Goal: Task Accomplishment & Management: Use online tool/utility

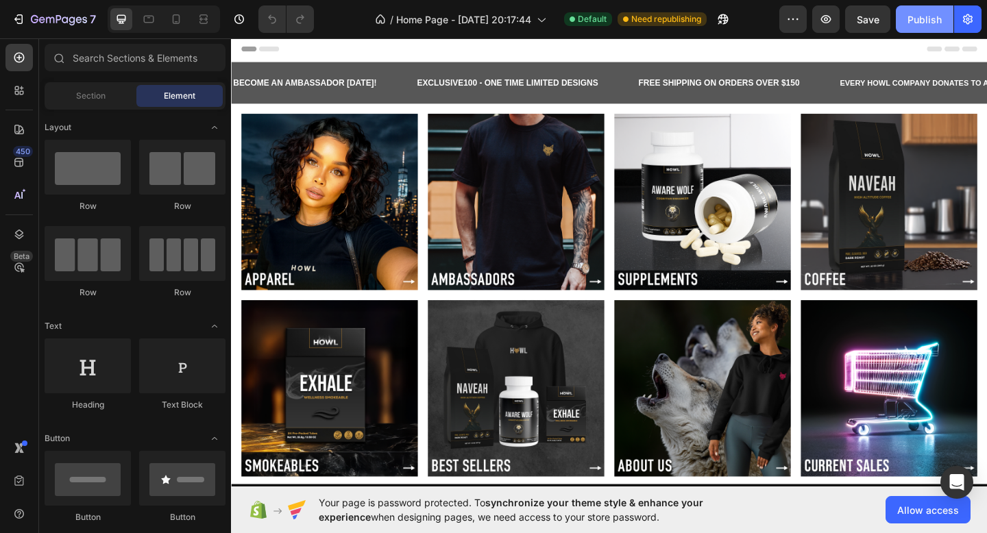
click at [922, 27] on button "Publish" at bounding box center [925, 18] width 58 height 27
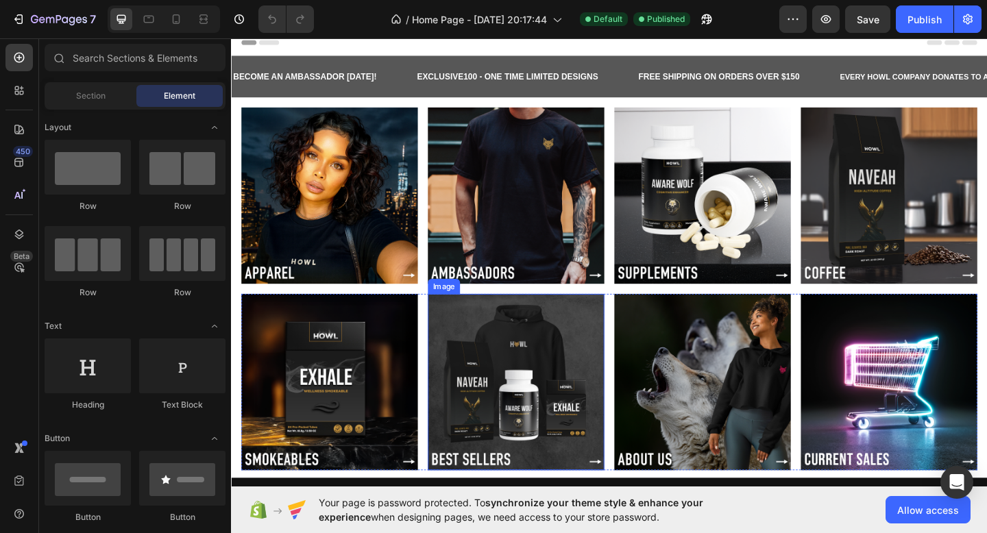
scroll to position [8, 0]
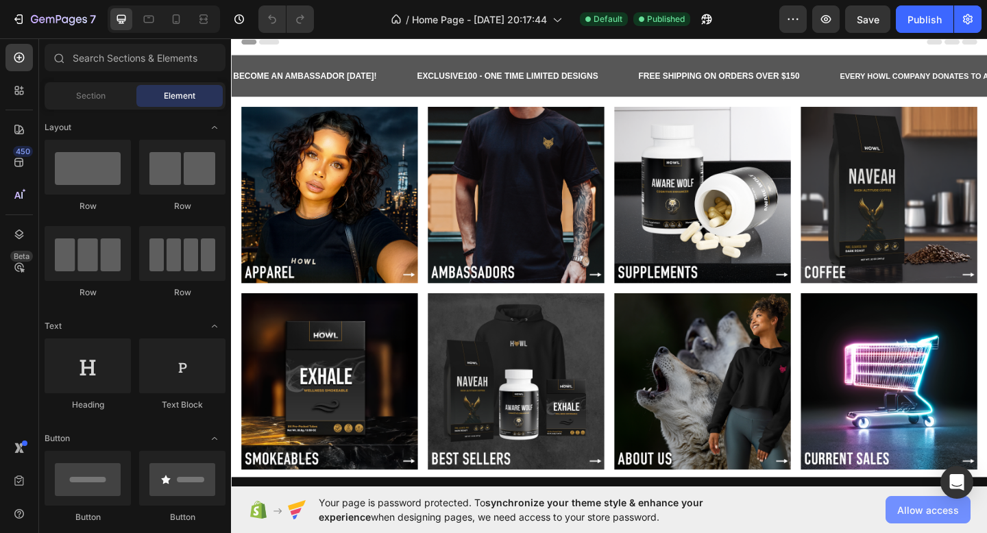
click at [906, 510] on span "Allow access" at bounding box center [928, 510] width 62 height 14
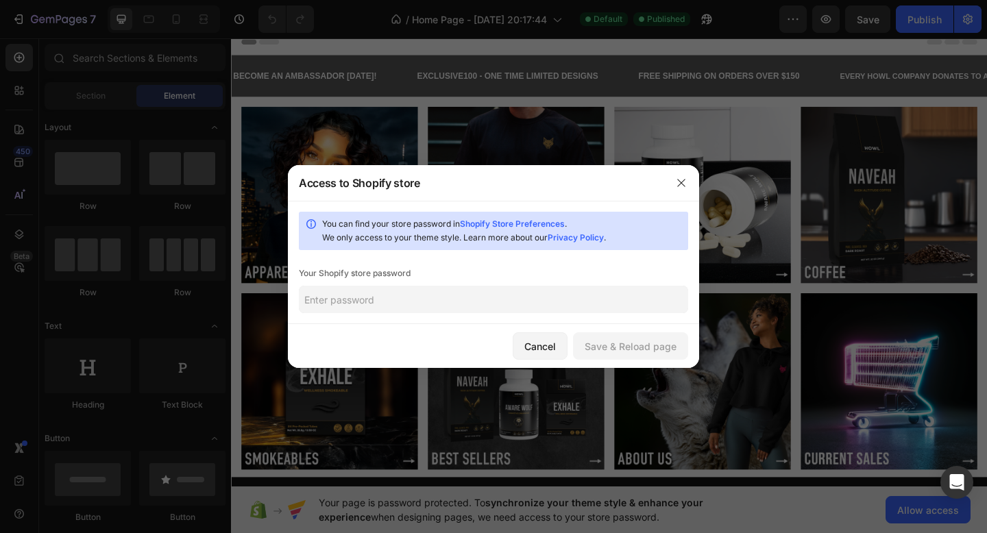
click at [395, 299] on input "text" at bounding box center [493, 299] width 389 height 27
type input "Fugumashagi8!"
click at [640, 347] on div "Save & Reload page" at bounding box center [631, 346] width 92 height 14
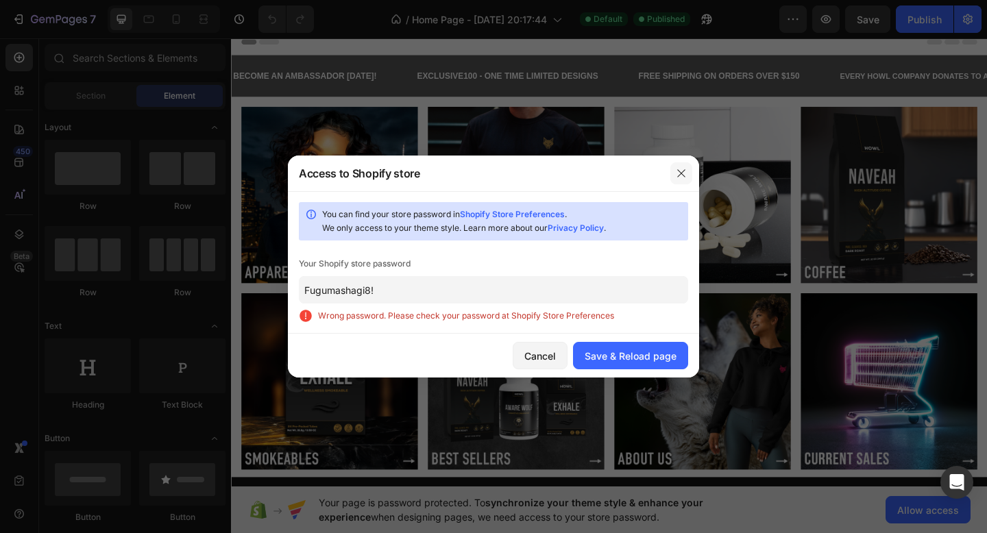
click at [679, 176] on icon "button" at bounding box center [681, 173] width 8 height 8
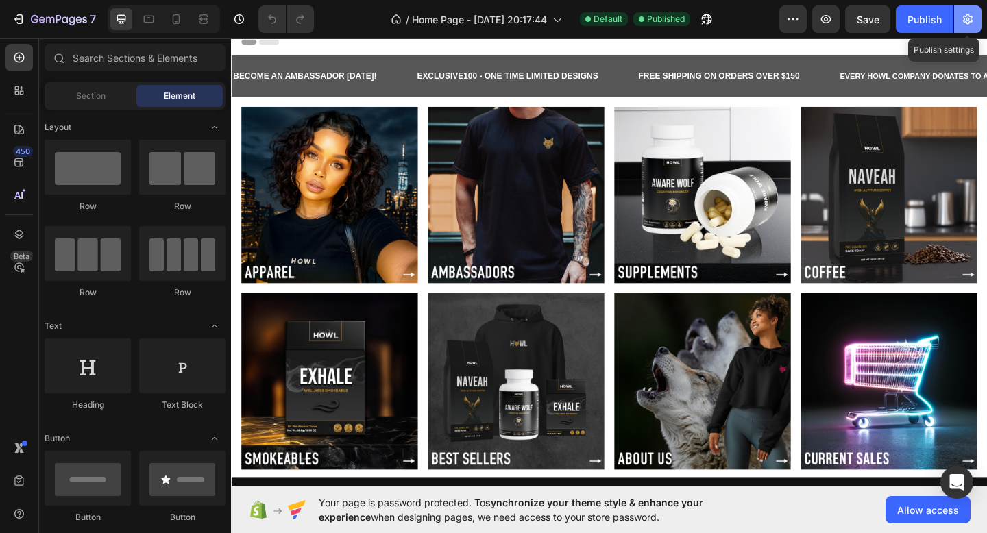
click at [966, 26] on button "button" at bounding box center [967, 18] width 27 height 27
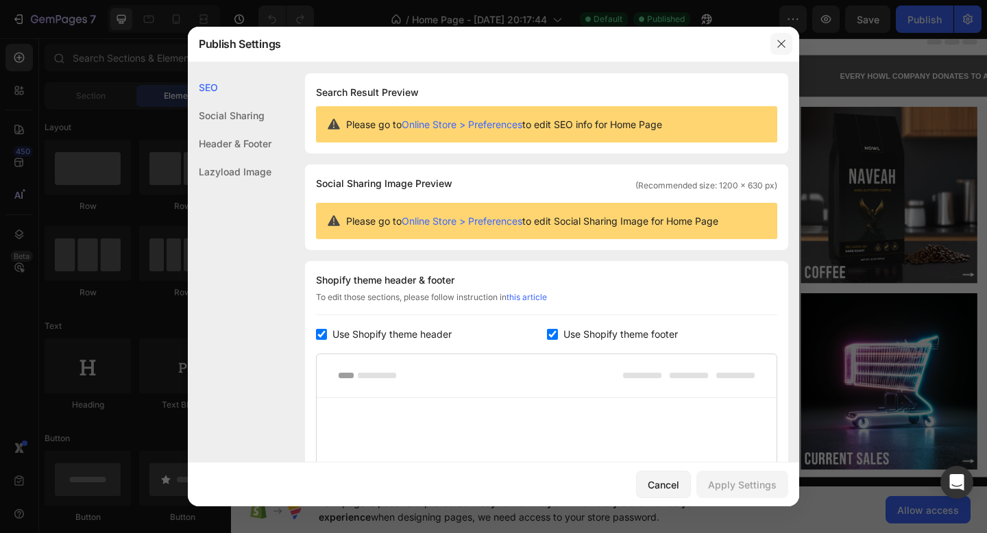
click at [773, 35] on button "button" at bounding box center [782, 44] width 22 height 22
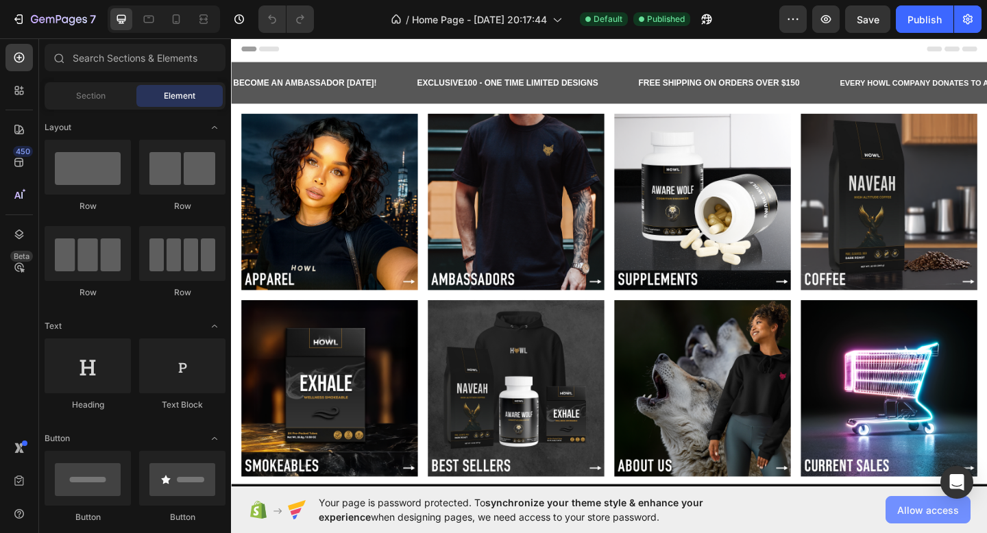
click at [921, 516] on span "Allow access" at bounding box center [928, 510] width 62 height 14
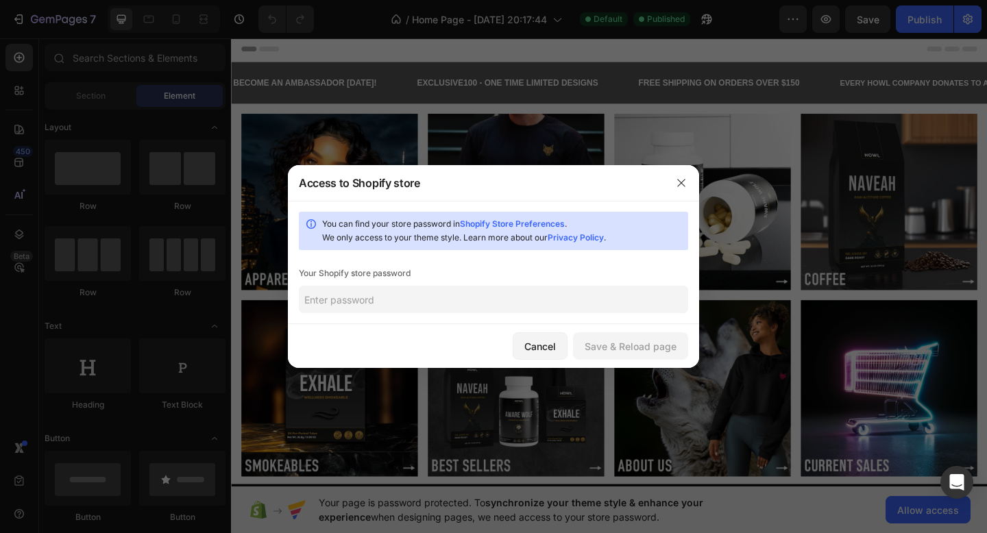
click at [544, 305] on input "text" at bounding box center [493, 299] width 389 height 27
click at [664, 345] on div "Save & Reload page" at bounding box center [631, 346] width 92 height 14
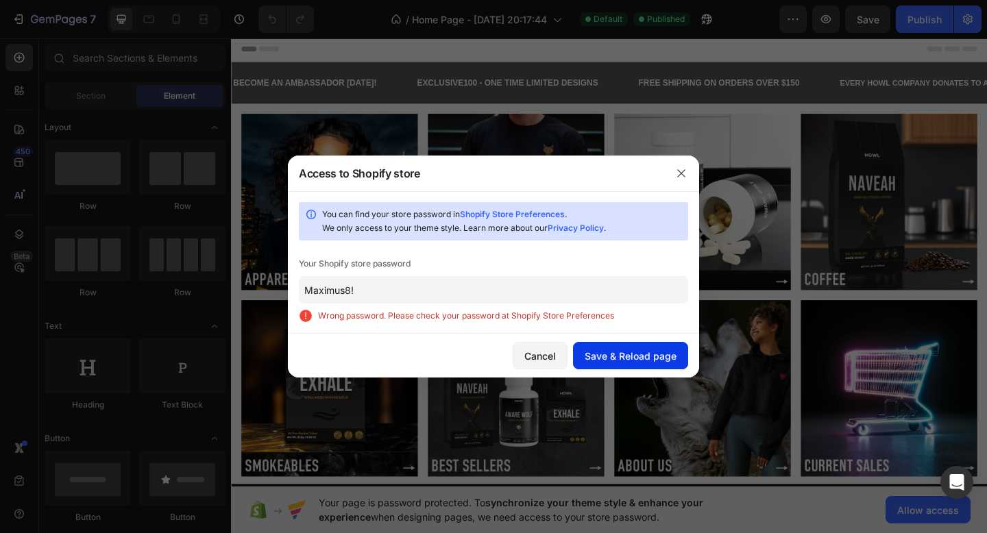
click at [602, 353] on div "Save & Reload page" at bounding box center [631, 356] width 92 height 14
click at [503, 212] on link "Shopify Store Preferences" at bounding box center [512, 214] width 105 height 10
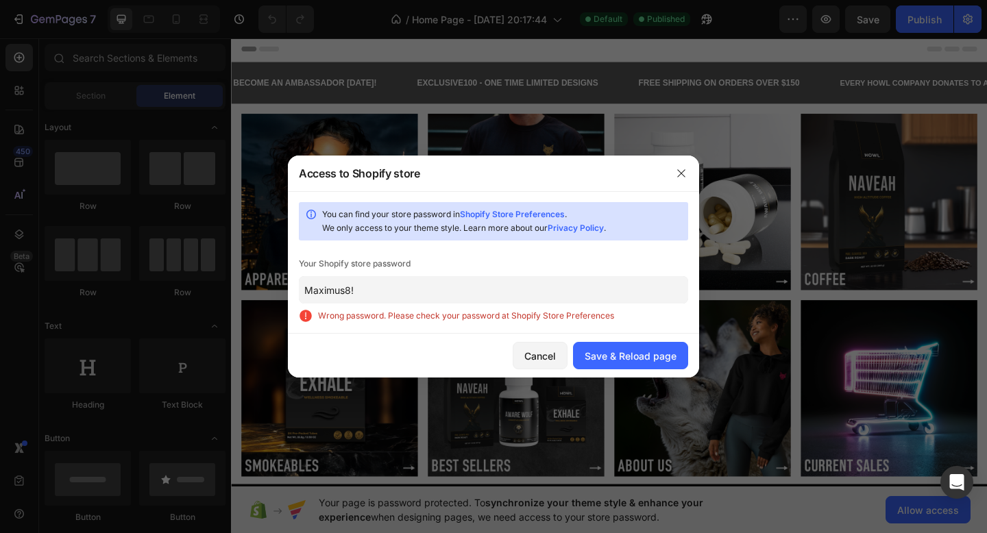
click at [554, 277] on input "Maximus8!" at bounding box center [493, 289] width 389 height 27
paste input "mubrah"
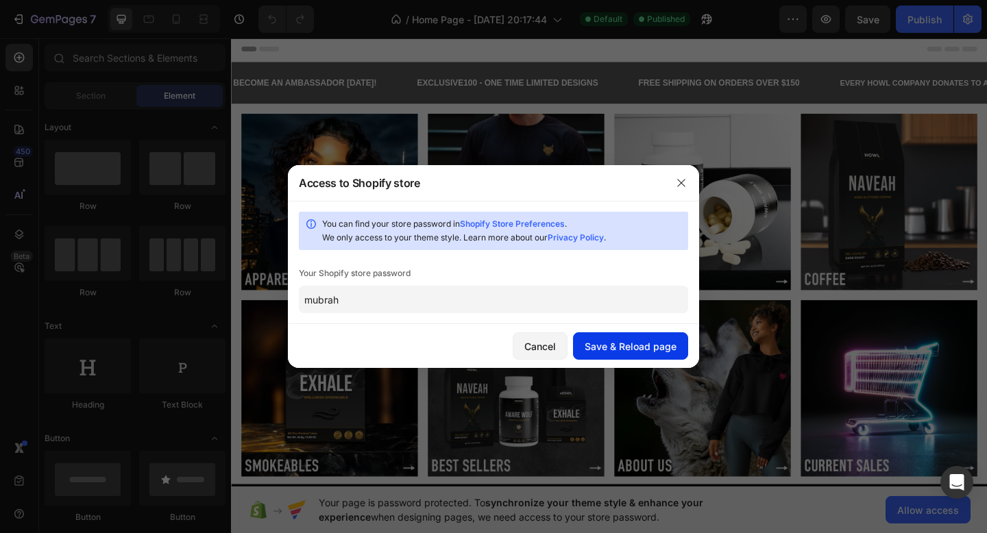
type input "mubrah"
click at [626, 350] on div "Save & Reload page" at bounding box center [631, 346] width 92 height 14
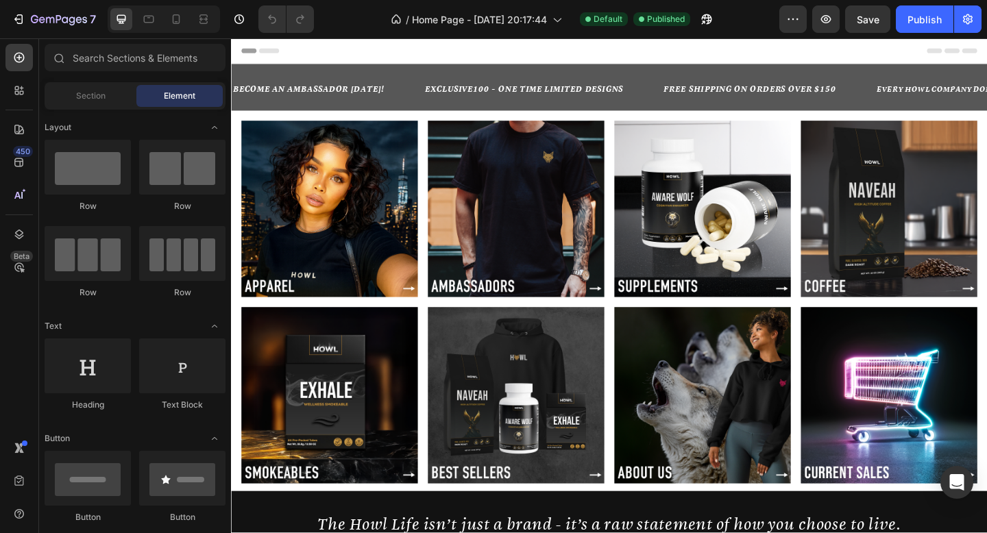
click at [422, 54] on div "Header" at bounding box center [642, 51] width 801 height 27
click at [265, 47] on span "Header" at bounding box center [272, 52] width 30 height 14
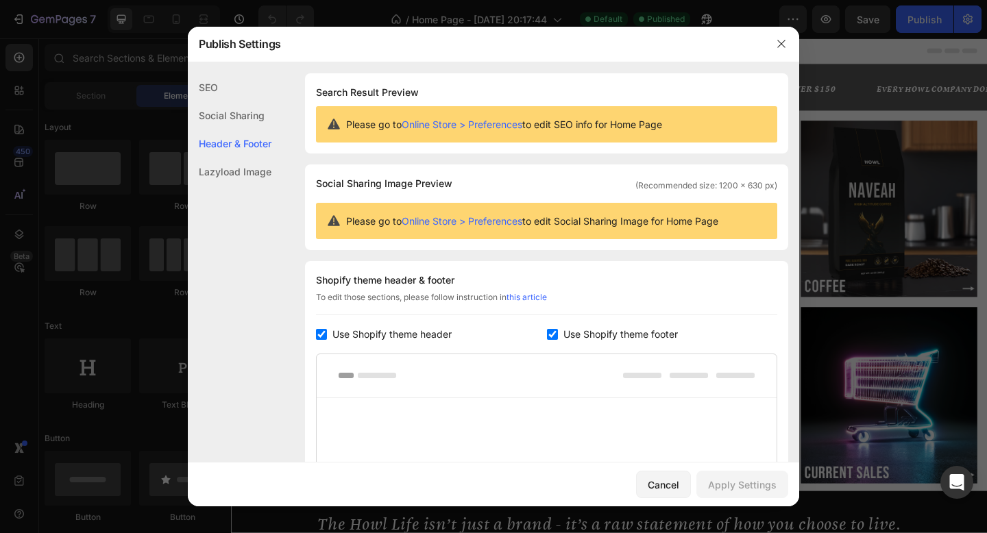
scroll to position [185, 0]
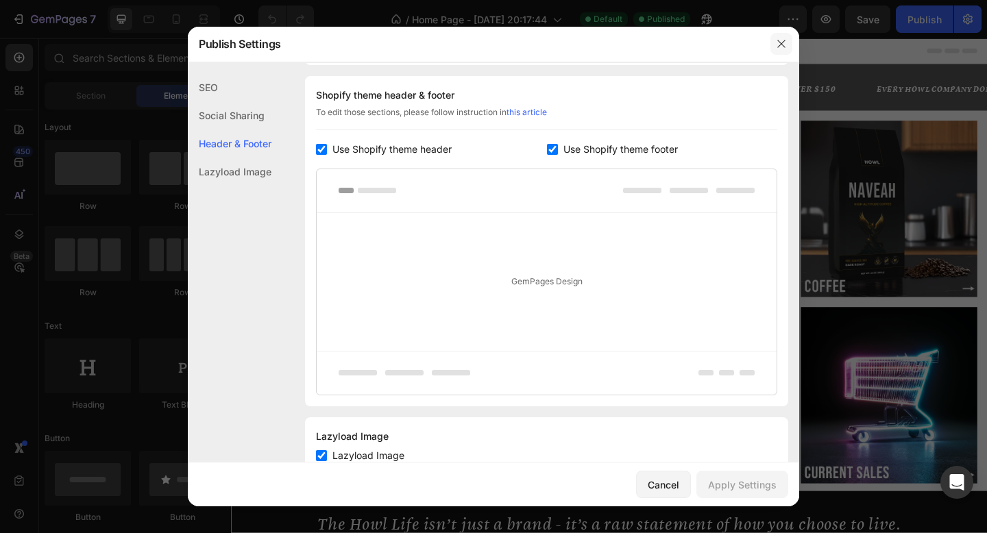
click at [779, 45] on icon "button" at bounding box center [781, 43] width 11 height 11
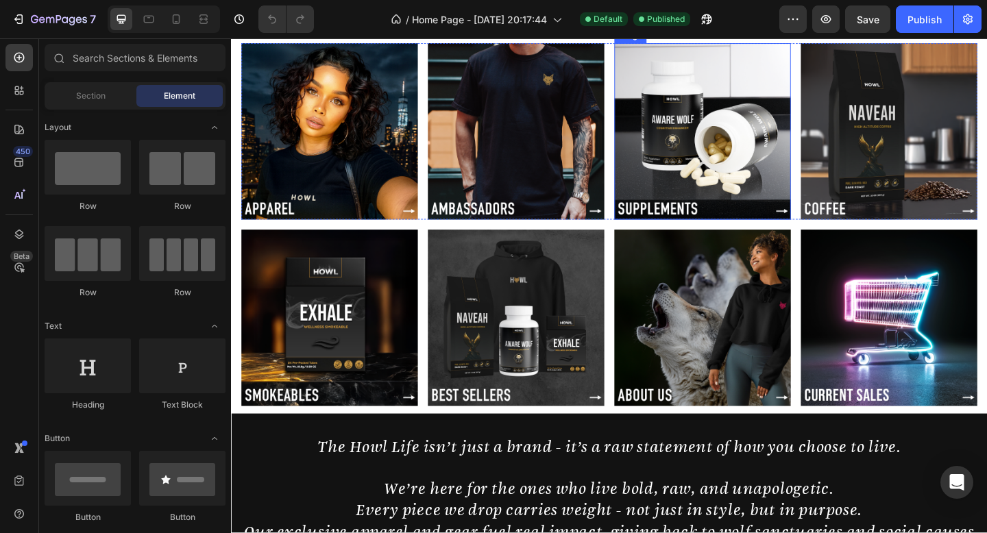
scroll to position [0, 0]
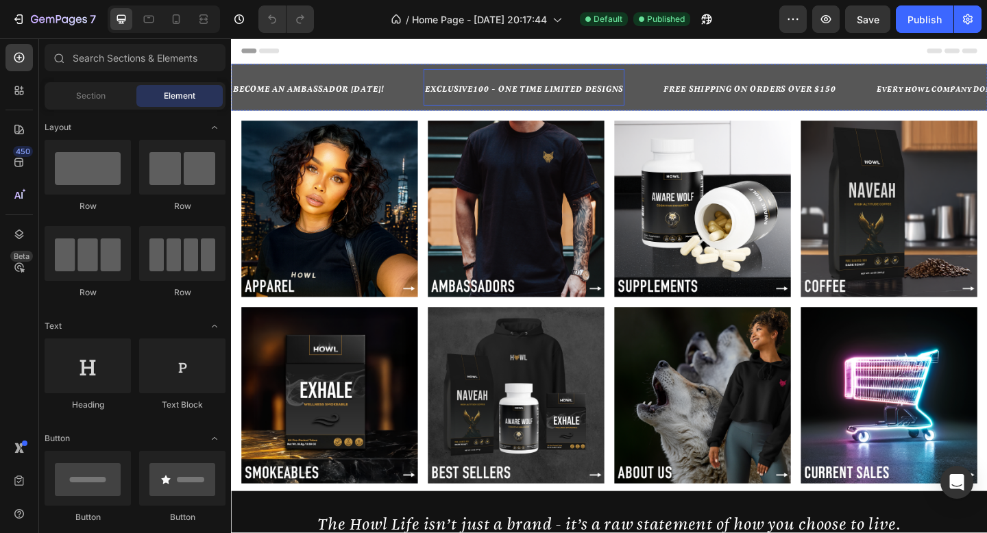
click at [549, 93] on strong "EXCLUSIVE100 - ONE TIME LIMITED DESIGNS" at bounding box center [550, 92] width 216 height 13
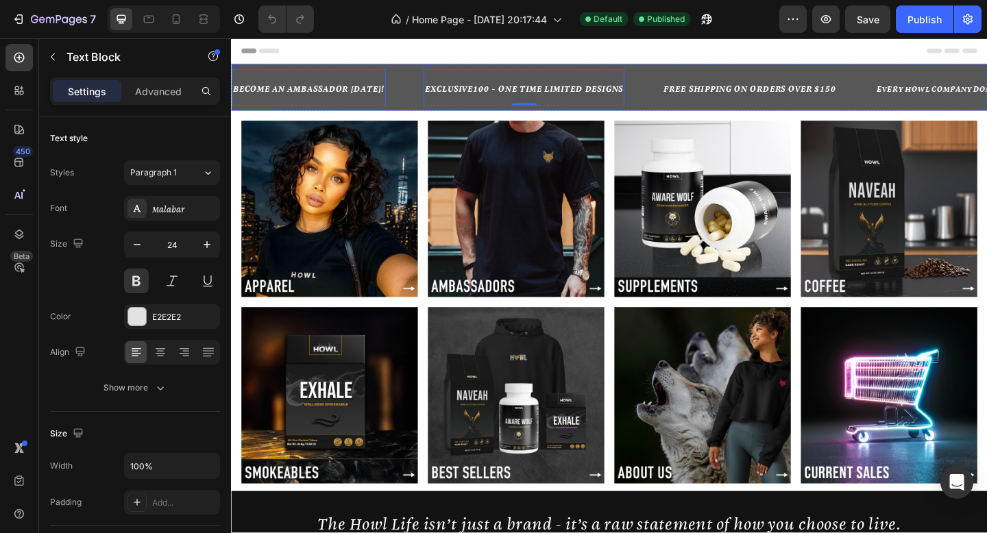
click at [364, 93] on strong "BECOME AN AMBASSADOR TODAY!" at bounding box center [315, 92] width 165 height 13
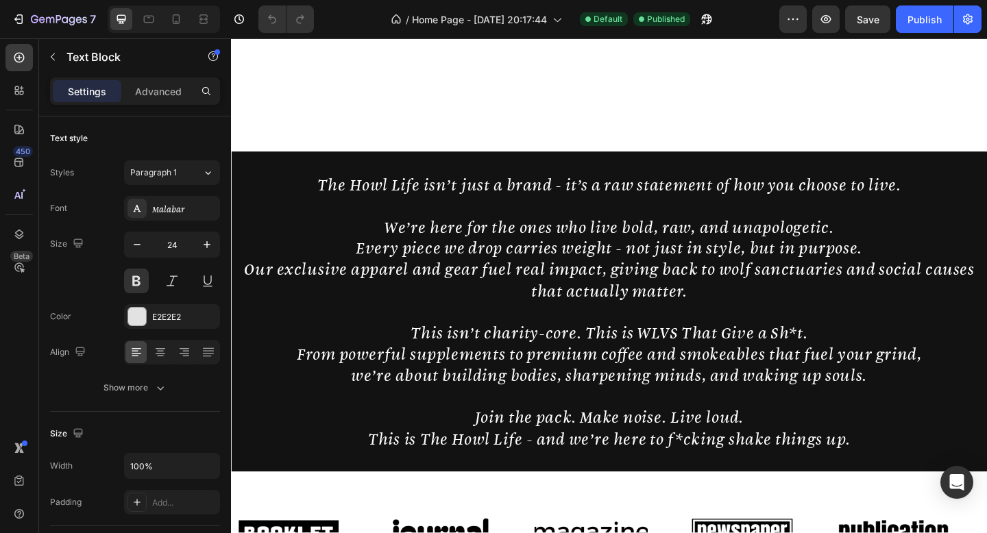
scroll to position [586, 0]
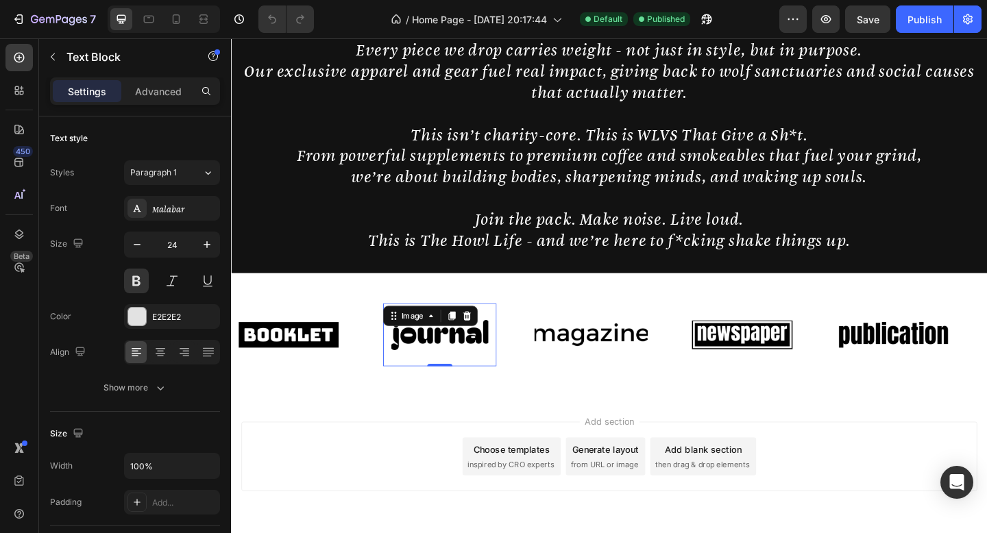
click at [451, 367] on img at bounding box center [457, 361] width 123 height 52
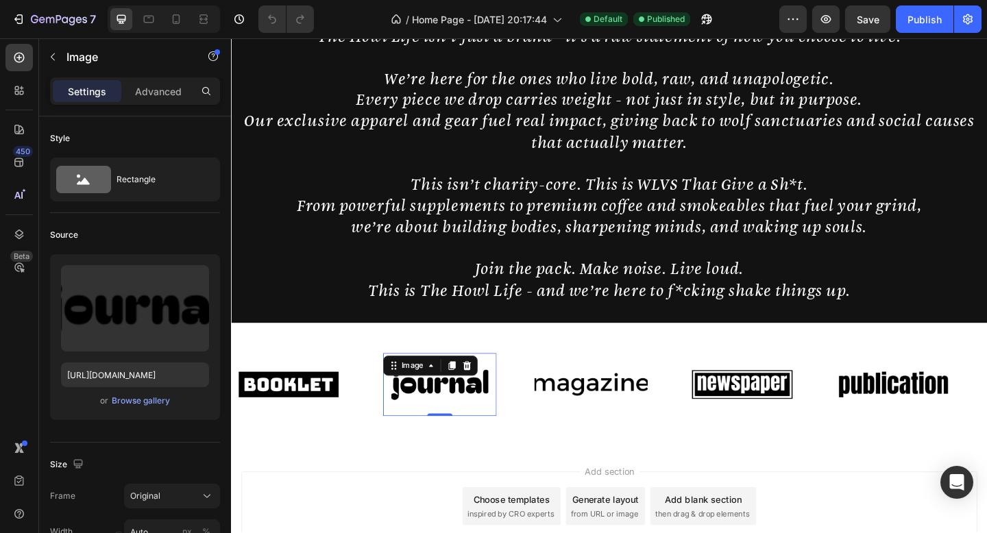
scroll to position [431, 0]
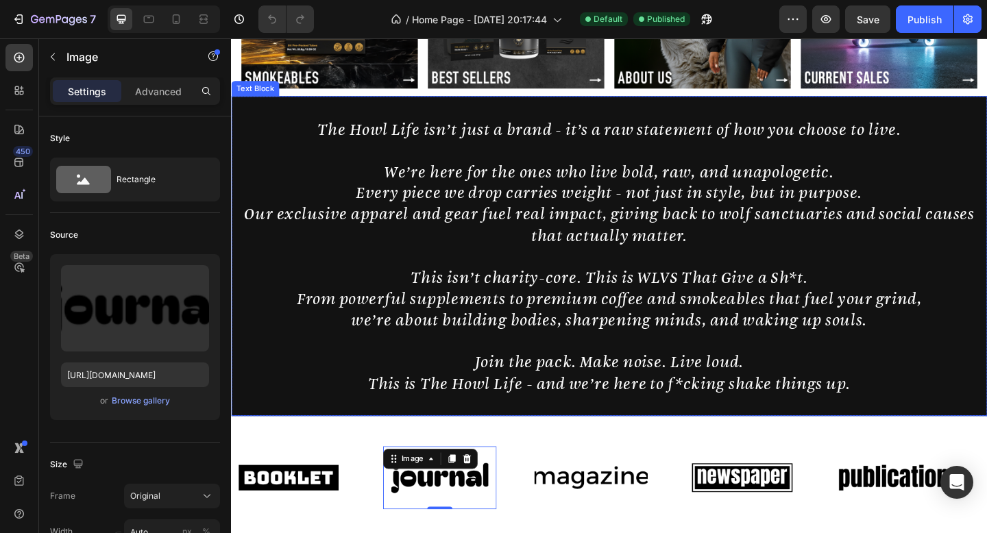
click at [518, 296] on span "This isn’t charity-core. This is WLVS That Give a Sh*t." at bounding box center [642, 298] width 433 height 22
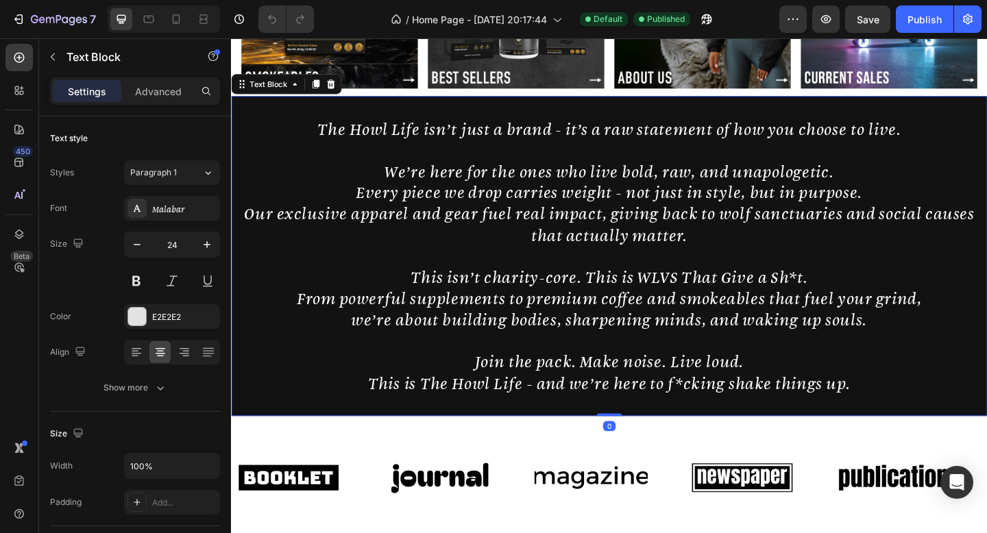
click at [508, 273] on p at bounding box center [642, 275] width 820 height 23
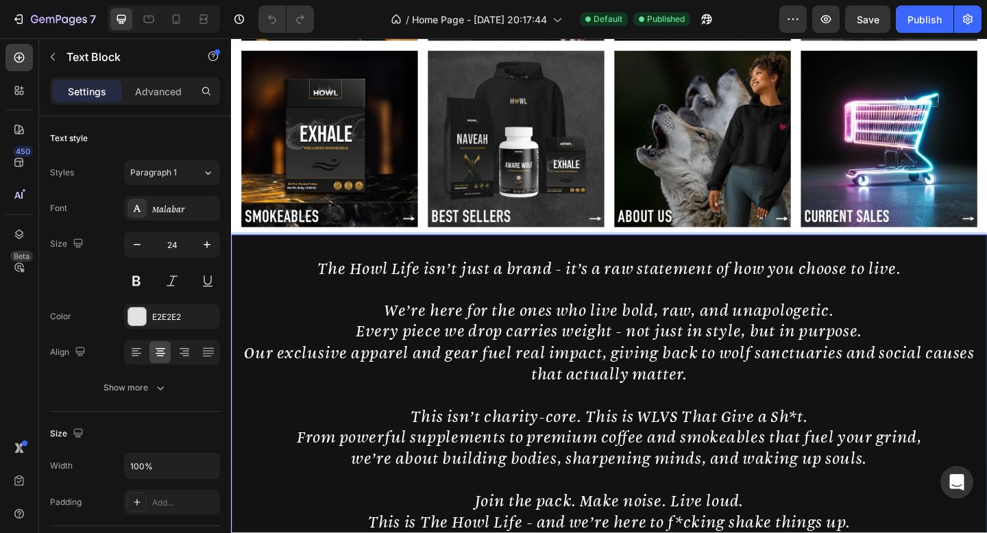
click at [483, 350] on span "Every piece we drop carries weight - not just in style, but in purpose." at bounding box center [642, 357] width 551 height 22
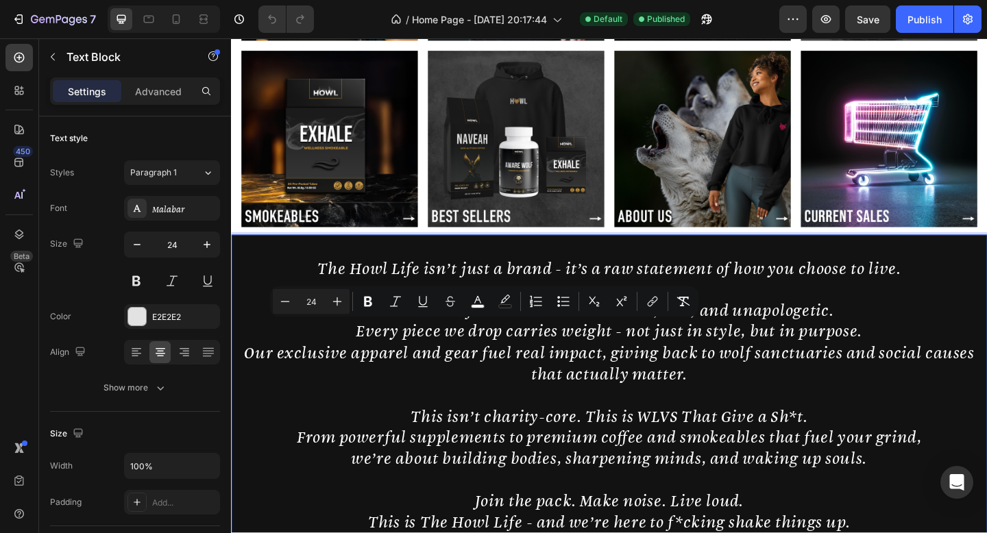
click at [344, 286] on span "The Howl Life isn’t just a brand - it’s a raw statement of how you choose to li…" at bounding box center [643, 288] width 636 height 22
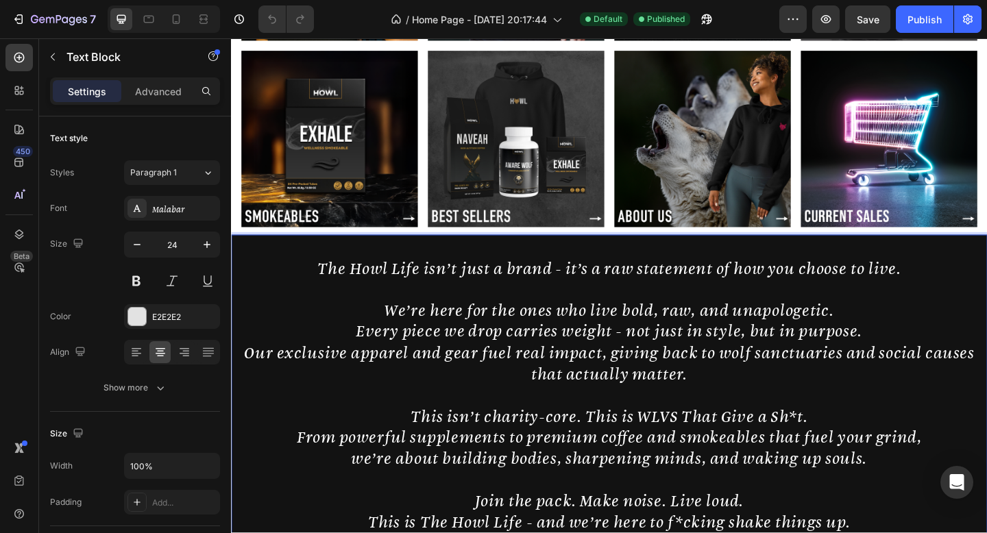
click at [270, 324] on p "We’re here for the ones who live bold, raw, and unapologetic." at bounding box center [642, 334] width 820 height 23
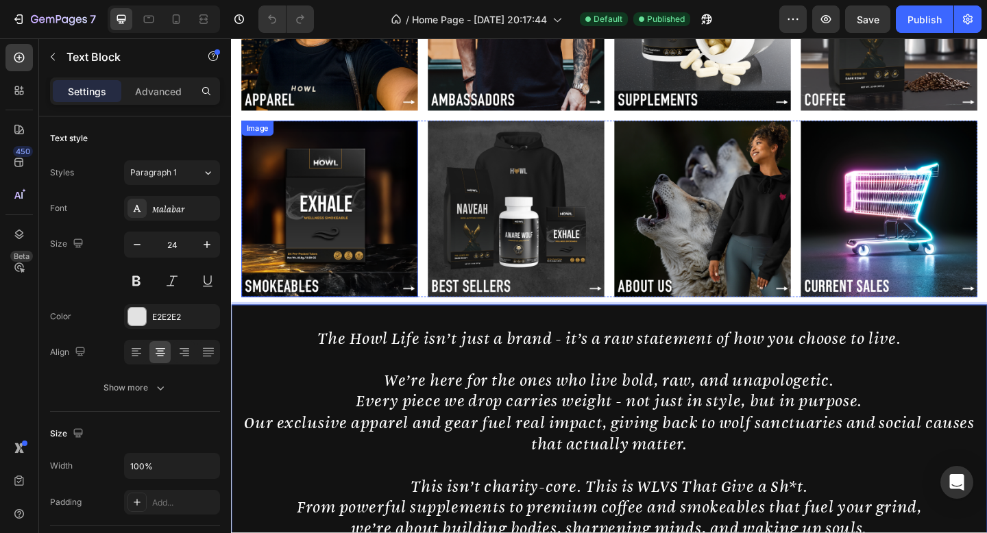
scroll to position [67, 0]
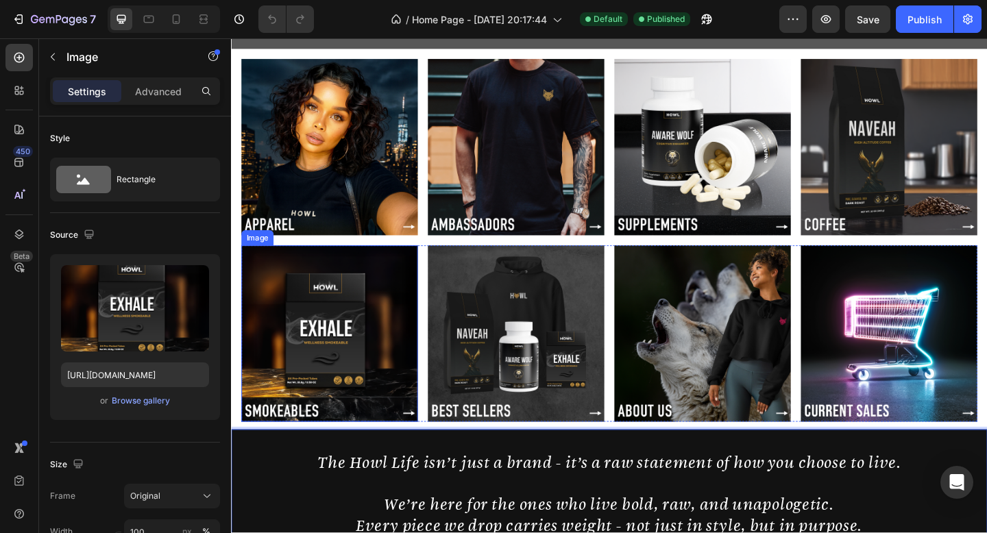
click at [426, 374] on img at bounding box center [338, 360] width 192 height 192
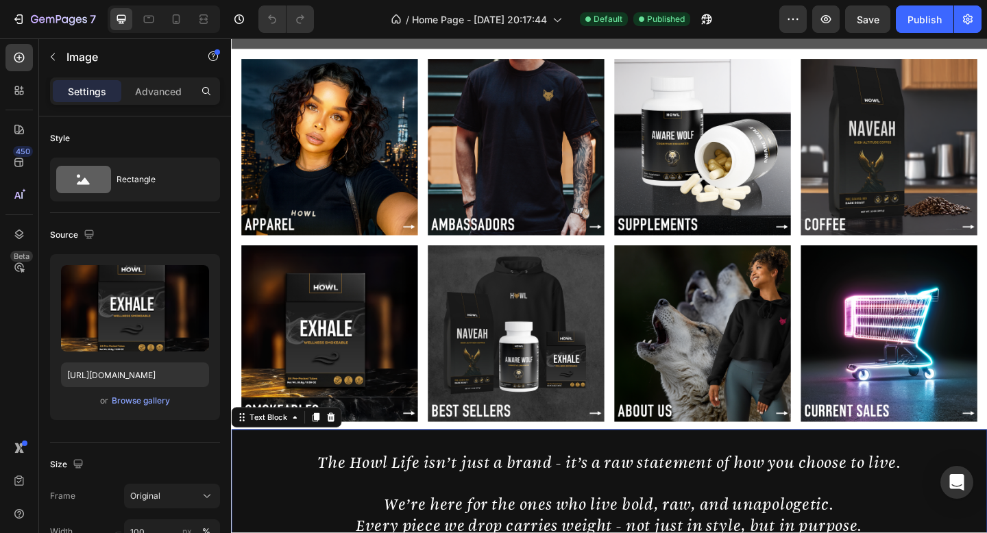
click at [422, 492] on span "The Howl Life isn’t just a brand - it’s a raw statement of how you choose to li…" at bounding box center [643, 499] width 636 height 22
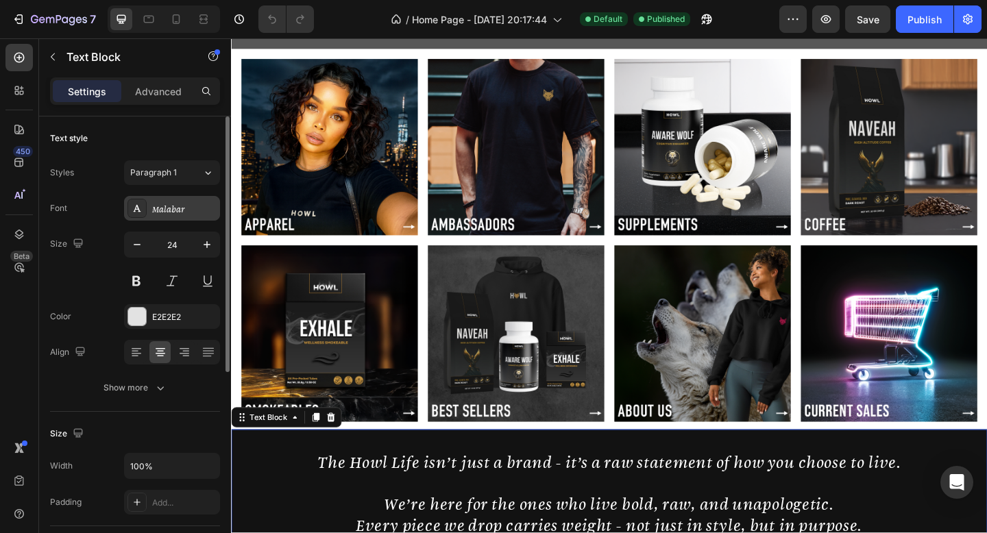
click at [198, 215] on div "Malabar" at bounding box center [172, 208] width 96 height 25
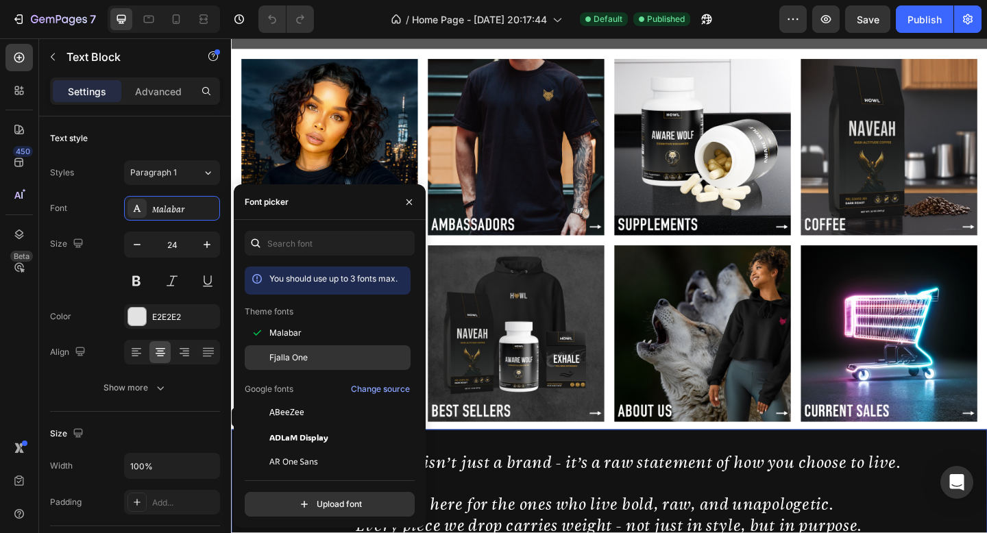
click at [326, 499] on div "Fjalla One" at bounding box center [328, 511] width 166 height 25
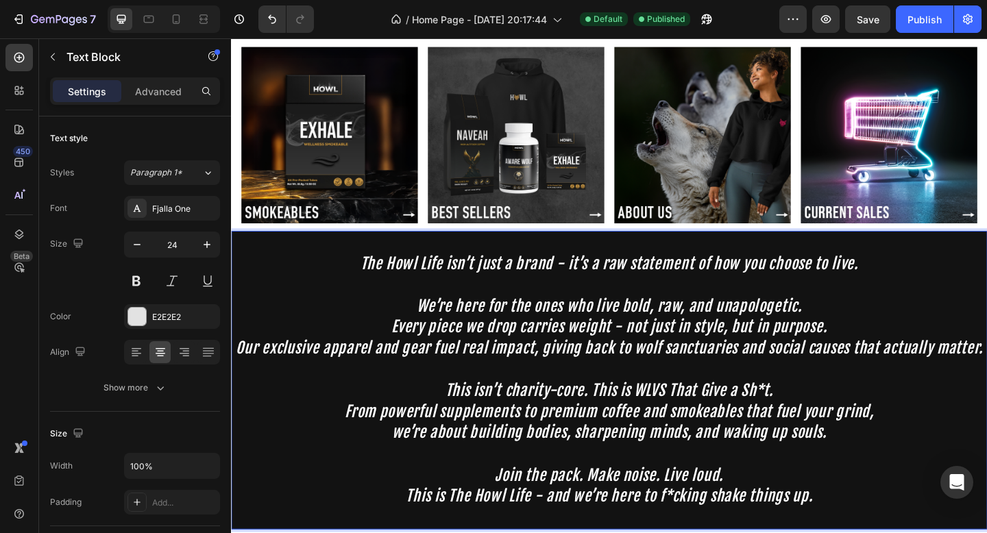
scroll to position [387, 0]
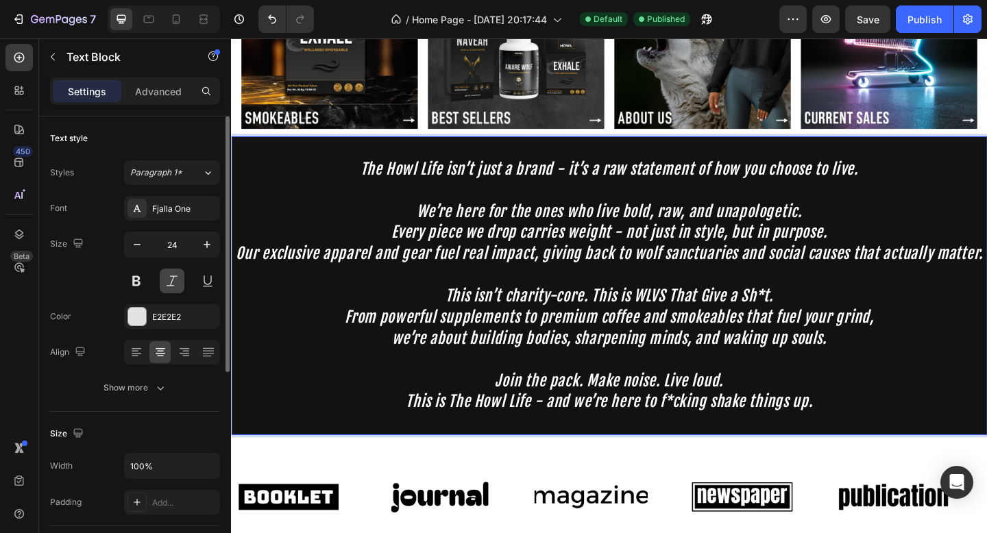
click at [172, 279] on button at bounding box center [172, 281] width 25 height 25
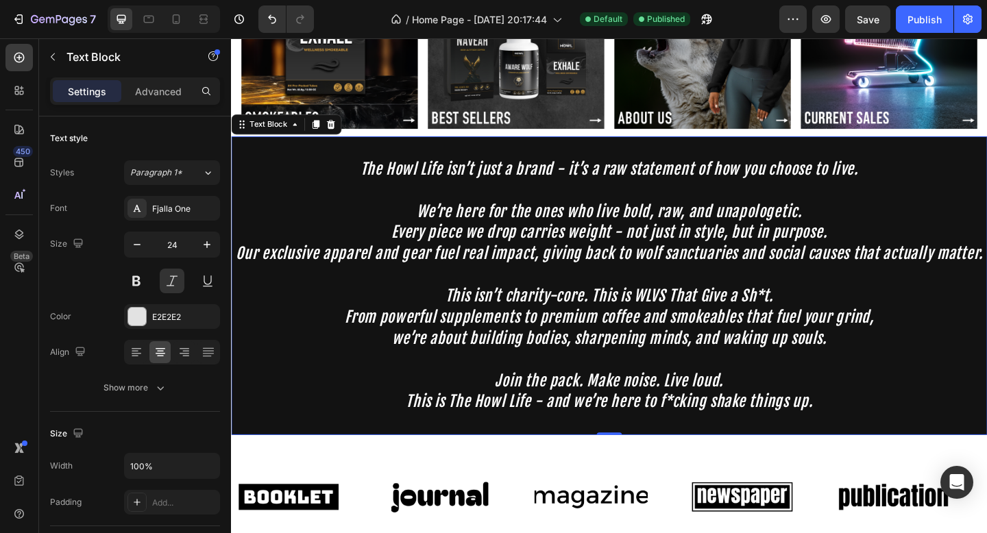
click at [335, 111] on img at bounding box center [338, 41] width 192 height 192
click at [330, 219] on p "We’re here for the ones who live bold, raw, and unapologetic." at bounding box center [642, 227] width 820 height 23
click at [168, 280] on button at bounding box center [172, 281] width 25 height 25
click at [130, 279] on button at bounding box center [136, 281] width 25 height 25
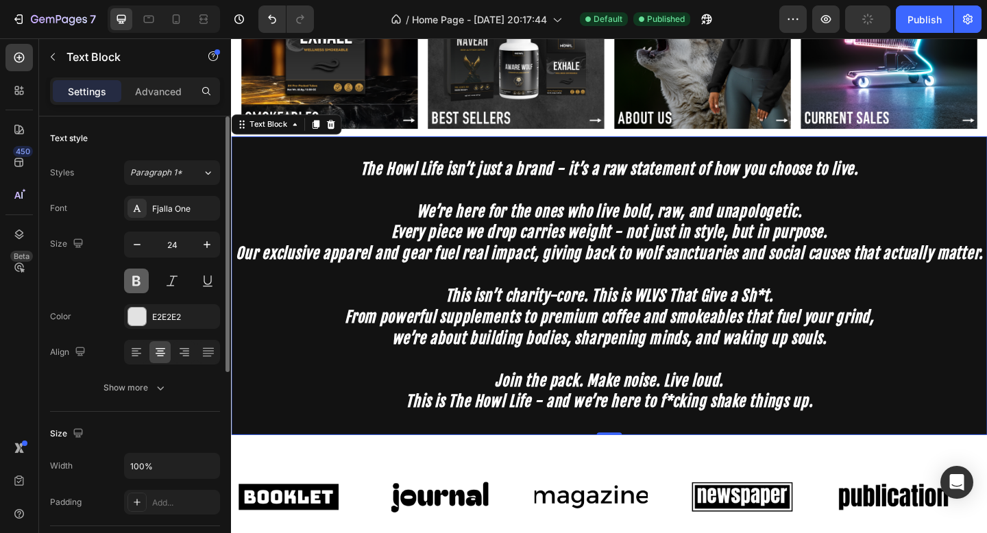
click at [130, 279] on button at bounding box center [136, 281] width 25 height 25
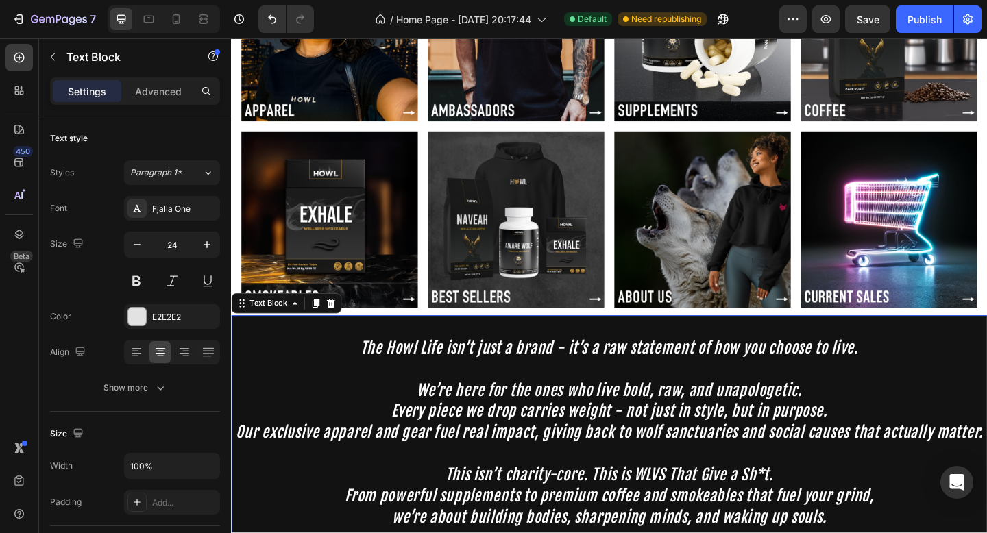
scroll to position [0, 0]
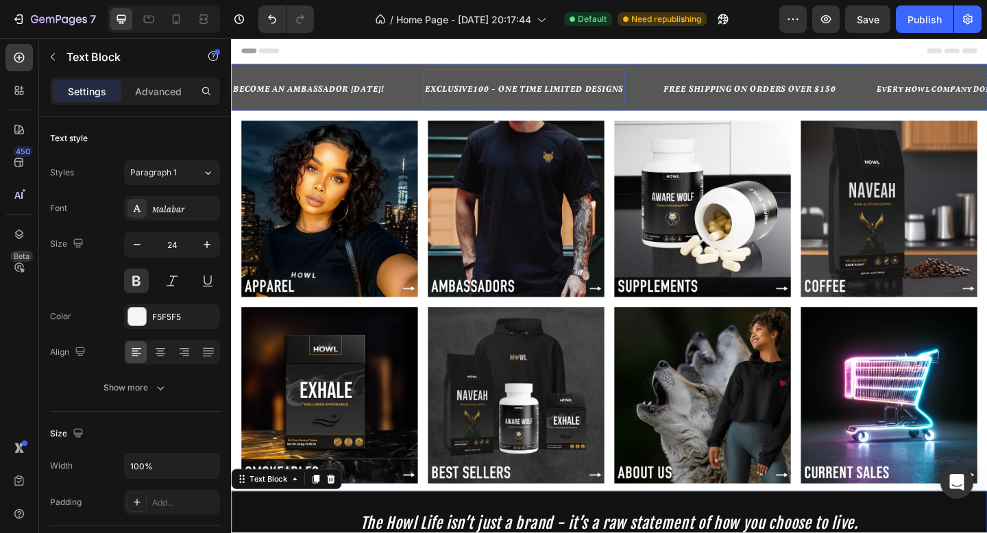
click at [494, 86] on p "EXCLUSIVE100 - ONE TIME LIMITED DESIGNS" at bounding box center [550, 92] width 216 height 26
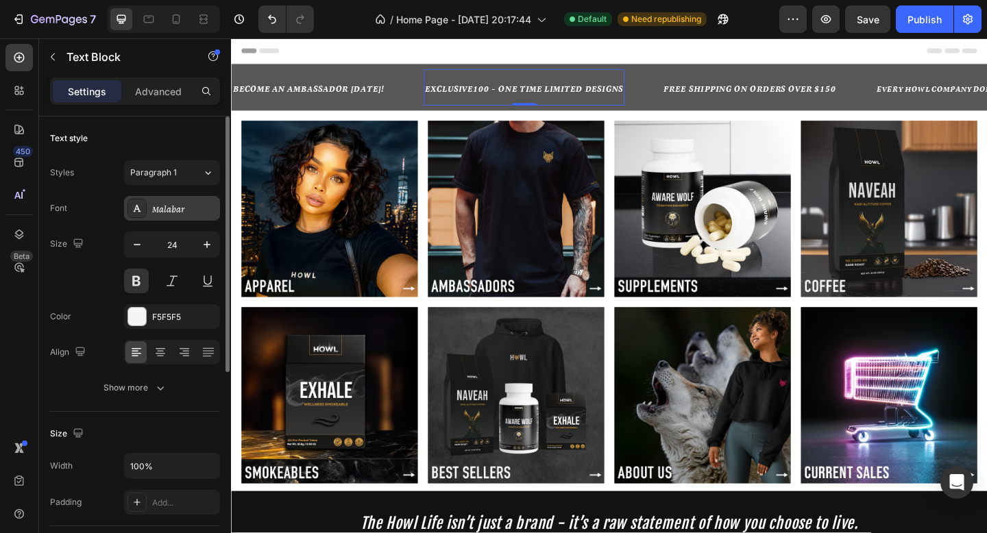
click at [171, 205] on div "Malabar" at bounding box center [184, 209] width 64 height 12
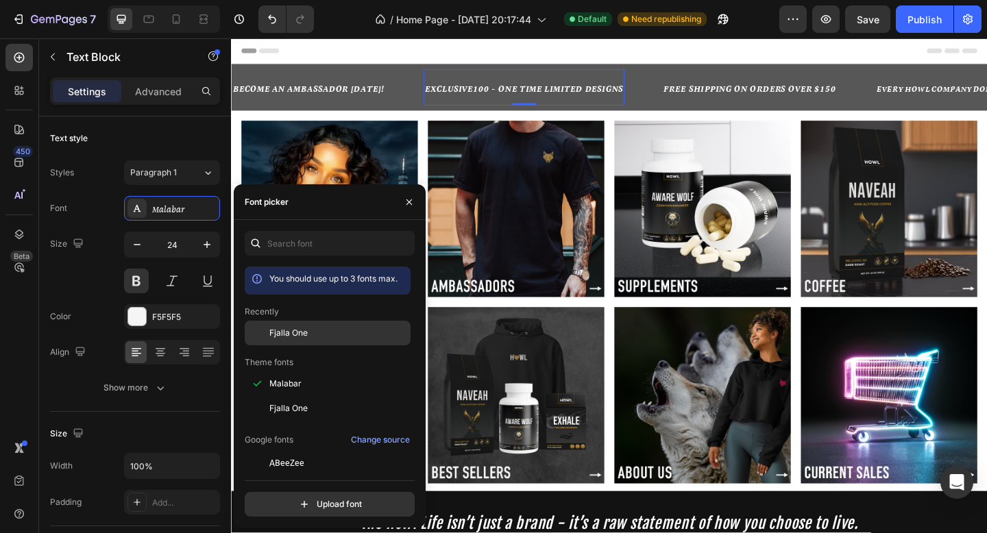
click at [298, 344] on div "Fjalla One" at bounding box center [328, 333] width 166 height 25
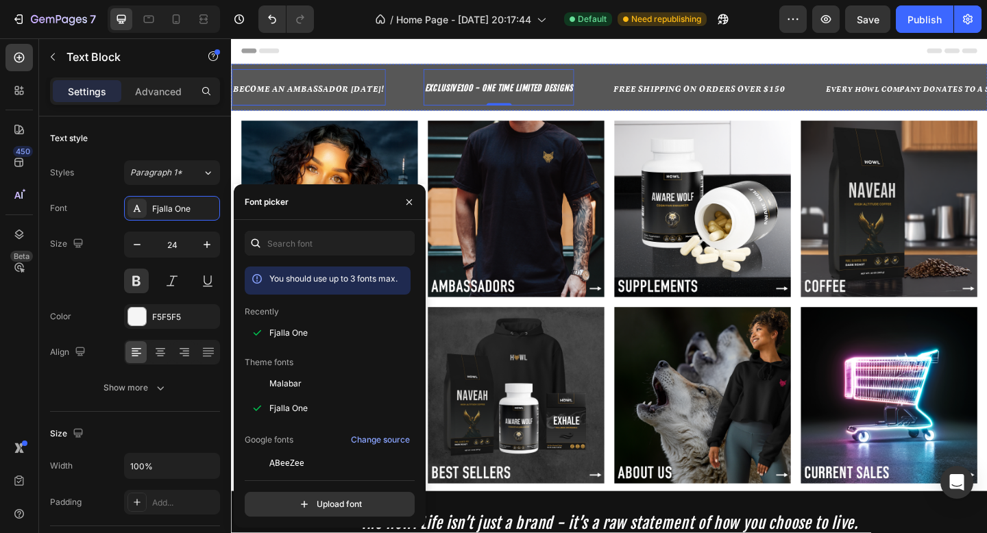
click at [348, 112] on div "BECOME AN AMBASSADOR TODAY! Text Block" at bounding box center [315, 92] width 167 height 40
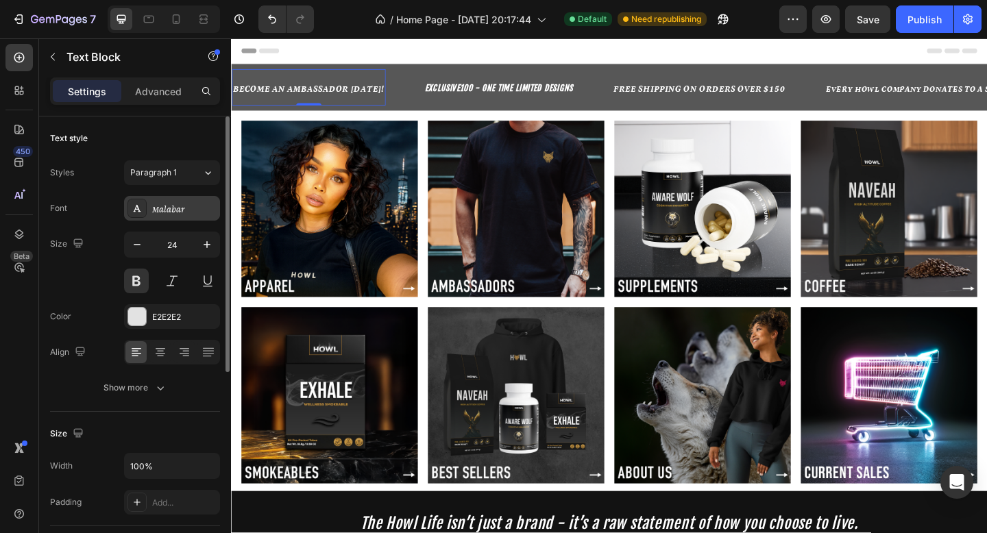
click at [191, 213] on div "Malabar" at bounding box center [184, 209] width 64 height 12
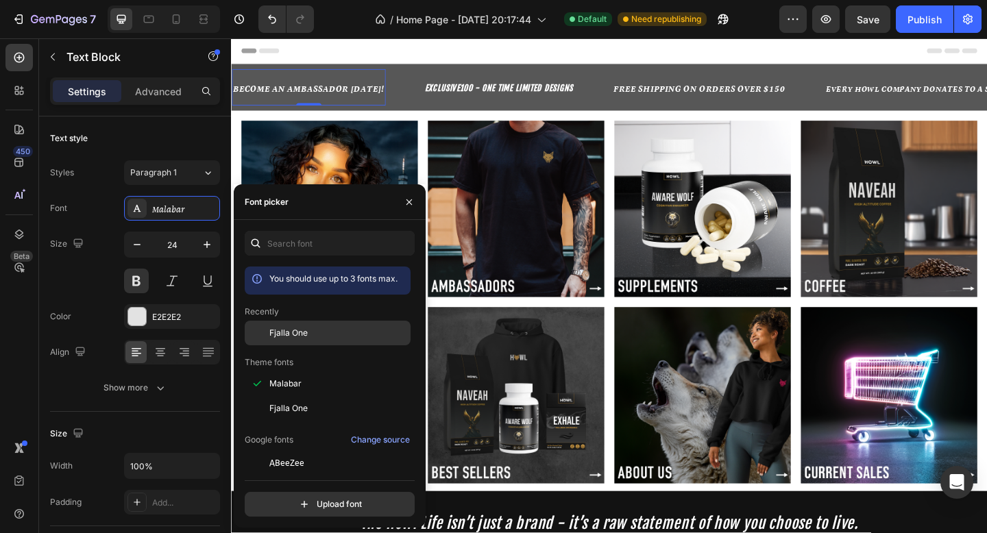
click at [326, 338] on div "Fjalla One" at bounding box center [338, 333] width 138 height 12
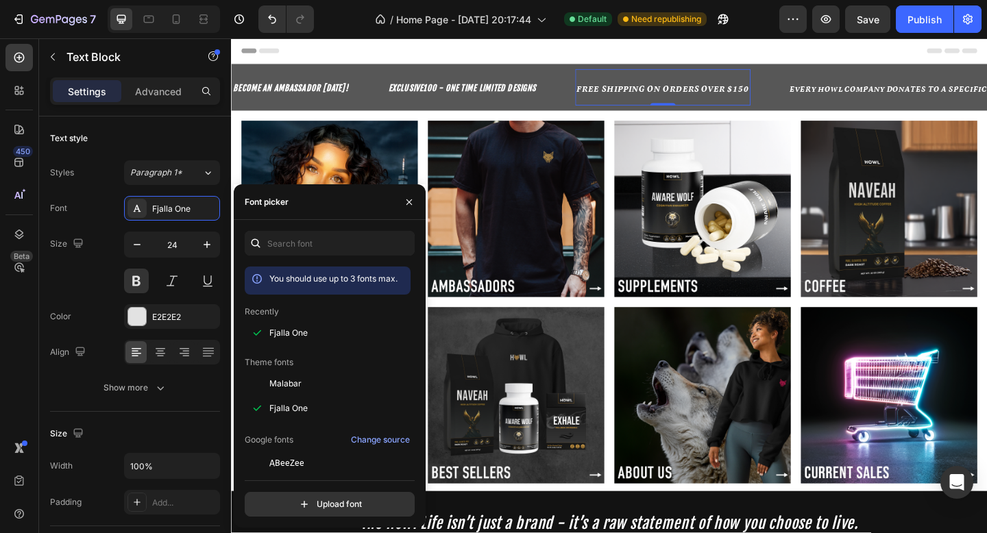
click at [723, 84] on p "FREE SHIPPING ON ORDERS OVER $150" at bounding box center [701, 92] width 188 height 26
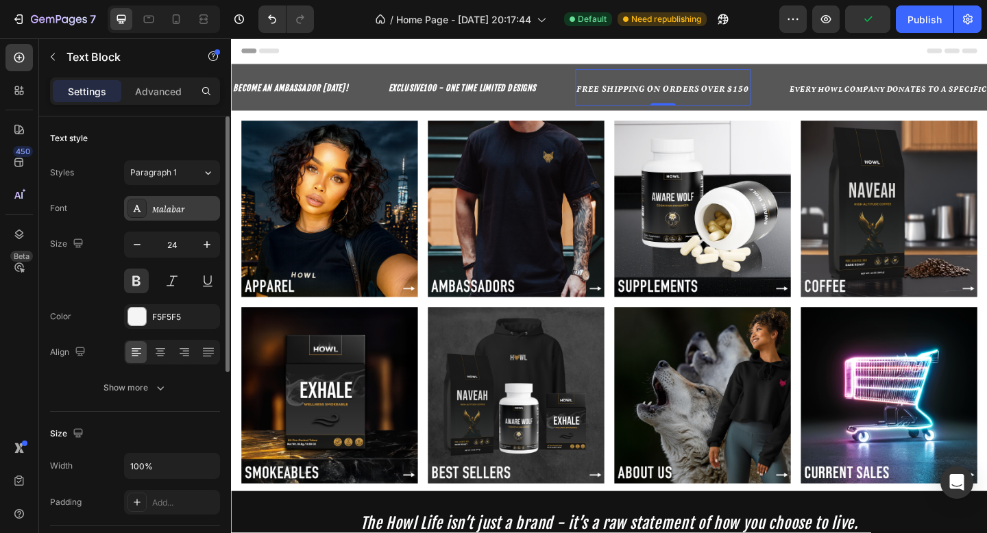
click at [198, 203] on div "Malabar" at bounding box center [184, 209] width 64 height 12
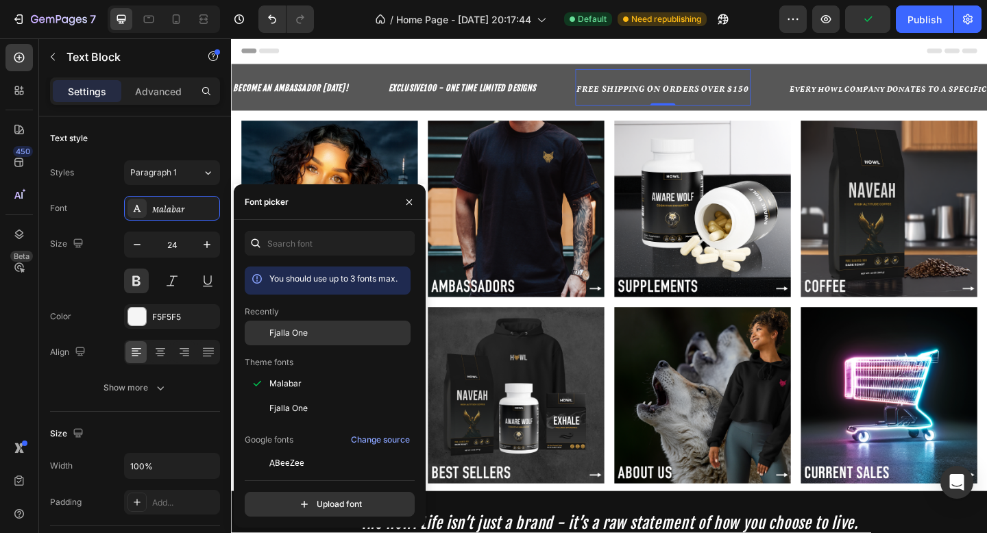
click at [298, 329] on span "Fjalla One" at bounding box center [288, 333] width 38 height 12
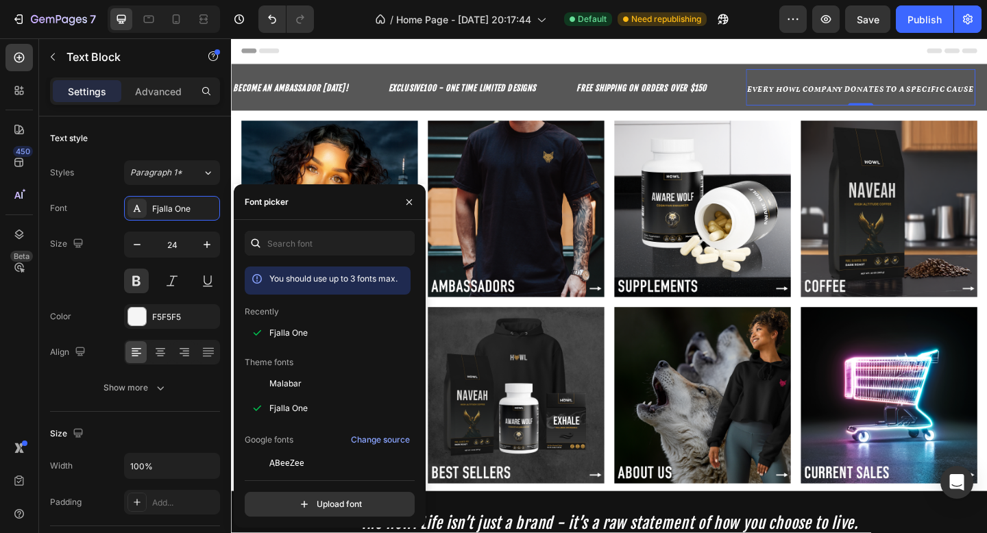
click at [895, 93] on strong "EVERY HOWL COMPANY DONATES TO A SPECIFIC CAUSE" at bounding box center [916, 93] width 247 height 12
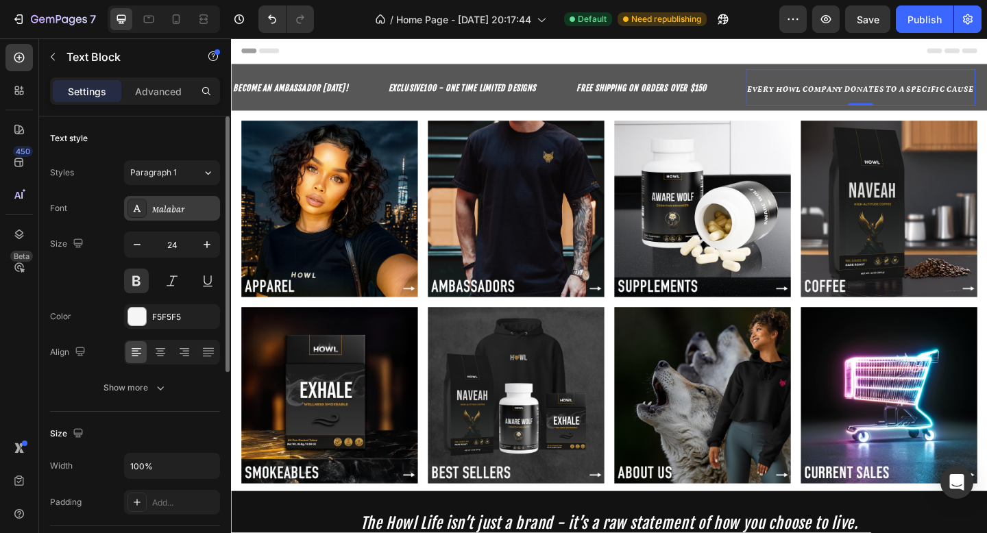
click at [180, 209] on div "Malabar" at bounding box center [184, 209] width 64 height 12
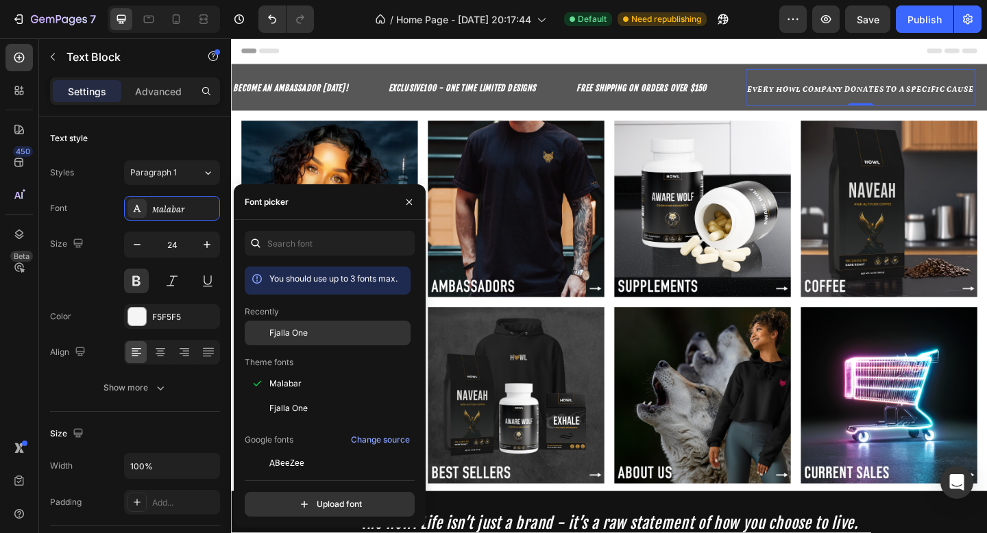
click at [308, 332] on div "Fjalla One" at bounding box center [338, 333] width 138 height 12
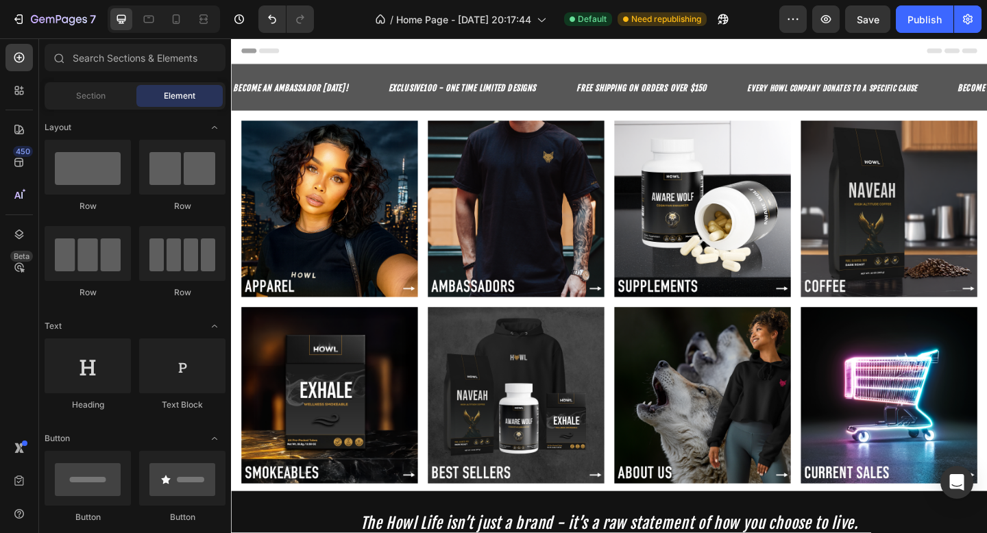
click at [592, 54] on div "Header" at bounding box center [642, 51] width 801 height 27
click at [873, 18] on span "Save" at bounding box center [868, 20] width 23 height 12
click at [790, 20] on icon "button" at bounding box center [793, 19] width 14 height 14
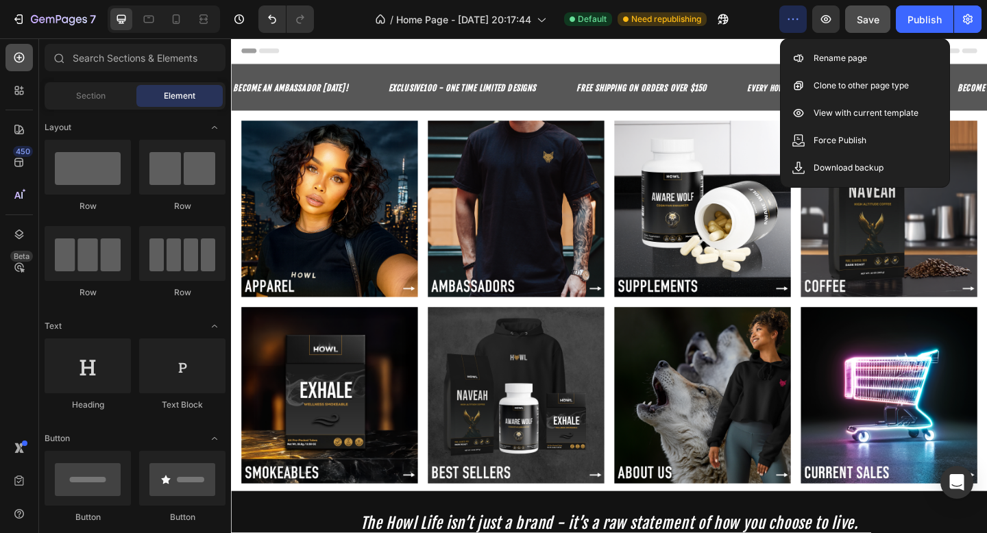
click at [23, 64] on div at bounding box center [18, 57] width 27 height 27
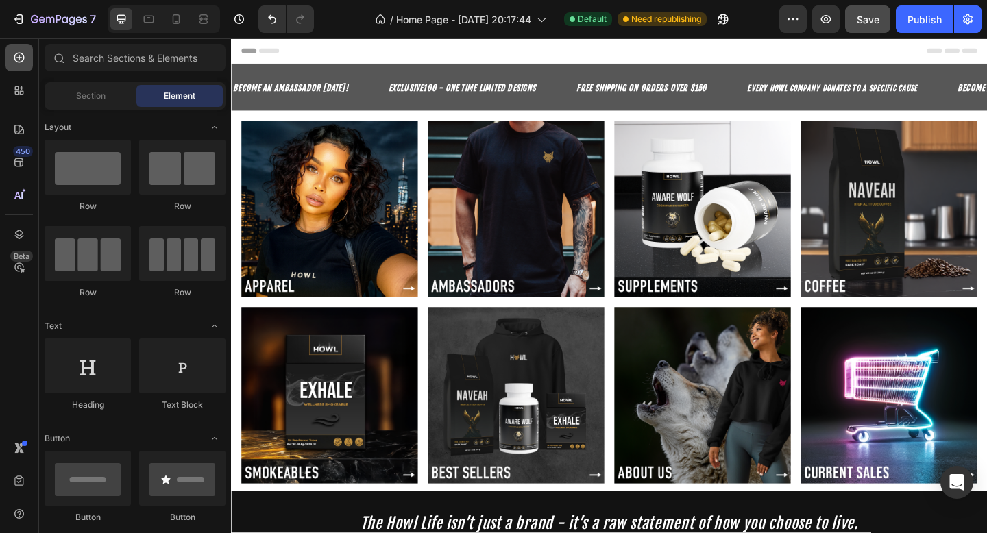
click at [21, 61] on icon at bounding box center [19, 58] width 14 height 14
click at [106, 86] on div "Section" at bounding box center [90, 96] width 86 height 22
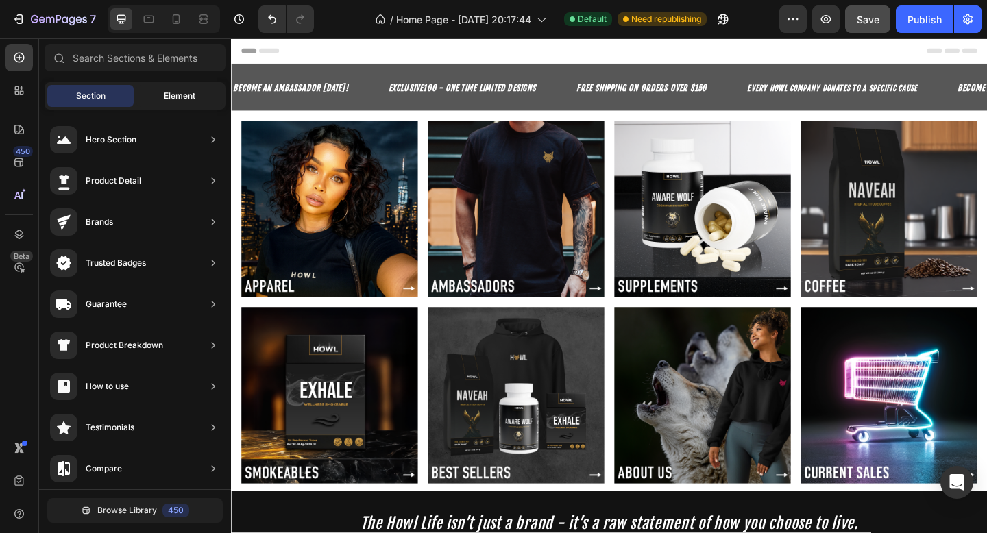
click at [154, 88] on div "Element" at bounding box center [179, 96] width 86 height 22
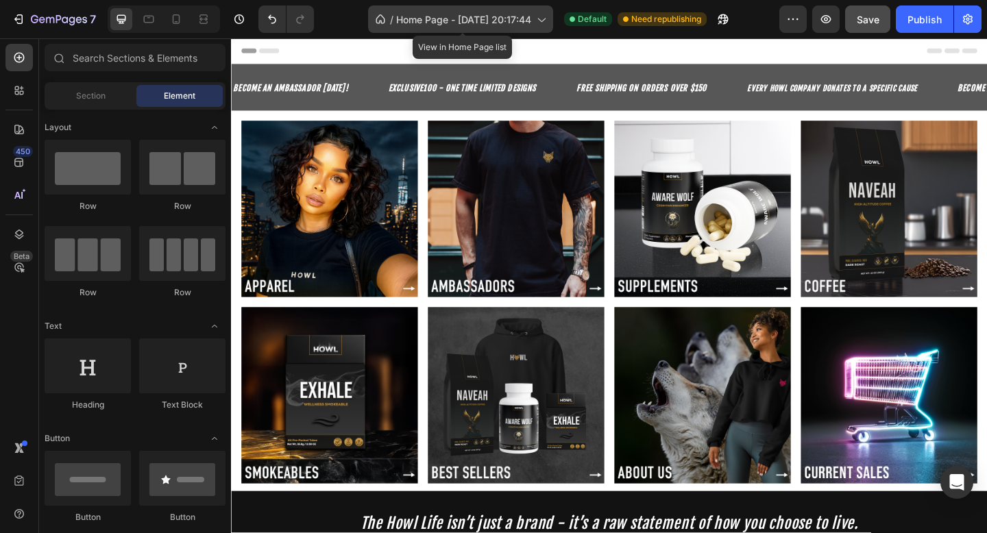
click at [383, 16] on icon at bounding box center [381, 19] width 14 height 14
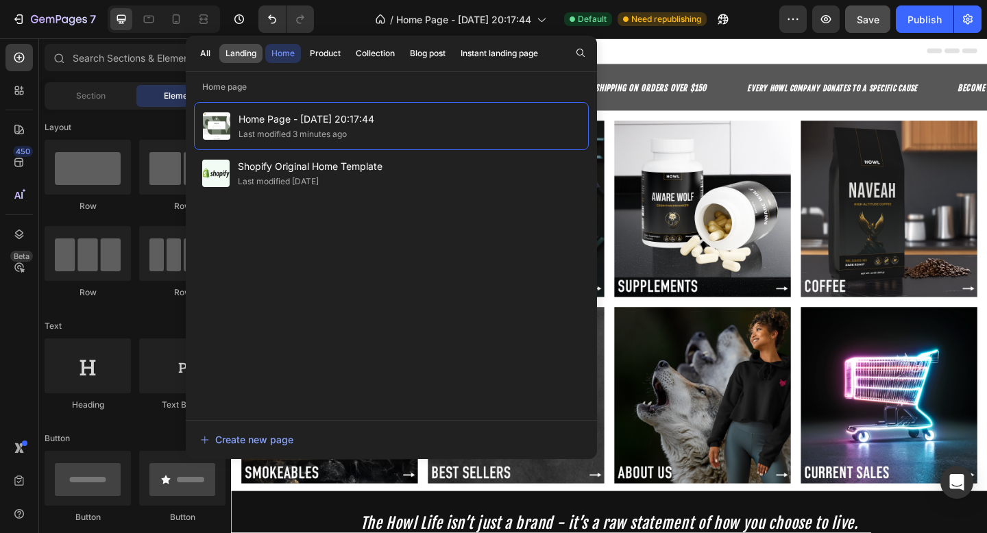
click at [237, 57] on div "Landing" at bounding box center [241, 53] width 31 height 12
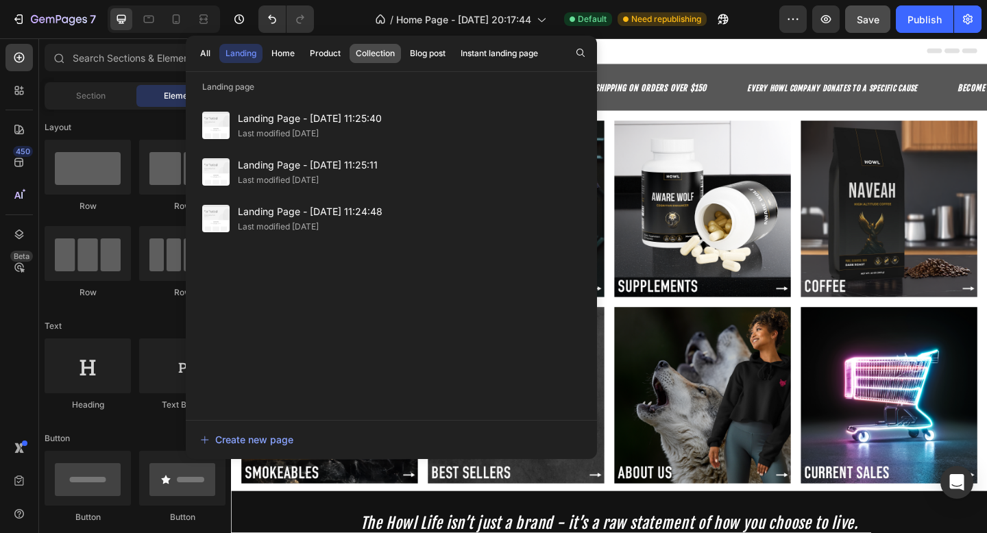
click at [404, 60] on button "Collection" at bounding box center [428, 53] width 48 height 19
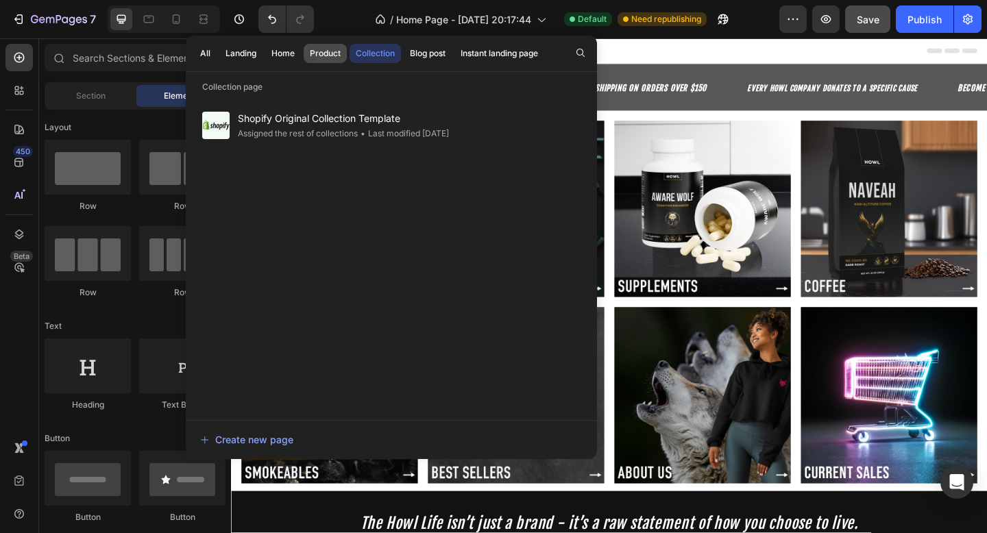
click at [321, 60] on button "Product" at bounding box center [325, 53] width 43 height 19
click at [265, 60] on button "Landing" at bounding box center [283, 53] width 36 height 19
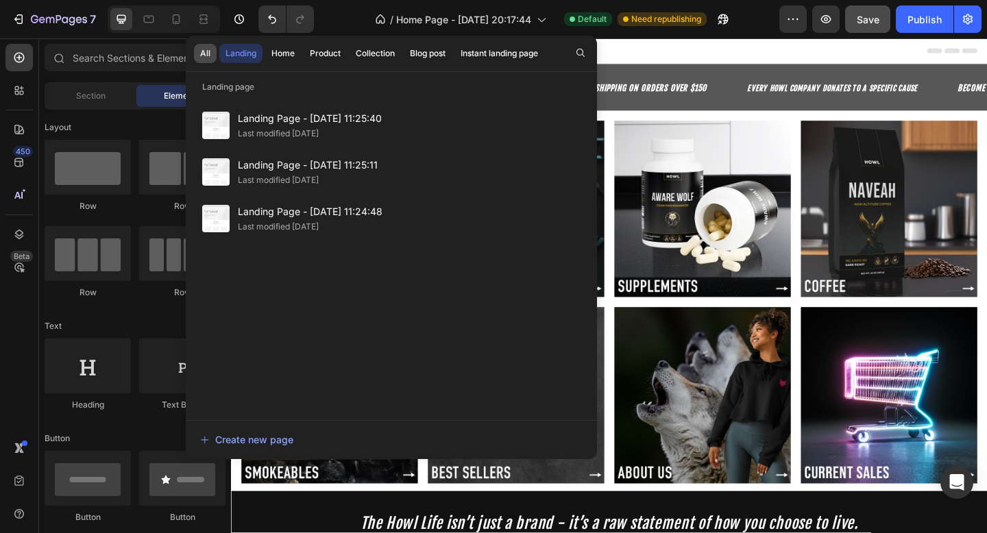
click at [202, 58] on div "All" at bounding box center [205, 53] width 10 height 12
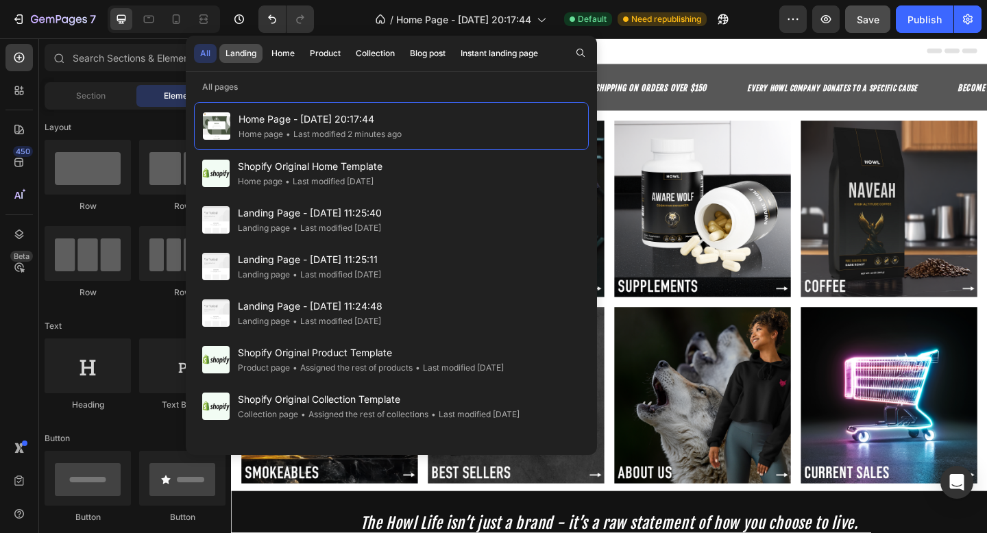
click at [249, 55] on div "Landing" at bounding box center [241, 53] width 31 height 12
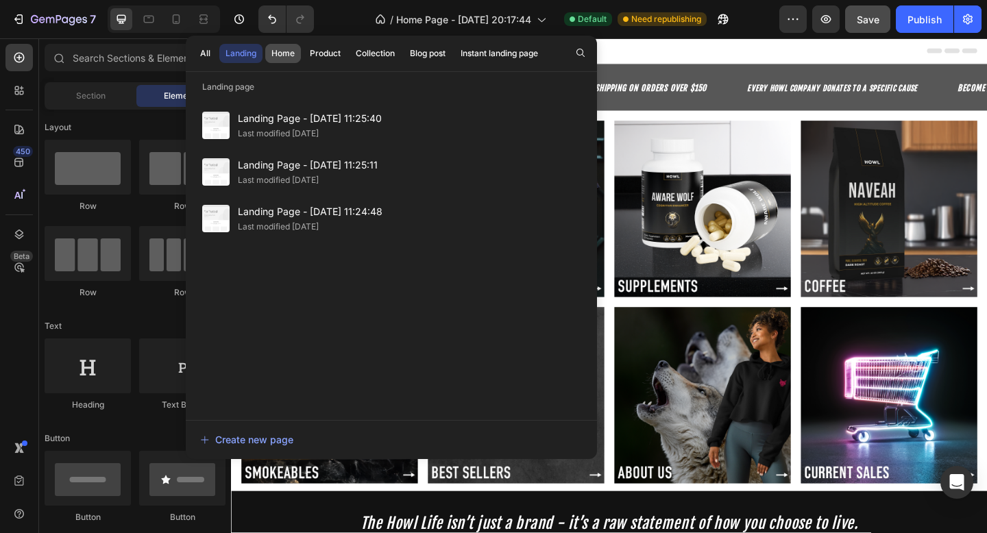
click at [287, 58] on div "Home" at bounding box center [283, 53] width 23 height 12
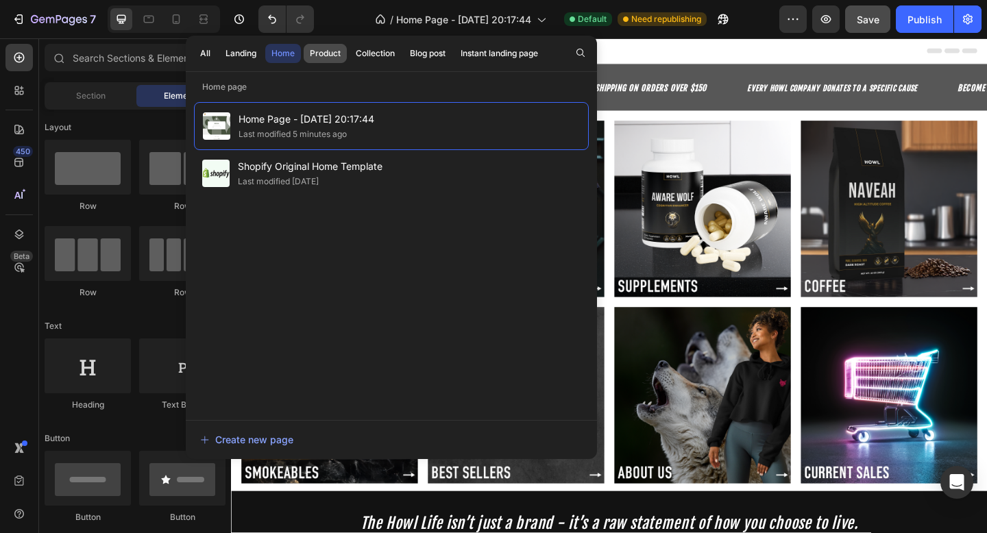
click at [316, 58] on div "Product" at bounding box center [325, 53] width 31 height 12
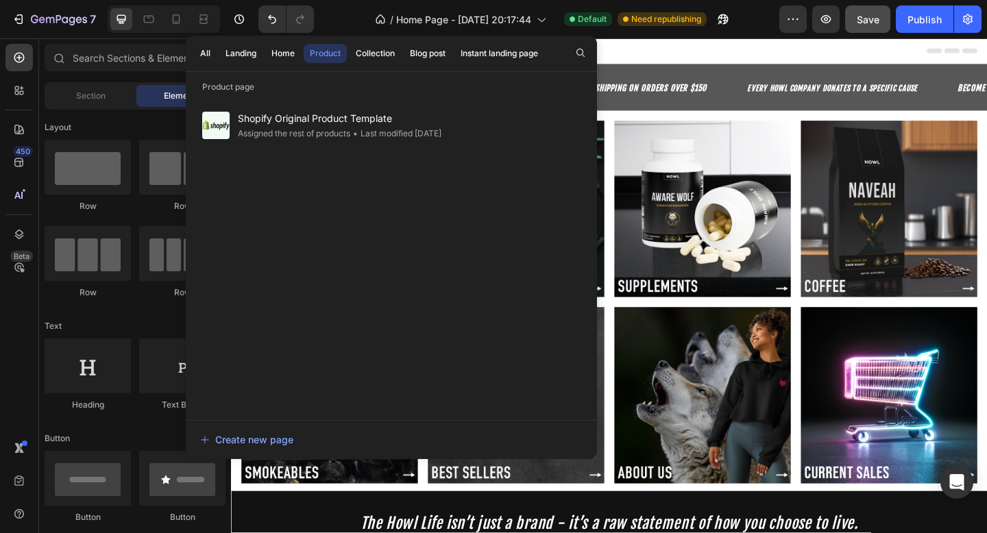
click at [351, 24] on div "/ Home Page - Aug 23, 20:17:44 Default Need republishing" at bounding box center [552, 18] width 455 height 27
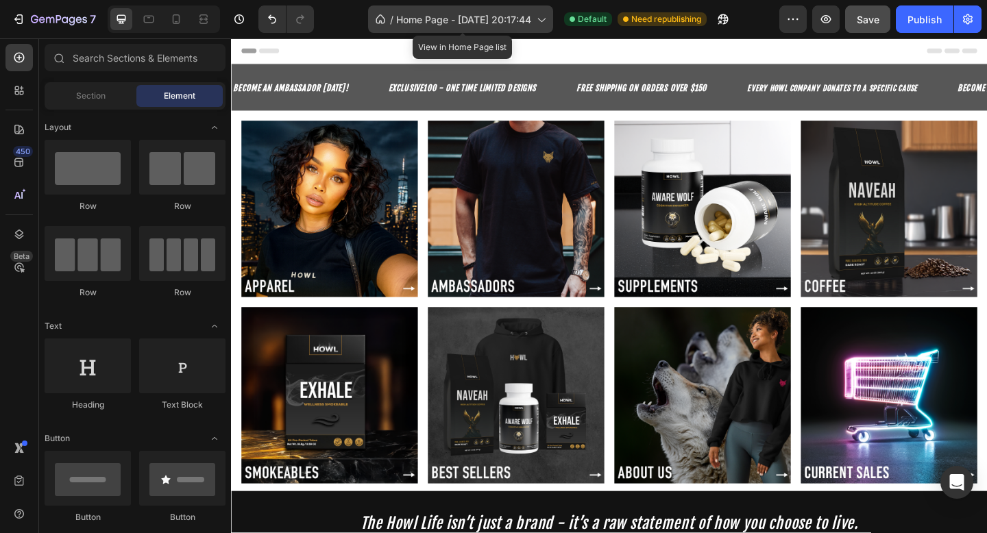
click at [545, 19] on icon at bounding box center [542, 21] width 8 height 4
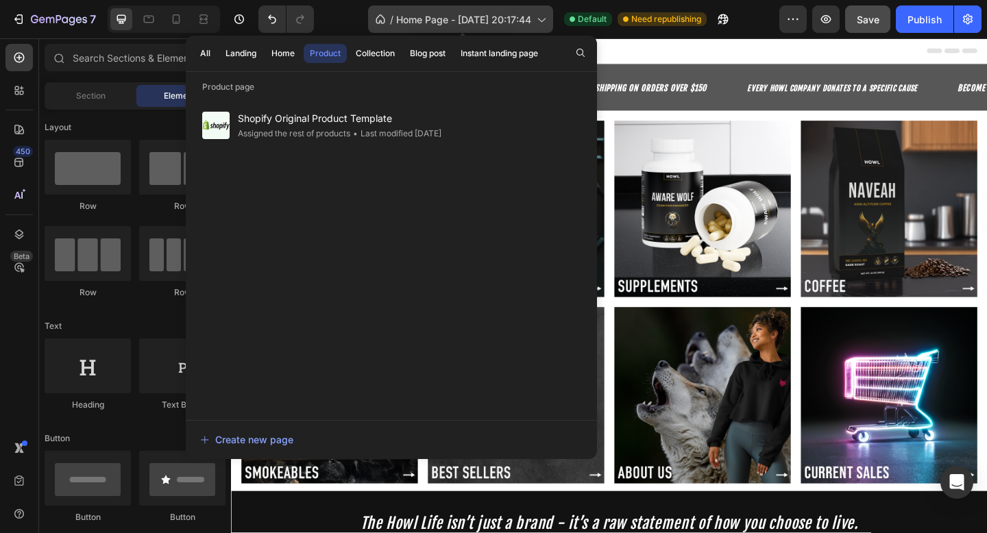
click at [368, 20] on div "/ Home Page - Aug 23, 20:17:44" at bounding box center [460, 18] width 185 height 27
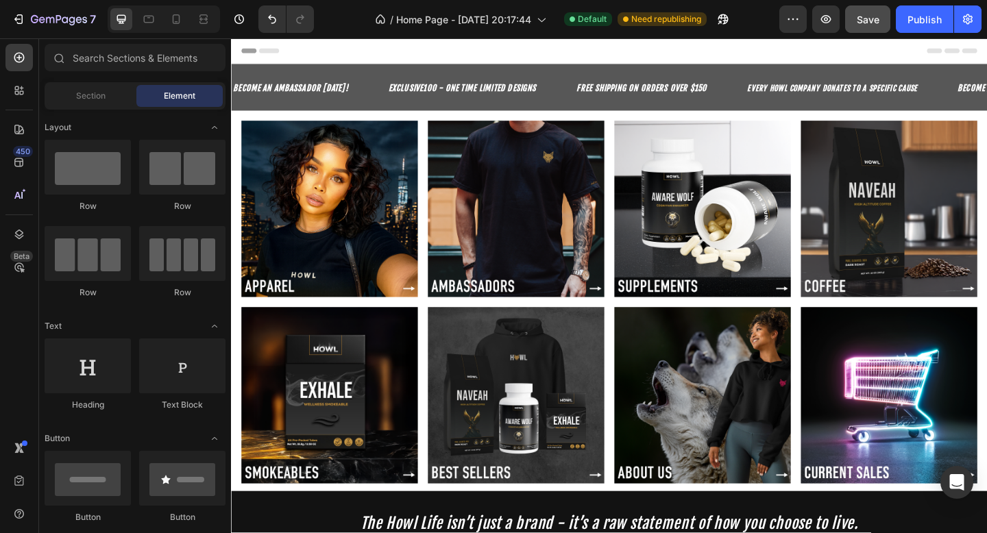
click at [355, 20] on div "/ Home Page - Aug 23, 20:17:44 Default Need republishing" at bounding box center [552, 18] width 455 height 27
click at [38, 15] on icon "button" at bounding box center [59, 20] width 56 height 12
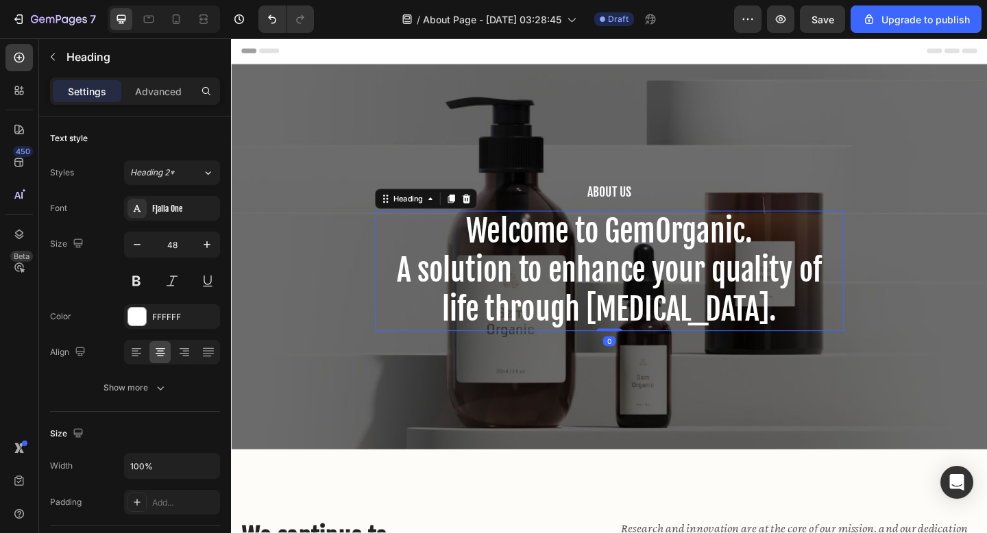
click at [698, 258] on p "Welcome to GemOrganic. A solution to enhance your quality of life through skin …" at bounding box center [642, 292] width 507 height 128
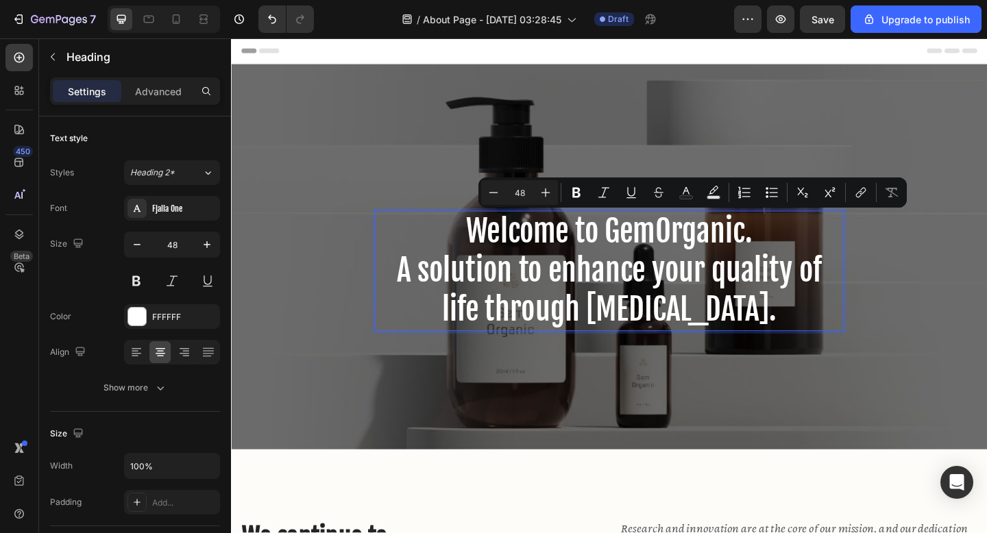
click at [746, 317] on p "Welcome to GemOrganic. A solution to enhance your quality of life through skin …" at bounding box center [642, 292] width 507 height 128
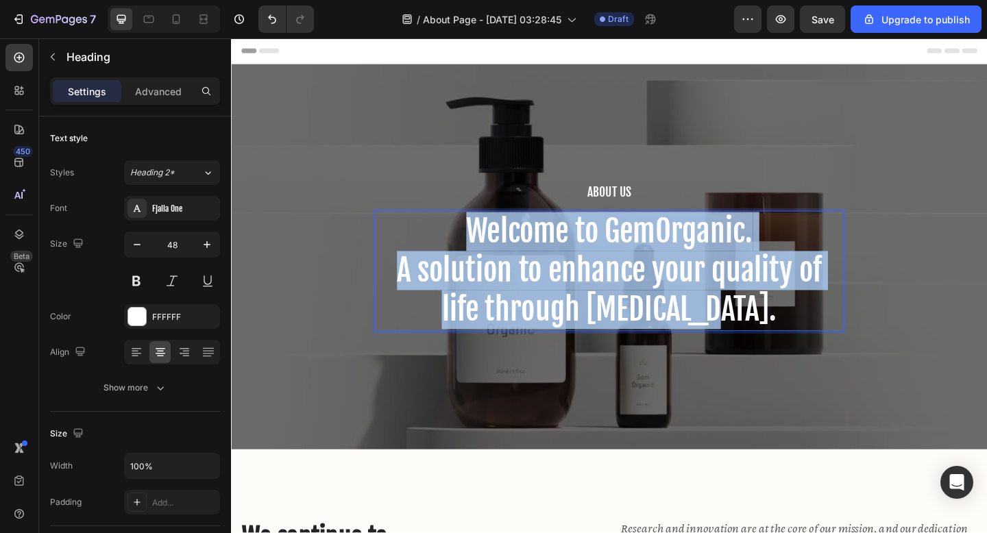
drag, startPoint x: 790, startPoint y: 347, endPoint x: 484, endPoint y: 252, distance: 320.3
click at [484, 252] on p "Welcome to GemOrganic. A solution to enhance your quality of life through skin …" at bounding box center [642, 292] width 507 height 128
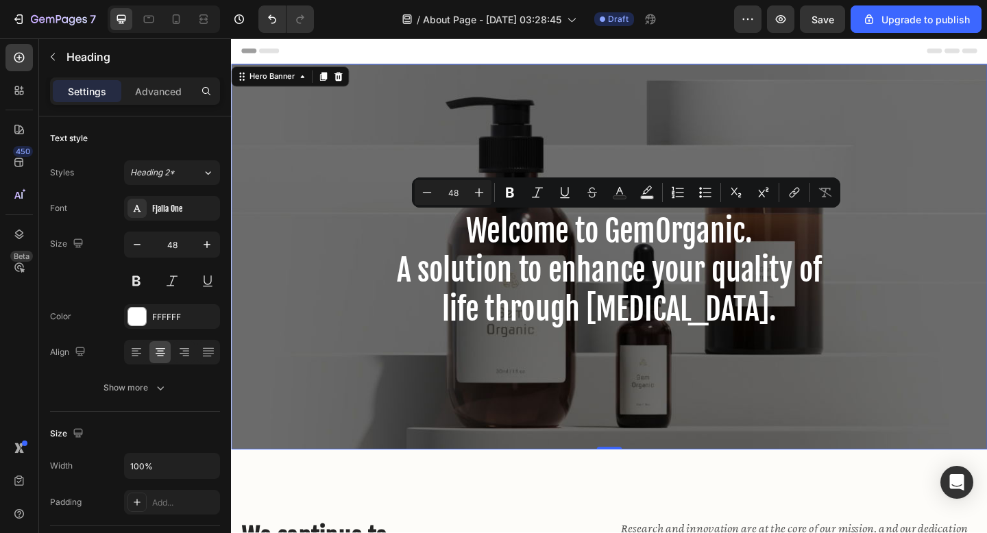
click at [611, 125] on div "About Us Heading Welcome to GemOrganic. A solution to enhance your quality of l…" at bounding box center [642, 277] width 823 height 420
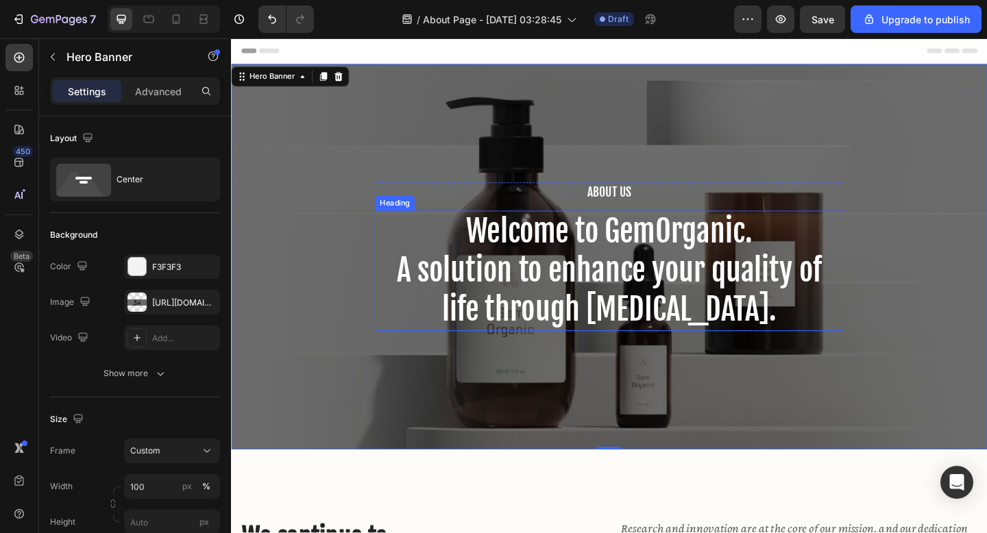
click at [530, 247] on p "Welcome to GemOrganic. A solution to enhance your quality of life through skin …" at bounding box center [642, 292] width 507 height 128
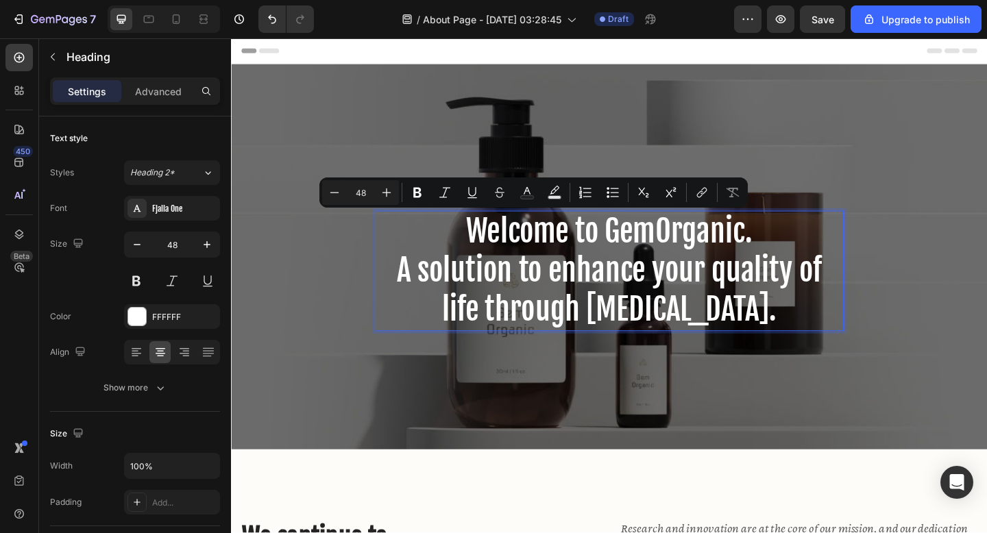
click at [687, 269] on p "Welcome to GemOrganic. A solution to enhance your quality of life through skin …" at bounding box center [642, 292] width 507 height 128
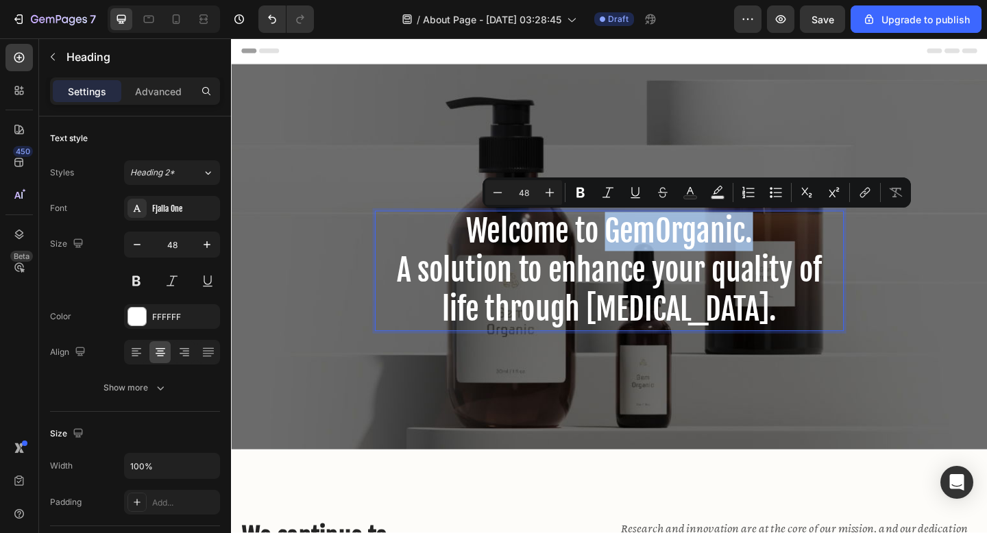
drag, startPoint x: 797, startPoint y: 255, endPoint x: 644, endPoint y: 258, distance: 152.9
click at [644, 258] on p "Welcome to GemOrganic. A solution to enhance your quality of life through skin …" at bounding box center [642, 292] width 507 height 128
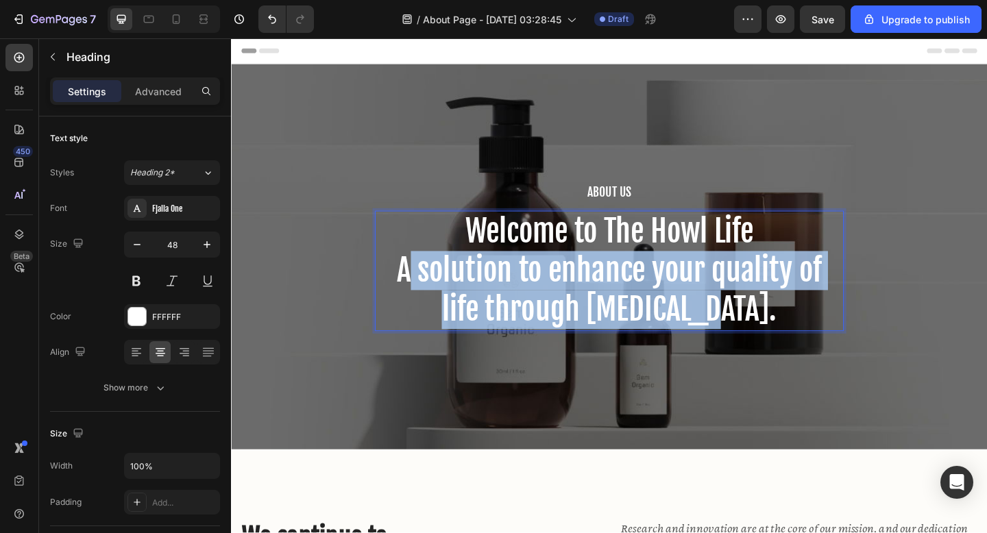
drag, startPoint x: 795, startPoint y: 338, endPoint x: 423, endPoint y: 293, distance: 374.4
click at [423, 293] on p "Welcome to The Howl Life A solution to enhance your quality of life through ski…" at bounding box center [642, 292] width 507 height 128
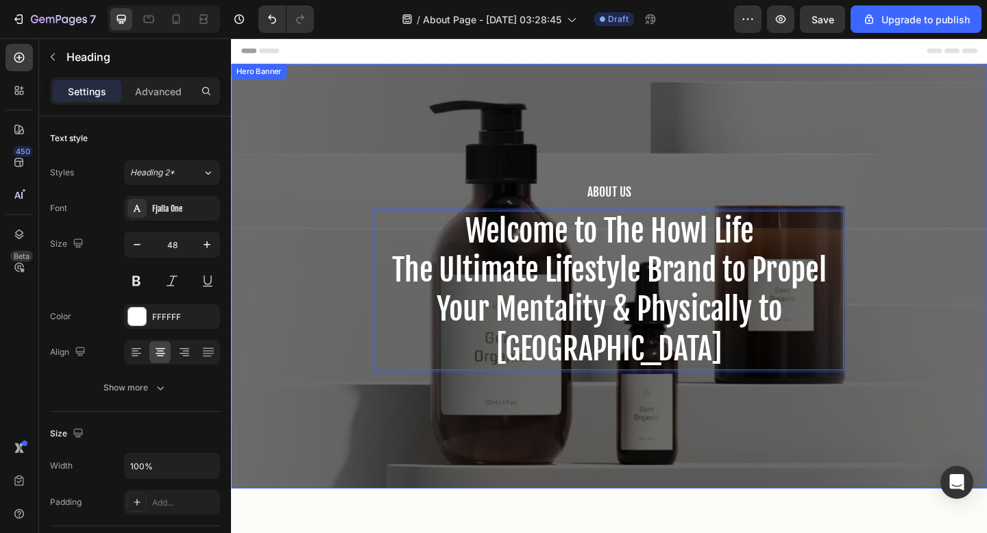
click at [711, 126] on div "About Us Heading Welcome to The Howl Life The Ultimate Lifestyle Brand to Prope…" at bounding box center [642, 298] width 823 height 462
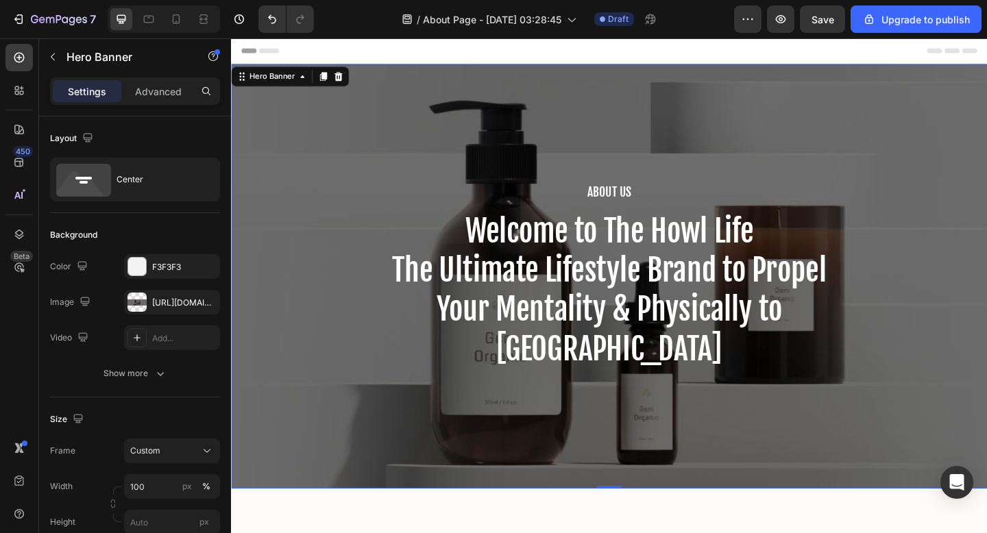
click at [660, 157] on div "About Us Heading Welcome to The Howl Life The Ultimate Lifestyle Brand to Prope…" at bounding box center [642, 298] width 823 height 462
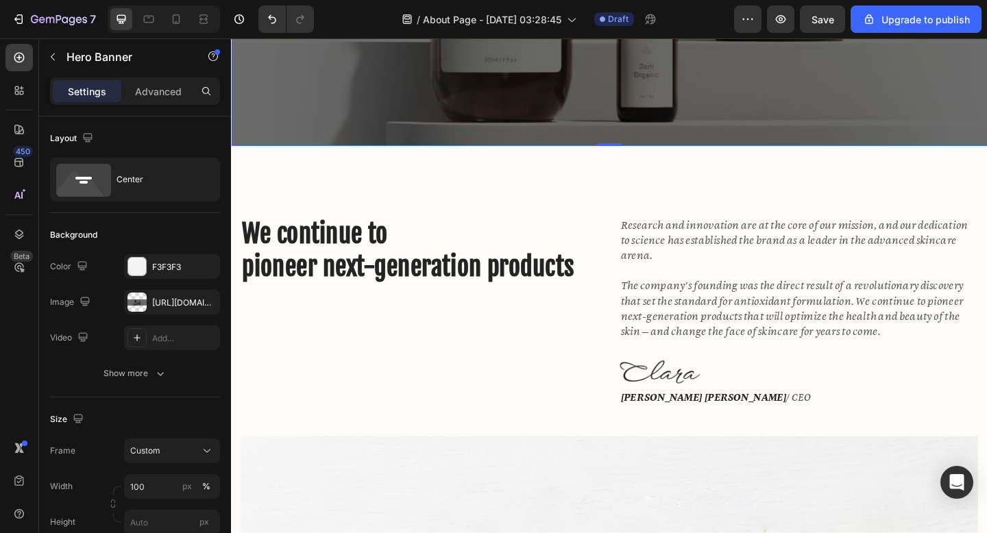
scroll to position [387, 0]
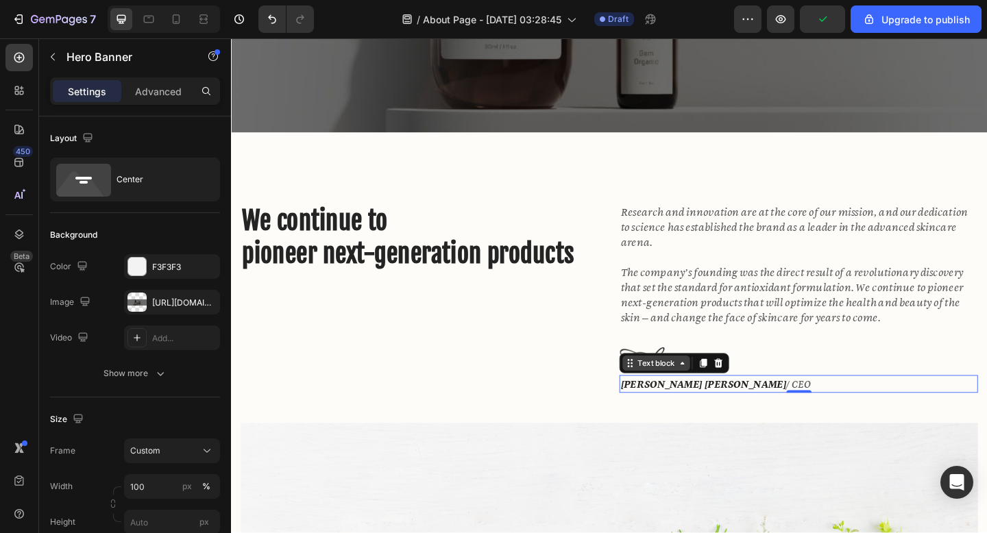
click at [697, 391] on div "Text block" at bounding box center [694, 392] width 46 height 12
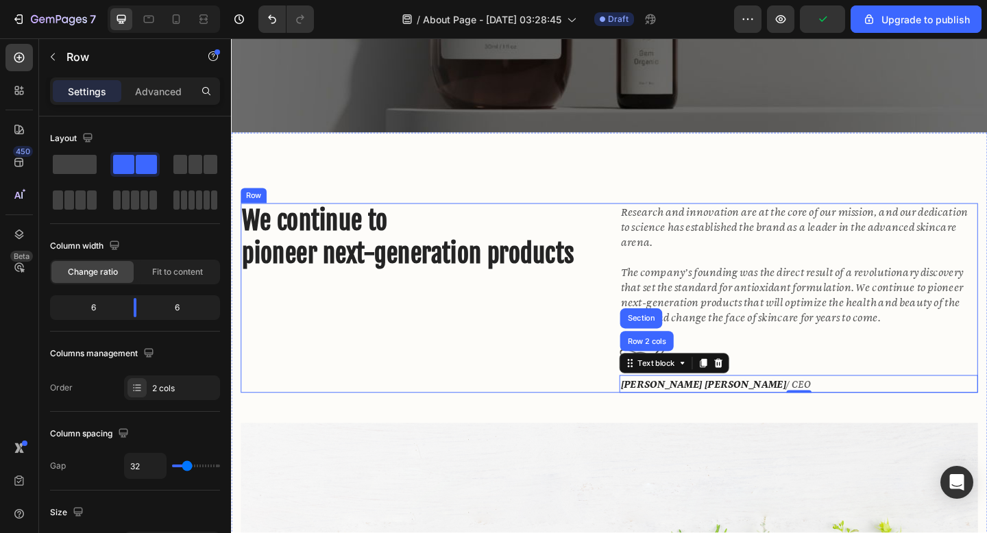
click at [743, 364] on div "Research and innovation are at the core of our mission, and our dedication to s…" at bounding box center [848, 321] width 390 height 206
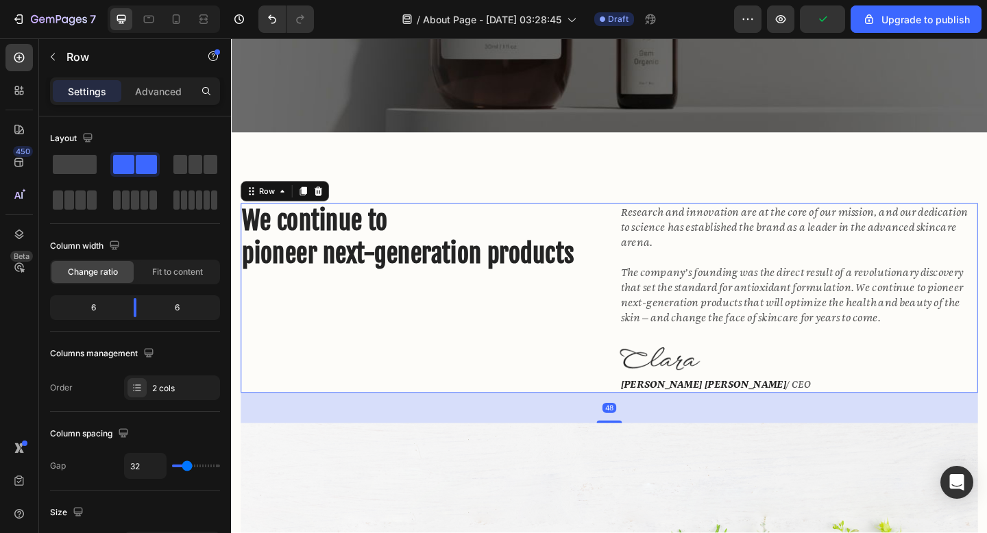
click at [712, 384] on img at bounding box center [697, 386] width 88 height 25
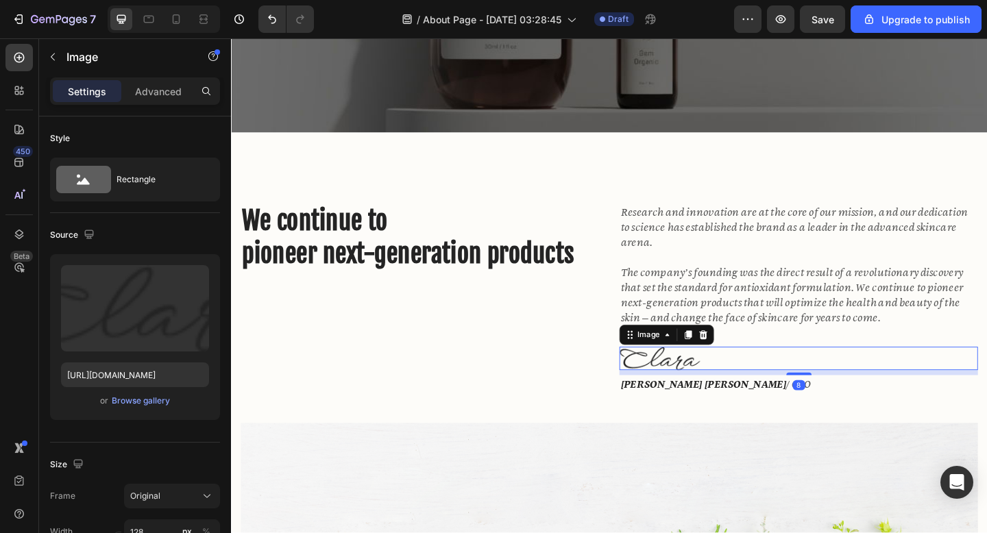
click at [701, 386] on img at bounding box center [697, 386] width 88 height 25
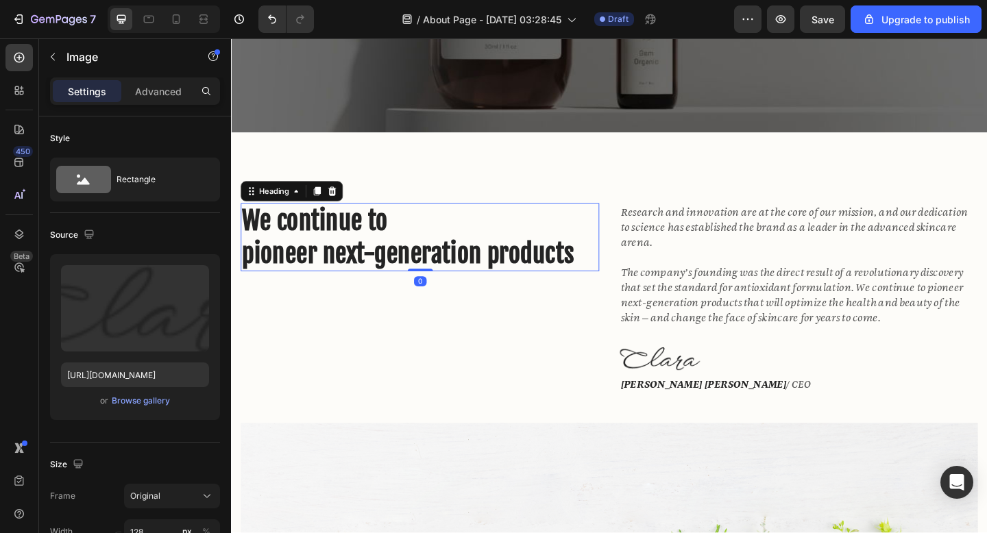
click at [384, 274] on p "We continue to pioneer next-generation products" at bounding box center [436, 254] width 387 height 71
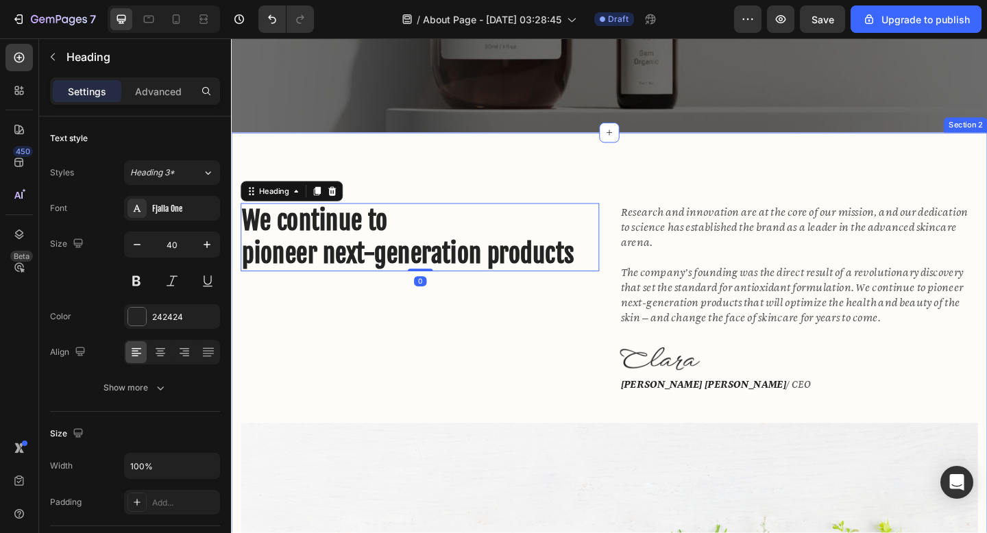
click at [429, 183] on div "We continue to pioneer next-generation products Heading 0 Research and innovati…" at bounding box center [642, 482] width 823 height 682
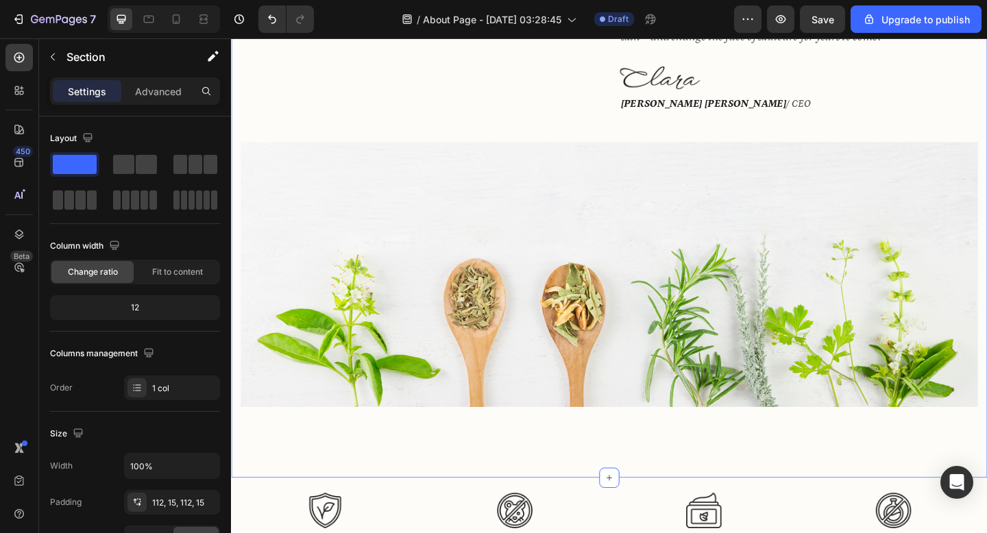
scroll to position [722, 0]
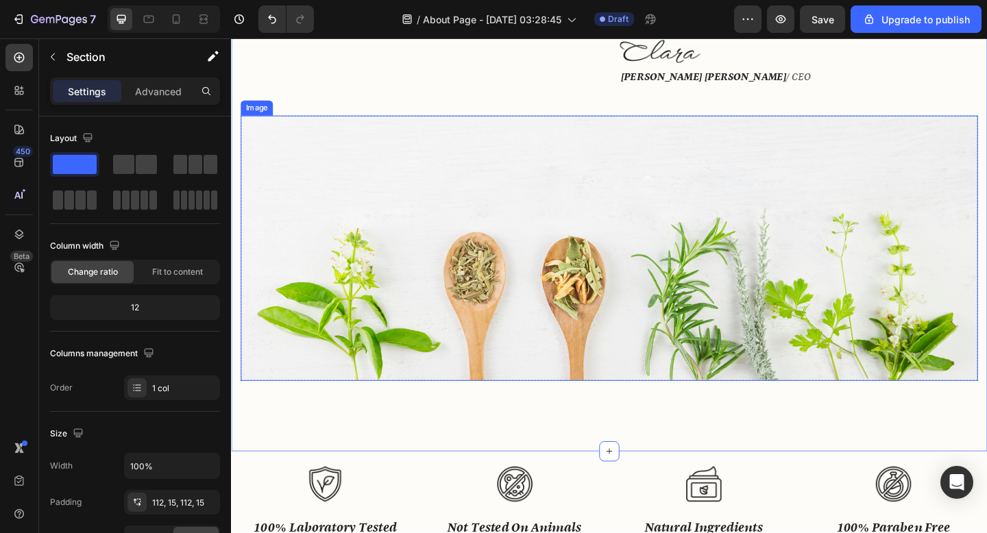
click at [466, 221] on img at bounding box center [642, 267] width 802 height 289
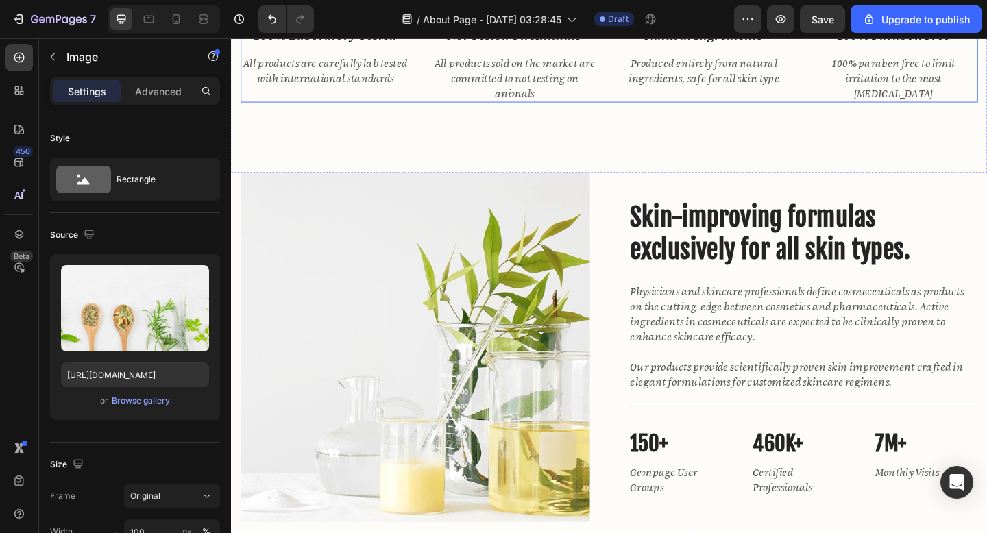
scroll to position [1343, 0]
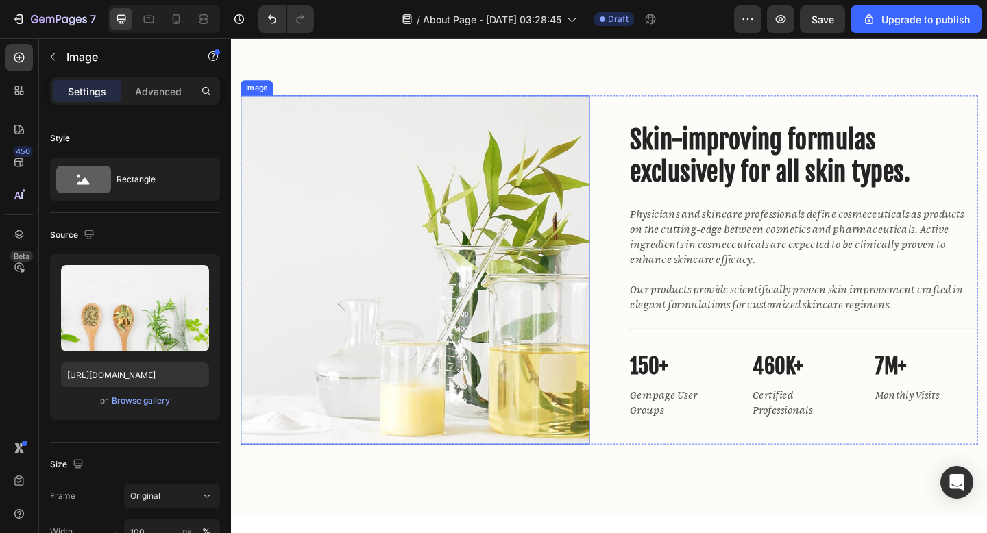
click at [472, 269] on img at bounding box center [431, 291] width 380 height 380
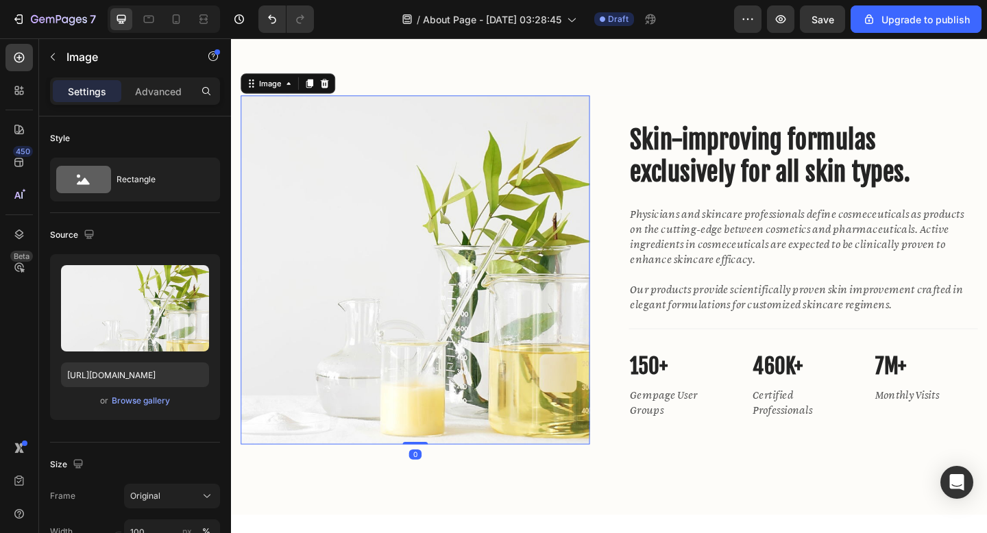
click at [445, 256] on img at bounding box center [431, 291] width 380 height 380
click at [284, 91] on div "Image" at bounding box center [272, 88] width 29 height 12
click at [358, 219] on img at bounding box center [431, 291] width 380 height 380
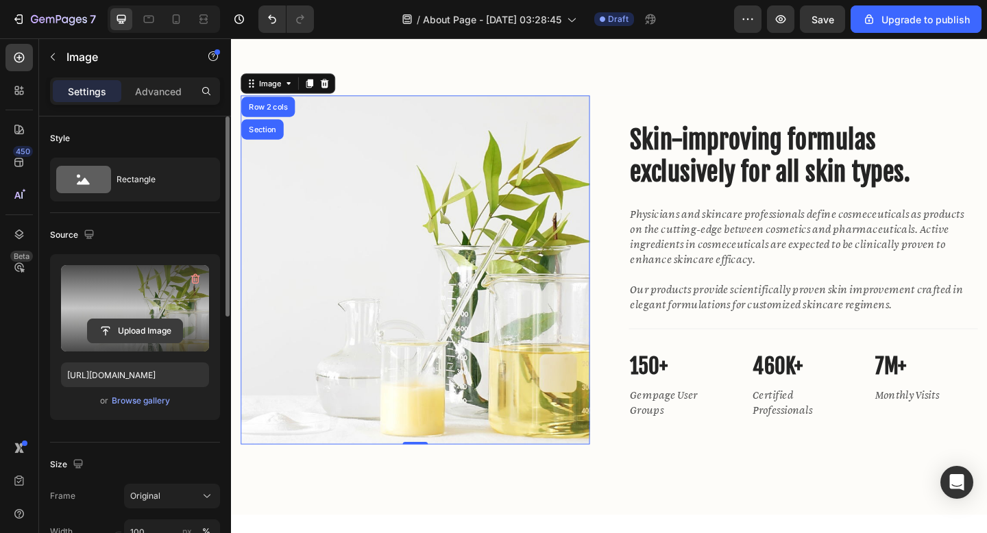
click at [143, 326] on input "file" at bounding box center [135, 331] width 95 height 23
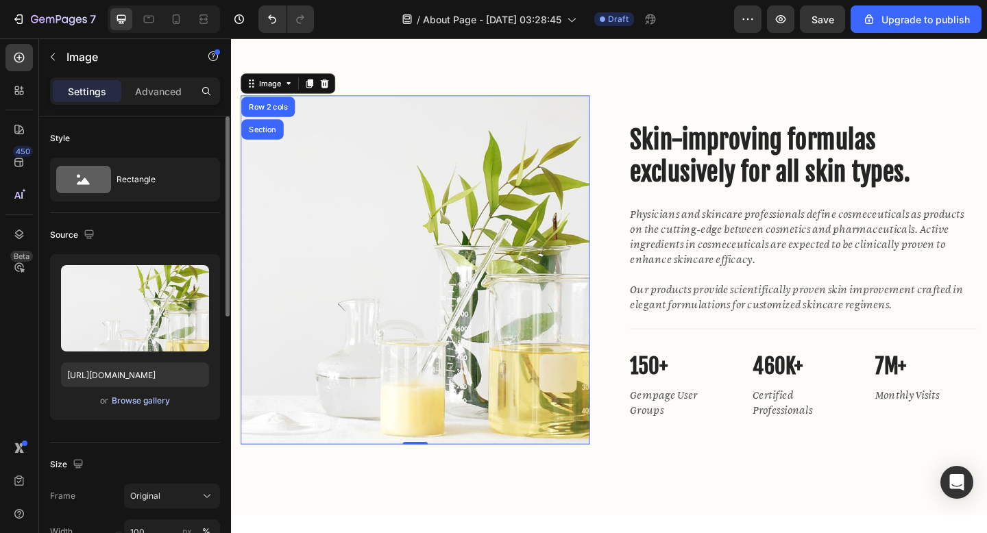
click at [149, 402] on div "Browse gallery" at bounding box center [141, 401] width 58 height 12
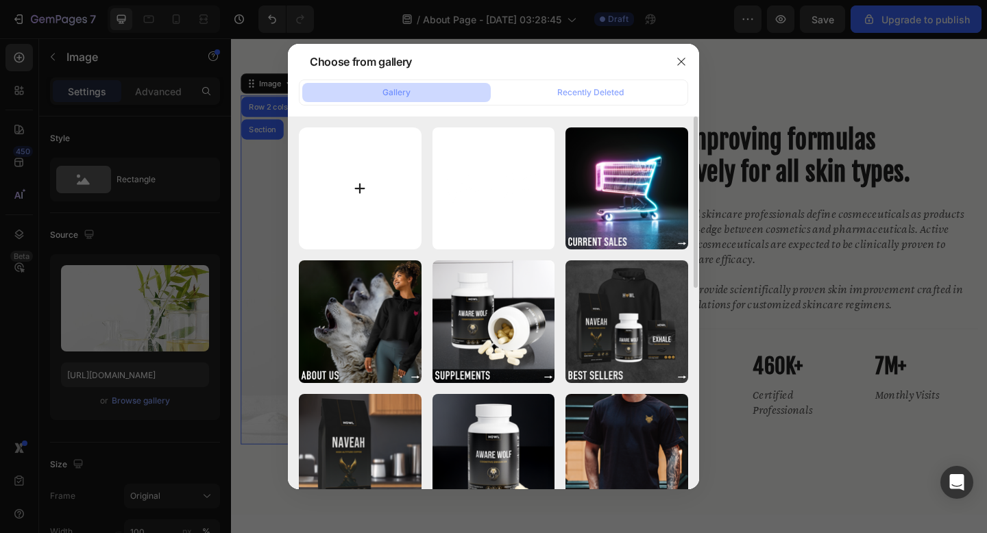
click at [387, 206] on input "file" at bounding box center [360, 189] width 123 height 123
type input "C:\fakepath\all them.avif"
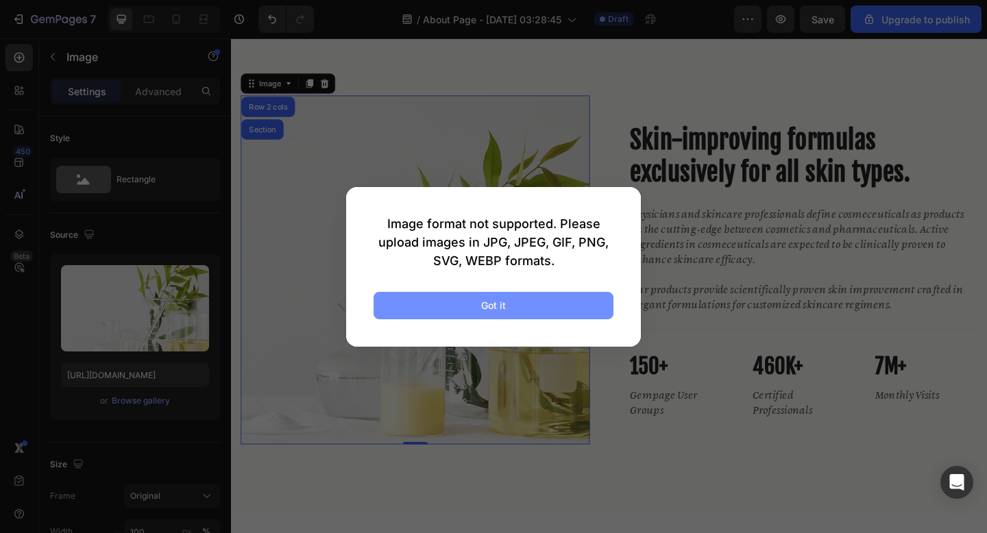
click at [537, 313] on button "Got it" at bounding box center [494, 305] width 240 height 27
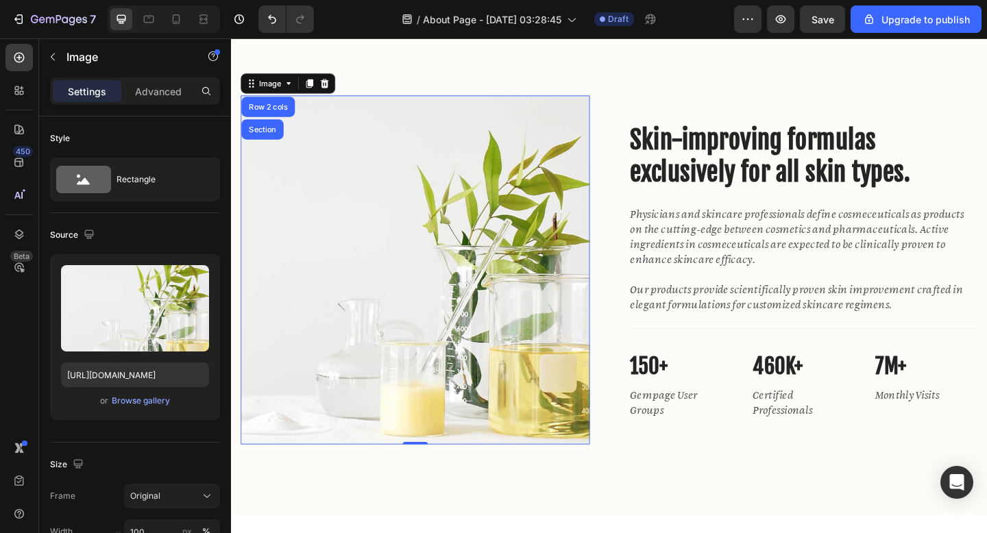
click at [541, 204] on img at bounding box center [431, 291] width 380 height 380
click at [282, 90] on div "Image" at bounding box center [272, 88] width 29 height 12
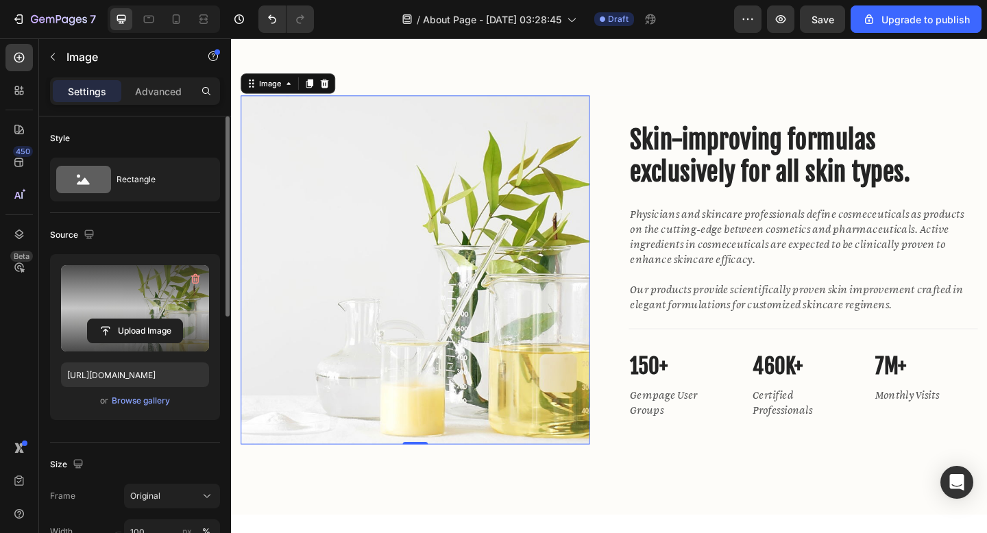
click at [167, 287] on label at bounding box center [135, 308] width 148 height 86
click at [167, 320] on input "file" at bounding box center [135, 331] width 95 height 23
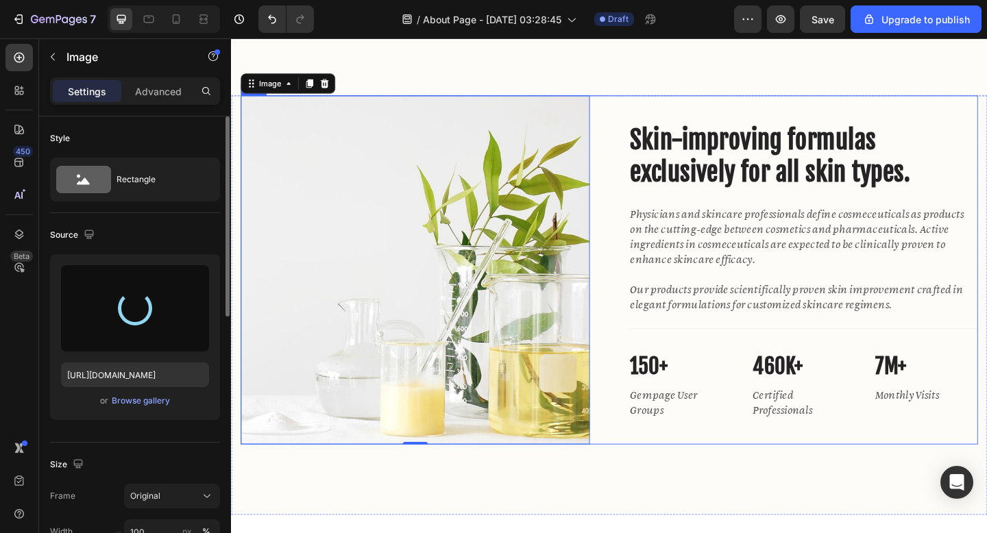
type input "https://cdn.shopify.com/s/files/1/0643/3236/5939/files/gempages_558512538082345…"
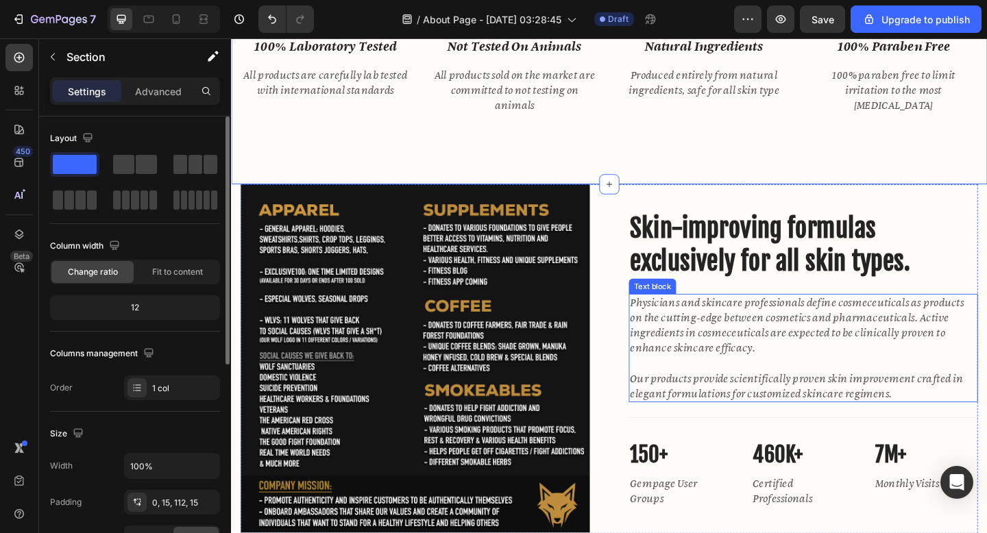
scroll to position [1218, 0]
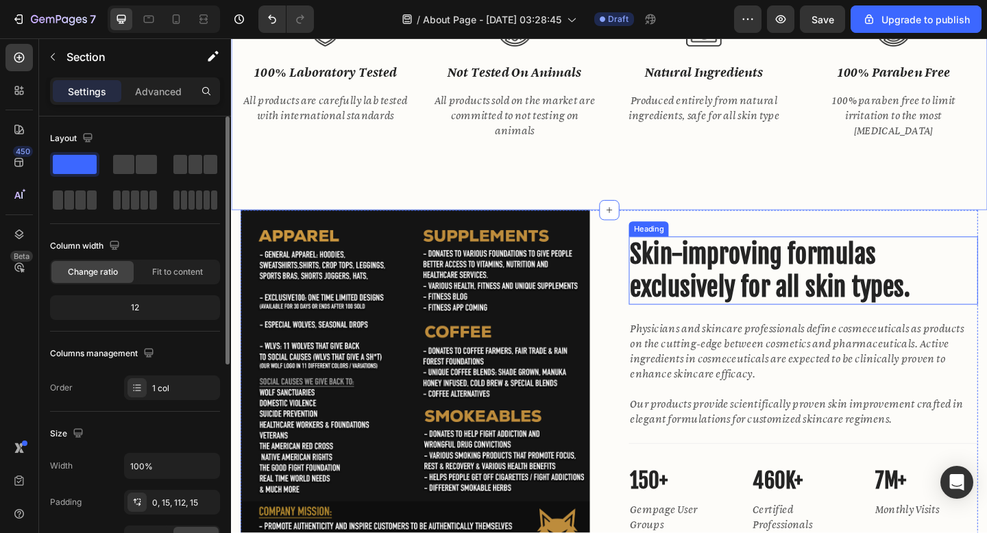
click at [795, 285] on p "Skin-improving formulas exclusively for all skin types." at bounding box center [853, 291] width 377 height 71
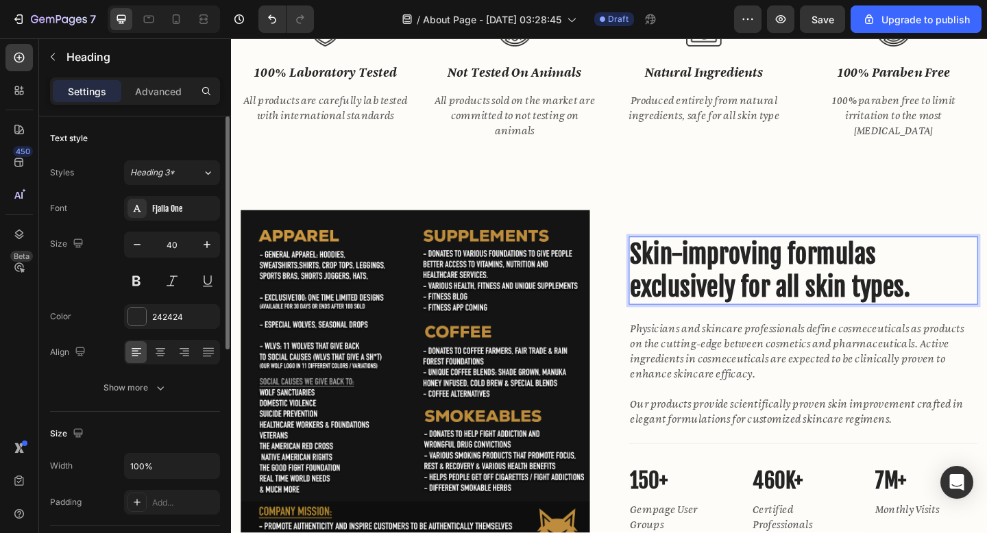
click at [803, 276] on p "Skin-improving formulas exclusively for all skin types." at bounding box center [853, 291] width 377 height 71
click at [803, 275] on p "Skin-improving formulas exclusively for all skin types." at bounding box center [853, 291] width 377 height 71
click at [932, 278] on p "Skin-improving formulas exclusively for all skin types." at bounding box center [853, 291] width 377 height 71
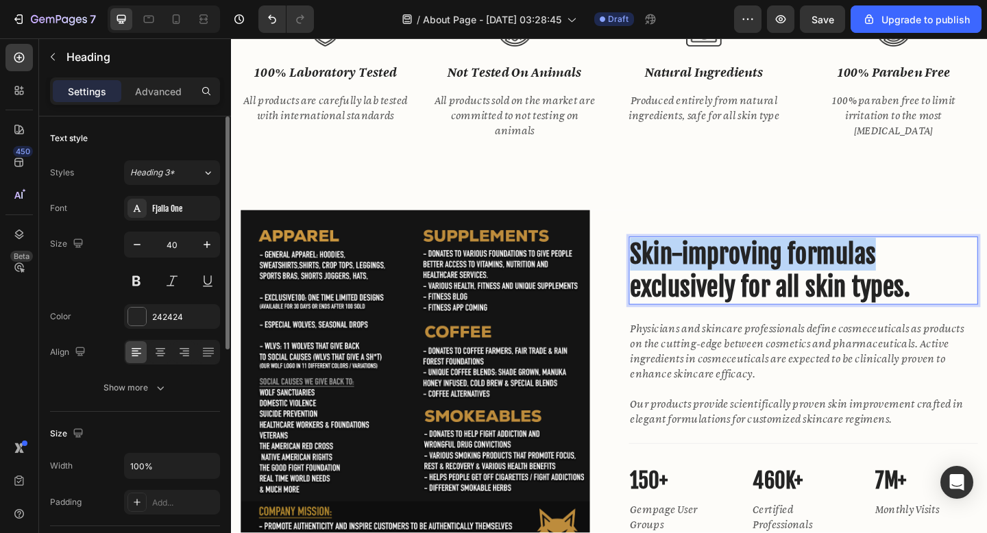
drag, startPoint x: 939, startPoint y: 276, endPoint x: 671, endPoint y: 279, distance: 268.8
click at [671, 279] on p "Skin-improving formulas exclusively for all skin types." at bounding box center [853, 291] width 377 height 71
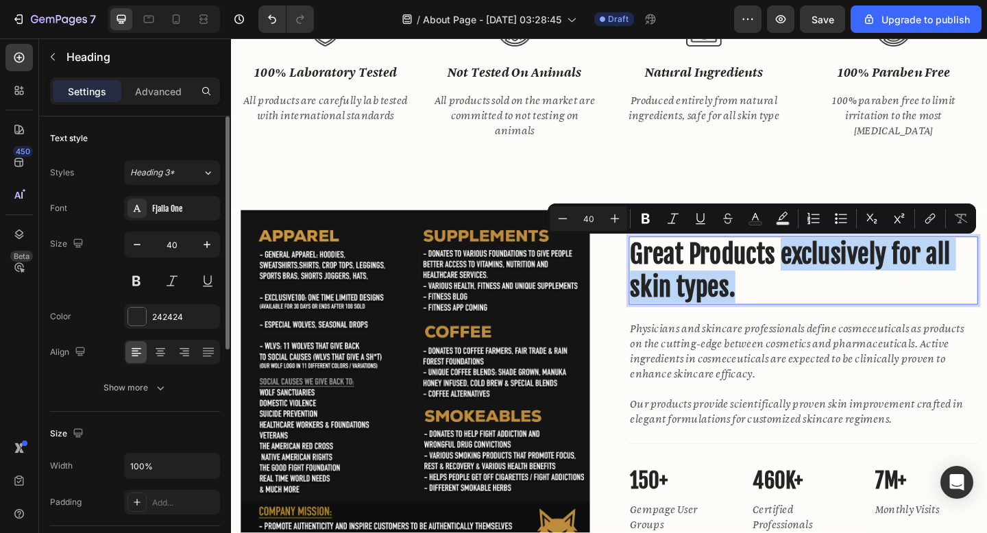
drag, startPoint x: 802, startPoint y: 310, endPoint x: 826, endPoint y: 280, distance: 38.5
click at [826, 280] on p "Great Products exclusively for all skin types." at bounding box center [853, 291] width 377 height 71
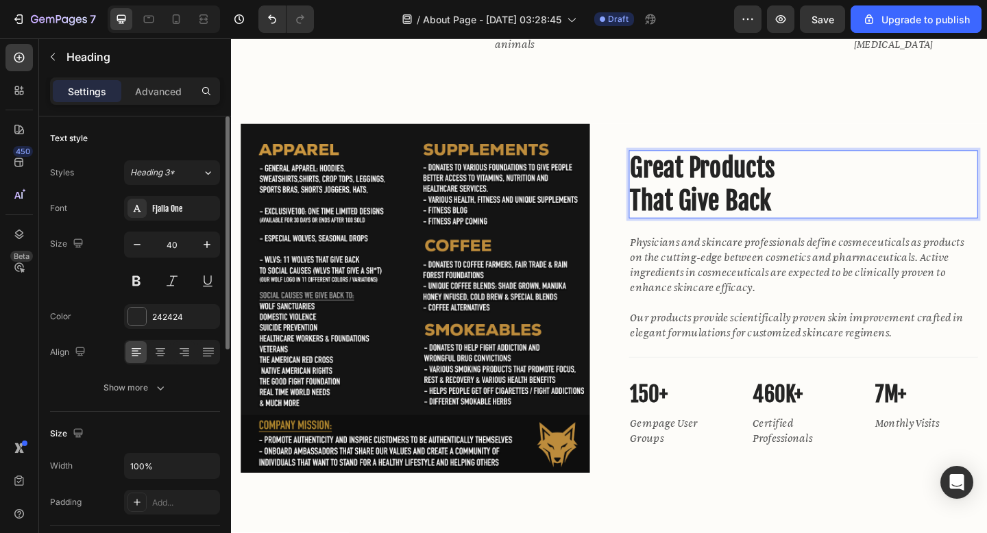
scroll to position [1314, 0]
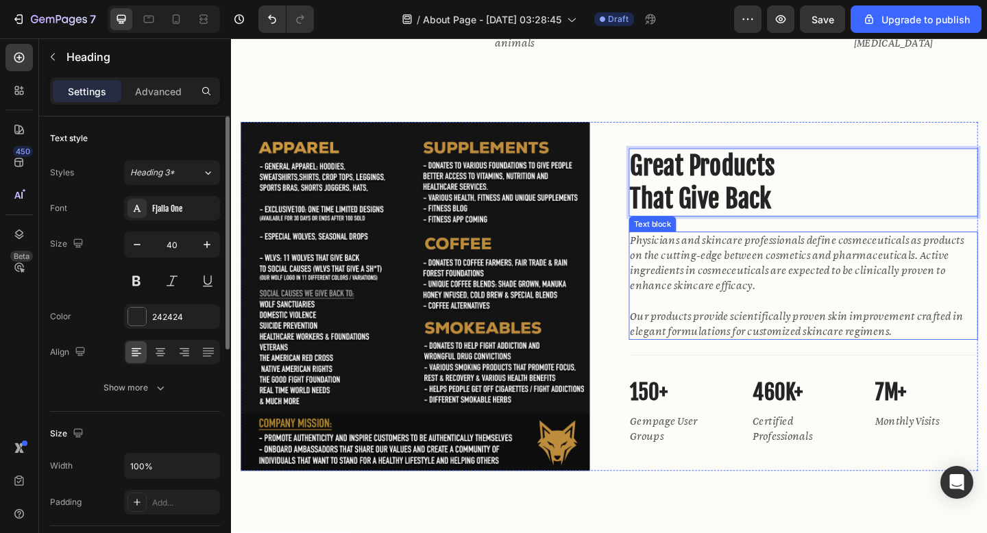
click at [813, 276] on p "Physicians and skincare professionals define cosmeceuticals as products on the …" at bounding box center [853, 307] width 377 height 115
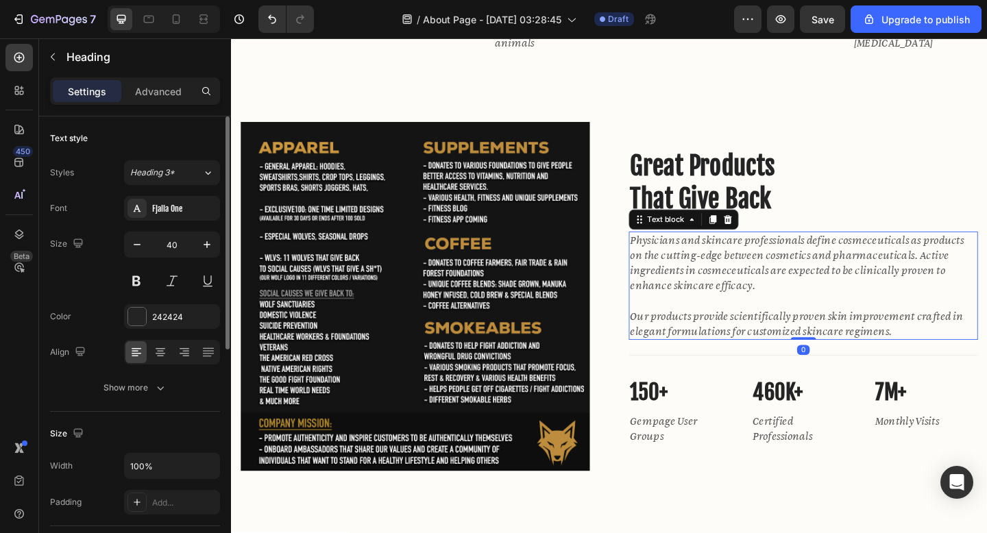
click at [813, 276] on p "Physicians and skincare professionals define cosmeceuticals as products on the …" at bounding box center [853, 307] width 377 height 115
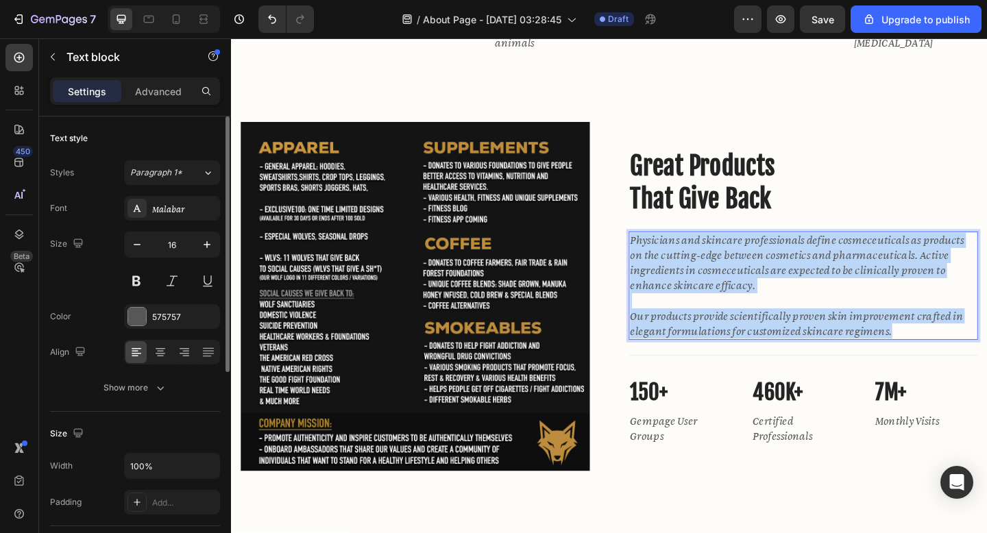
drag, startPoint x: 963, startPoint y: 359, endPoint x: 667, endPoint y: 257, distance: 312.4
click at [667, 257] on p "Physicians and skincare professionals define cosmeceuticals as products on the …" at bounding box center [853, 307] width 377 height 115
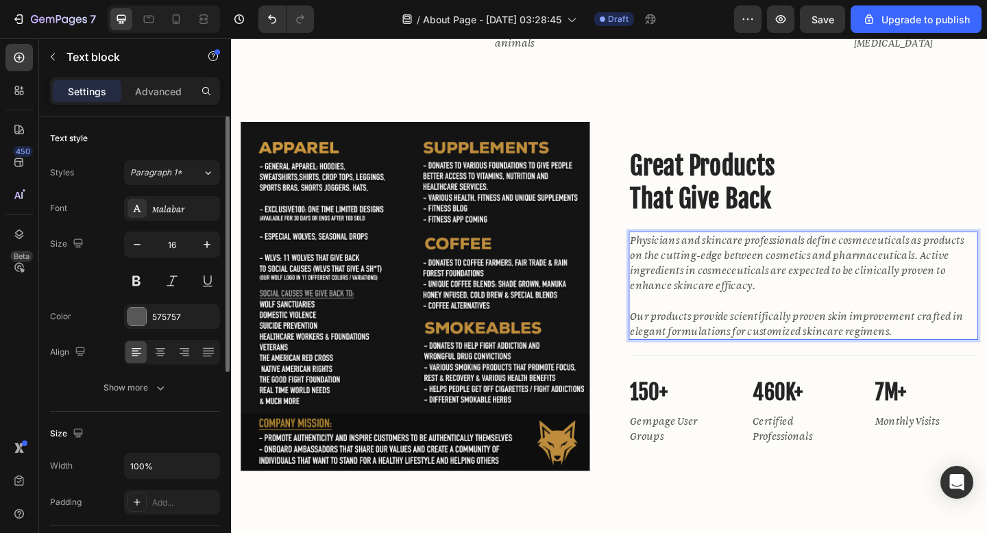
scroll to position [1290, 0]
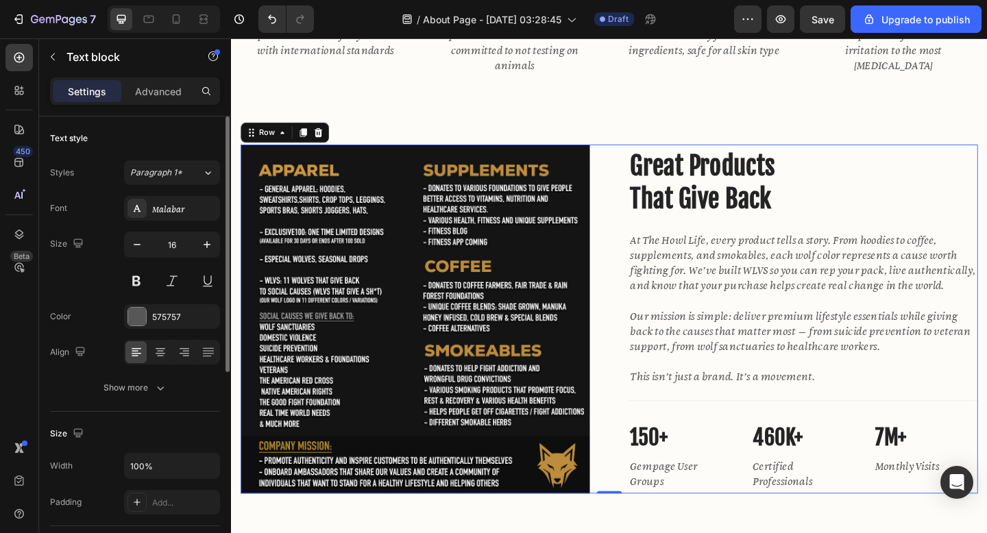
click at [899, 154] on div "Great Products That Give Back Heading At The Howl Life, every product tells a s…" at bounding box center [854, 344] width 380 height 380
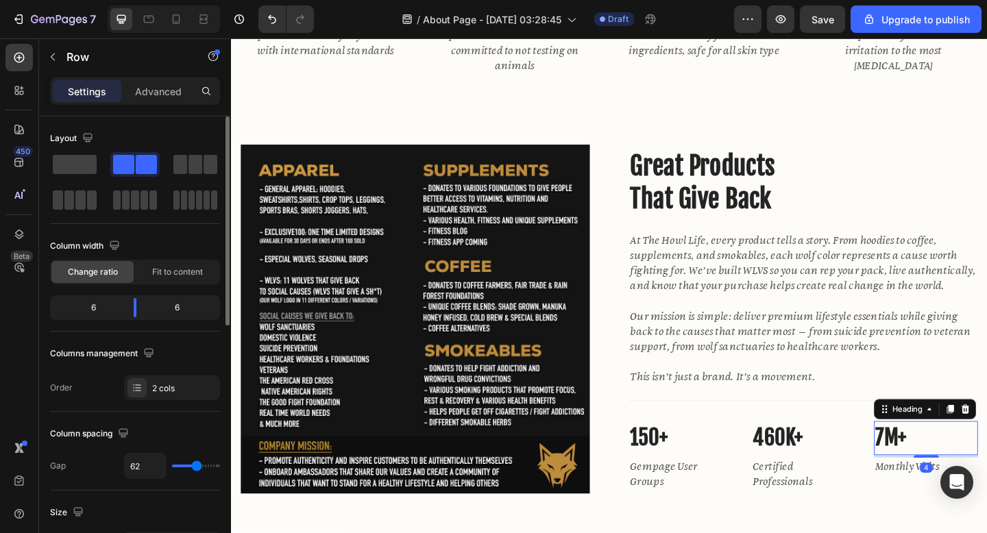
click at [955, 477] on p "7M+" at bounding box center [987, 474] width 110 height 34
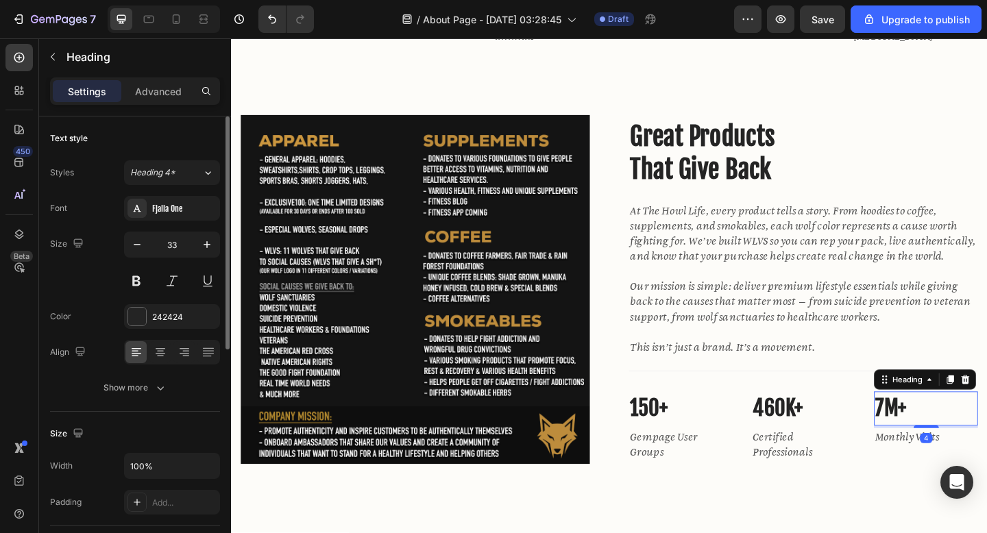
scroll to position [1325, 0]
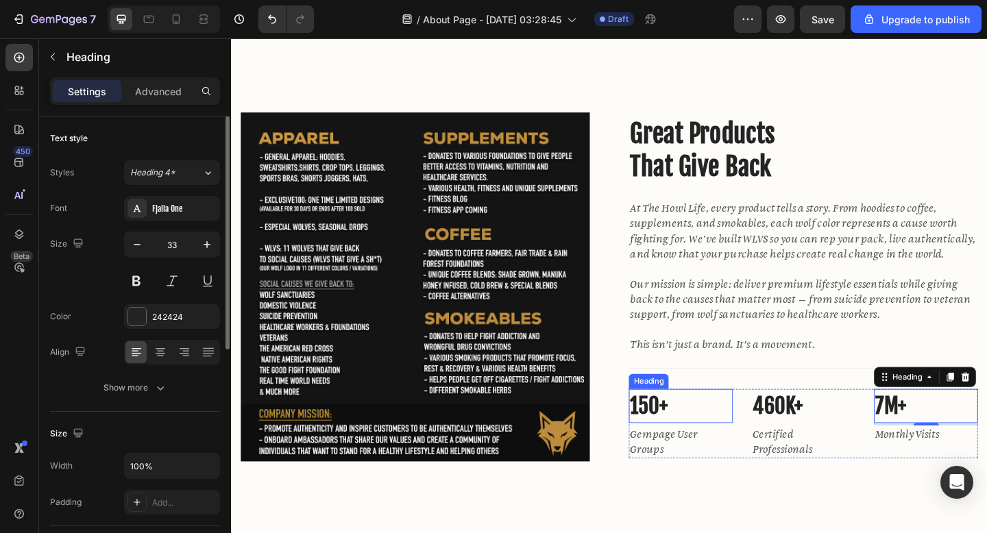
click at [701, 437] on p "150+" at bounding box center [720, 439] width 110 height 34
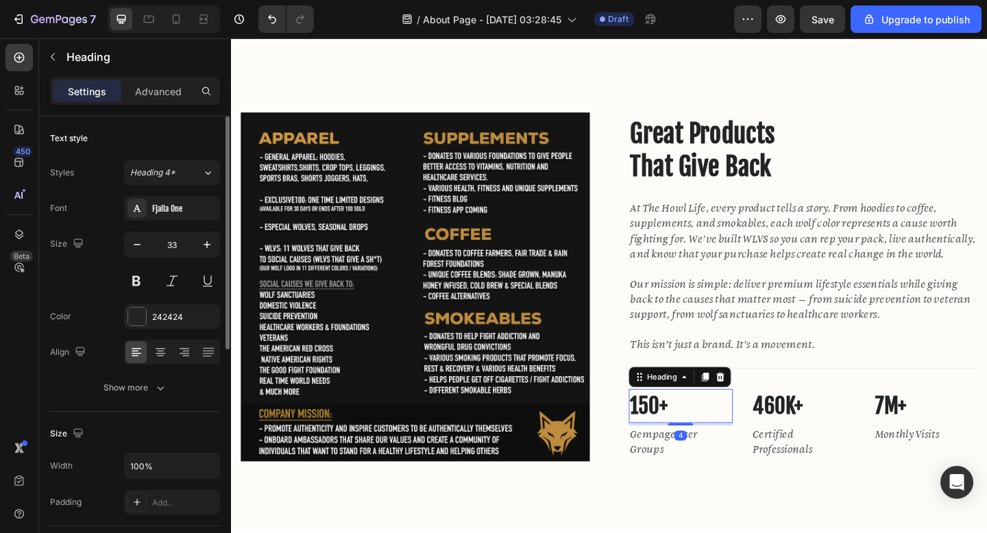
click at [701, 437] on p "150+" at bounding box center [720, 439] width 110 height 34
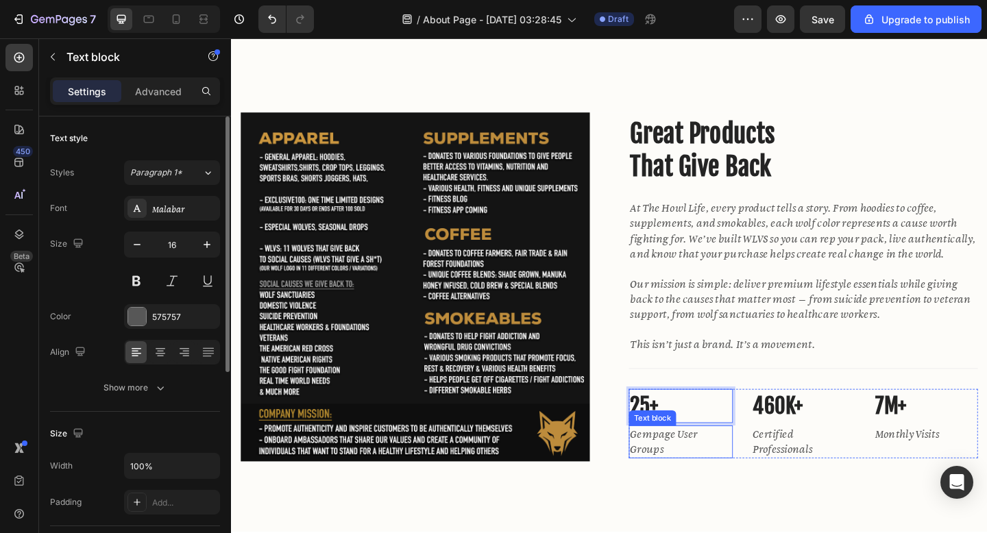
click at [720, 485] on p "Gempage User Groups" at bounding box center [720, 477] width 110 height 33
click at [720, 483] on p "Gempage User Groups" at bounding box center [720, 477] width 110 height 33
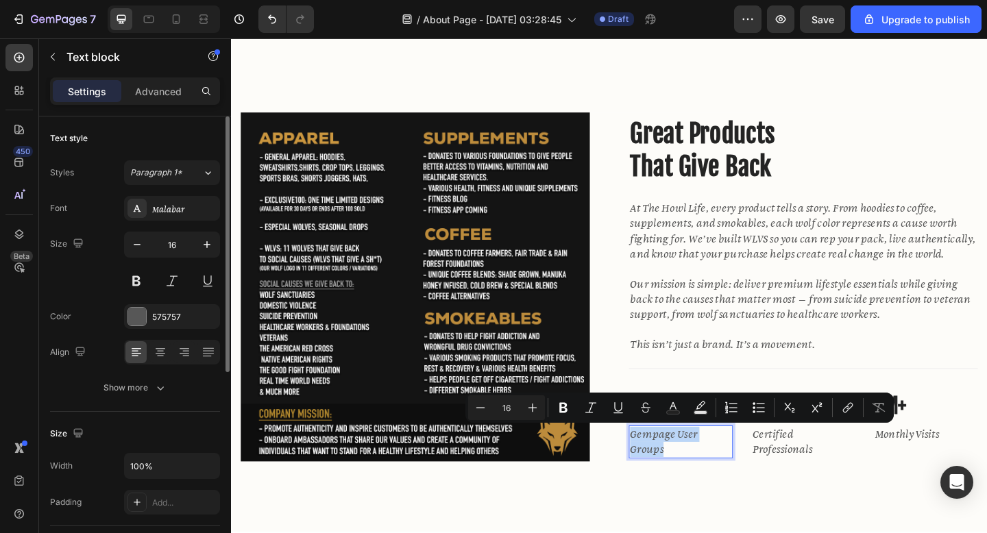
drag, startPoint x: 712, startPoint y: 483, endPoint x: 665, endPoint y: 468, distance: 49.5
click at [665, 468] on p "Gempage User Groups" at bounding box center [720, 477] width 110 height 33
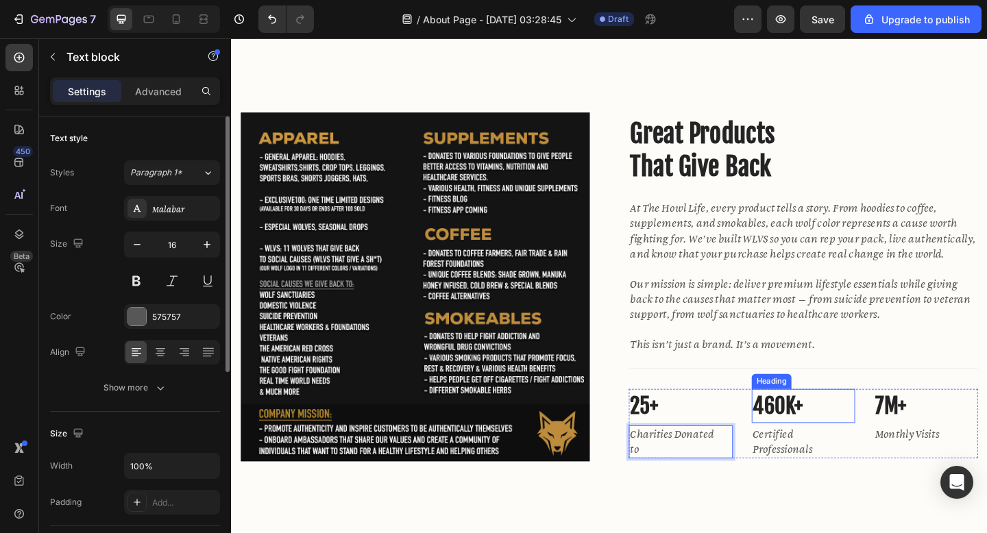
click at [832, 442] on p "460K+" at bounding box center [854, 439] width 110 height 34
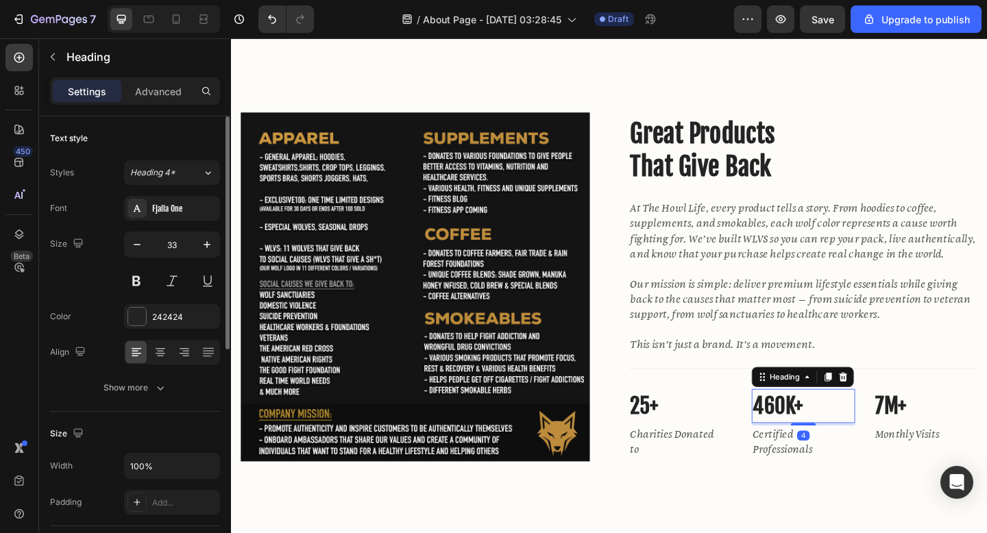
click at [832, 442] on p "460K+" at bounding box center [854, 439] width 110 height 34
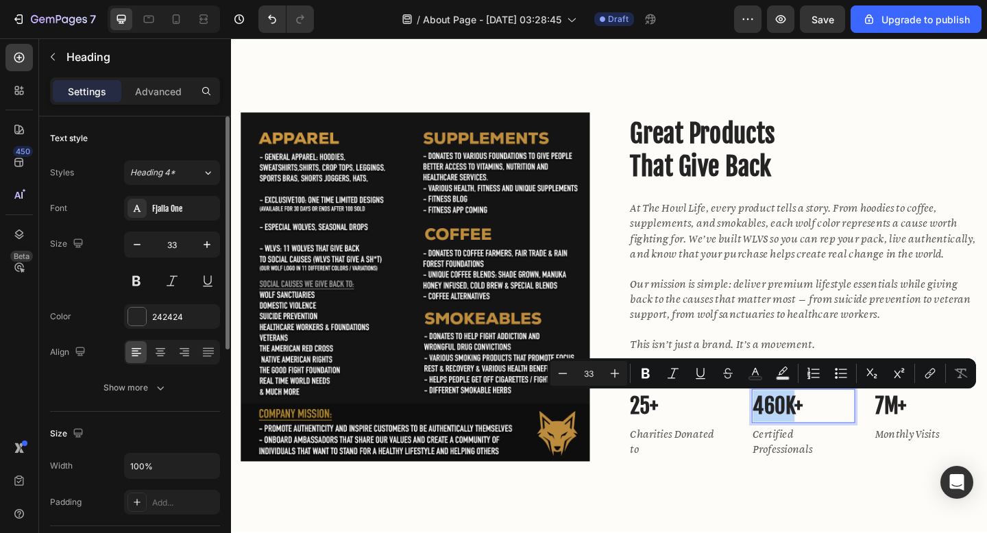
click at [844, 444] on p "460K+" at bounding box center [854, 439] width 110 height 34
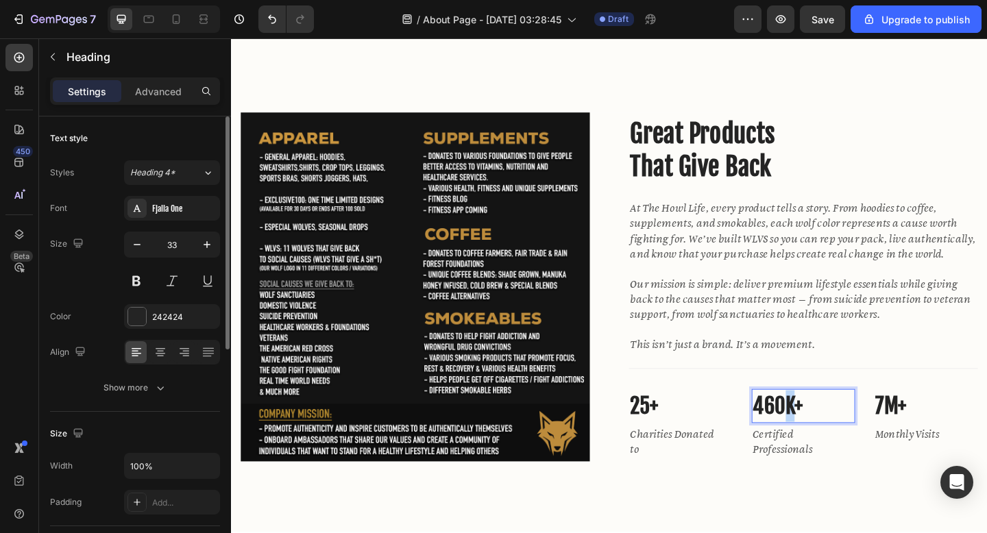
drag, startPoint x: 844, startPoint y: 444, endPoint x: 836, endPoint y: 444, distance: 8.2
click at [836, 444] on p "460K+" at bounding box center [854, 439] width 110 height 34
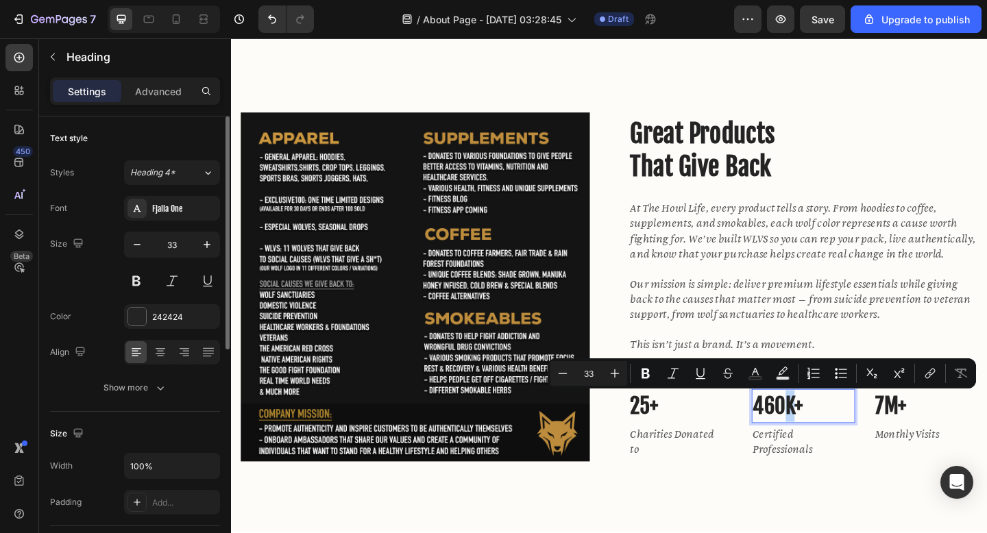
click at [834, 444] on p "460K+" at bounding box center [854, 439] width 110 height 34
drag, startPoint x: 834, startPoint y: 444, endPoint x: 804, endPoint y: 445, distance: 30.2
click at [804, 445] on p "460K+" at bounding box center [854, 439] width 110 height 34
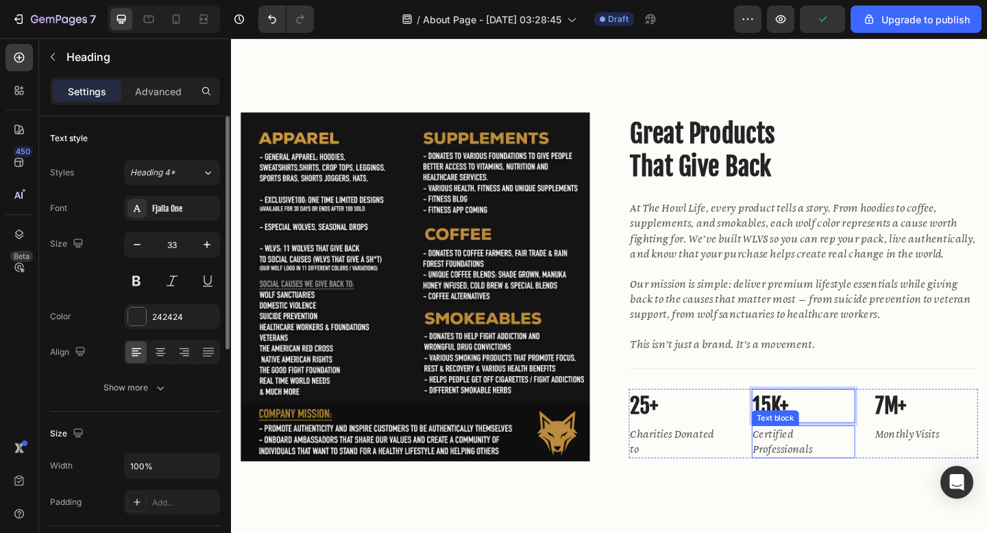
click at [837, 478] on p "Certified Professionals" at bounding box center [854, 477] width 110 height 33
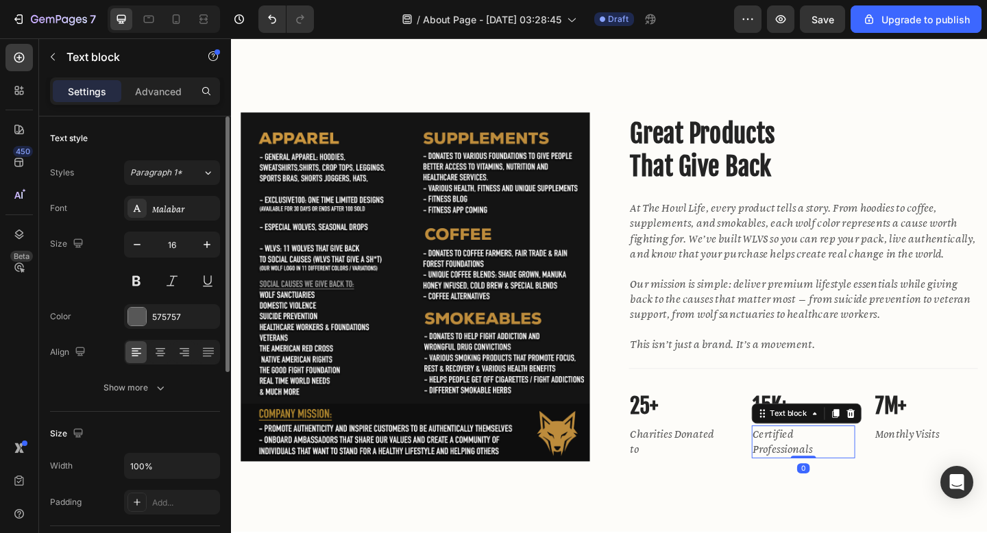
click at [837, 478] on p "Certified Professionals" at bounding box center [854, 477] width 110 height 33
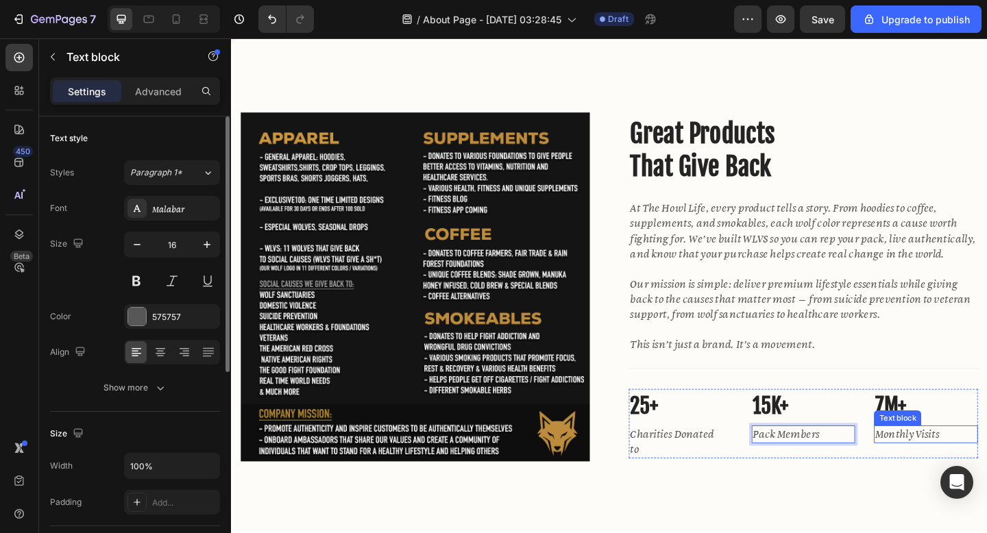
click at [973, 475] on p "Monthly Visits" at bounding box center [987, 469] width 110 height 16
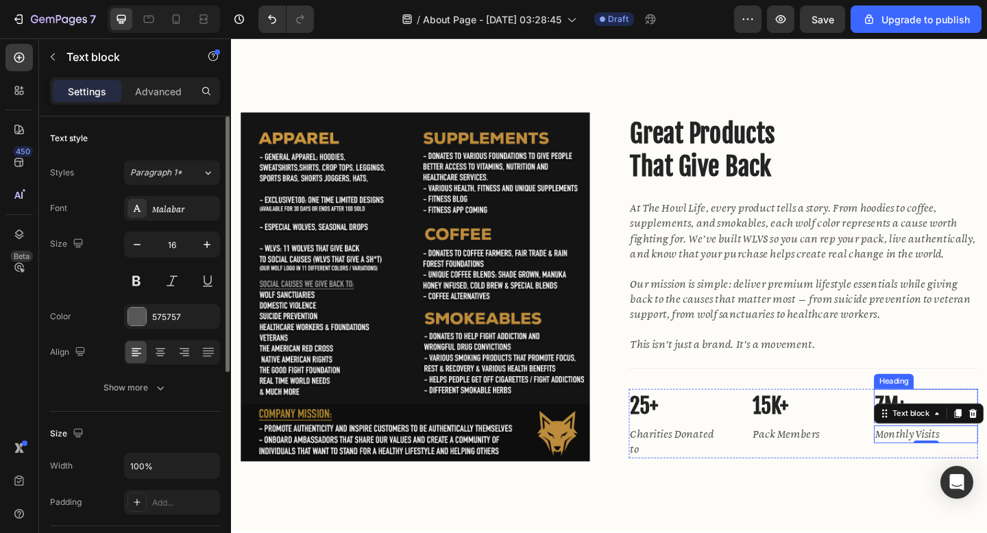
click at [952, 424] on p "7M+" at bounding box center [987, 439] width 110 height 34
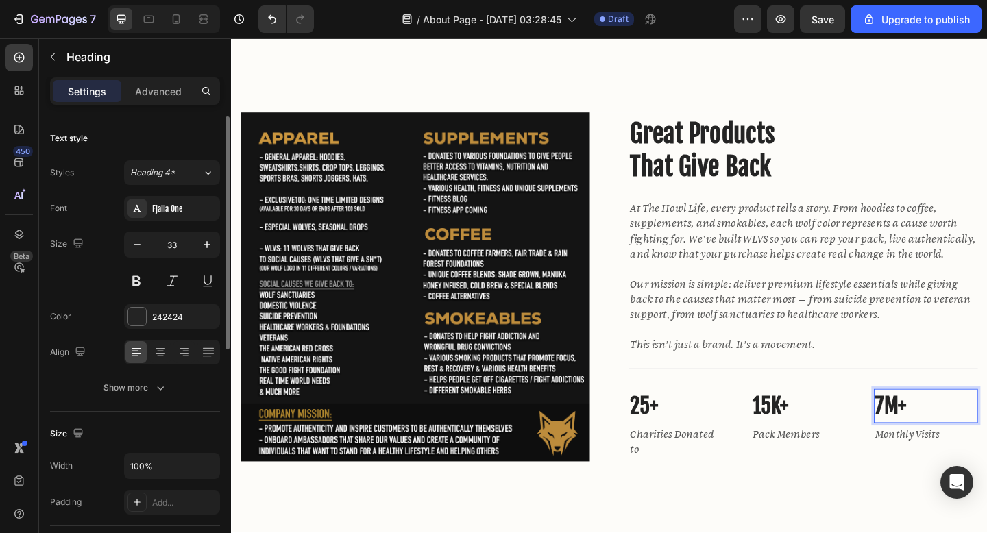
click at [946, 442] on p "7M+" at bounding box center [987, 439] width 110 height 34
click at [987, 443] on p "5+" at bounding box center [987, 439] width 110 height 34
click at [975, 470] on p "Monthly Visits" at bounding box center [987, 469] width 110 height 16
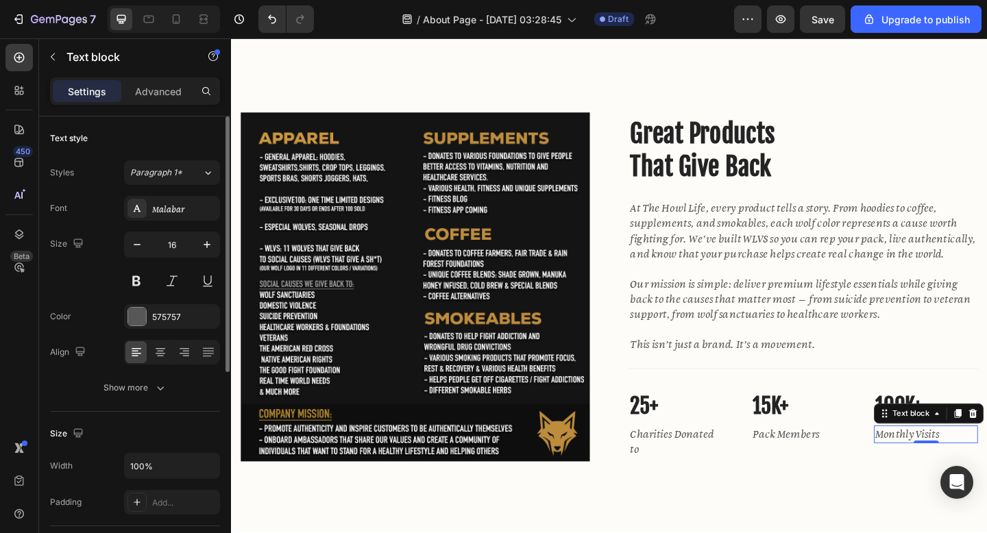
click at [987, 470] on p "Monthly Visits" at bounding box center [987, 469] width 110 height 16
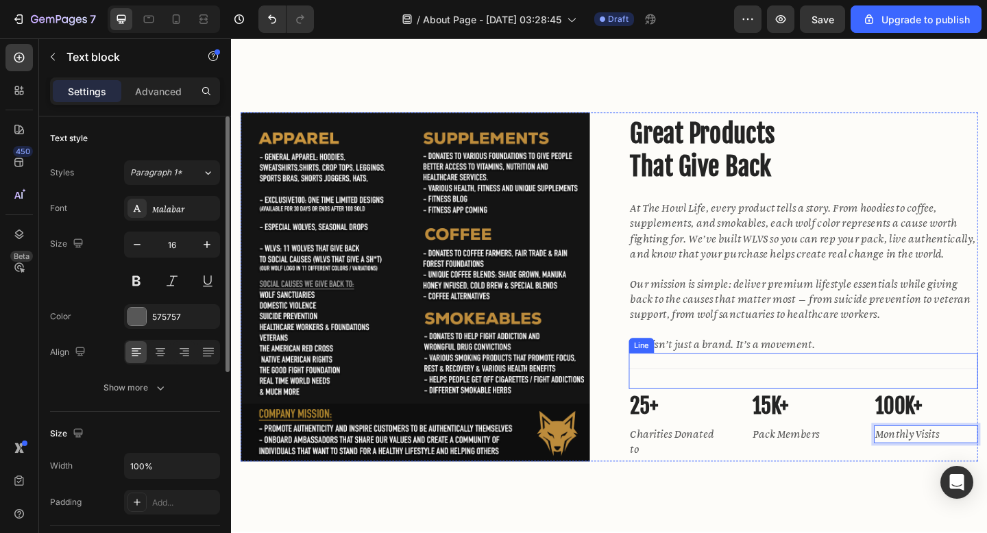
click at [987, 357] on p "Rich Text Editor. Editing area: main" at bounding box center [853, 355] width 377 height 16
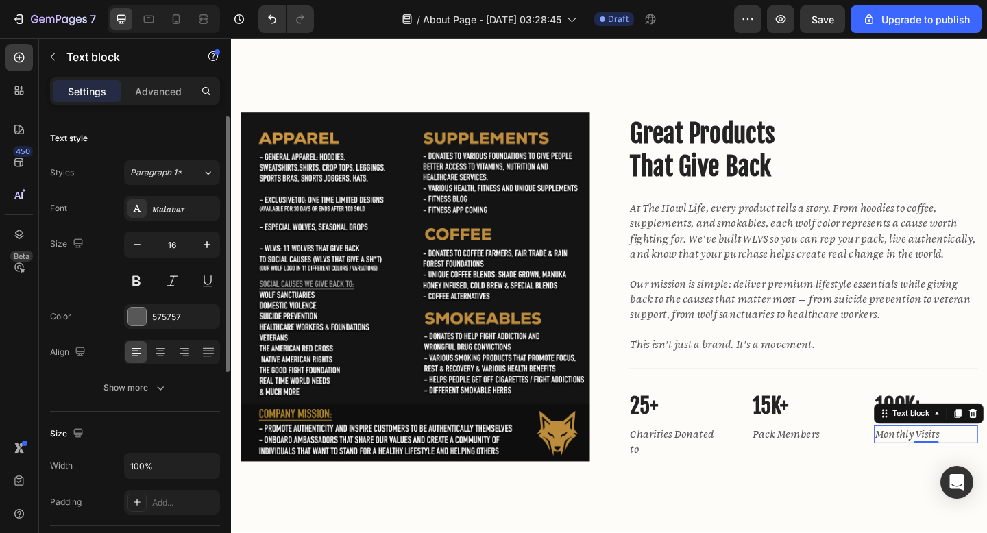
click at [987, 477] on div "Monthly Visits Text block 0" at bounding box center [986, 469] width 113 height 19
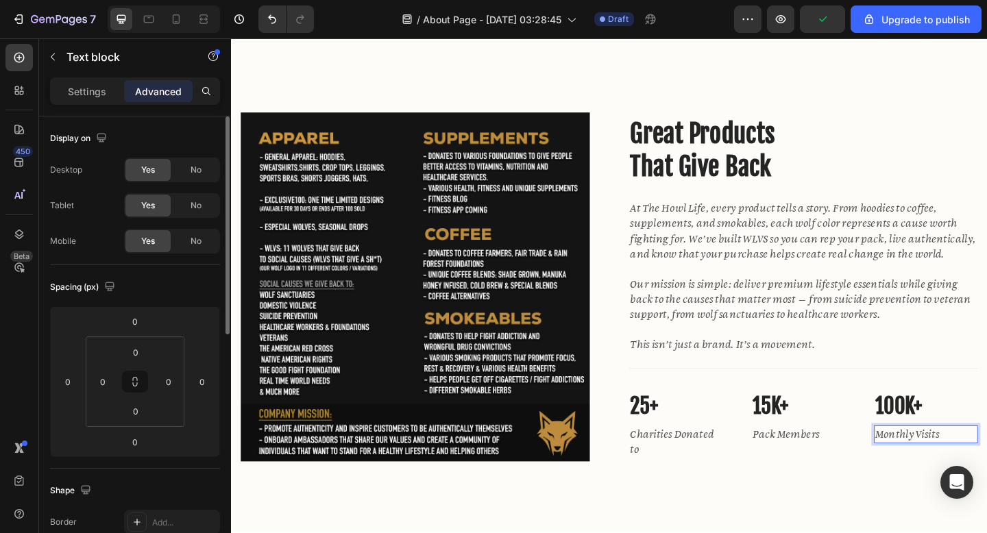
click at [987, 470] on p "Monthly Visits" at bounding box center [987, 469] width 110 height 16
drag, startPoint x: 1014, startPoint y: 471, endPoint x: 978, endPoint y: 468, distance: 35.8
click at [978, 468] on p "Monthly Visits" at bounding box center [987, 469] width 110 height 16
click at [987, 470] on p "Monthly Visits" at bounding box center [987, 469] width 110 height 16
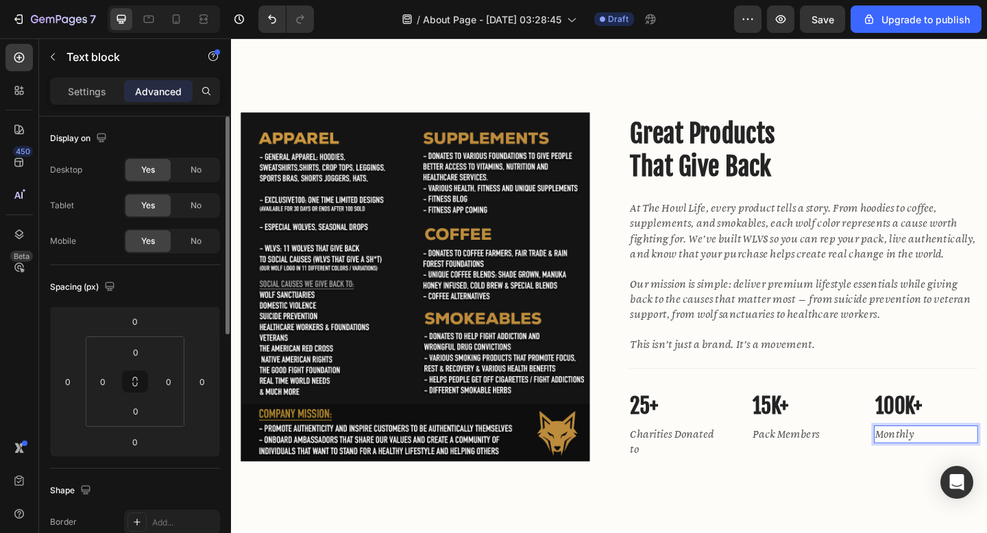
click at [987, 470] on p "Monthly" at bounding box center [987, 469] width 110 height 16
click at [987, 472] on p "Monthly W" at bounding box center [987, 469] width 110 height 16
click at [987, 470] on p "Monthly W" at bounding box center [987, 469] width 110 height 16
click at [987, 468] on p "Monthly We" at bounding box center [987, 469] width 110 height 16
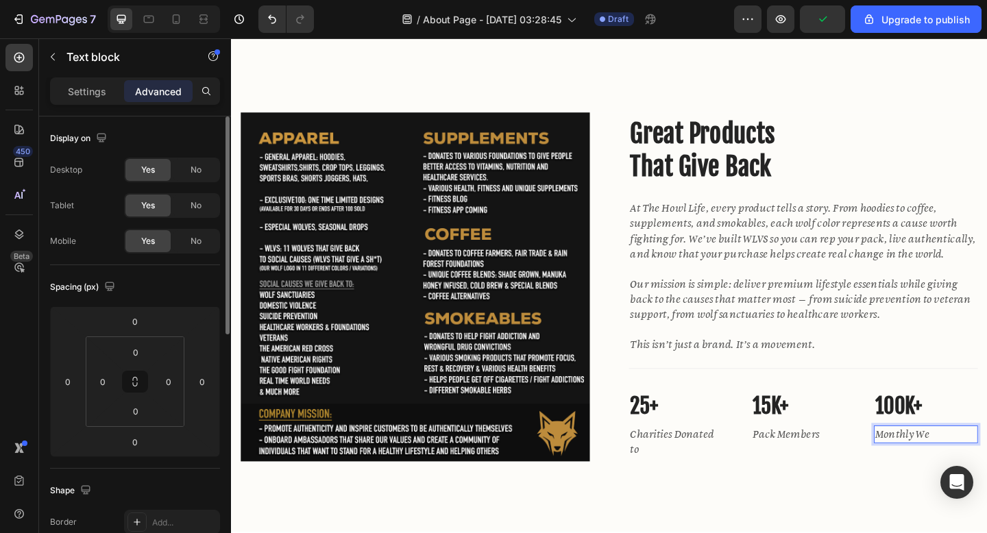
click at [987, 468] on p "Monthly We" at bounding box center [987, 469] width 110 height 16
click at [987, 357] on p "Rich Text Editor. Editing area: main" at bounding box center [853, 355] width 377 height 16
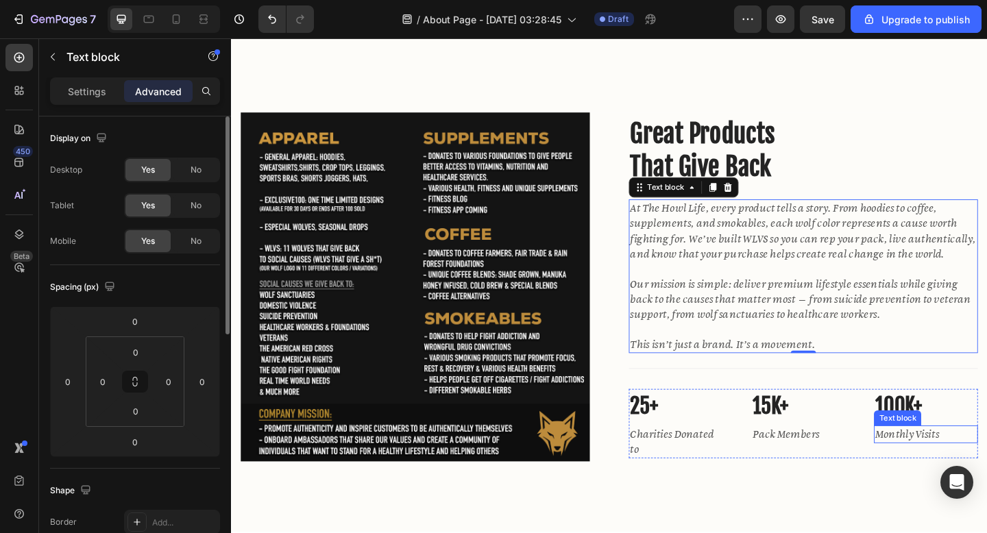
click at [953, 472] on p "Monthly Visits" at bounding box center [987, 469] width 110 height 16
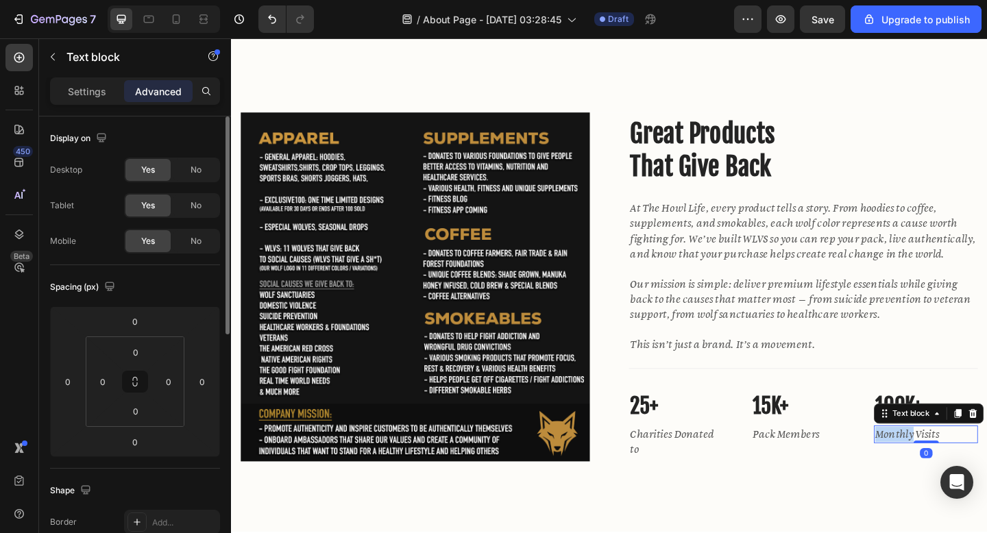
click at [953, 472] on p "Monthly Visits" at bounding box center [987, 469] width 110 height 16
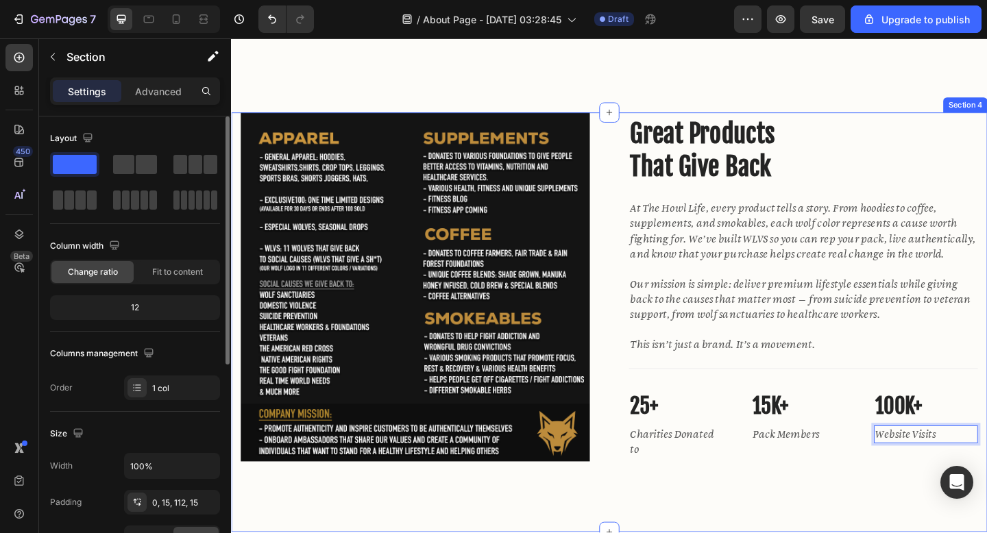
click at [968, 523] on div "Image Great Products That Give Back Heading At The Howl Life, every product tel…" at bounding box center [642, 347] width 823 height 457
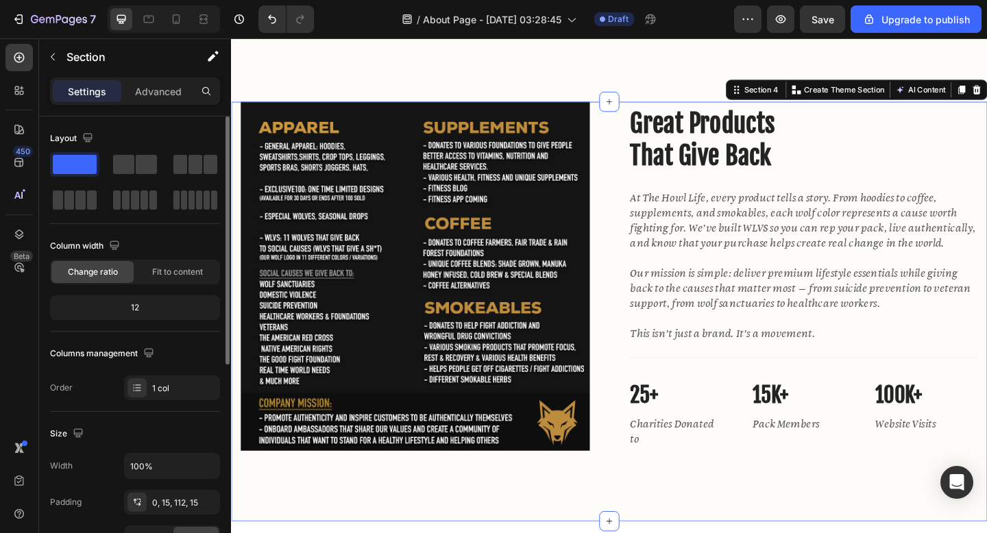
scroll to position [1338, 0]
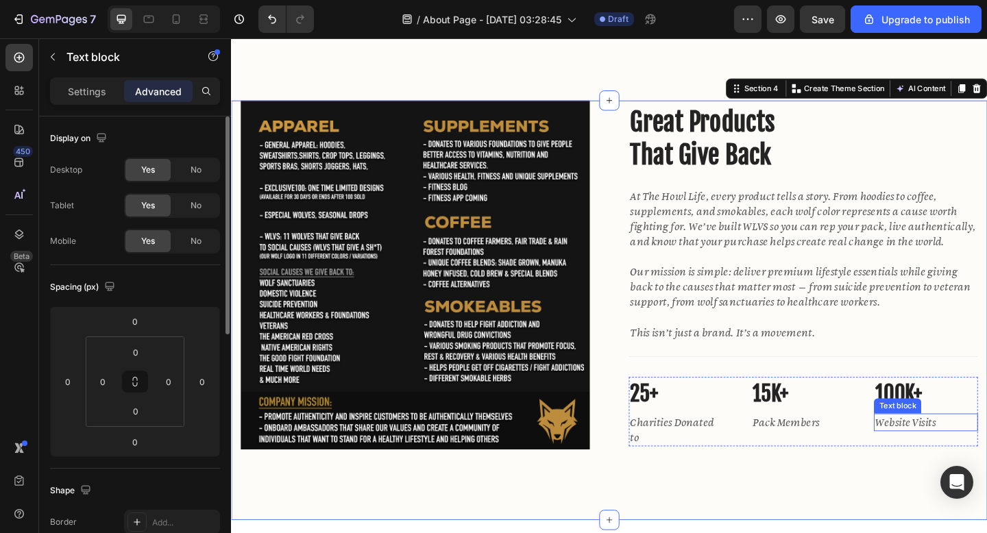
click at [970, 453] on p "Website Visits" at bounding box center [987, 456] width 110 height 16
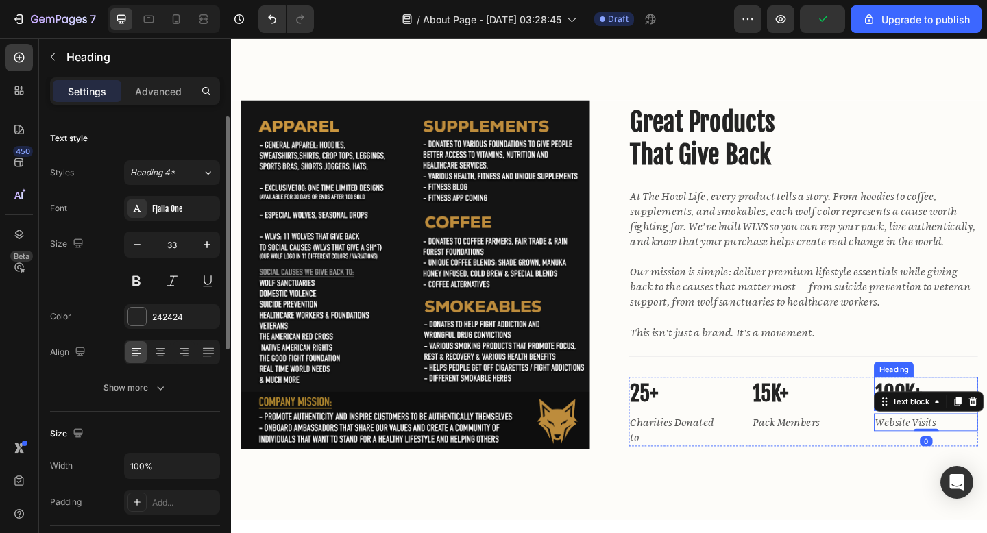
click at [959, 416] on p "100K+" at bounding box center [987, 426] width 110 height 34
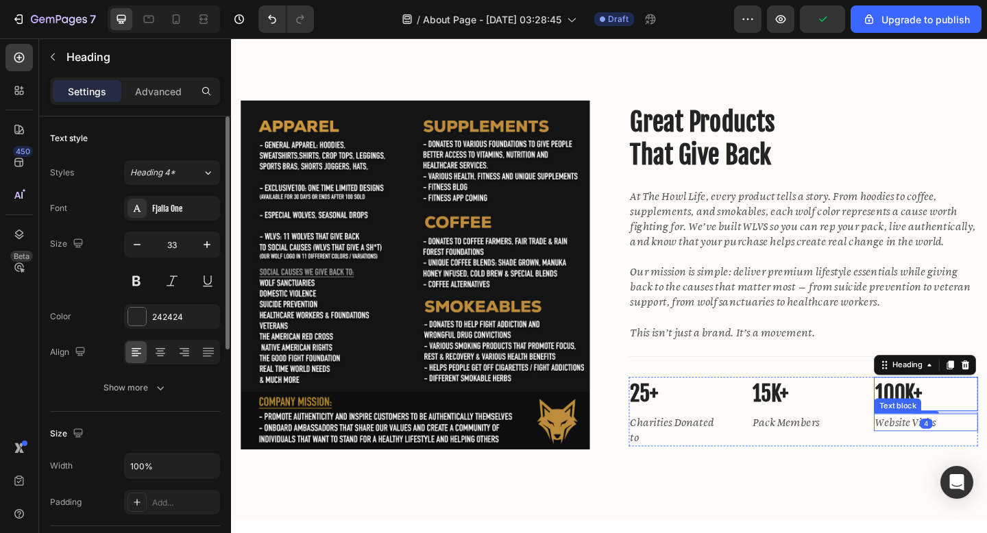
click at [956, 458] on p "Website Visits" at bounding box center [987, 456] width 110 height 16
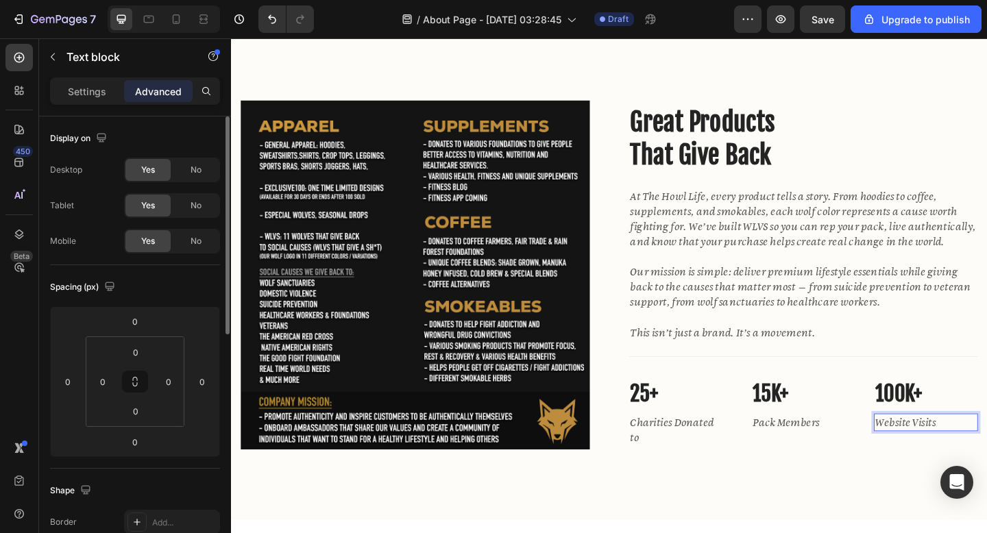
click at [956, 458] on p "Website Visits" at bounding box center [987, 456] width 110 height 16
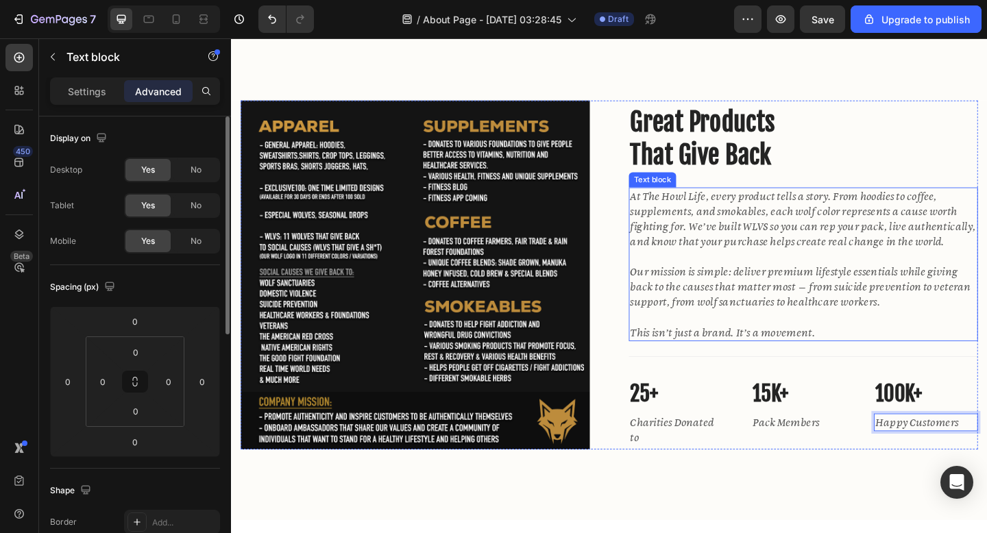
click at [941, 334] on p "Rich Text Editor. Editing area: main" at bounding box center [853, 342] width 377 height 16
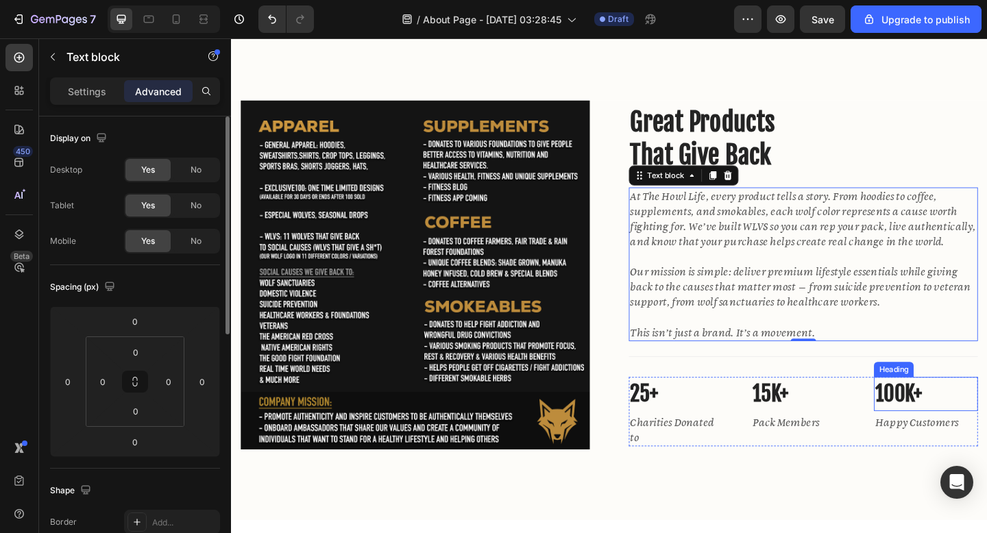
click at [957, 432] on p "100K+" at bounding box center [987, 426] width 110 height 34
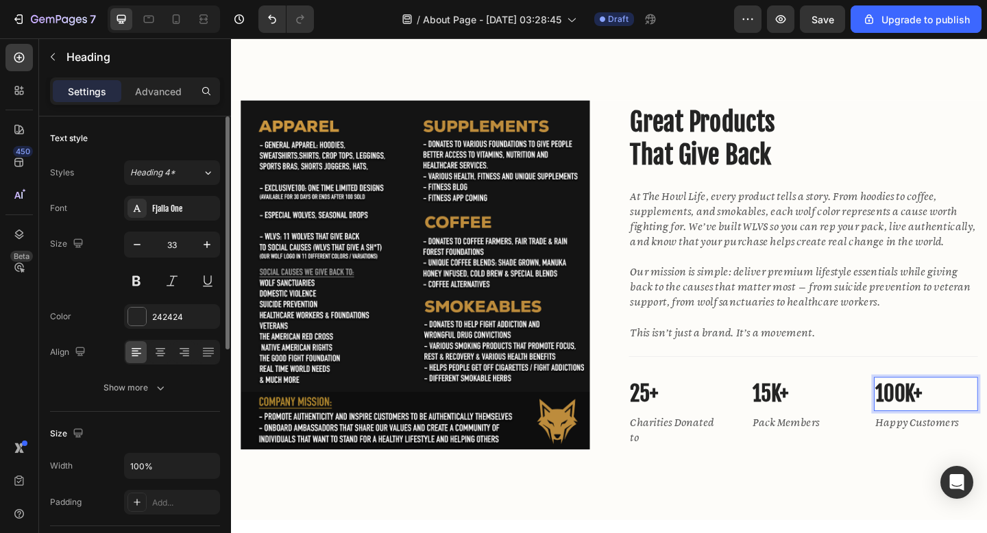
click at [957, 432] on p "100K+" at bounding box center [987, 426] width 110 height 34
click at [961, 431] on p "100K+" at bounding box center [987, 426] width 110 height 34
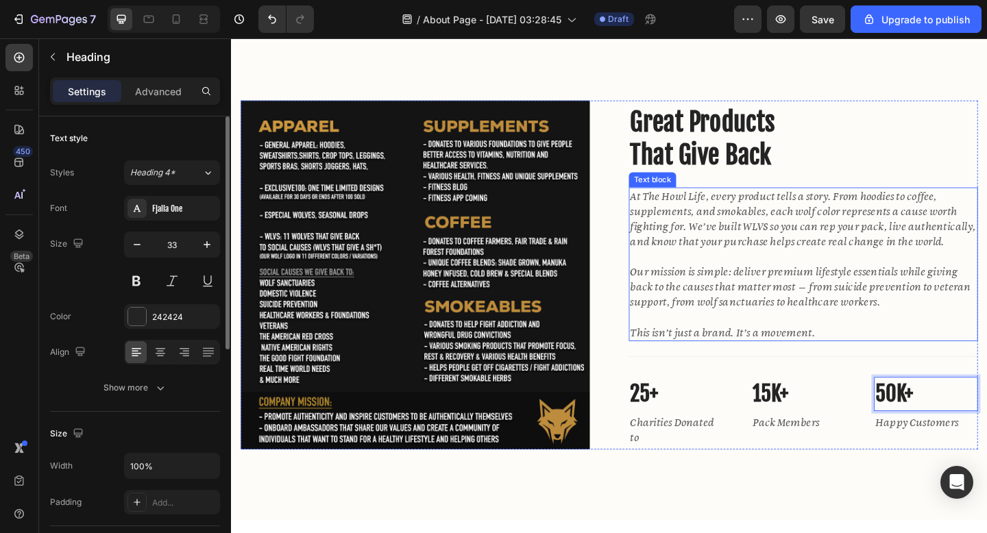
click at [984, 300] on p "Our mission is simple: deliver premium lifestyle essentials while giving back t…" at bounding box center [853, 309] width 377 height 49
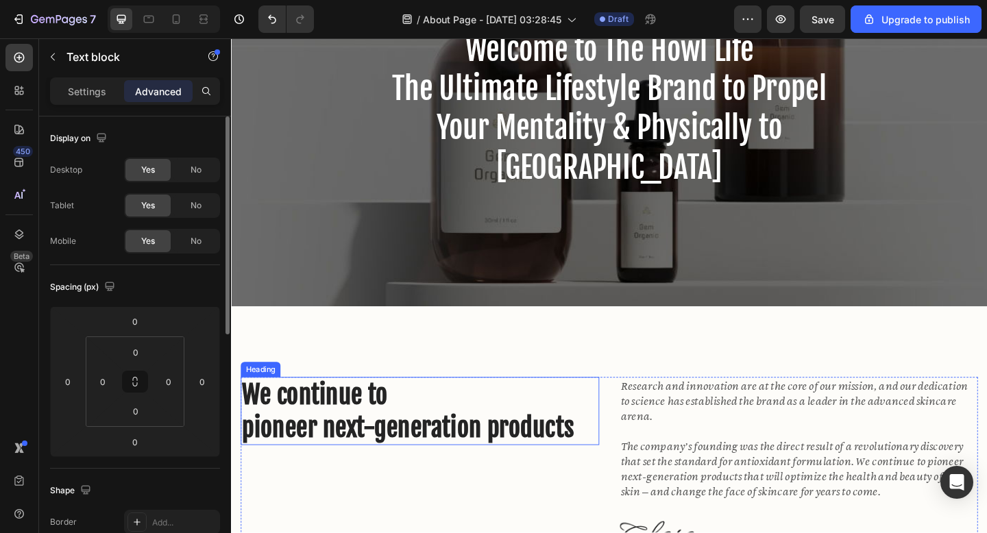
scroll to position [27, 0]
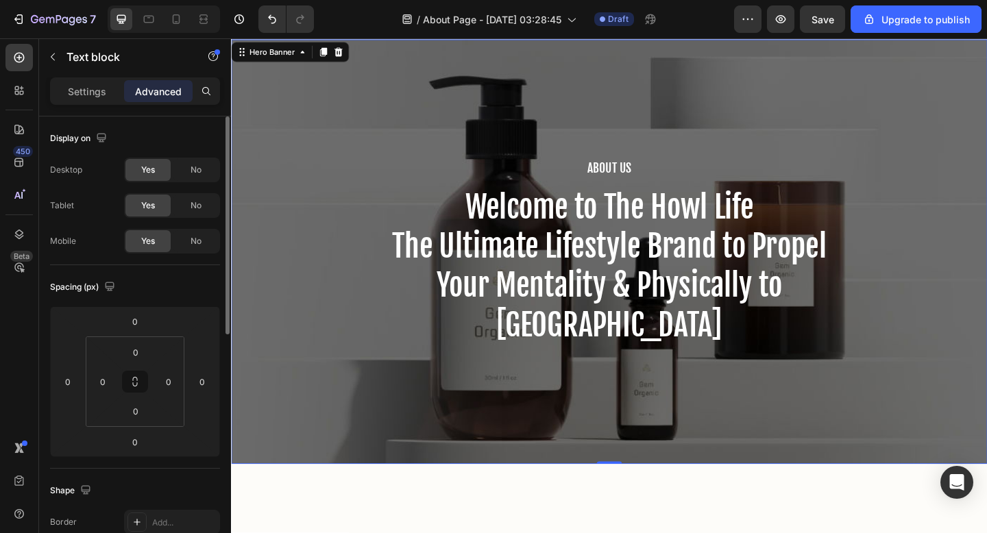
click at [276, 230] on div "About Us Heading Welcome to The Howl Life The Ultimate Lifestyle Brand to Prope…" at bounding box center [642, 271] width 823 height 462
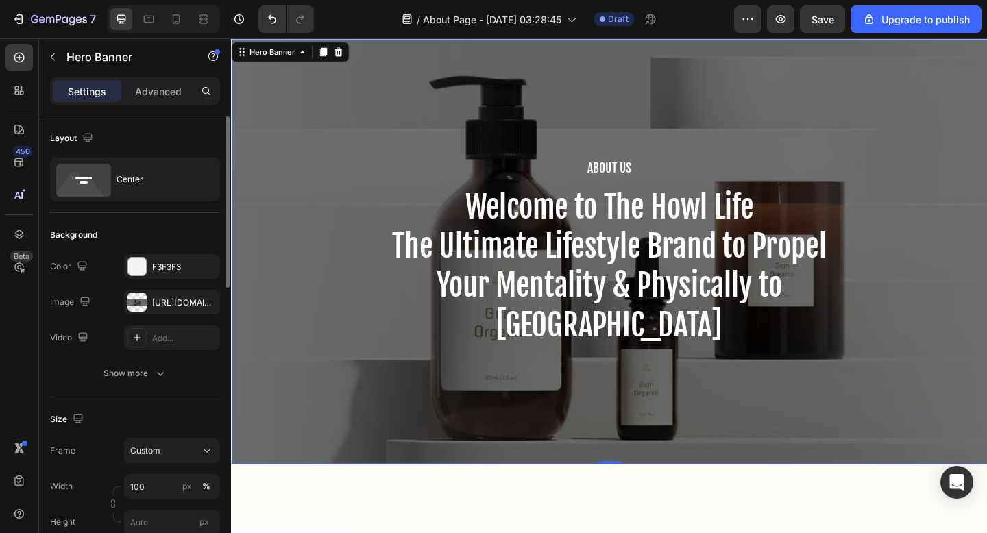
click at [276, 230] on div "About Us Heading Welcome to The Howl Life The Ultimate Lifestyle Brand to Prope…" at bounding box center [642, 271] width 823 height 462
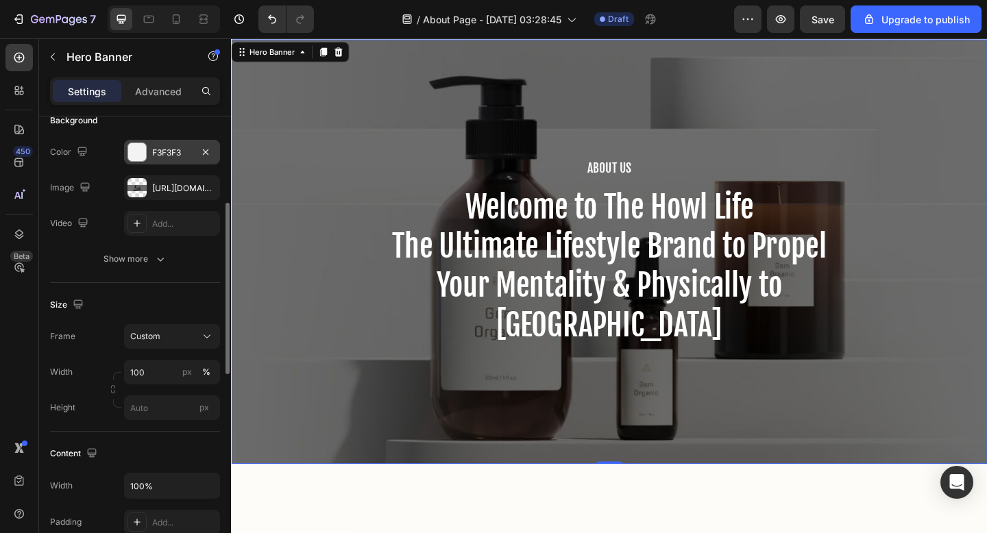
scroll to position [146, 0]
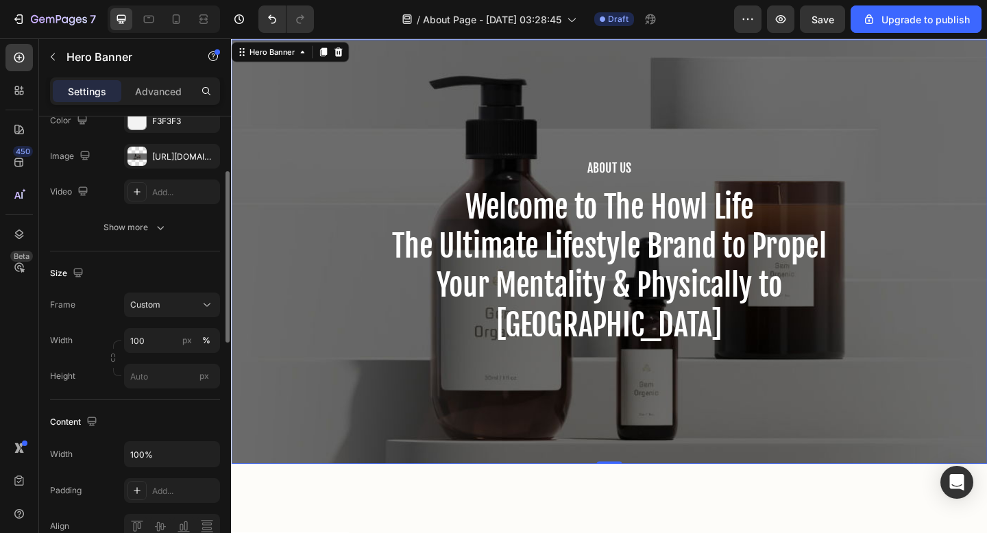
click at [318, 352] on div "About Us Heading Welcome to The Howl Life The Ultimate Lifestyle Brand to Prope…" at bounding box center [642, 271] width 823 height 462
click at [281, 60] on div "Hero Banner" at bounding box center [275, 53] width 82 height 16
click at [286, 176] on div "About Us Heading Welcome to The Howl Life The Ultimate Lifestyle Brand to Prope…" at bounding box center [642, 271] width 823 height 462
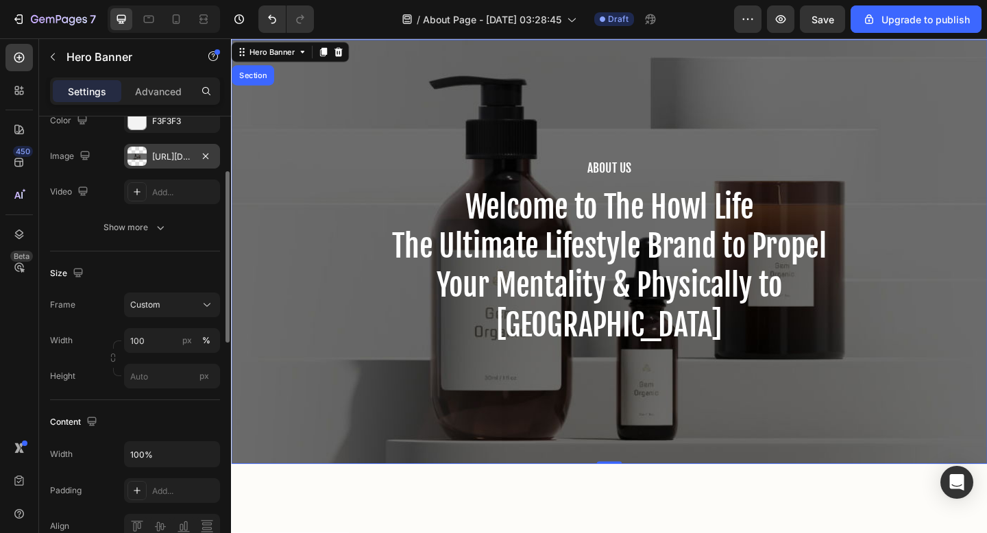
click at [178, 158] on div "https://ucarecdn.com/4fb72192-f465-4825-b116-5a4fbe82ed3a/-/format/auto/" at bounding box center [172, 157] width 40 height 12
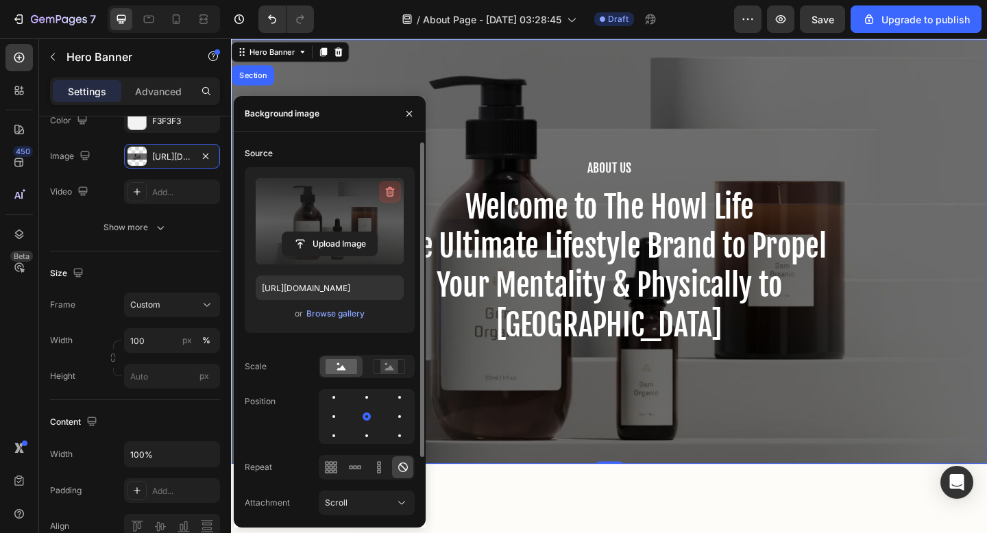
click at [391, 191] on icon "button" at bounding box center [390, 192] width 14 height 14
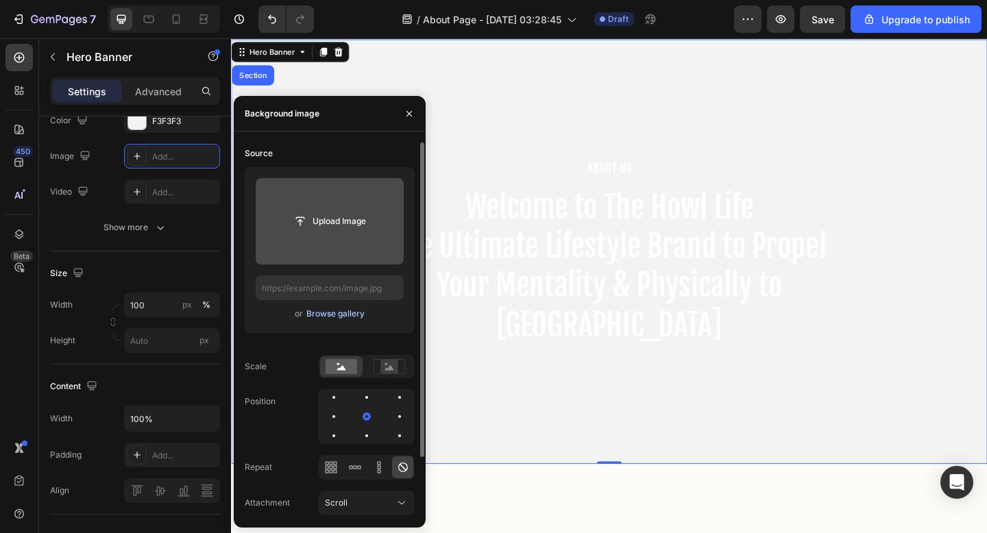
click at [347, 314] on div "Browse gallery" at bounding box center [335, 314] width 58 height 12
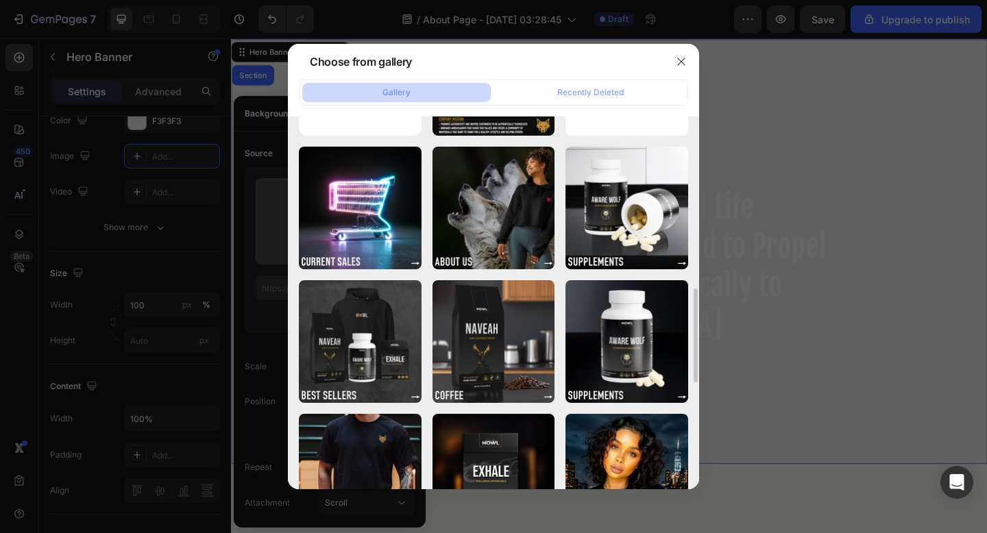
scroll to position [0, 0]
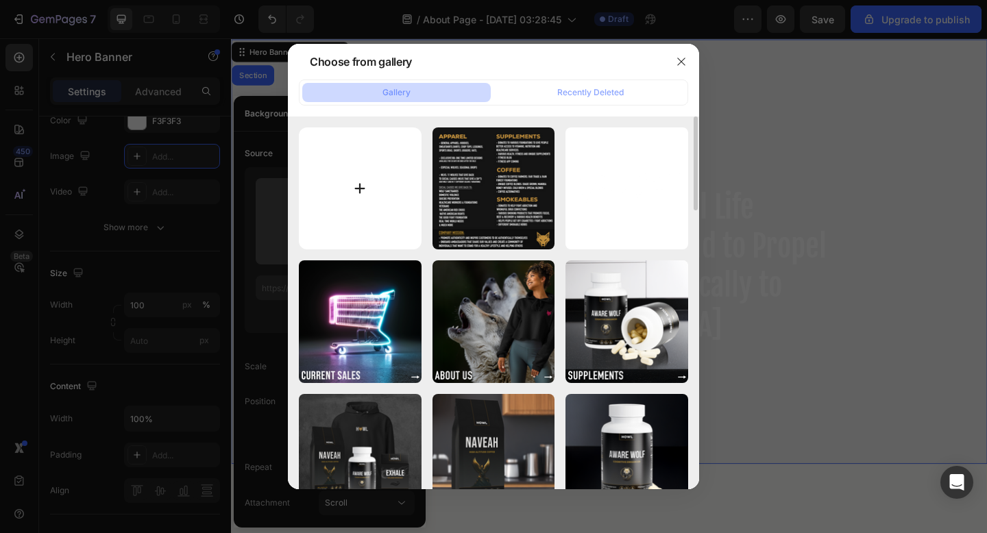
click at [361, 173] on input "file" at bounding box center [360, 189] width 123 height 123
click at [683, 57] on icon "button" at bounding box center [681, 61] width 11 height 11
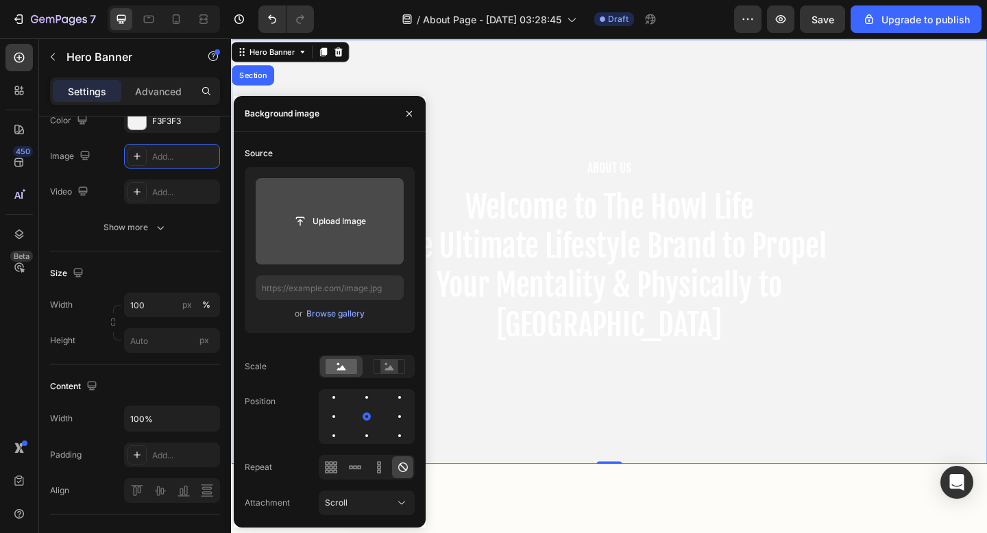
click at [727, 121] on div "About Us Heading Welcome to The Howl Life The Ultimate Lifestyle Brand to Prope…" at bounding box center [642, 271] width 823 height 462
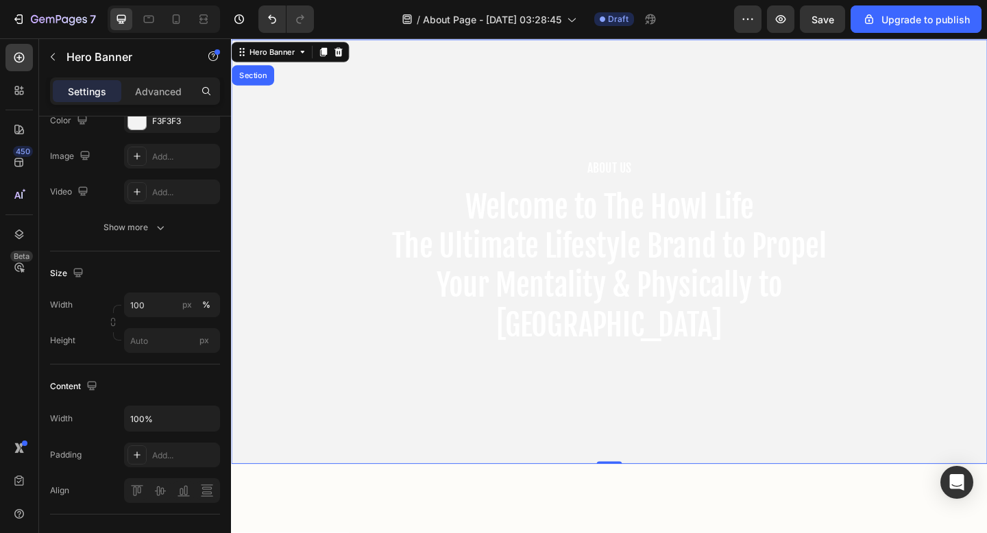
click at [727, 121] on div "About Us Heading Welcome to The Howl Life The Ultimate Lifestyle Brand to Prope…" at bounding box center [642, 271] width 823 height 462
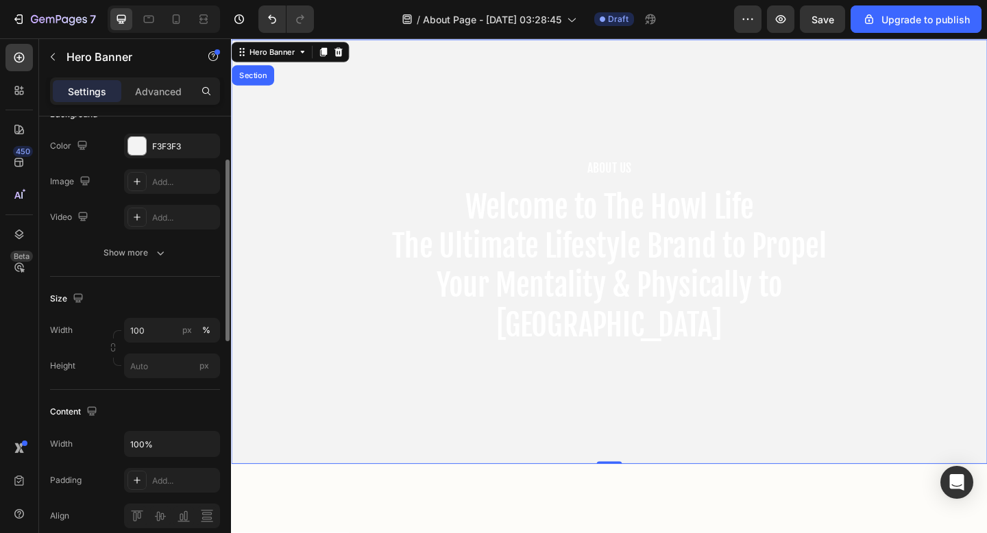
scroll to position [112, 0]
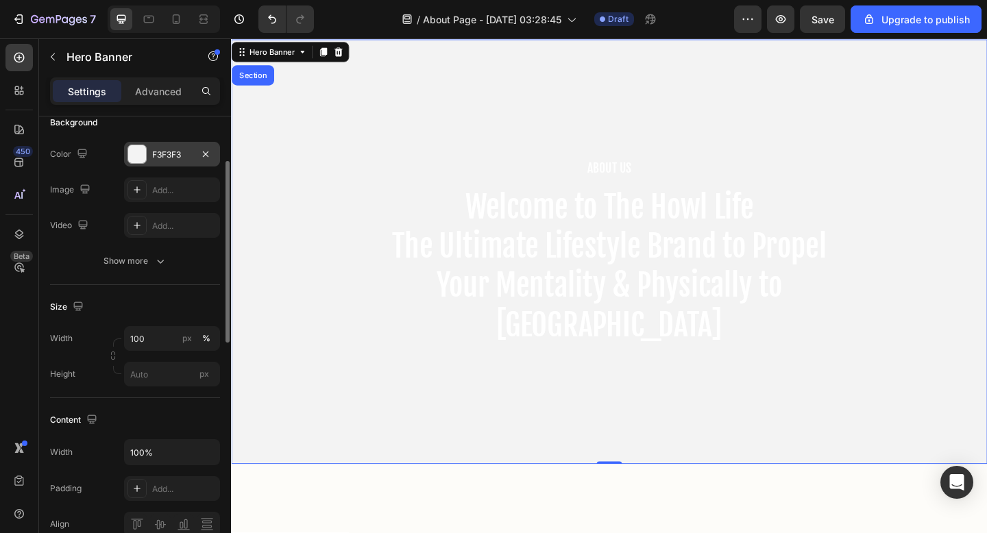
click at [143, 157] on div at bounding box center [137, 154] width 18 height 18
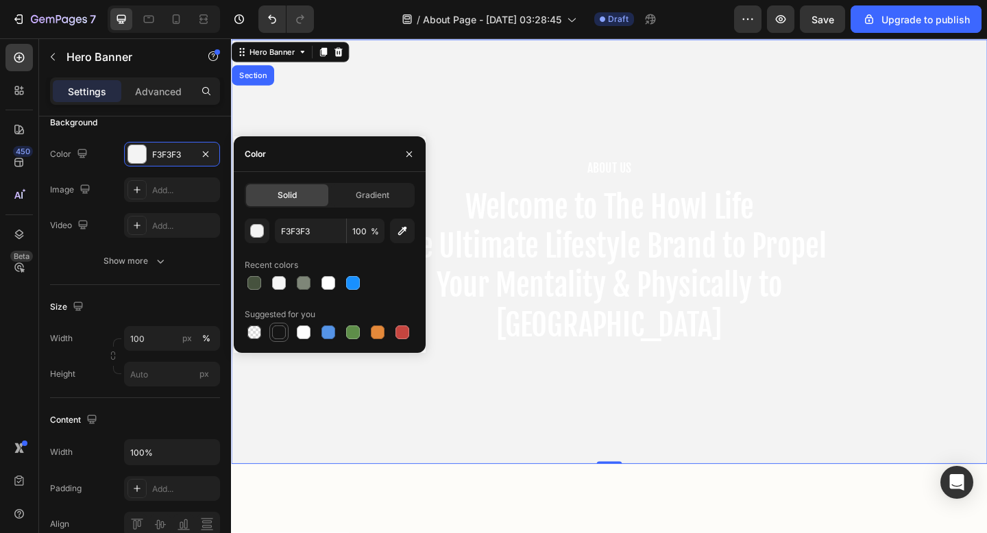
click at [280, 333] on div at bounding box center [279, 333] width 14 height 14
type input "151515"
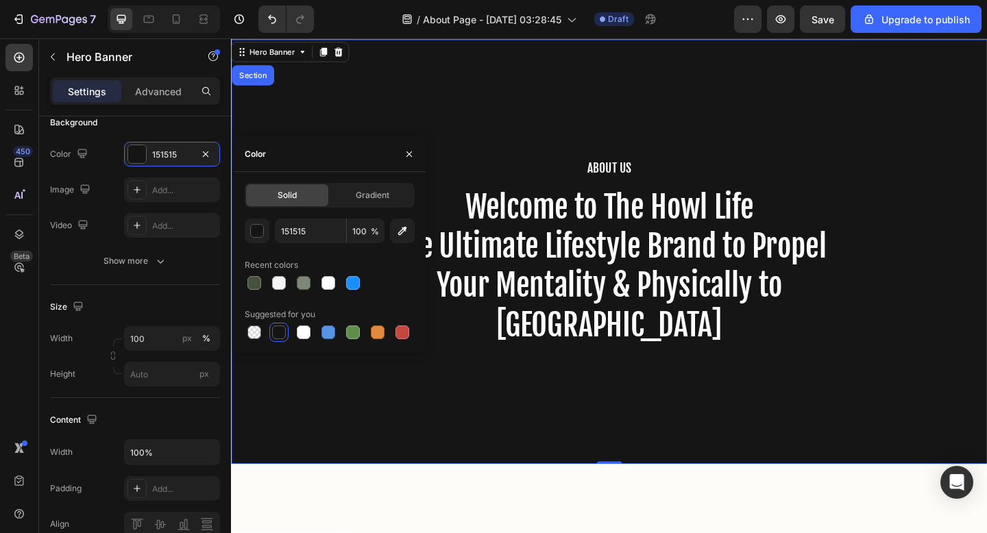
click at [812, 125] on div "About Us Heading Welcome to The Howl Life The Ultimate Lifestyle Brand to Prope…" at bounding box center [642, 271] width 823 height 462
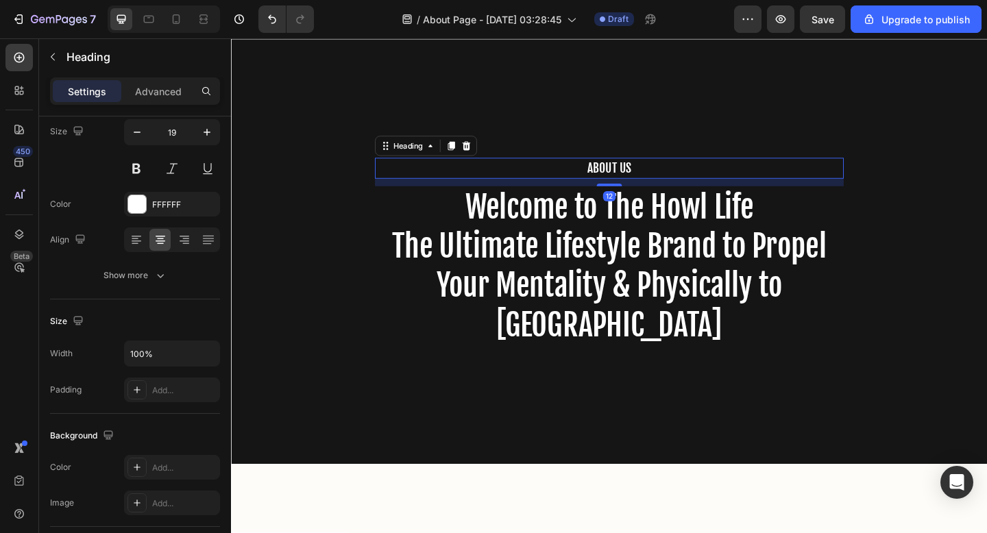
click at [663, 180] on p "About Us" at bounding box center [642, 180] width 507 height 20
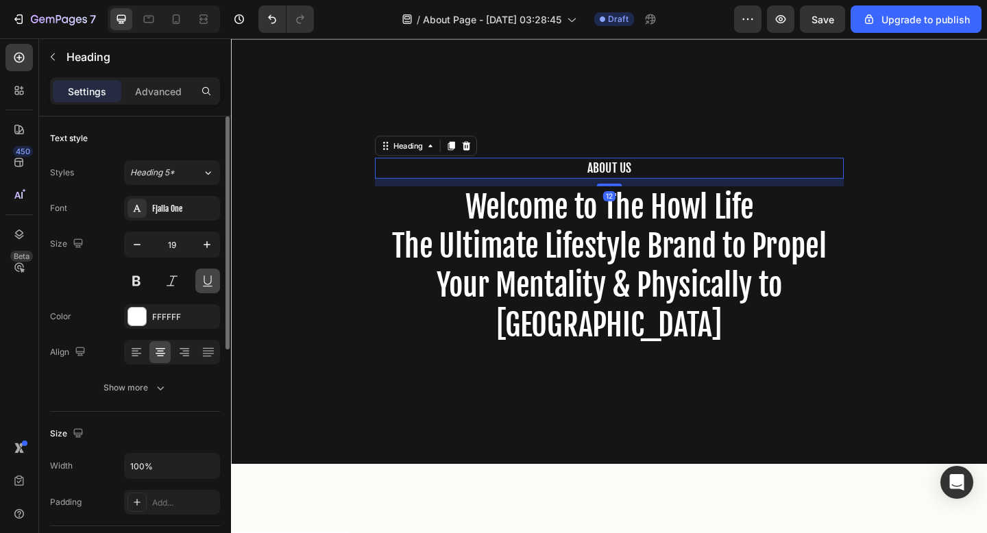
click at [204, 277] on button at bounding box center [207, 281] width 25 height 25
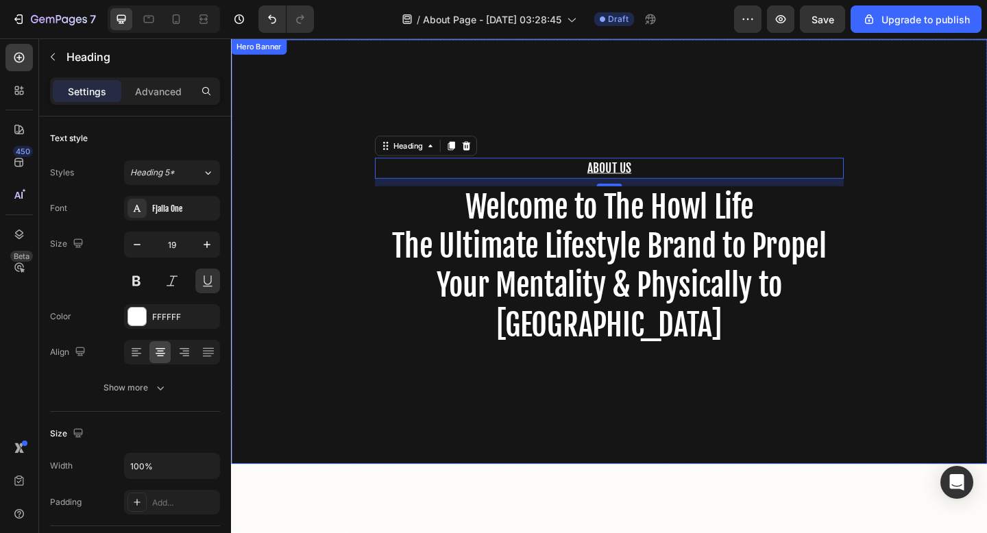
click at [521, 126] on div "About Us Heading 12 Welcome to The Howl Life The Ultimate Lifestyle Brand to Pr…" at bounding box center [642, 271] width 823 height 462
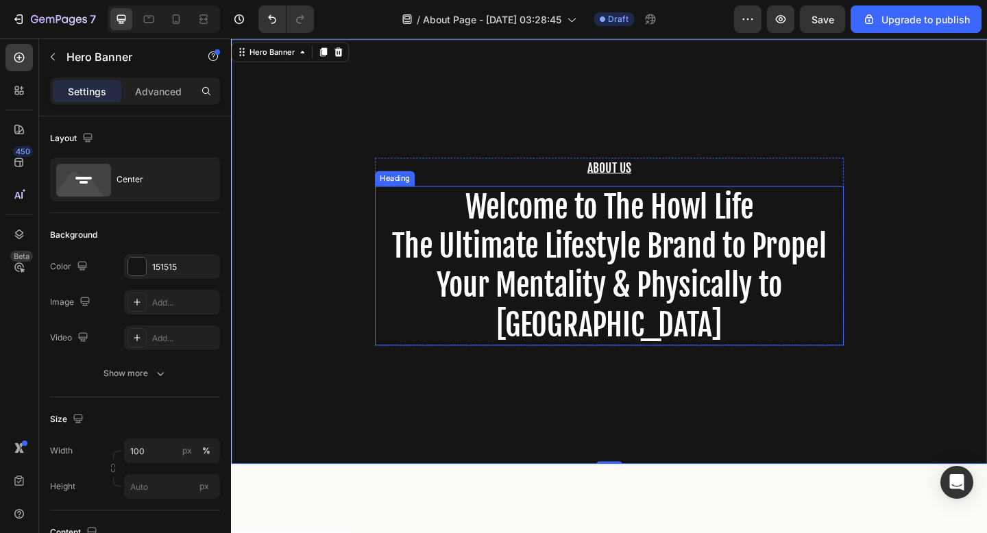
click at [668, 357] on h2 "Welcome to The Howl Life The Ultimate Lifestyle Brand to Propel Your Mentality …" at bounding box center [642, 287] width 510 height 174
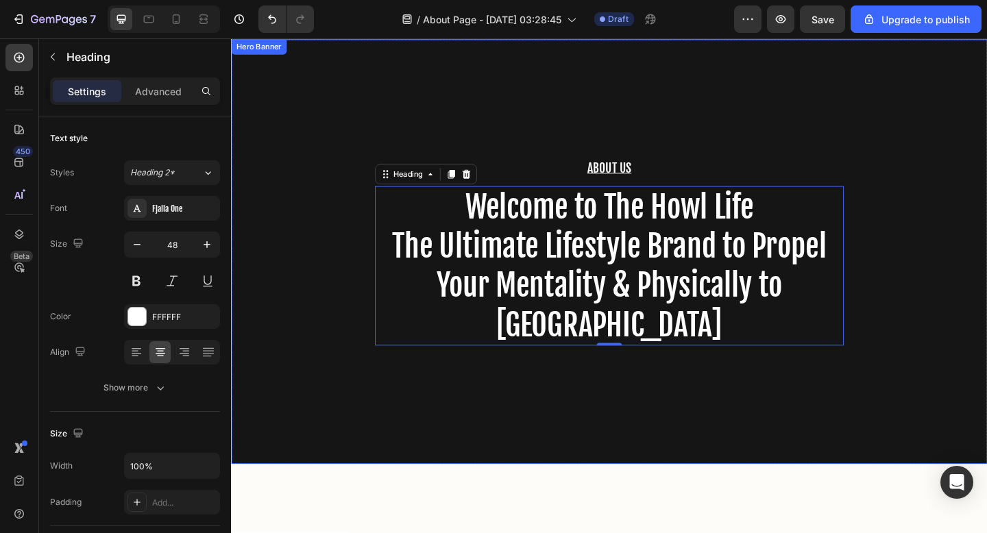
click at [508, 463] on div "About Us Heading Welcome to The Howl Life The Ultimate Lifestyle Brand to Prope…" at bounding box center [642, 271] width 823 height 462
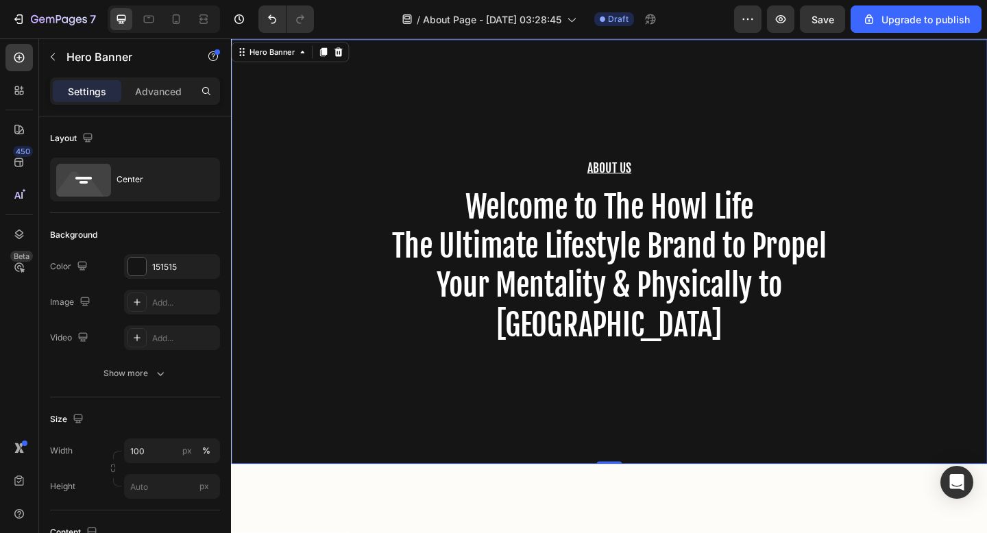
click at [508, 463] on div "About Us Heading Welcome to The Howl Life The Ultimate Lifestyle Brand to Prope…" at bounding box center [642, 271] width 823 height 462
click at [134, 302] on icon at bounding box center [137, 302] width 11 height 11
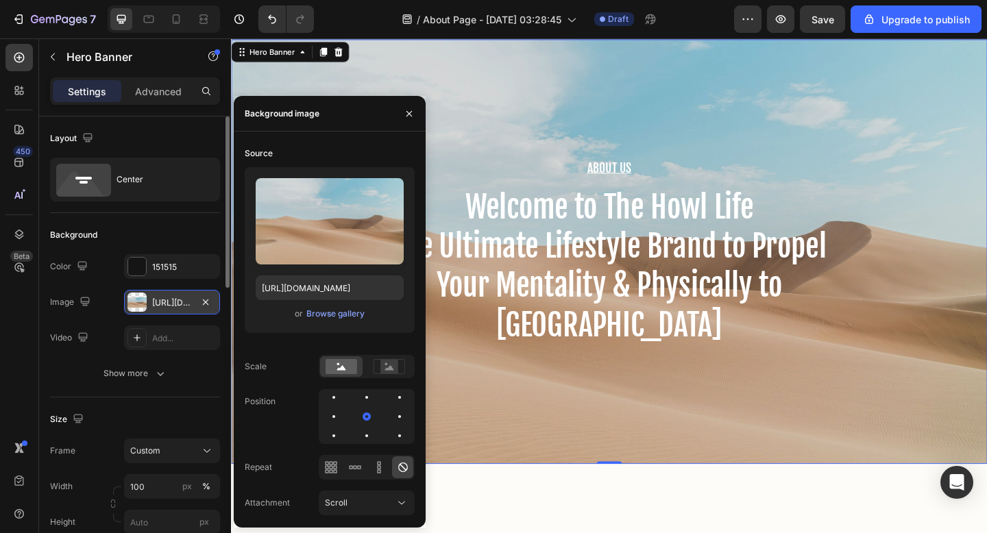
click at [141, 300] on div at bounding box center [137, 302] width 19 height 19
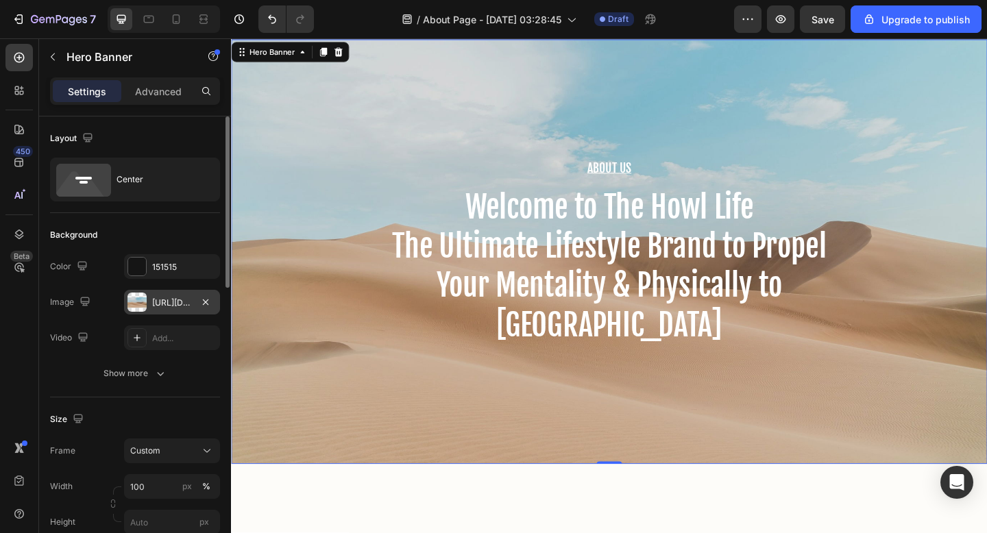
click at [141, 300] on div at bounding box center [137, 302] width 19 height 19
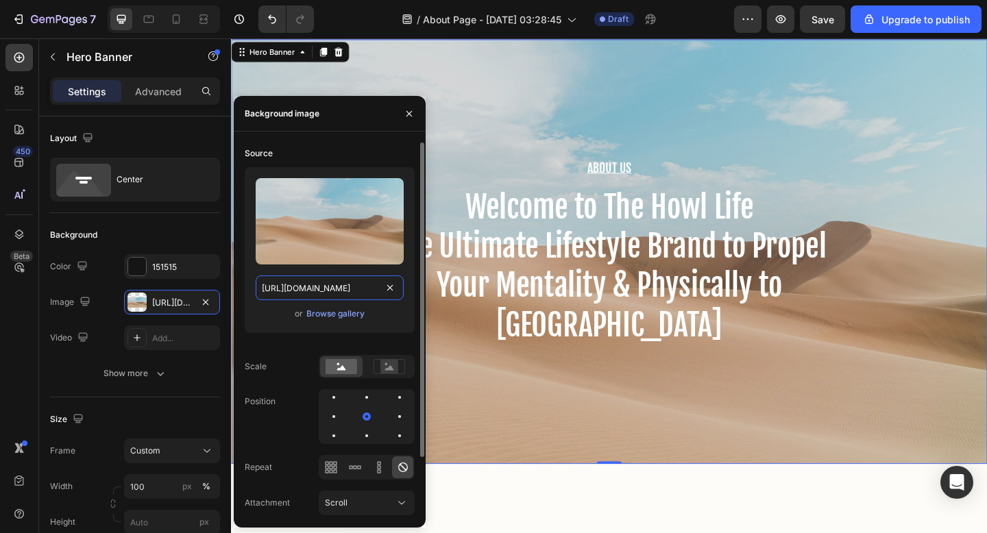
click at [352, 293] on input "https://cdn.shopify.com/s/files/1/2005/9307/files/background_settings.jpg" at bounding box center [330, 288] width 148 height 25
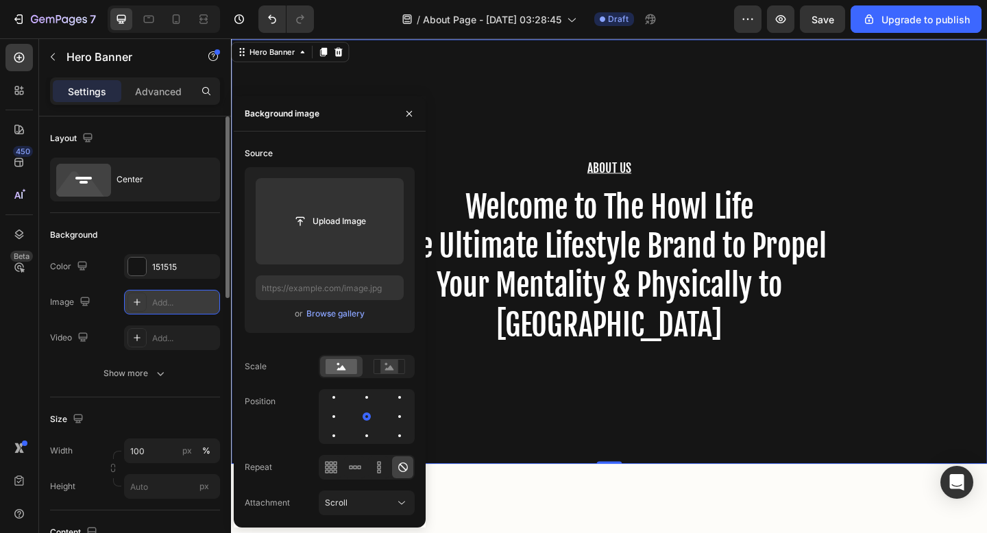
click at [136, 303] on icon at bounding box center [137, 302] width 11 height 11
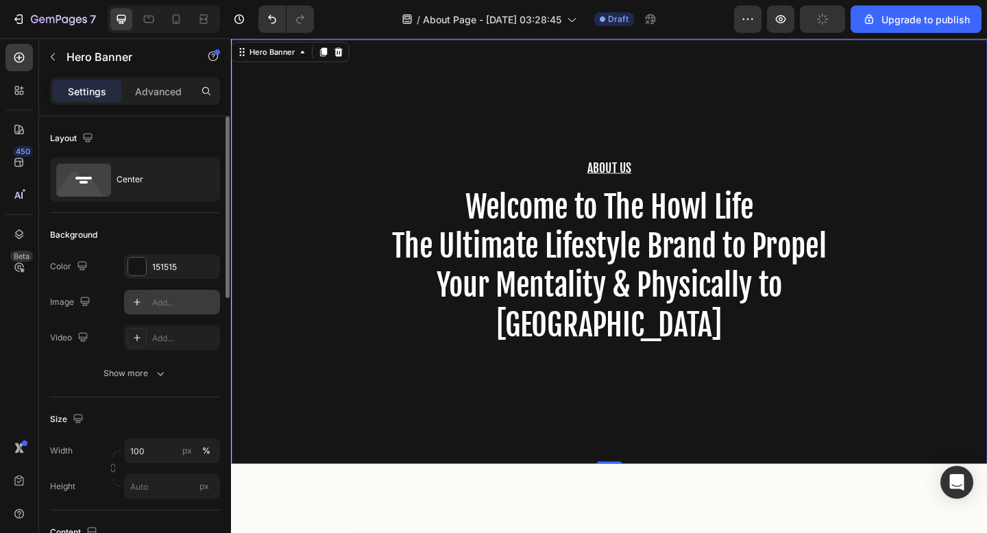
click at [157, 303] on div "Add..." at bounding box center [184, 303] width 64 height 12
type input "https://cdn.shopify.com/s/files/1/2005/9307/files/background_settings.jpg"
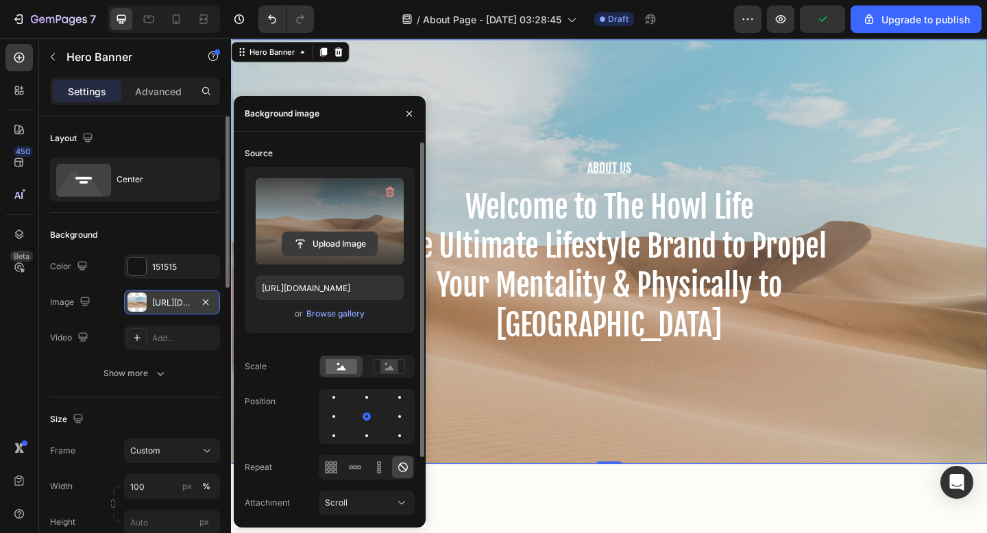
click at [313, 255] on input "file" at bounding box center [329, 243] width 95 height 23
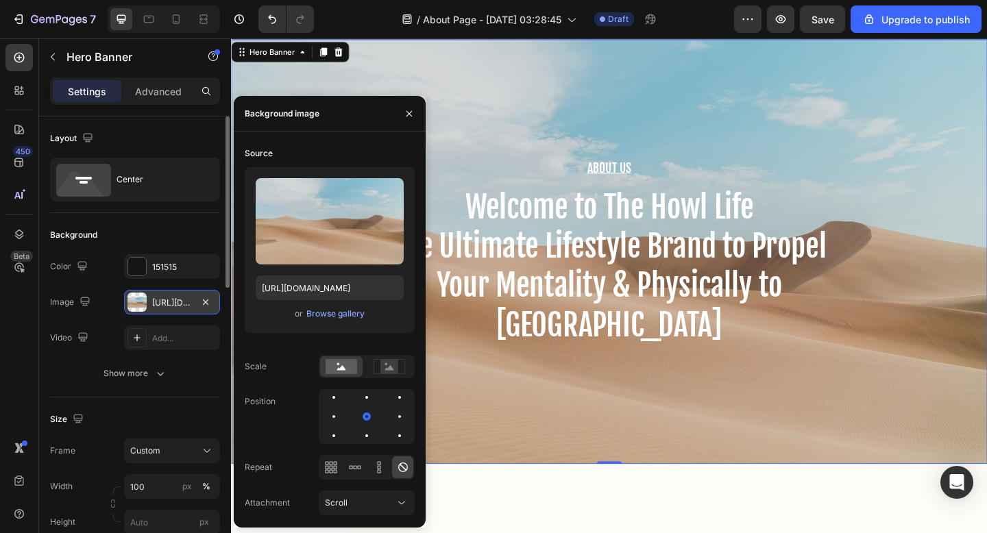
click at [704, 453] on div "About Us Heading Welcome to The Howl Life The Ultimate Lifestyle Brand to Prope…" at bounding box center [642, 271] width 823 height 462
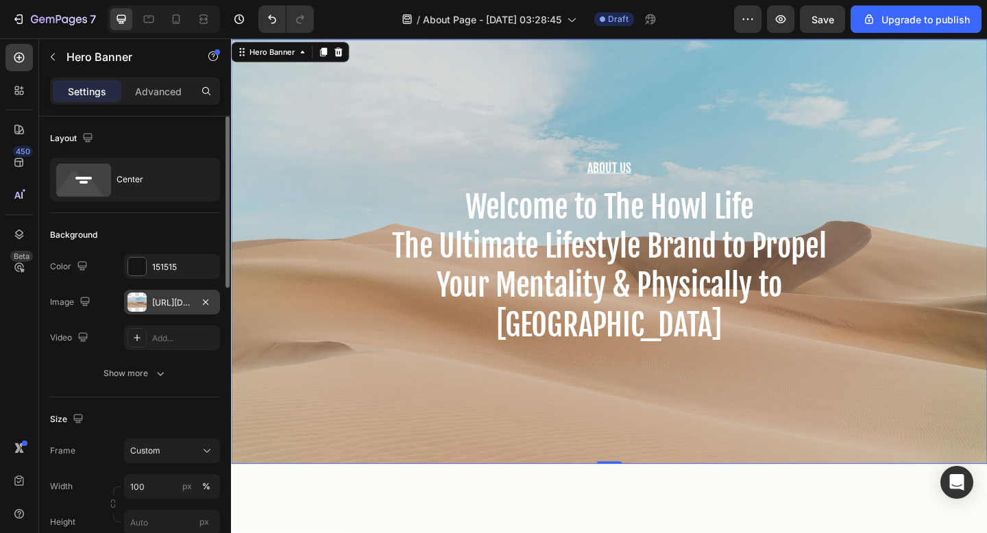
click at [704, 453] on div "About Us Heading Welcome to The Howl Life The Ultimate Lifestyle Brand to Prope…" at bounding box center [642, 271] width 823 height 462
click at [142, 298] on div at bounding box center [137, 302] width 19 height 19
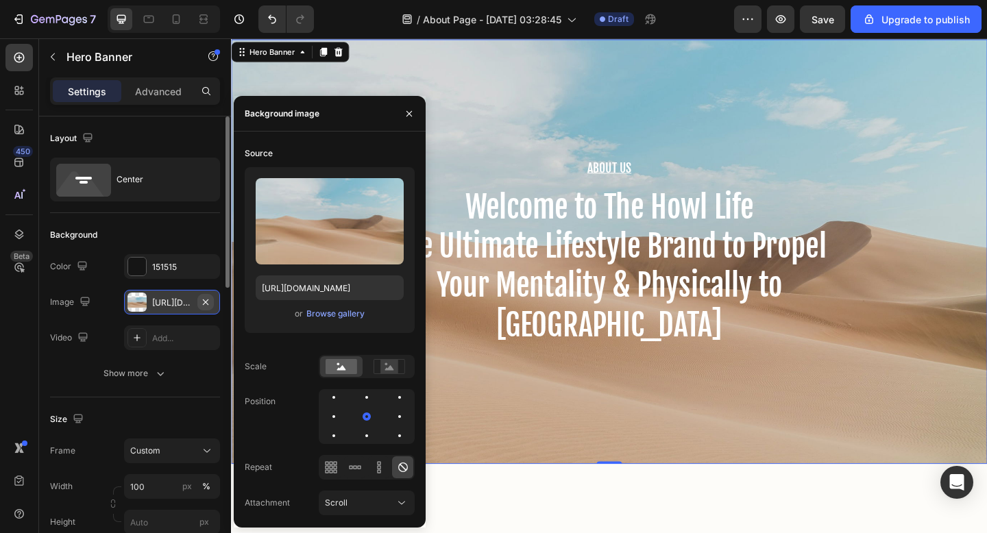
click at [210, 300] on icon "button" at bounding box center [205, 302] width 11 height 11
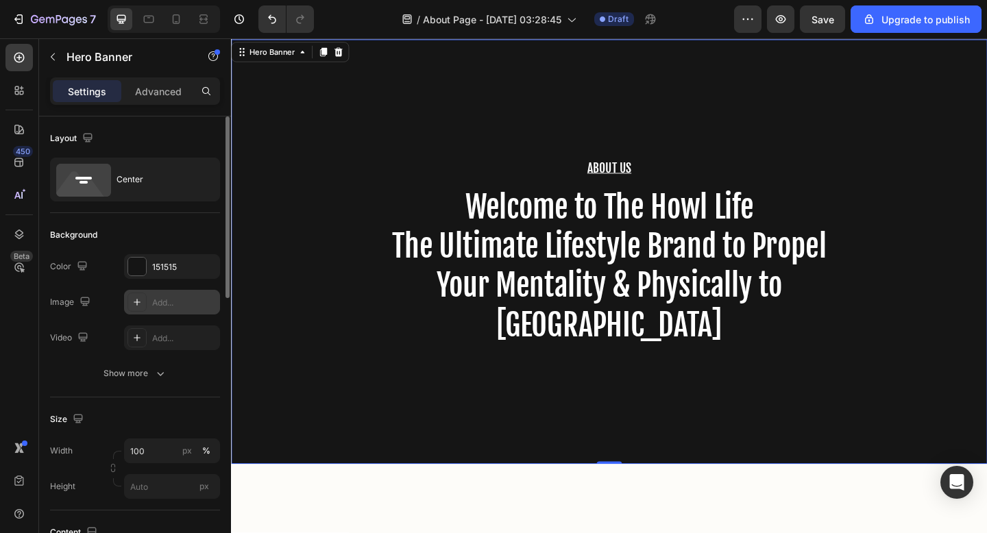
click at [501, 413] on div "About Us Heading Welcome to The Howl Life The Ultimate Lifestyle Brand to Prope…" at bounding box center [642, 271] width 823 height 462
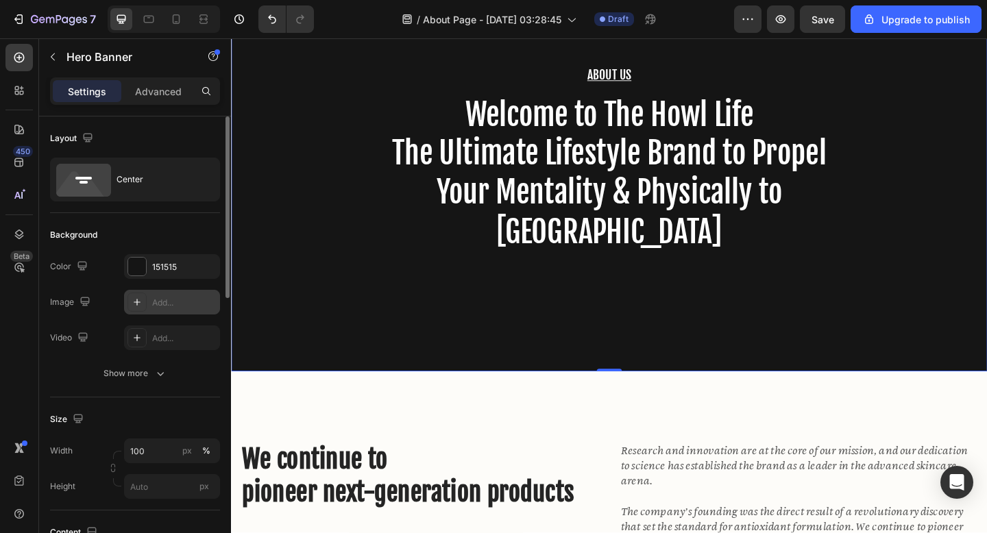
scroll to position [296, 0]
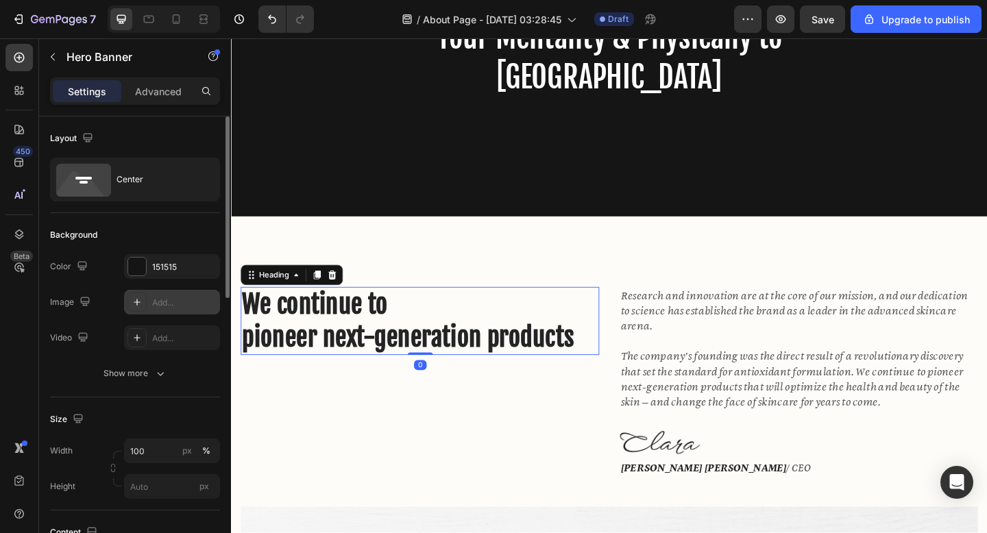
click at [479, 367] on p "We continue to pioneer next-generation products" at bounding box center [436, 346] width 387 height 71
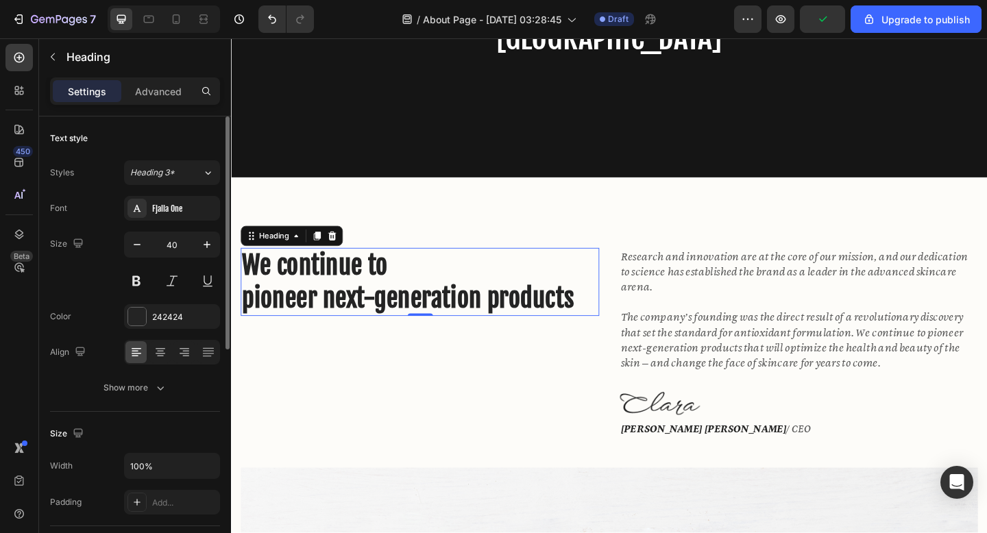
scroll to position [331, 0]
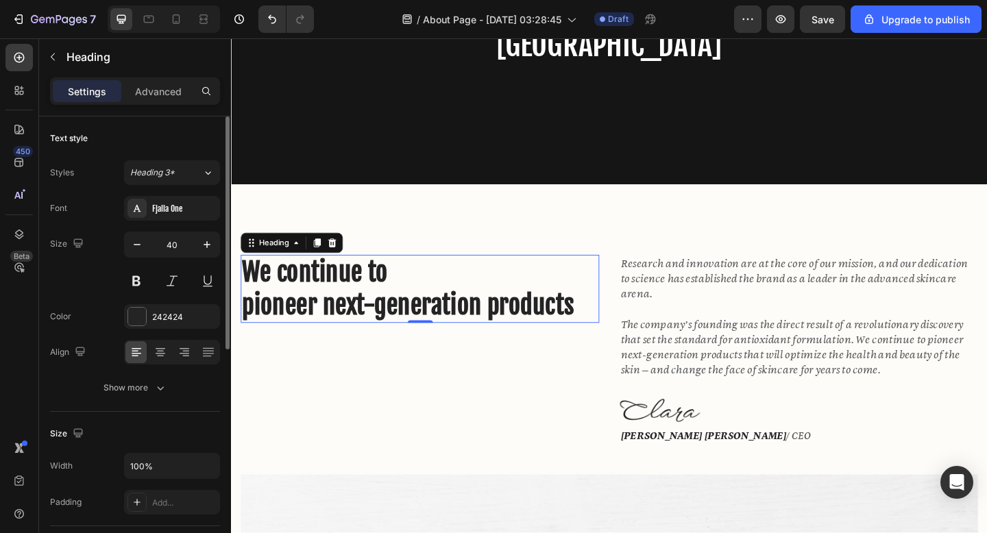
click at [488, 324] on p "We continue to pioneer next-generation products" at bounding box center [436, 311] width 387 height 71
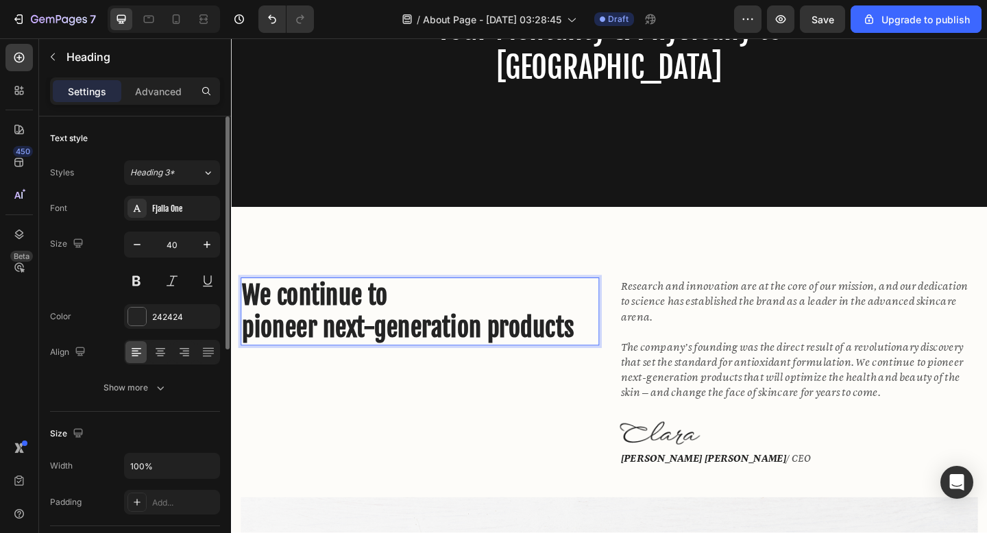
scroll to position [305, 0]
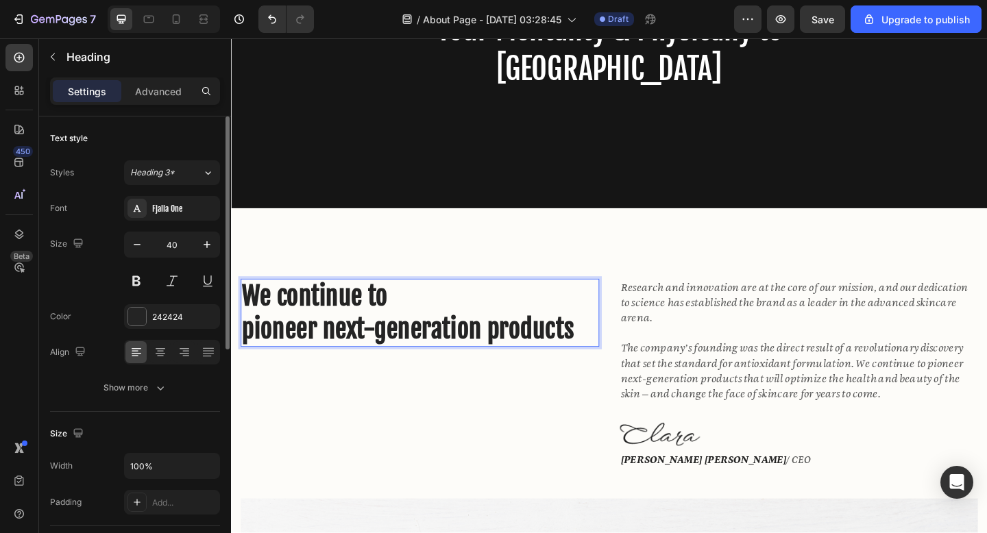
click at [389, 335] on p "We continue to pioneer next-generation products" at bounding box center [436, 337] width 387 height 71
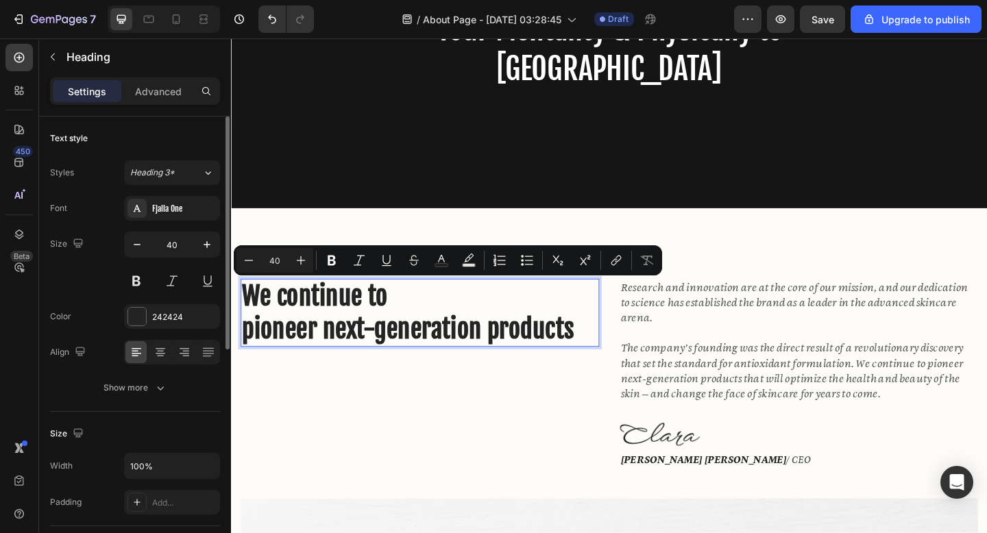
drag, startPoint x: 409, startPoint y: 322, endPoint x: 250, endPoint y: 316, distance: 159.8
click at [250, 316] on p "We continue to pioneer next-generation products" at bounding box center [436, 337] width 387 height 71
click at [357, 320] on p "We continue to pioneer next-generation products" at bounding box center [436, 337] width 387 height 71
click at [344, 357] on p "We continue to pioneer next-generation products" at bounding box center [436, 337] width 387 height 71
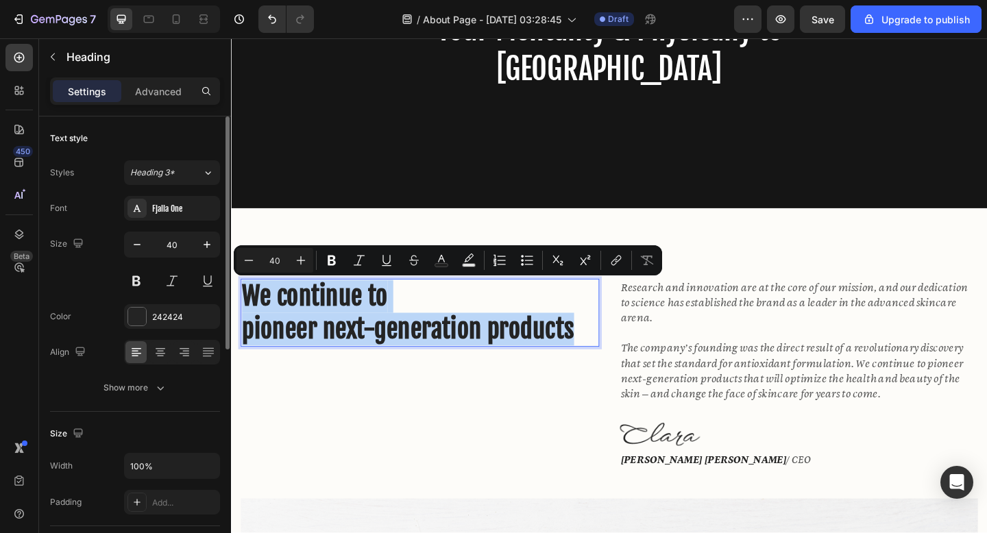
drag, startPoint x: 612, startPoint y: 354, endPoint x: 247, endPoint y: 324, distance: 366.0
click at [247, 324] on p "We continue to pioneer next-generation products" at bounding box center [436, 337] width 387 height 71
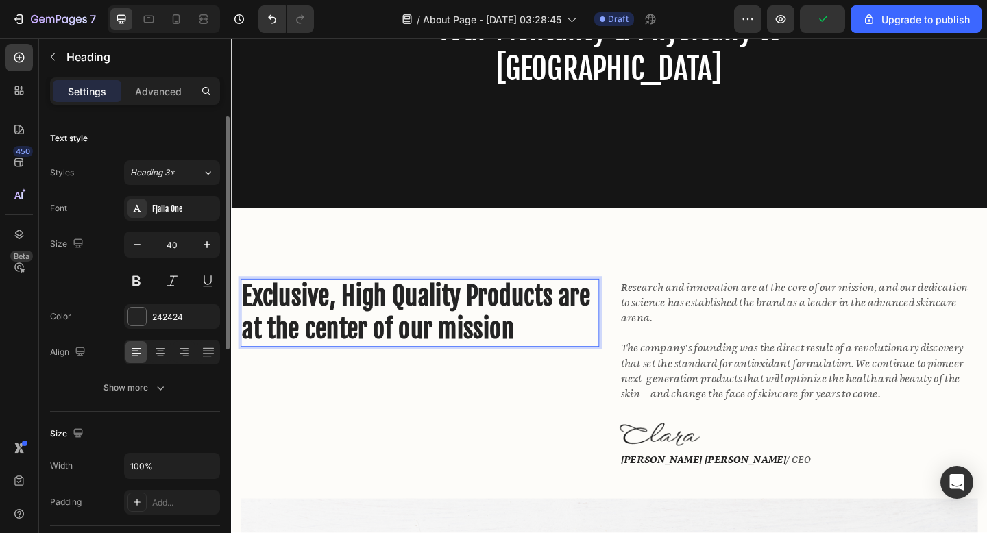
click at [588, 331] on p "Exclusive, High Quality Products are at the center of our mission" at bounding box center [436, 337] width 387 height 71
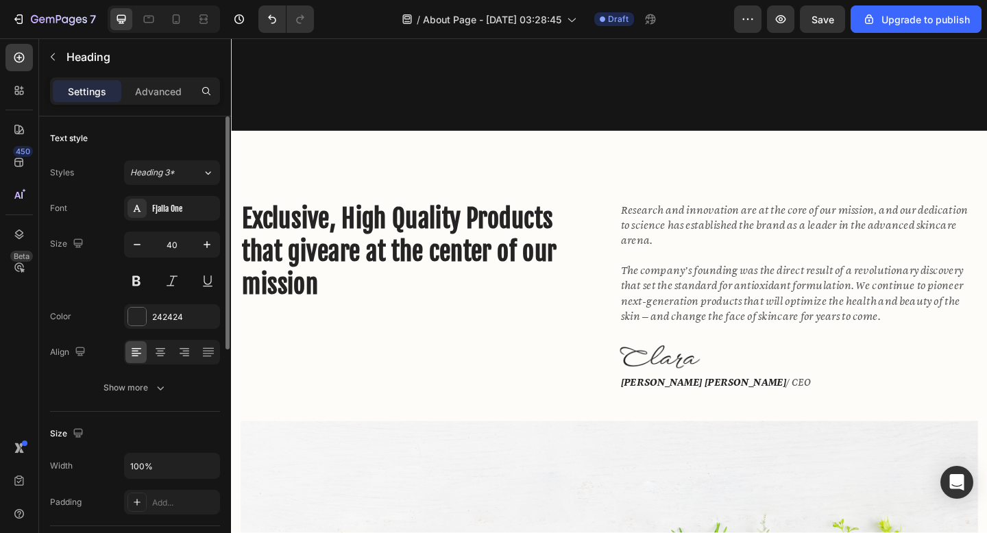
scroll to position [374, 0]
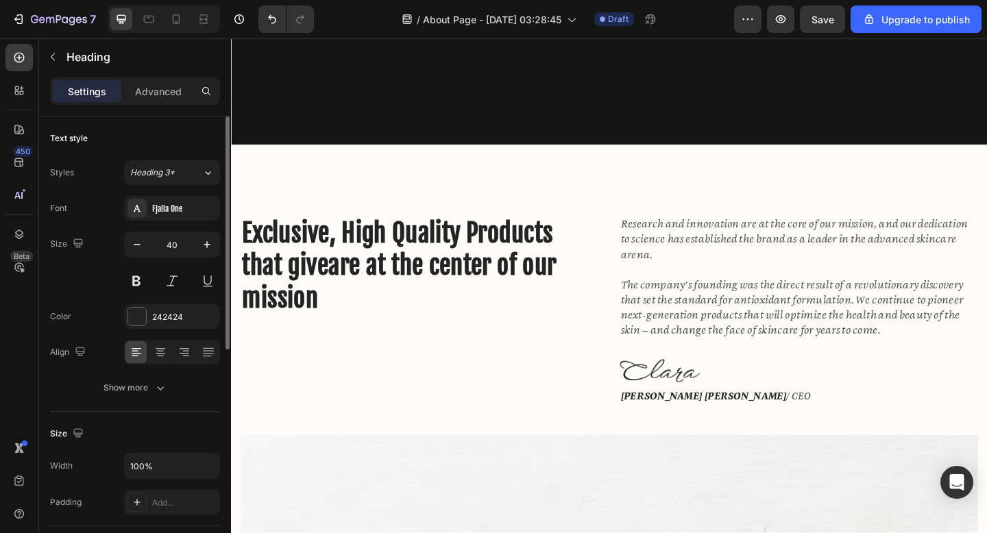
click at [381, 296] on h2 "Exclusive, High Quality Products that giveare at the center of our mission" at bounding box center [436, 286] width 390 height 110
click at [313, 283] on p "Exclusive, High Quality Products that giveare at the center of our mission" at bounding box center [436, 285] width 387 height 107
click at [287, 287] on p "Exclusive, High Quality Products that giveare at the center of our mission" at bounding box center [436, 285] width 387 height 107
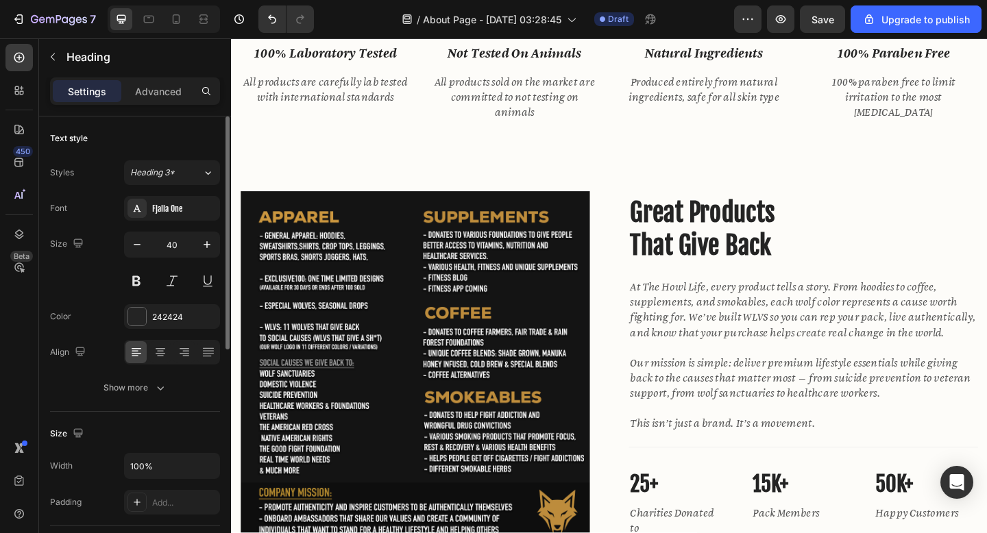
scroll to position [1260, 0]
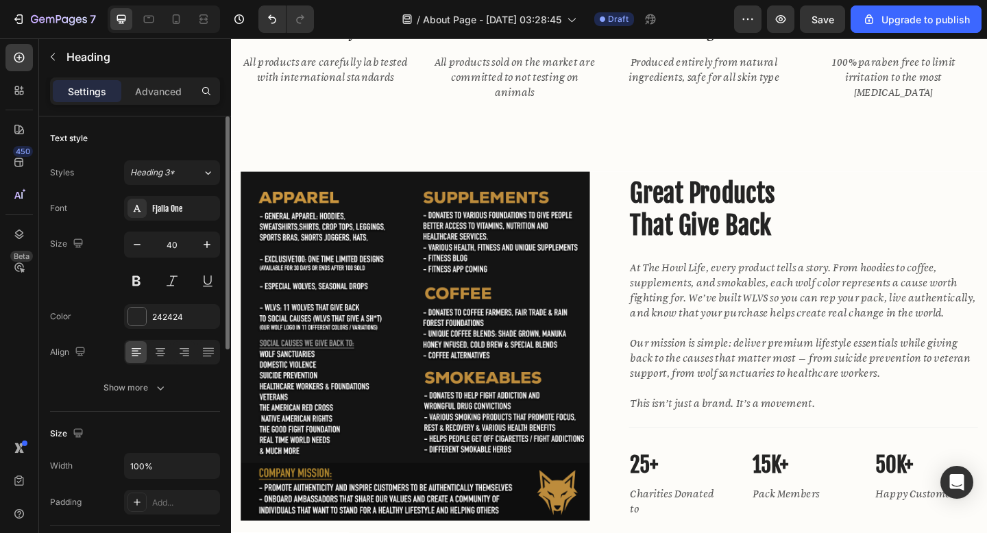
click at [734, 316] on p "At The Howl Life, every product tells a story. From hoodies to coffee, suppleme…" at bounding box center [853, 313] width 377 height 66
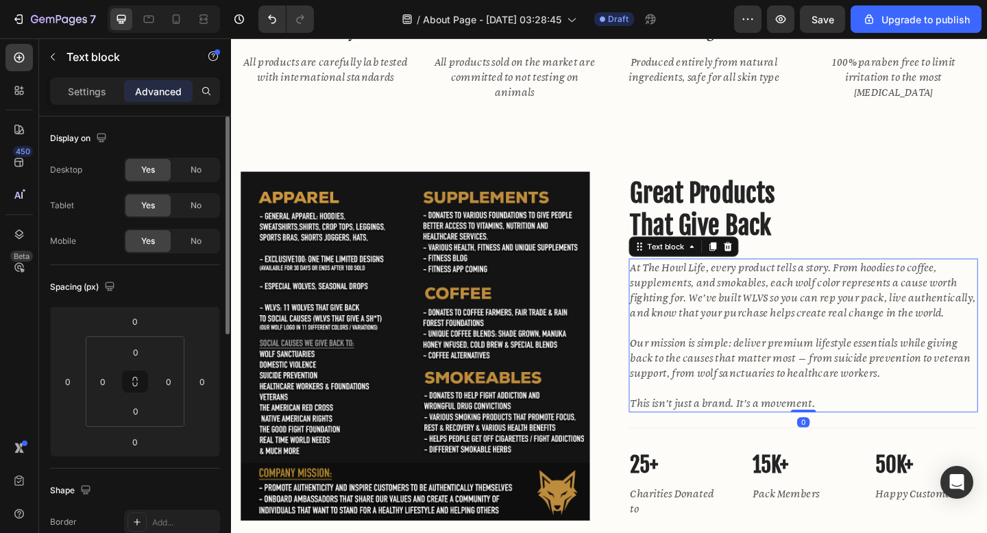
click at [897, 403] on p "Our mission is simple: deliver premium lifestyle essentials while giving back t…" at bounding box center [853, 386] width 377 height 49
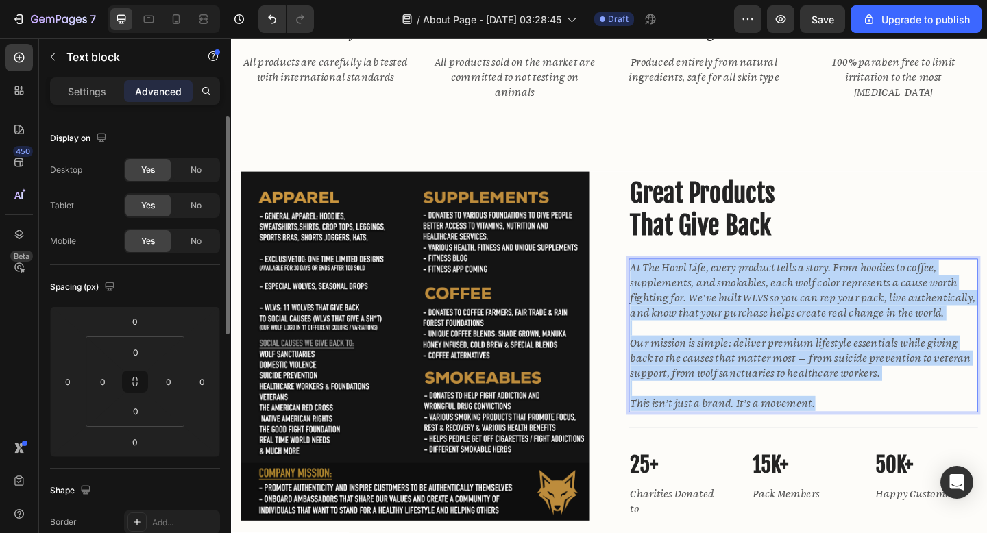
drag, startPoint x: 878, startPoint y: 435, endPoint x: 664, endPoint y: 282, distance: 262.9
click at [664, 282] on div "At The Howl Life, every product tells a story. From hoodies to coffee, suppleme…" at bounding box center [854, 361] width 380 height 167
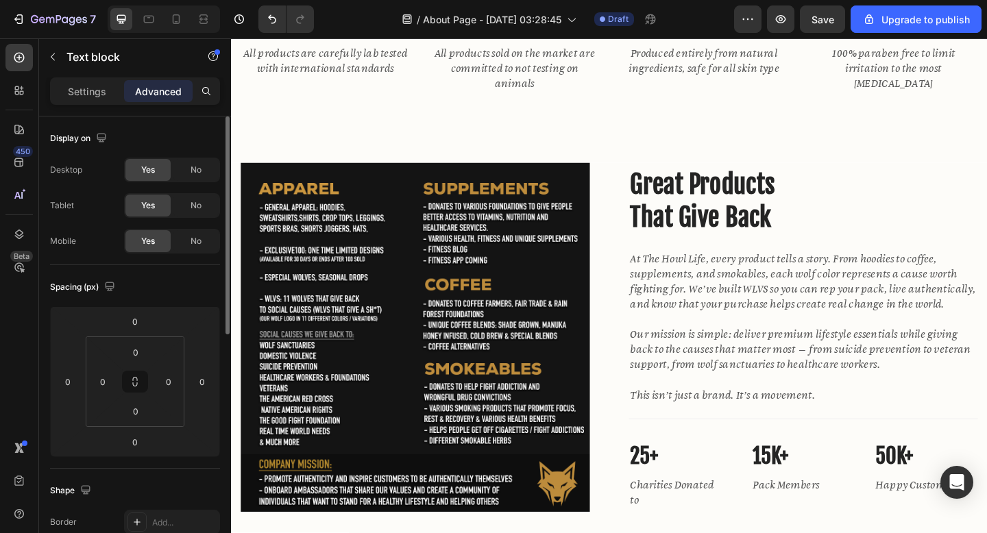
scroll to position [1233, 0]
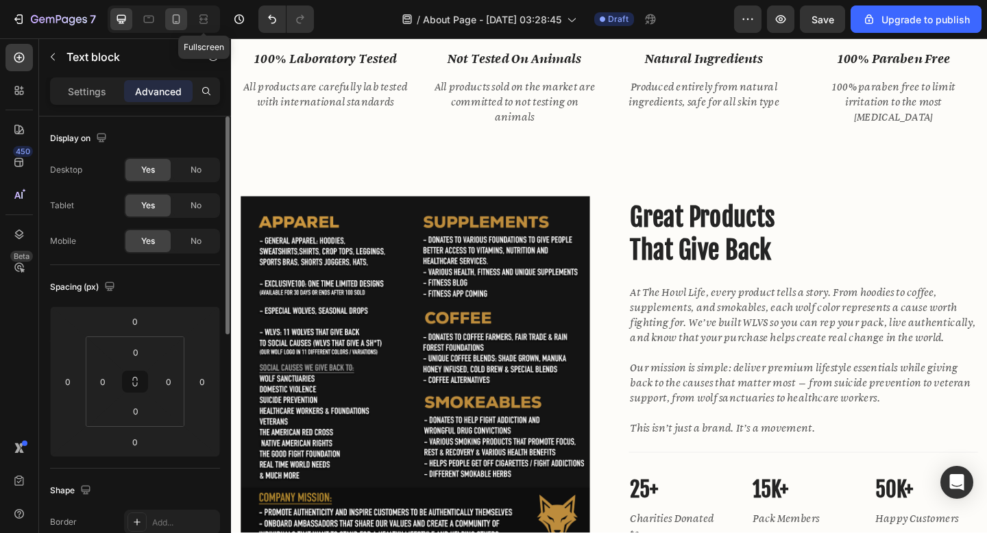
click at [179, 19] on icon at bounding box center [177, 19] width 8 height 10
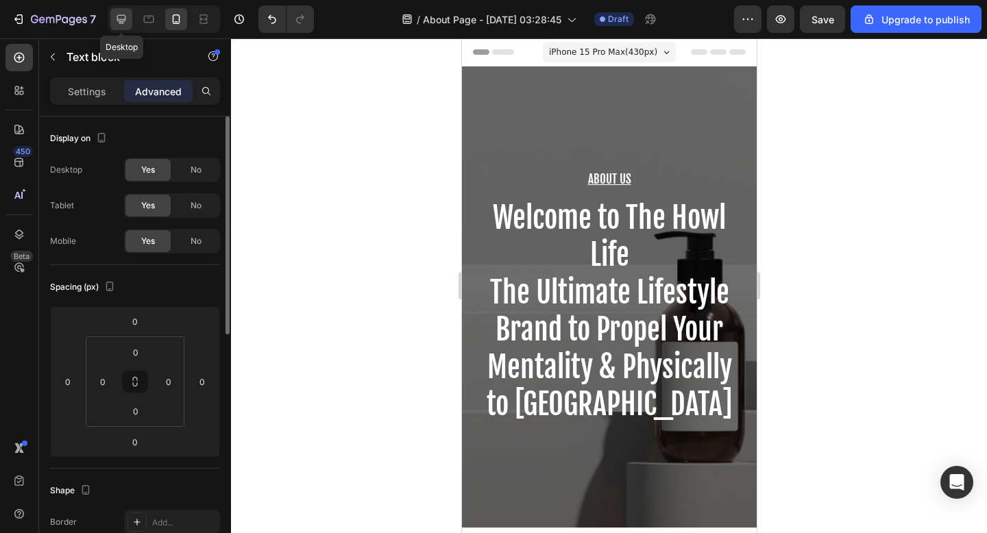
click at [127, 22] on icon at bounding box center [122, 19] width 14 height 14
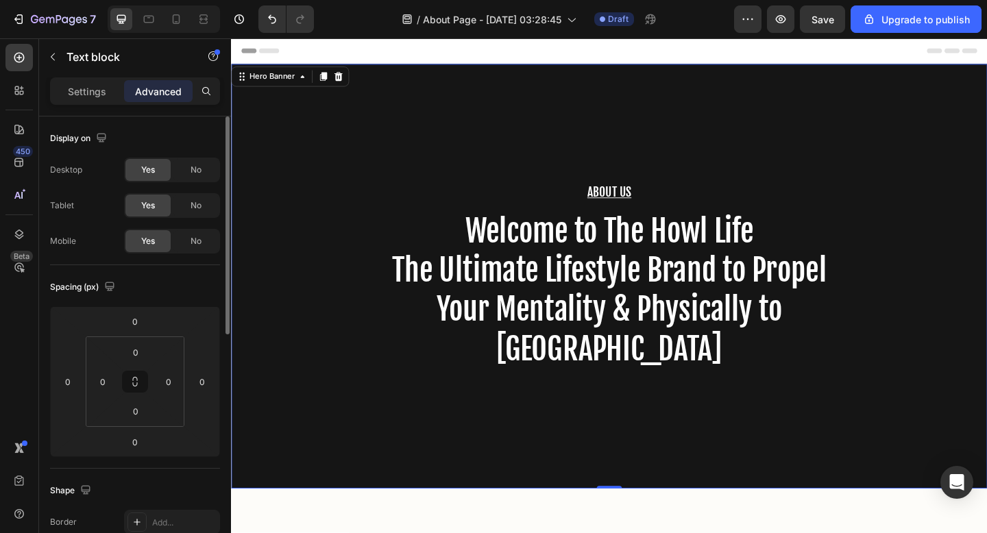
click at [386, 387] on div "About Us Heading Welcome to The Howl Life The Ultimate Lifestyle Brand to Prope…" at bounding box center [642, 298] width 823 height 462
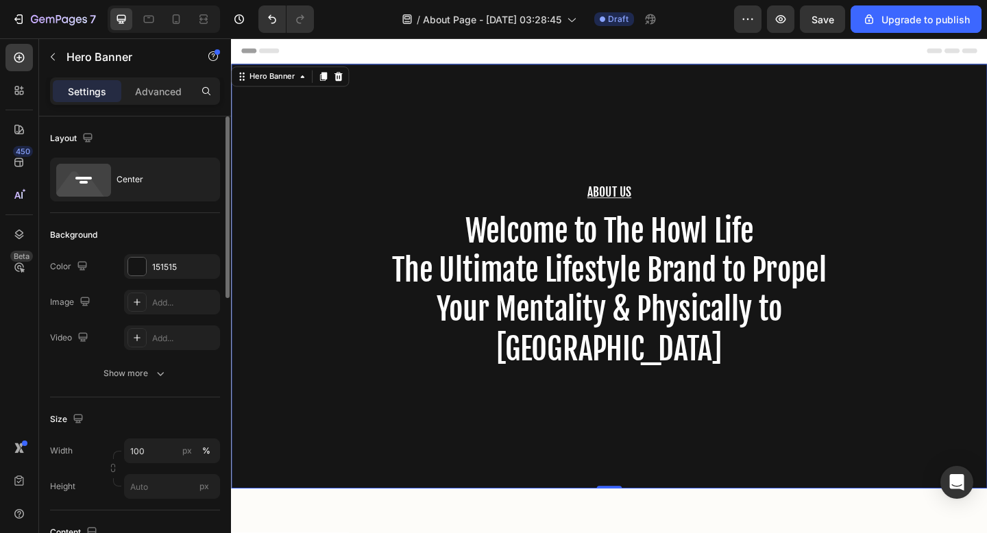
click at [466, 172] on div "About Us Heading Welcome to The Howl Life The Ultimate Lifestyle Brand to Prope…" at bounding box center [642, 298] width 823 height 462
click at [152, 304] on div "Add..." at bounding box center [184, 303] width 64 height 12
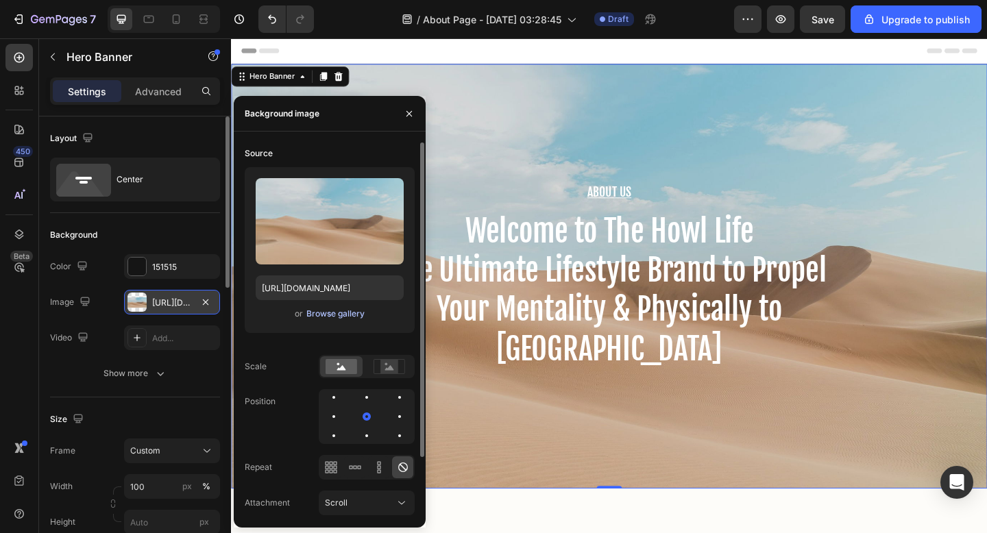
click at [327, 317] on div "Browse gallery" at bounding box center [335, 314] width 58 height 12
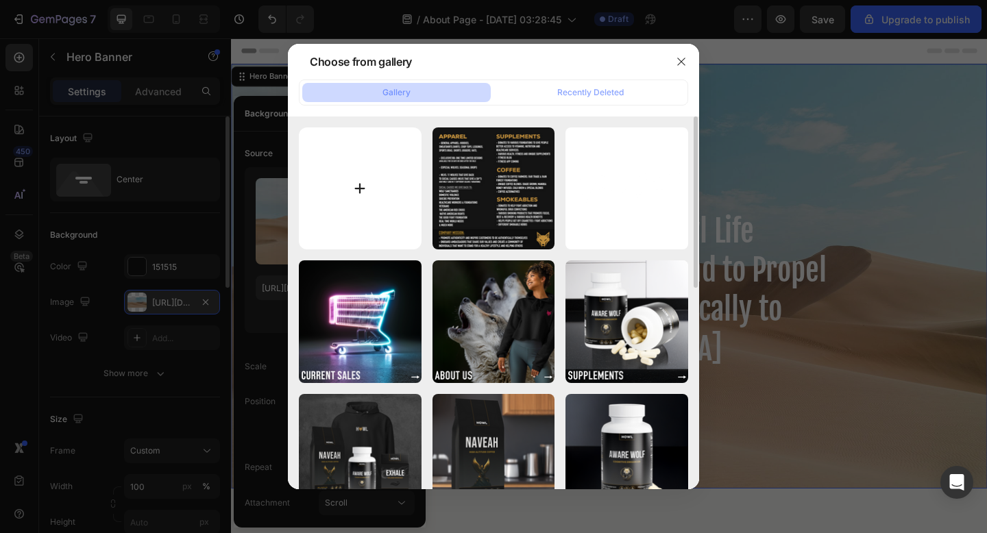
click at [392, 184] on input "file" at bounding box center [360, 189] width 123 height 123
type input "C:\fakepath\C3648C7B-DB11-4910-9B6B-883724CFC5A5.png"
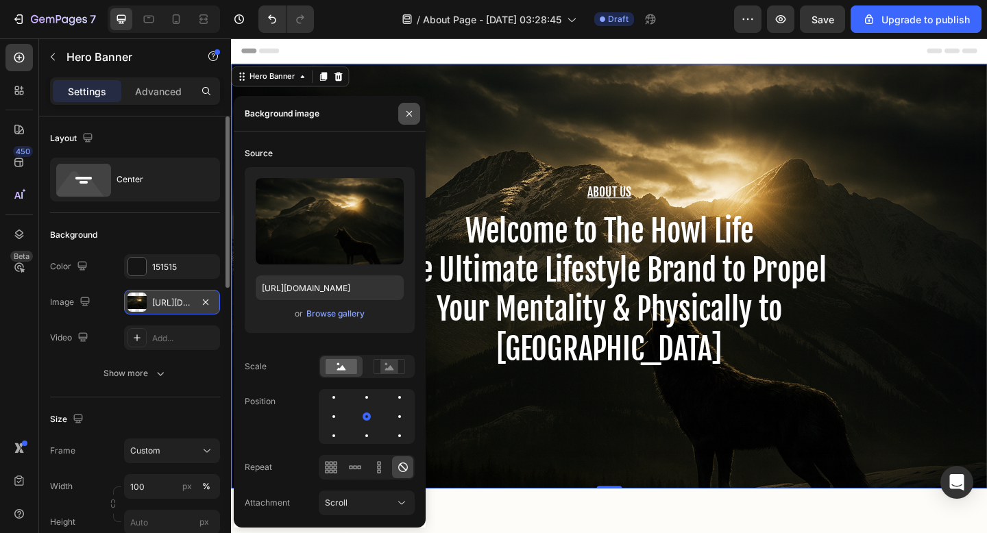
click at [407, 115] on icon "button" at bounding box center [409, 112] width 5 height 5
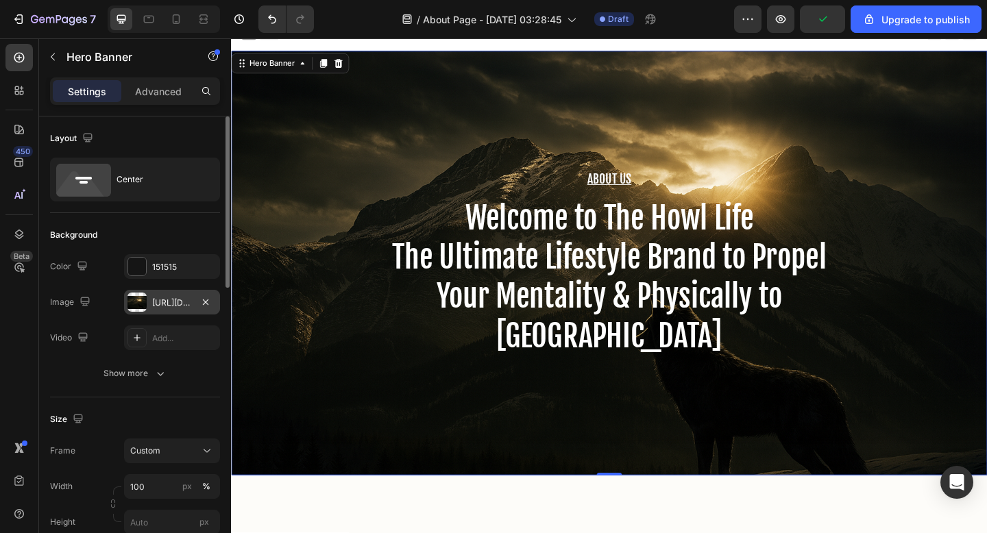
scroll to position [16, 0]
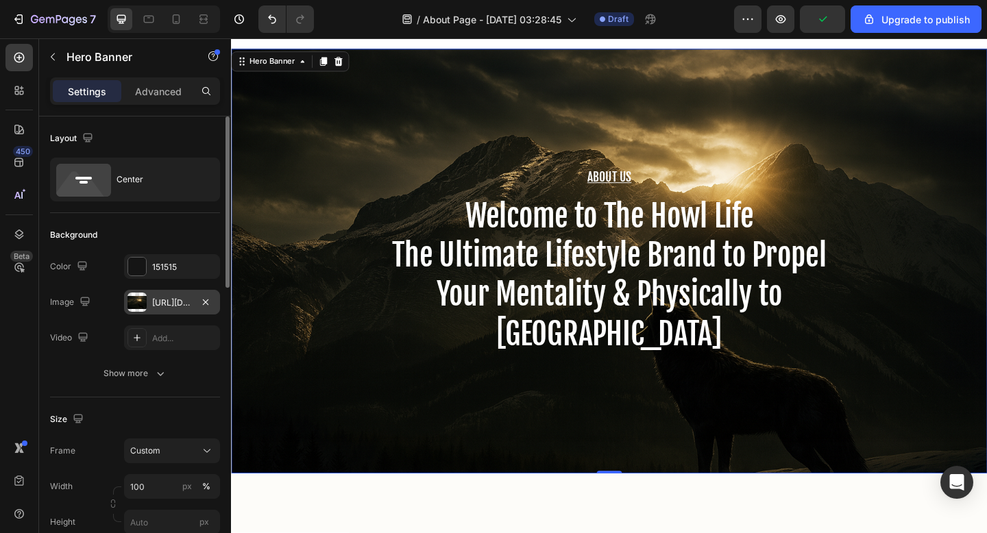
click at [522, 469] on div "About Us Heading Welcome to The Howl Life The Ultimate Lifestyle Brand to Prope…" at bounding box center [642, 281] width 823 height 462
click at [165, 297] on div "[URL][DOMAIN_NAME]" at bounding box center [172, 303] width 40 height 12
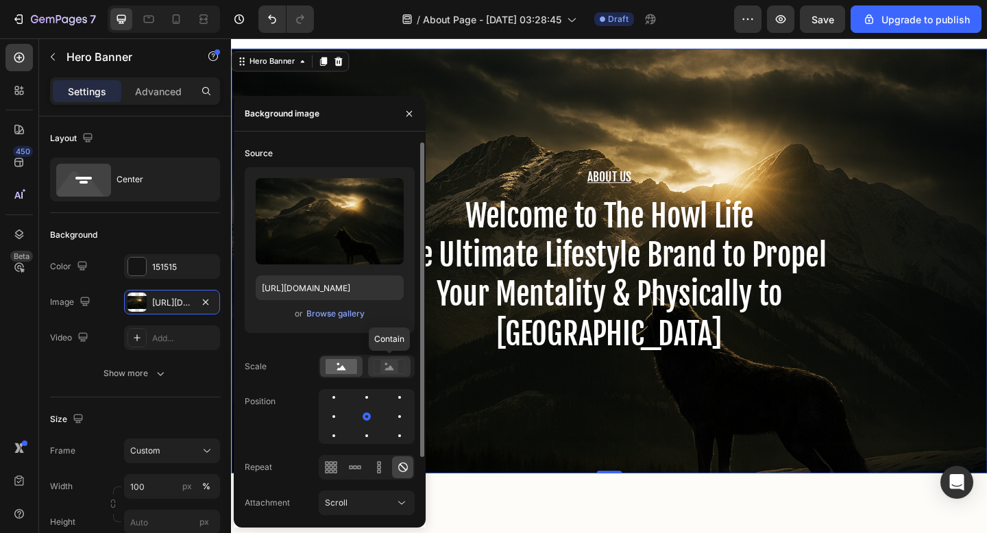
click at [369, 367] on div at bounding box center [389, 367] width 43 height 21
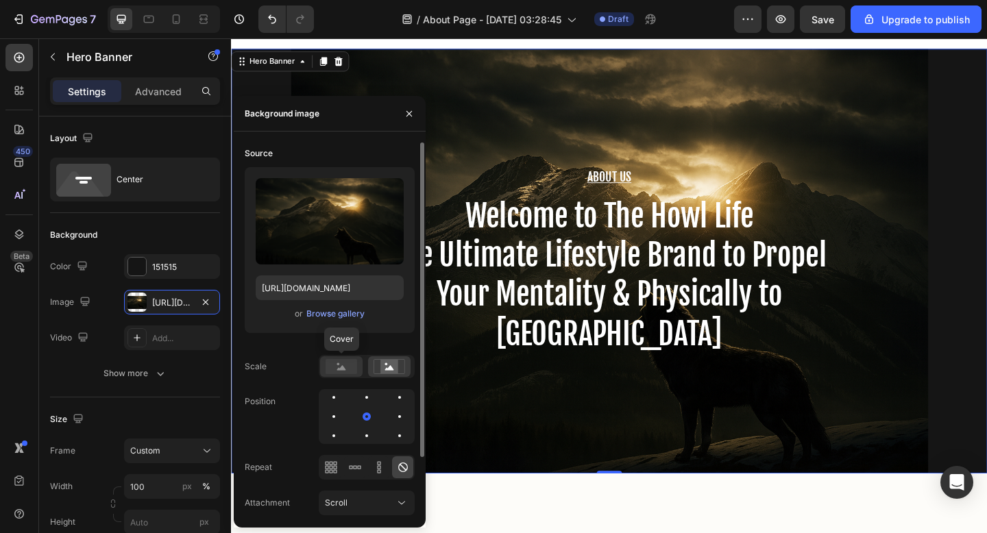
click at [335, 367] on rect at bounding box center [342, 366] width 32 height 15
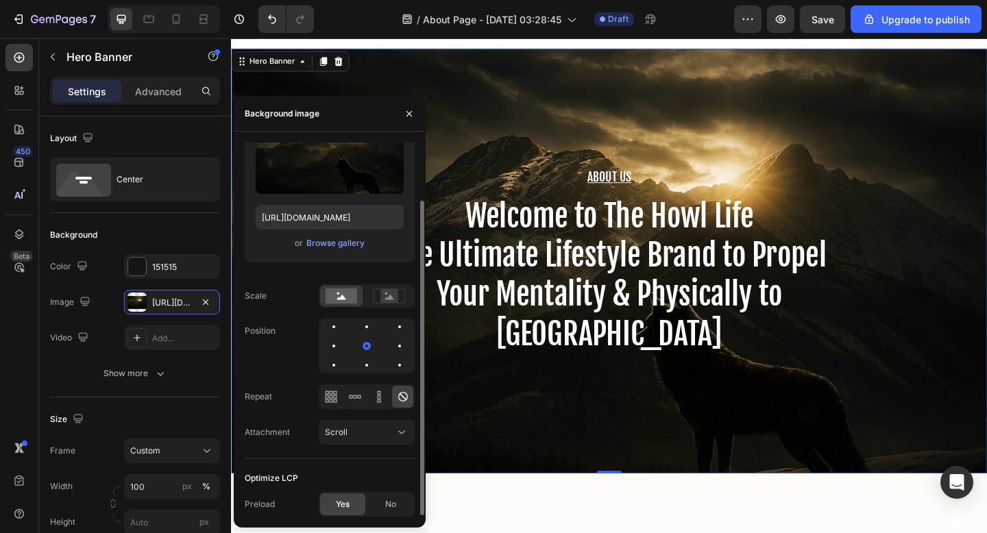
scroll to position [0, 0]
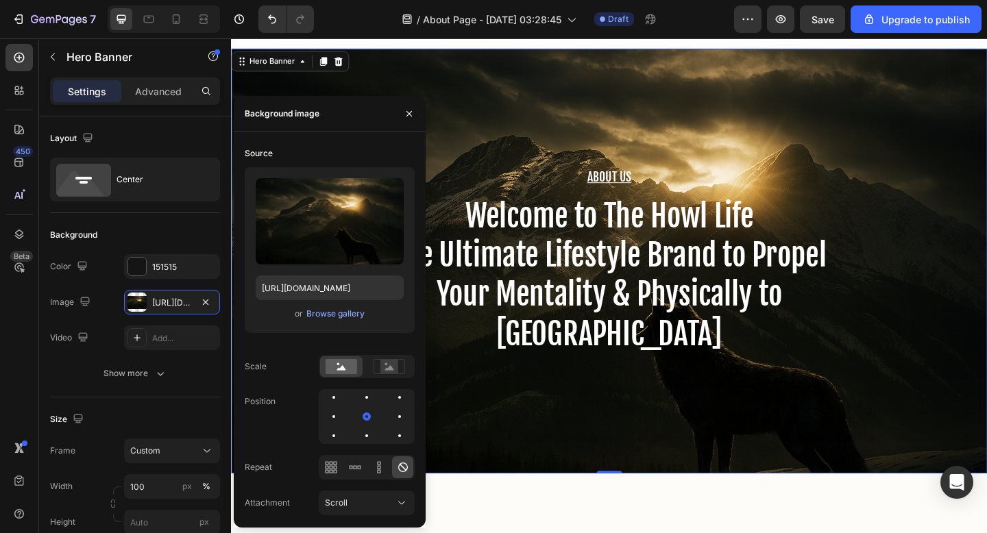
click at [677, 433] on div "About Us Heading Welcome to The Howl Life The Ultimate Lifestyle Brand to Prope…" at bounding box center [642, 281] width 823 height 462
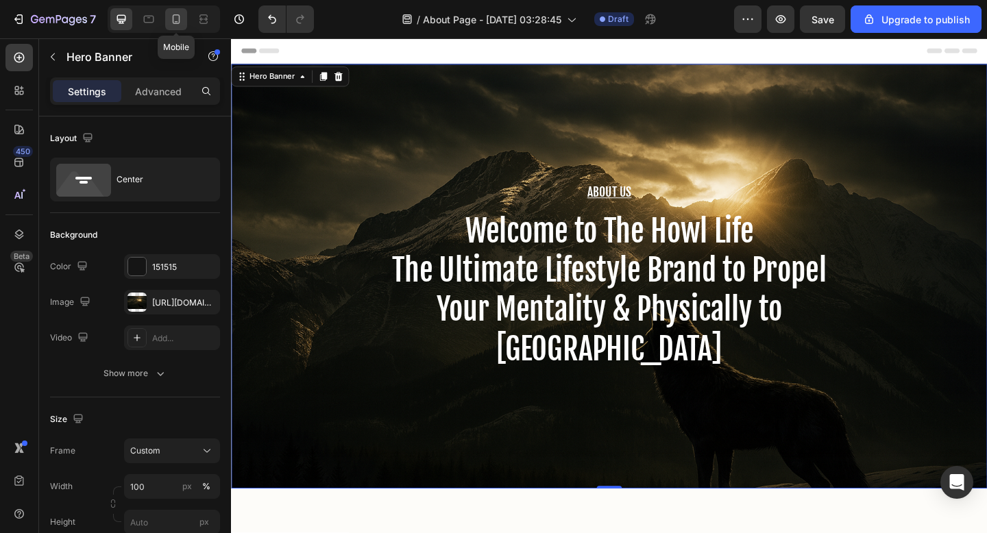
click at [186, 20] on div at bounding box center [176, 19] width 22 height 22
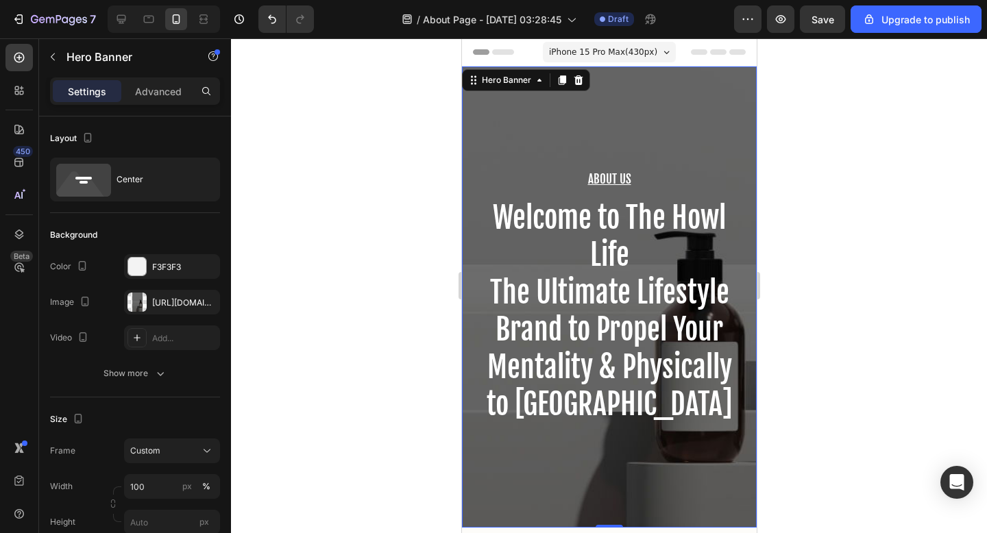
click at [524, 148] on div "About Us Heading Welcome to The Howl Life The Ultimate Lifestyle Brand to Prope…" at bounding box center [608, 297] width 295 height 461
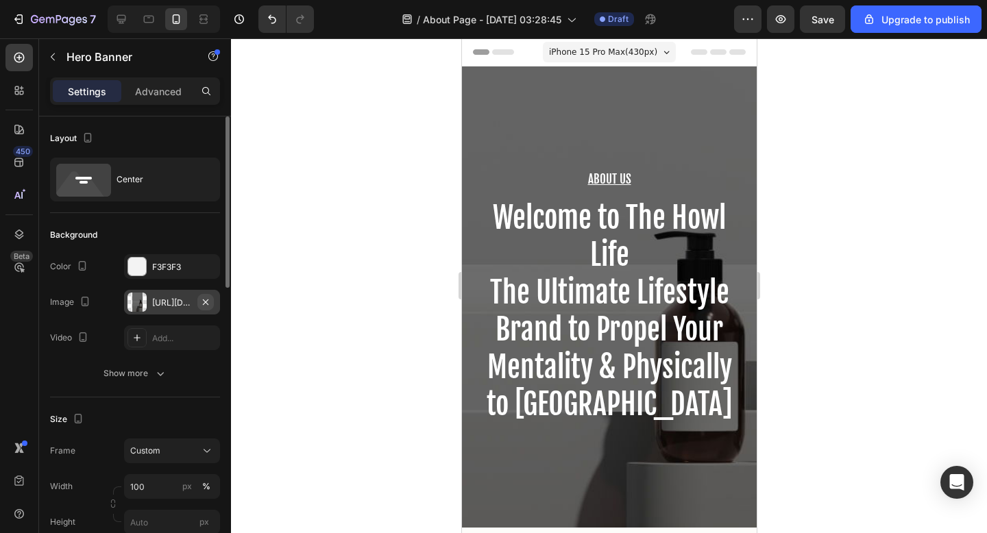
click at [206, 302] on icon "button" at bounding box center [205, 301] width 5 height 5
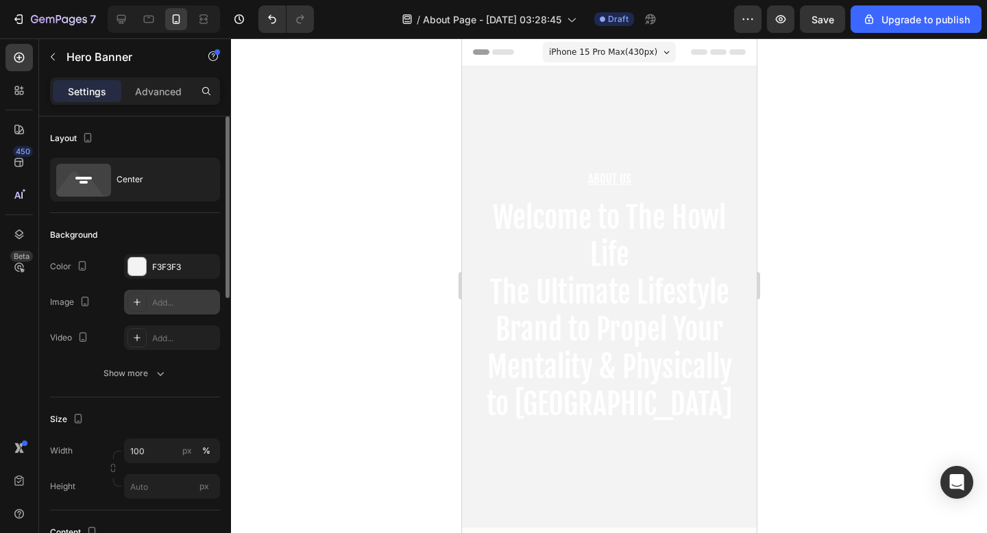
click at [176, 302] on div "Add..." at bounding box center [184, 303] width 64 height 12
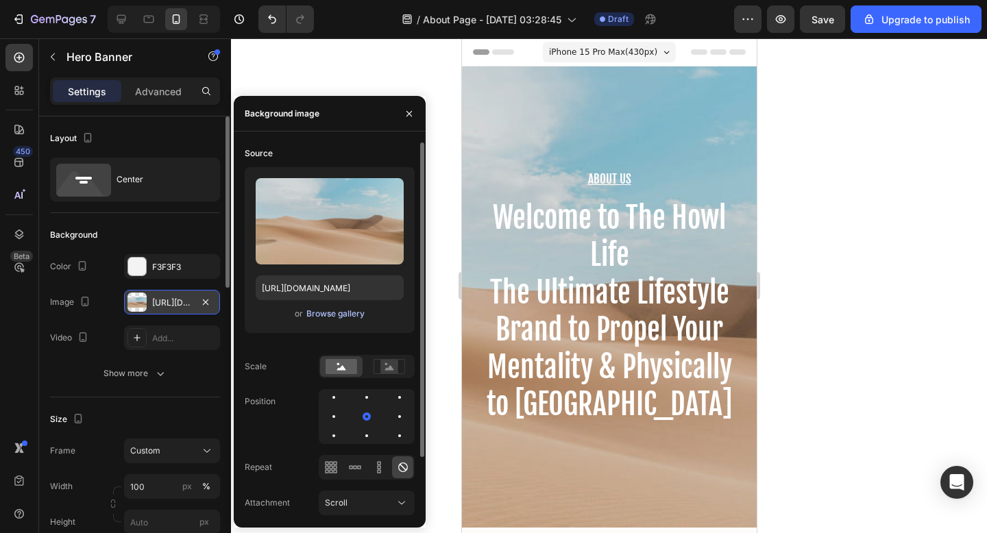
click at [354, 311] on div "Browse gallery" at bounding box center [335, 314] width 58 height 12
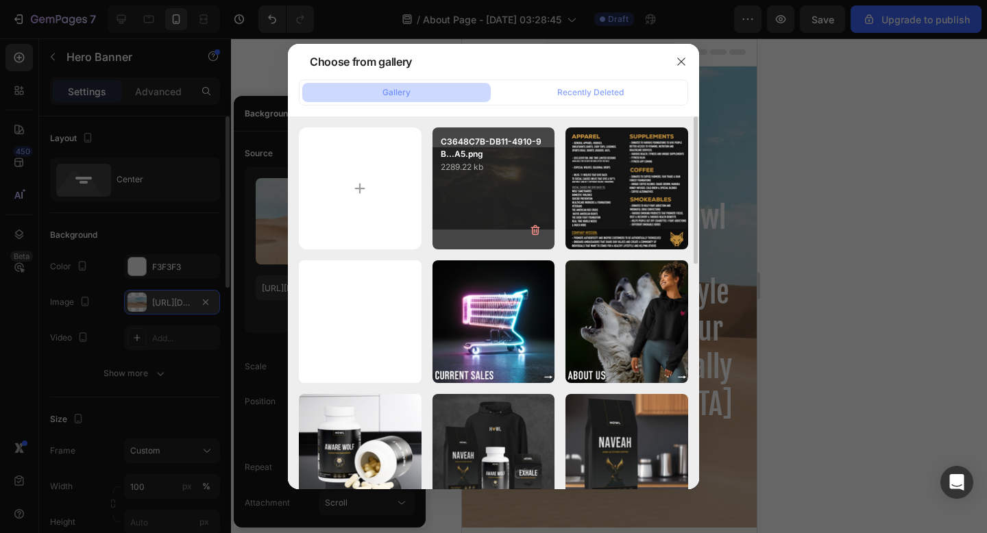
click at [514, 191] on div "C3648C7B-DB11-4910-9B...A5.png 2289.22 kb" at bounding box center [494, 189] width 123 height 123
type input "[URL][DOMAIN_NAME]"
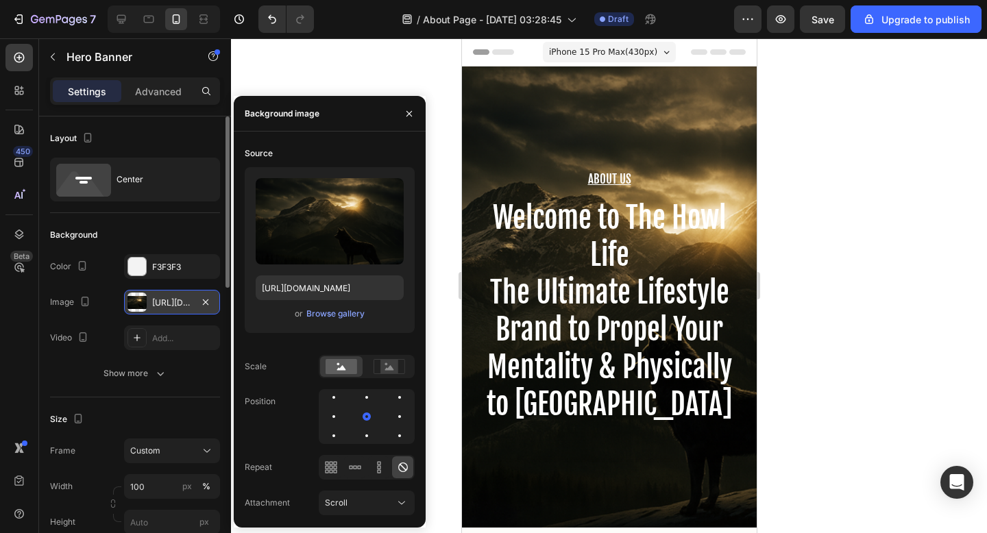
click at [851, 254] on div at bounding box center [609, 285] width 756 height 495
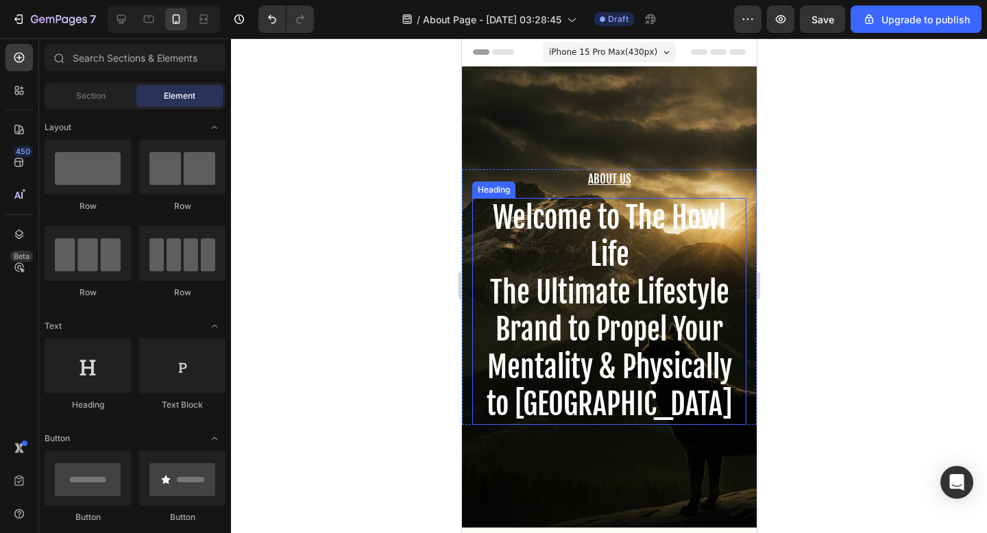
click at [594, 250] on h2 "Welcome to The Howl Life The Ultimate Lifestyle Brand to Propel Your Mentality …" at bounding box center [609, 312] width 274 height 228
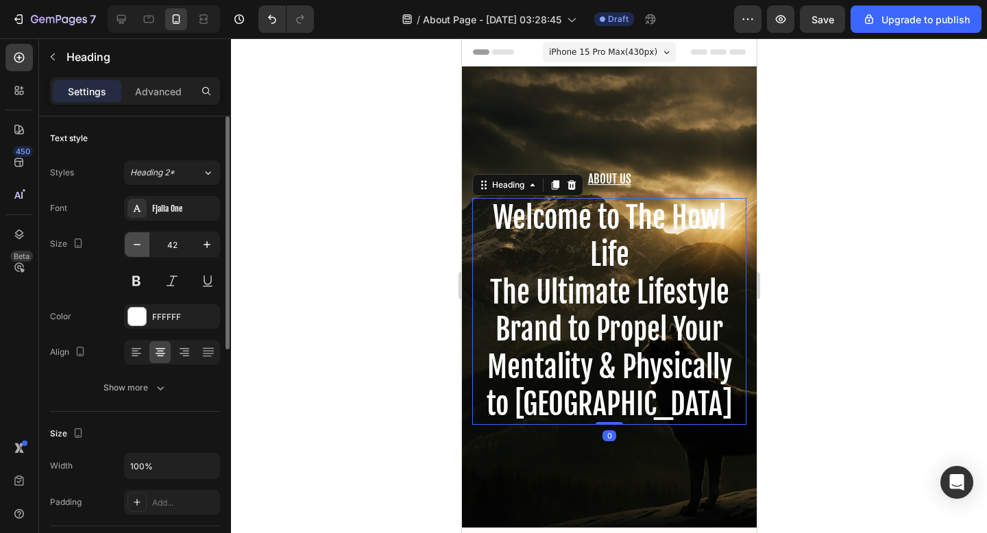
click at [138, 249] on icon "button" at bounding box center [137, 245] width 14 height 14
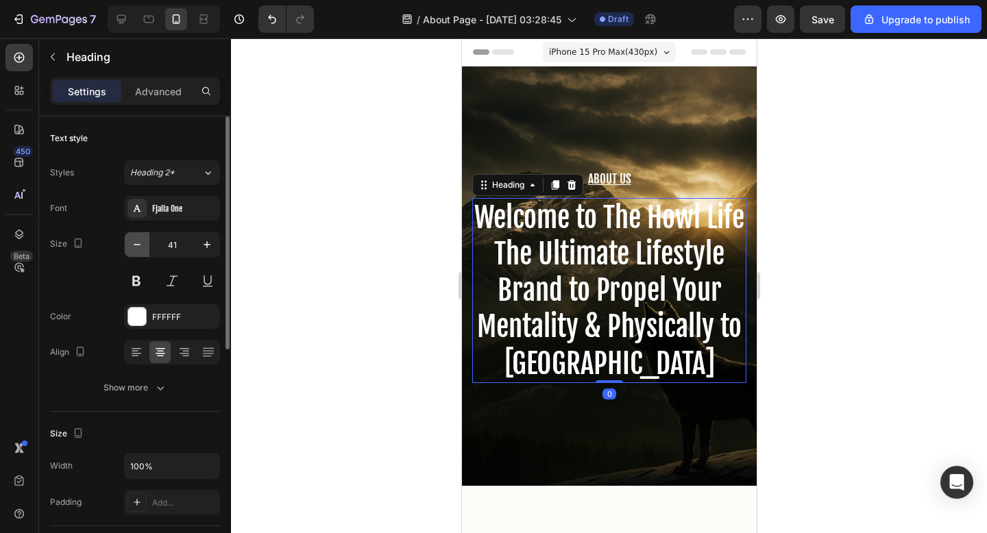
click at [138, 249] on icon "button" at bounding box center [137, 245] width 14 height 14
type input "40"
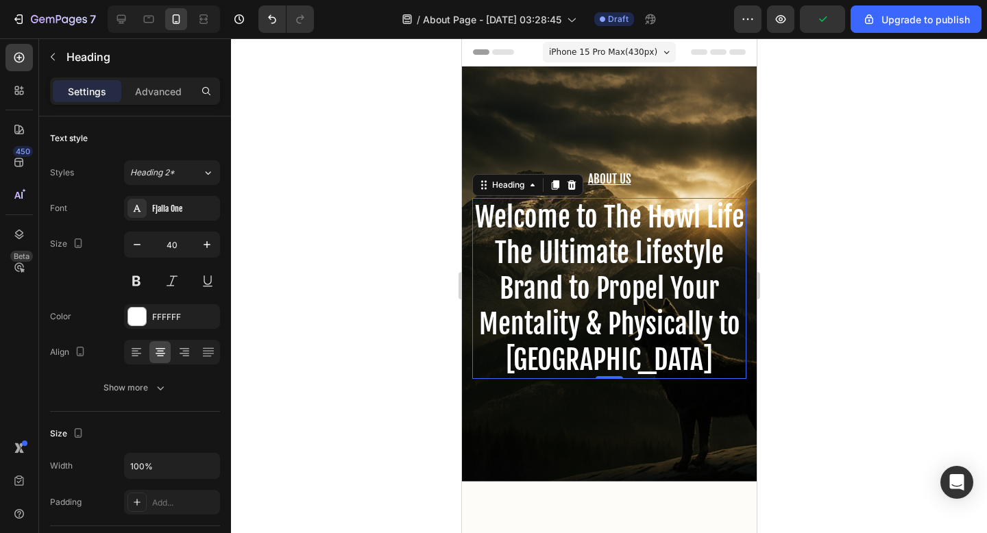
click at [385, 320] on div at bounding box center [609, 285] width 756 height 495
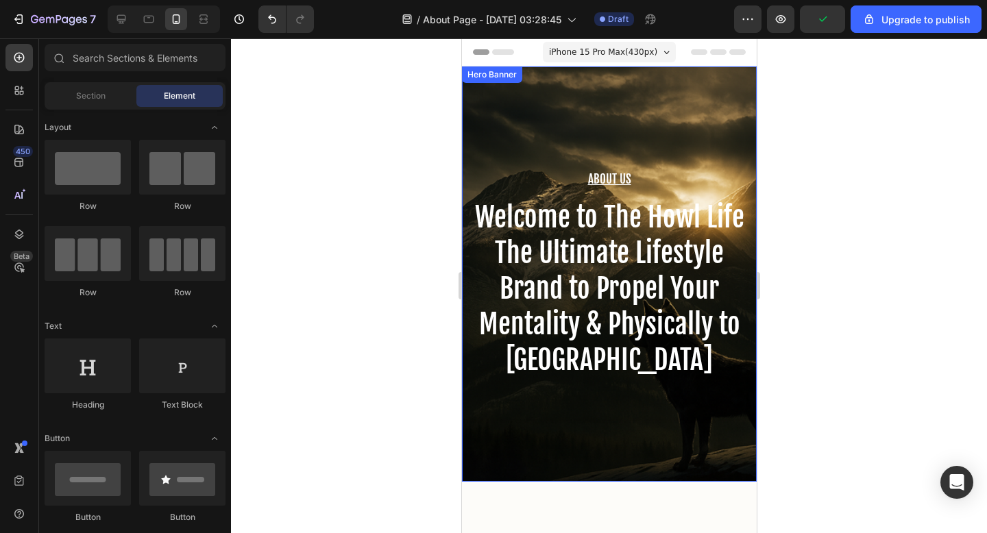
click at [570, 446] on div "About Us Heading Welcome to The Howl Life The Ultimate Lifestyle Brand to Prope…" at bounding box center [608, 274] width 295 height 415
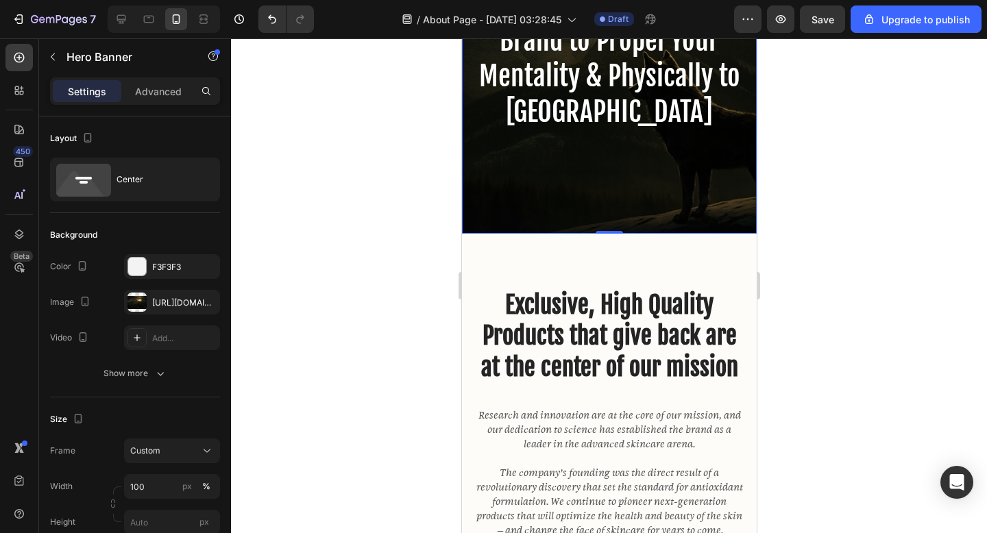
scroll to position [344, 0]
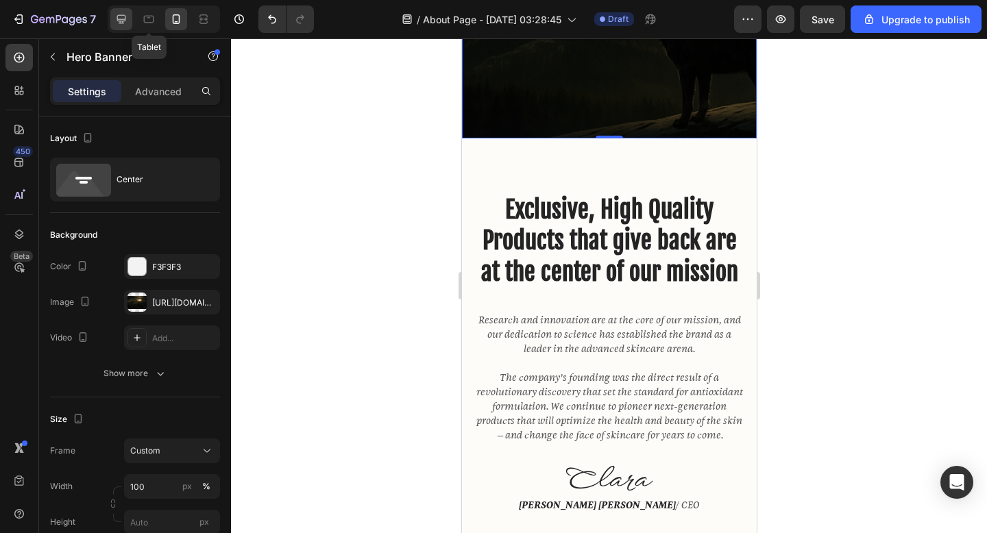
click at [124, 21] on icon at bounding box center [121, 19] width 9 height 9
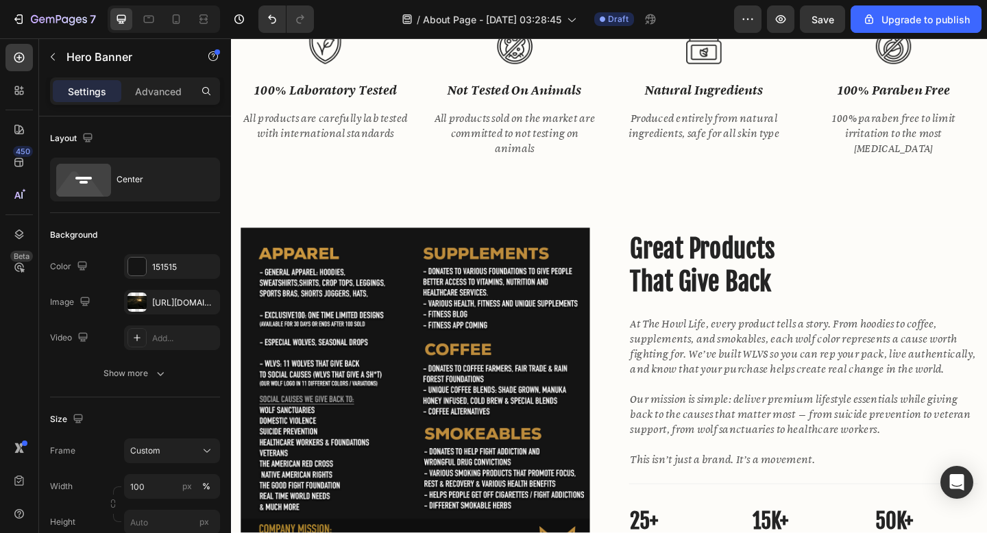
scroll to position [1207, 0]
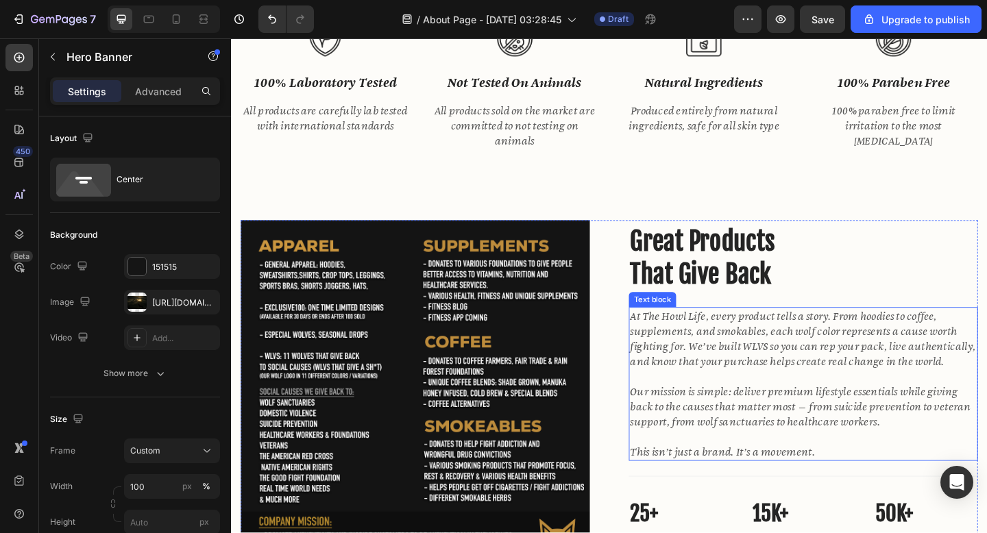
click at [682, 348] on p "At The Howl Life, every product tells a story. From hoodies to coffee, suppleme…" at bounding box center [853, 366] width 377 height 66
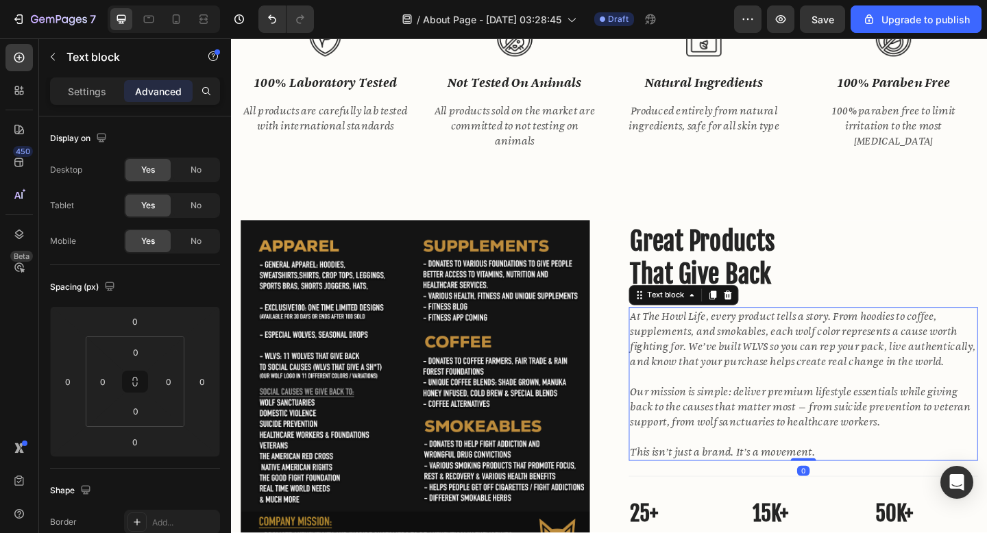
click at [682, 348] on p "At The Howl Life, every product tells a story. From hoodies to coffee, suppleme…" at bounding box center [853, 366] width 377 height 66
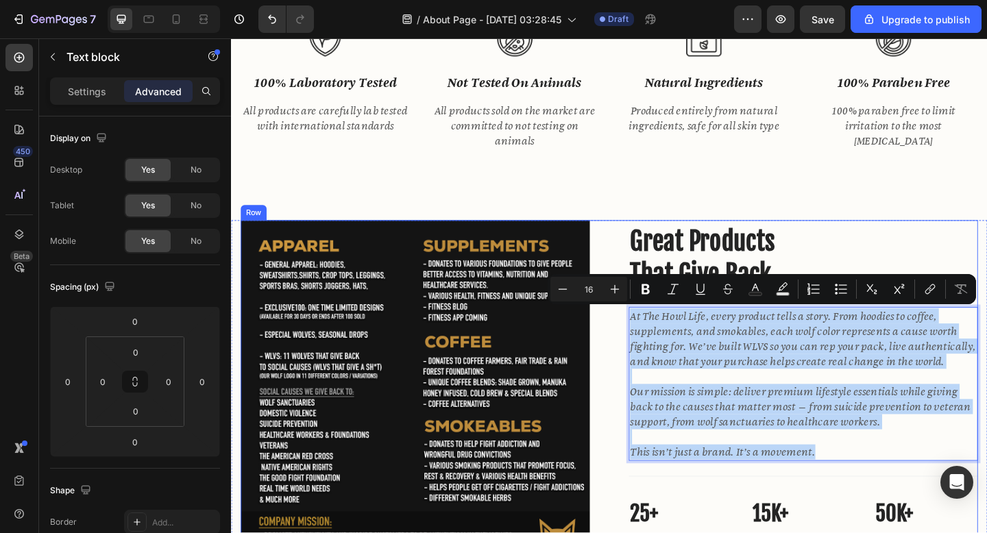
drag, startPoint x: 901, startPoint y: 490, endPoint x: 661, endPoint y: 344, distance: 280.6
click at [661, 344] on div "Image Great Products That Give Back Heading At The Howl Life, every product tel…" at bounding box center [642, 427] width 802 height 380
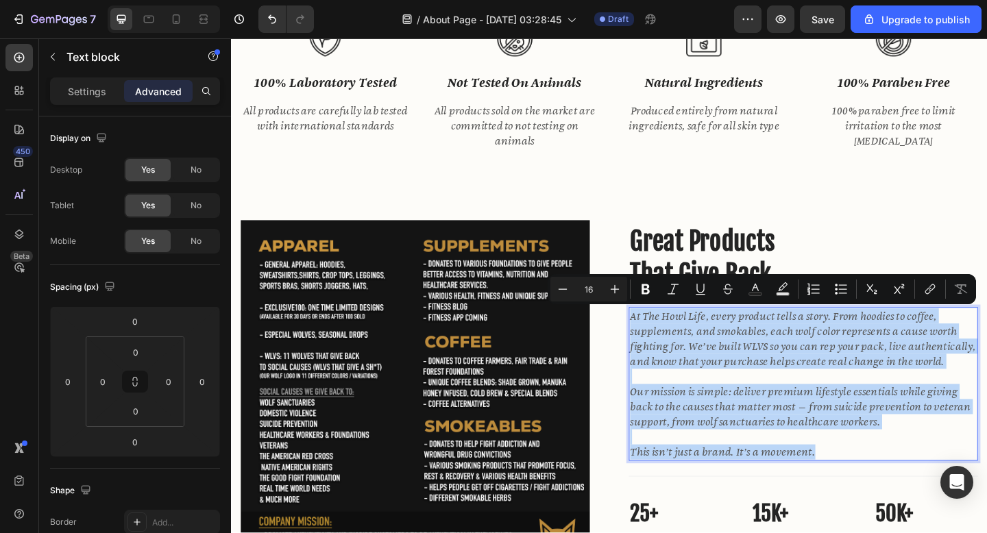
click at [747, 430] on p "Our mission is simple: deliver premium lifestyle essentials while giving back t…" at bounding box center [853, 439] width 377 height 49
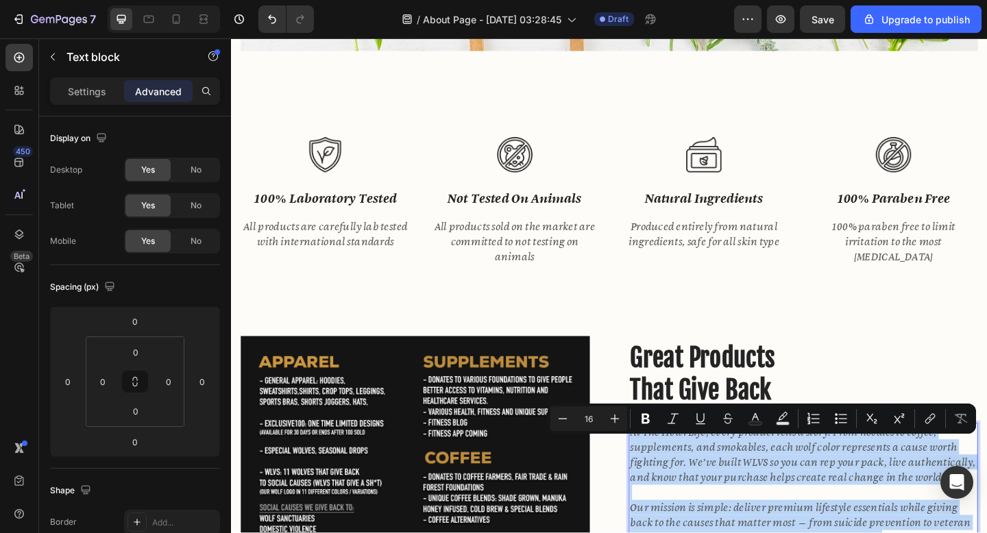
scroll to position [1067, 0]
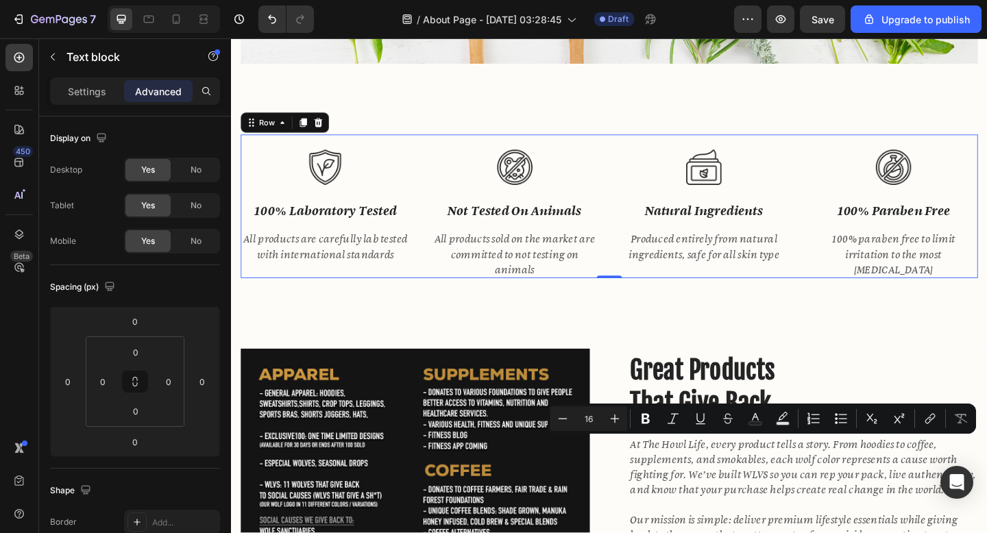
click at [736, 289] on div "Image natural ingredients Text block Produced entirely from natural ingredients…" at bounding box center [745, 221] width 184 height 157
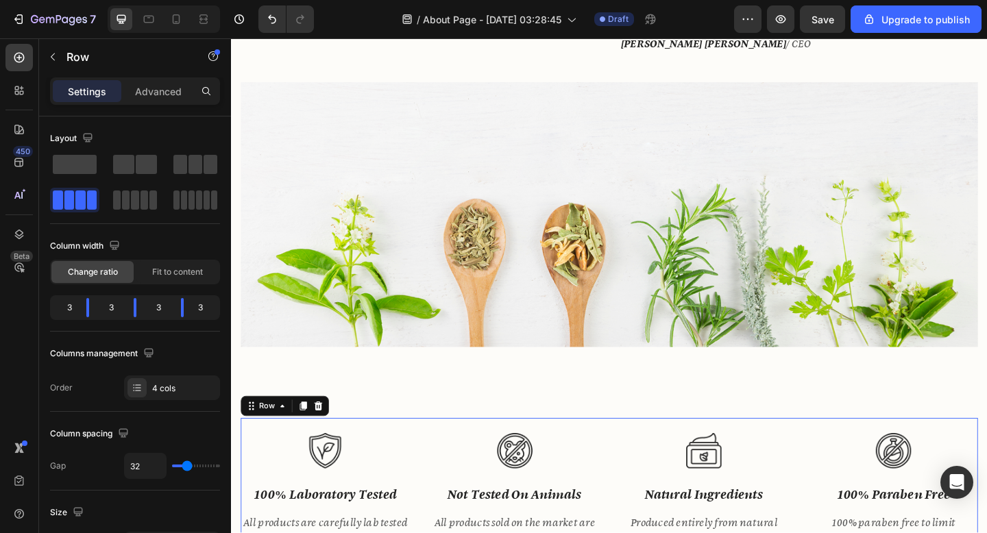
scroll to position [742, 0]
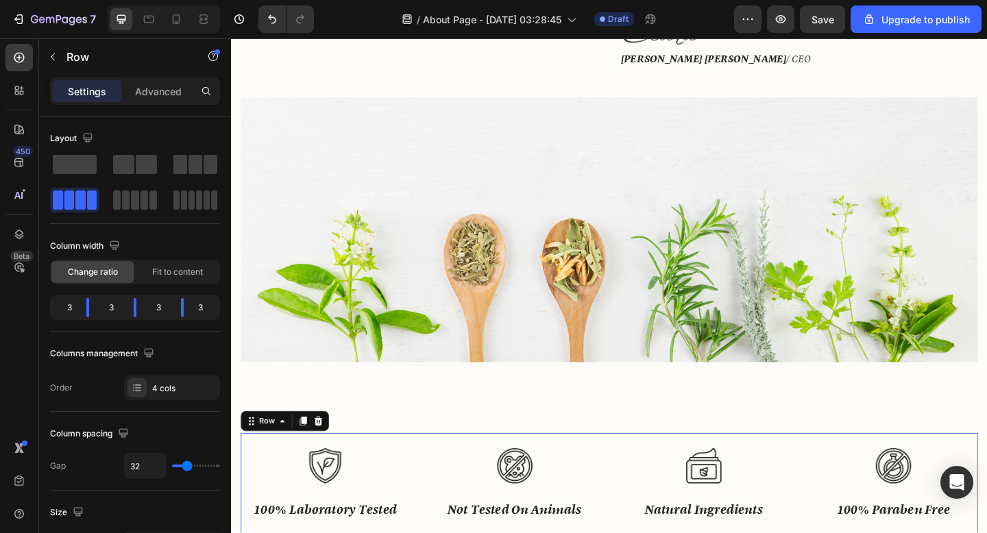
click at [736, 289] on img at bounding box center [642, 247] width 802 height 289
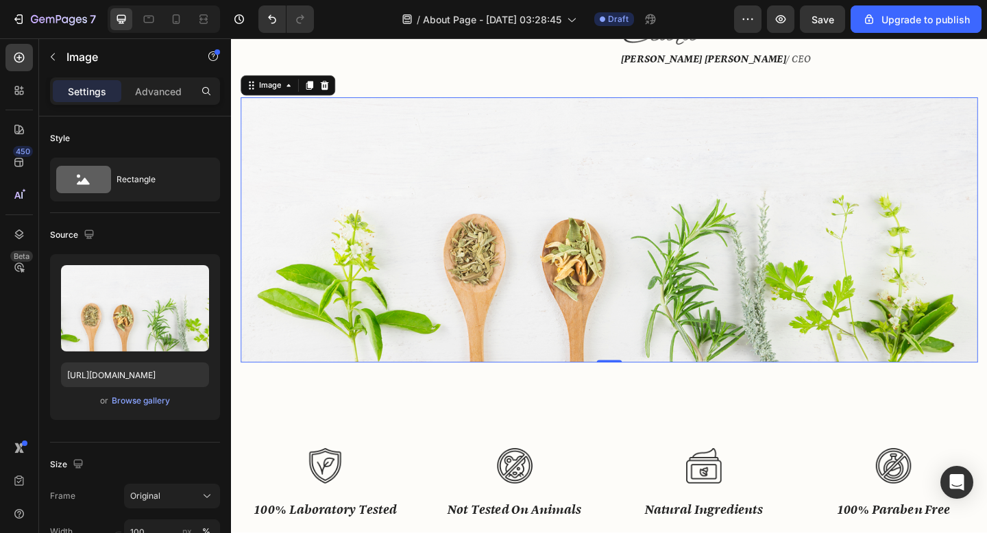
click at [736, 289] on img at bounding box center [642, 247] width 802 height 289
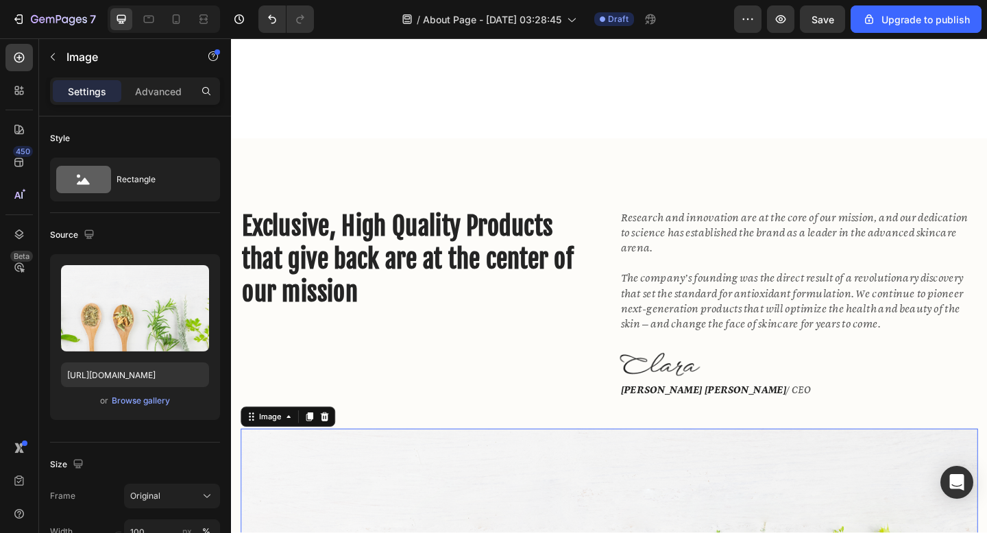
scroll to position [346, 0]
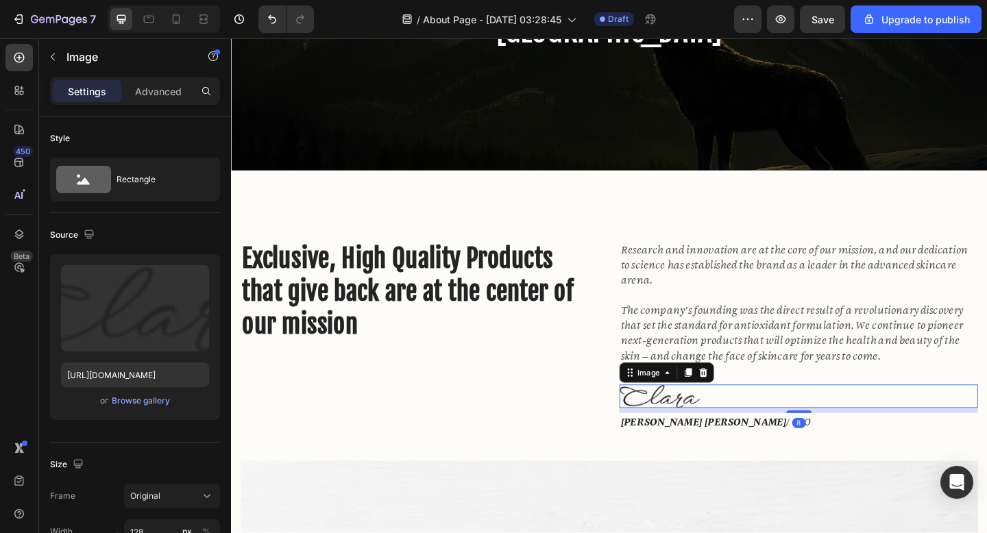
click at [701, 426] on img at bounding box center [697, 427] width 88 height 25
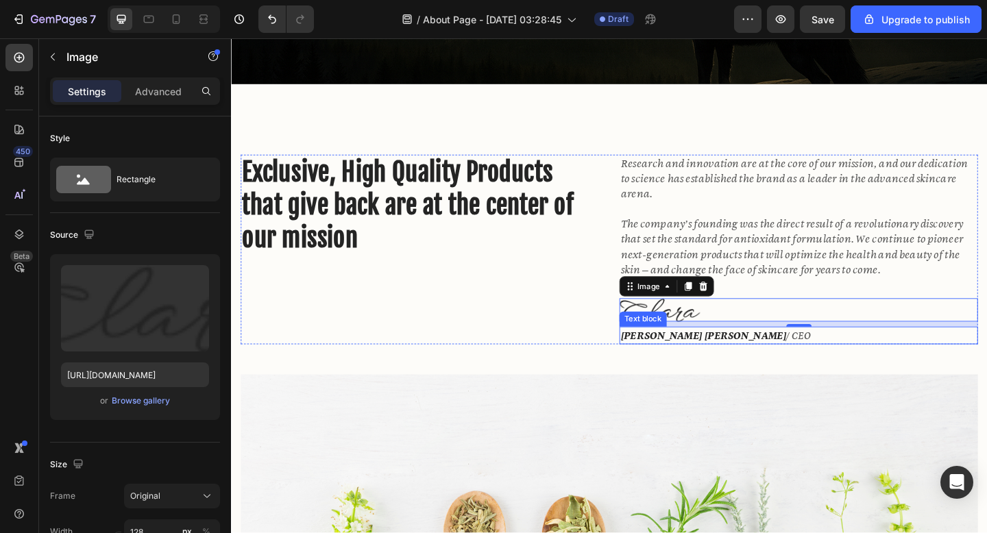
scroll to position [426, 0]
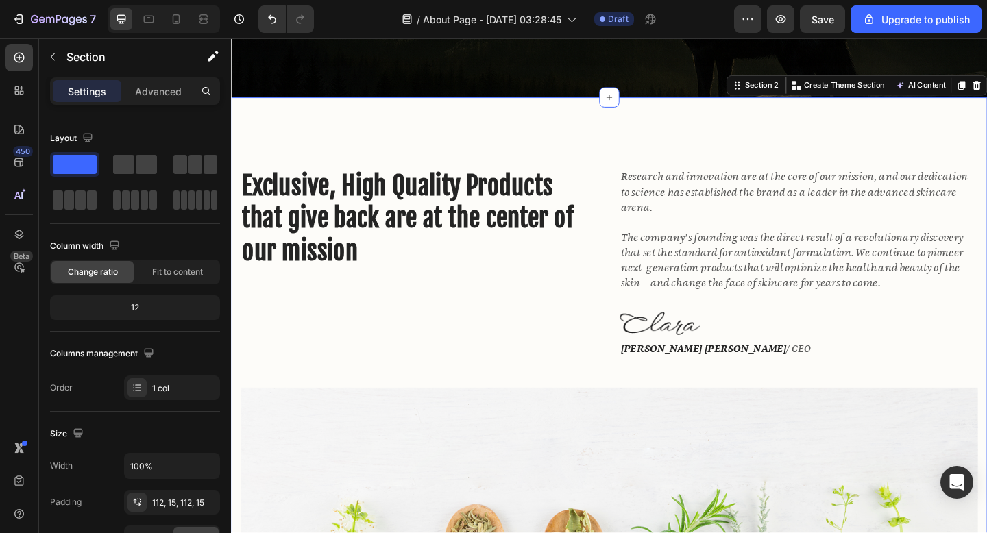
click at [620, 156] on div "Exclusive, High Quality Products that give back are at the center of our missio…" at bounding box center [642, 444] width 823 height 682
click at [812, 93] on div "Section 2" at bounding box center [808, 90] width 42 height 12
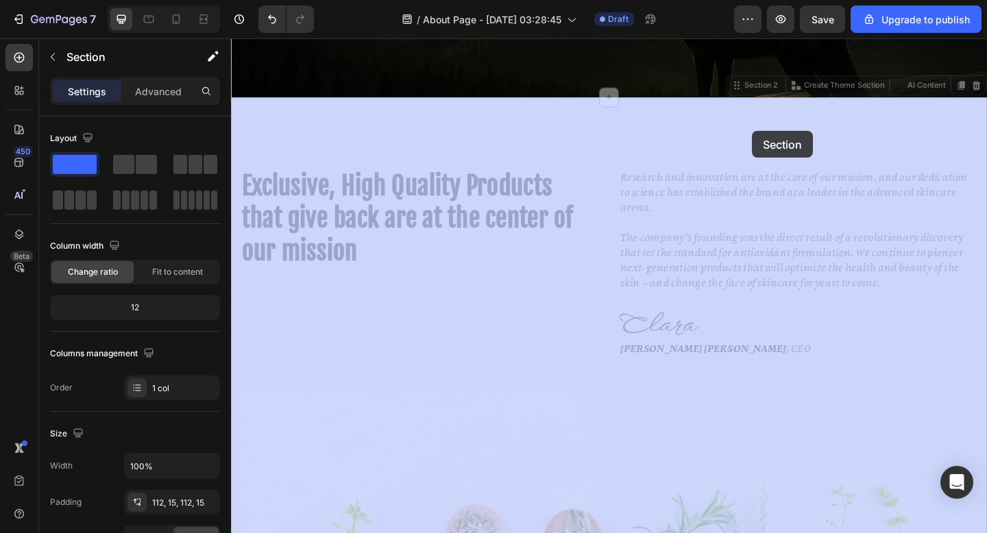
drag, startPoint x: 793, startPoint y: 96, endPoint x: 798, endPoint y: 117, distance: 21.3
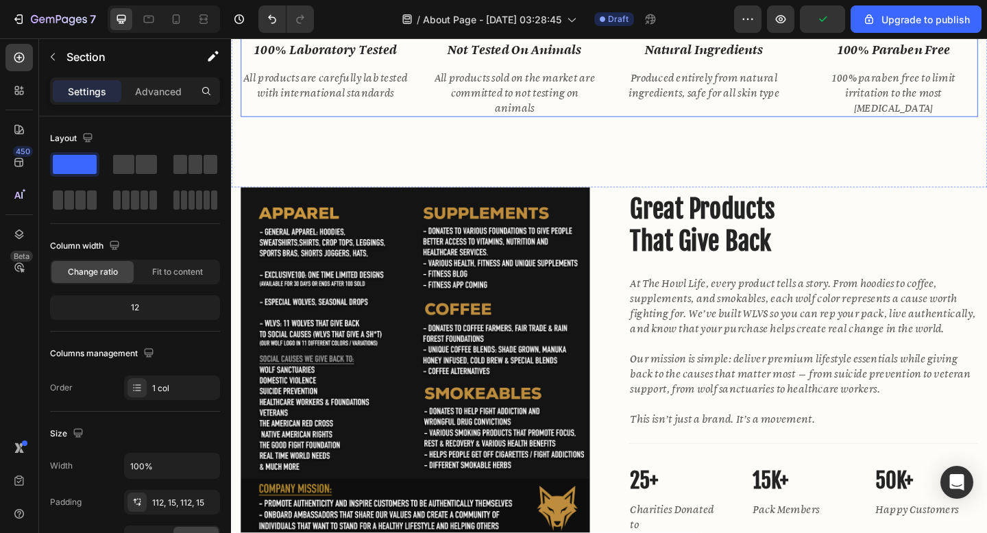
scroll to position [1269, 0]
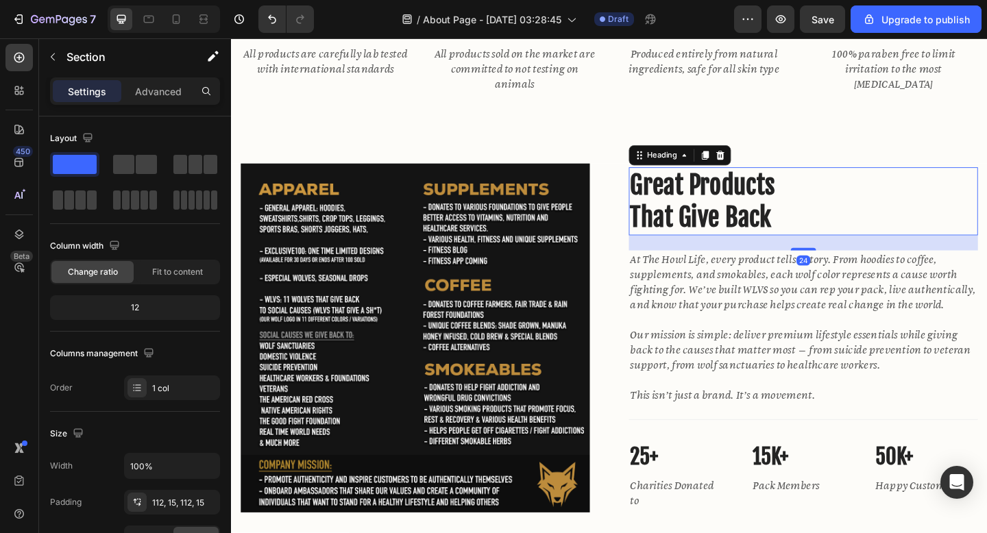
click at [725, 231] on h2 "Great Products That Give Back" at bounding box center [854, 216] width 380 height 74
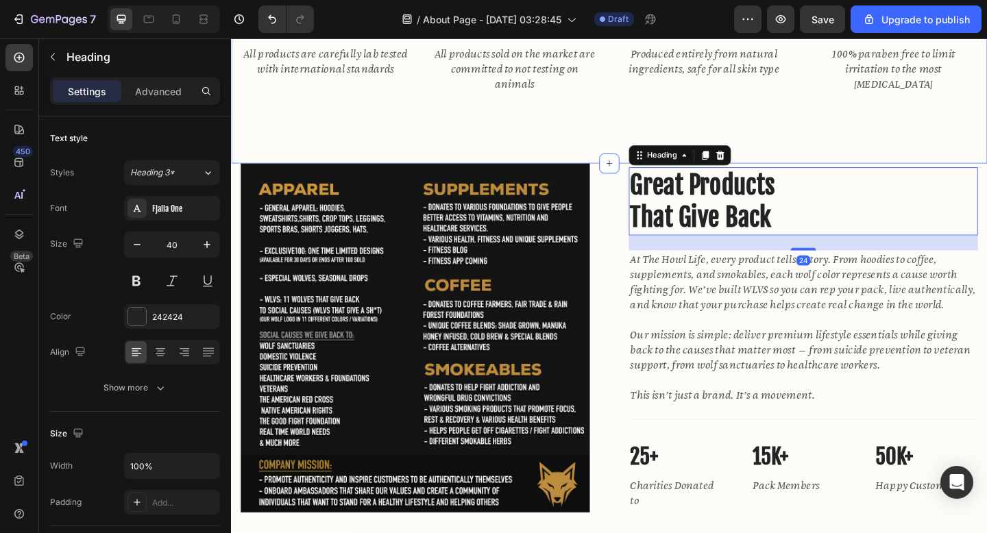
click at [864, 153] on div "Image 100% laboratory tested Text block All products are carefully lab tested w…" at bounding box center [642, 59] width 823 height 234
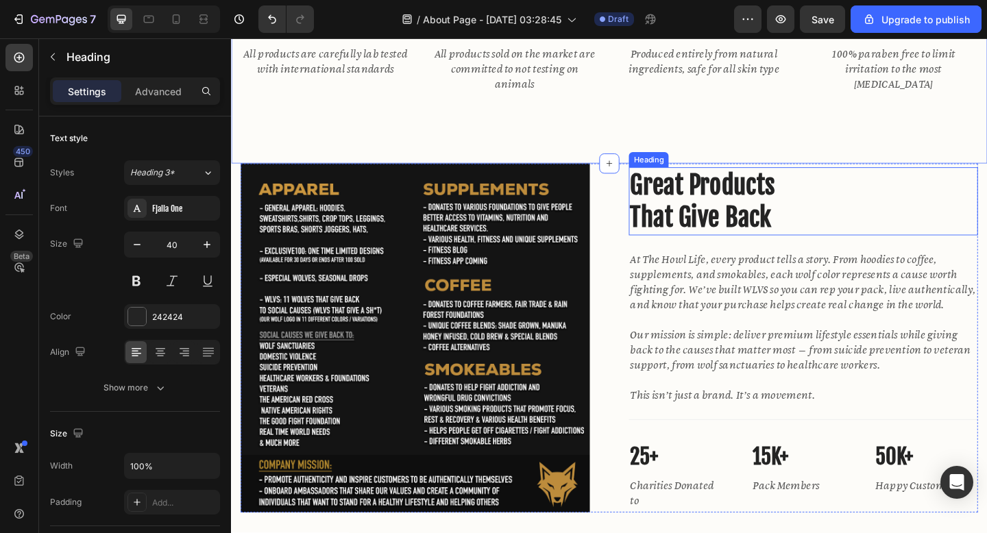
click at [743, 213] on h2 "Great Products That Give Back" at bounding box center [854, 216] width 380 height 74
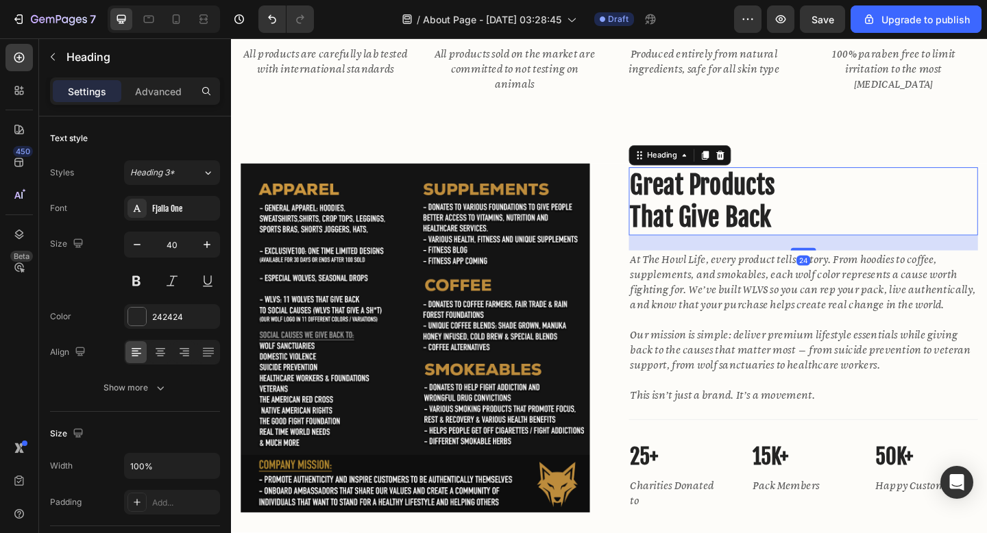
click at [826, 197] on h2 "Great Products That Give Back" at bounding box center [854, 216] width 380 height 74
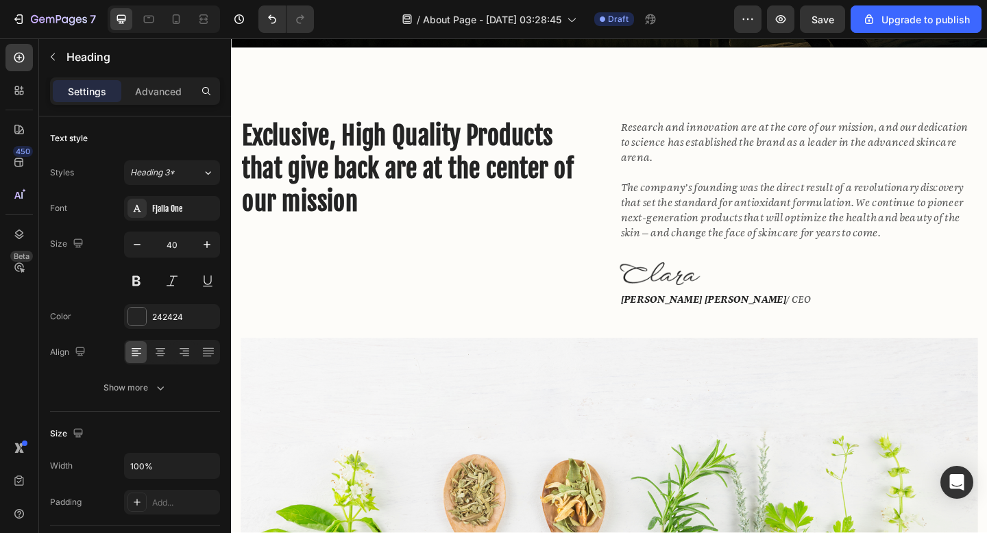
scroll to position [437, 0]
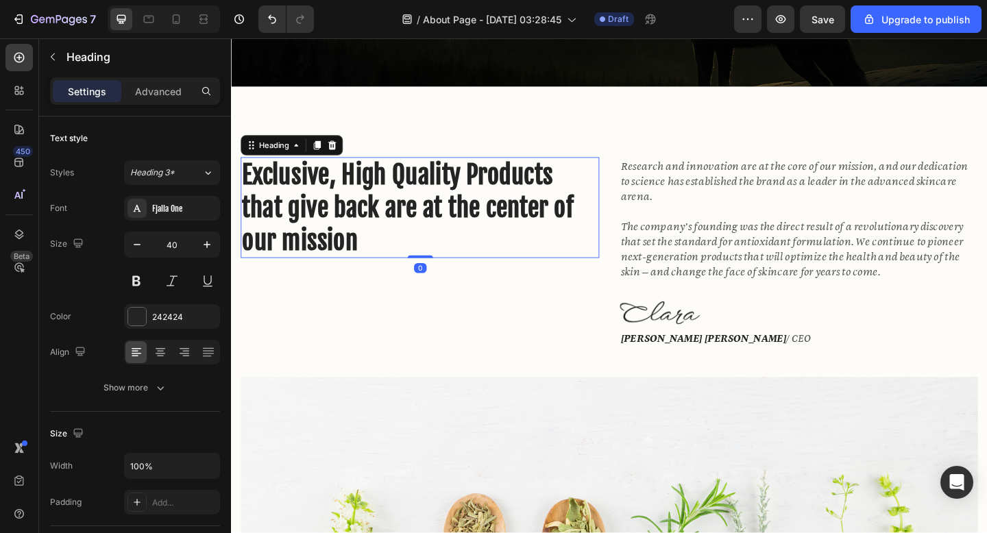
click at [509, 218] on h2 "Exclusive, High Quality Products that give back are at the center of our mission" at bounding box center [436, 223] width 390 height 110
click at [508, 221] on h2 "Exclusive, High Quality Products that give back are at the center of our mission" at bounding box center [436, 223] width 390 height 110
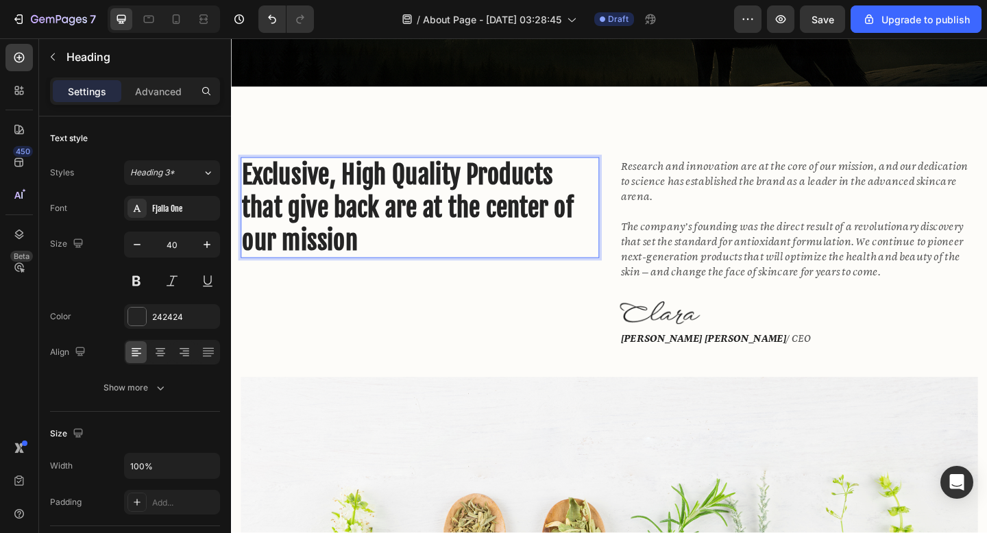
drag, startPoint x: 485, startPoint y: 261, endPoint x: 466, endPoint y: 256, distance: 19.8
click at [466, 256] on p "Exclusive, High Quality Products that give back are at the center of our mission" at bounding box center [436, 222] width 387 height 107
click at [492, 261] on p "Exclusive, High Quality Products that give back are at the center of our mission" at bounding box center [436, 222] width 387 height 107
click at [344, 226] on p "Exclusive, High Quality Products that give back are at the center of our mission" at bounding box center [436, 222] width 387 height 107
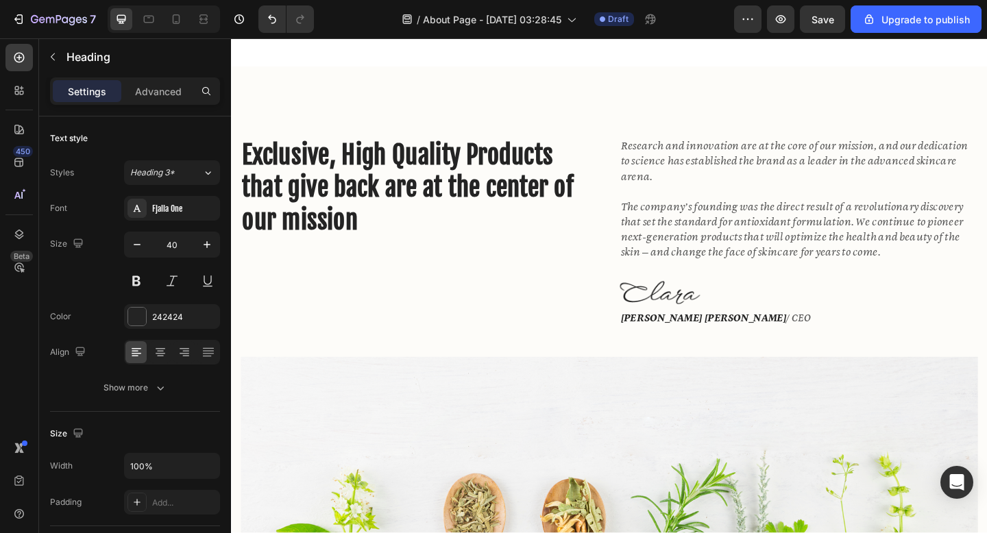
scroll to position [359, 0]
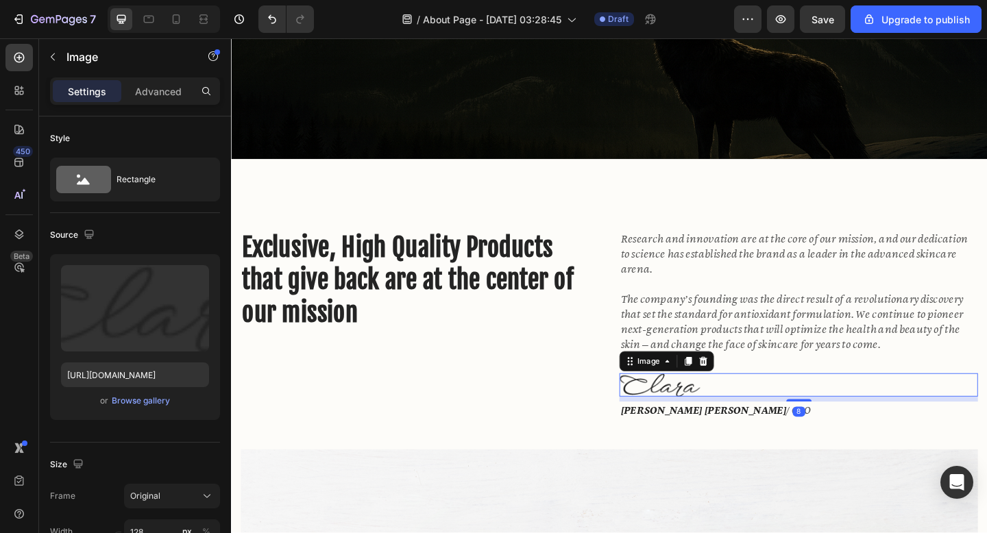
click at [741, 416] on div at bounding box center [848, 415] width 390 height 25
click at [734, 416] on img at bounding box center [697, 415] width 88 height 25
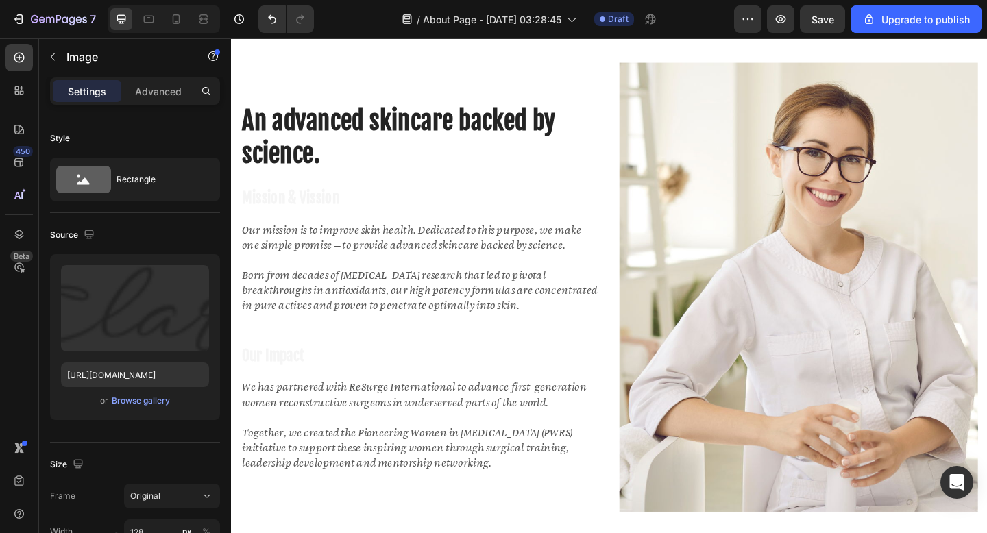
scroll to position [2160, 0]
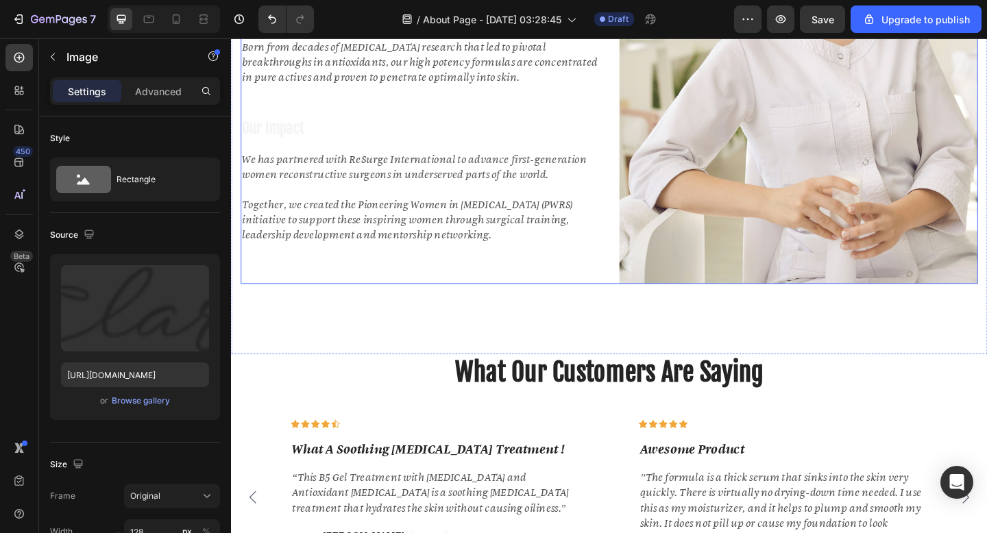
click at [484, 293] on div "An advanced skincare backed by science. Heading Mission & Vission Heading Our m…" at bounding box center [436, 61] width 390 height 489
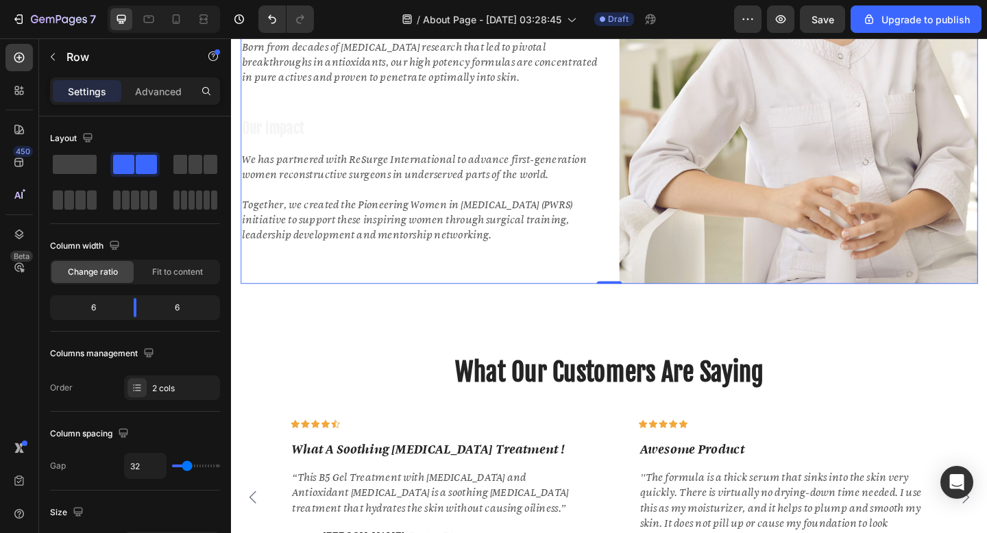
click at [485, 291] on div "An advanced skincare backed by science. Heading Mission & Vission Heading Our m…" at bounding box center [436, 61] width 390 height 489
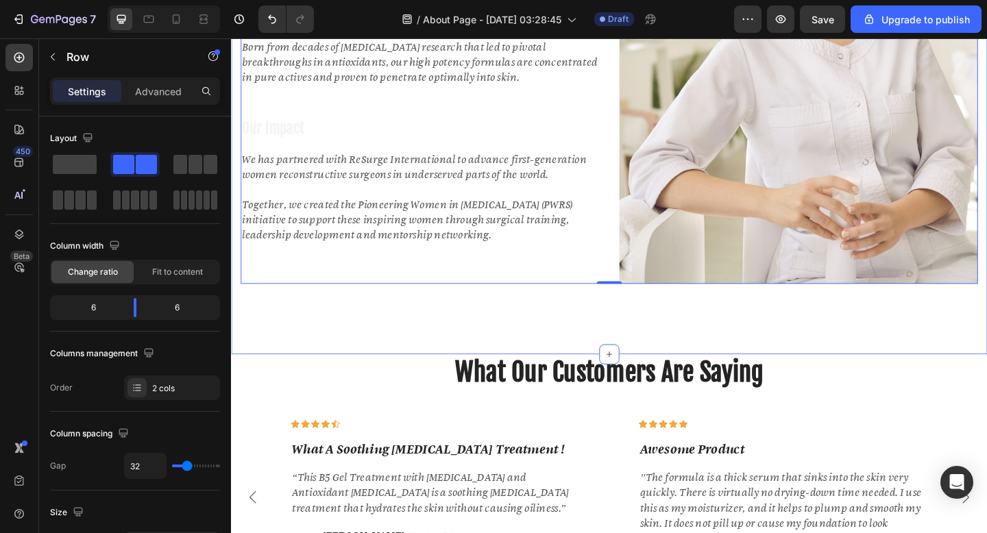
click at [489, 327] on div "An advanced skincare backed by science. Heading Mission & Vission Heading Our m…" at bounding box center [642, 61] width 823 height 642
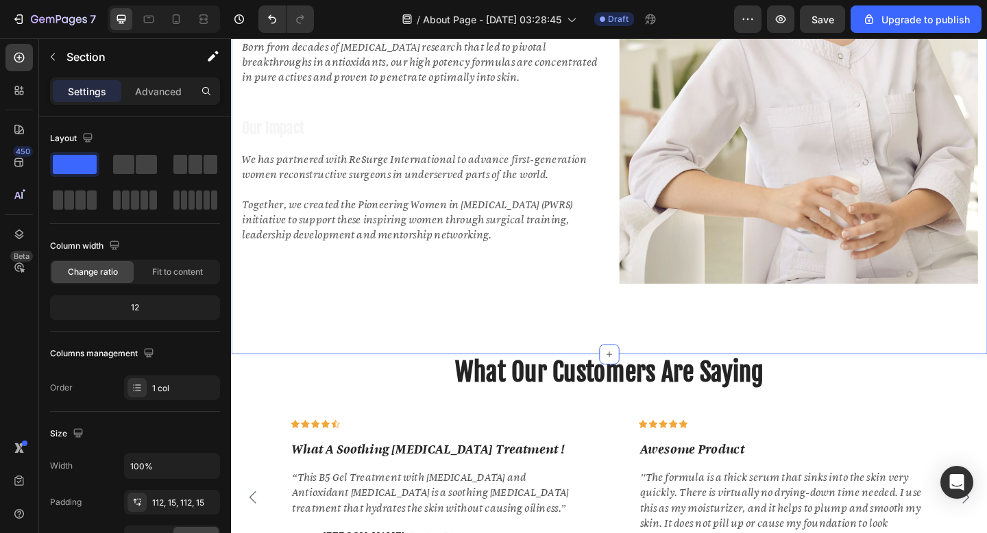
click at [489, 327] on div "An advanced skincare backed by science. Heading Mission & Vission Heading Our m…" at bounding box center [642, 61] width 823 height 642
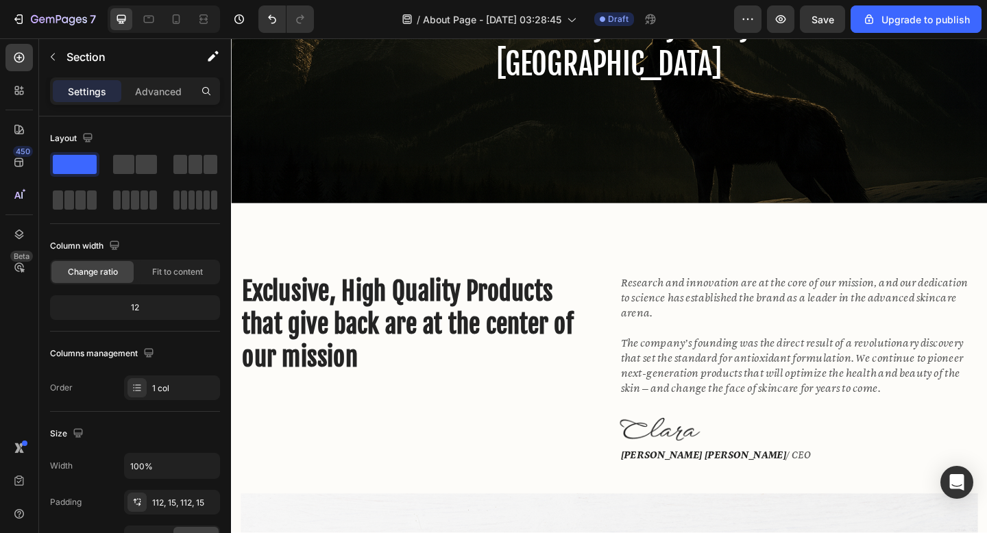
scroll to position [311, 0]
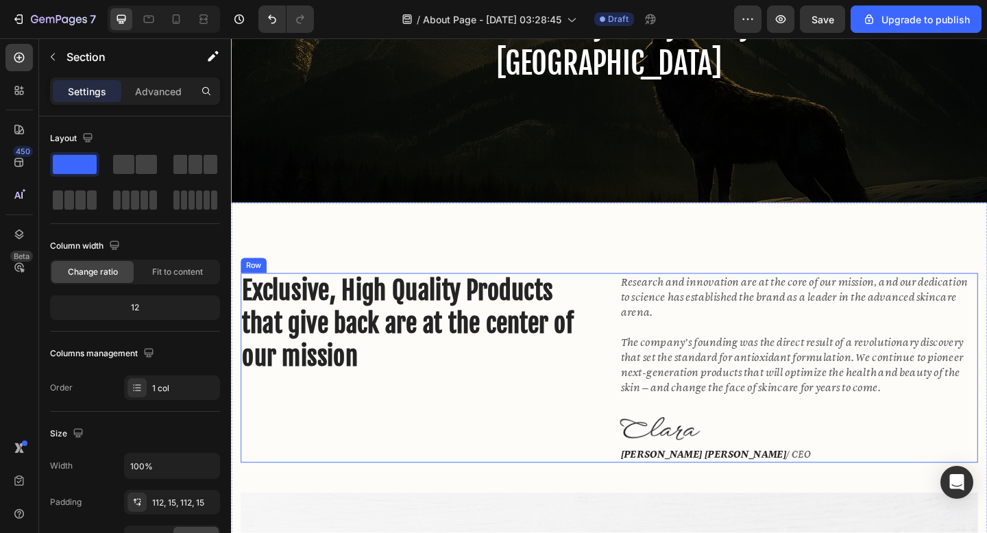
click at [465, 424] on div "Exclusive, High Quality Products that give back are at the center of our missio…" at bounding box center [436, 397] width 390 height 206
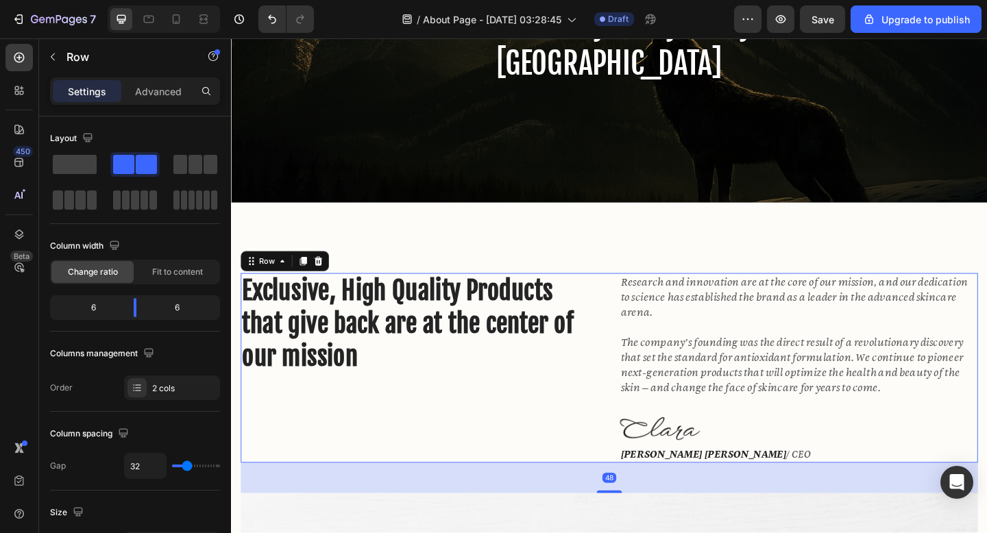
click at [465, 424] on div "Exclusive, High Quality Products that give back are at the center of our missio…" at bounding box center [436, 397] width 390 height 206
click at [463, 430] on div "Exclusive, High Quality Products that give back are at the center of our missio…" at bounding box center [436, 397] width 390 height 206
click at [17, 57] on icon at bounding box center [19, 58] width 10 height 10
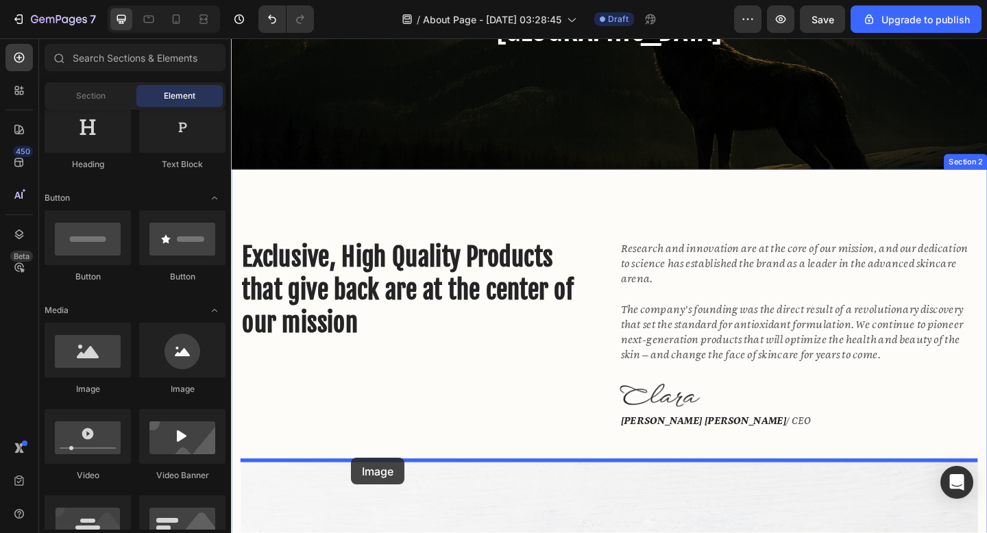
scroll to position [350, 0]
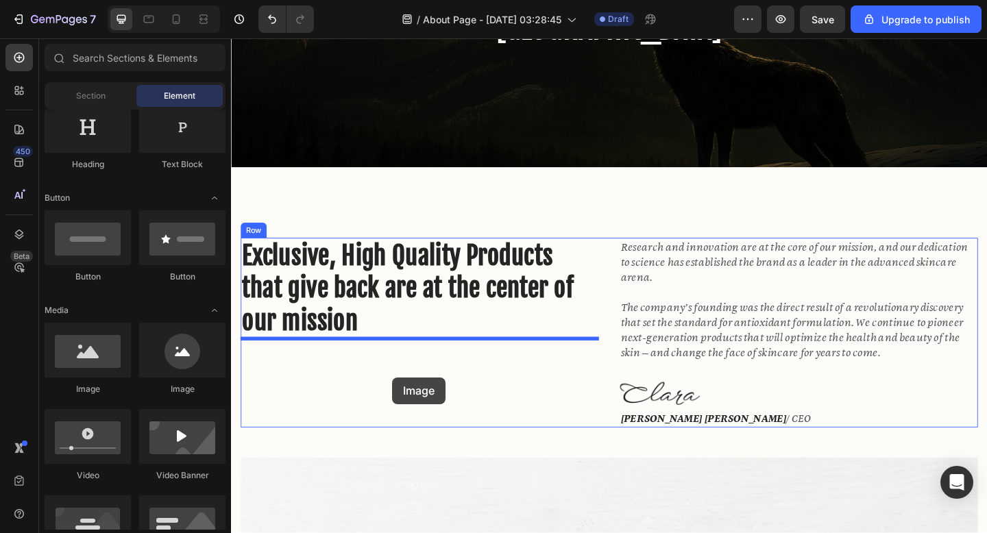
drag, startPoint x: 421, startPoint y: 404, endPoint x: 407, endPoint y: 407, distance: 14.7
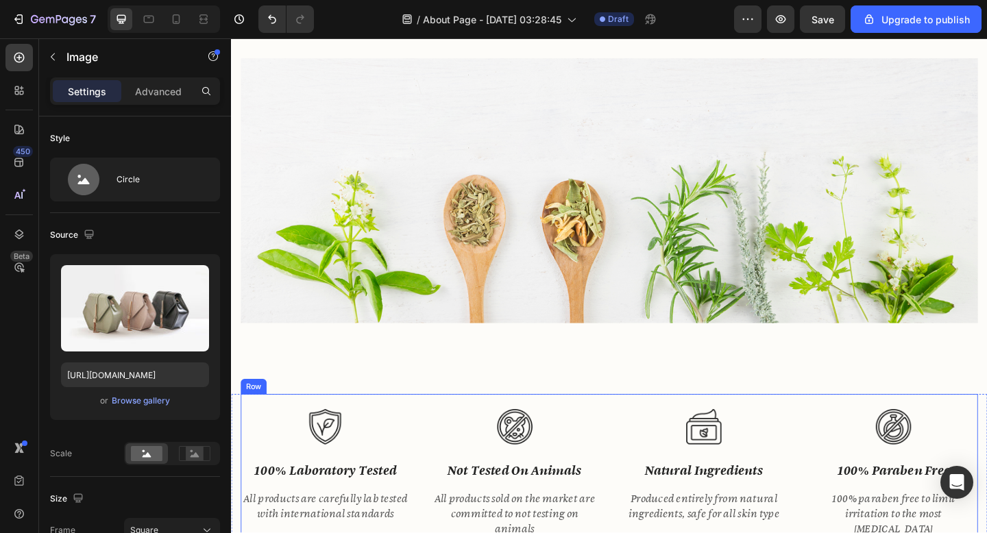
scroll to position [881, 0]
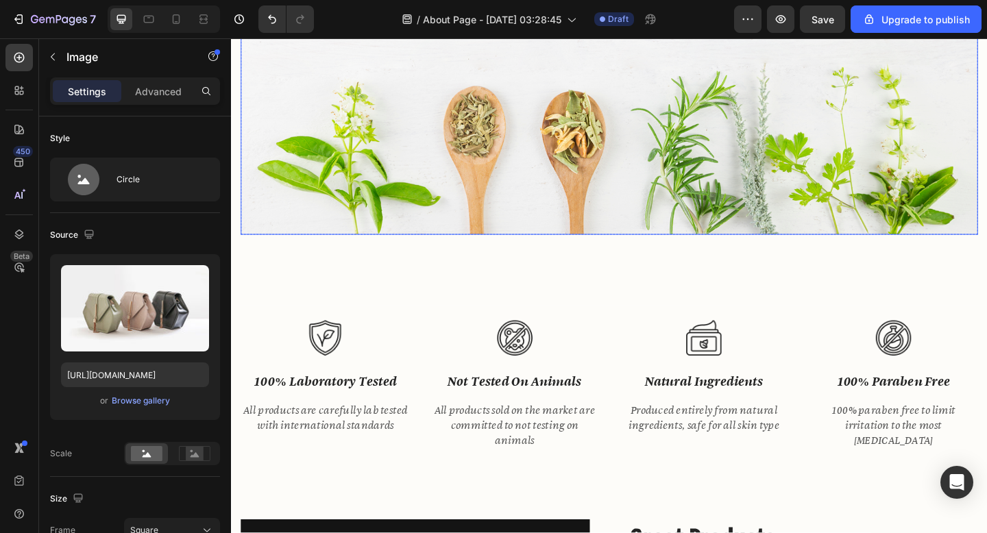
click at [627, 203] on img at bounding box center [642, 108] width 802 height 289
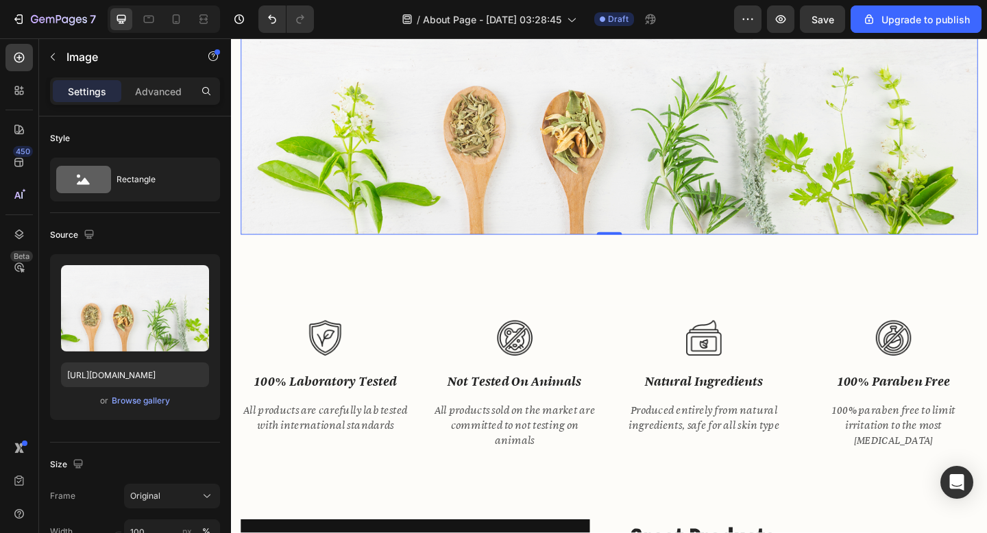
click at [627, 203] on img at bounding box center [642, 108] width 802 height 289
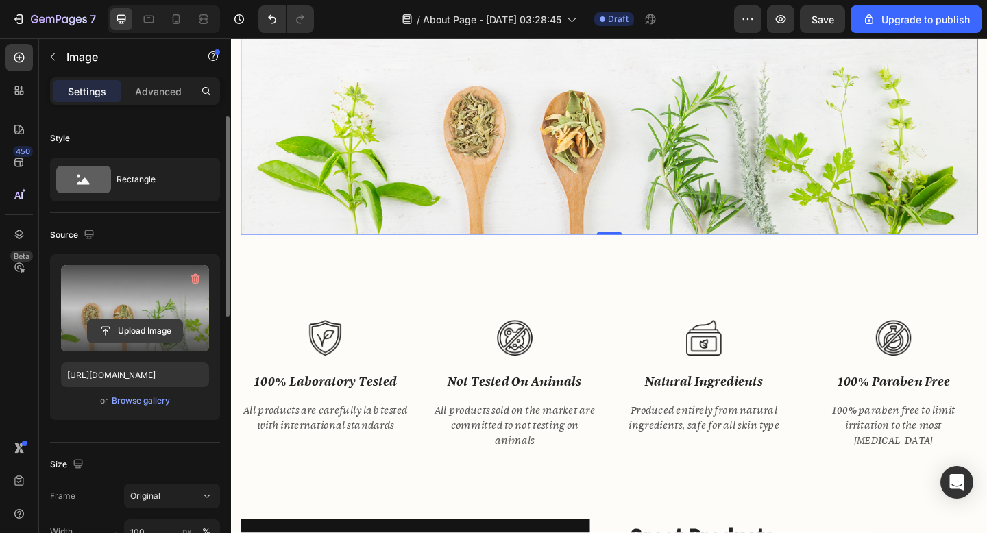
click at [137, 327] on input "file" at bounding box center [135, 331] width 95 height 23
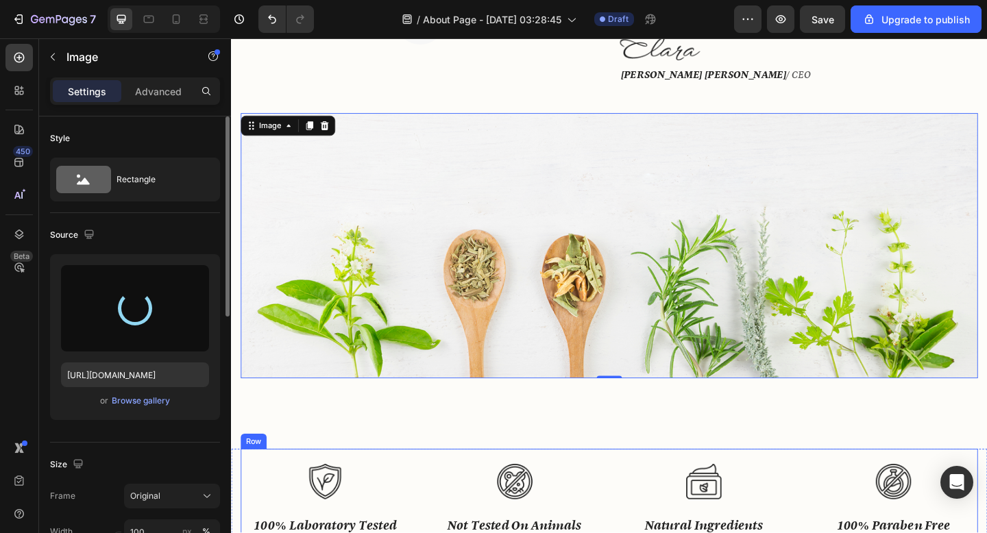
scroll to position [722, 0]
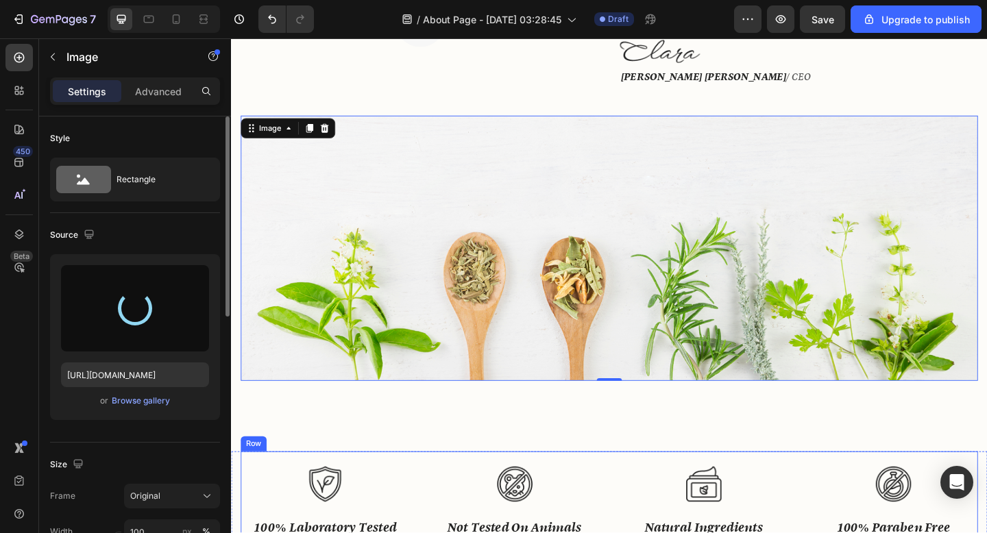
type input "[URL][DOMAIN_NAME]"
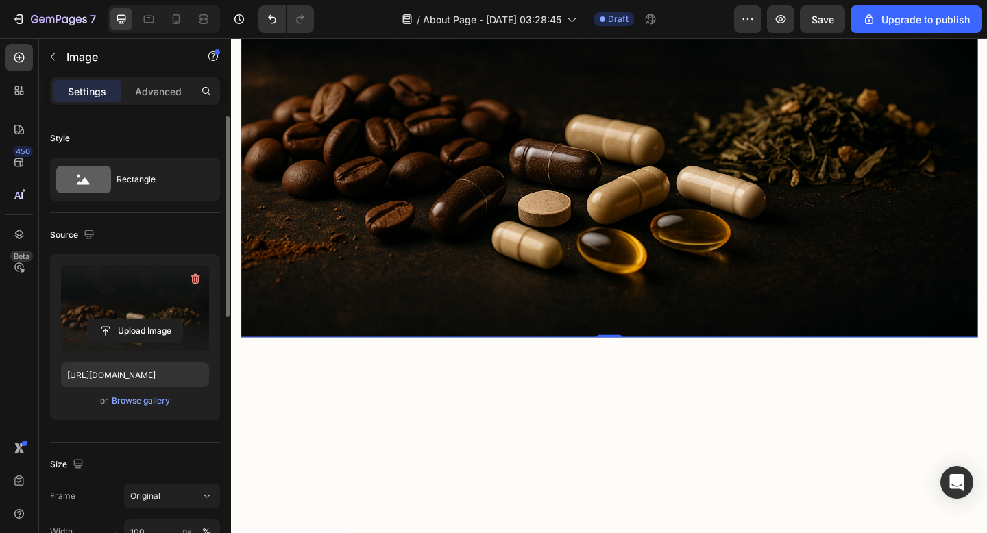
scroll to position [1227, 0]
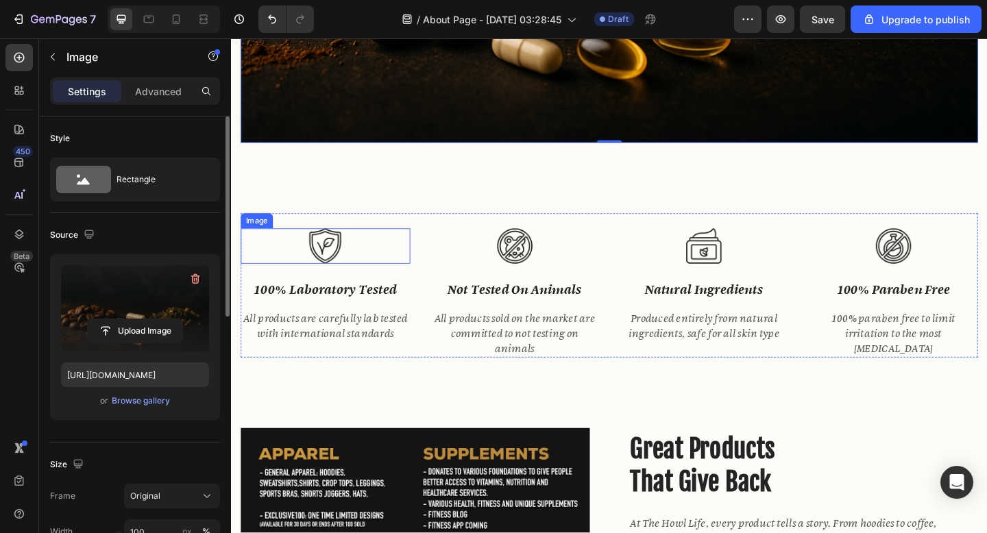
click at [323, 269] on img at bounding box center [333, 264] width 38 height 38
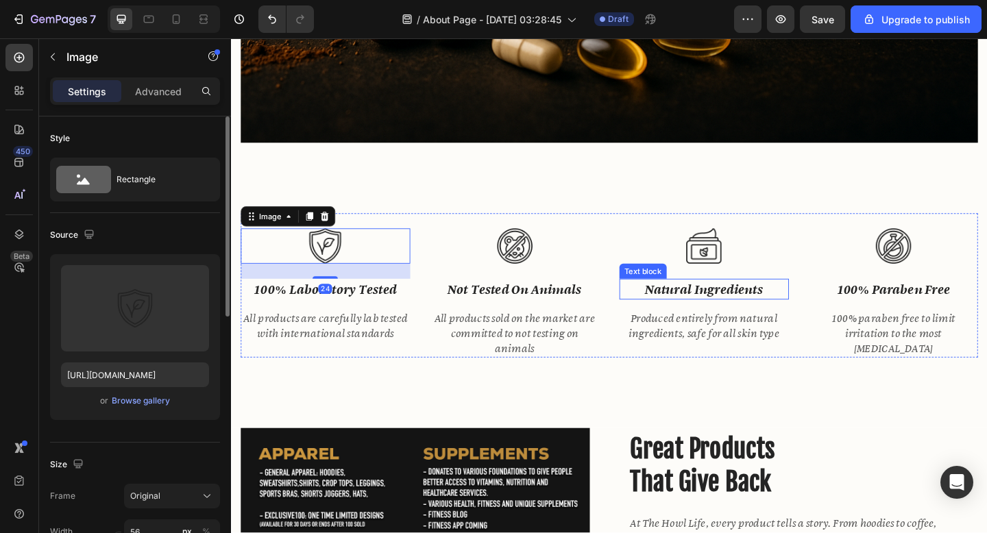
click at [715, 317] on p "natural ingredients" at bounding box center [746, 312] width 182 height 20
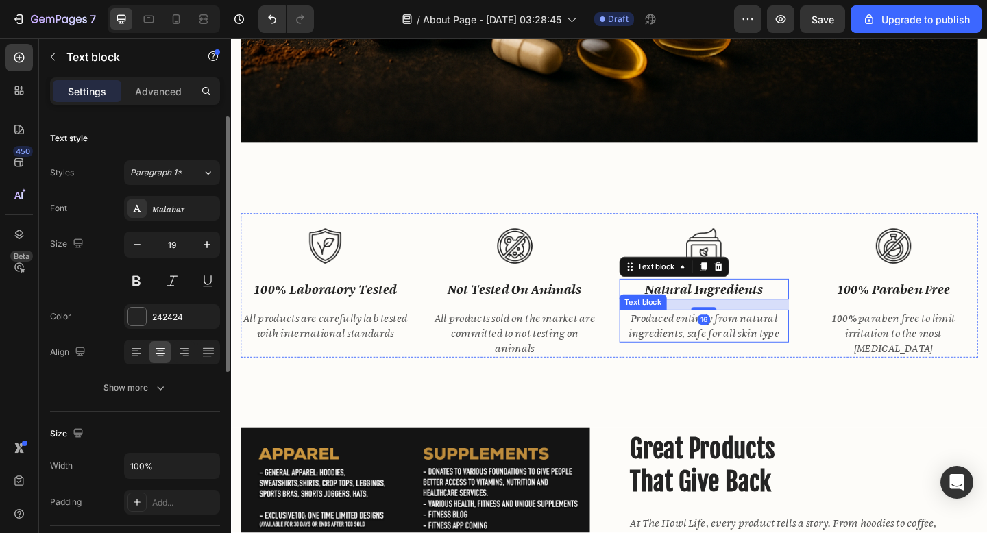
click at [701, 363] on p "Produced entirely from natural ingredients, safe for all skin type" at bounding box center [746, 351] width 182 height 33
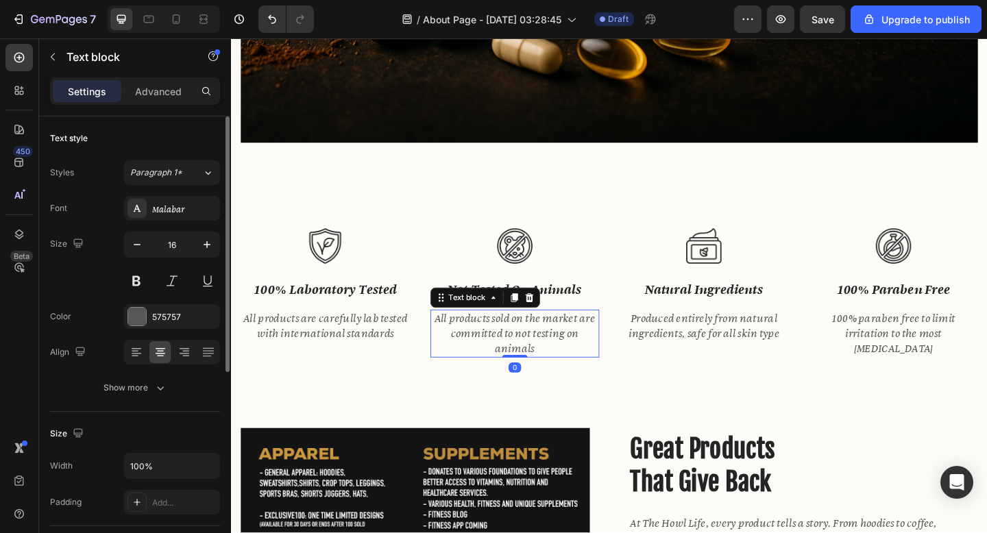
click at [594, 361] on p "All products sold on the market are committed to not testing on animals" at bounding box center [540, 359] width 182 height 49
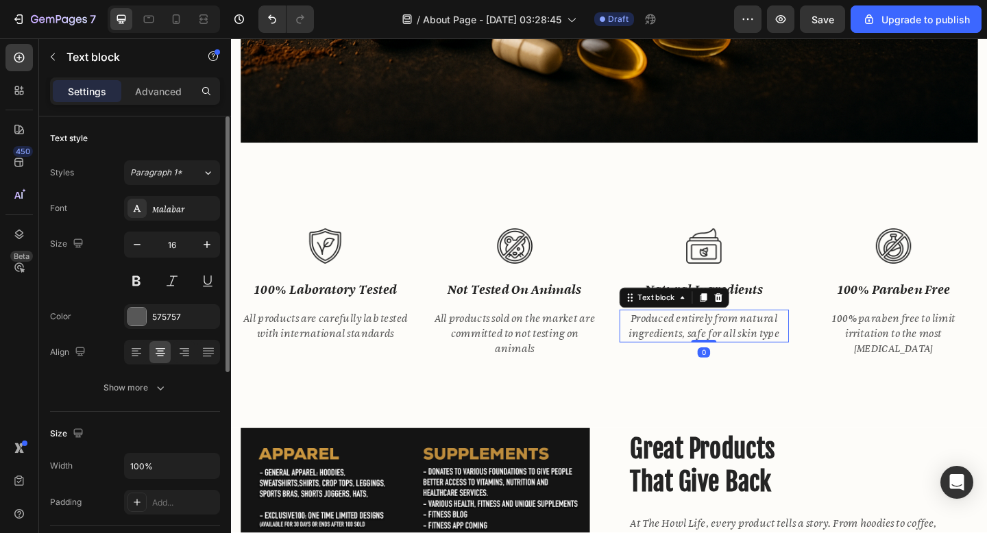
click at [795, 361] on p "Produced entirely from natural ingredients, safe for all skin type" at bounding box center [746, 351] width 182 height 33
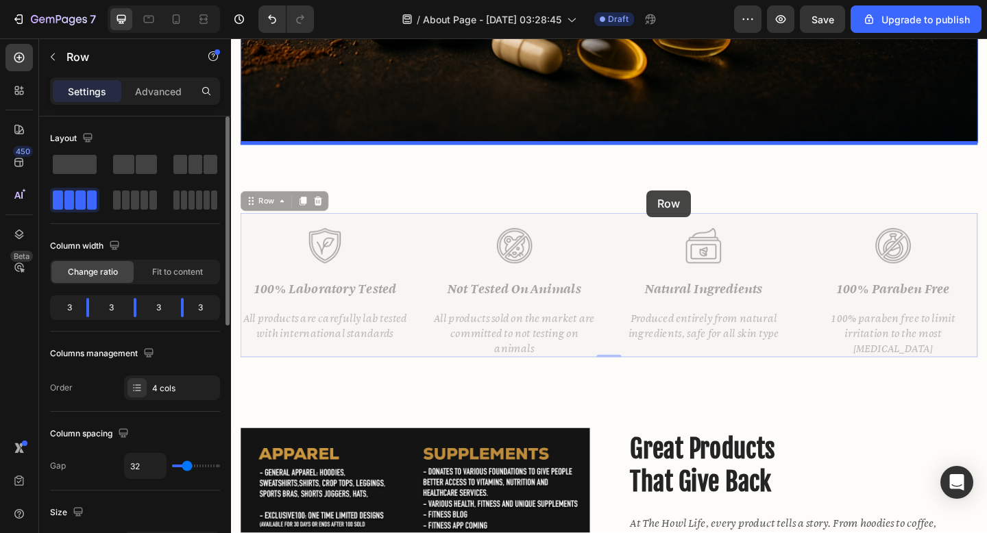
drag, startPoint x: 683, startPoint y: 230, endPoint x: 683, endPoint y: 204, distance: 26.1
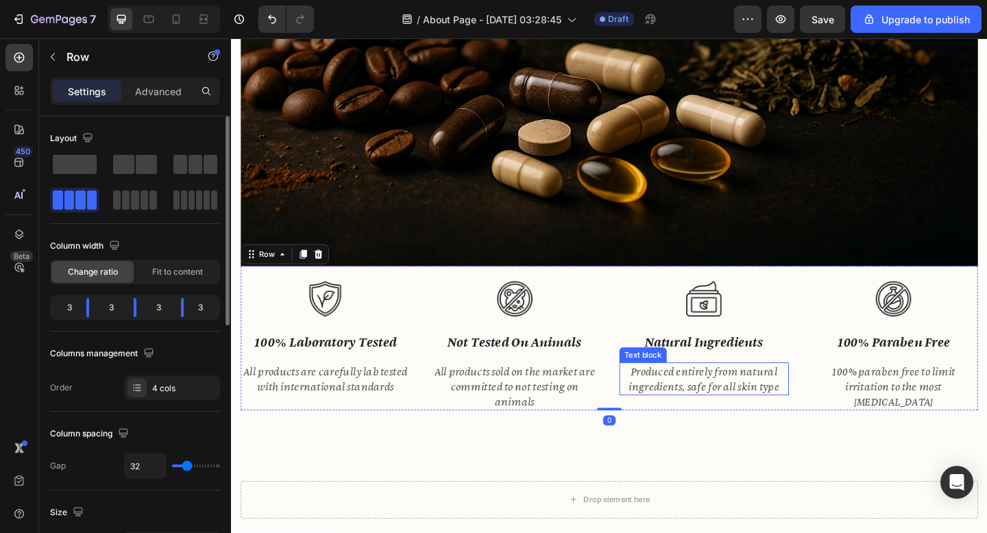
scroll to position [1184, 0]
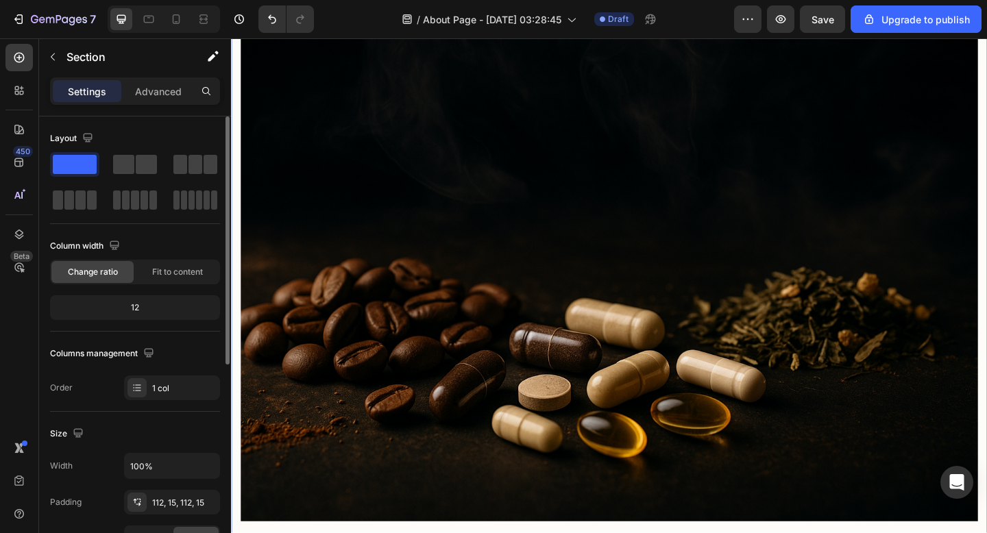
scroll to position [816, 0]
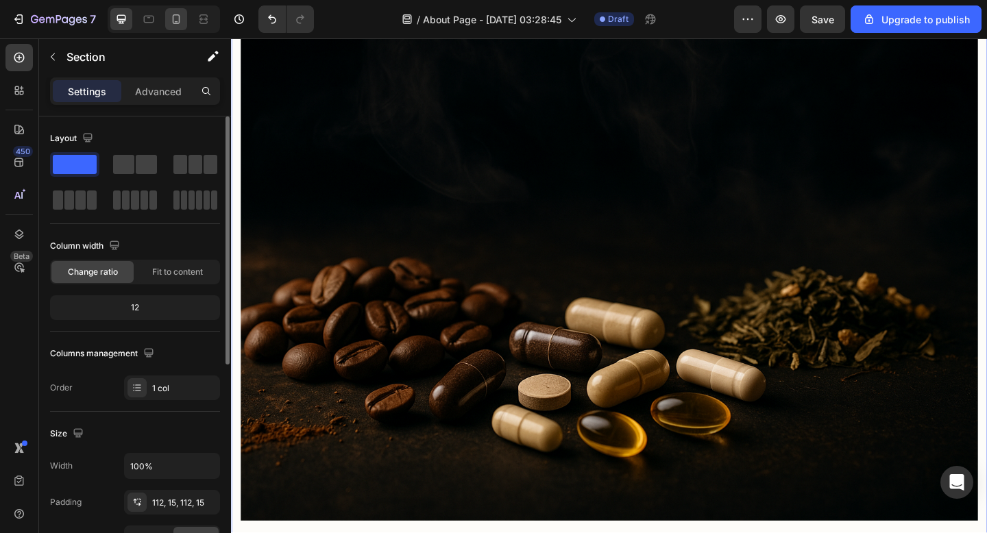
click at [178, 19] on icon at bounding box center [176, 19] width 14 height 14
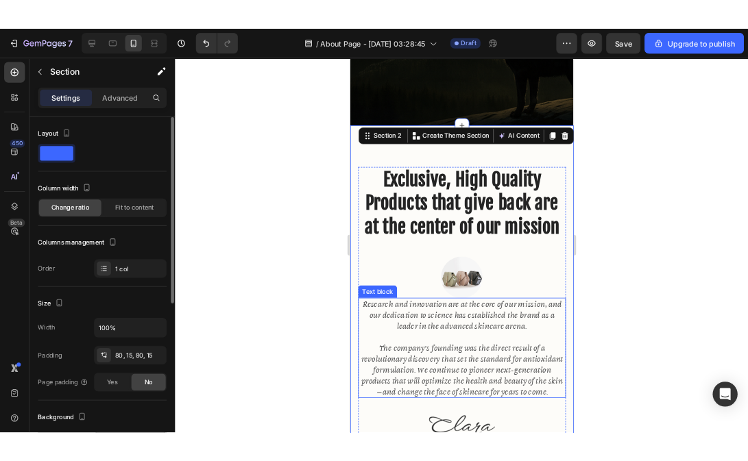
scroll to position [348, 0]
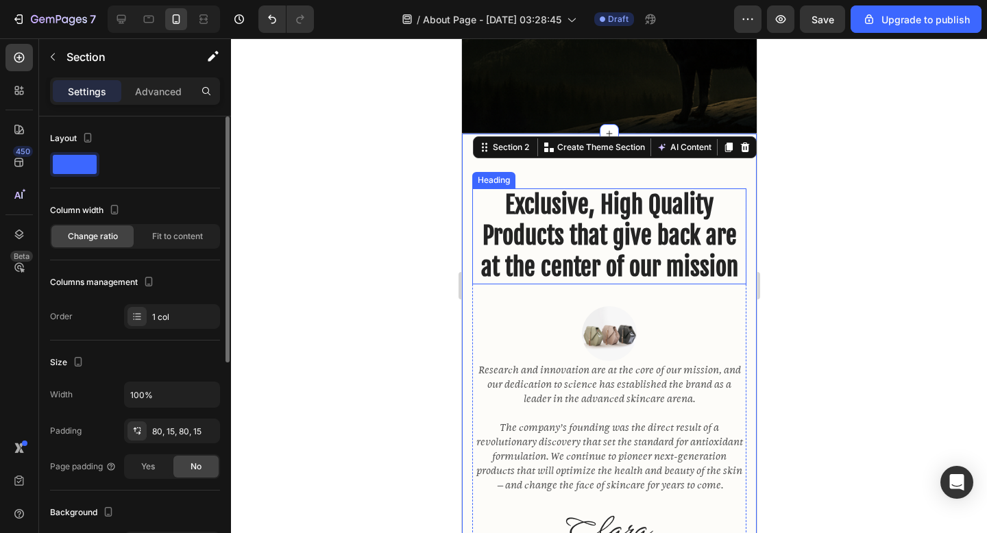
click at [708, 259] on h2 "Exclusive, High Quality Products that give back are at the center of our mission" at bounding box center [609, 237] width 274 height 97
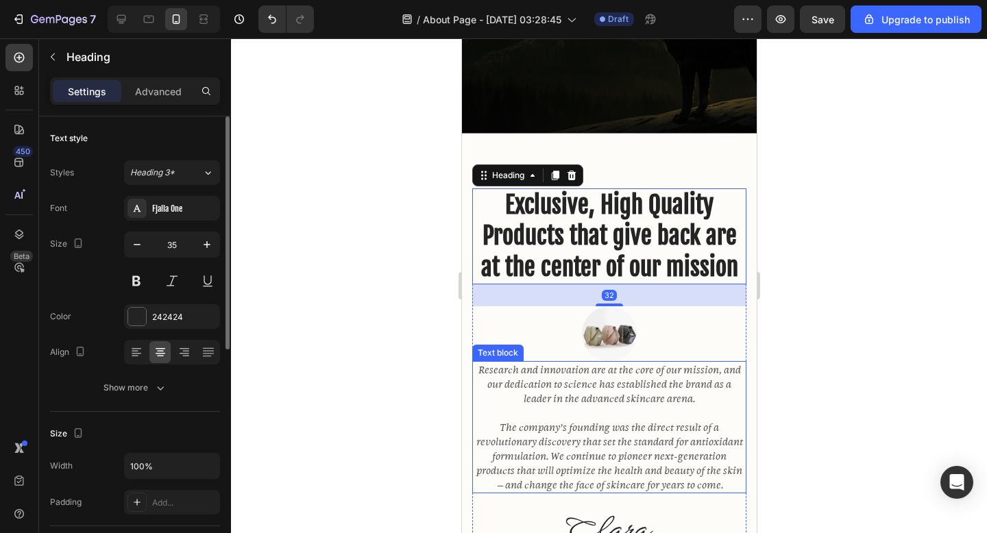
click at [673, 391] on p "Research and innovation are at the core of our mission, and our dedication to s…" at bounding box center [609, 428] width 272 height 130
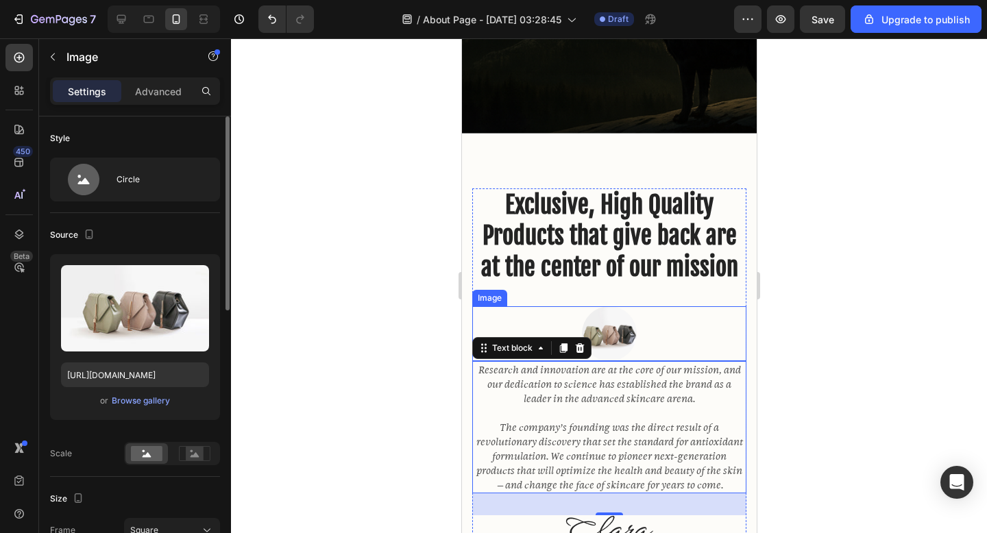
click at [611, 336] on img at bounding box center [608, 333] width 55 height 55
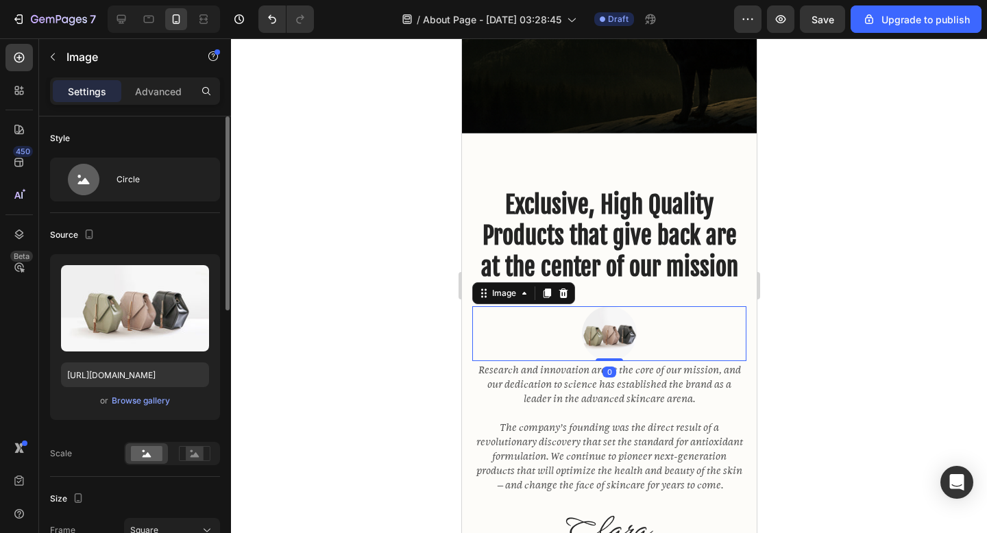
click at [611, 330] on img at bounding box center [608, 333] width 55 height 55
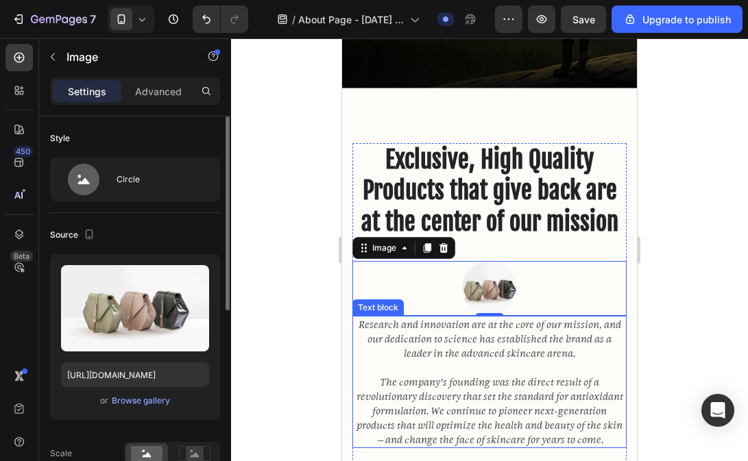
scroll to position [426, 0]
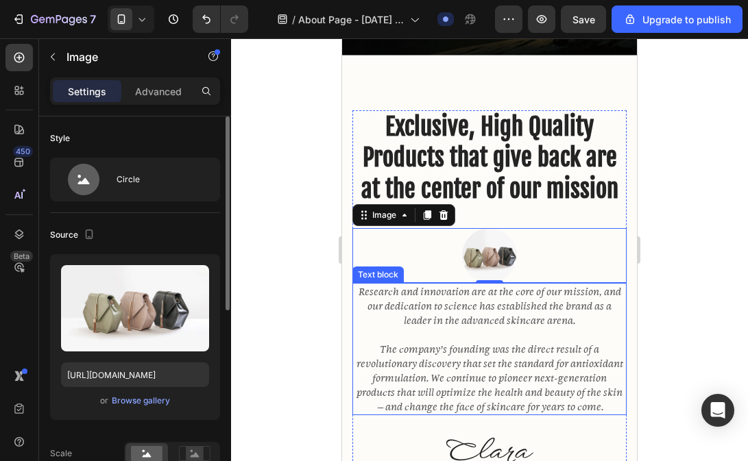
click at [489, 385] on p "Research and innovation are at the core of our mission, and our dedication to s…" at bounding box center [490, 350] width 272 height 130
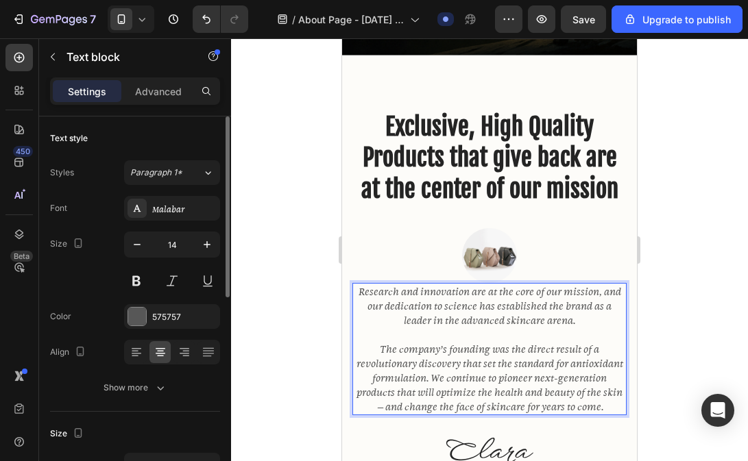
click at [489, 385] on p "Research and innovation are at the core of our mission, and our dedication to s…" at bounding box center [490, 350] width 272 height 130
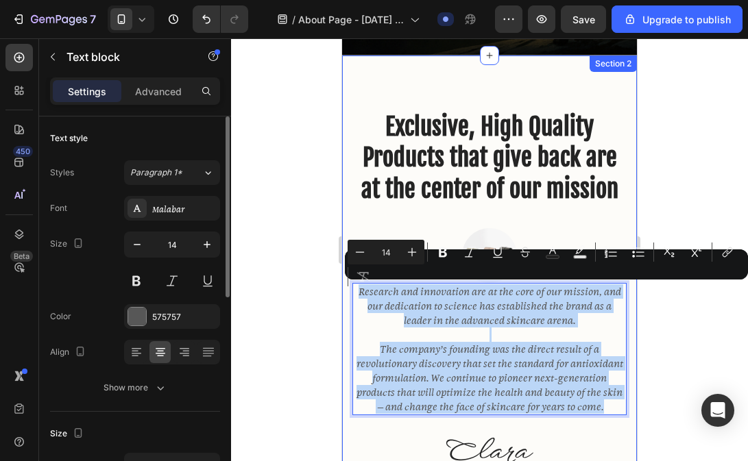
drag, startPoint x: 607, startPoint y: 407, endPoint x: 349, endPoint y: 284, distance: 285.5
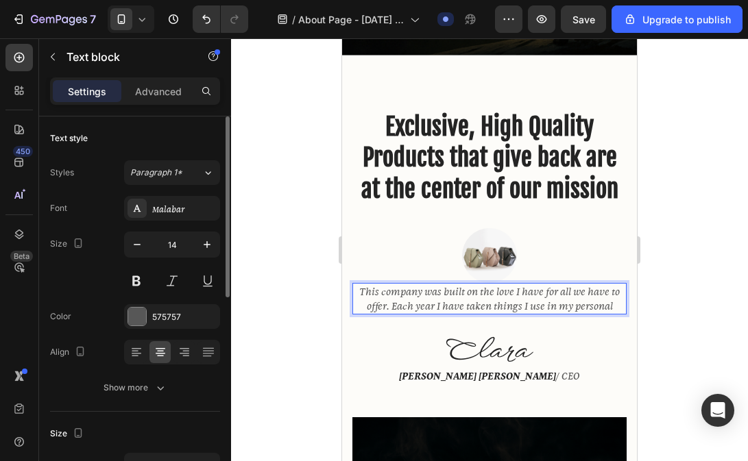
click at [614, 308] on p "This company was built on the love I have for all we have to offer. Each year I…" at bounding box center [490, 299] width 272 height 29
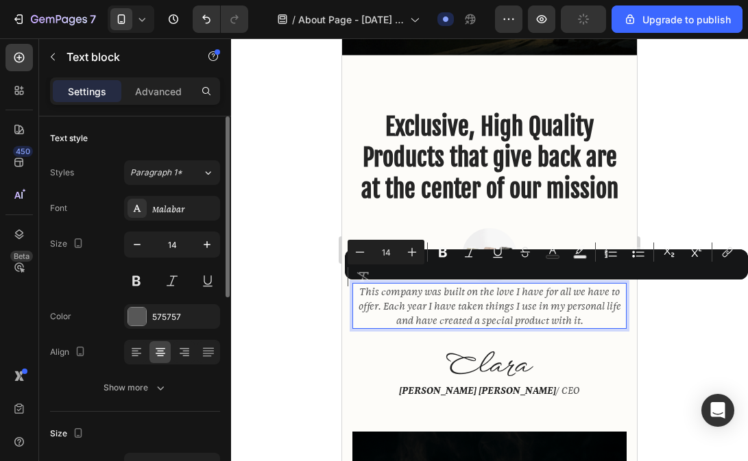
drag, startPoint x: 589, startPoint y: 321, endPoint x: 759, endPoint y: 311, distance: 170.3
click at [400, 284] on div "This company was built on the love I have for all we have to offer. Each year I…" at bounding box center [489, 306] width 274 height 46
click at [696, 217] on div at bounding box center [489, 249] width 517 height 423
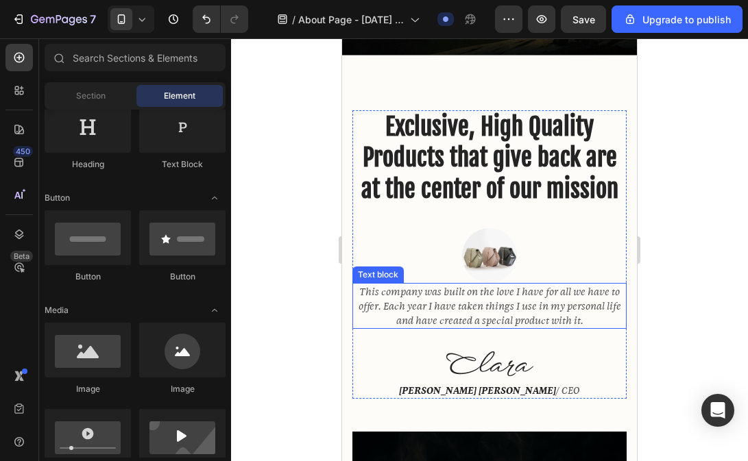
click at [570, 322] on p "This company was built on the love I have for all we have to offer. Each year I…" at bounding box center [490, 306] width 272 height 43
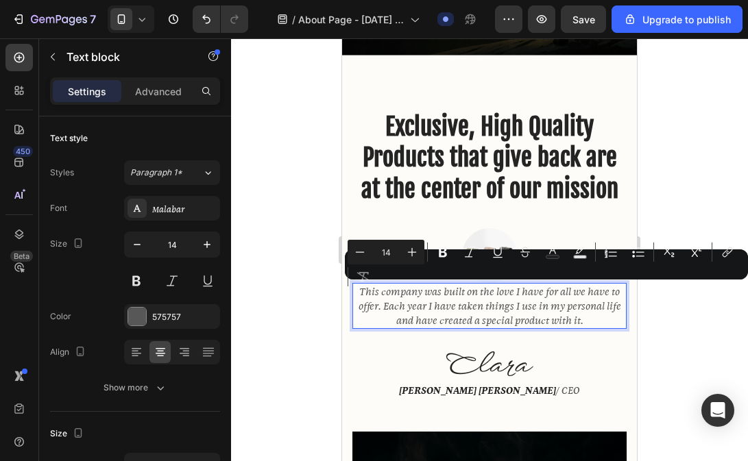
drag, startPoint x: 588, startPoint y: 318, endPoint x: 362, endPoint y: 285, distance: 228.0
click at [362, 285] on p "This company was built on the love I have for all we have to offer. Each year I…" at bounding box center [490, 306] width 272 height 43
copy p "This company was built on the love I have for all we have to offer. Each year I…"
click at [141, 16] on icon at bounding box center [142, 19] width 14 height 14
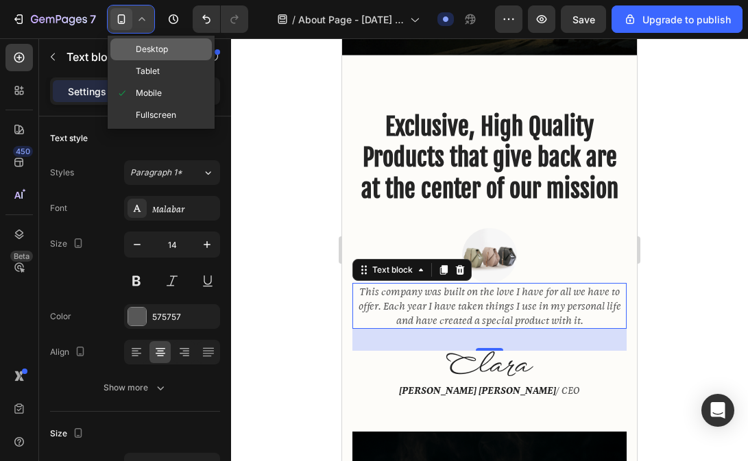
click at [160, 51] on span "Desktop" at bounding box center [152, 50] width 32 height 14
type input "16"
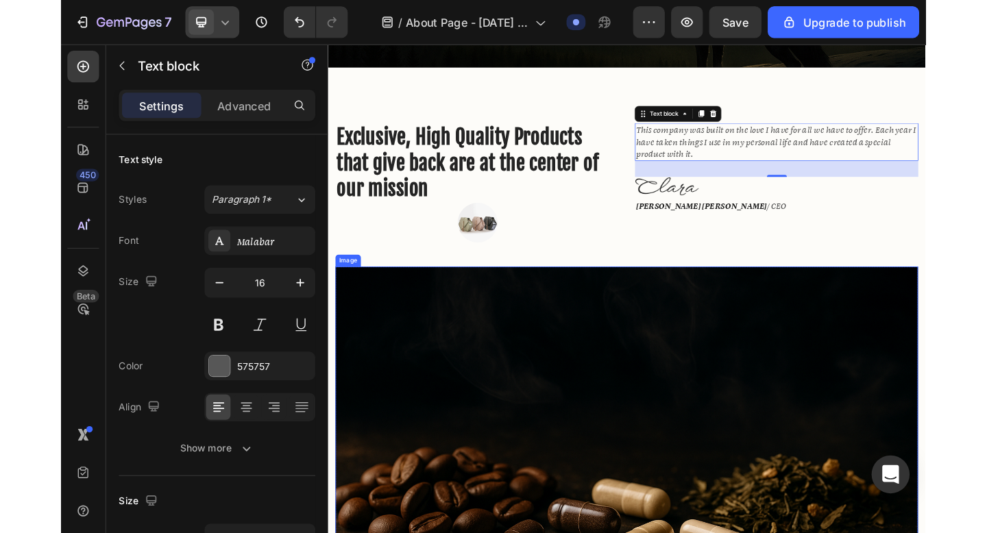
scroll to position [455, 0]
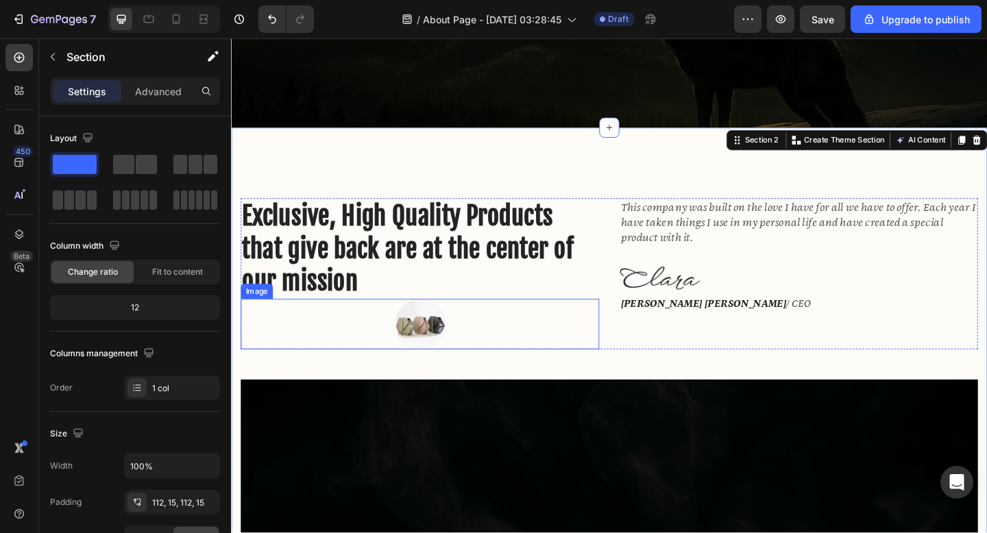
scroll to position [341, 0]
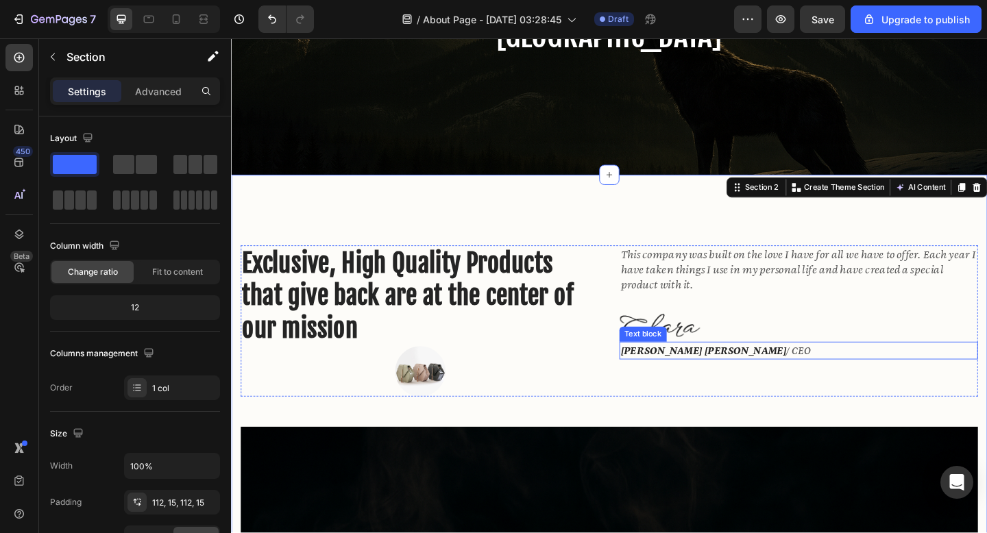
click at [715, 383] on strong "Clara Christine" at bounding box center [745, 378] width 180 height 16
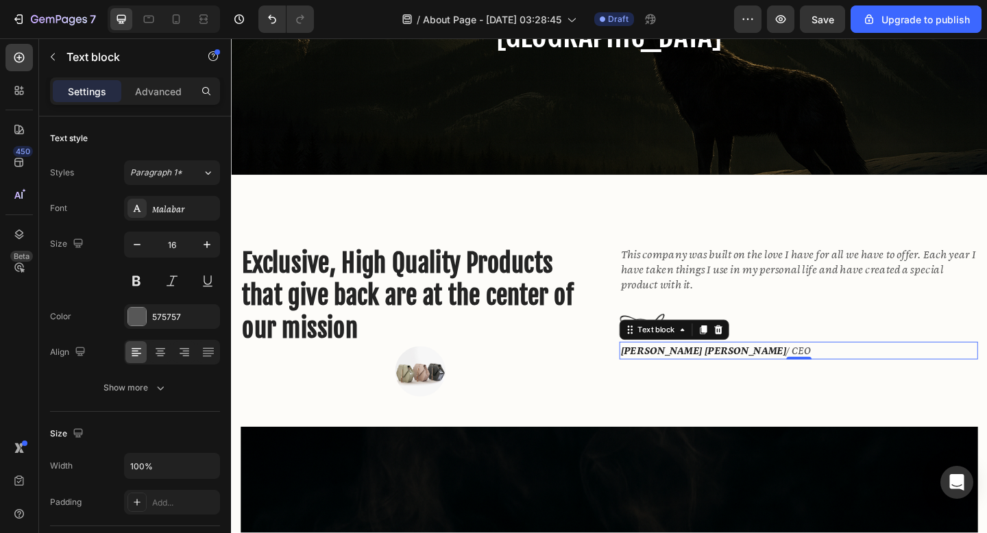
click at [715, 383] on strong "Clara Christine" at bounding box center [745, 378] width 180 height 16
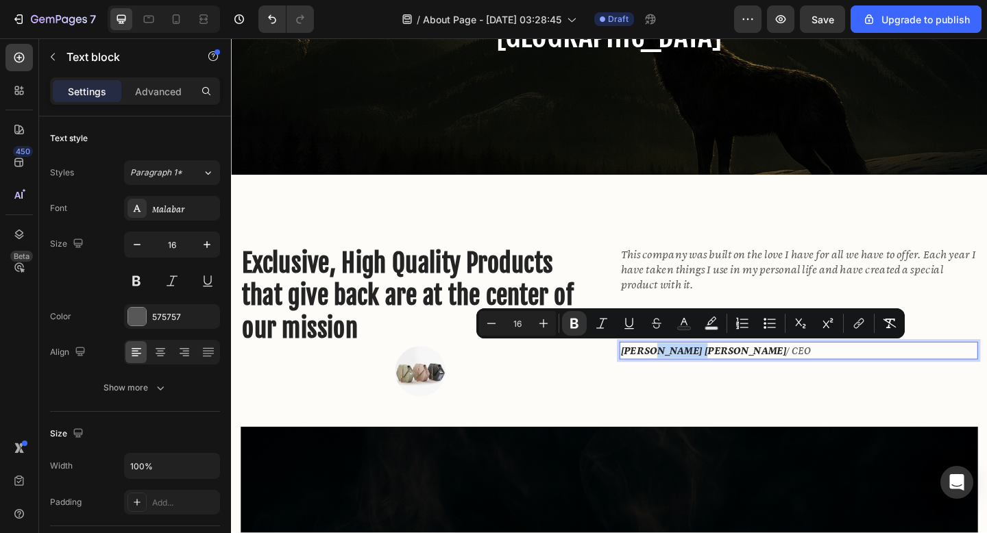
click at [736, 380] on strong "Clara Christine" at bounding box center [745, 378] width 180 height 16
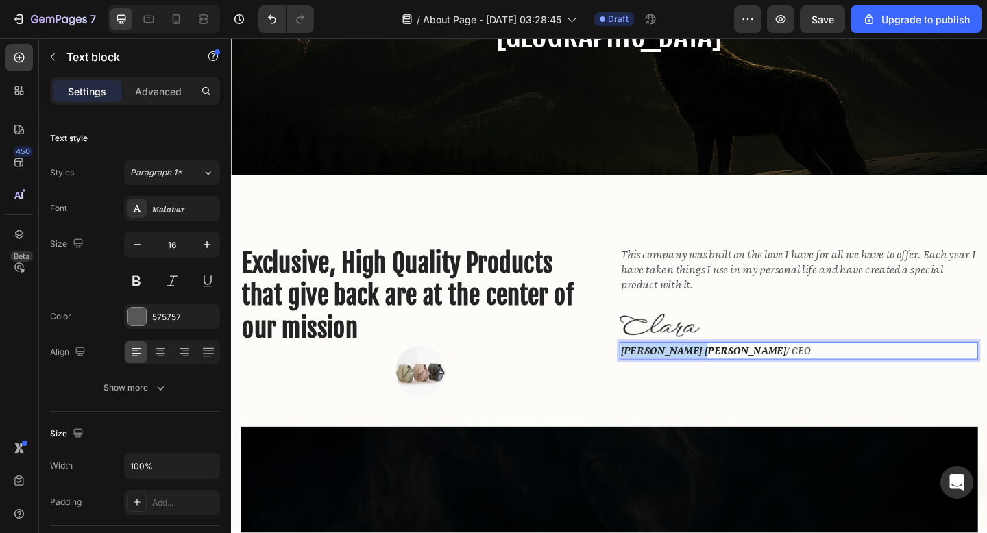
drag, startPoint x: 736, startPoint y: 381, endPoint x: 656, endPoint y: 382, distance: 79.5
click at [656, 382] on strong "Clara Christine" at bounding box center [745, 378] width 180 height 16
click at [767, 383] on p "Patick Kane / CEO" at bounding box center [848, 378] width 387 height 16
click at [726, 378] on p "Patick Kane / Owner / Creator" at bounding box center [848, 378] width 387 height 16
click at [828, 378] on p "Patick Kane - Owner / Creator" at bounding box center [848, 378] width 387 height 16
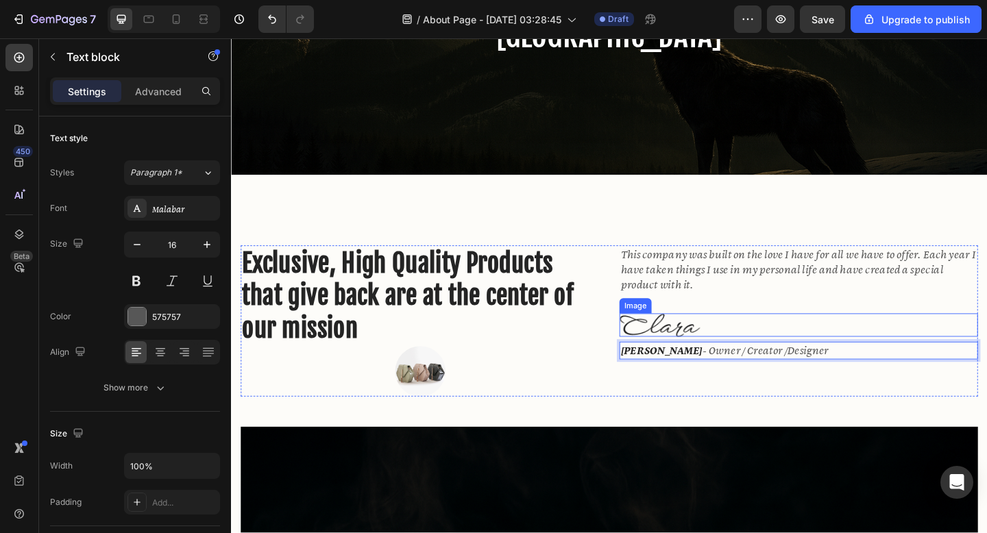
click at [748, 352] on div at bounding box center [848, 350] width 390 height 25
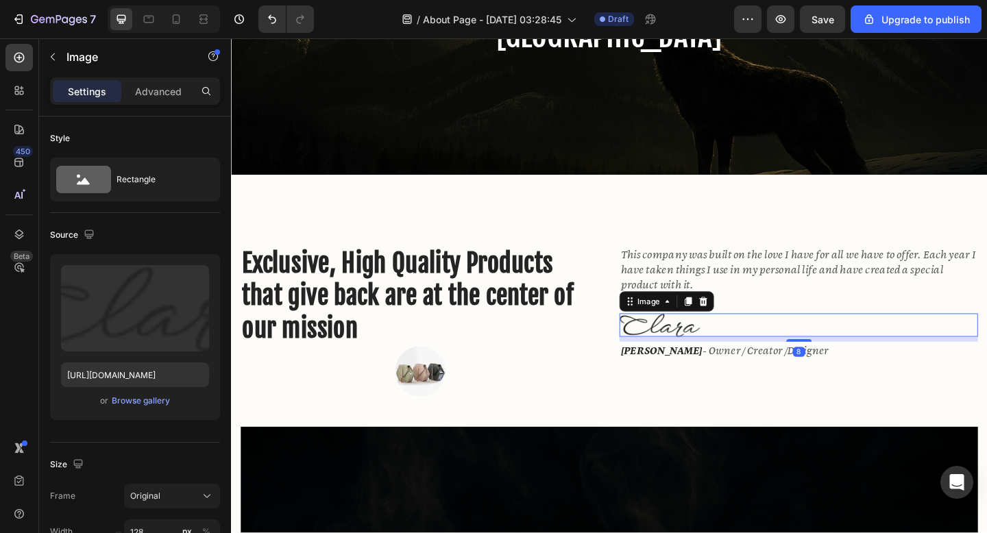
click at [731, 352] on img at bounding box center [697, 350] width 88 height 25
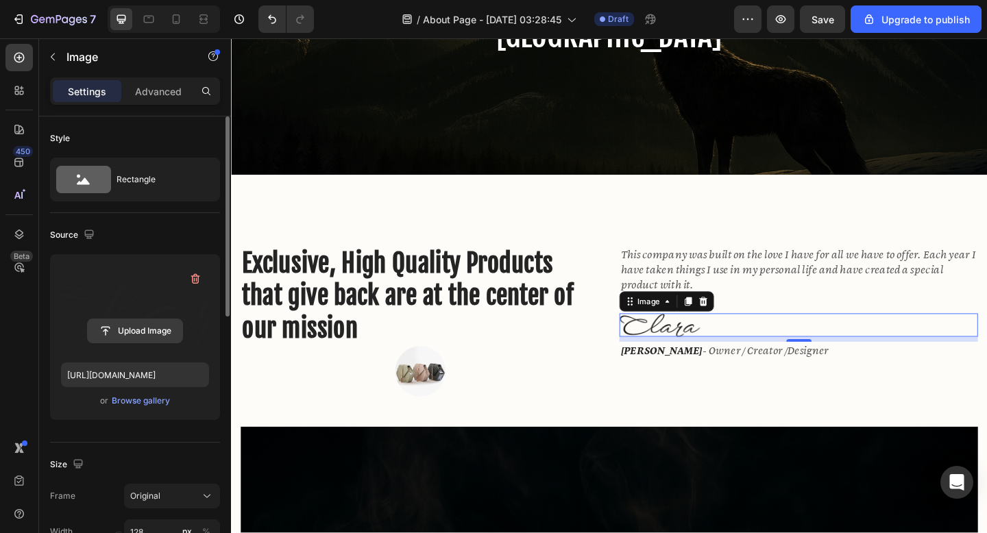
click at [145, 329] on input "file" at bounding box center [135, 331] width 95 height 23
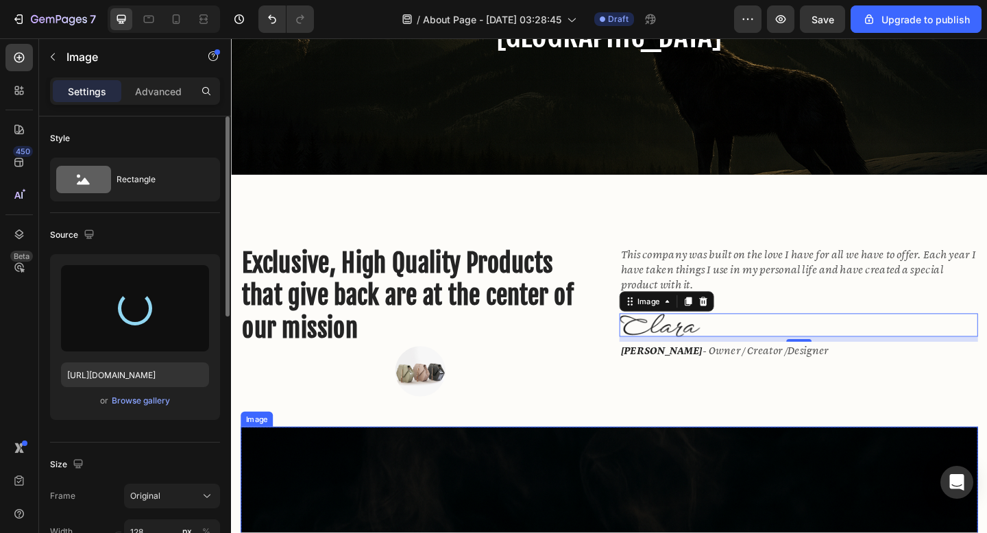
type input "https://cdn.shopify.com/s/files/1/0643/3236/5939/files/gempages_558512538082345…"
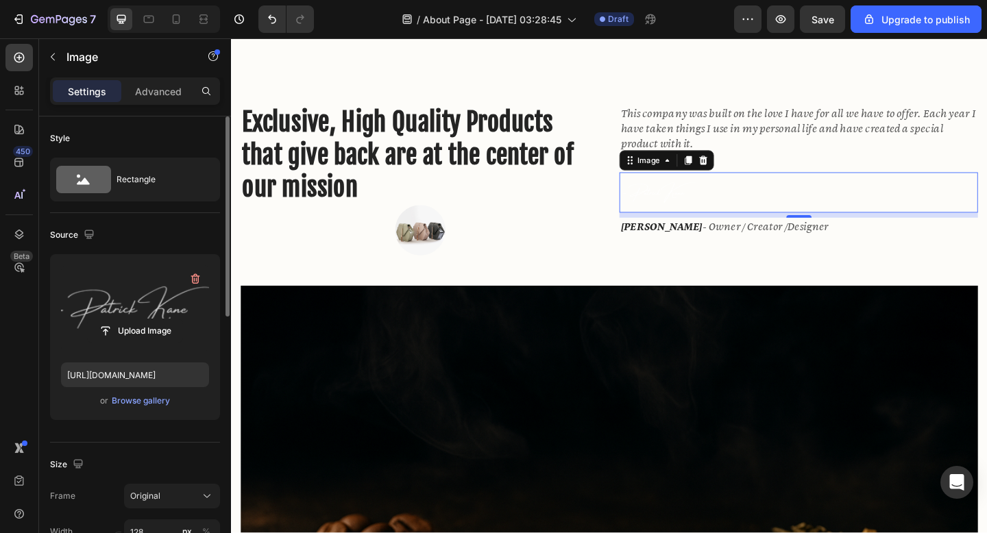
scroll to position [450, 0]
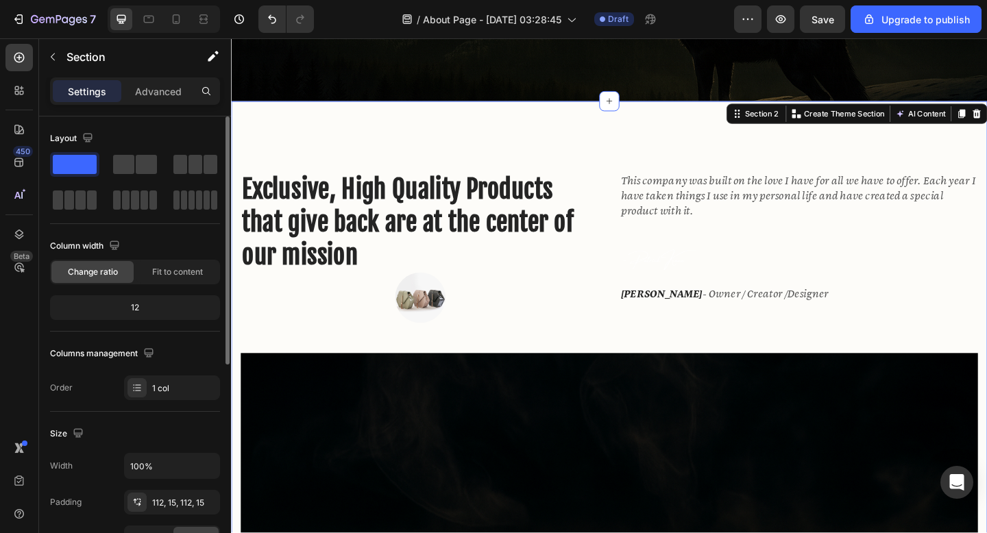
scroll to position [419, 0]
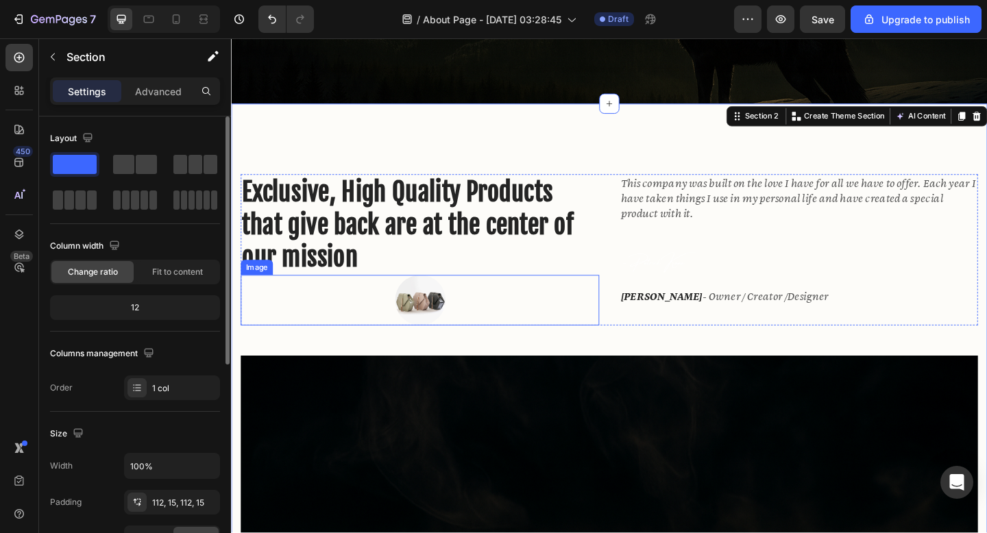
click at [426, 321] on img at bounding box center [436, 323] width 55 height 55
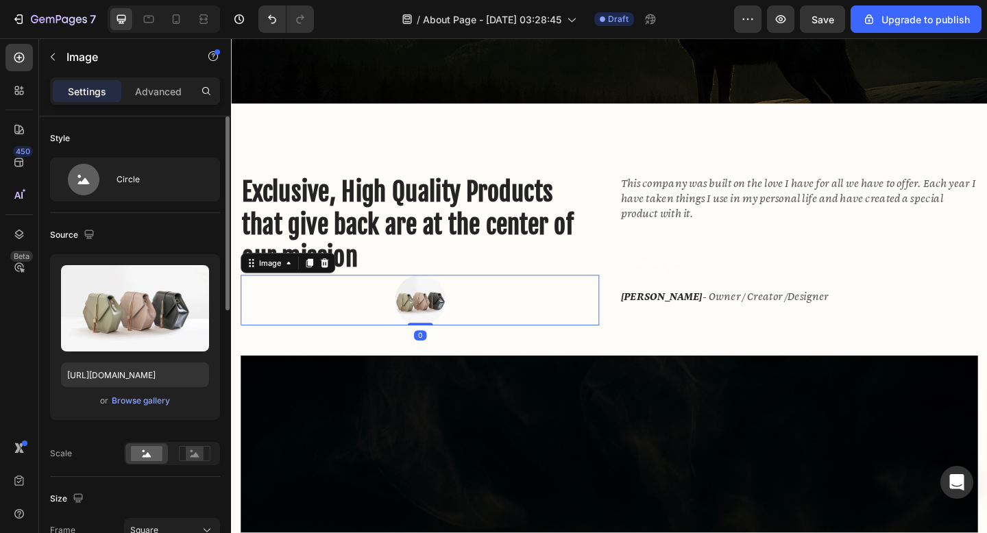
click at [434, 321] on img at bounding box center [436, 323] width 55 height 55
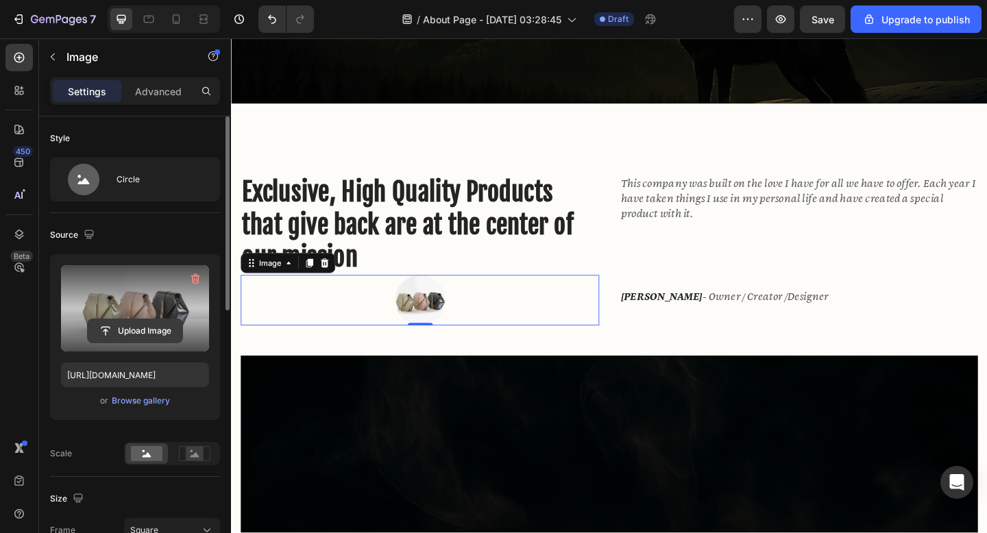
click at [160, 333] on input "file" at bounding box center [135, 331] width 95 height 23
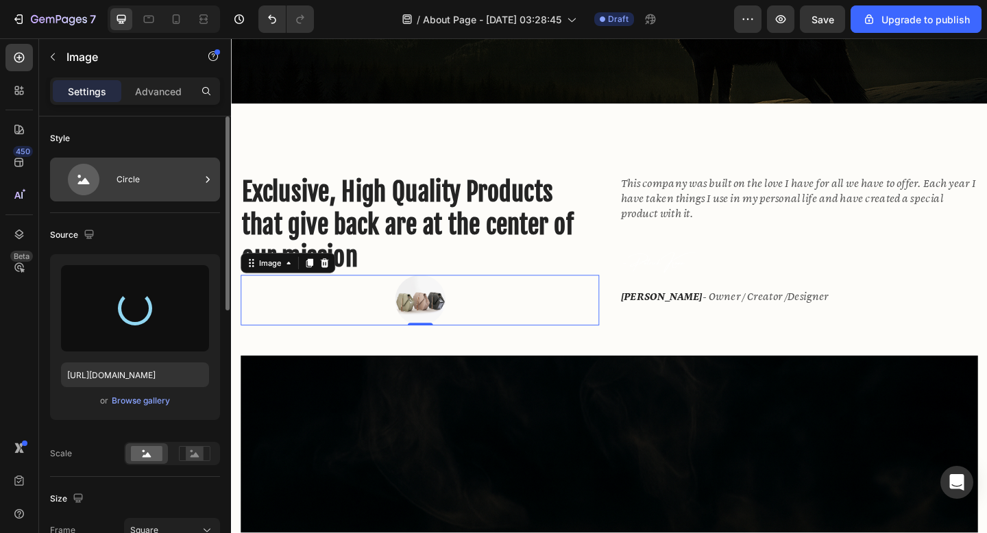
type input "https://cdn.shopify.com/s/files/1/0643/3236/5939/files/gempages_558512538082345…"
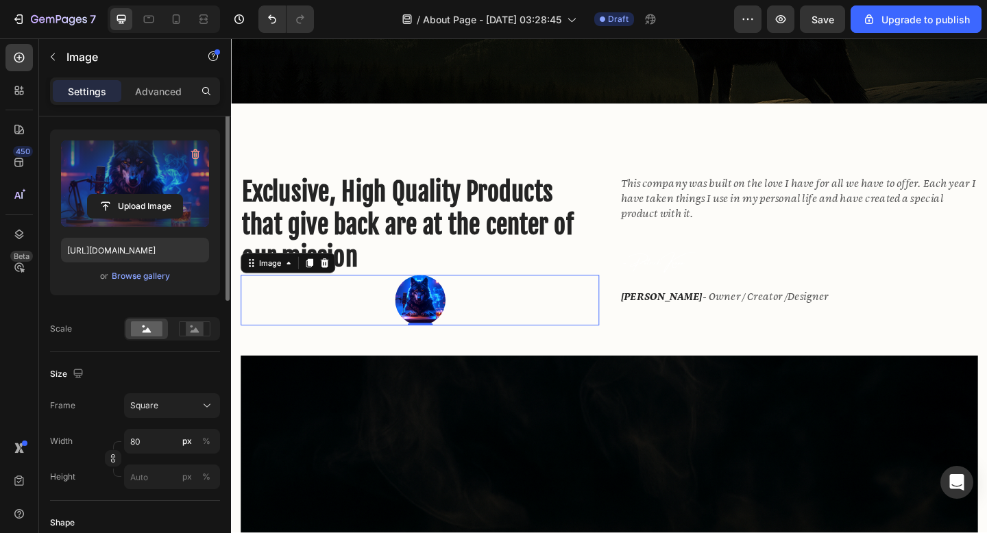
scroll to position [0, 0]
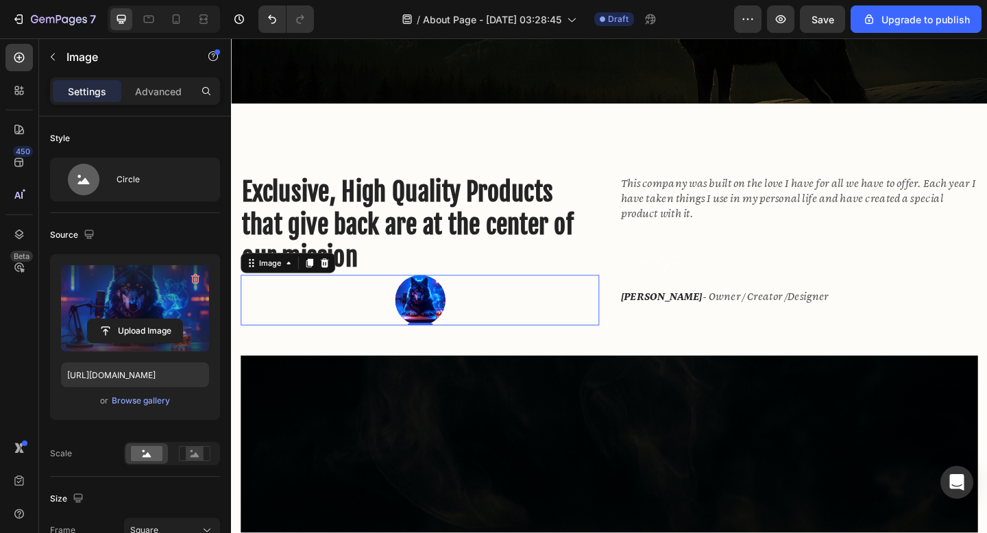
click at [444, 324] on img at bounding box center [436, 323] width 55 height 55
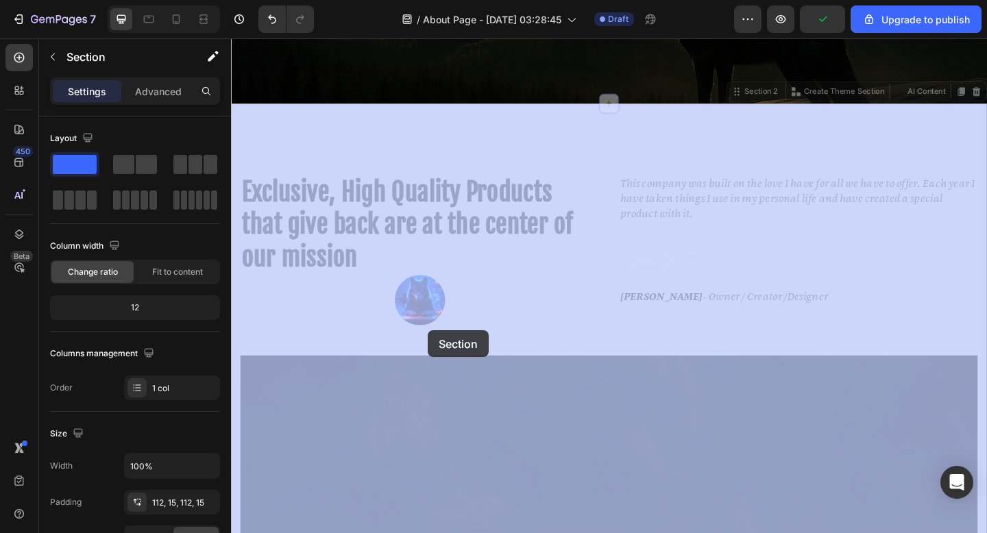
drag, startPoint x: 444, startPoint y: 351, endPoint x: 445, endPoint y: 358, distance: 6.9
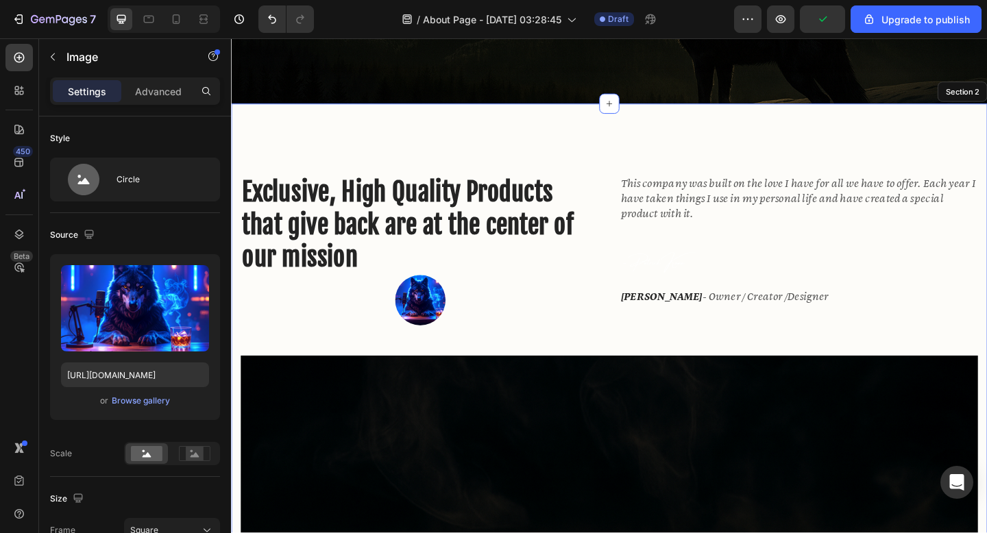
click at [444, 338] on img at bounding box center [436, 323] width 55 height 55
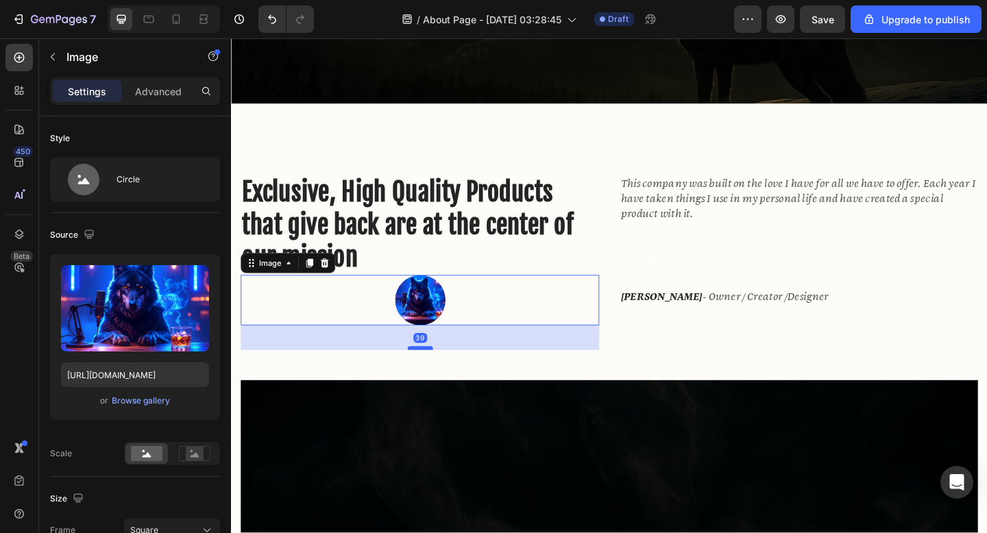
drag, startPoint x: 440, startPoint y: 349, endPoint x: 439, endPoint y: 377, distance: 28.1
click at [439, 377] on div at bounding box center [436, 376] width 27 height 4
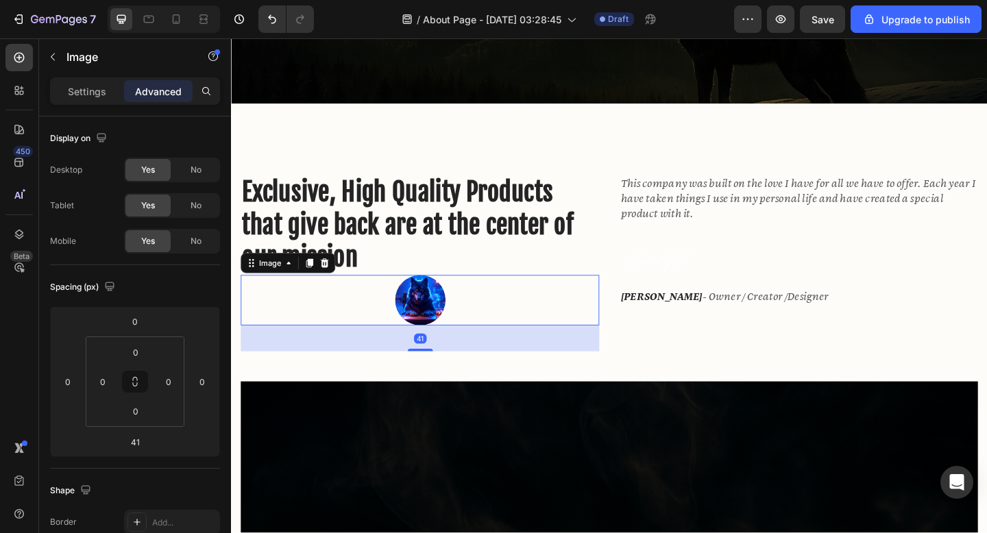
click at [453, 324] on img at bounding box center [436, 323] width 55 height 55
click at [444, 324] on img at bounding box center [436, 323] width 55 height 55
click at [463, 195] on h2 "Exclusive, High Quality Products that give back are at the center of our mission" at bounding box center [436, 241] width 390 height 110
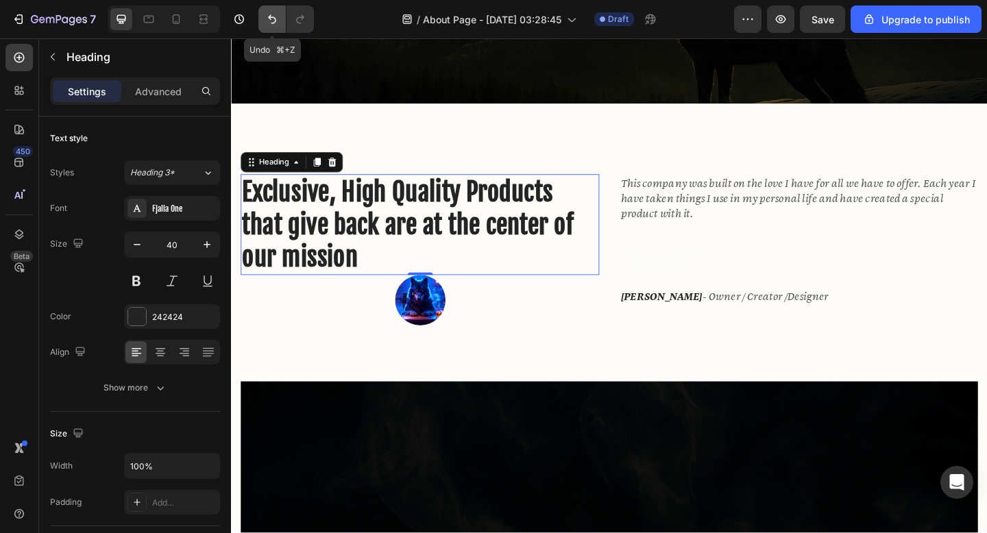
click at [265, 18] on button "Undo/Redo" at bounding box center [271, 18] width 27 height 27
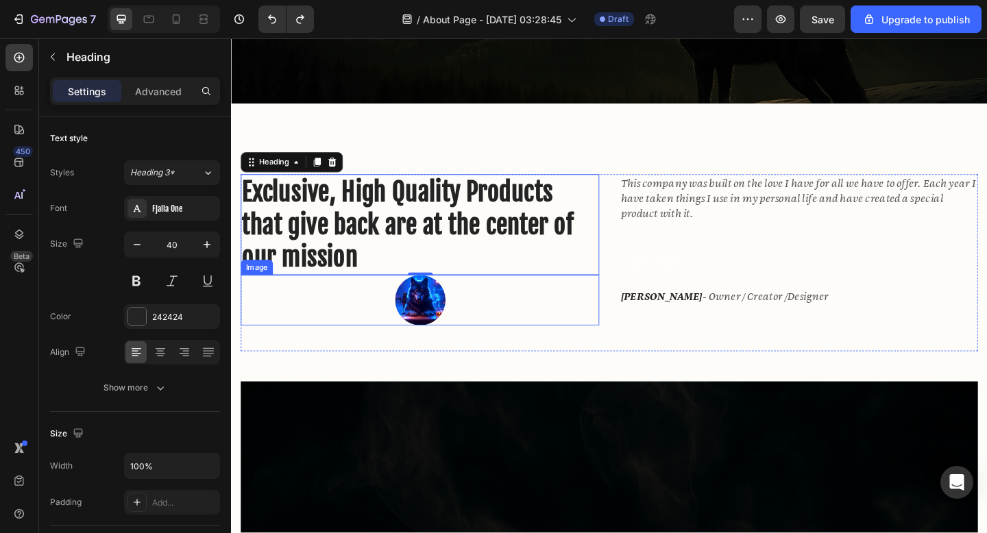
click at [428, 337] on img at bounding box center [436, 323] width 55 height 55
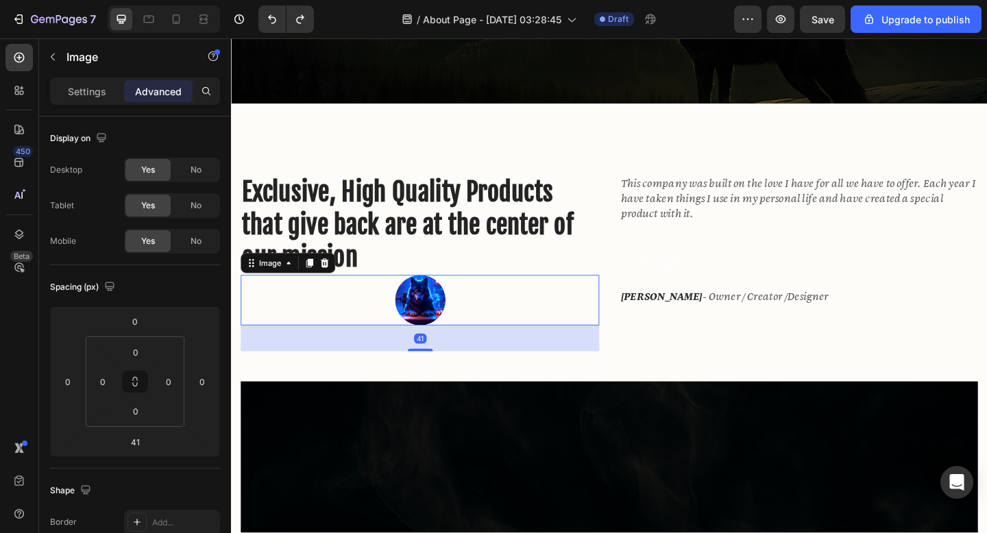
click at [431, 326] on img at bounding box center [436, 323] width 55 height 55
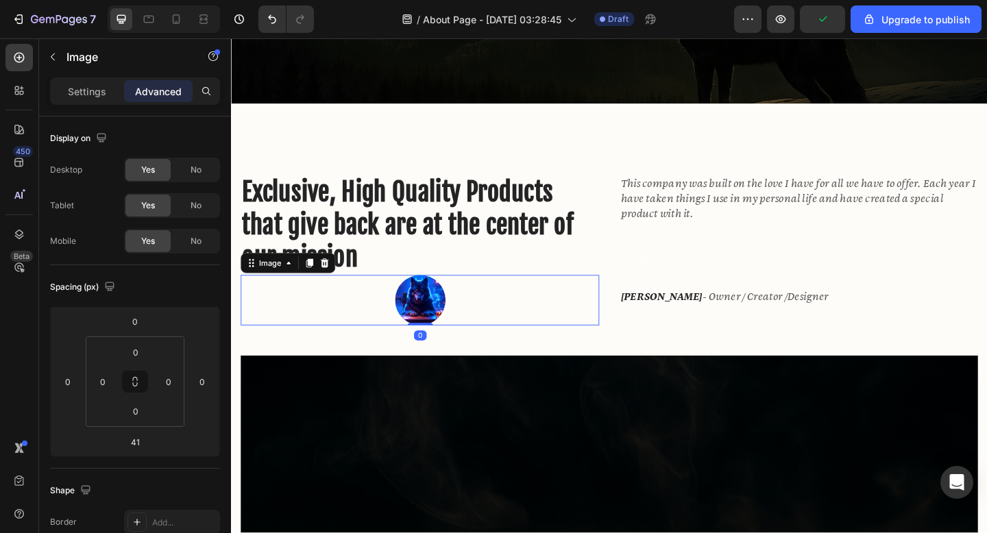
drag, startPoint x: 435, startPoint y: 376, endPoint x: 435, endPoint y: 345, distance: 31.5
click at [435, 345] on div "Image 0" at bounding box center [436, 323] width 390 height 55
type input "0"
click at [442, 328] on img at bounding box center [436, 323] width 55 height 55
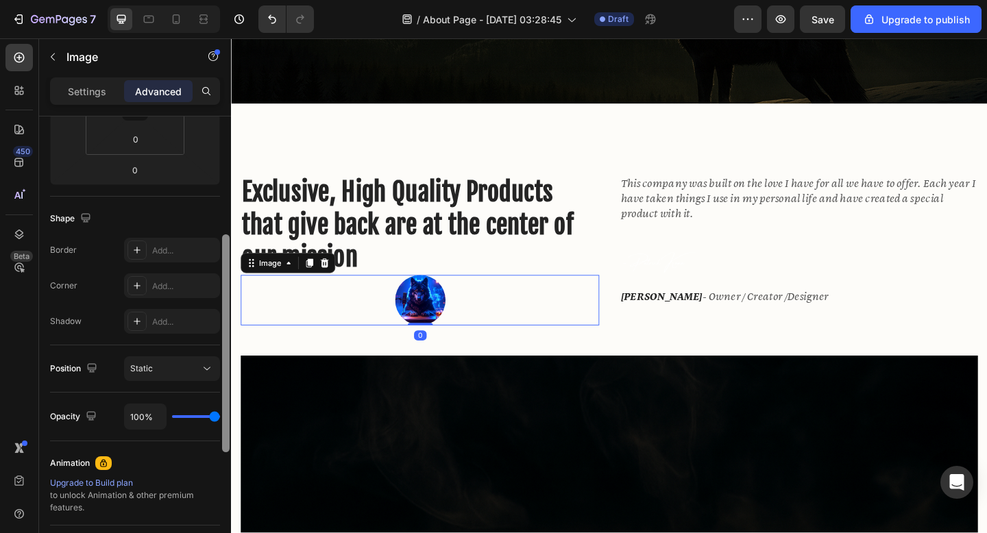
scroll to position [282, 0]
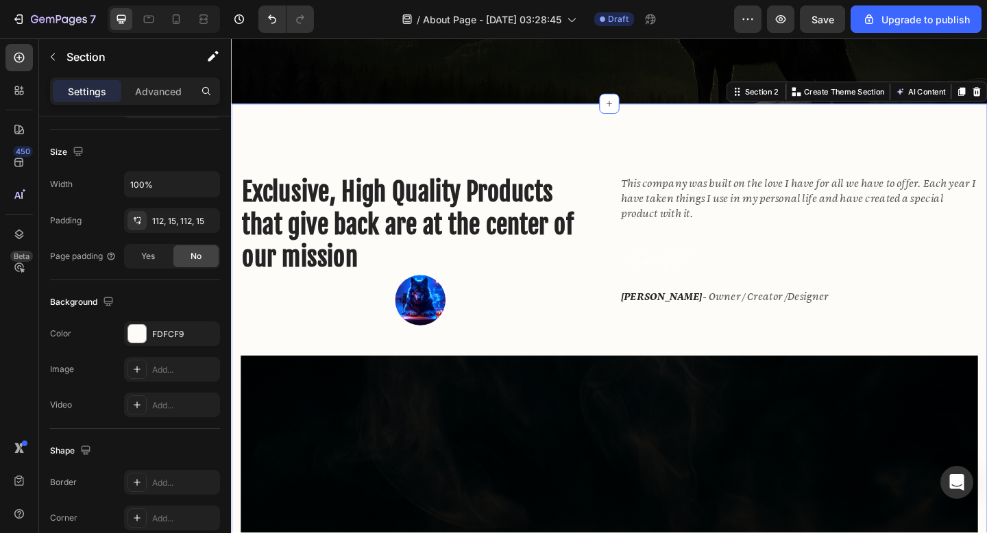
scroll to position [0, 0]
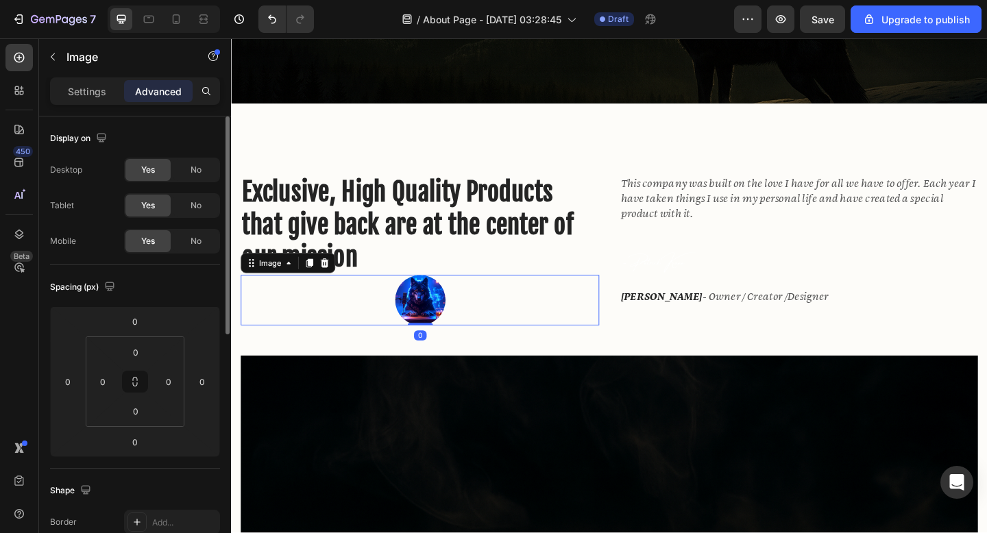
click at [437, 300] on img at bounding box center [436, 323] width 55 height 55
click at [434, 315] on img at bounding box center [436, 323] width 55 height 55
click at [82, 86] on p "Settings" at bounding box center [87, 91] width 38 height 14
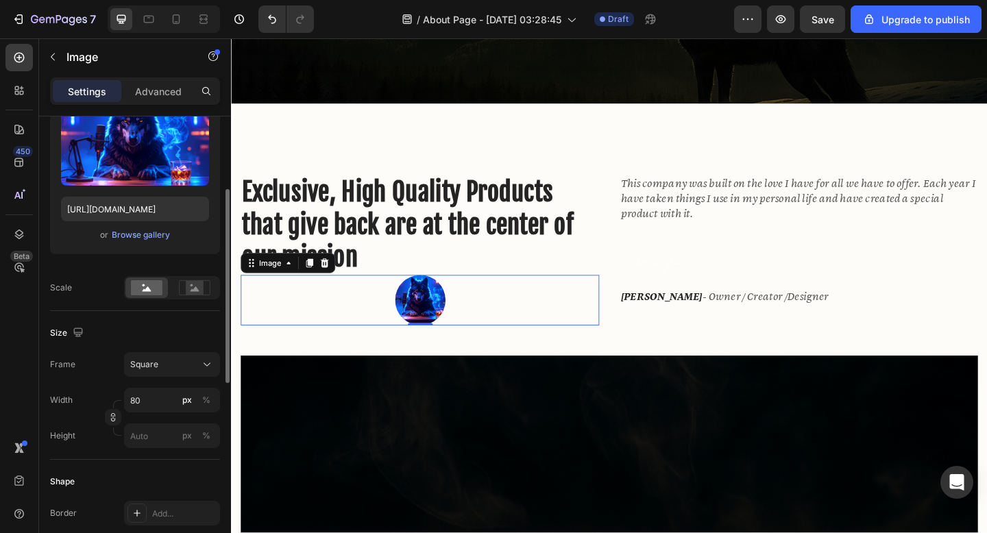
scroll to position [167, 0]
click at [191, 286] on rect at bounding box center [195, 287] width 18 height 14
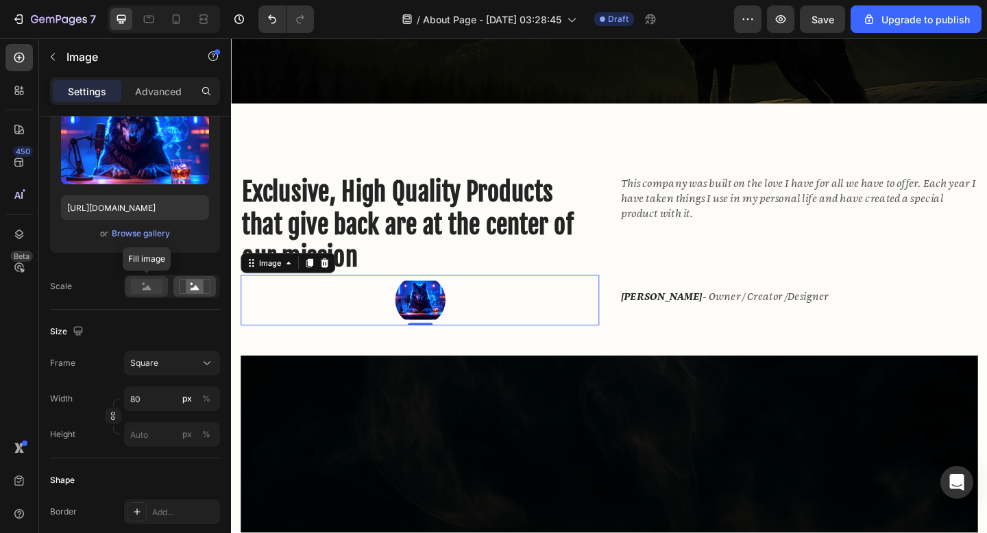
click at [151, 285] on rect at bounding box center [147, 286] width 32 height 15
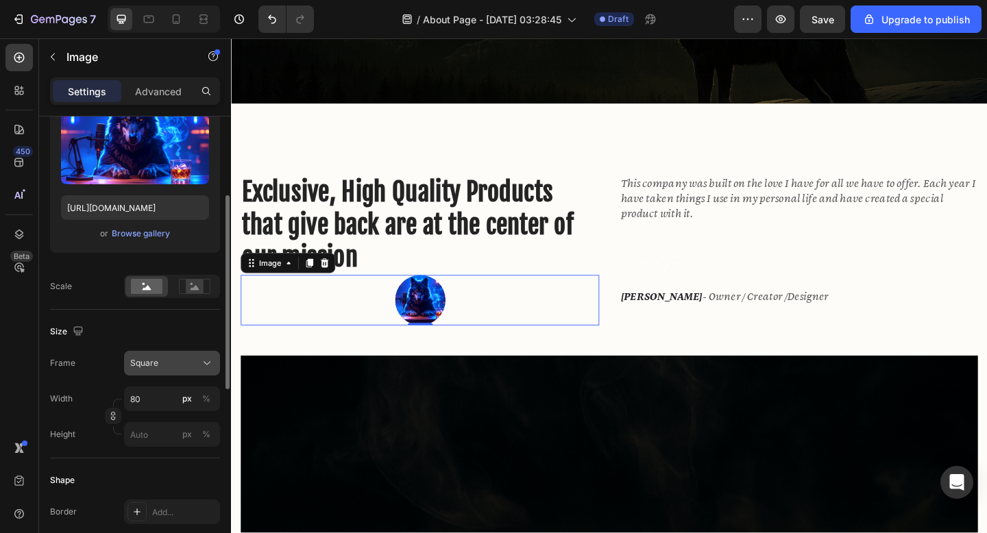
scroll to position [181, 0]
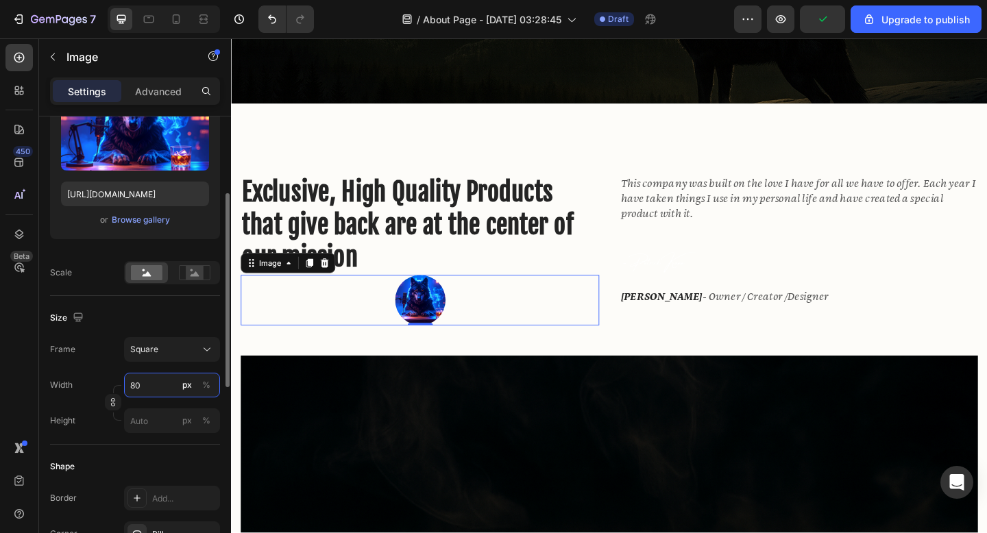
click at [158, 389] on input "80" at bounding box center [172, 385] width 96 height 25
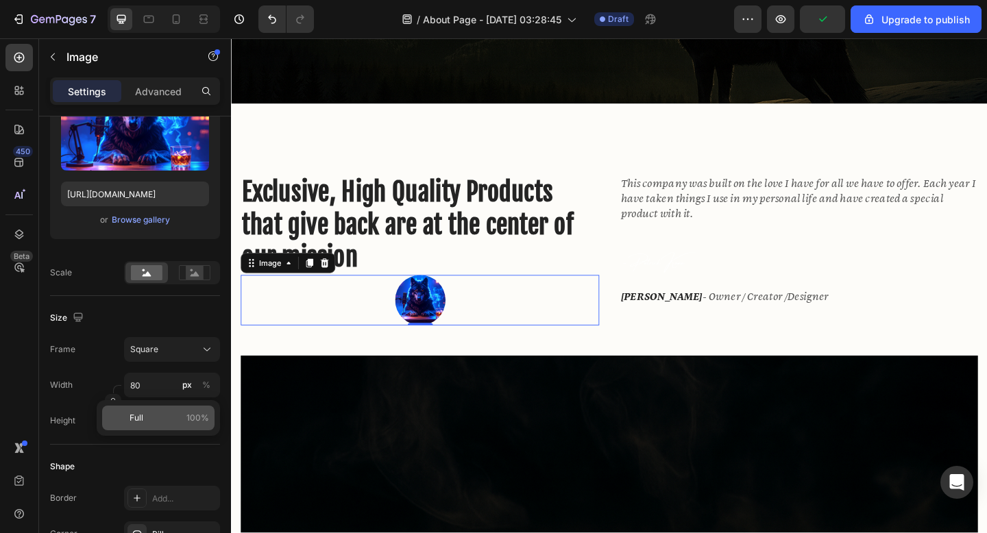
click at [182, 422] on p "Full 100%" at bounding box center [170, 418] width 80 height 12
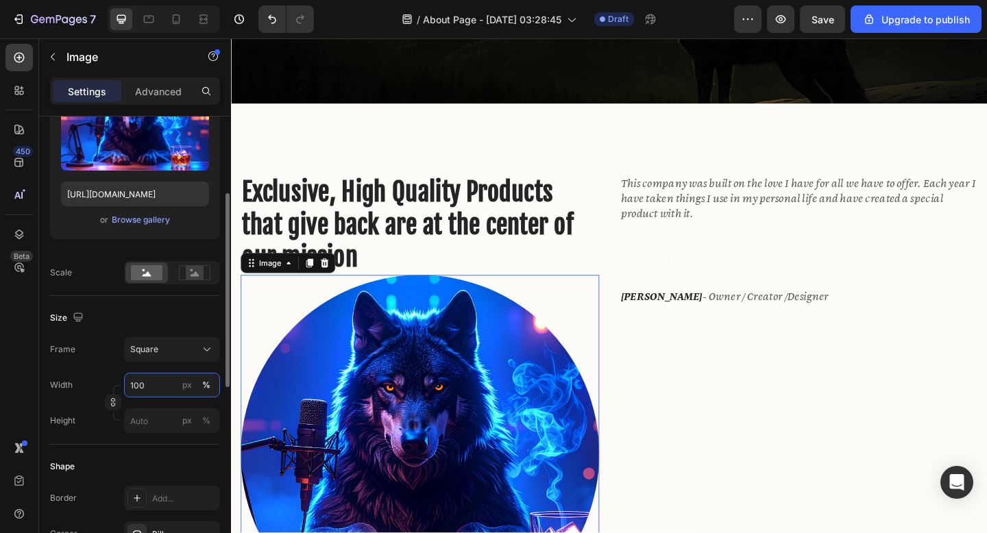
click at [173, 388] on input "100" at bounding box center [172, 385] width 96 height 25
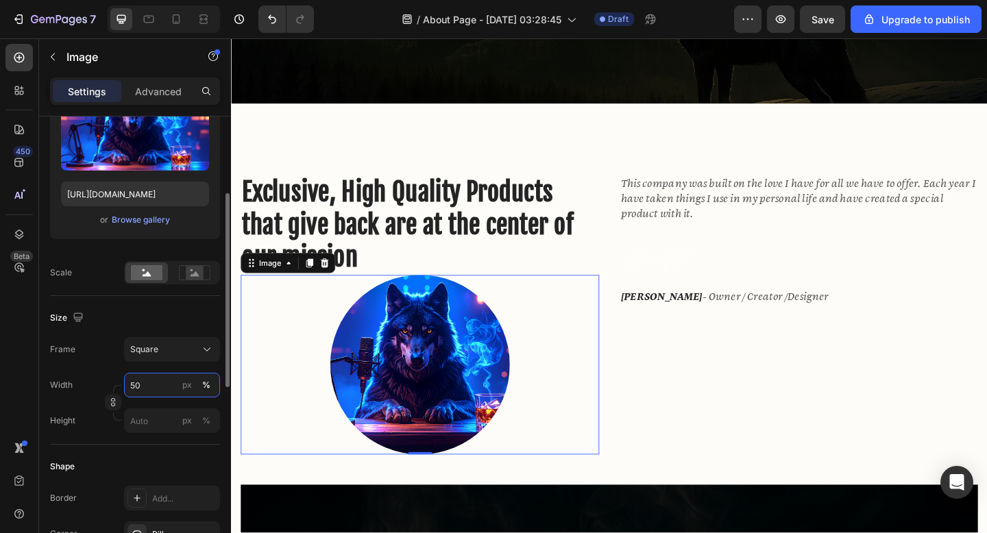
type input "5"
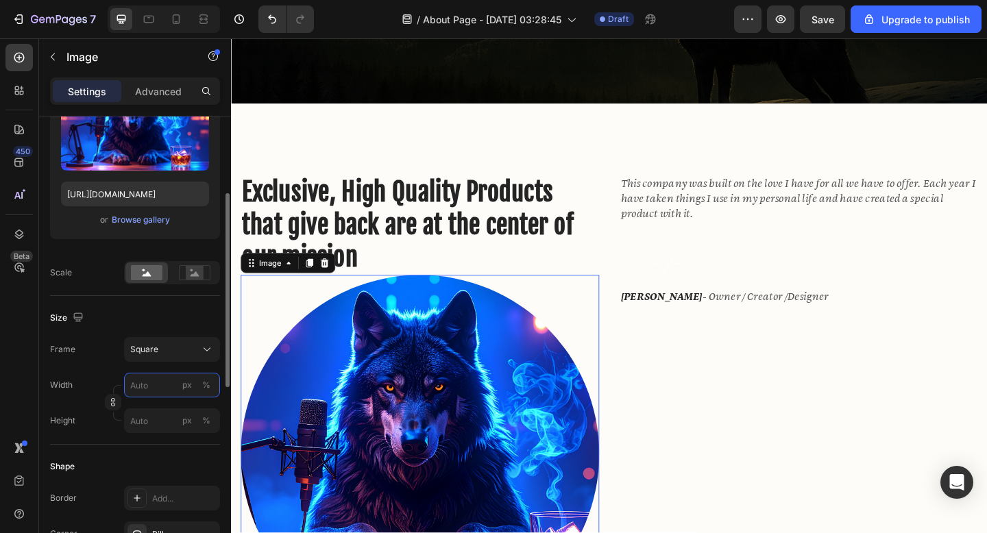
type input "3"
type input "30"
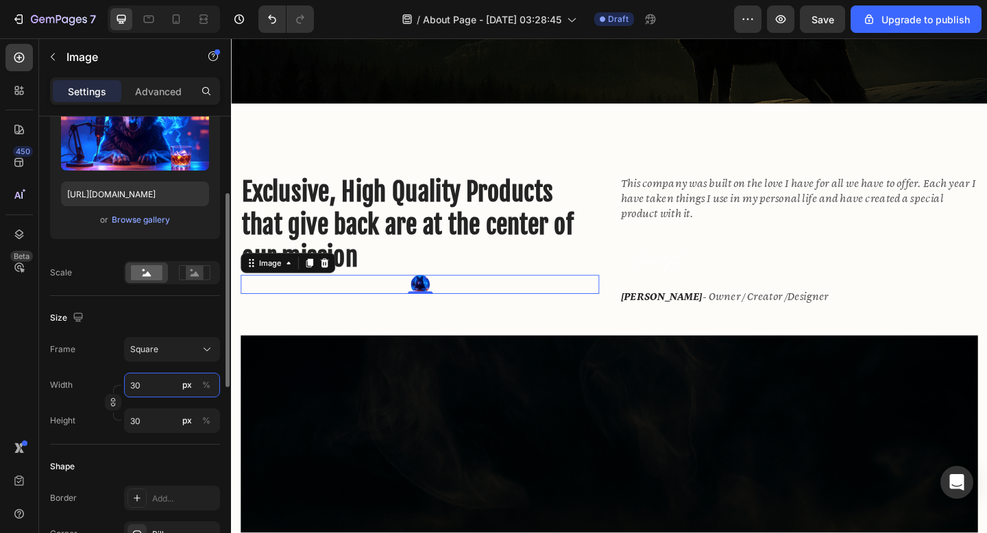
type input "3"
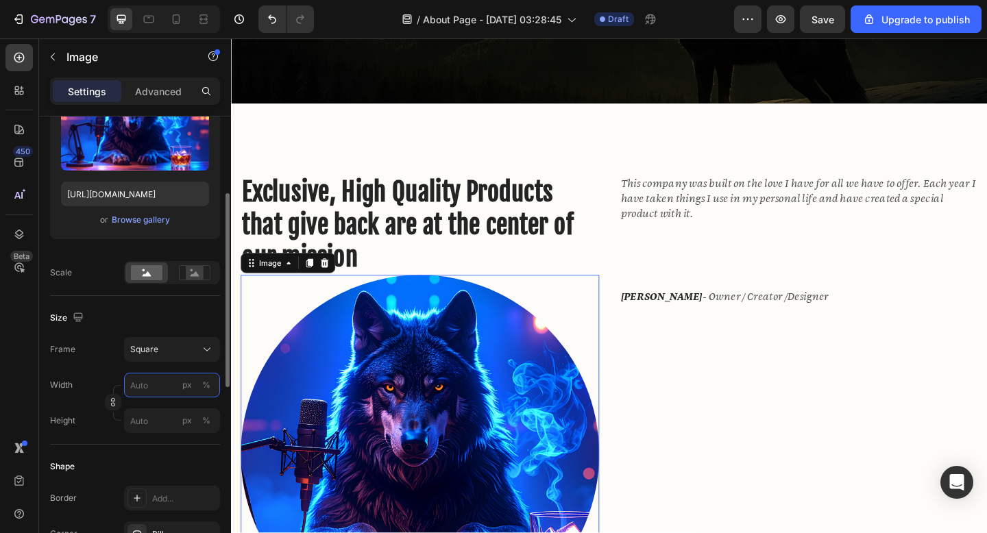
type input "4"
type input "40"
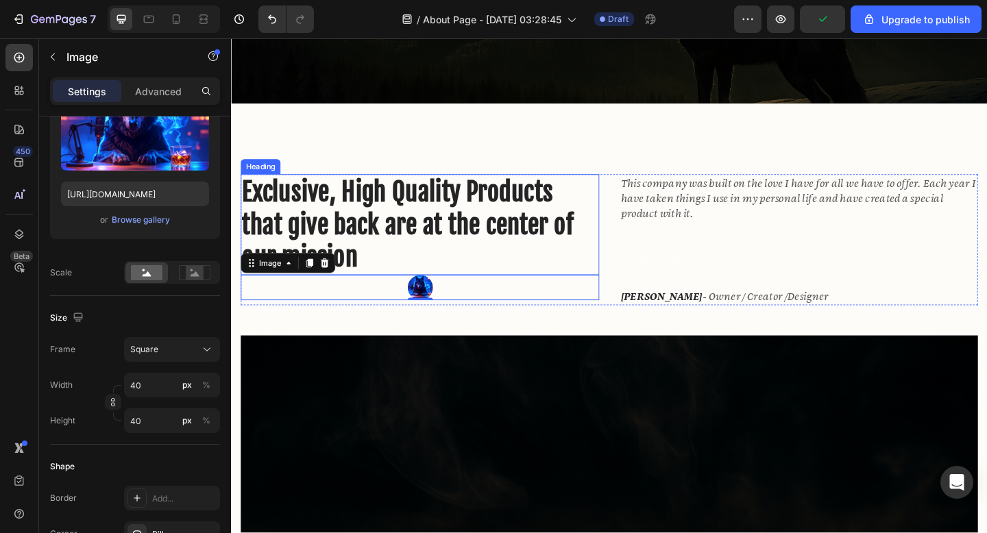
click at [493, 241] on h2 "Exclusive, High Quality Products that give back are at the center of our mission" at bounding box center [436, 241] width 390 height 110
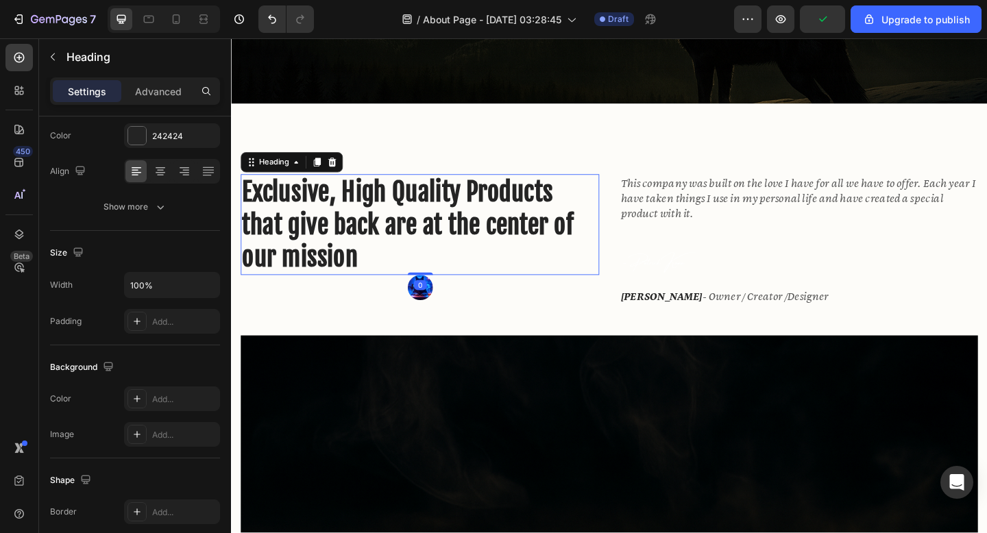
scroll to position [0, 0]
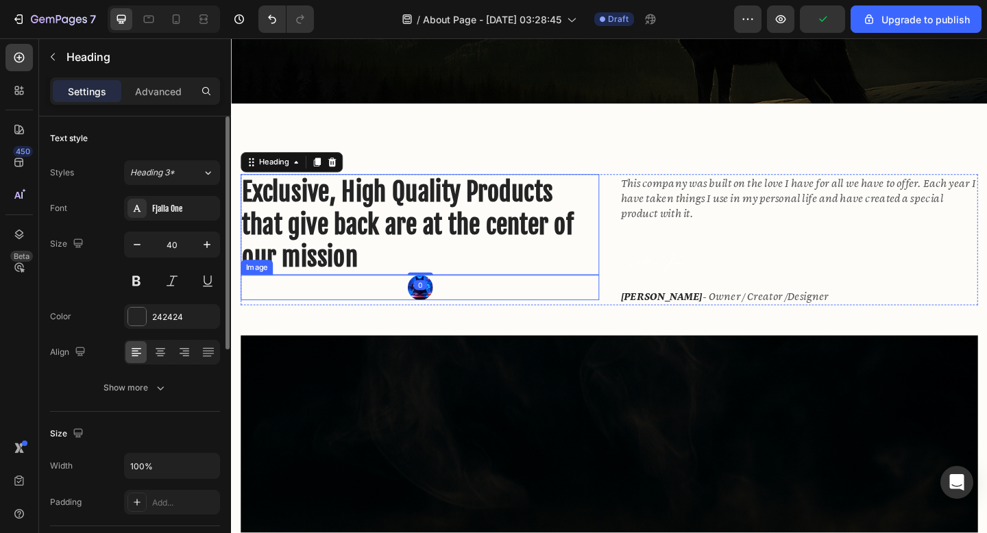
click at [459, 311] on div at bounding box center [436, 309] width 390 height 27
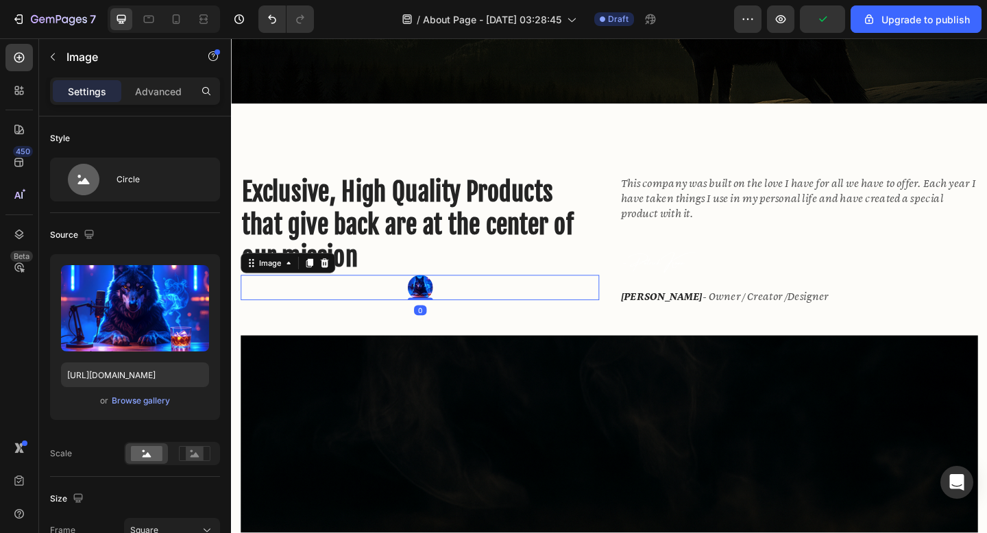
click at [443, 311] on img at bounding box center [436, 309] width 27 height 27
click at [439, 311] on img at bounding box center [436, 309] width 27 height 27
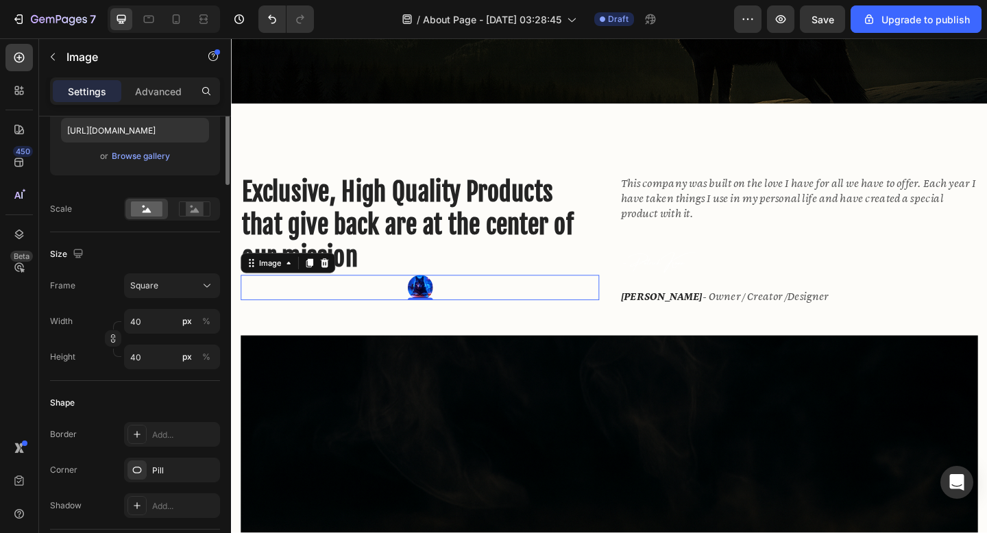
scroll to position [274, 0]
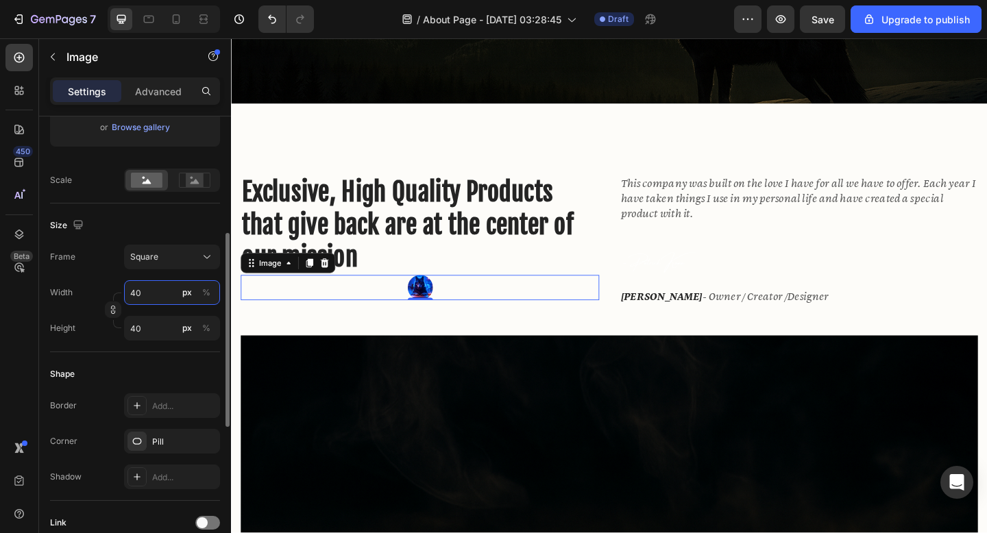
click at [163, 301] on input "40" at bounding box center [172, 292] width 96 height 25
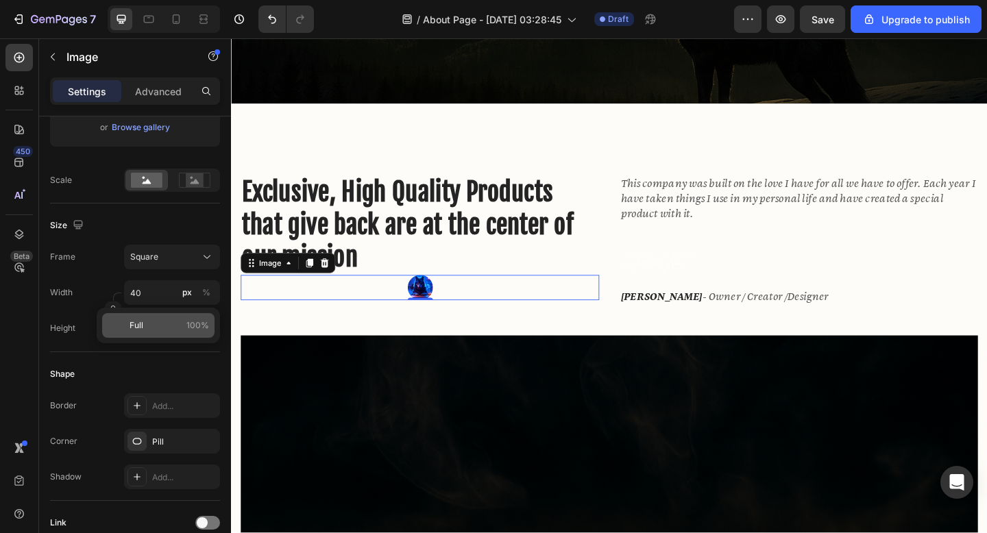
click at [162, 320] on p "Full 100%" at bounding box center [170, 326] width 80 height 12
type input "100"
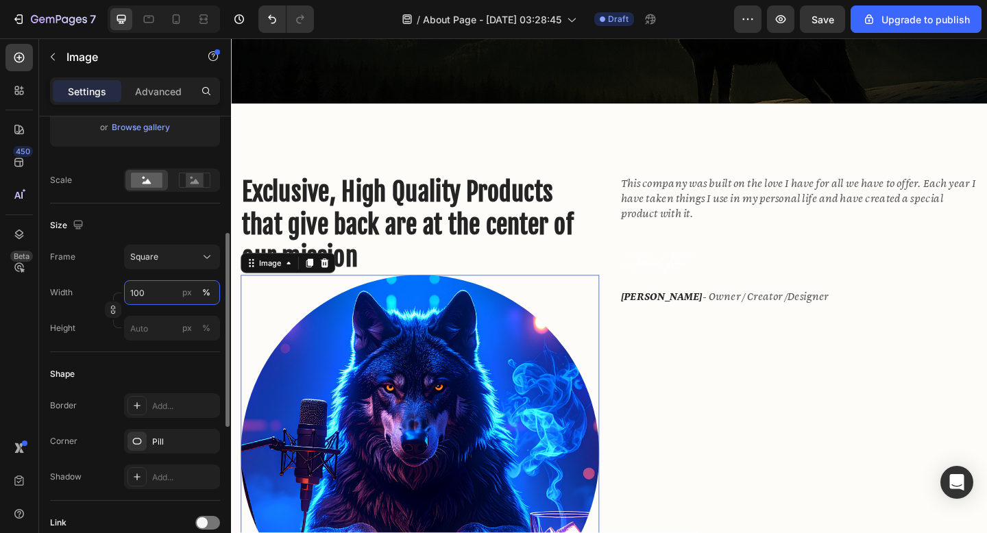
click at [167, 293] on input "100" at bounding box center [172, 292] width 96 height 25
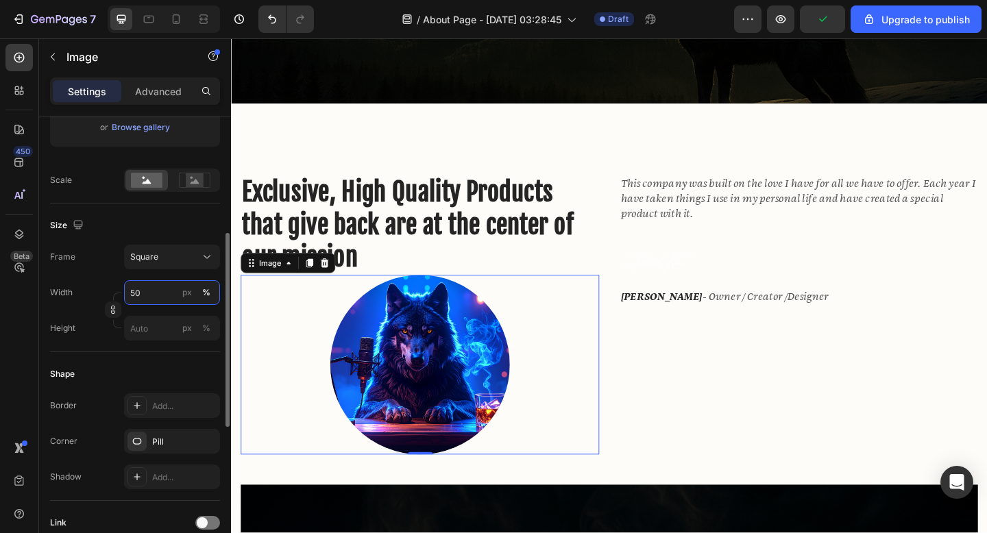
type input "5"
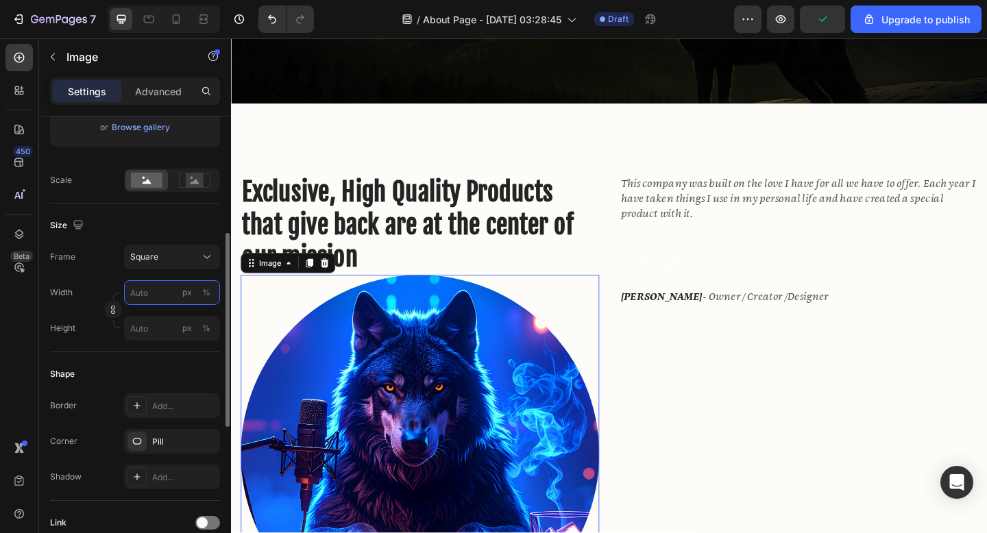
type input "4"
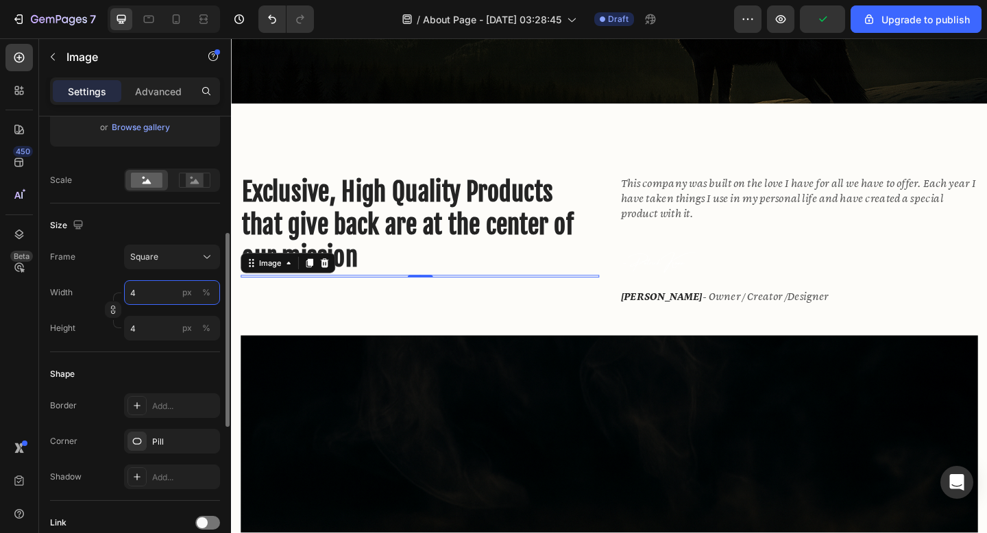
type input "40"
type input "4"
type input "5"
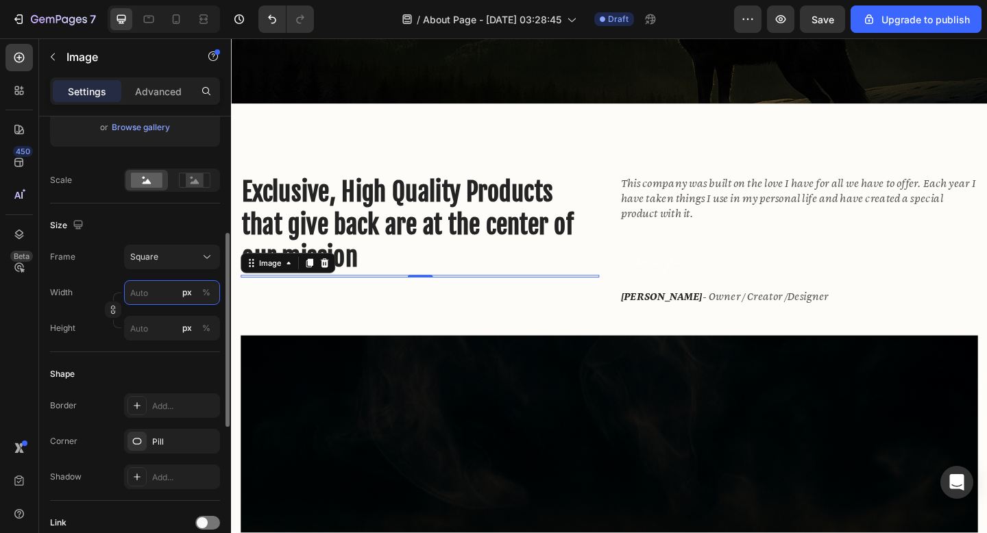
type input "5"
type input "50"
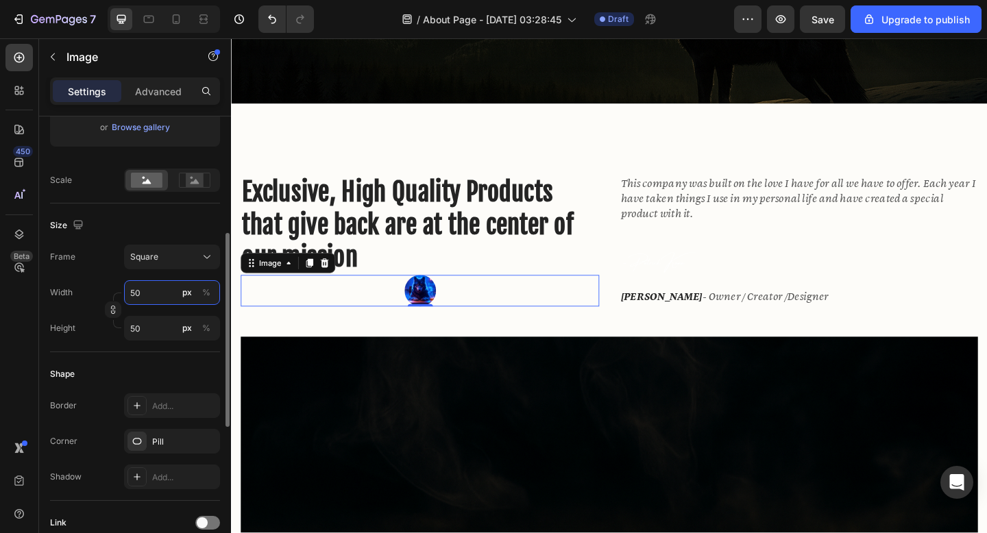
type input "5"
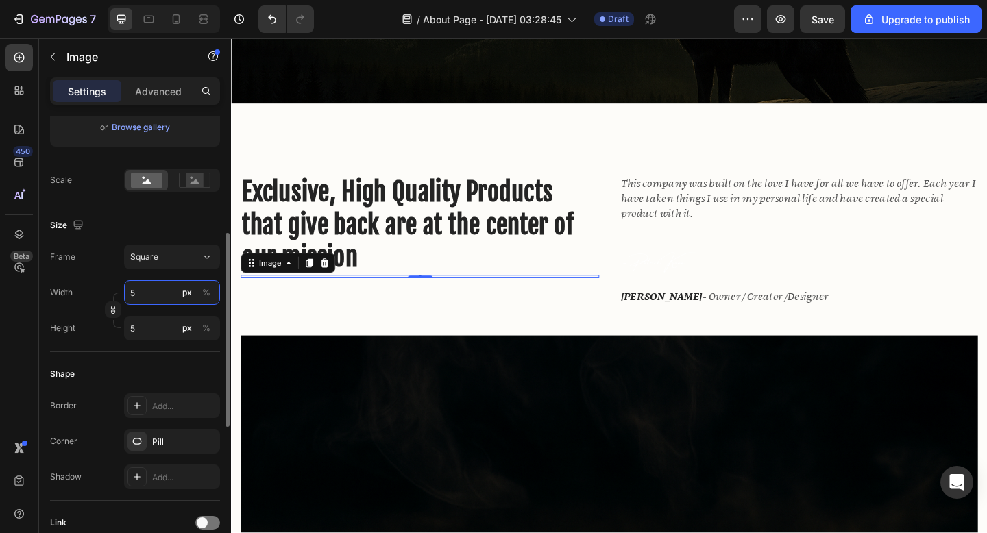
type input "50"
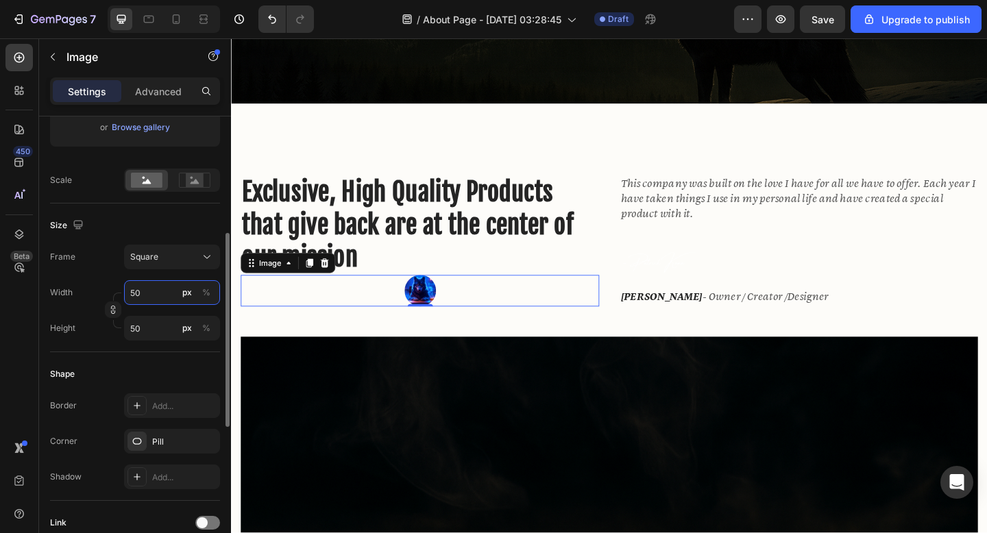
type input "5"
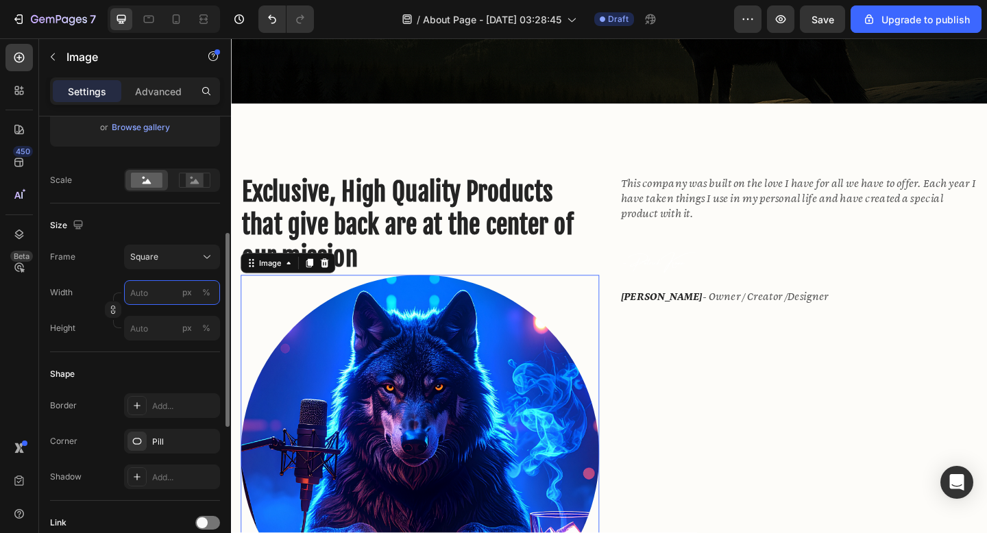
type input "6"
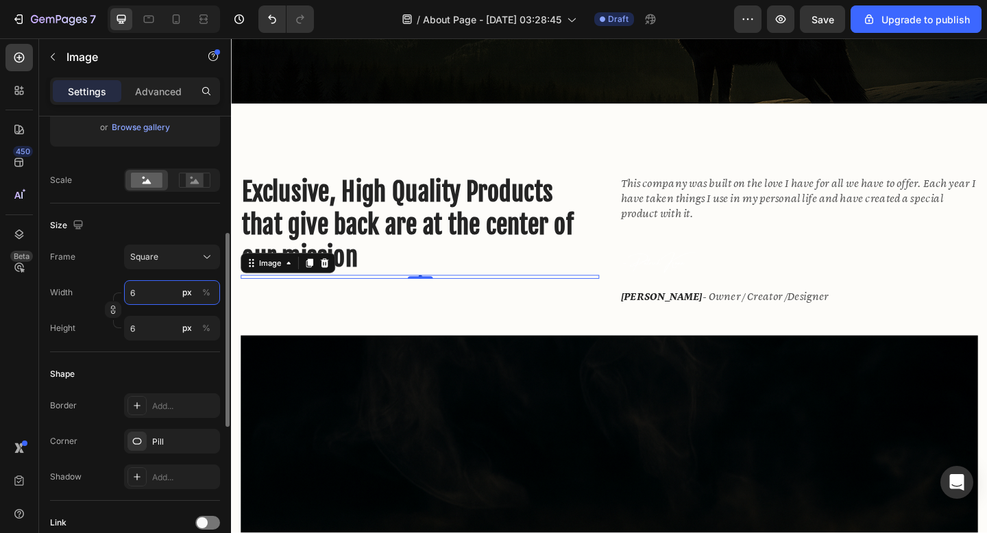
type input "60"
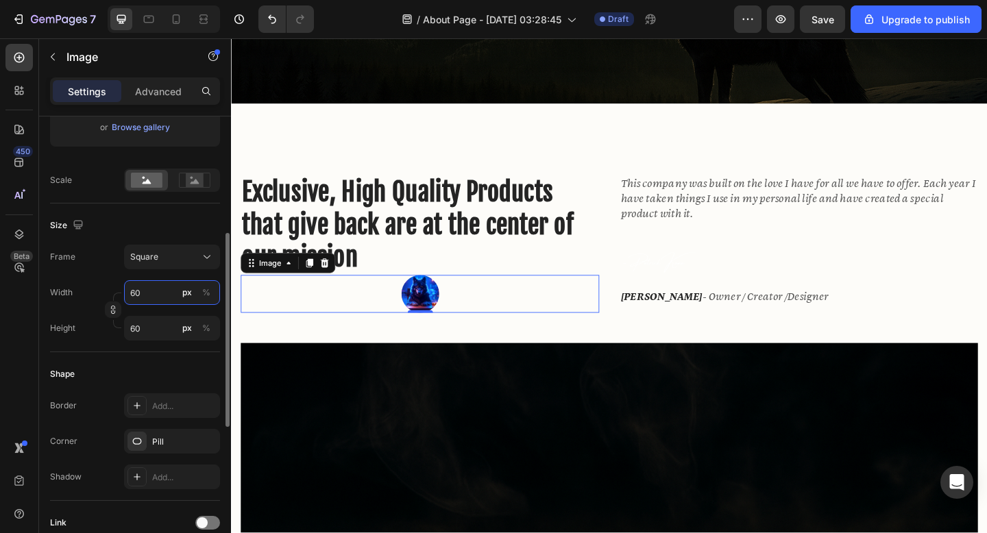
type input "6"
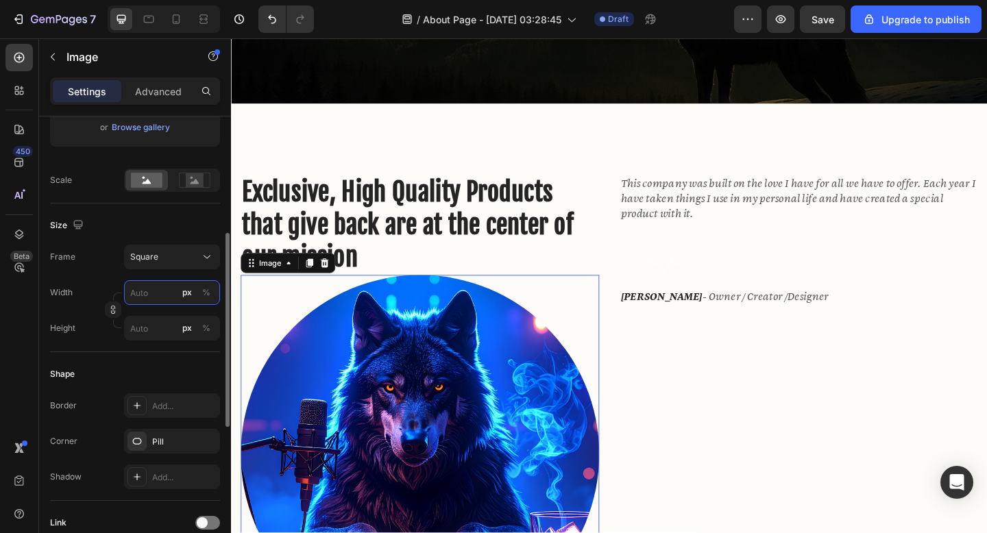
type input "1"
type input "10"
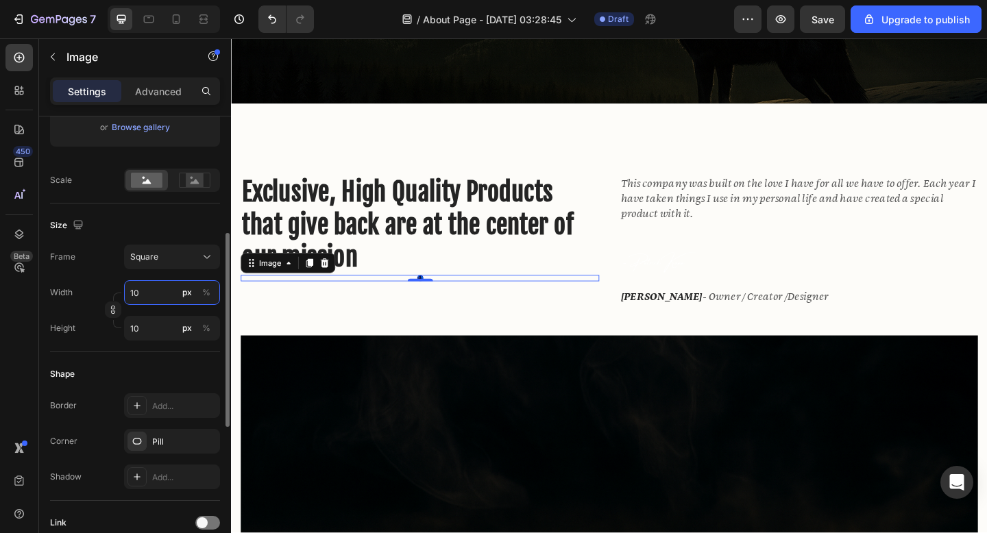
type input "100"
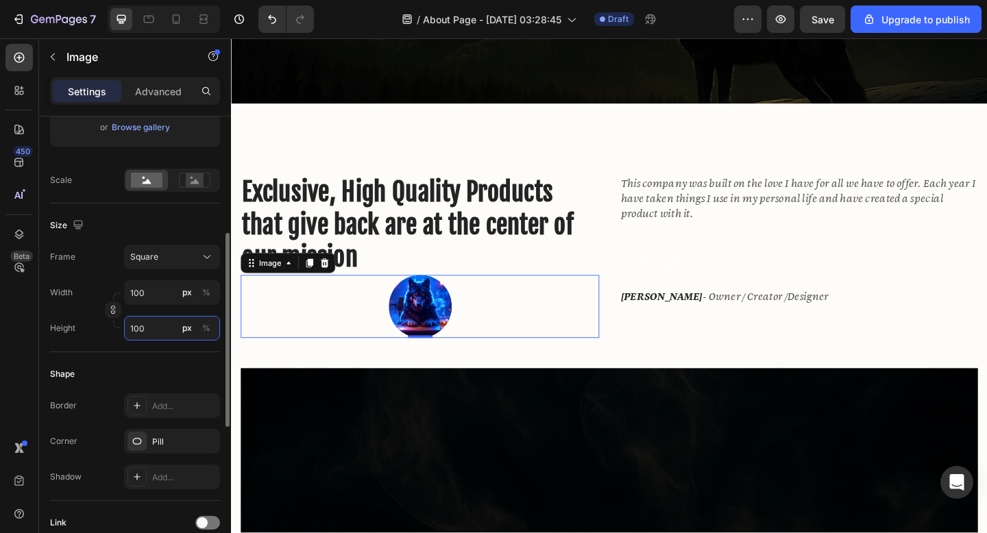
click at [178, 325] on input "100" at bounding box center [172, 328] width 96 height 25
click at [162, 304] on input "100" at bounding box center [172, 292] width 96 height 25
click at [141, 330] on span "Full" at bounding box center [137, 326] width 14 height 12
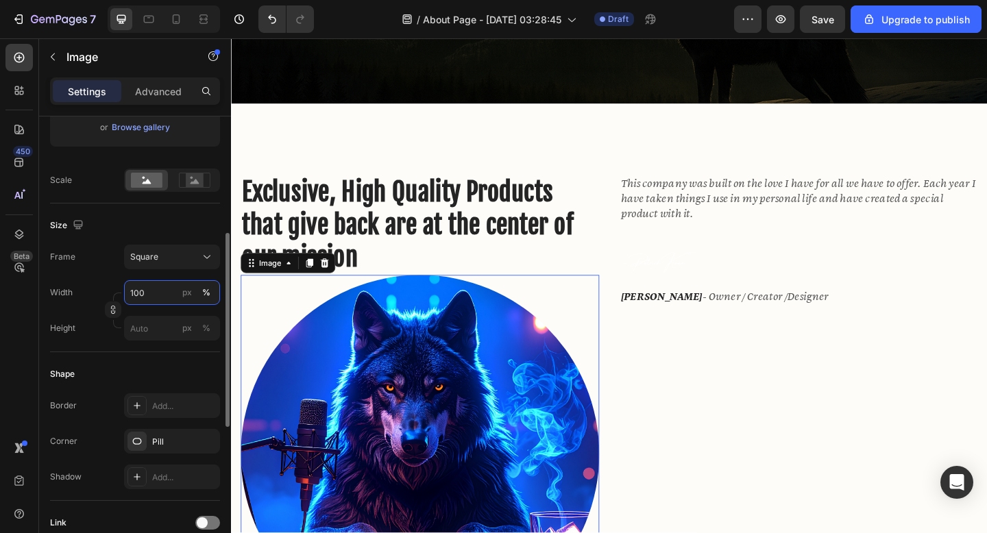
click at [162, 301] on input "100" at bounding box center [172, 292] width 96 height 25
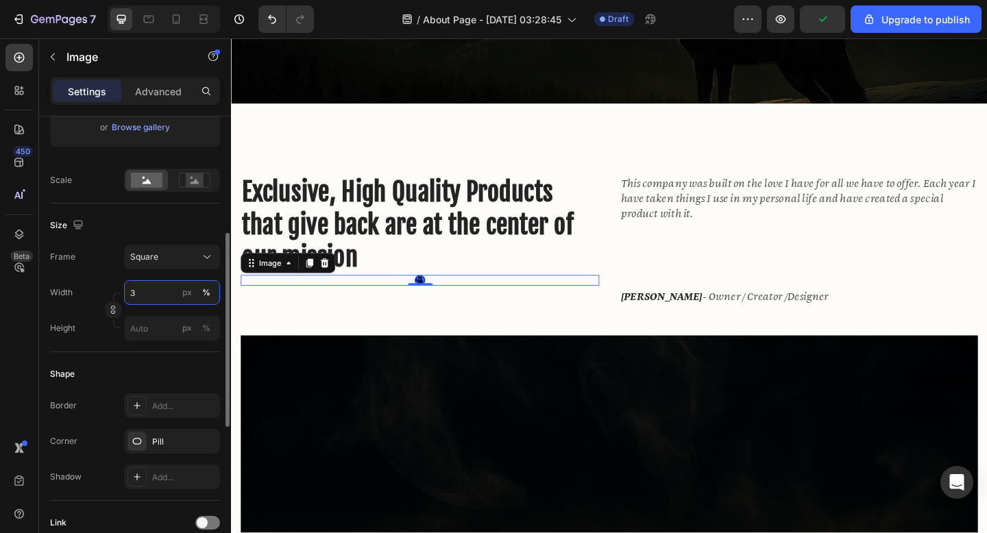
type input "35"
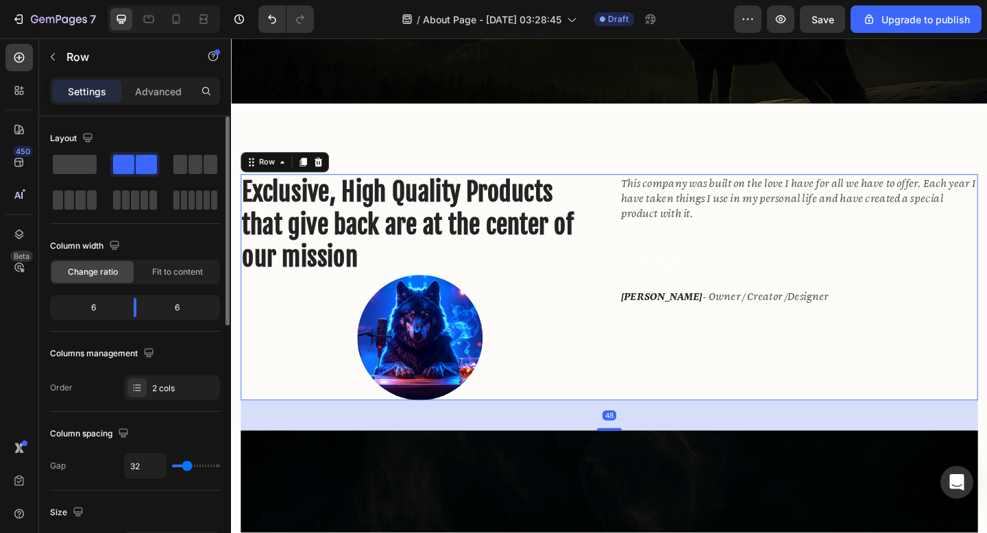
click at [739, 374] on div "This company was built on the love I have for all we have to offer. Each year I…" at bounding box center [848, 309] width 390 height 246
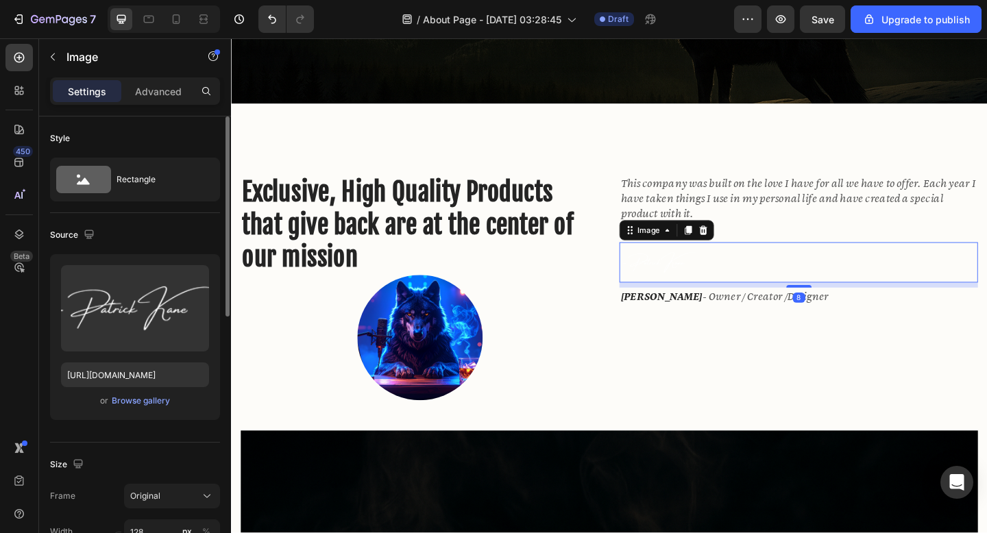
click at [706, 292] on img at bounding box center [697, 283] width 88 height 44
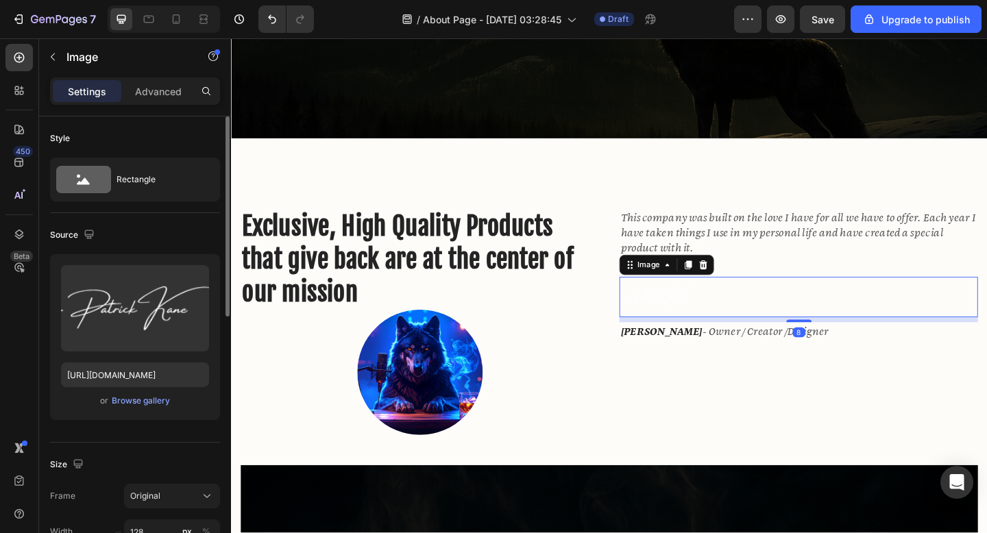
scroll to position [376, 0]
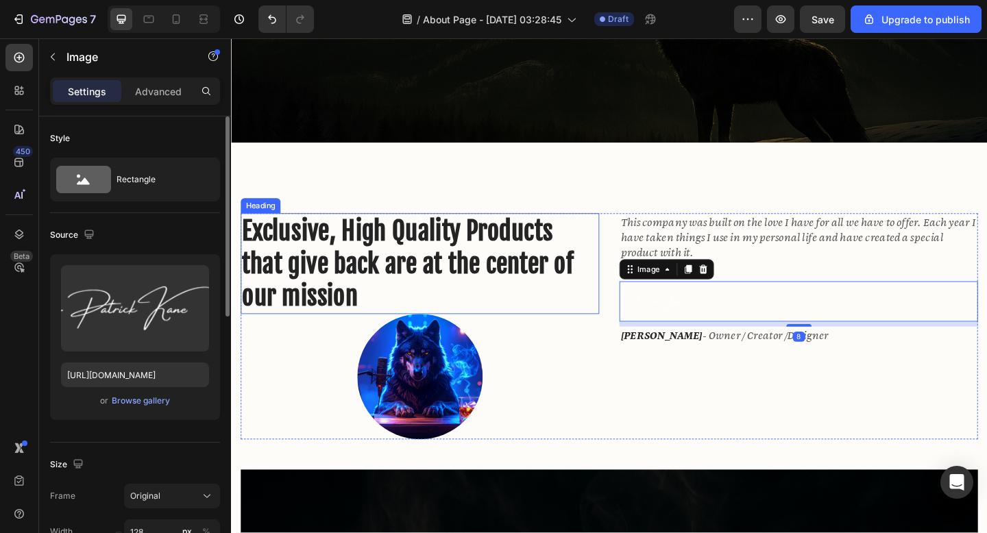
click at [444, 239] on h2 "Exclusive, High Quality Products that give back are at the center of our mission" at bounding box center [436, 284] width 390 height 110
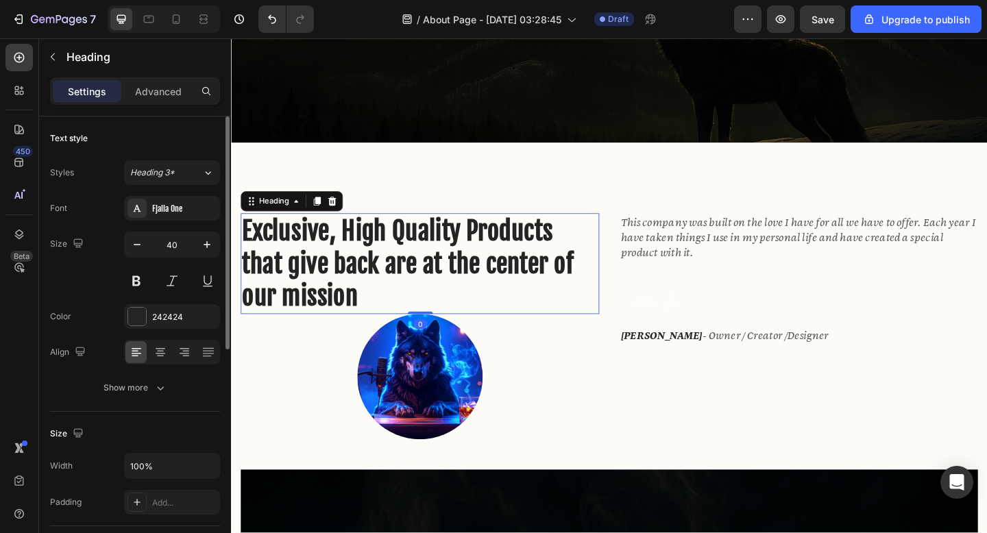
click at [442, 256] on h2 "Exclusive, High Quality Products that give back are at the center of our mission" at bounding box center [436, 284] width 390 height 110
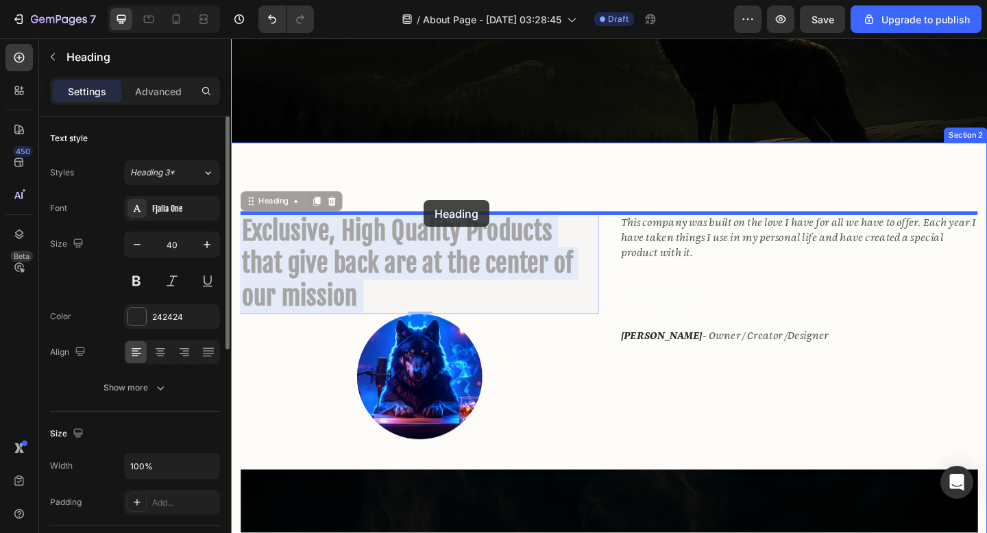
drag, startPoint x: 442, startPoint y: 256, endPoint x: 441, endPoint y: 215, distance: 41.1
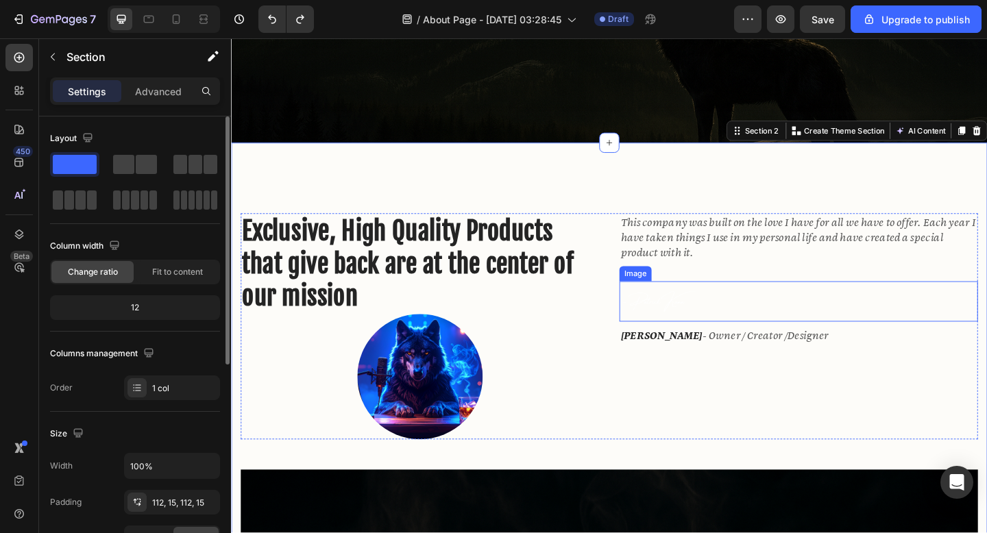
click at [727, 333] on img at bounding box center [697, 325] width 88 height 44
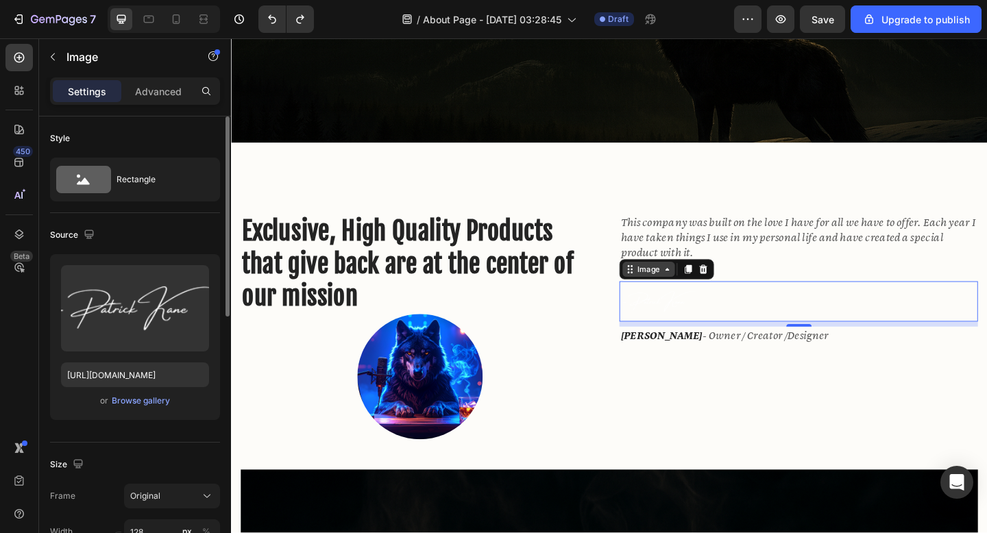
click at [684, 295] on div "Image" at bounding box center [685, 290] width 29 height 12
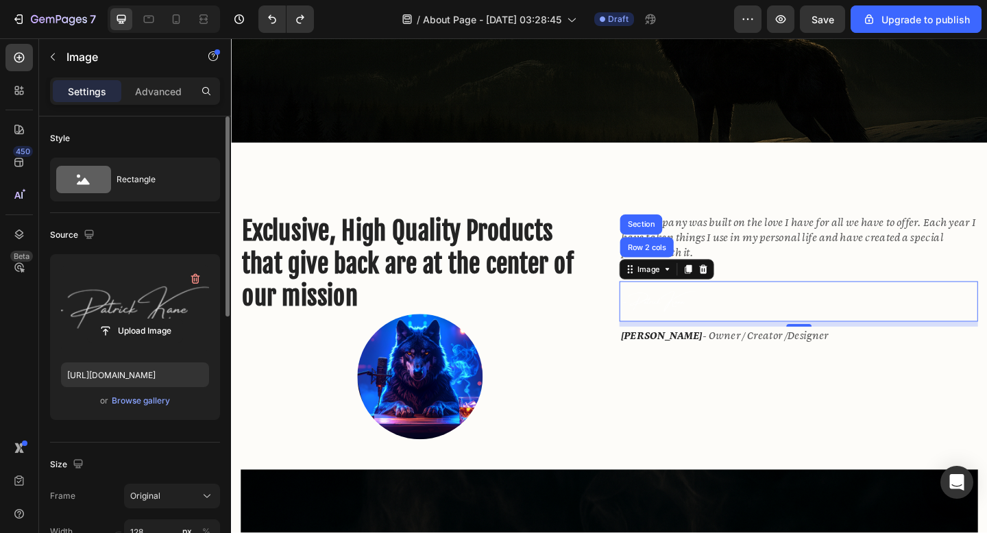
click at [162, 288] on label at bounding box center [135, 308] width 148 height 86
click at [162, 320] on input "file" at bounding box center [135, 331] width 95 height 23
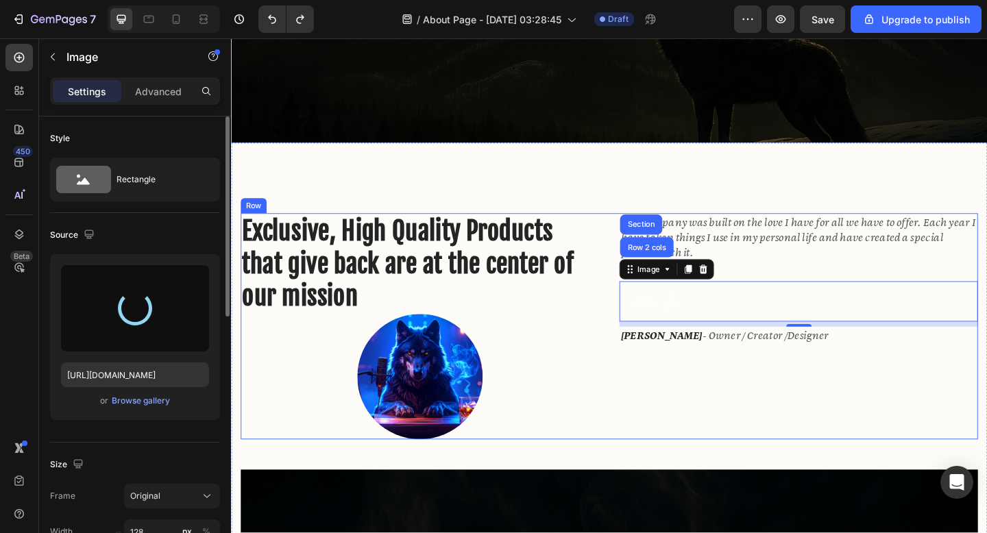
type input "[URL][DOMAIN_NAME]"
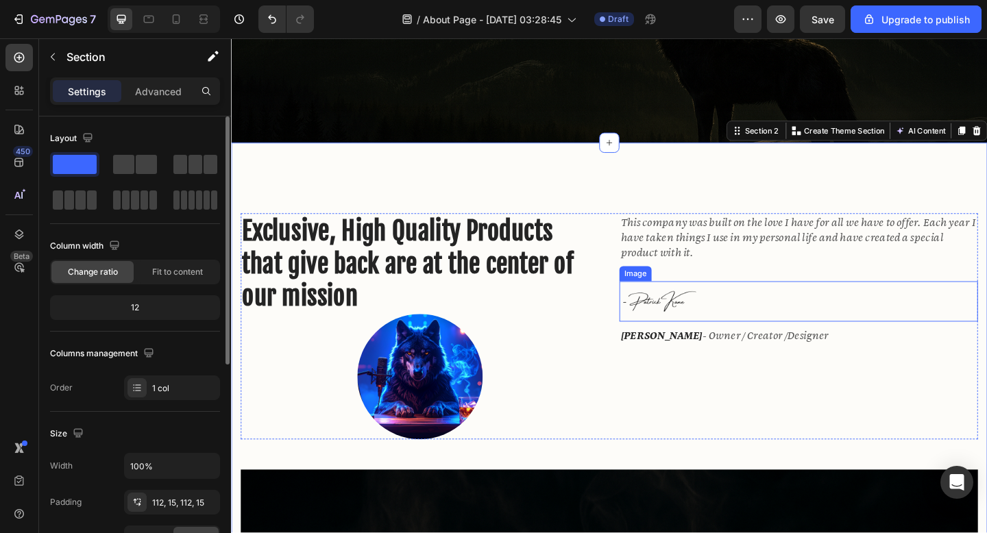
click at [703, 328] on img at bounding box center [697, 325] width 88 height 44
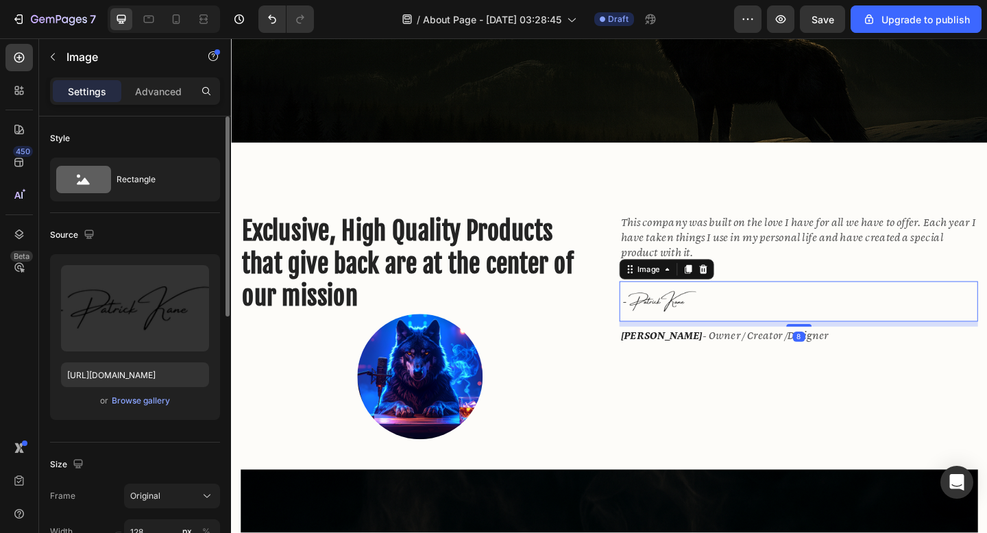
click at [703, 328] on img at bounding box center [697, 325] width 88 height 44
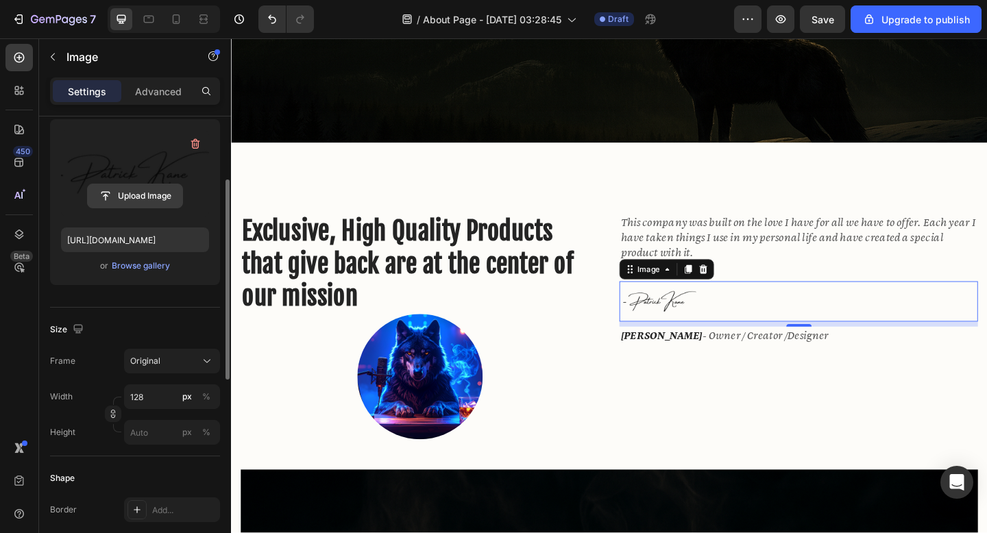
scroll to position [158, 0]
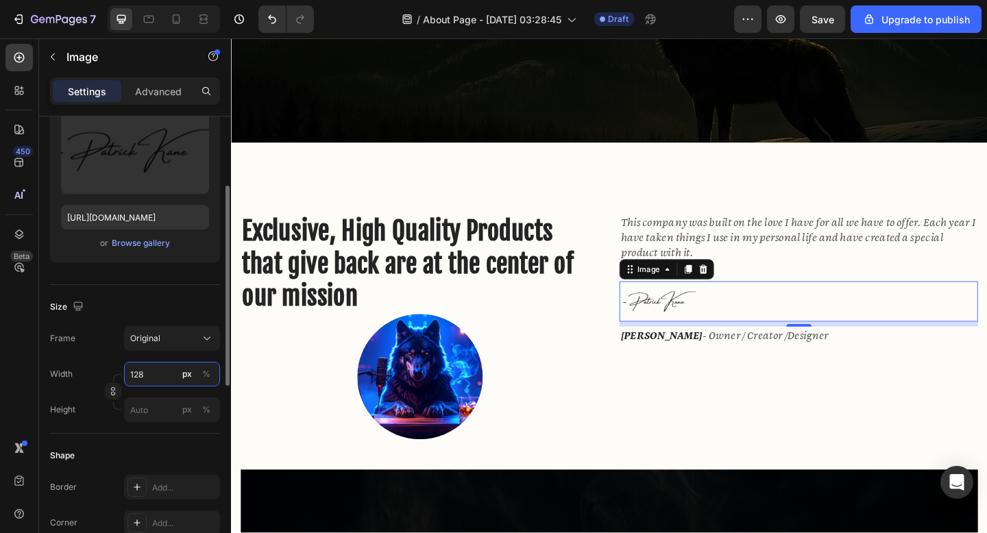
click at [149, 382] on input "128" at bounding box center [172, 374] width 96 height 25
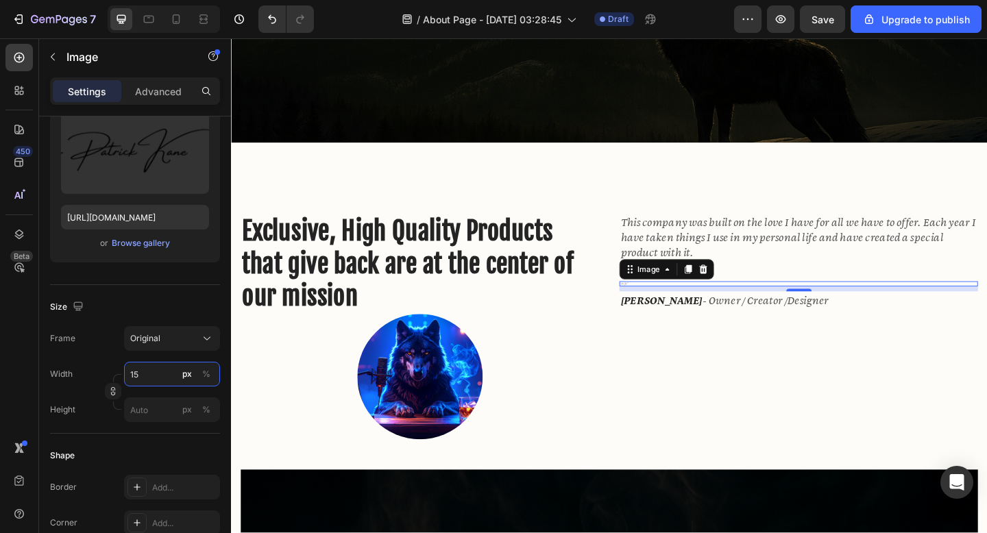
type input "150"
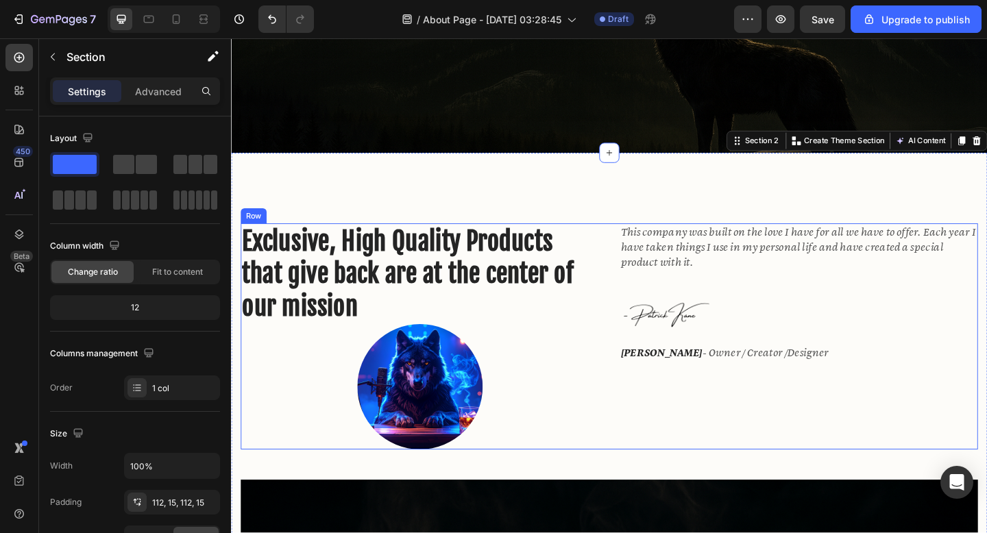
scroll to position [369, 0]
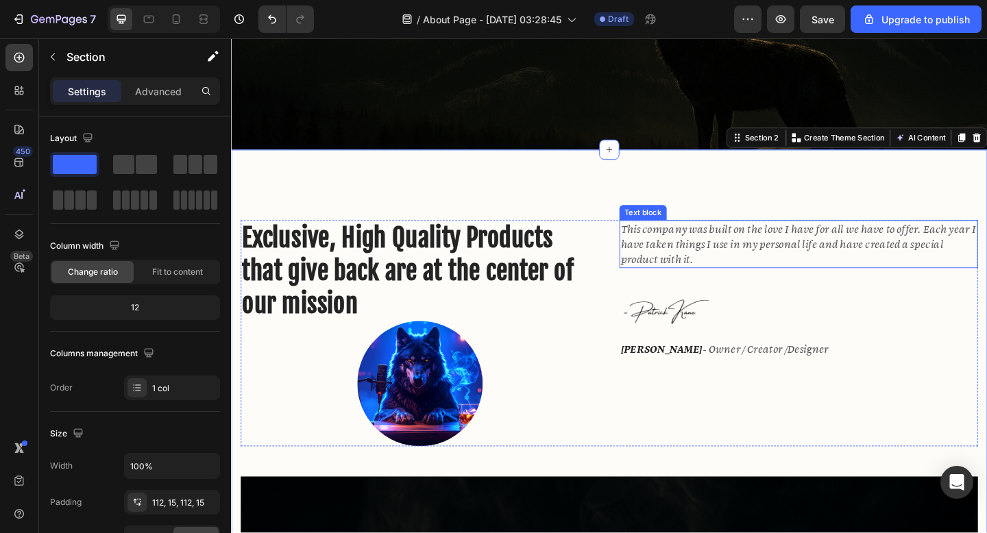
click at [724, 259] on p "This company was built on the love I have for all we have to offer. Each year I…" at bounding box center [848, 262] width 387 height 49
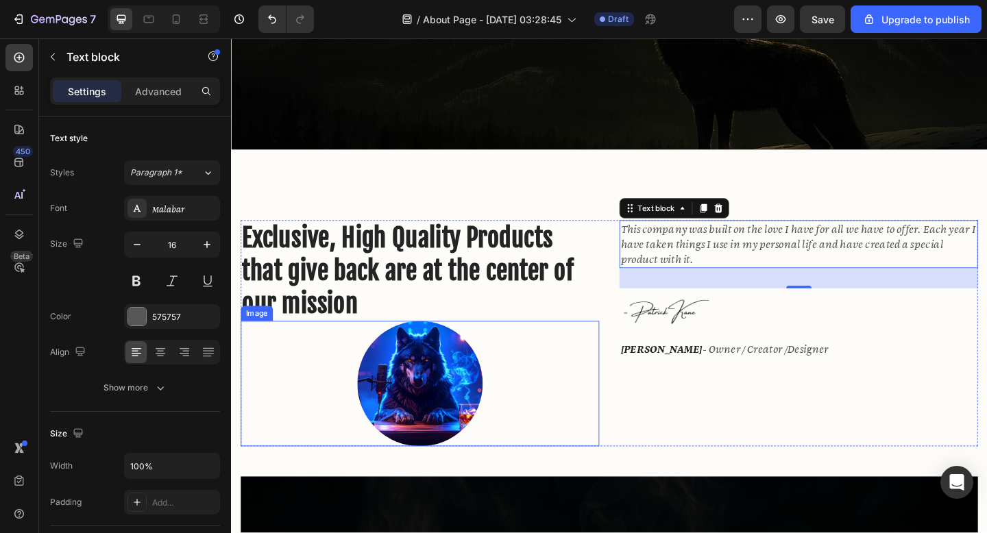
click at [457, 452] on img at bounding box center [436, 414] width 136 height 136
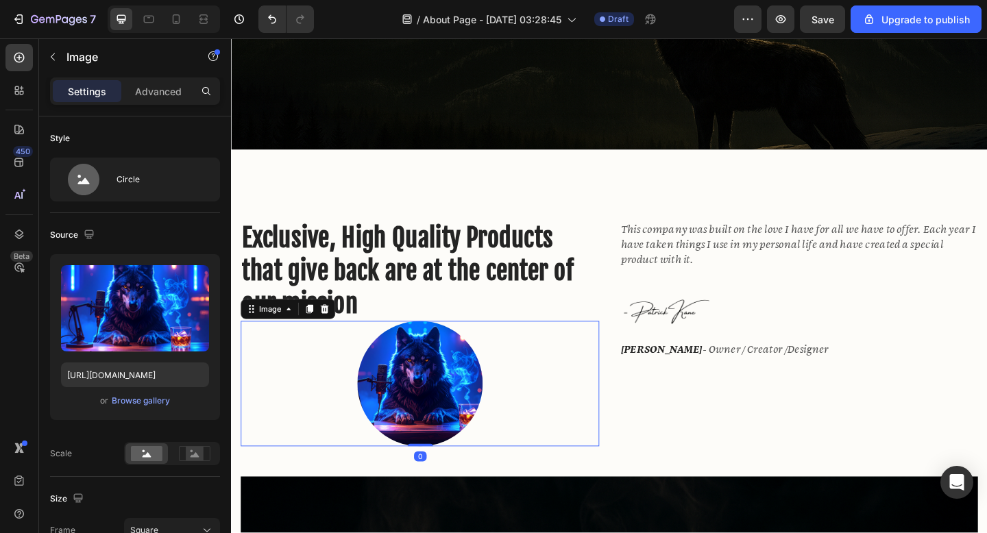
click at [449, 418] on img at bounding box center [436, 414] width 136 height 136
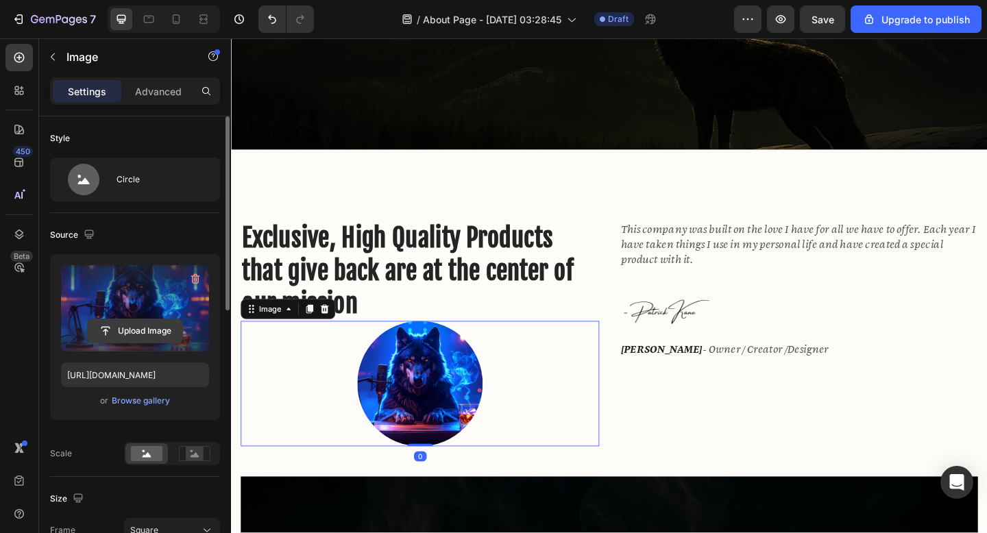
click at [159, 326] on input "file" at bounding box center [135, 331] width 95 height 23
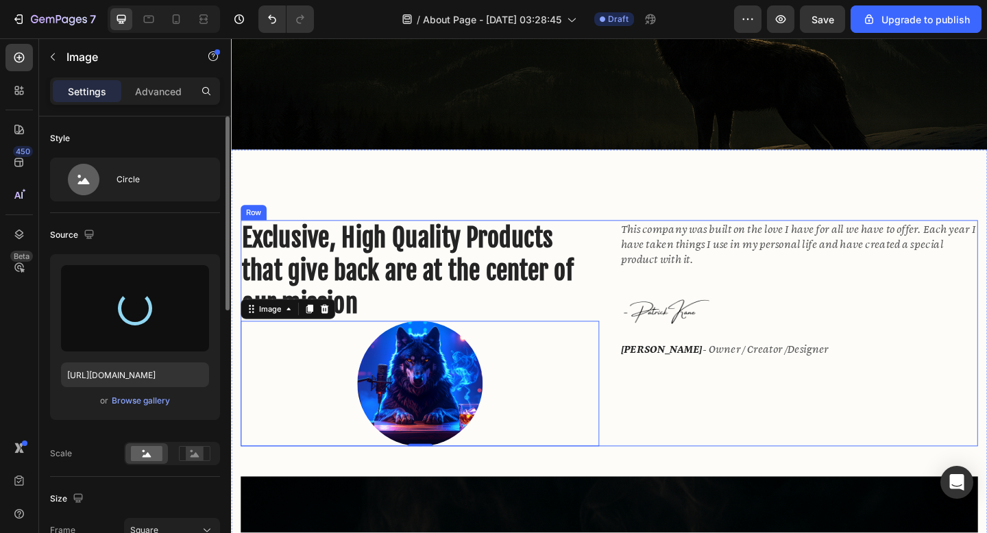
type input "[URL][DOMAIN_NAME]"
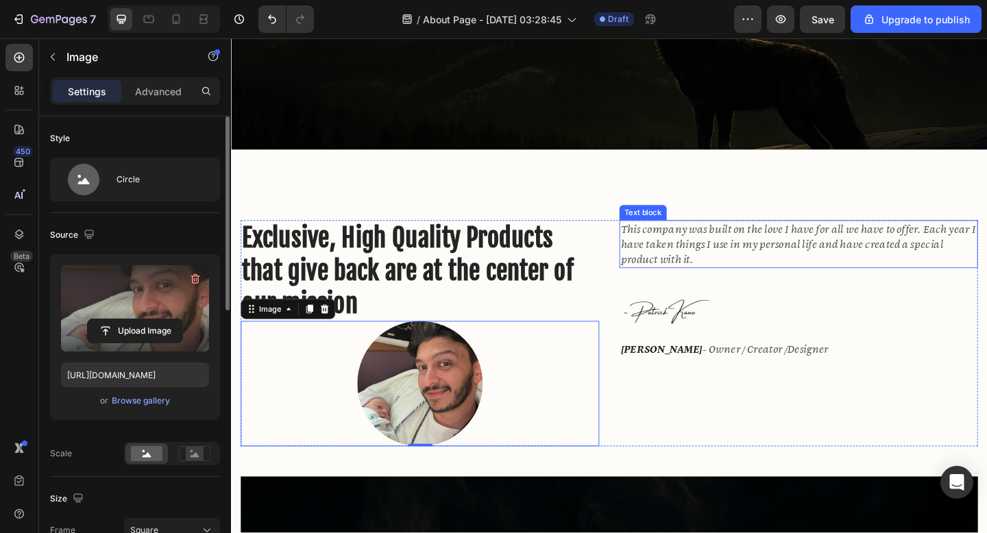
click at [733, 265] on p "This company was built on the love I have for all we have to offer. Each year I…" at bounding box center [848, 262] width 387 height 49
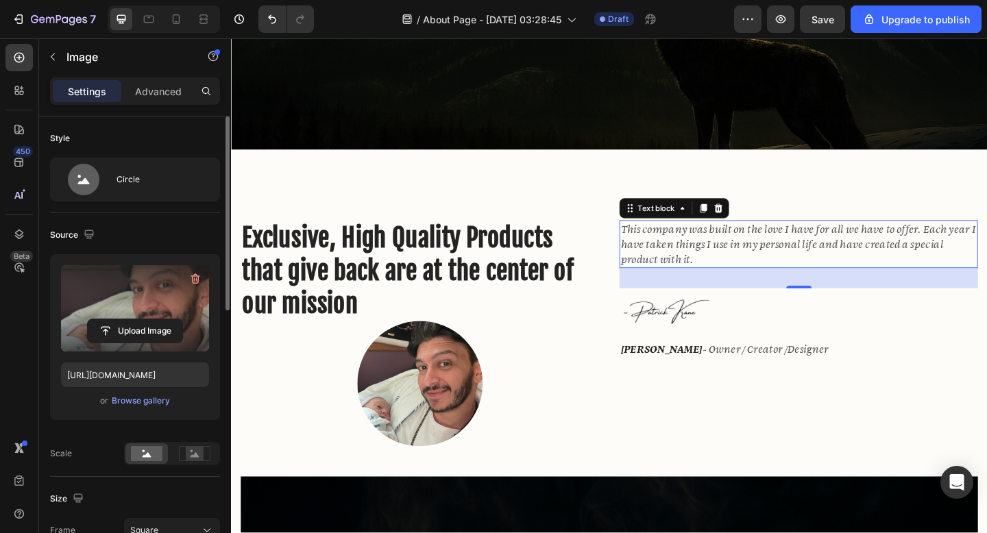
click at [733, 265] on p "This company was built on the love I have for all we have to offer. Each year I…" at bounding box center [848, 262] width 387 height 49
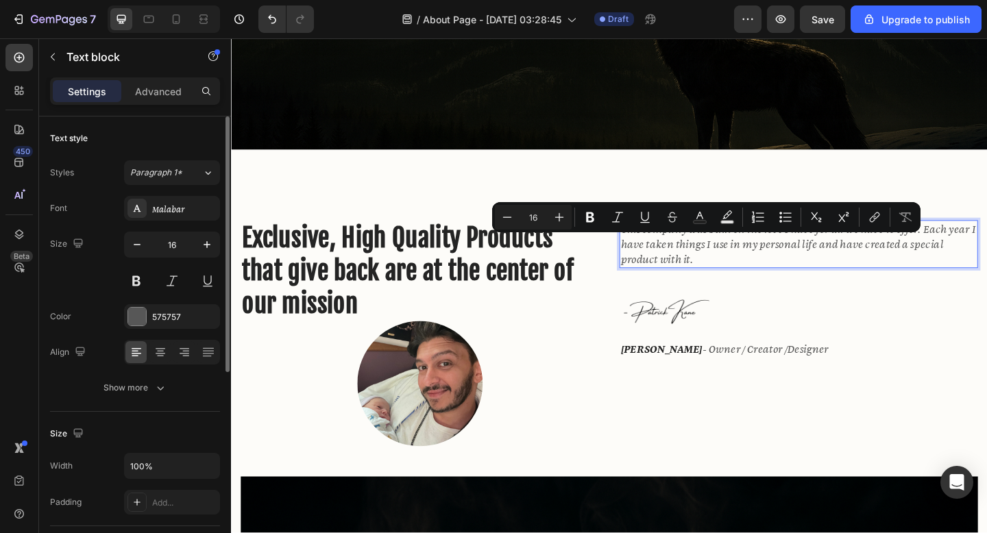
click at [737, 276] on p "This company was built on the love I have for all we have to offer. Each year I…" at bounding box center [848, 262] width 387 height 49
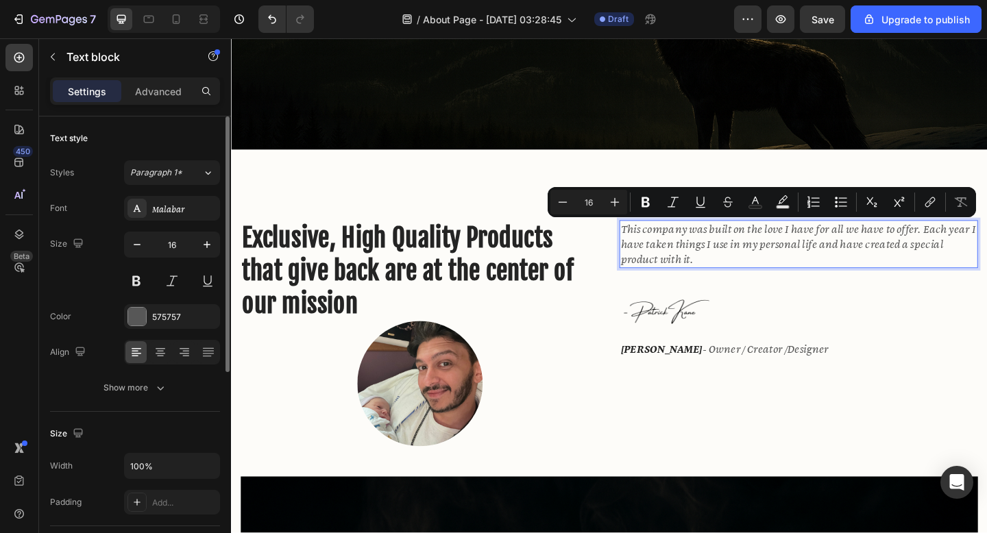
drag, startPoint x: 741, startPoint y: 278, endPoint x: 656, endPoint y: 245, distance: 91.2
click at [656, 245] on p "This company was built on the love I have for all we have to offer. Each year I…" at bounding box center [848, 262] width 387 height 49
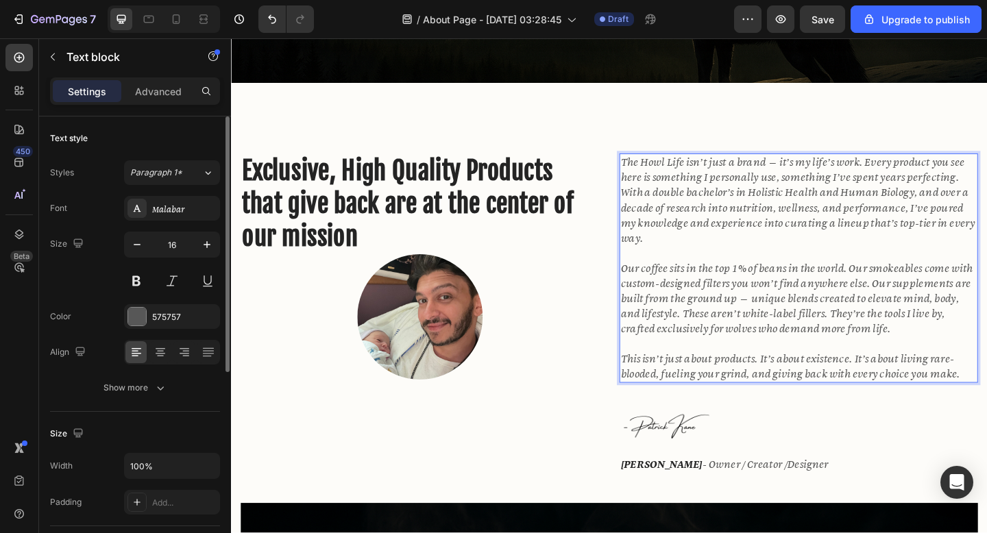
scroll to position [443, 0]
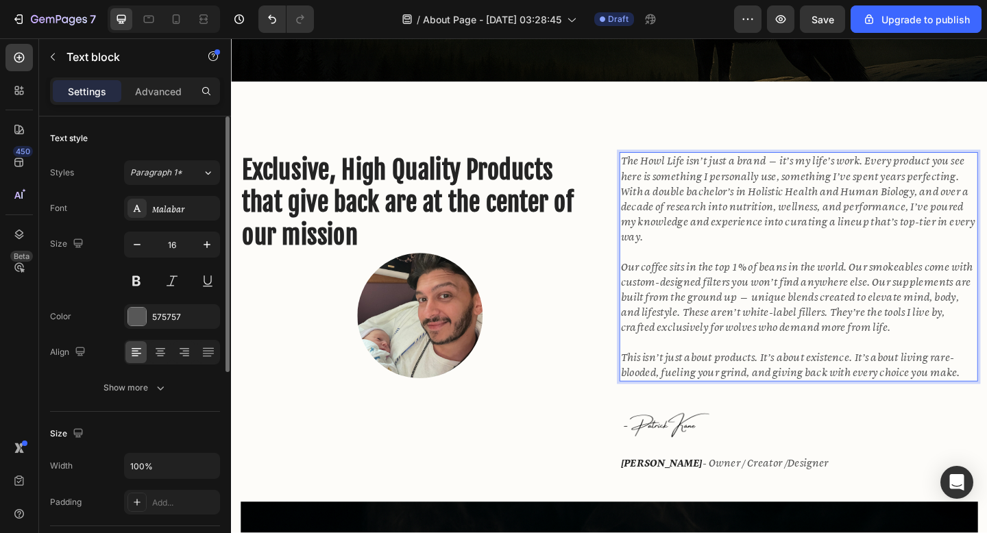
click at [727, 326] on icon "Our coffee sits in the top 1% of beans in the world. Our smokeables come with c…" at bounding box center [846, 320] width 383 height 80
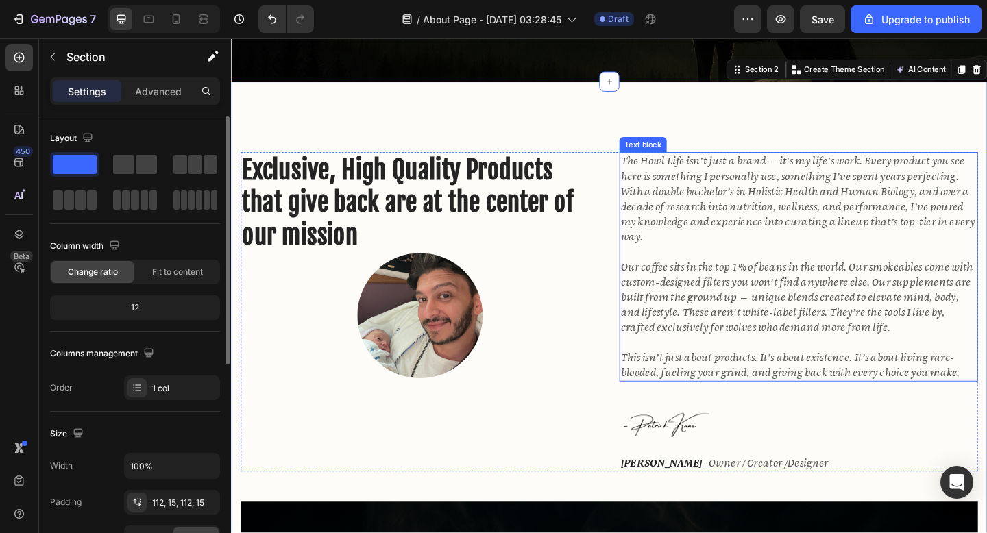
click at [823, 173] on icon "The Howl Life isn’t just a brand — it’s my life’s work. Every product you see h…" at bounding box center [847, 213] width 385 height 97
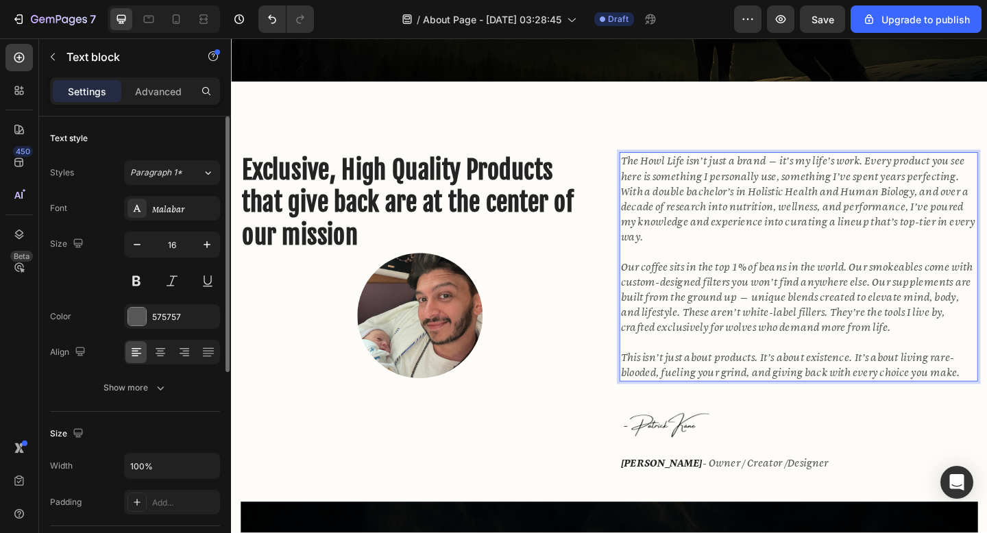
click at [823, 173] on icon "The Howl Life isn’t just a brand — it’s my life’s work. Every product you see h…" at bounding box center [847, 213] width 385 height 97
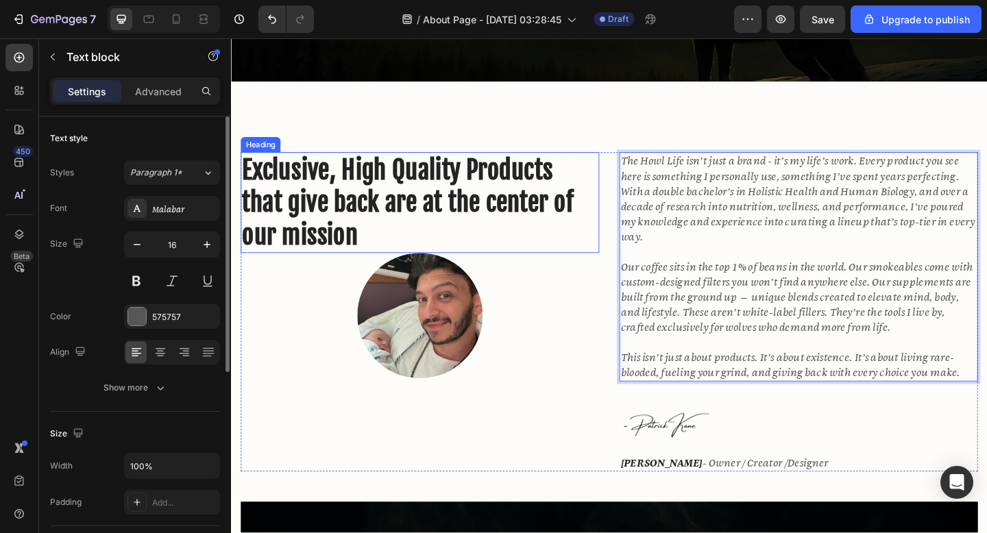
click at [426, 211] on h2 "Exclusive, High Quality Products that give back are at the center of our mission" at bounding box center [436, 217] width 390 height 110
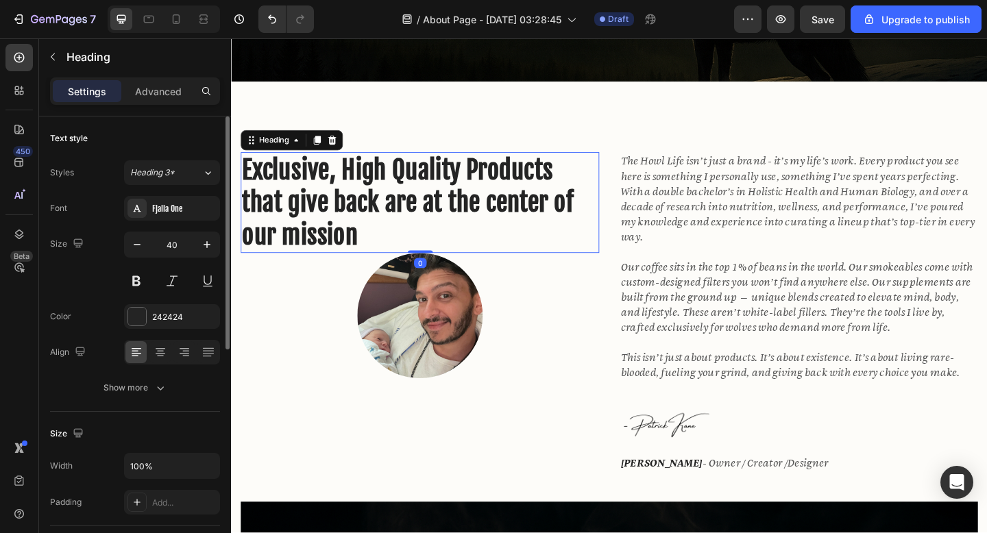
click at [415, 241] on h2 "Exclusive, High Quality Products that give back are at the center of our mission" at bounding box center [436, 217] width 390 height 110
click at [429, 221] on p "Exclusive, High Quality Products that give back are at the center of our mission" at bounding box center [436, 217] width 387 height 107
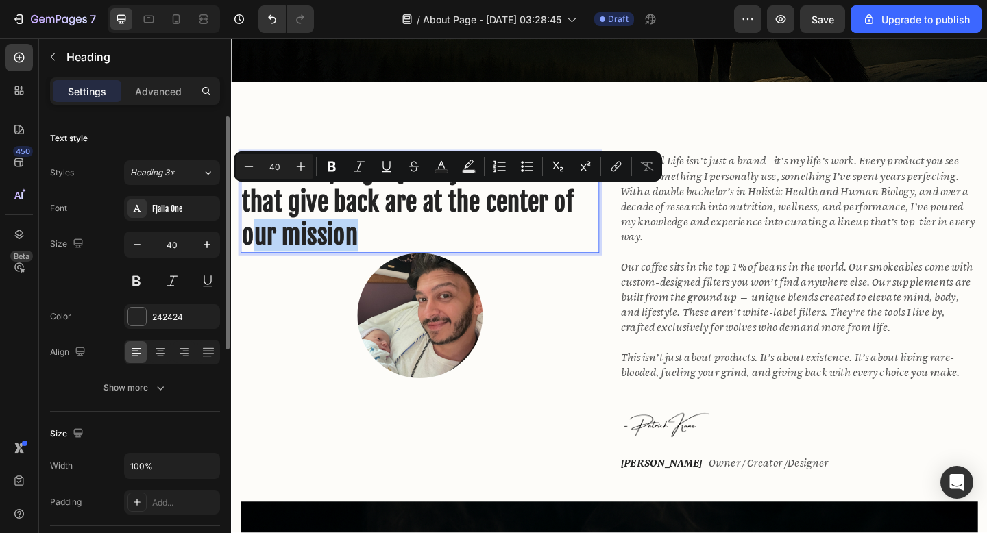
drag, startPoint x: 429, startPoint y: 257, endPoint x: 570, endPoint y: 215, distance: 148.2
click at [570, 215] on p "Exclusive, High Quality Products that give back are at the center of our mission" at bounding box center [436, 217] width 387 height 107
click at [540, 241] on p "Exclusive, High Quality Products that give back are at the center of our mission" at bounding box center [436, 217] width 387 height 107
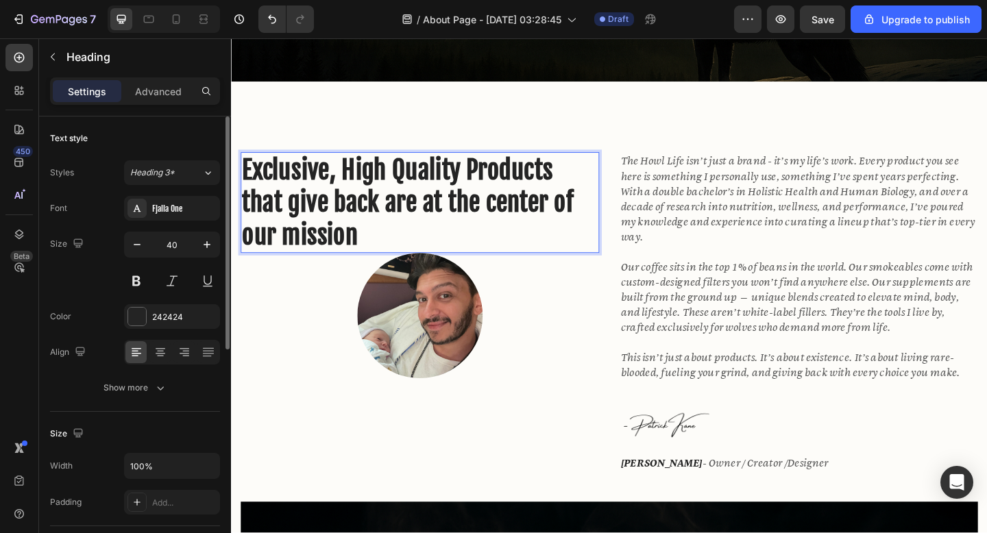
click at [591, 227] on p "Exclusive, High Quality Products that give back are at the center of our mission" at bounding box center [436, 217] width 387 height 107
click at [527, 259] on p "Exclusive, High Quality Products that give back are at the center of our mission" at bounding box center [436, 217] width 387 height 107
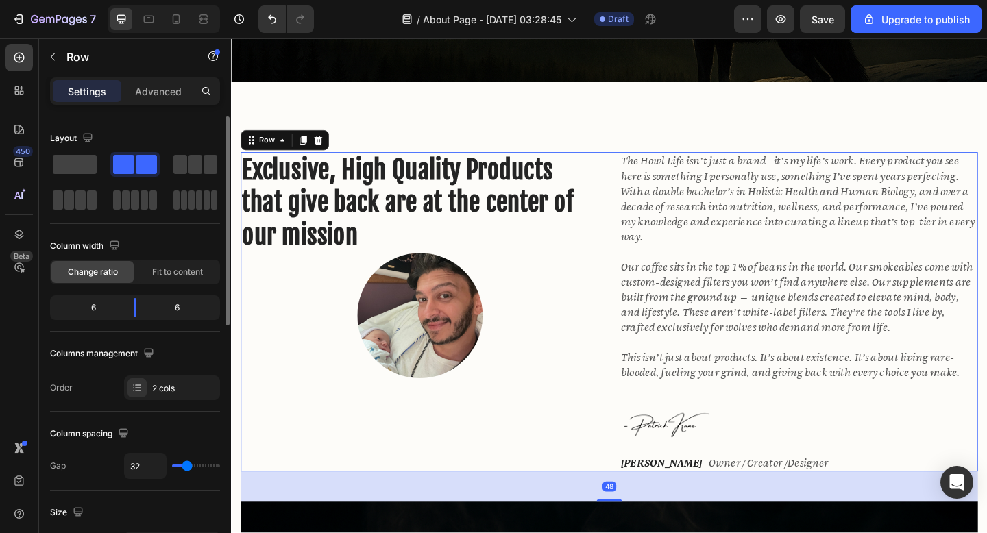
click at [575, 462] on div "Exclusive, High Quality Products that give back are at the center of our missio…" at bounding box center [436, 336] width 390 height 348
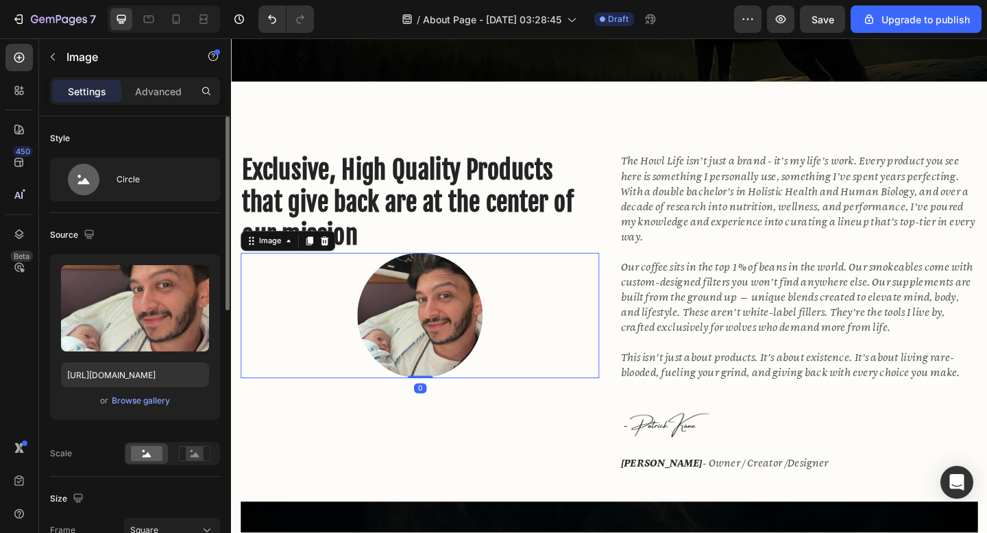
click at [472, 350] on img at bounding box center [436, 340] width 136 height 136
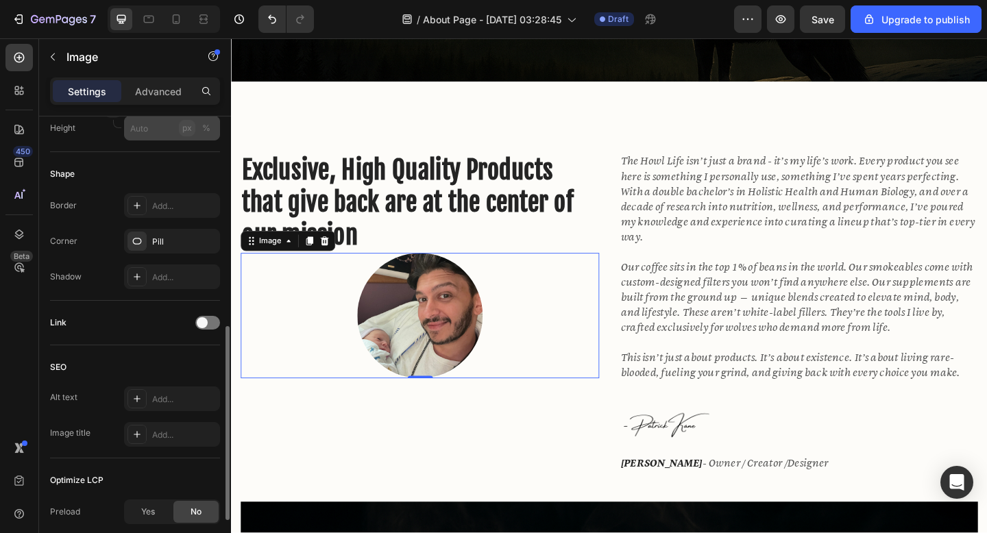
scroll to position [479, 0]
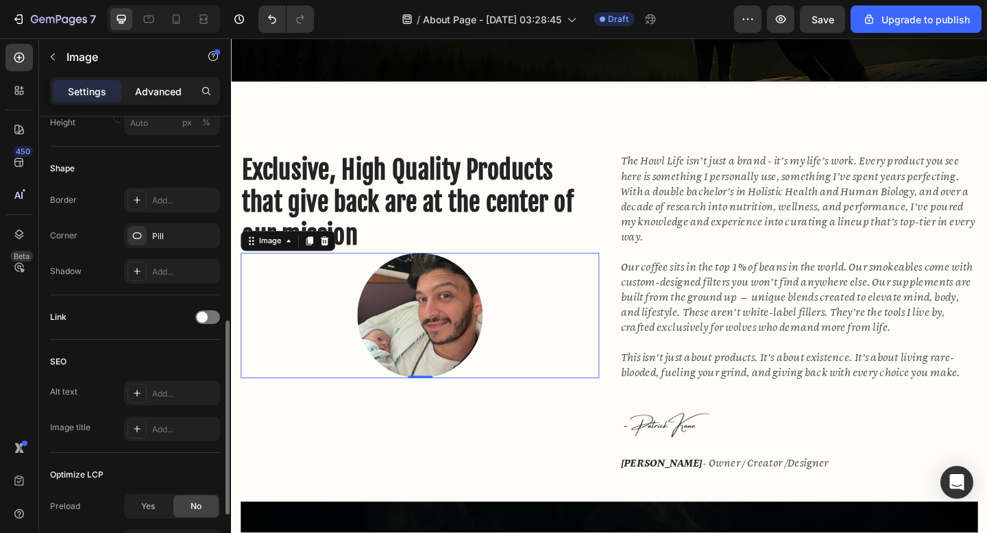
click at [169, 95] on p "Advanced" at bounding box center [158, 91] width 47 height 14
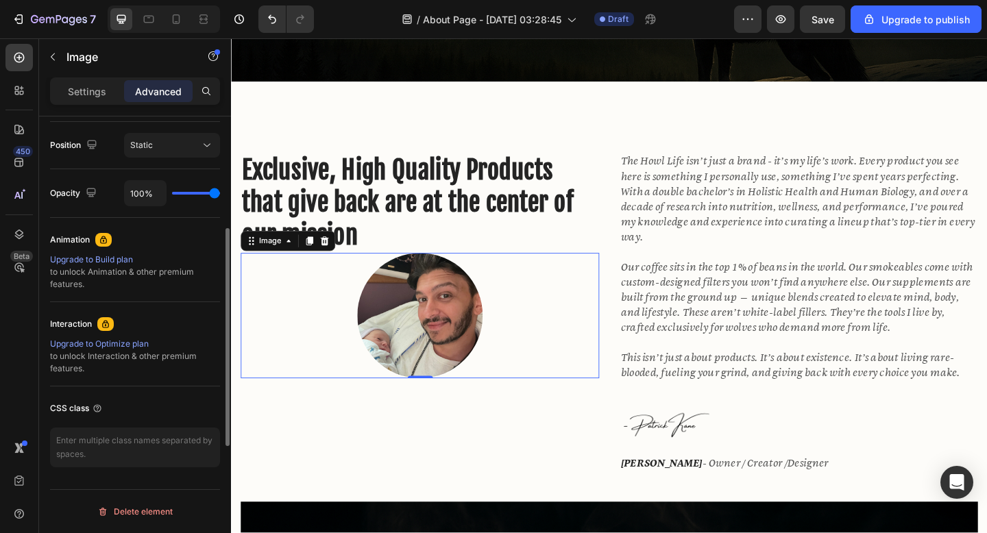
scroll to position [177, 0]
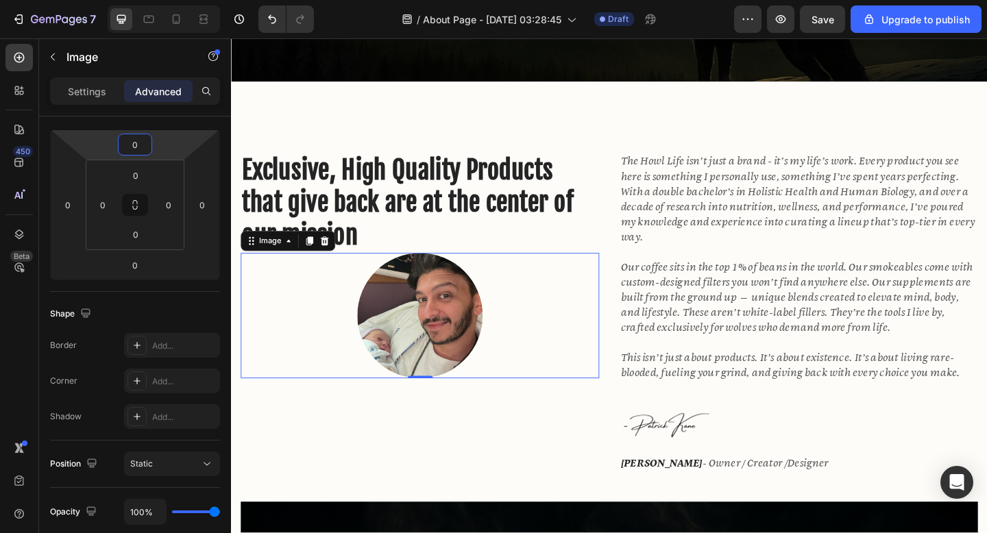
click at [137, 148] on input "0" at bounding box center [134, 144] width 27 height 21
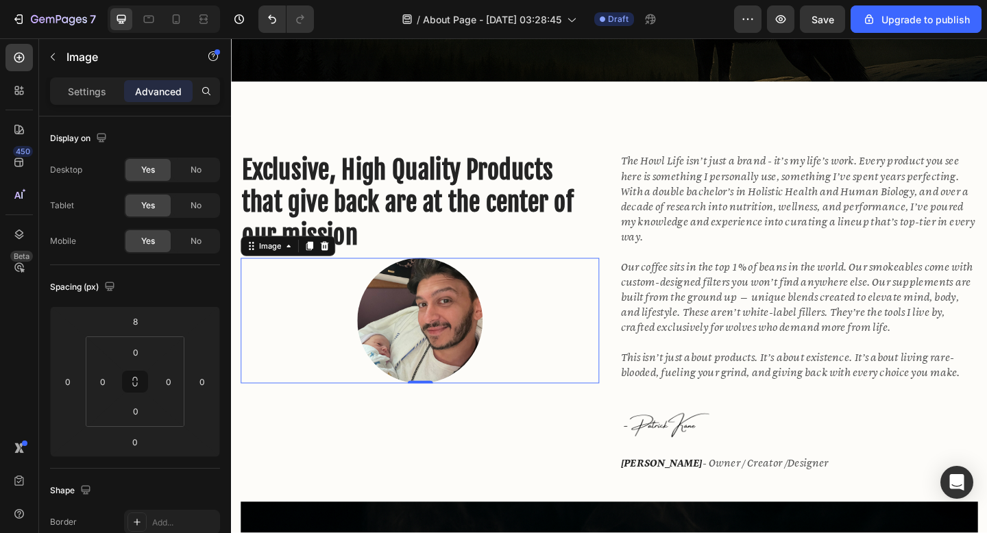
scroll to position [177, 0]
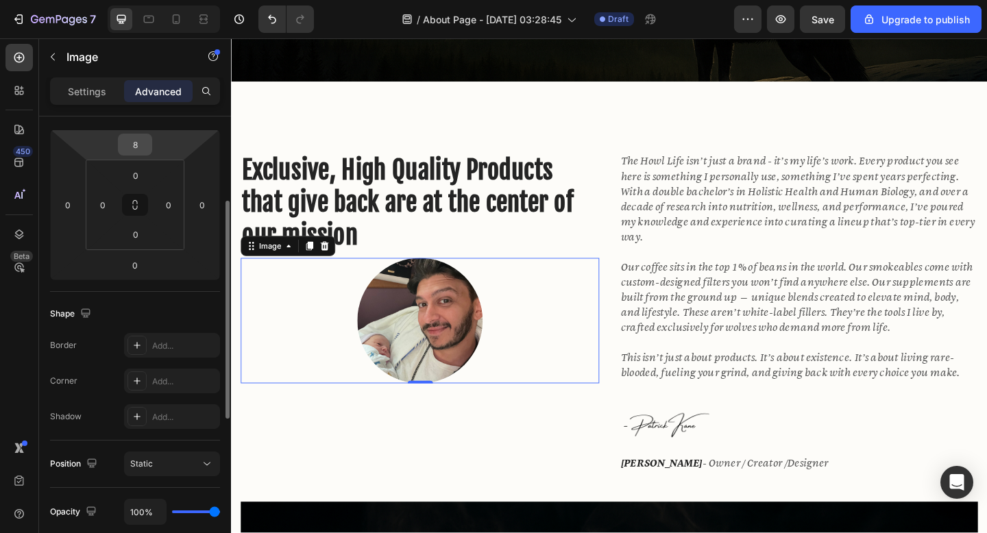
click at [141, 148] on input "8" at bounding box center [134, 144] width 27 height 21
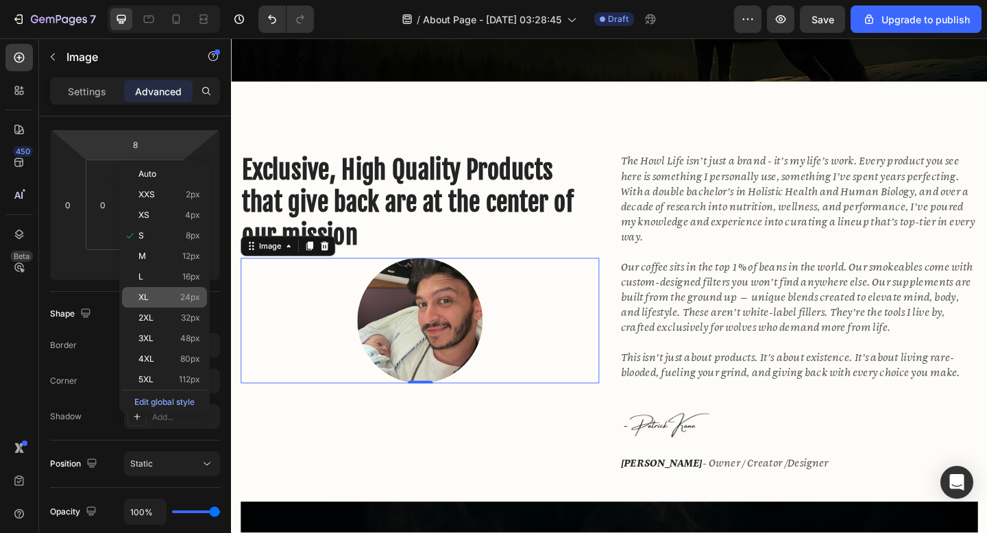
click at [158, 300] on p "XL 24px" at bounding box center [169, 298] width 62 height 10
type input "24"
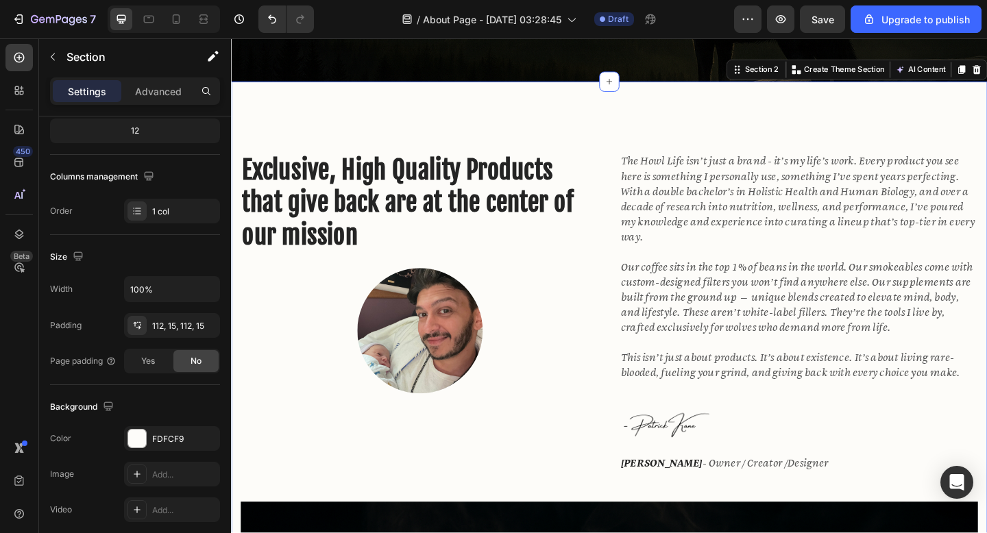
scroll to position [0, 0]
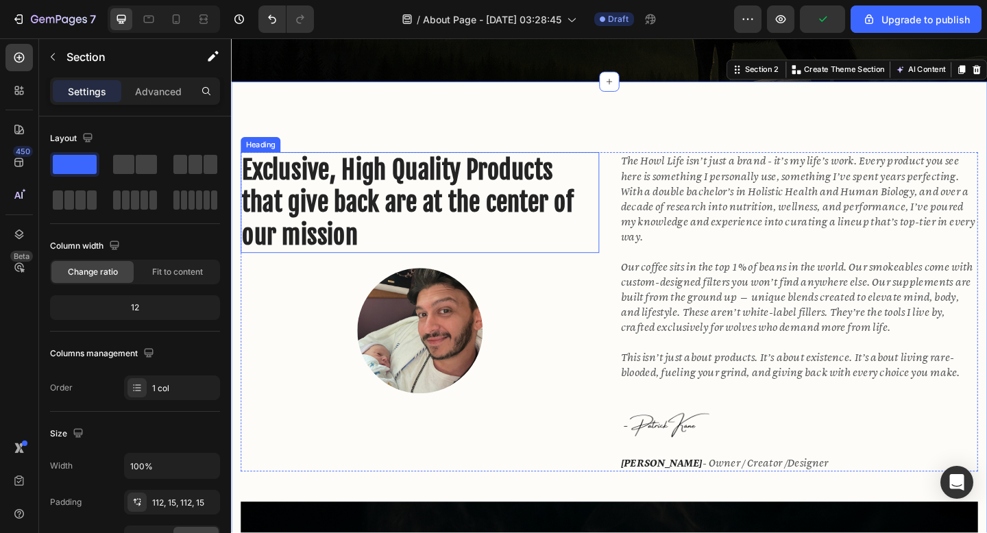
click at [450, 194] on p "Exclusive, High Quality Products that give back are at the center of our mission" at bounding box center [436, 217] width 387 height 107
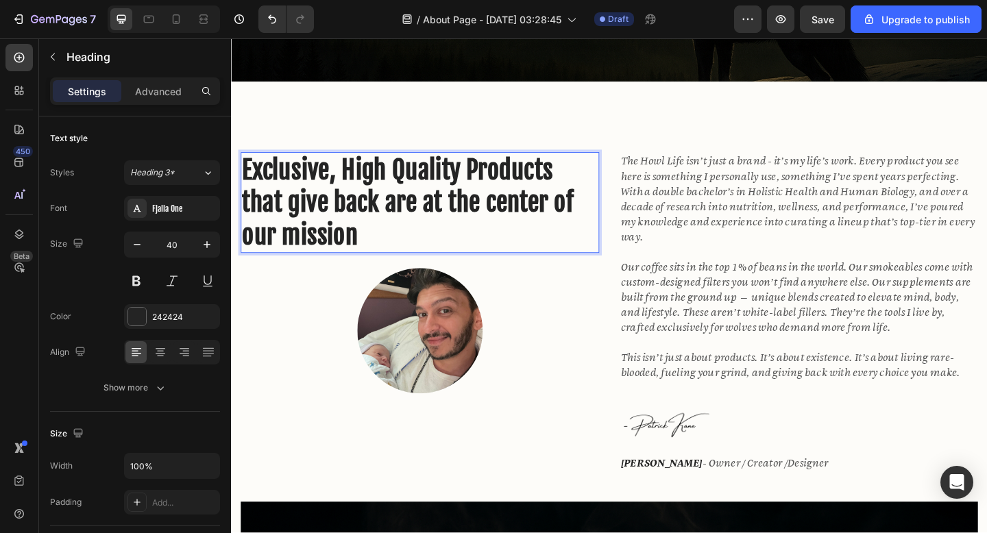
click at [428, 243] on p "Exclusive, High Quality Products that give back are at the center of our mission" at bounding box center [436, 217] width 387 height 107
click at [249, 184] on p "Exclusive, High Quality Products that give back are at the center of our mission" at bounding box center [436, 217] width 387 height 107
click at [245, 184] on p "Exclusive, High Quality Products that give back are at the center of our mission" at bounding box center [436, 217] width 387 height 107
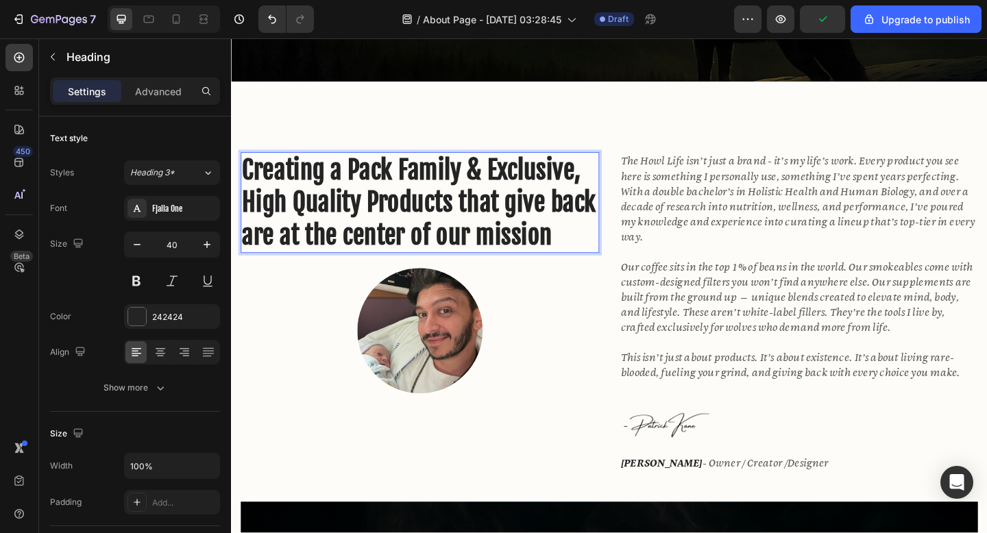
scroll to position [463, 0]
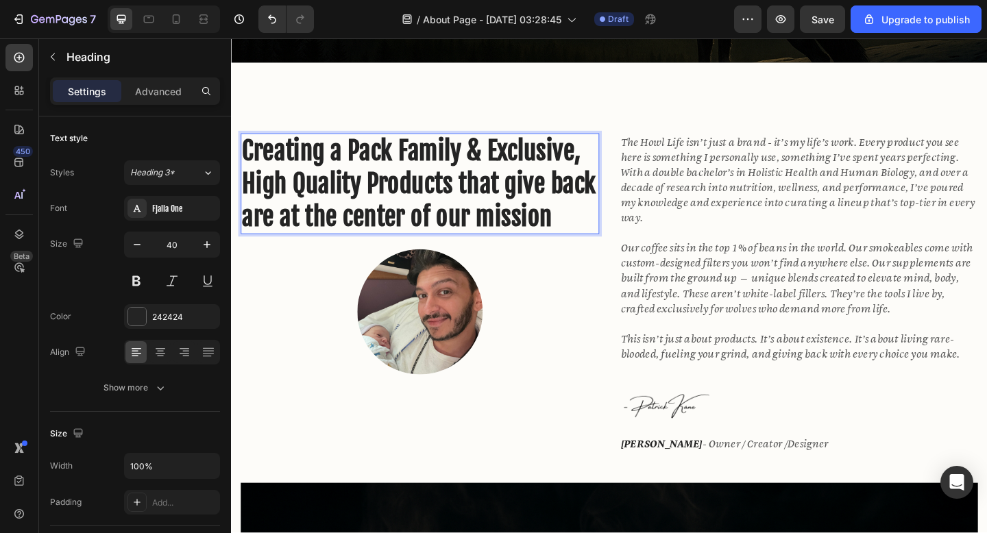
click at [540, 244] on p "Creating a Pack Family & Exclusive, High Quality Products that give back are at…" at bounding box center [436, 196] width 387 height 107
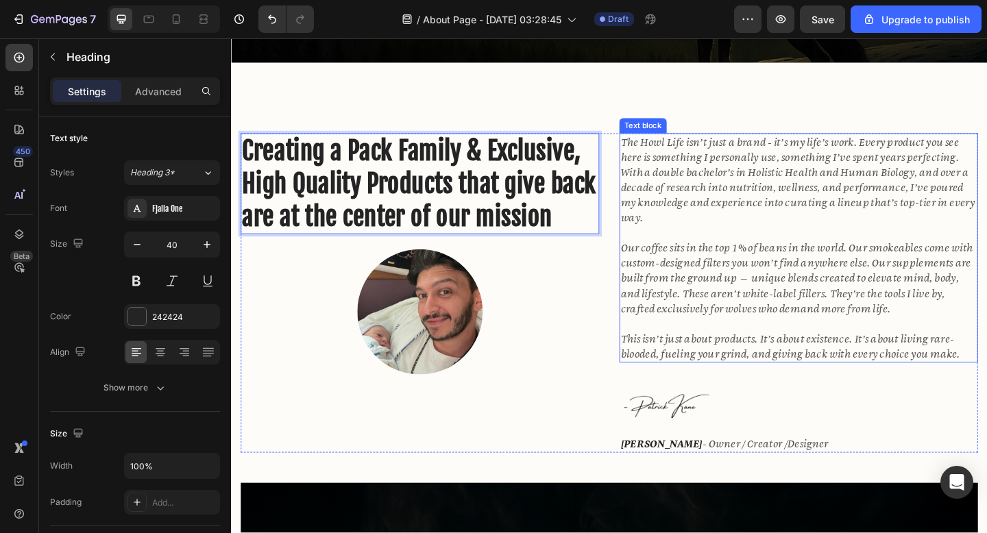
click at [716, 278] on icon "Our coffee sits in the top 1% of beans in the world. Our smokeables come with c…" at bounding box center [846, 299] width 383 height 80
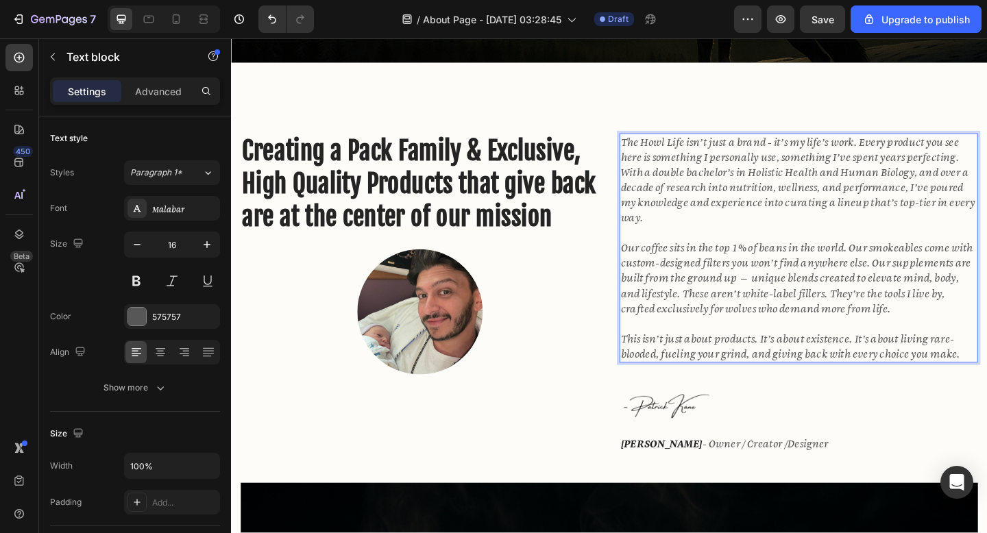
click at [668, 154] on icon "The Howl Life isn’t just a brand - it’s my life’s work. Every product you see h…" at bounding box center [847, 192] width 385 height 97
drag, startPoint x: 657, startPoint y: 153, endPoint x: 965, endPoint y: 383, distance: 384.1
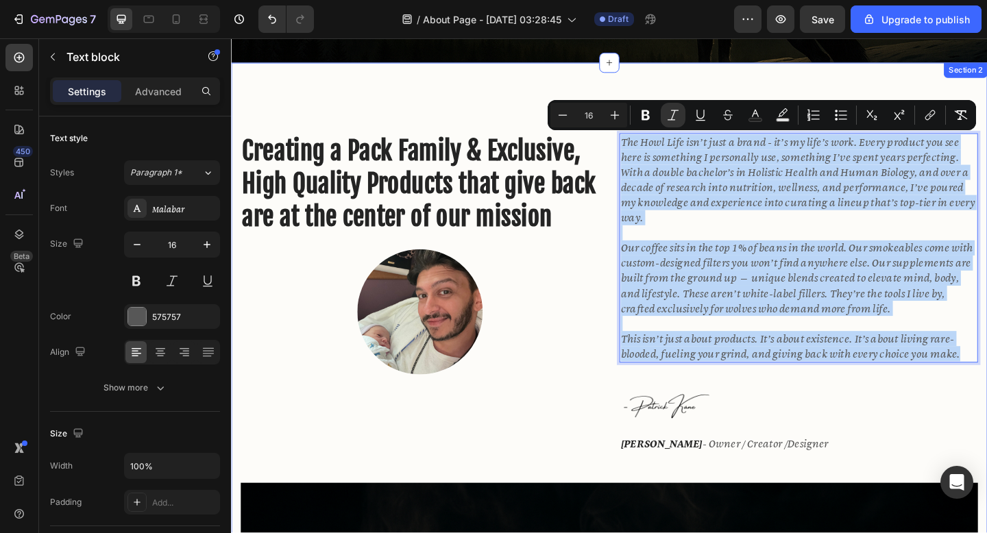
drag, startPoint x: 1027, startPoint y: 383, endPoint x: 668, endPoint y: 139, distance: 434.3
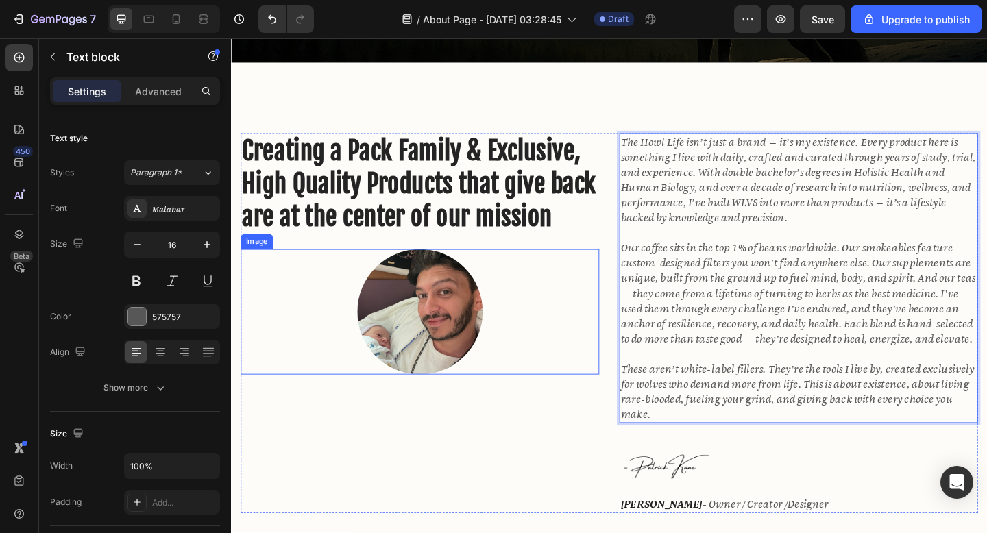
click at [417, 339] on img at bounding box center [436, 336] width 136 height 136
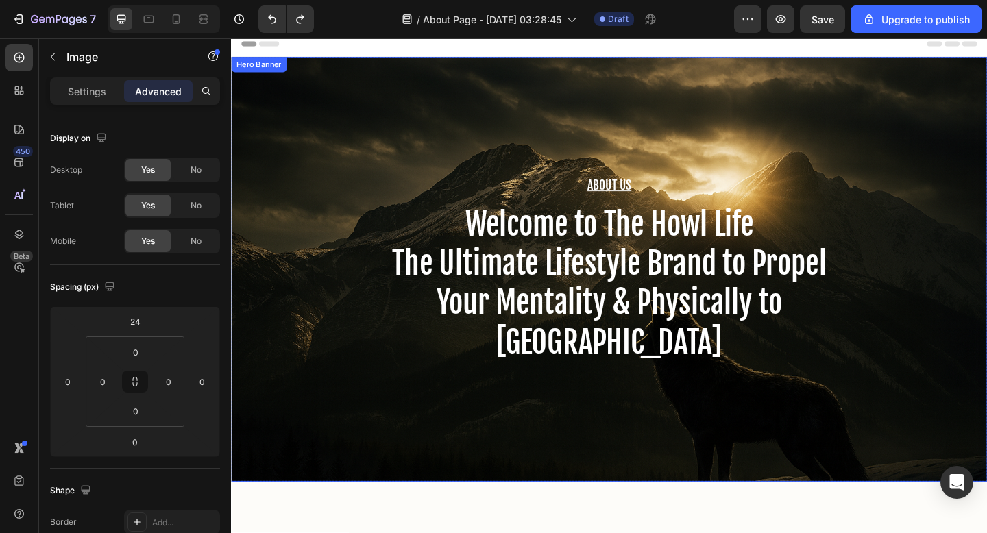
scroll to position [0, 0]
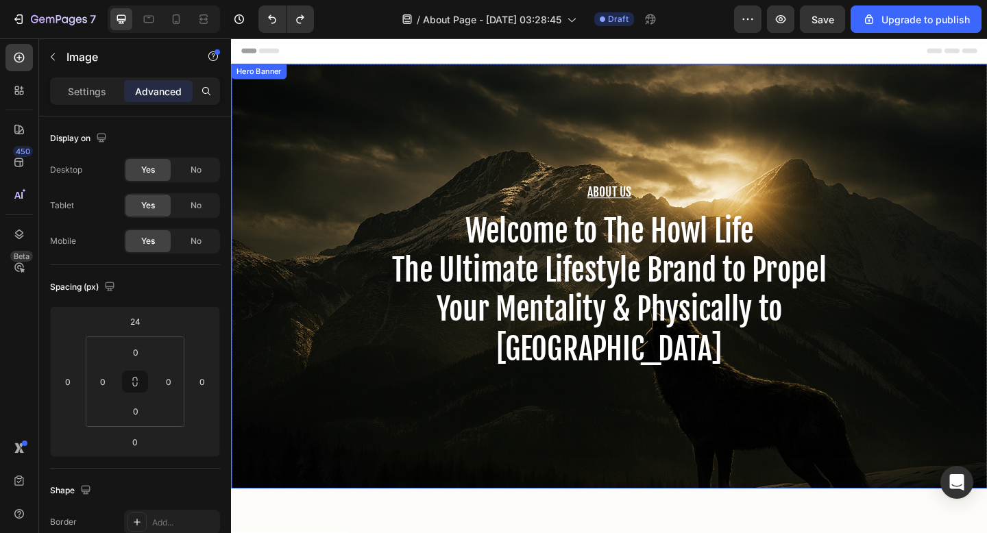
click at [605, 462] on div "About Us Heading Welcome to The Howl Life The Ultimate Lifestyle Brand to Prope…" at bounding box center [642, 298] width 823 height 462
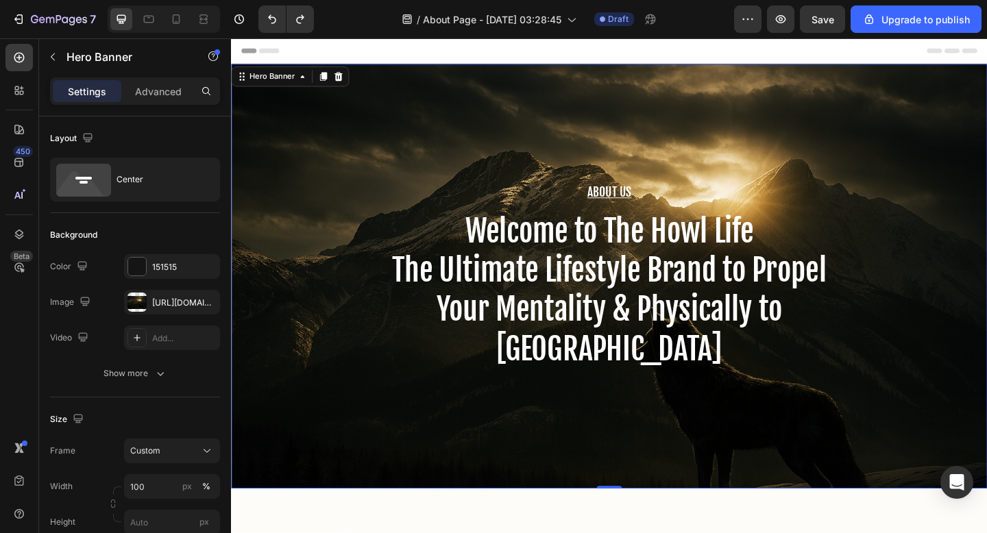
click at [605, 463] on div "About Us Heading Welcome to The Howl Life The Ultimate Lifestyle Brand to Prope…" at bounding box center [642, 298] width 823 height 462
click at [140, 302] on div at bounding box center [137, 302] width 19 height 19
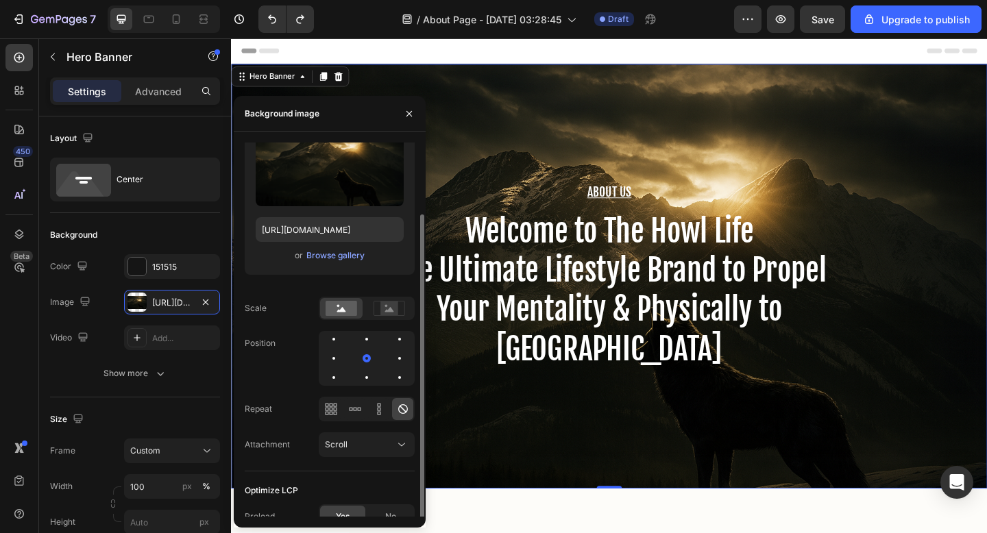
scroll to position [71, 0]
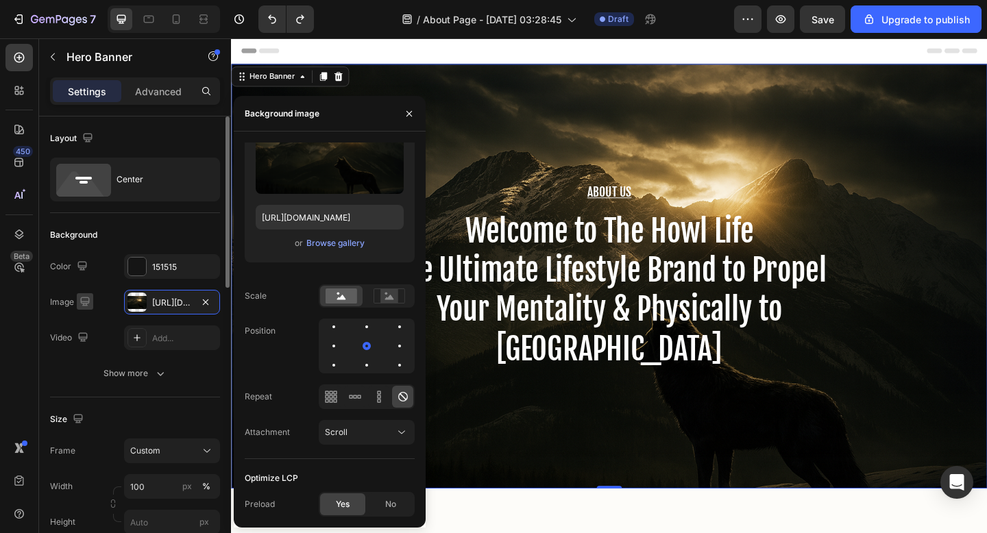
click at [86, 302] on icon "button" at bounding box center [85, 302] width 14 height 14
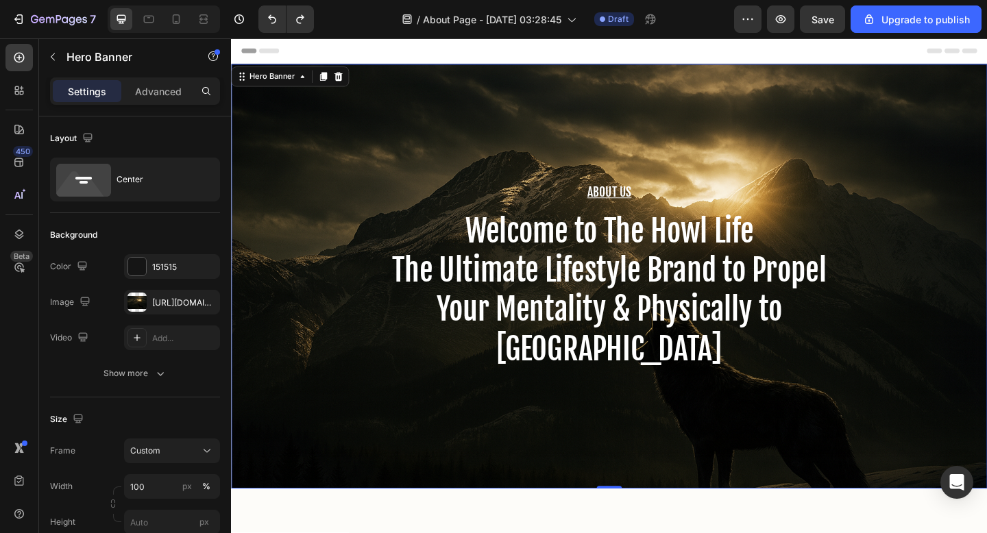
click at [326, 381] on div "About Us Heading Welcome to The Howl Life The Ultimate Lifestyle Brand to Prope…" at bounding box center [642, 298] width 823 height 462
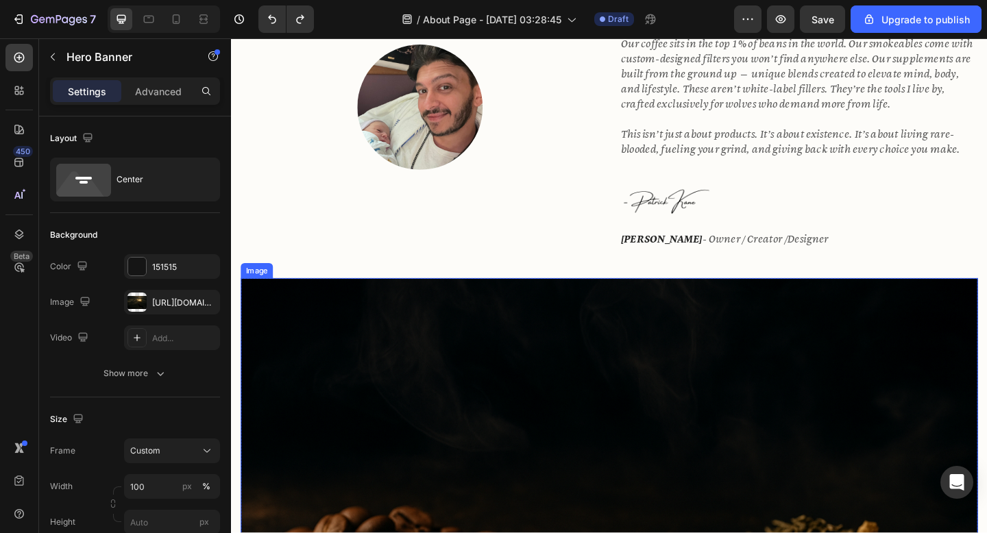
scroll to position [458, 0]
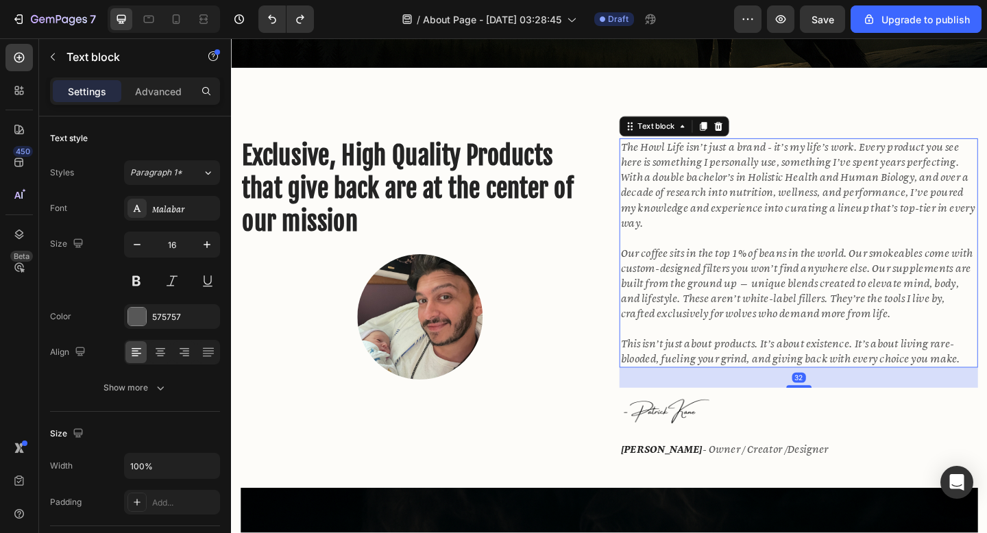
click at [774, 210] on icon "The Howl Life isn’t just a brand - it’s my life’s work. Every product you see h…" at bounding box center [847, 197] width 385 height 97
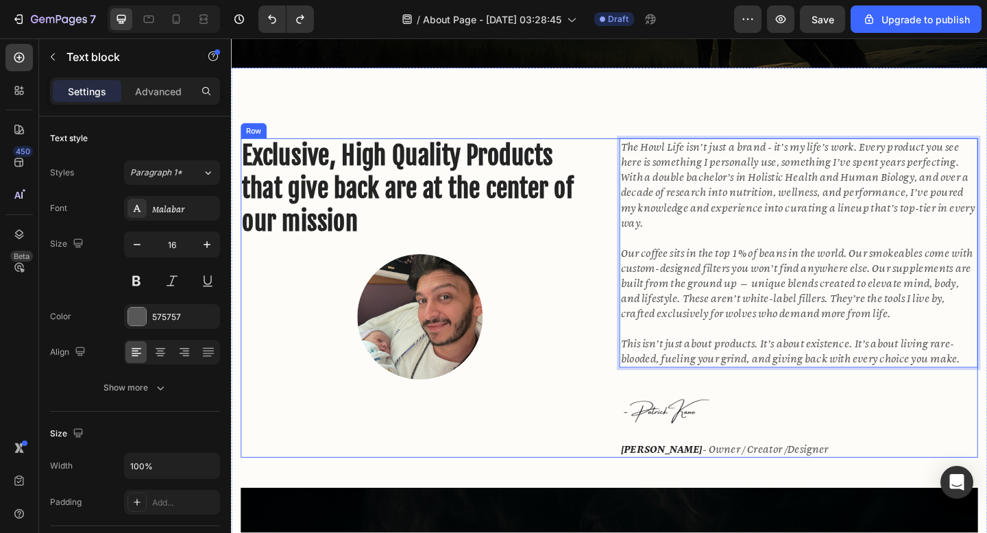
drag, startPoint x: 657, startPoint y: 158, endPoint x: 1000, endPoint y: 400, distance: 420.6
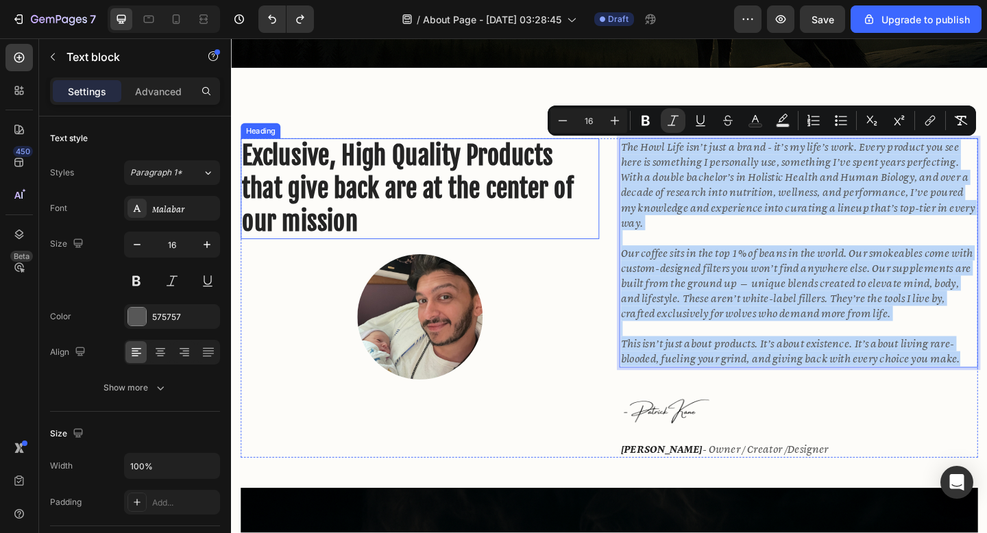
drag, startPoint x: 1028, startPoint y: 389, endPoint x: 615, endPoint y: 156, distance: 474.0
click at [615, 156] on div "Exclusive, High Quality Products that give back are at the center of our missio…" at bounding box center [642, 321] width 802 height 348
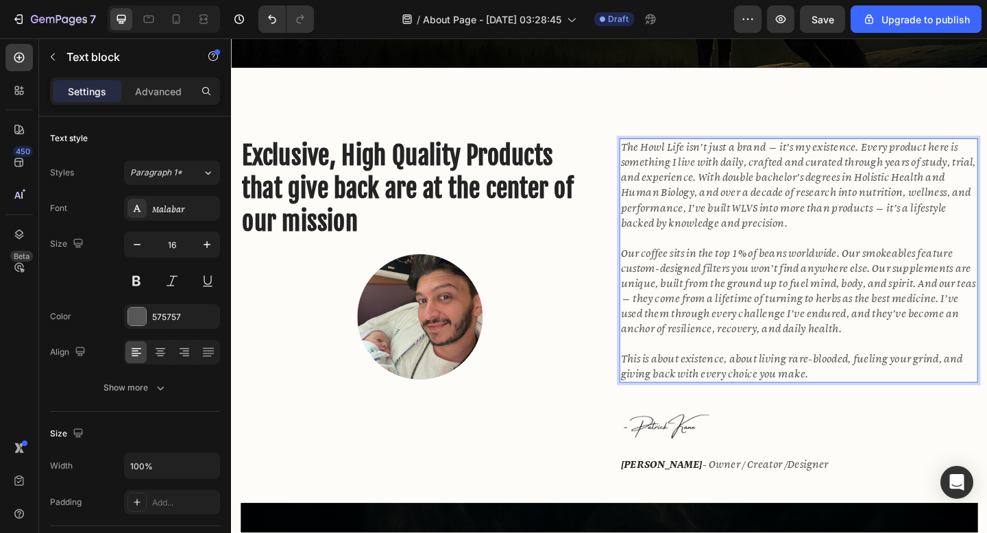
click at [804, 225] on icon "The Howl Life isn’t just a brand — it’s my existence. Every product here is som…" at bounding box center [848, 197] width 387 height 97
click at [915, 251] on p "Rich Text Editor. Editing area: main" at bounding box center [848, 256] width 387 height 16
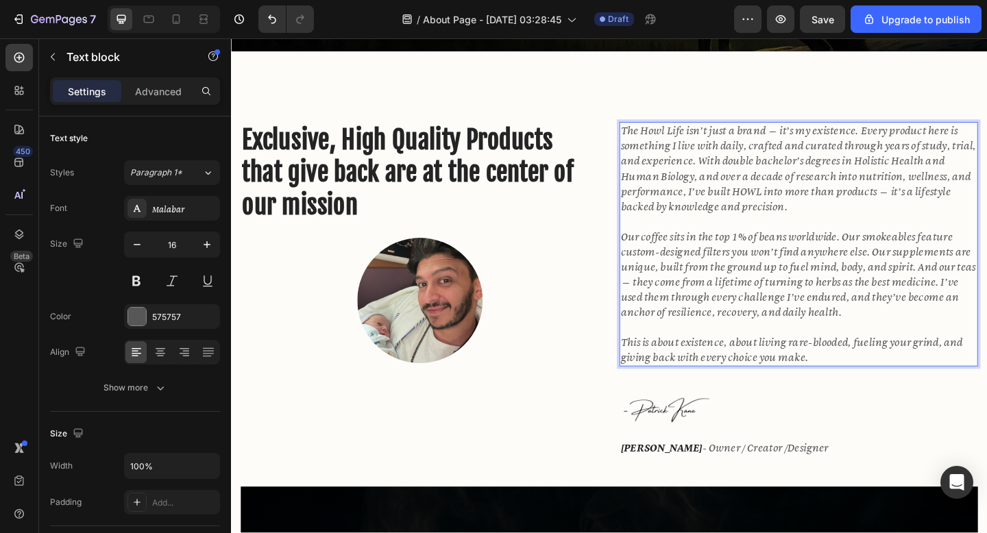
scroll to position [479, 0]
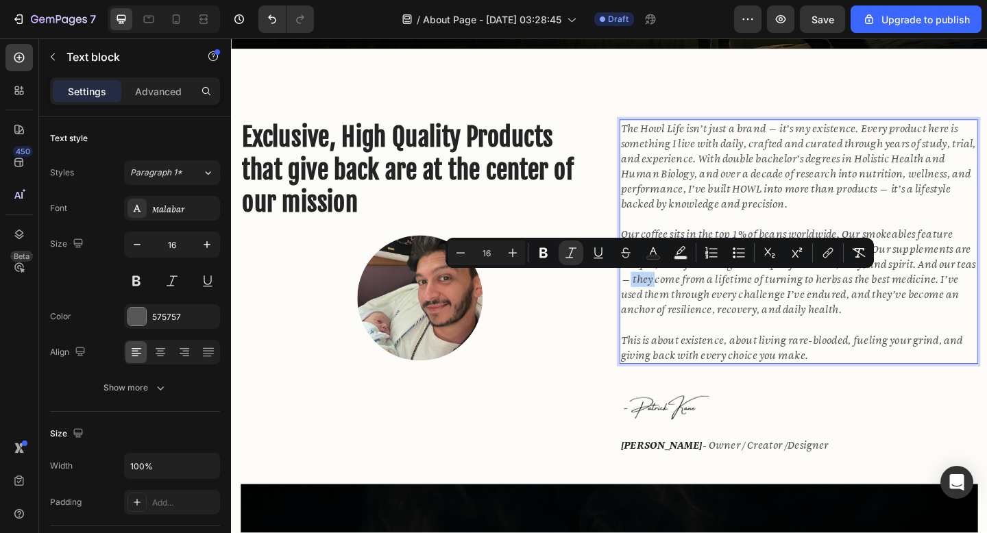
drag, startPoint x: 693, startPoint y: 308, endPoint x: 662, endPoint y: 300, distance: 32.4
click at [662, 300] on icon "Our coffee sits in the top 1% of beans worldwide. Our smokeables feature custom…" at bounding box center [848, 292] width 387 height 97
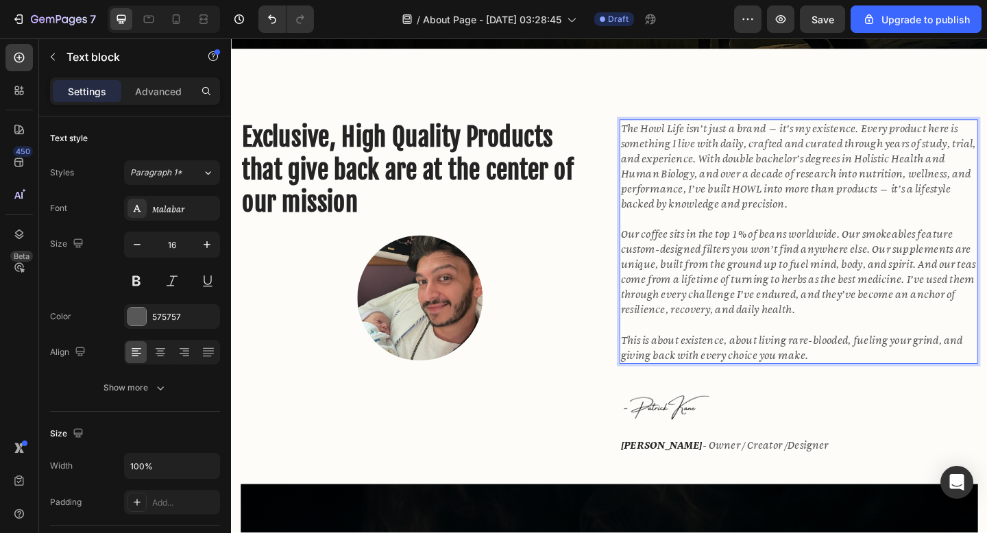
click at [885, 337] on p "Our coffee sits in the top 1% of beans worldwide. Our smokeables feature custom…" at bounding box center [848, 292] width 387 height 99
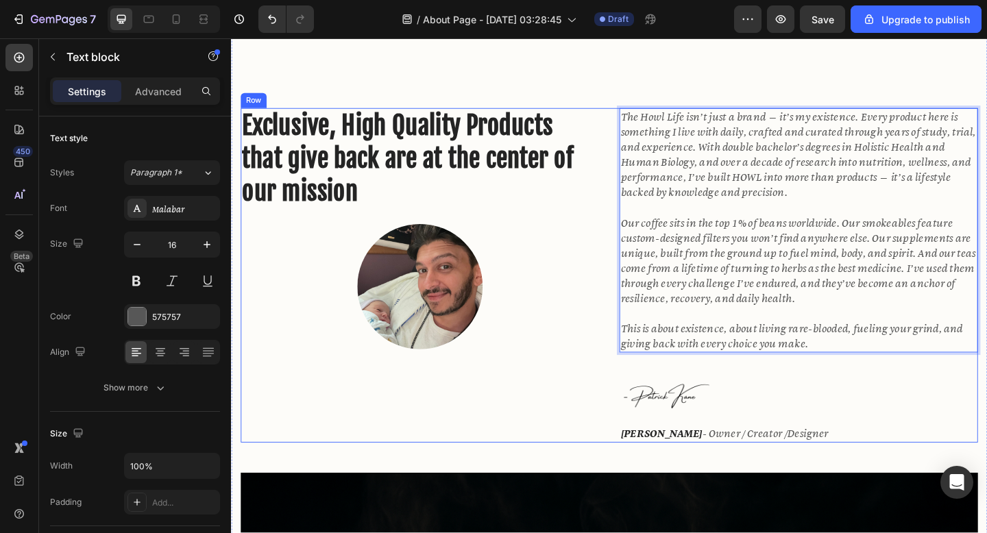
click at [566, 408] on div "Exclusive, High Quality Products that give back are at the center of our missio…" at bounding box center [436, 297] width 390 height 364
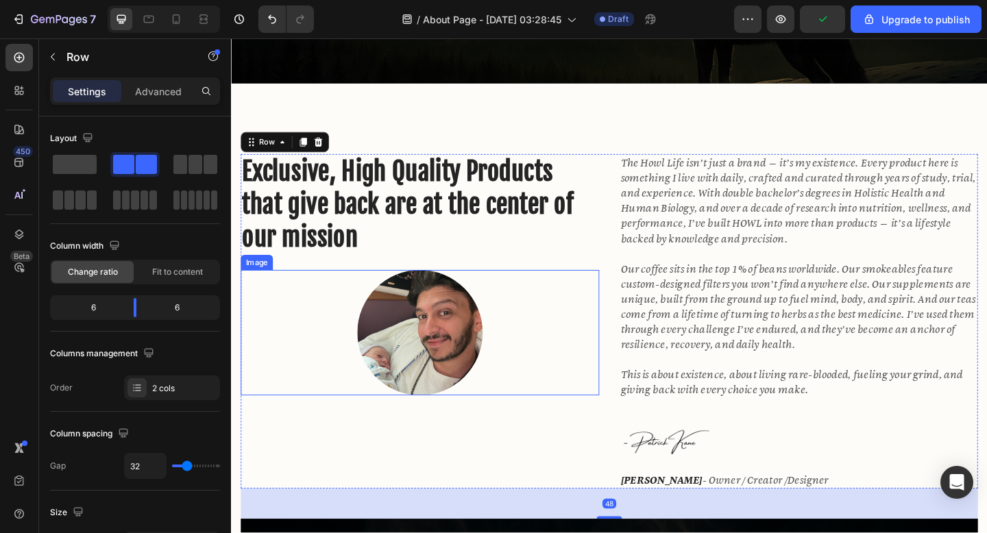
scroll to position [435, 0]
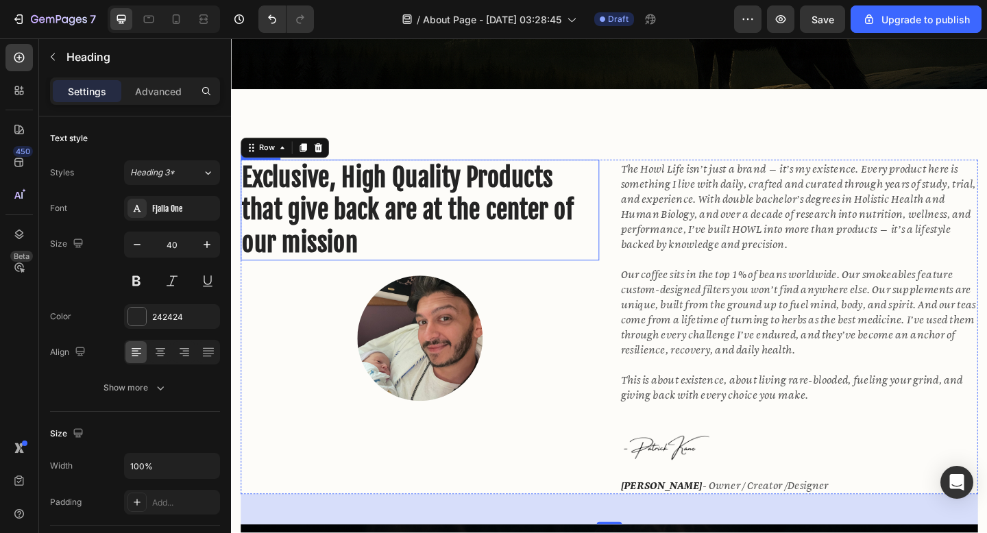
click at [585, 224] on h2 "Exclusive, High Quality Products that give back are at the center of our mission" at bounding box center [436, 226] width 390 height 110
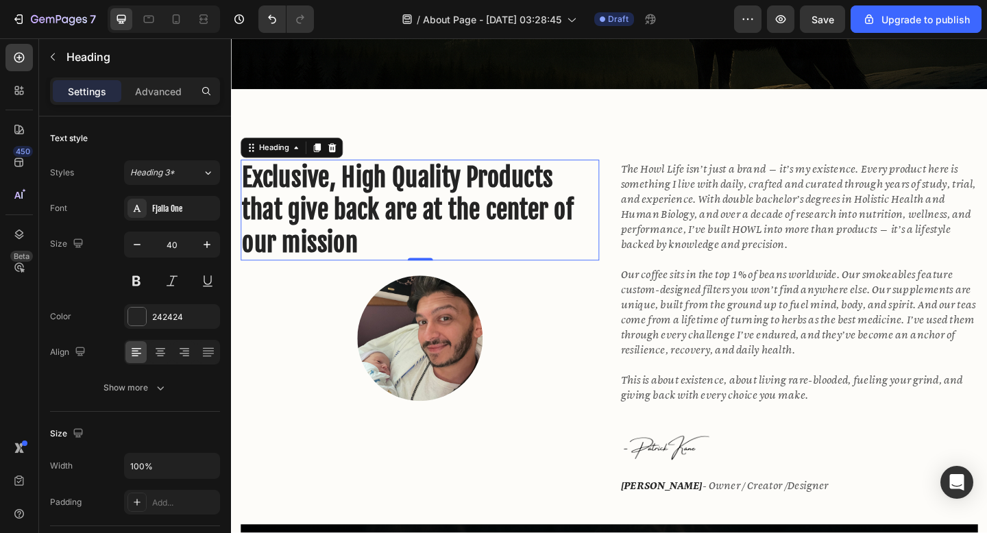
click at [571, 255] on h2 "Exclusive, High Quality Products that give back are at the center of our mission" at bounding box center [436, 226] width 390 height 110
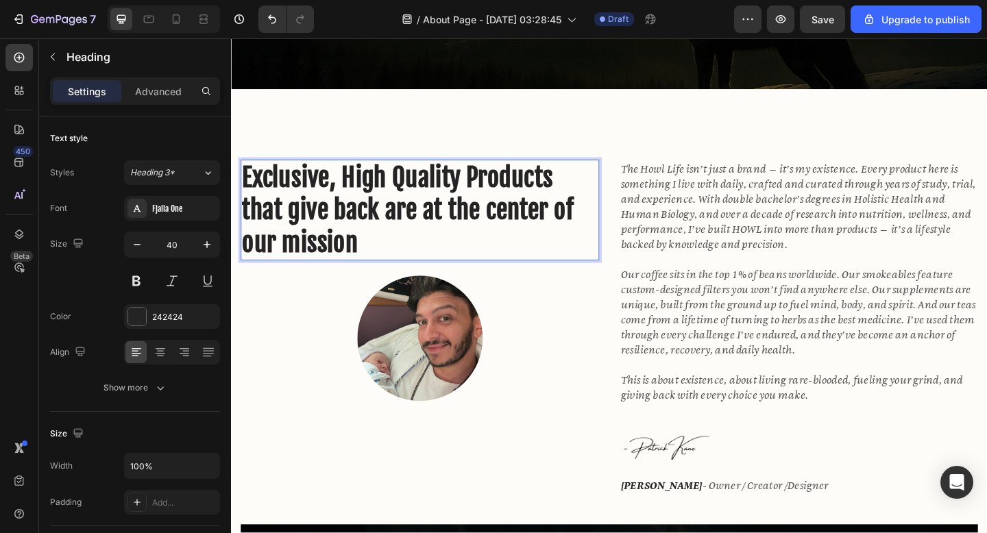
click at [571, 255] on p "Exclusive, High Quality Products that give back are at the center of our mission" at bounding box center [436, 225] width 387 height 107
click at [509, 243] on p "Exclusive, High Quality Products that give back are at the center of our mission" at bounding box center [436, 225] width 387 height 107
drag, startPoint x: 505, startPoint y: 257, endPoint x: 498, endPoint y: 250, distance: 9.7
click at [498, 250] on p "Exclusive, High Quality Products that give back are at the center of our mission" at bounding box center [436, 225] width 387 height 107
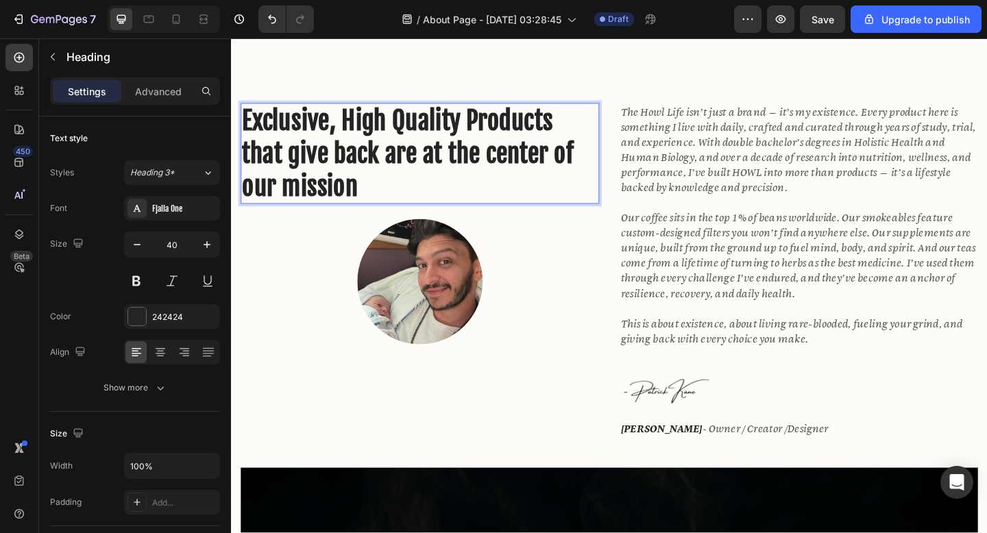
scroll to position [501, 0]
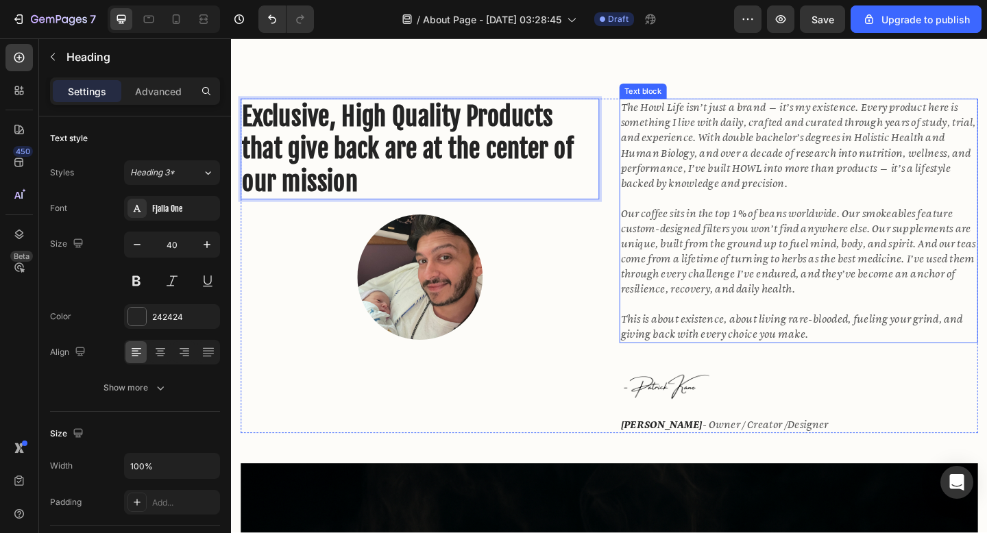
click at [725, 230] on icon "Our coffee sits in the top 1% of beans worldwide. Our smokeables feature custom…" at bounding box center [848, 269] width 387 height 97
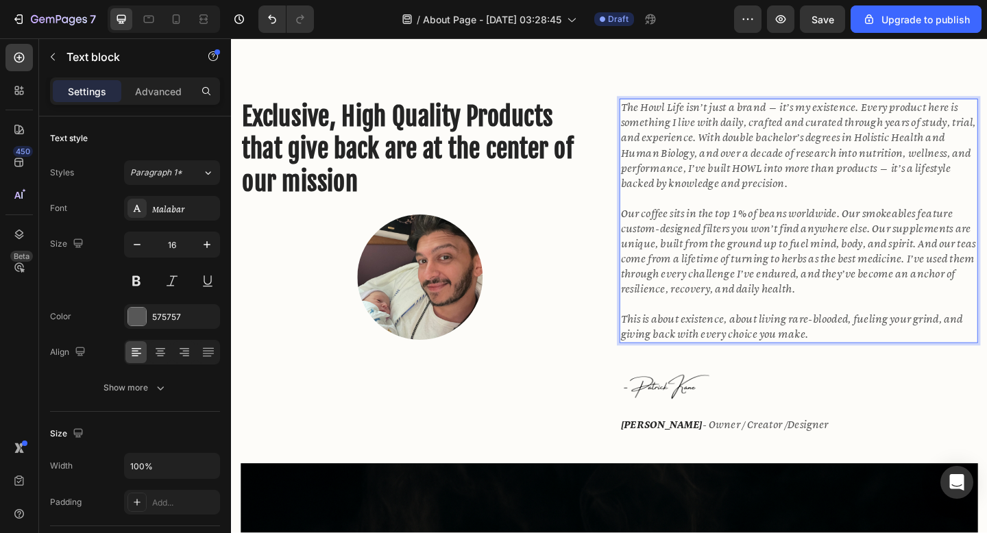
click at [762, 248] on icon "Our coffee sits in the top 1% of beans worldwide. Our smokeables feature custom…" at bounding box center [848, 269] width 387 height 97
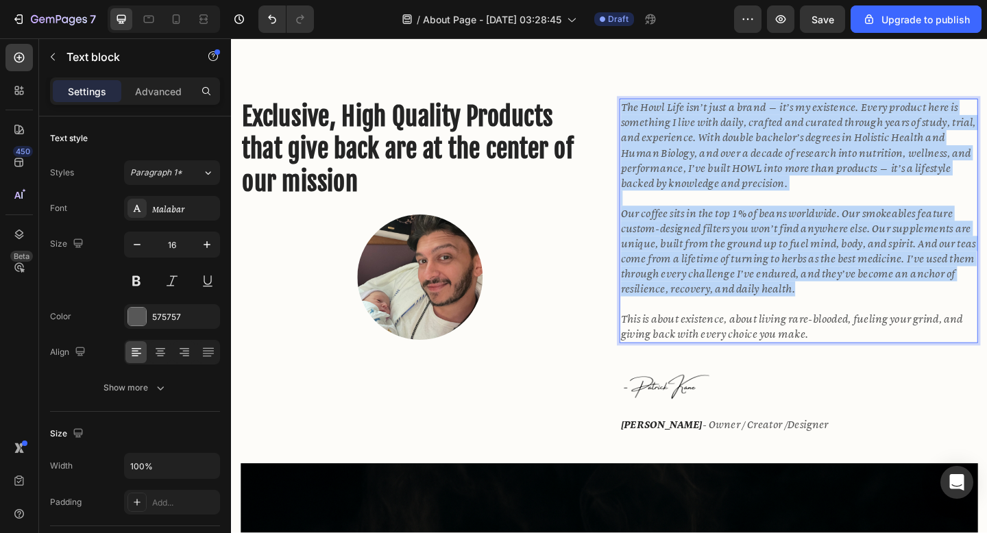
drag, startPoint x: 875, startPoint y: 306, endPoint x: 655, endPoint y: 116, distance: 290.6
click at [655, 116] on div "The Howl Life isn’t just a brand — it’s my existence. Every product here is som…" at bounding box center [848, 237] width 390 height 266
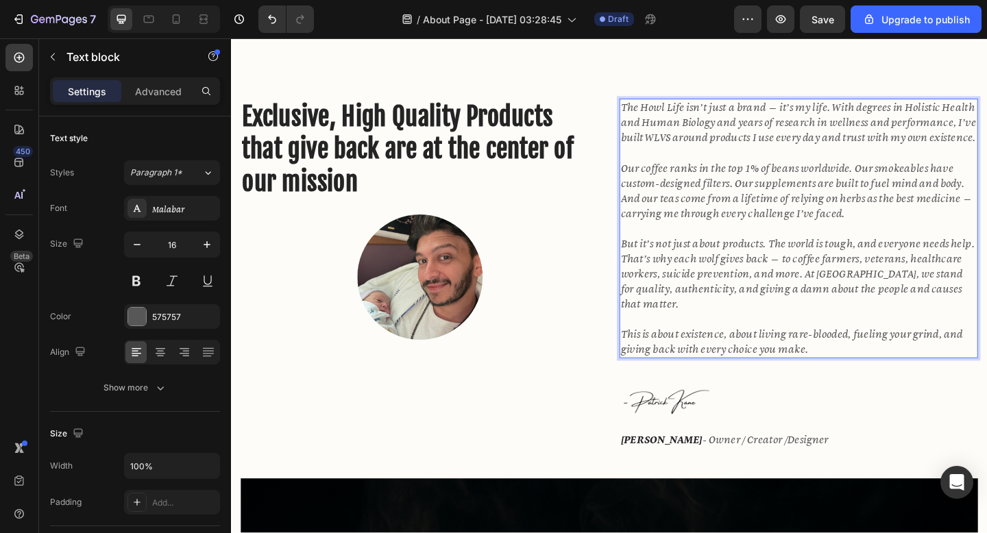
click at [706, 153] on icon "The Howl Life isn’t just a brand — it’s my life. With degrees in Holistic Healt…" at bounding box center [848, 129] width 387 height 47
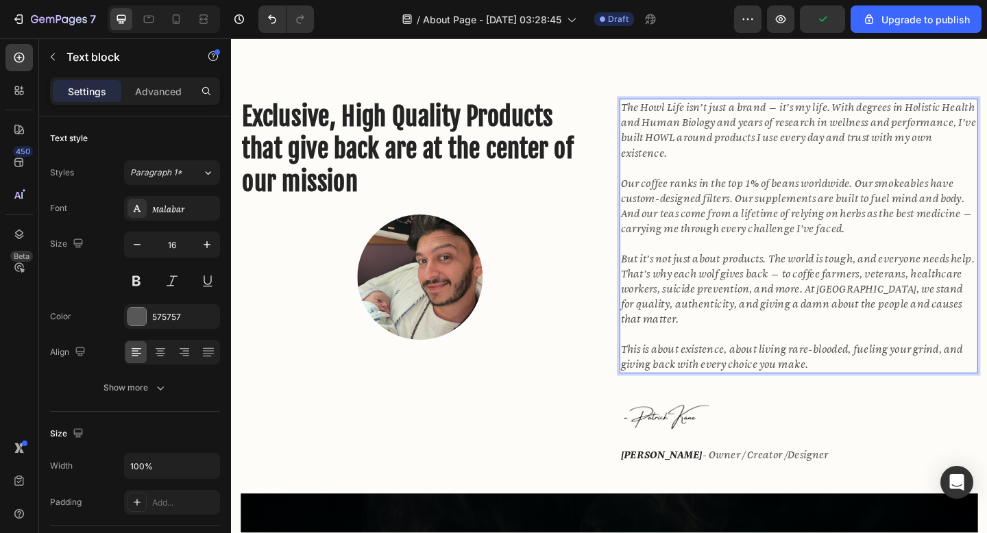
click at [710, 176] on p "Rich Text Editor. Editing area: main" at bounding box center [848, 179] width 387 height 16
click at [754, 299] on icon "But it’s not just about products. The world is tough, and everyone needs help. …" at bounding box center [847, 311] width 385 height 80
click at [756, 299] on icon "But it’s not just about products. The world is tough, and everyone needs help. …" at bounding box center [847, 311] width 385 height 80
click at [740, 301] on icon "But it’s not just about products. The world is tough, and everyone needs help. …" at bounding box center [847, 311] width 385 height 80
click at [894, 315] on icon "But it’s not just about products. The world is tough, and everyone needs help. …" at bounding box center [847, 311] width 385 height 80
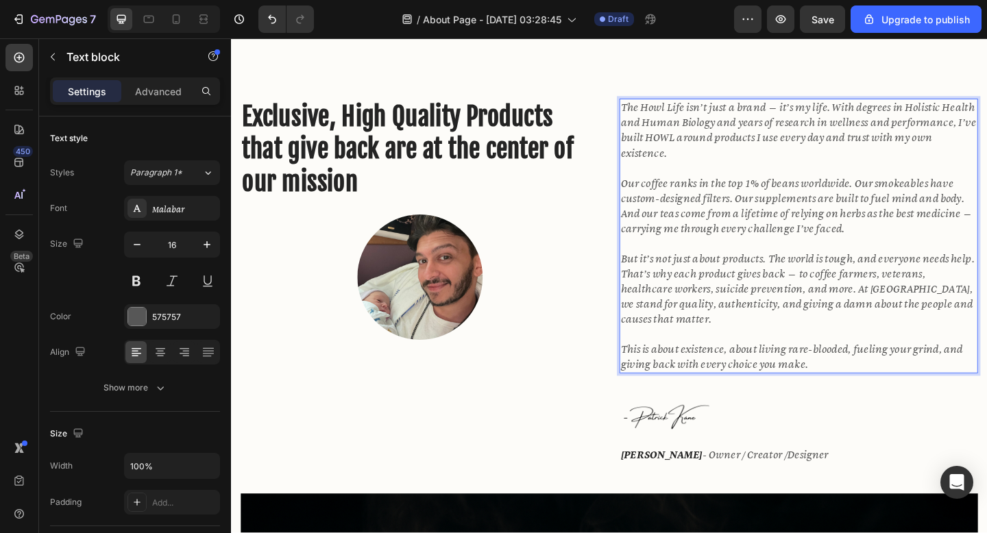
click at [823, 313] on icon "But it’s not just about products. The world is tough, and everyone needs help. …" at bounding box center [847, 311] width 385 height 80
click at [770, 359] on p "Rich Text Editor. Editing area: main" at bounding box center [848, 360] width 387 height 16
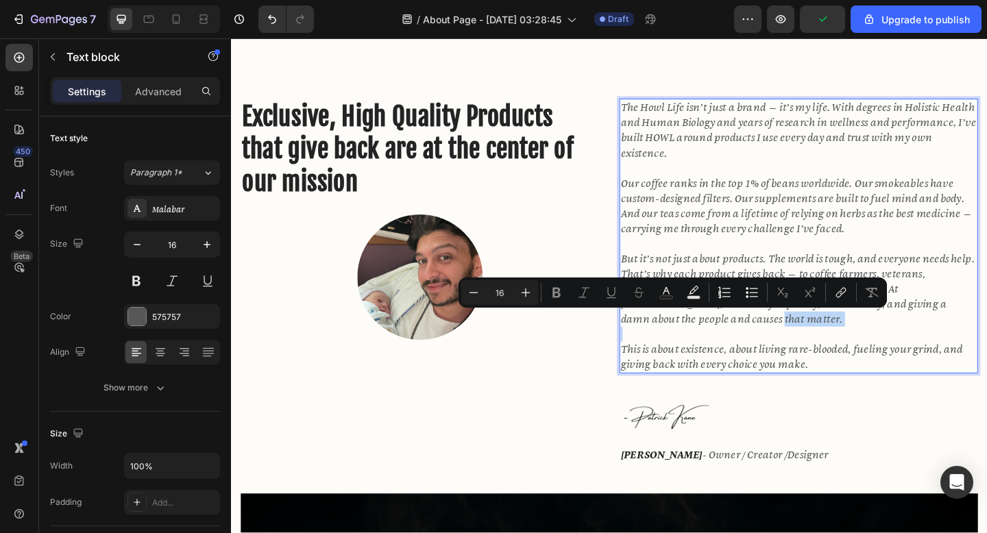
drag, startPoint x: 770, startPoint y: 359, endPoint x: 735, endPoint y: 350, distance: 35.9
click at [735, 350] on div "The Howl Life isn’t just a brand — it’s my life. With degrees in Holistic Healt…" at bounding box center [848, 253] width 390 height 299
click at [753, 356] on p "Rich Text Editor. Editing area: main" at bounding box center [848, 360] width 387 height 16
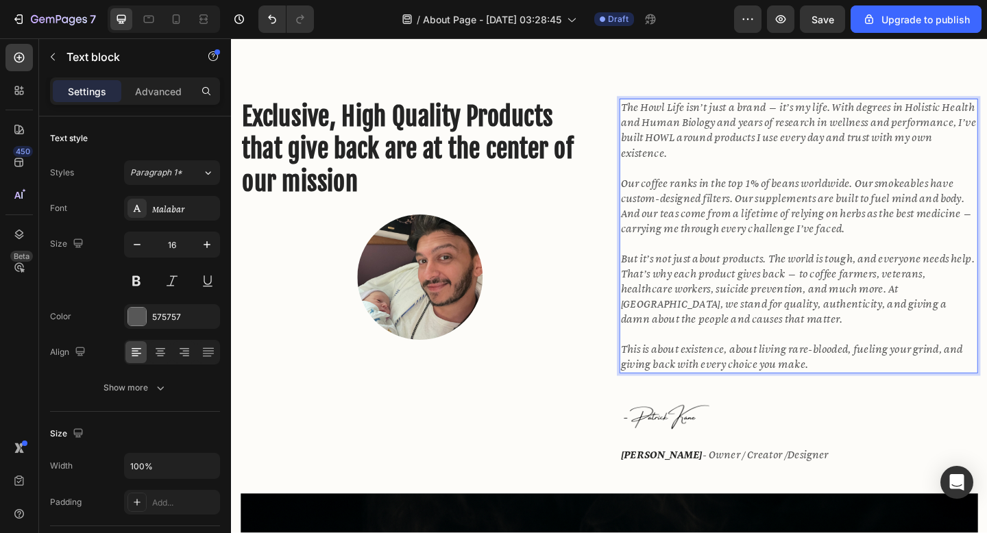
click at [863, 388] on p "This is about existence, about living rare-blooded, fueling your grind, and giv…" at bounding box center [848, 385] width 387 height 33
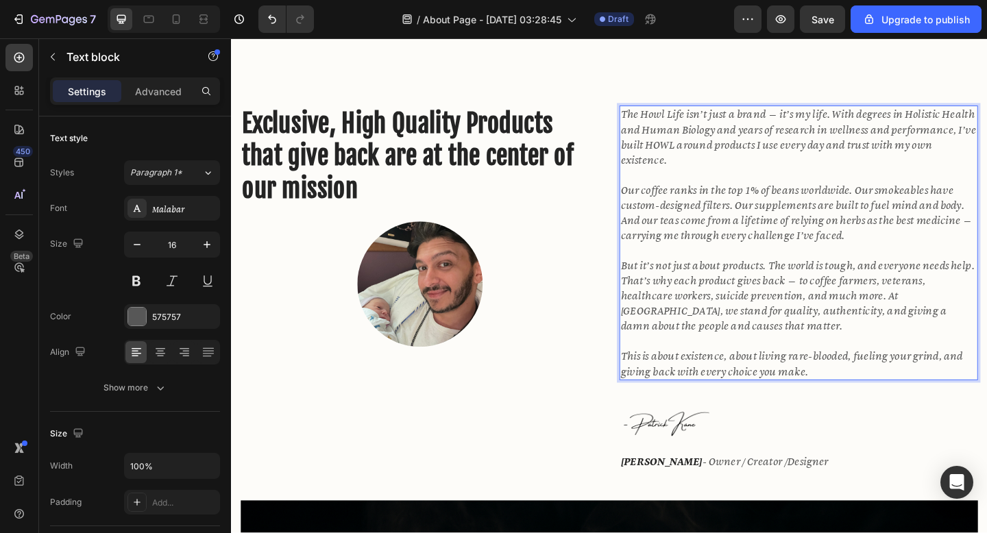
scroll to position [491, 0]
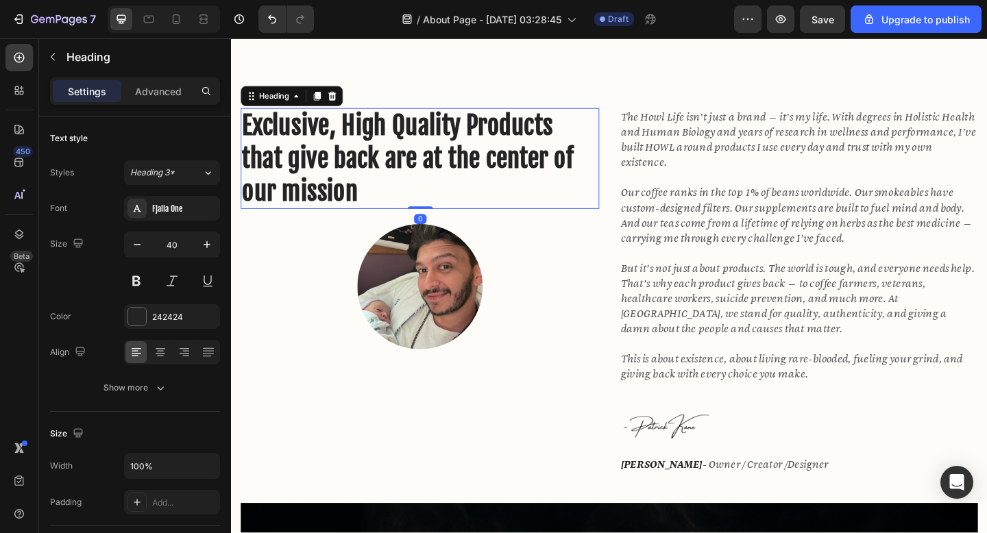
click at [383, 166] on p "Exclusive, High Quality Products that give back are at the center of our mission" at bounding box center [436, 169] width 387 height 107
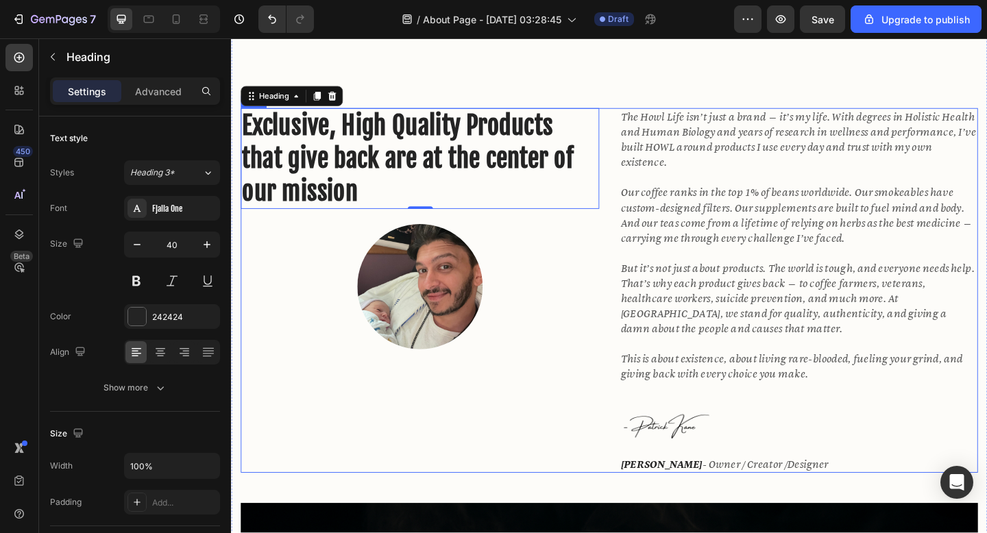
click at [381, 459] on div "Exclusive, High Quality Products that give back are at the center of our missio…" at bounding box center [436, 313] width 390 height 397
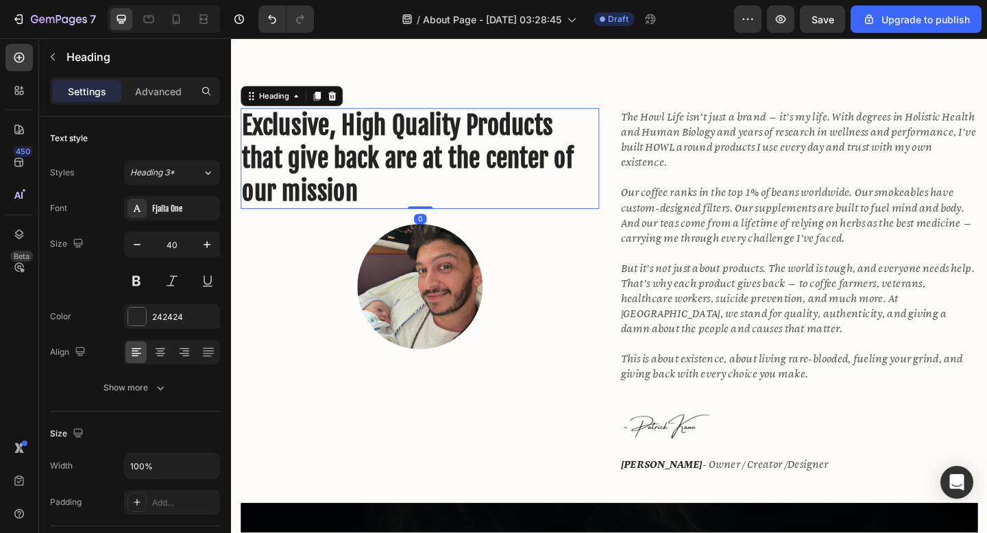
click at [594, 137] on p "Exclusive, High Quality Products that give back are at the center of our mission" at bounding box center [436, 169] width 387 height 107
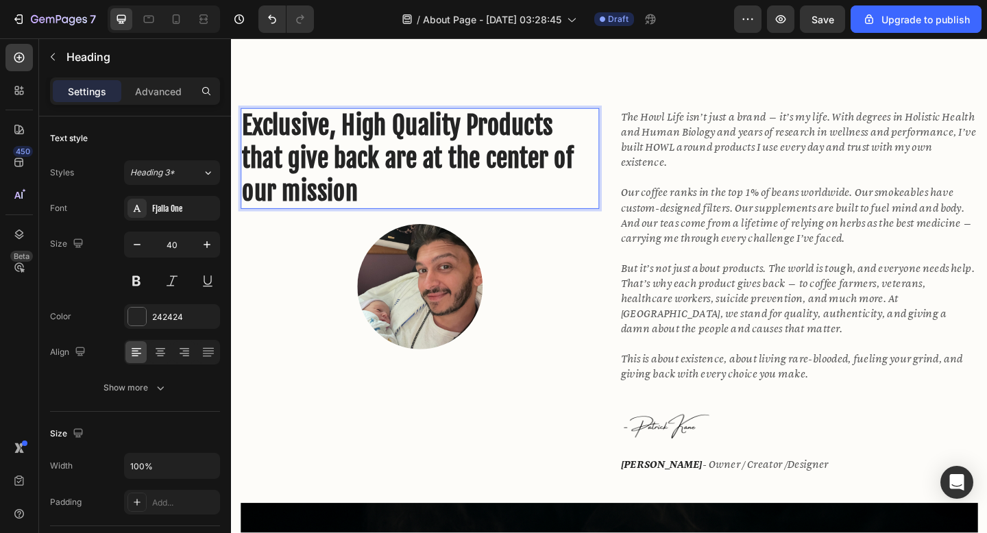
click at [592, 137] on p "Exclusive, High Quality Products that give back are at the center of our mission" at bounding box center [436, 169] width 387 height 107
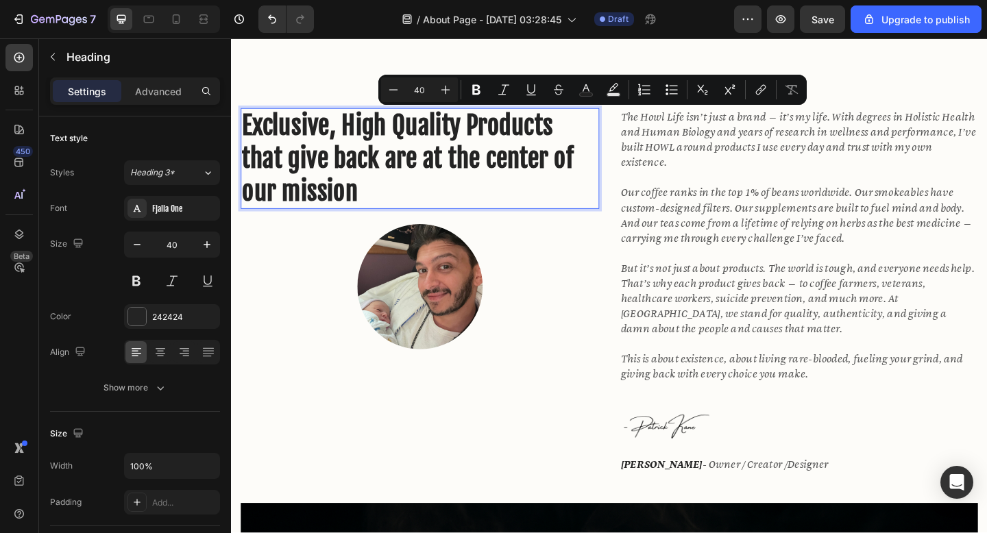
click at [592, 137] on p "Exclusive, High Quality Products that give back are at the center of our mission" at bounding box center [436, 169] width 387 height 107
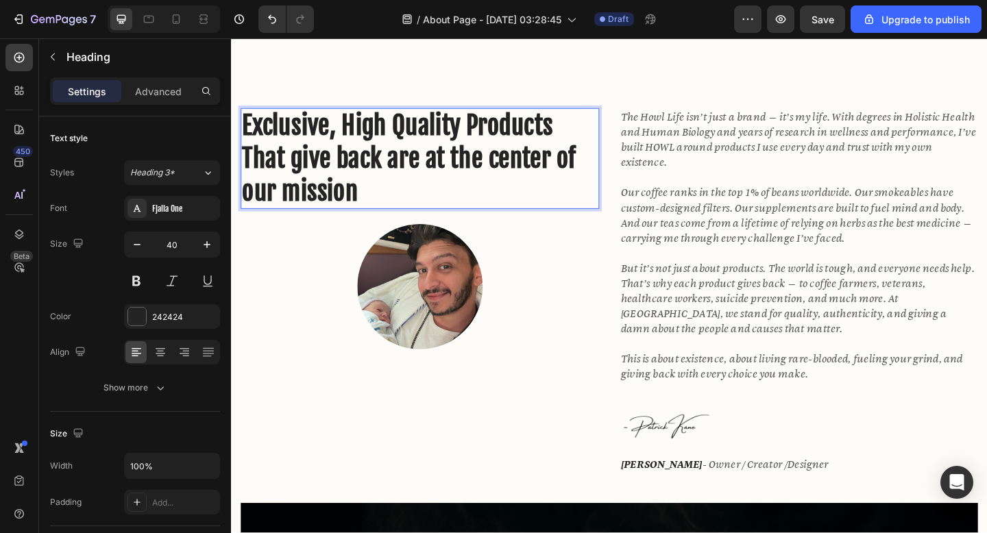
click at [303, 172] on p "Exclusive, High Quality Products That give back are at the center of our mission" at bounding box center [436, 169] width 387 height 107
click at [350, 173] on p "Exclusive, High Quality Products That Give back are at the center of our mission" at bounding box center [436, 169] width 387 height 107
click at [354, 174] on p "Exclusive, High Quality Products That Give back are at the center of our mission" at bounding box center [436, 169] width 387 height 107
click at [411, 177] on p "Exclusive, High Quality Products That Give Gack are at the center of our mission" at bounding box center [436, 169] width 387 height 107
click at [450, 176] on p "Exclusive, High Quality Products That Give Gack Are at the center of our mission" at bounding box center [436, 169] width 387 height 107
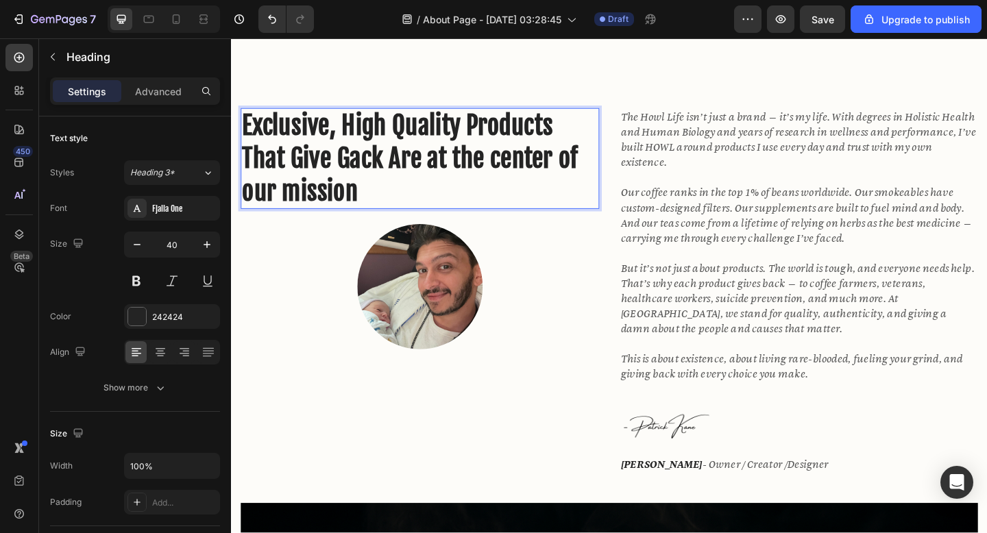
click at [516, 178] on p "Exclusive, High Quality Products That Give Gack Are at the center of our mission" at bounding box center [436, 169] width 387 height 107
click at [253, 210] on p "Exclusive, High Quality Products That Give Gack Are at the Center of our mission" at bounding box center [436, 169] width 387 height 107
click at [308, 212] on p "Exclusive, High Quality Products That Give Gack Are at the Center of Our mission" at bounding box center [436, 169] width 387 height 107
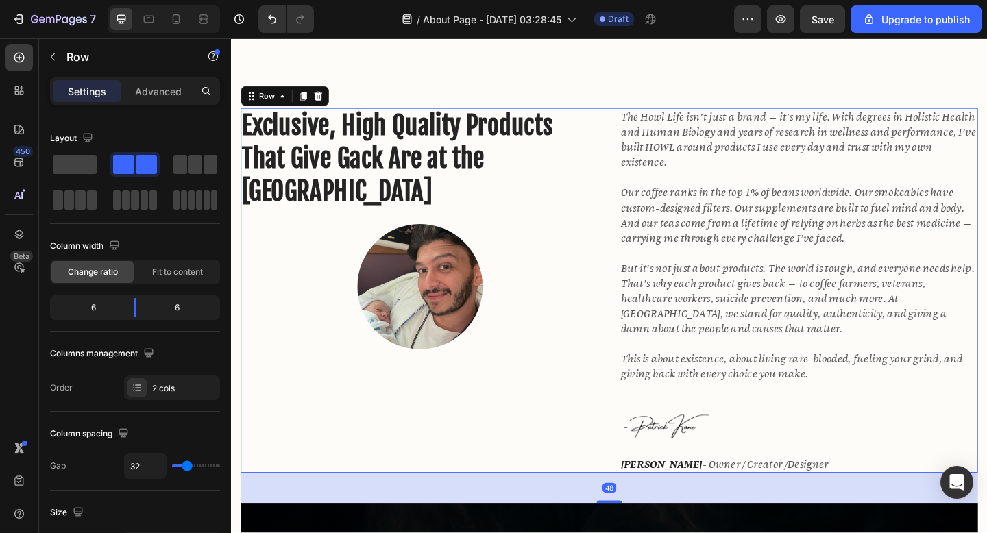
click at [438, 440] on div "Exclusive, High Quality Products That Give Gack Are at the Center of Our Missio…" at bounding box center [436, 313] width 390 height 397
click at [459, 430] on div "Exclusive, High Quality Products That Give Gack Are at the Center of Our Missio…" at bounding box center [436, 313] width 390 height 397
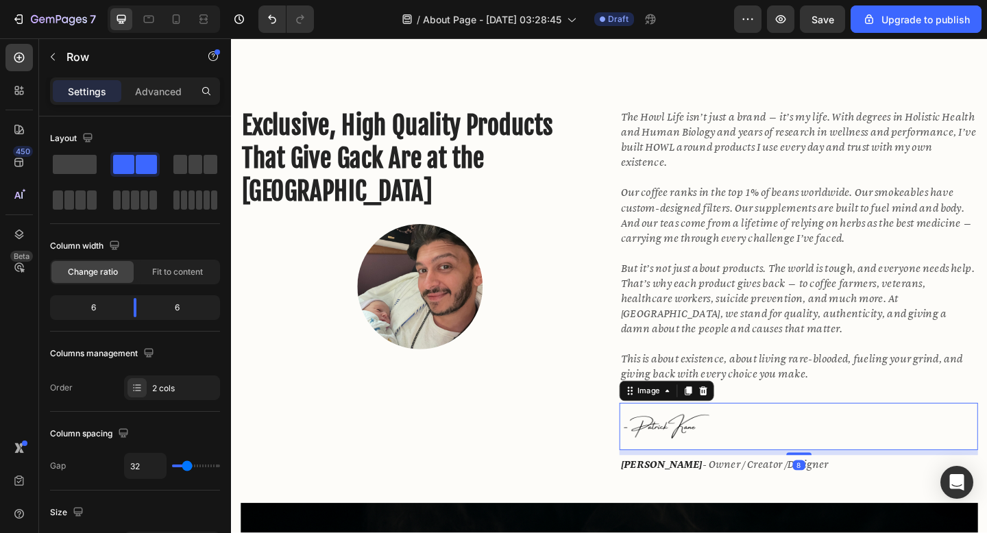
click at [730, 457] on img at bounding box center [704, 460] width 103 height 51
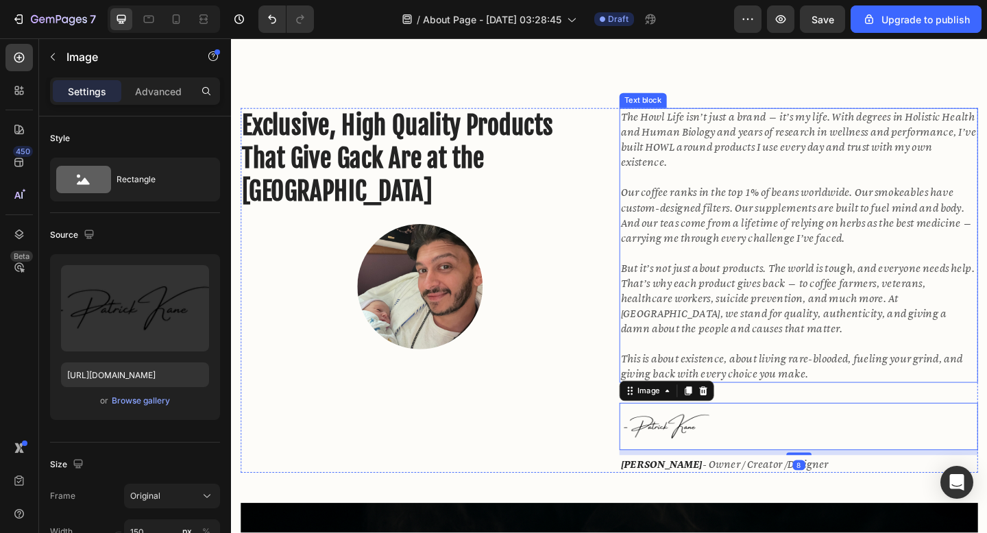
click at [789, 408] on icon "This is about existence, about living rare-blooded, fueling your grind, and giv…" at bounding box center [841, 395] width 372 height 31
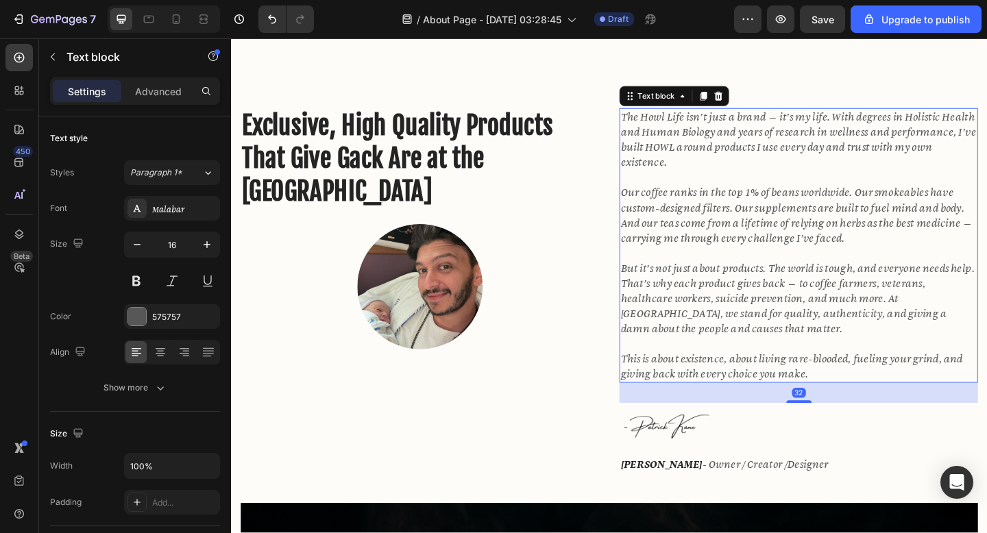
click at [779, 422] on div "32" at bounding box center [848, 424] width 390 height 22
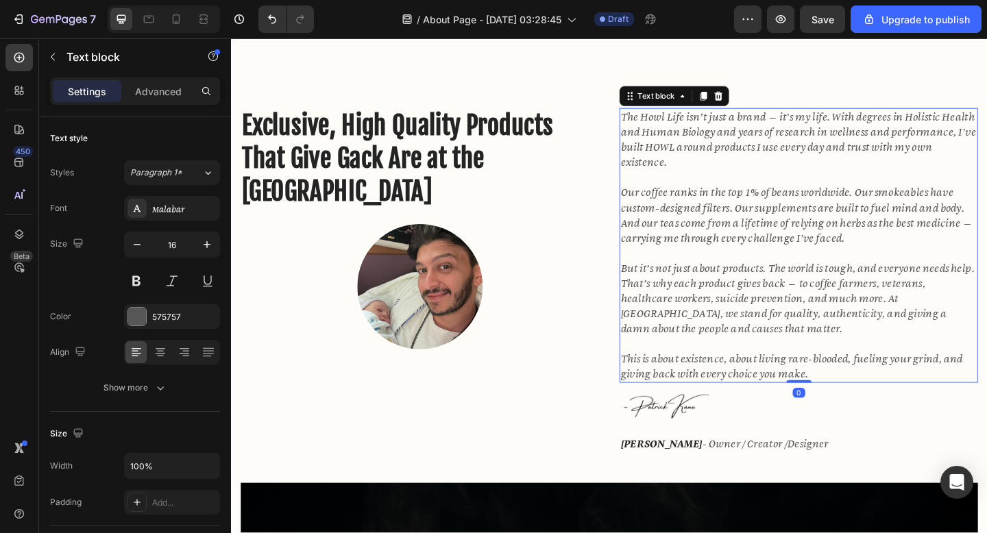
drag, startPoint x: 853, startPoint y: 435, endPoint x: 853, endPoint y: 407, distance: 28.1
click at [853, 407] on div "The Howl Life isn’t just a brand — it’s my life. With degrees in Holistic Healt…" at bounding box center [848, 264] width 390 height 299
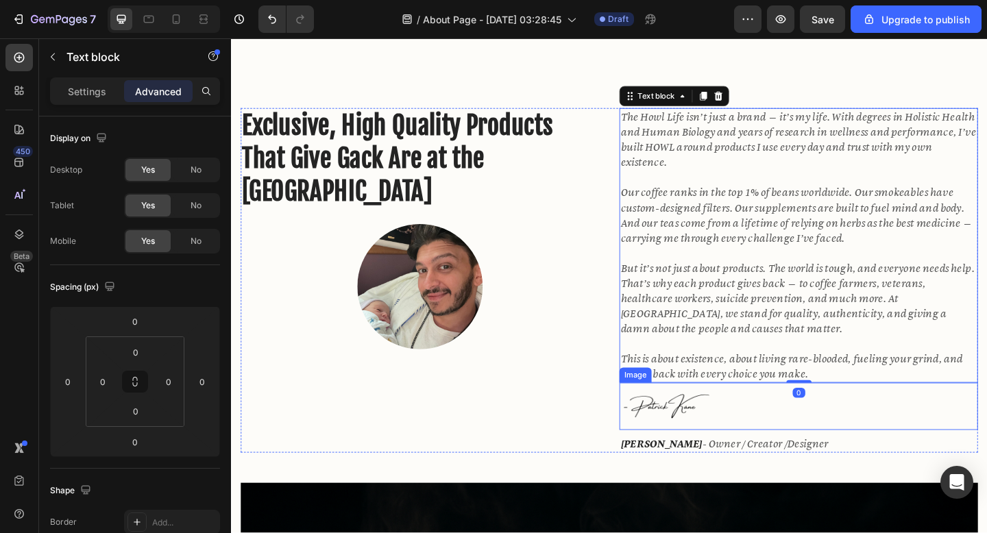
click at [812, 459] on div at bounding box center [848, 438] width 390 height 51
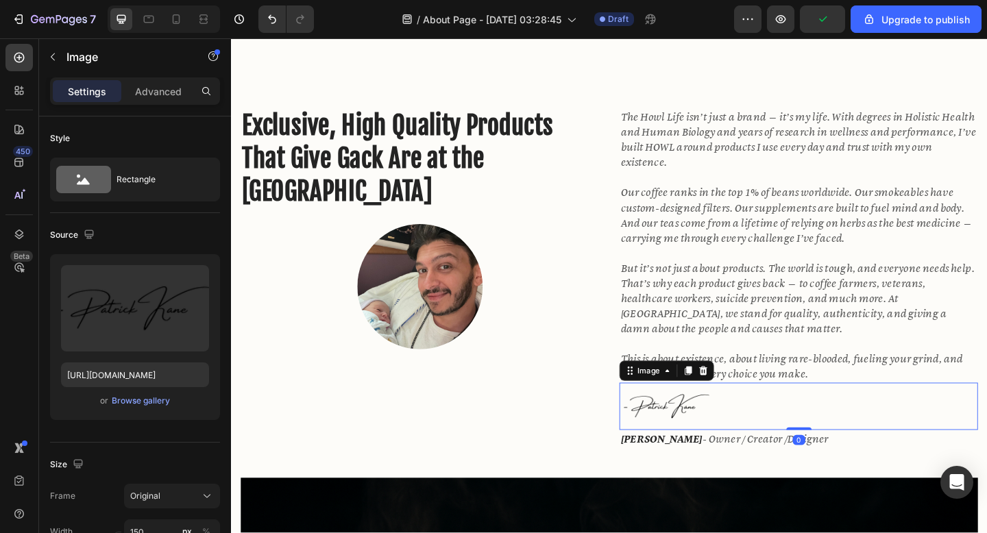
drag, startPoint x: 849, startPoint y: 470, endPoint x: 850, endPoint y: 446, distance: 23.3
click at [850, 446] on div "Image 0" at bounding box center [848, 438] width 390 height 51
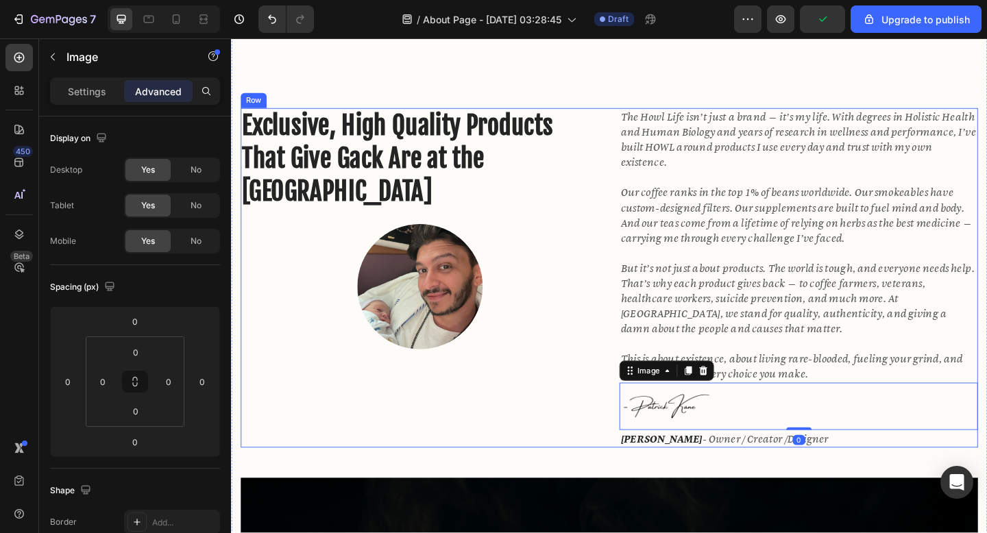
click at [570, 418] on div "Exclusive, High Quality Products That Give Gack Are at the Center of Our Missio…" at bounding box center [436, 300] width 390 height 370
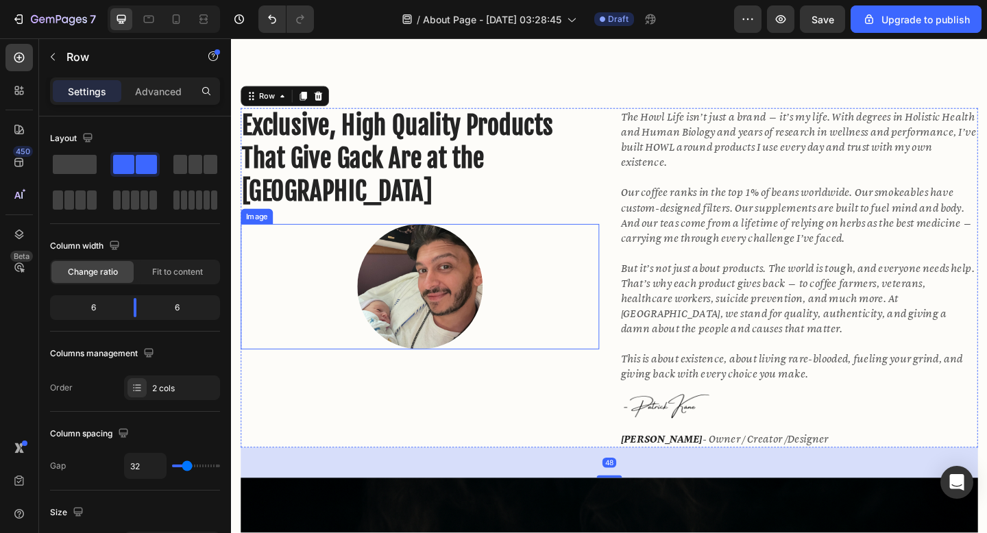
click at [424, 331] on img at bounding box center [436, 309] width 136 height 136
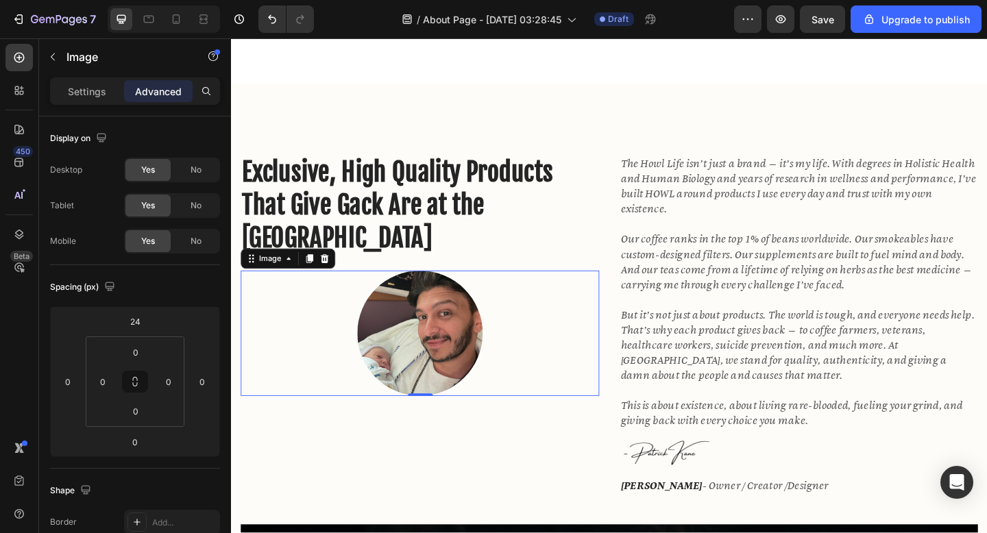
scroll to position [332, 0]
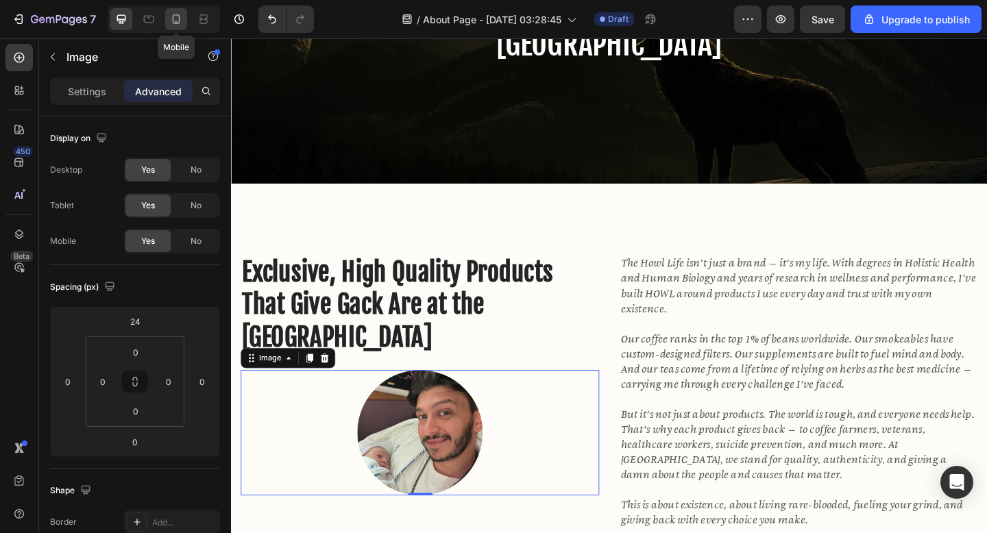
click at [170, 20] on icon at bounding box center [176, 19] width 14 height 14
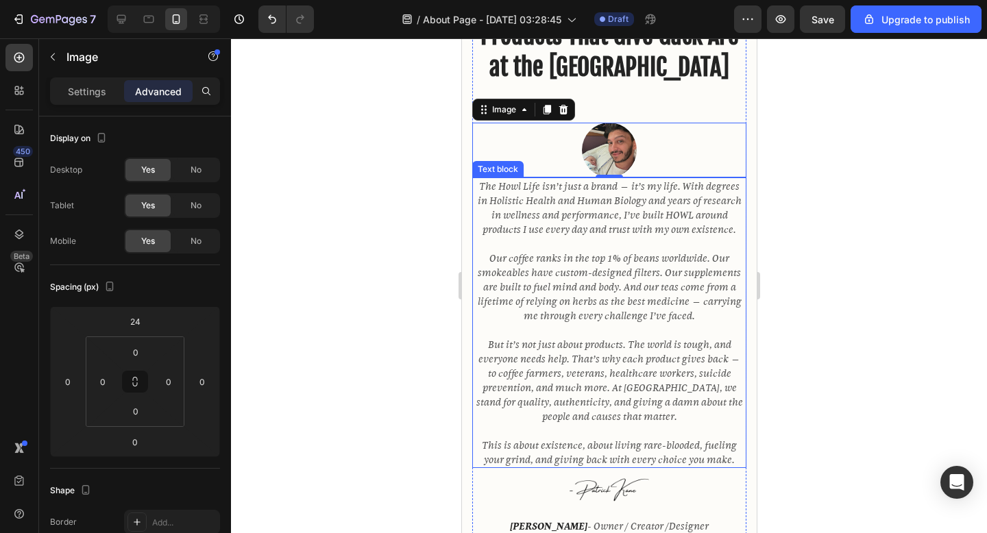
scroll to position [585, 0]
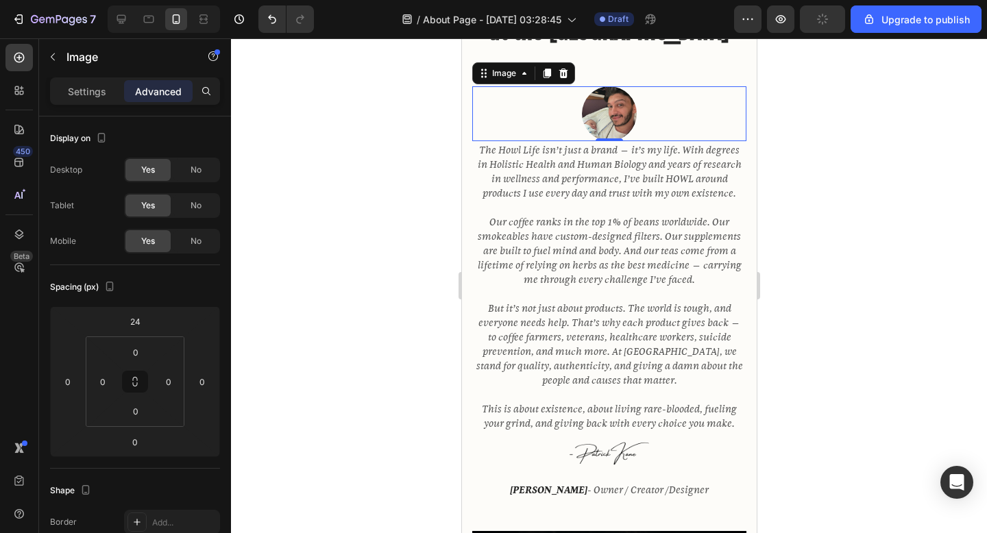
click at [806, 239] on div at bounding box center [609, 285] width 756 height 495
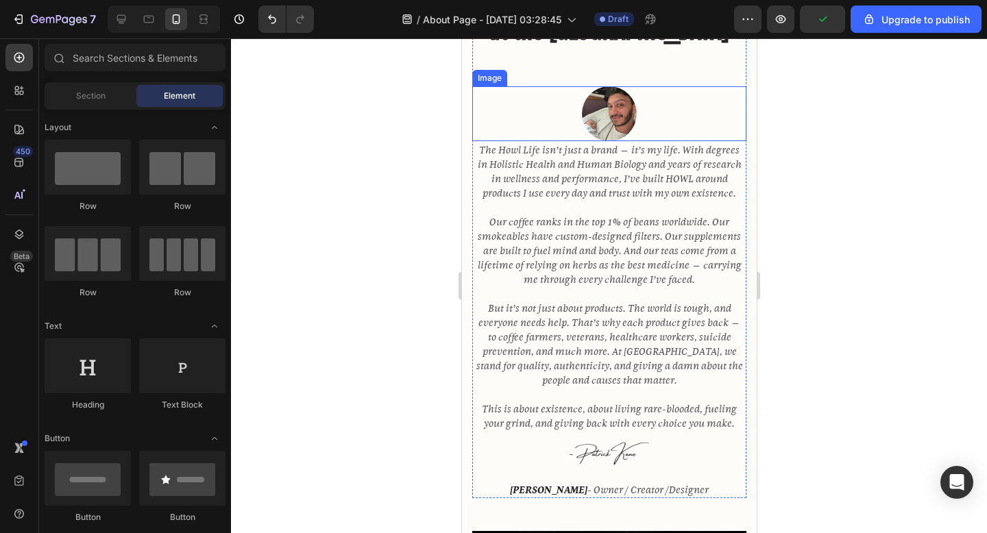
click at [613, 96] on img at bounding box center [608, 113] width 55 height 55
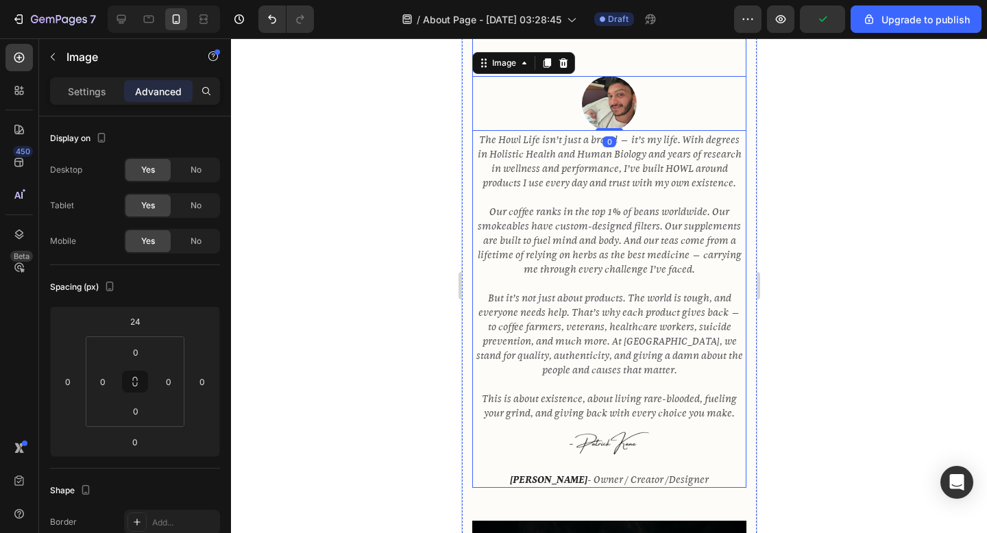
click at [631, 51] on div "Exclusive, High Quality Products That Give Gack Are at the Center of Our Missio…" at bounding box center [609, 37] width 274 height 190
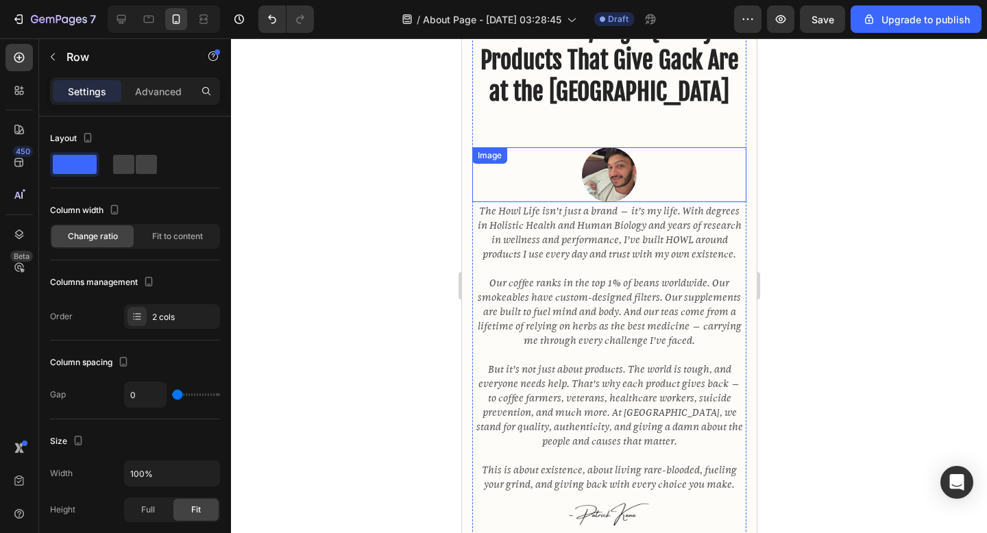
scroll to position [513, 0]
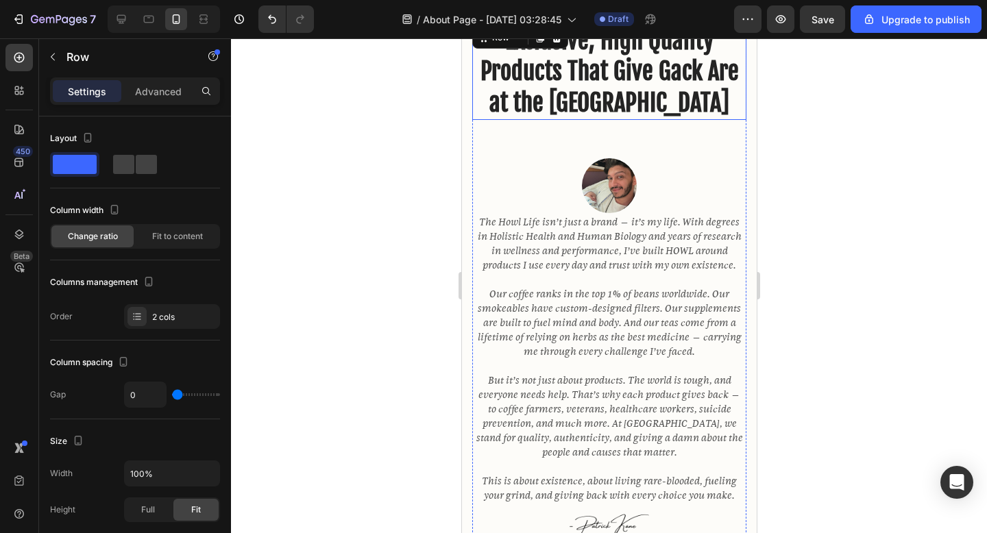
click at [618, 104] on p "Exclusive, High Quality Products That Give Gack Are at the [GEOGRAPHIC_DATA]" at bounding box center [609, 72] width 272 height 94
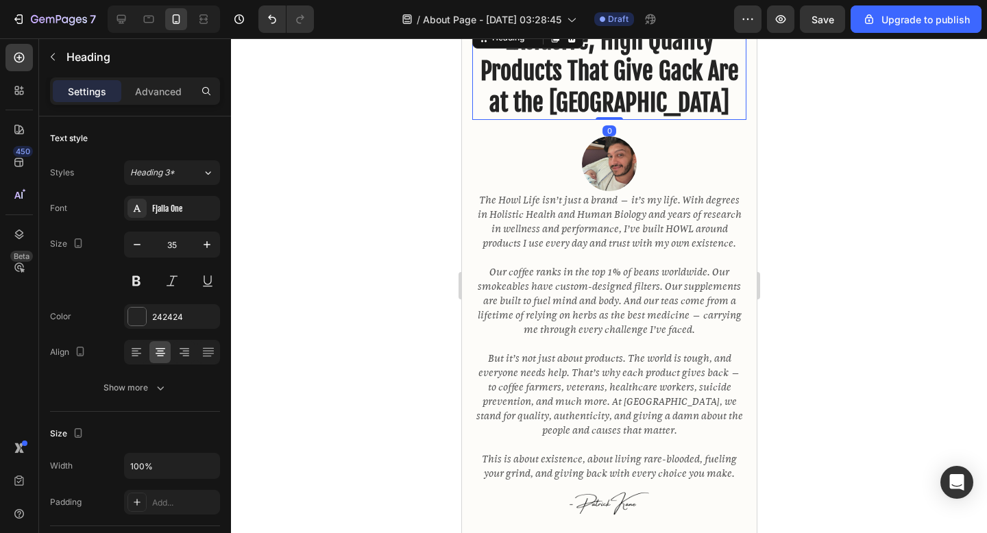
drag, startPoint x: 615, startPoint y: 138, endPoint x: 615, endPoint y: 110, distance: 28.1
click at [615, 110] on div "Exclusive, High Quality Products That Give Gack Are at the Center of Our Missio…" at bounding box center [609, 72] width 274 height 97
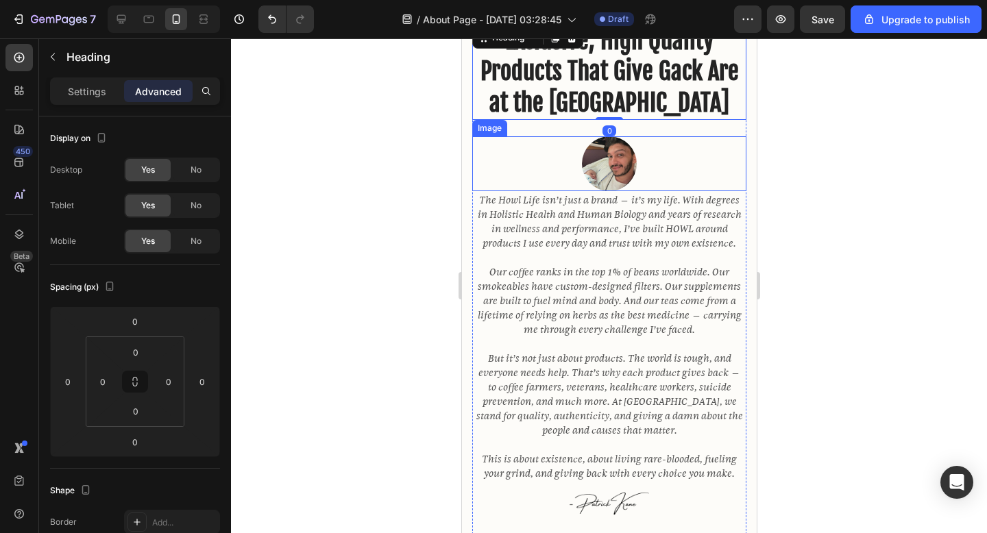
click at [611, 152] on img at bounding box center [608, 163] width 55 height 55
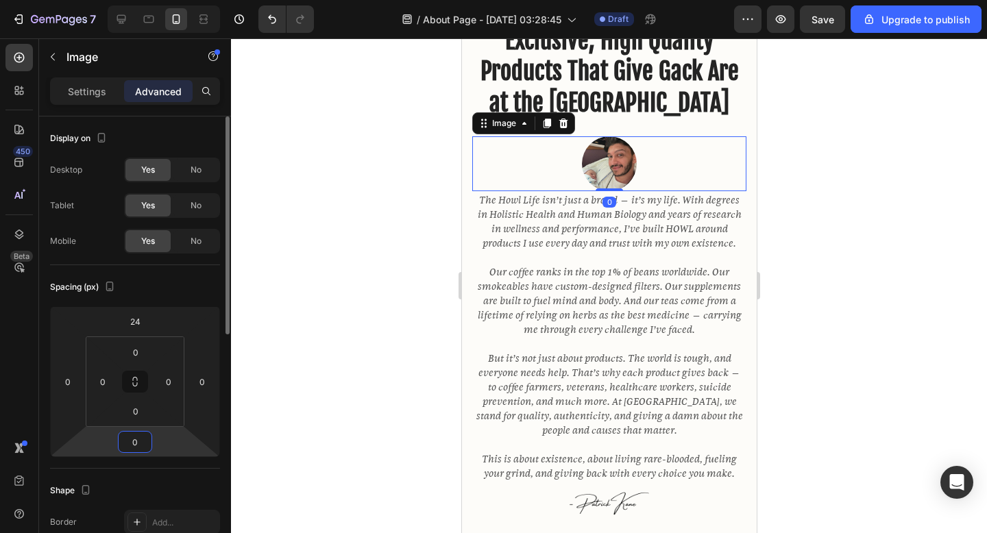
click at [138, 443] on input "0" at bounding box center [134, 442] width 27 height 21
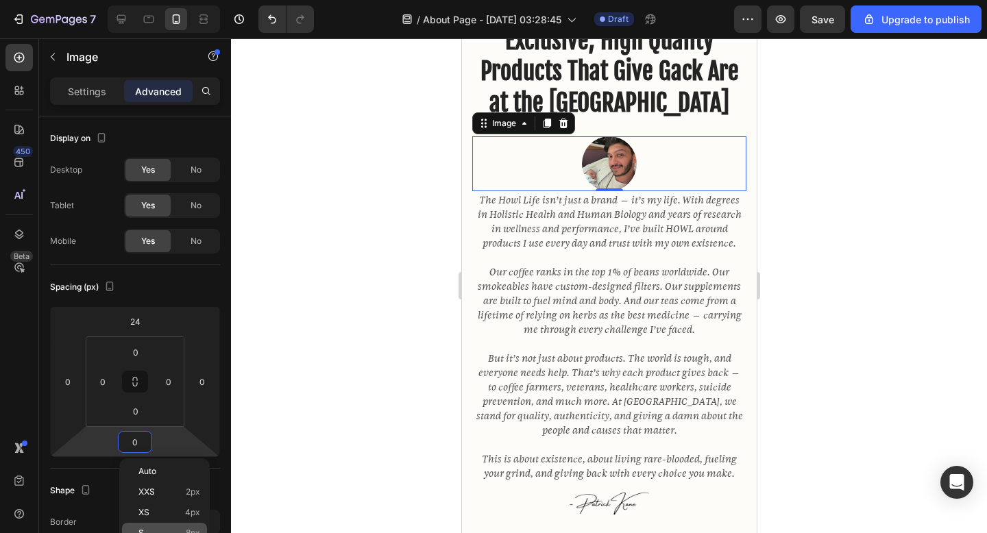
click at [162, 525] on div "S 8px" at bounding box center [164, 533] width 85 height 21
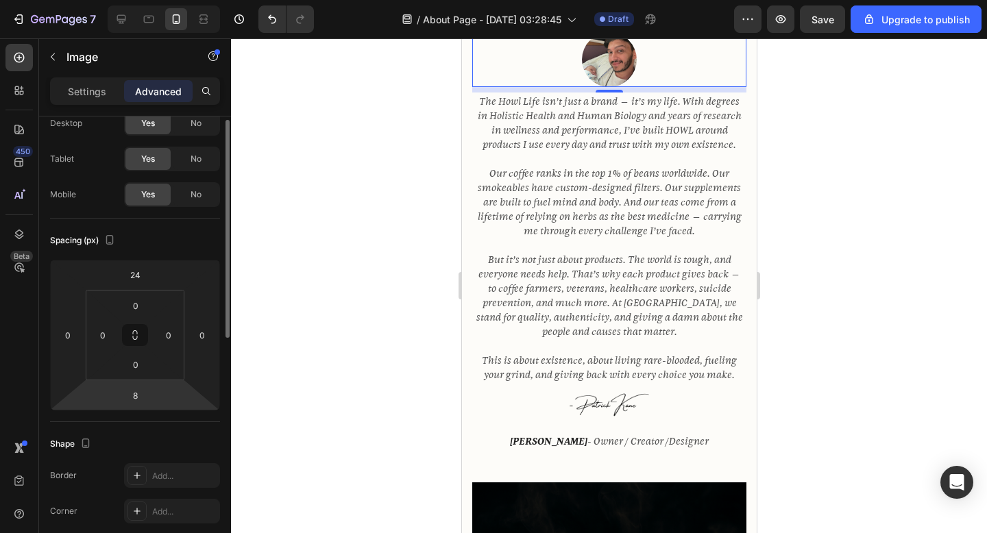
scroll to position [51, 0]
click at [136, 0] on html "7 / About Page - [DATE] 03:28:45 Draft Preview Save Upgrade to publish 450 Beta…" at bounding box center [493, 0] width 987 height 0
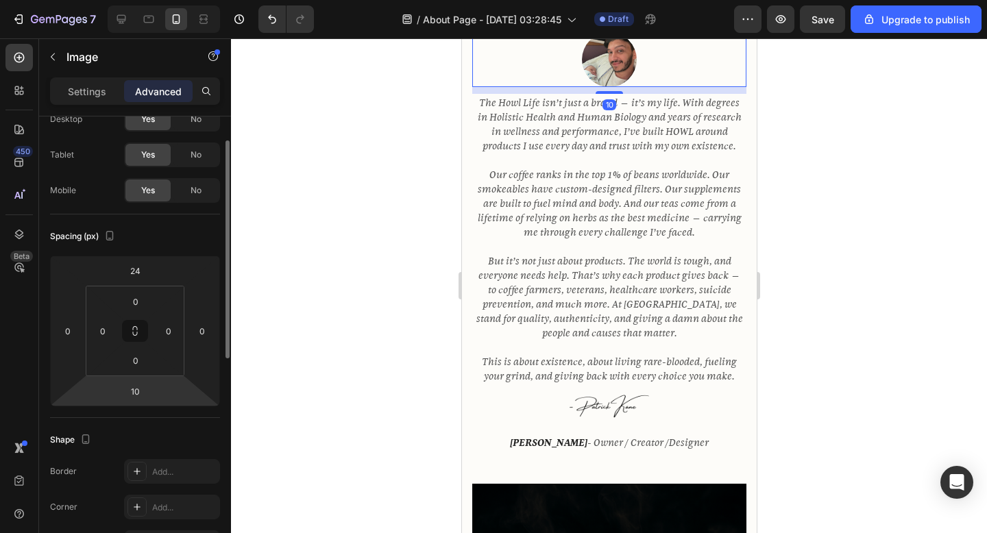
click at [141, 0] on html "7 / About Page - [DATE] 03:28:45 Draft Preview Save Upgrade to publish 450 Beta…" at bounding box center [493, 0] width 987 height 0
click at [141, 400] on input "10" at bounding box center [134, 391] width 27 height 21
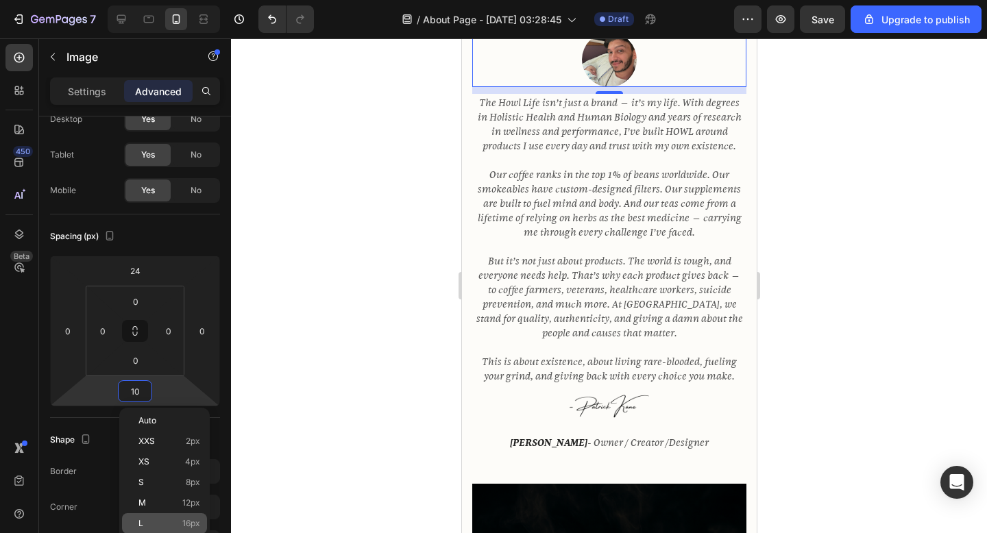
click at [160, 522] on p "L 16px" at bounding box center [169, 524] width 62 height 10
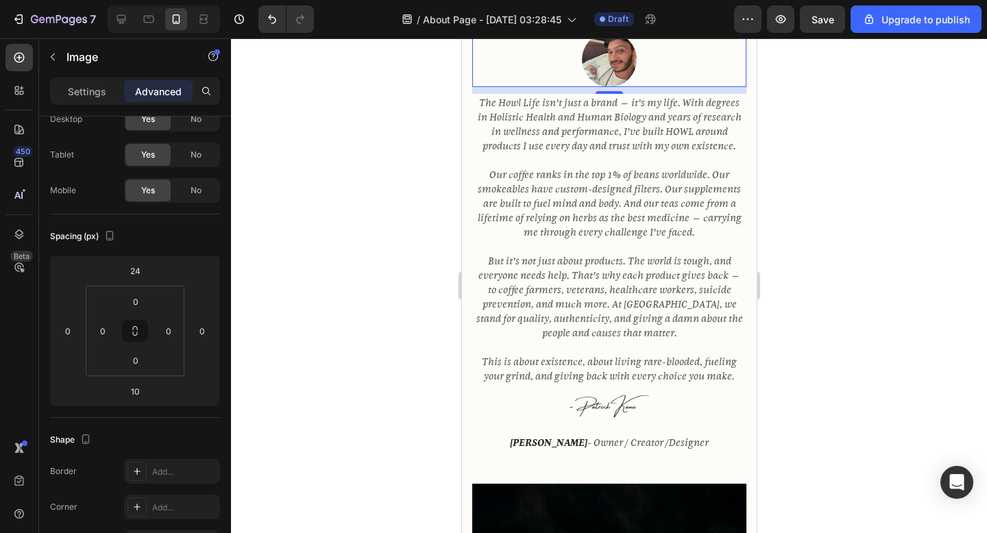
type input "16"
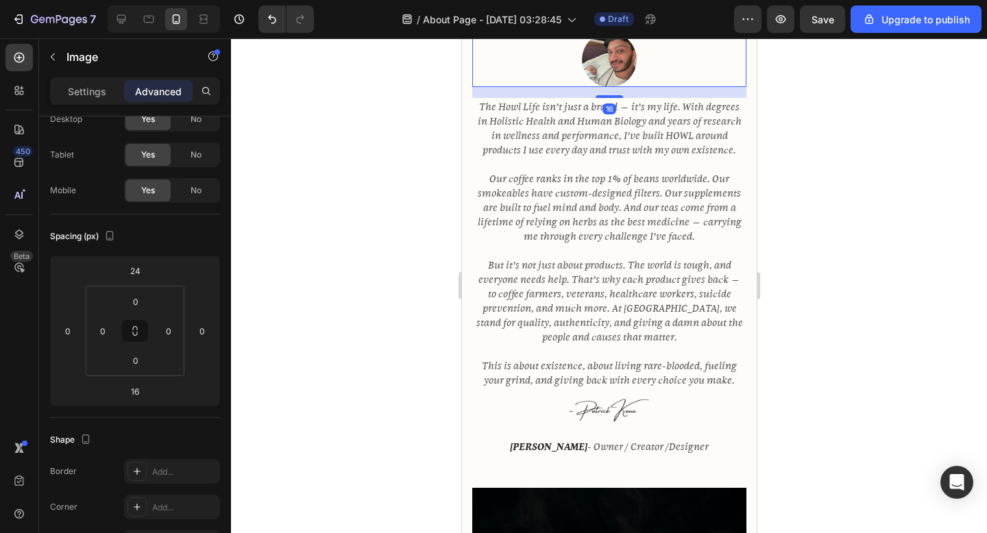
click at [621, 51] on img at bounding box center [608, 59] width 55 height 55
click at [611, 67] on img at bounding box center [608, 59] width 55 height 55
click at [87, 90] on p "Settings" at bounding box center [87, 91] width 38 height 14
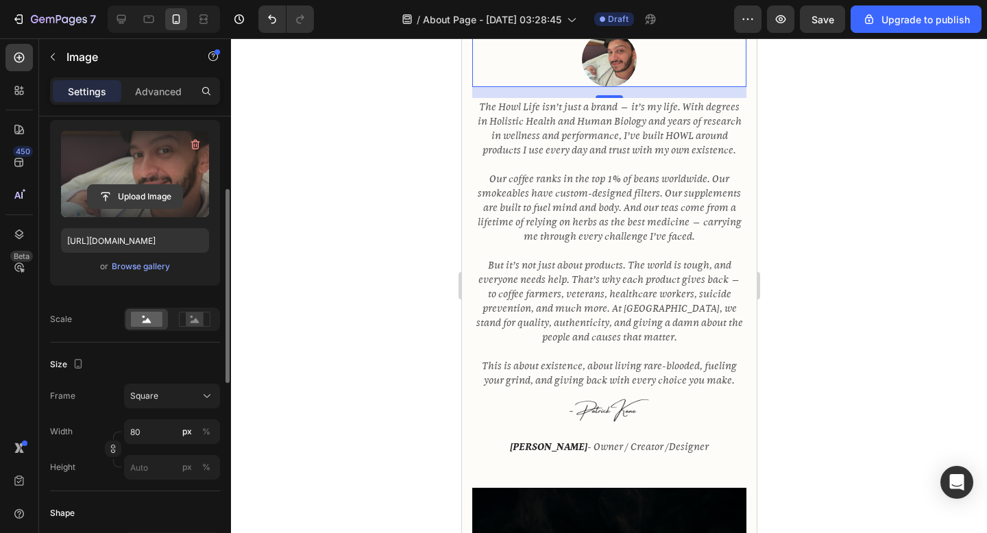
scroll to position [152, 0]
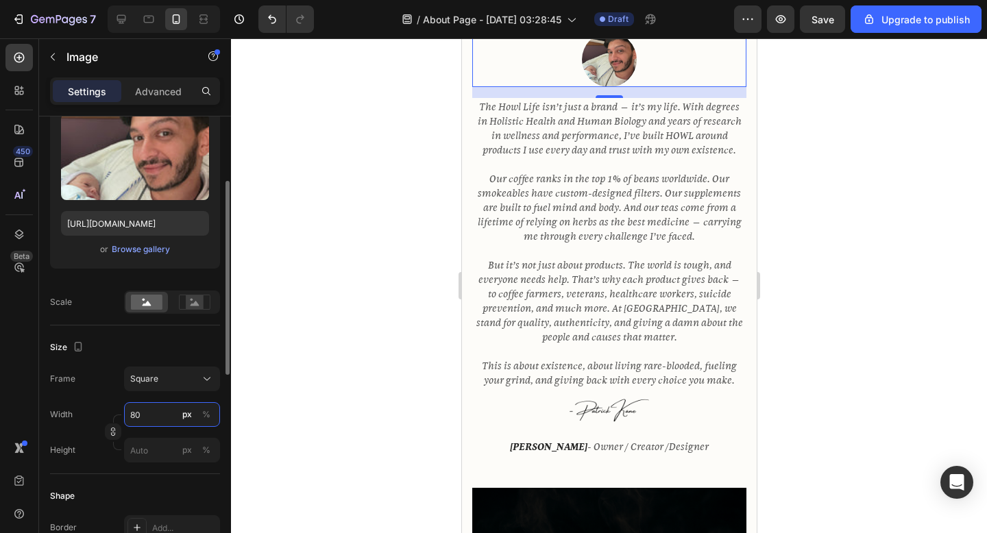
click at [161, 413] on input "80" at bounding box center [172, 414] width 96 height 25
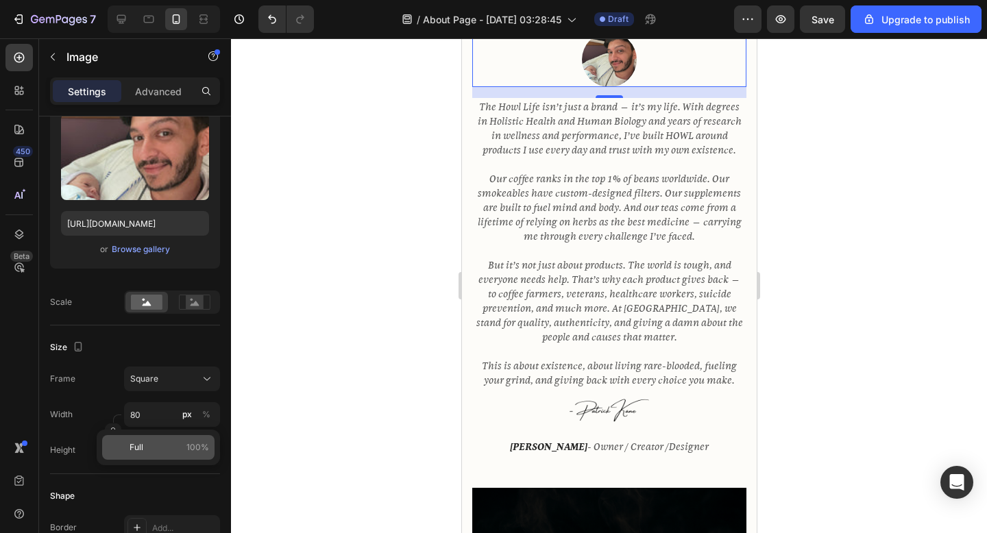
click at [158, 444] on p "Full 100%" at bounding box center [170, 448] width 80 height 12
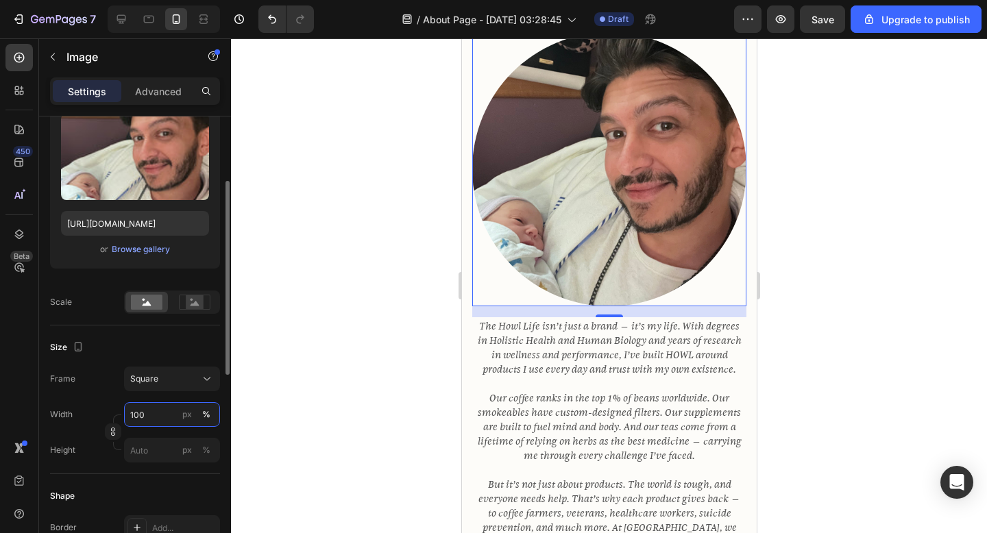
click at [152, 417] on input "100" at bounding box center [172, 414] width 96 height 25
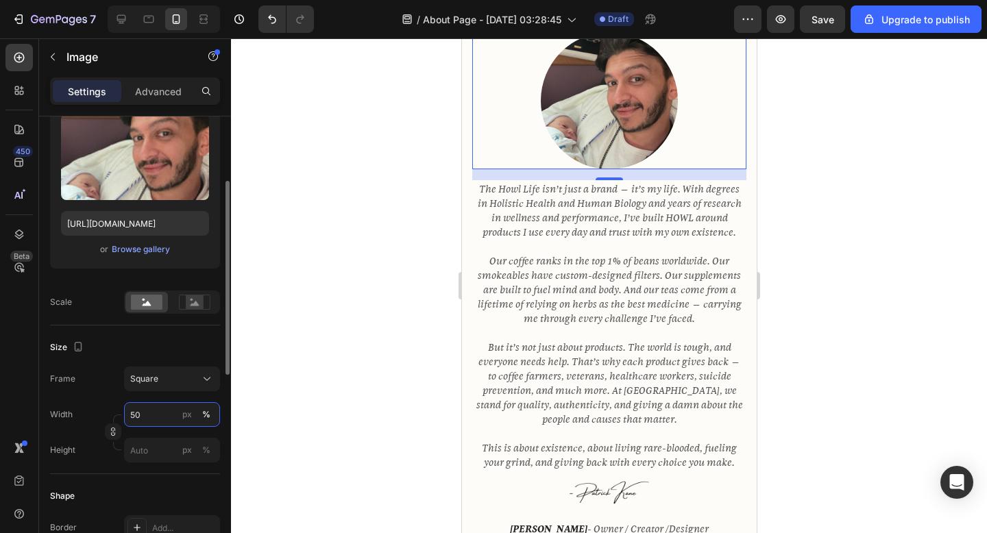
click at [137, 411] on input "50" at bounding box center [172, 414] width 96 height 25
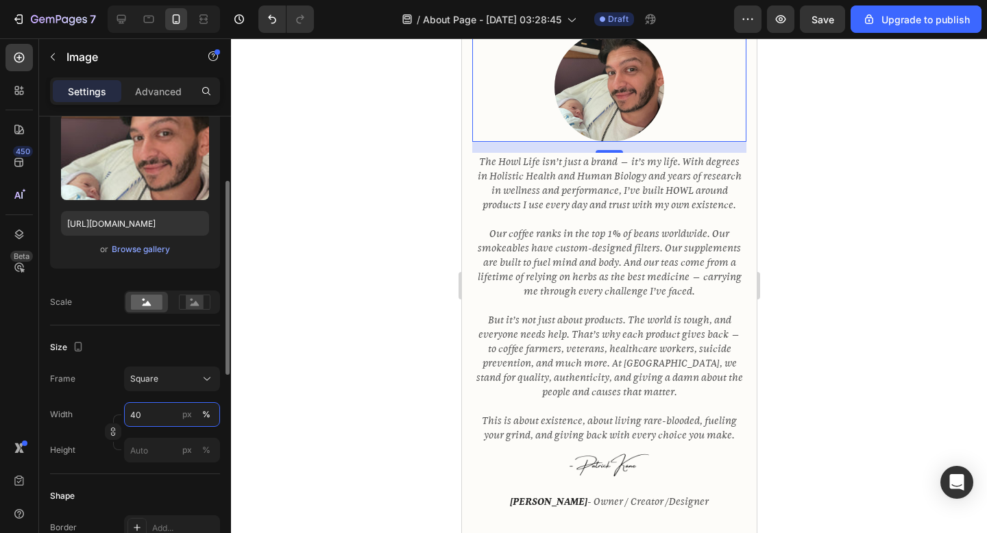
click at [137, 414] on input "40" at bounding box center [172, 414] width 96 height 25
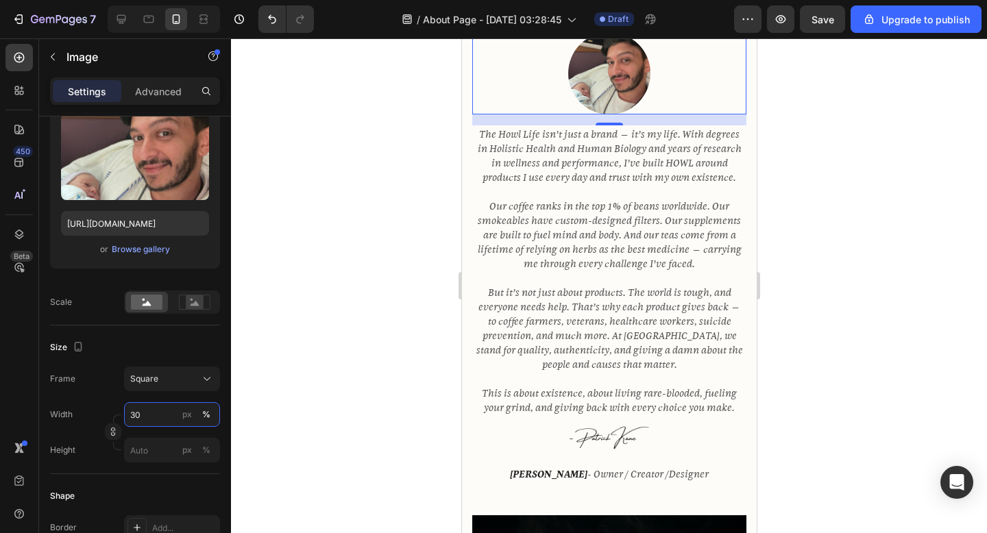
type input "30"
click at [234, 333] on div at bounding box center [609, 285] width 756 height 495
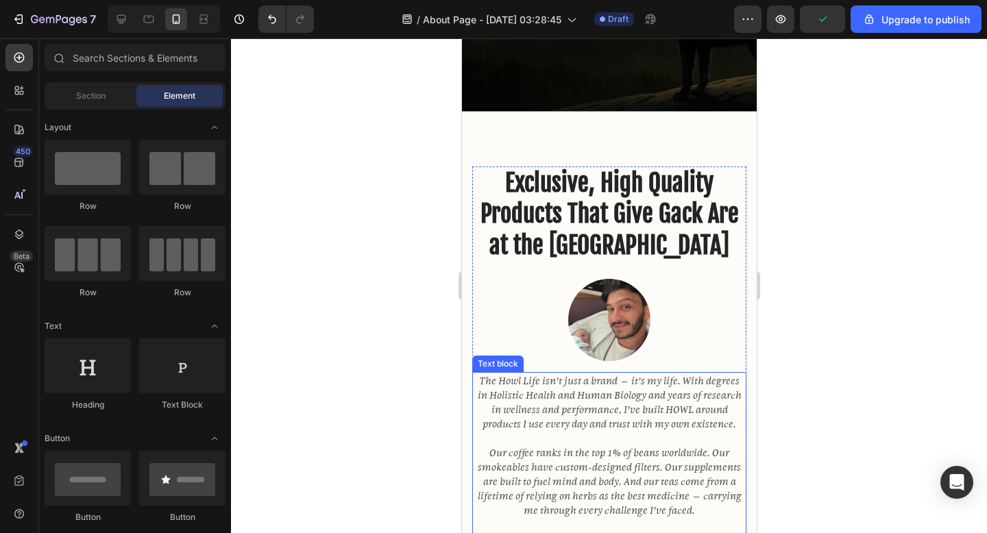
scroll to position [357, 0]
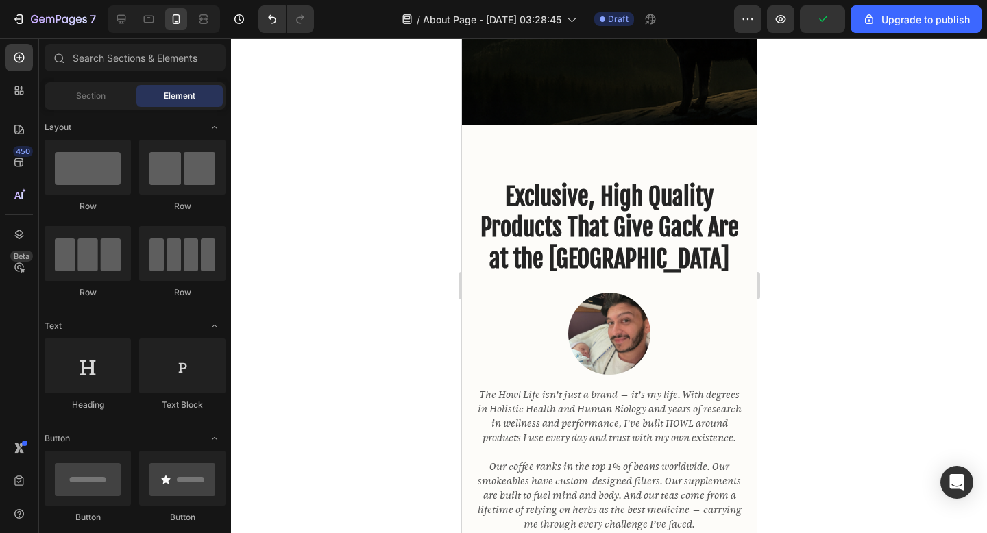
click at [902, 339] on div at bounding box center [609, 285] width 756 height 495
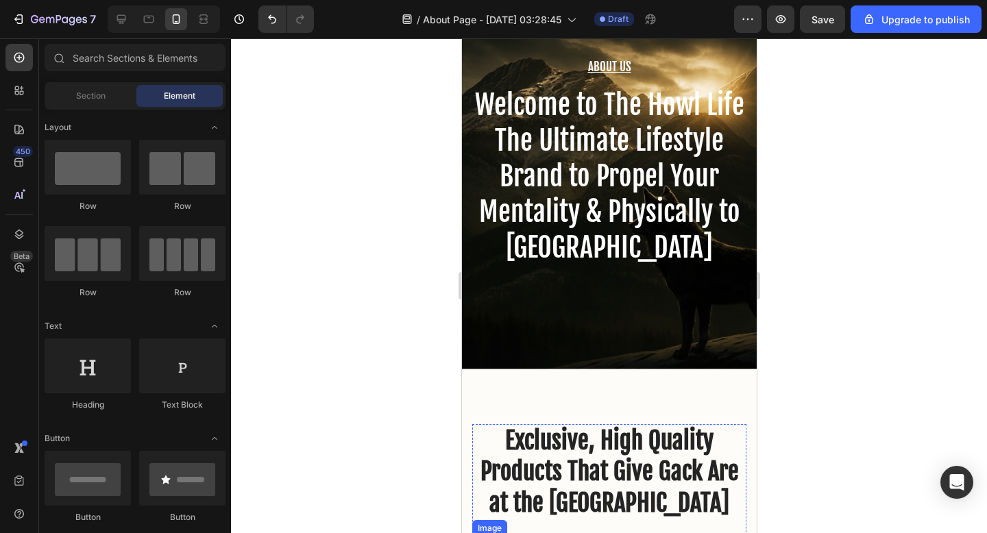
scroll to position [87, 0]
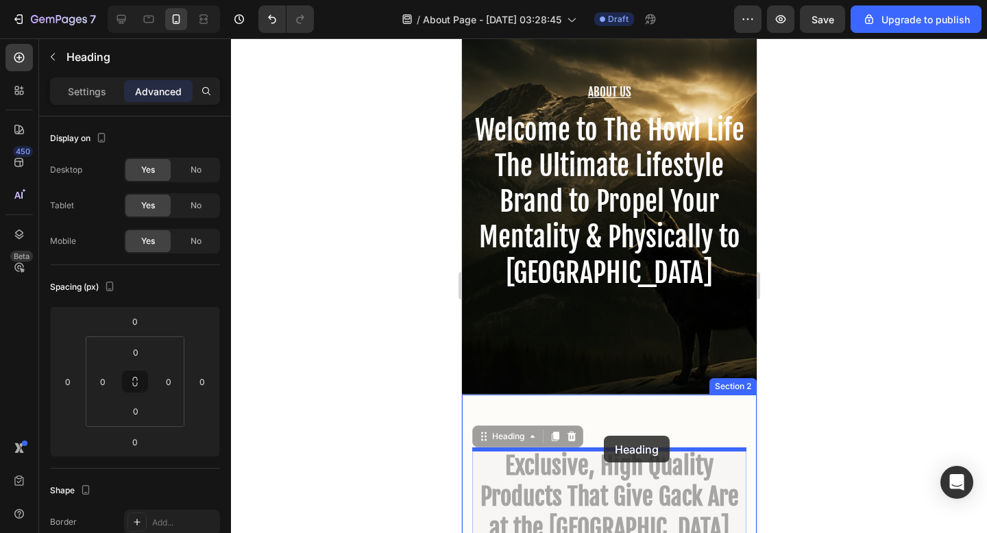
drag, startPoint x: 605, startPoint y: 470, endPoint x: 603, endPoint y: 436, distance: 33.7
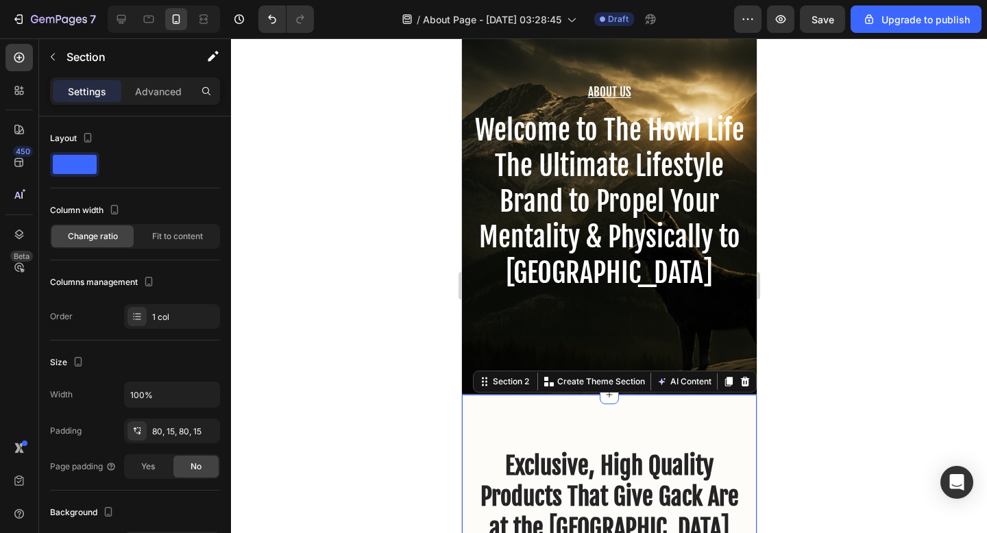
click at [616, 462] on h2 "Exclusive, High Quality Products That Give Gack Are at the [GEOGRAPHIC_DATA]" at bounding box center [609, 498] width 274 height 97
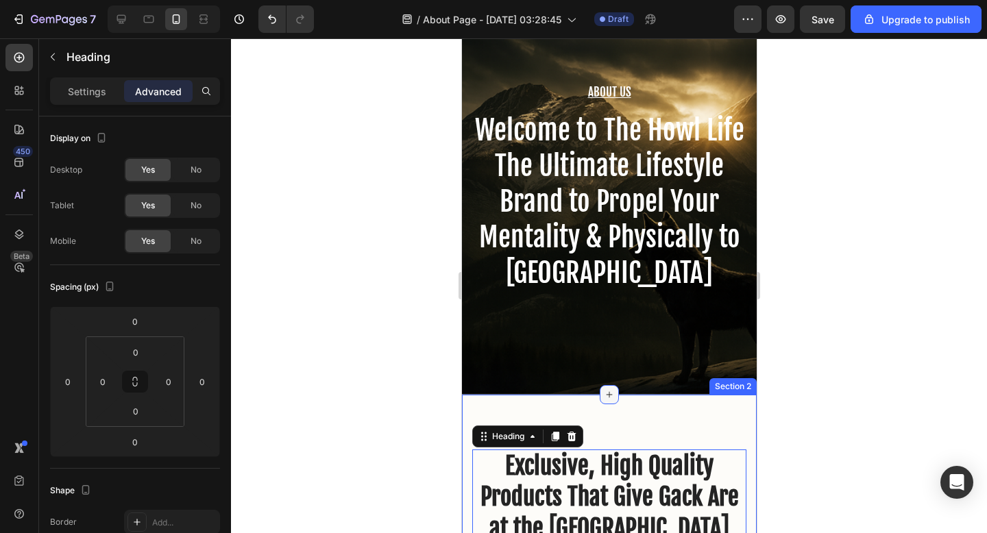
click at [609, 403] on div at bounding box center [608, 394] width 19 height 19
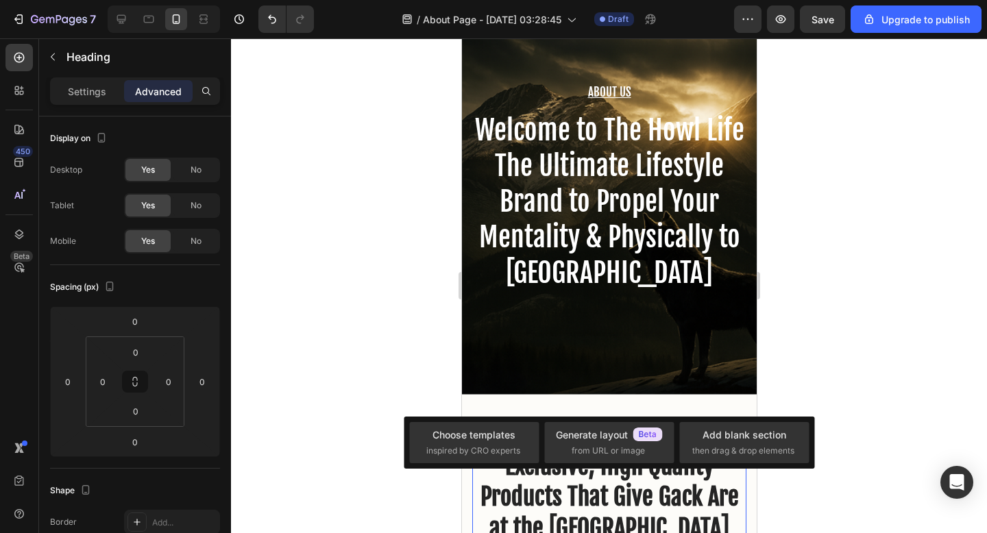
click at [402, 378] on div at bounding box center [609, 285] width 756 height 495
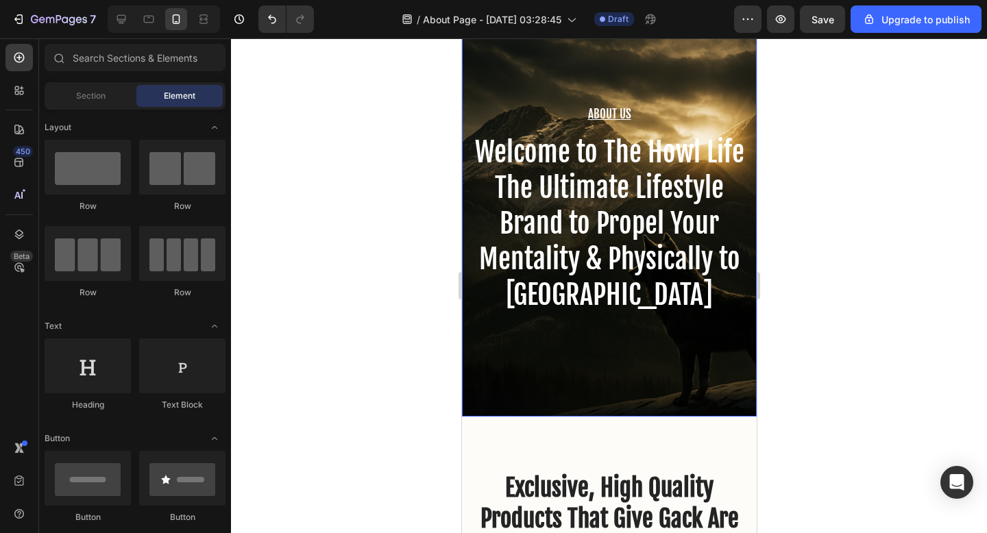
scroll to position [167, 0]
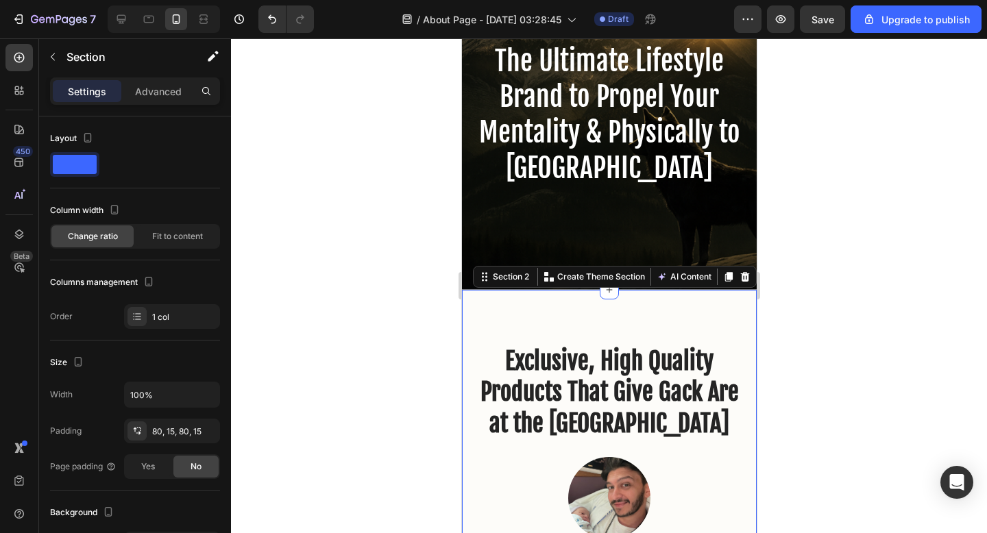
scroll to position [198, 0]
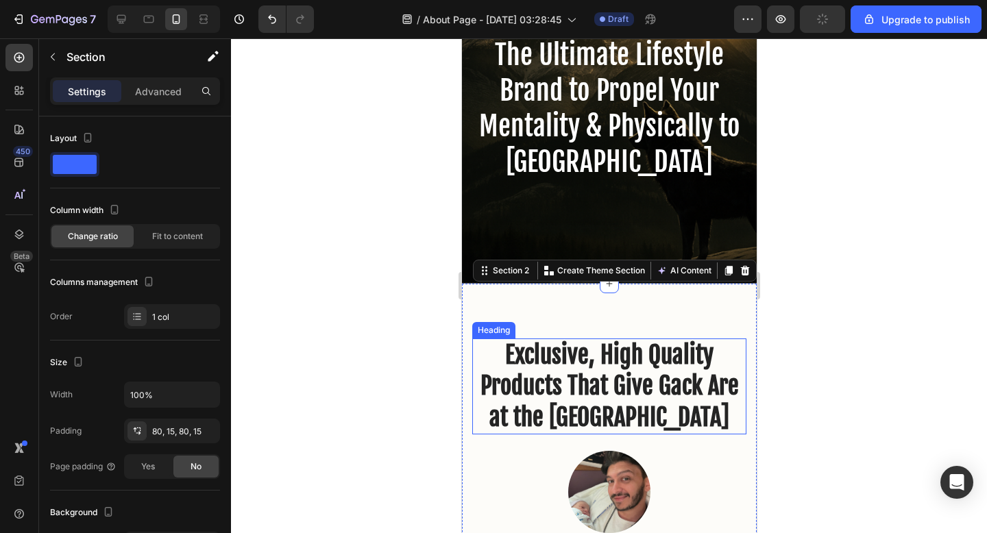
click at [564, 366] on h2 "Exclusive, High Quality Products That Give Gack Are at the [GEOGRAPHIC_DATA]" at bounding box center [609, 387] width 274 height 97
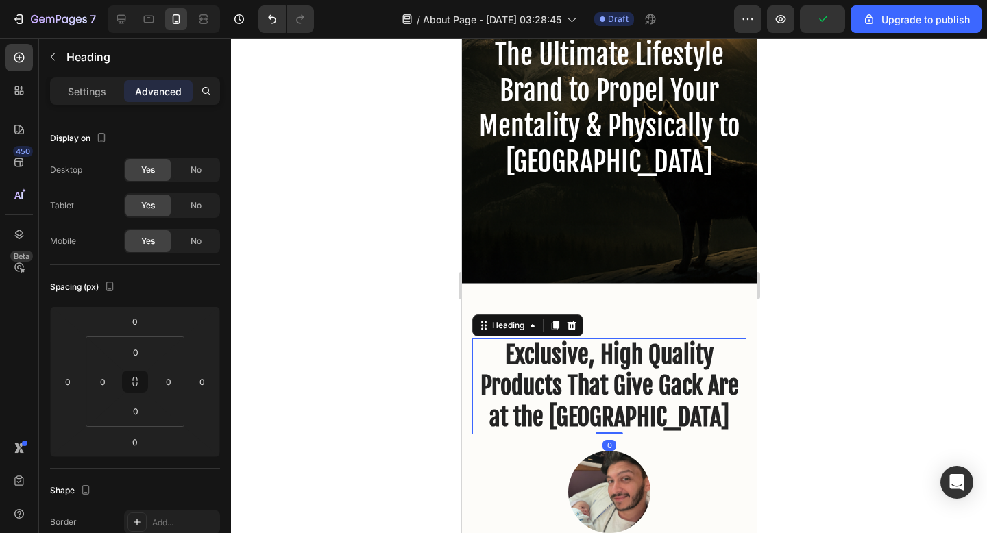
click at [503, 354] on h2 "Exclusive, High Quality Products That Give Gack Are at the [GEOGRAPHIC_DATA]" at bounding box center [609, 387] width 274 height 97
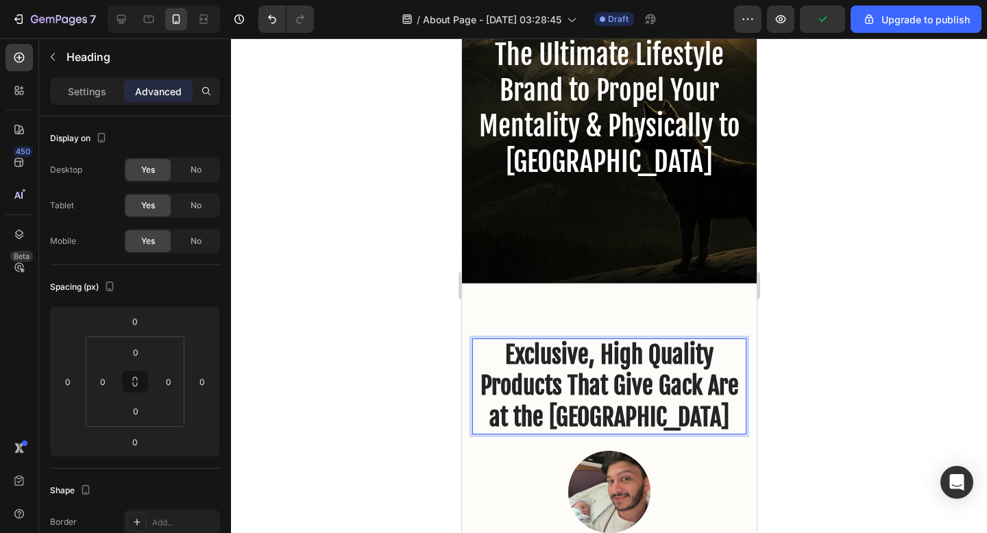
click at [402, 438] on div at bounding box center [609, 285] width 756 height 495
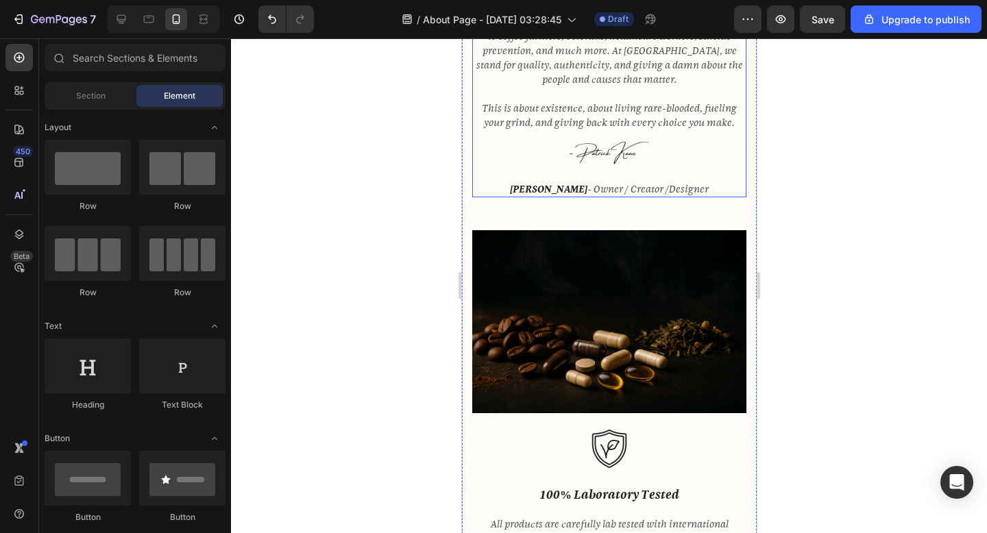
scroll to position [1009, 0]
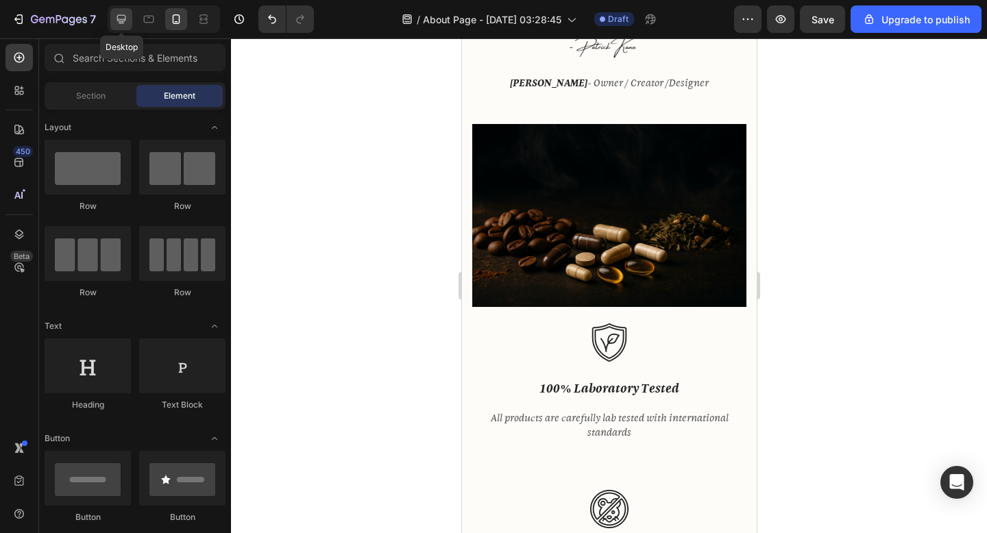
click at [125, 23] on icon at bounding box center [122, 19] width 14 height 14
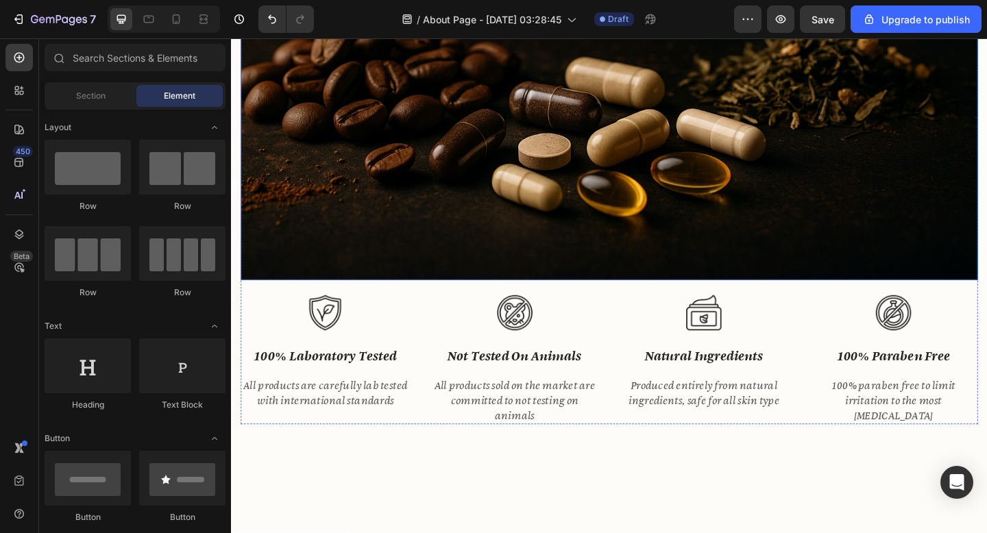
scroll to position [1499, 0]
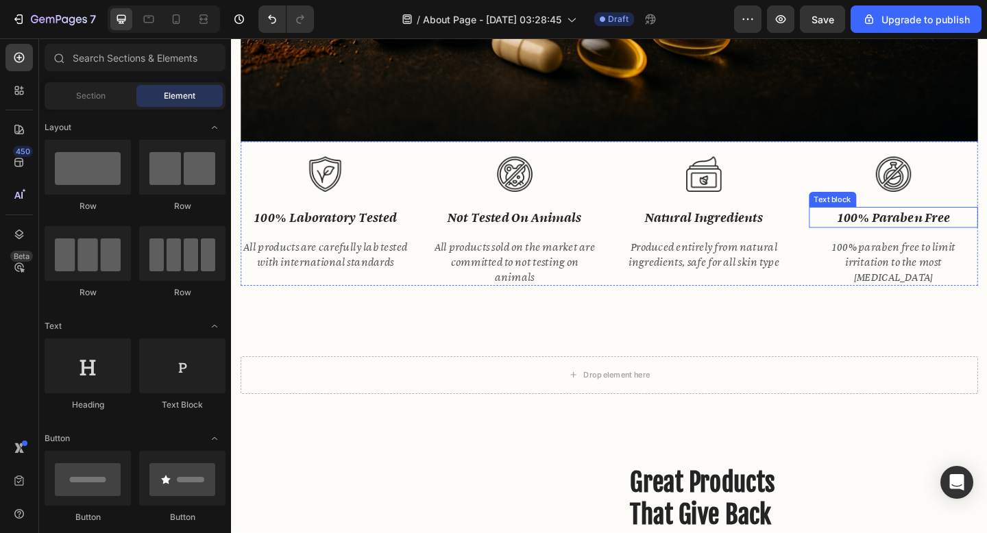
click at [968, 240] on p "100% paraben free" at bounding box center [952, 234] width 182 height 20
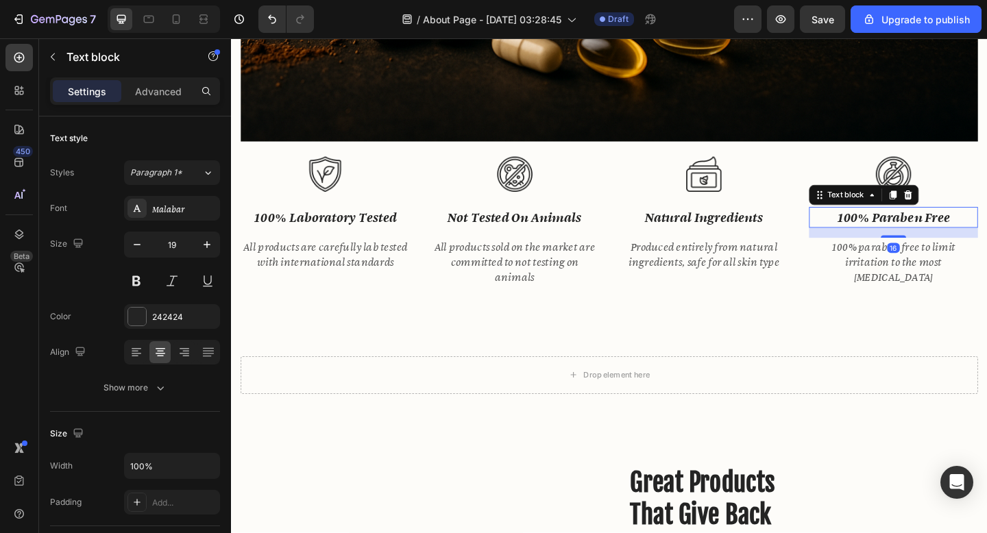
click at [968, 240] on p "100% paraben free" at bounding box center [952, 234] width 182 height 20
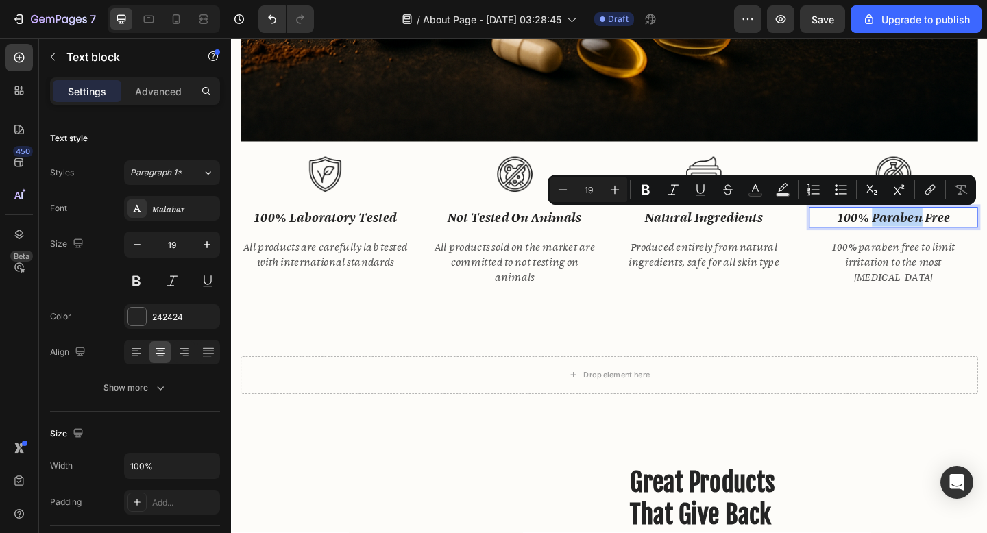
drag, startPoint x: 983, startPoint y: 239, endPoint x: 929, endPoint y: 236, distance: 53.5
click at [929, 236] on p "100% paraben free" at bounding box center [952, 234] width 182 height 20
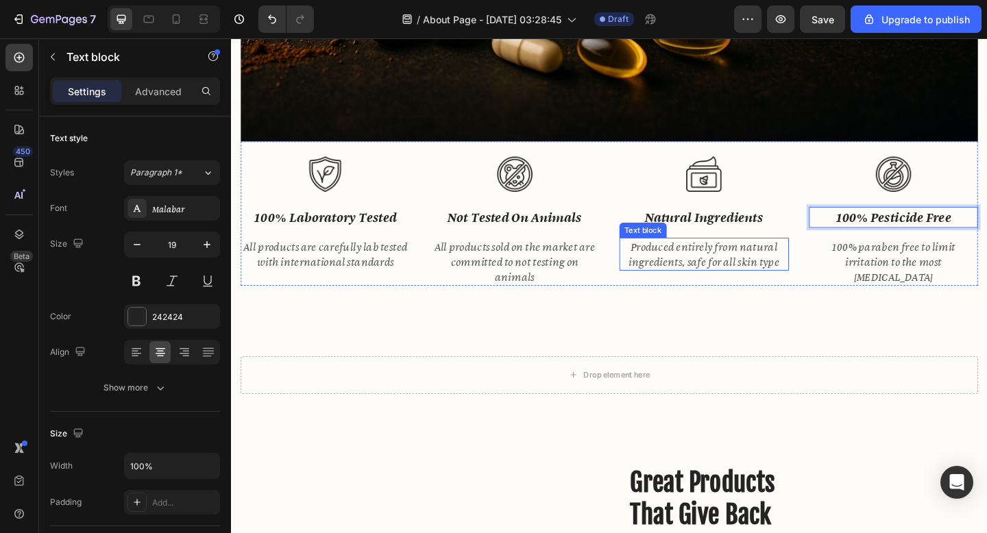
click at [789, 290] on p "Produced entirely from natural ingredients, safe for all skin type" at bounding box center [746, 273] width 182 height 33
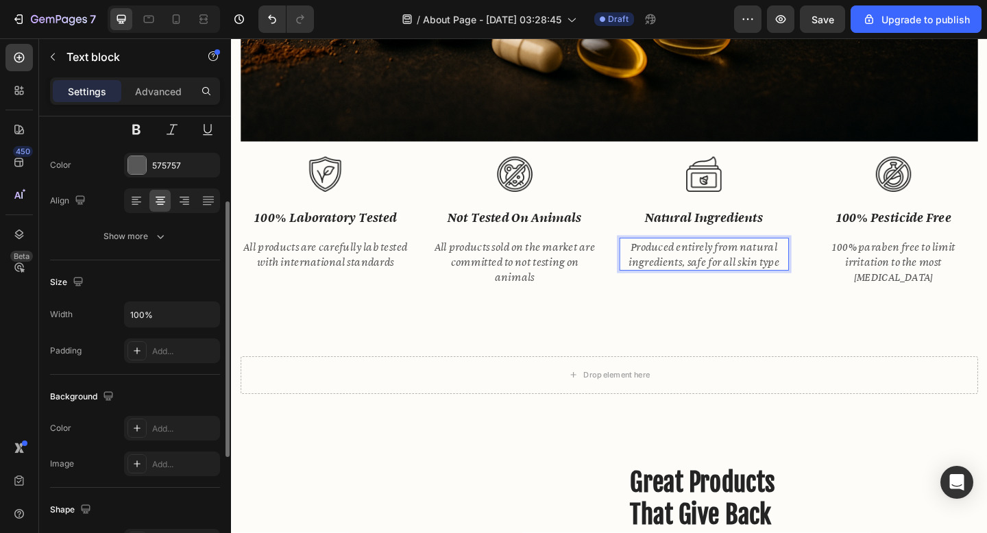
click at [793, 289] on p "Produced entirely from natural ingredients, safe for all skin type" at bounding box center [746, 273] width 182 height 33
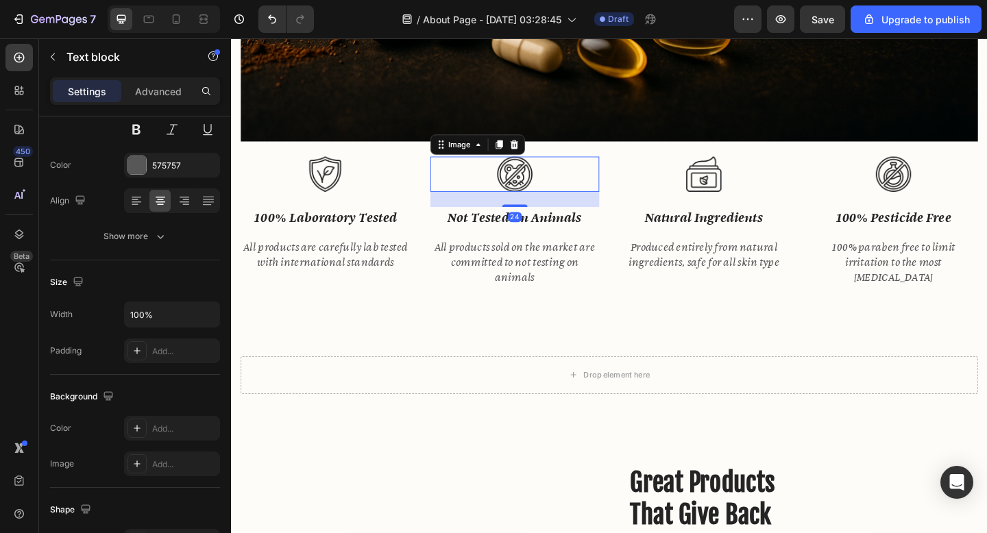
click at [546, 192] on img at bounding box center [539, 186] width 38 height 38
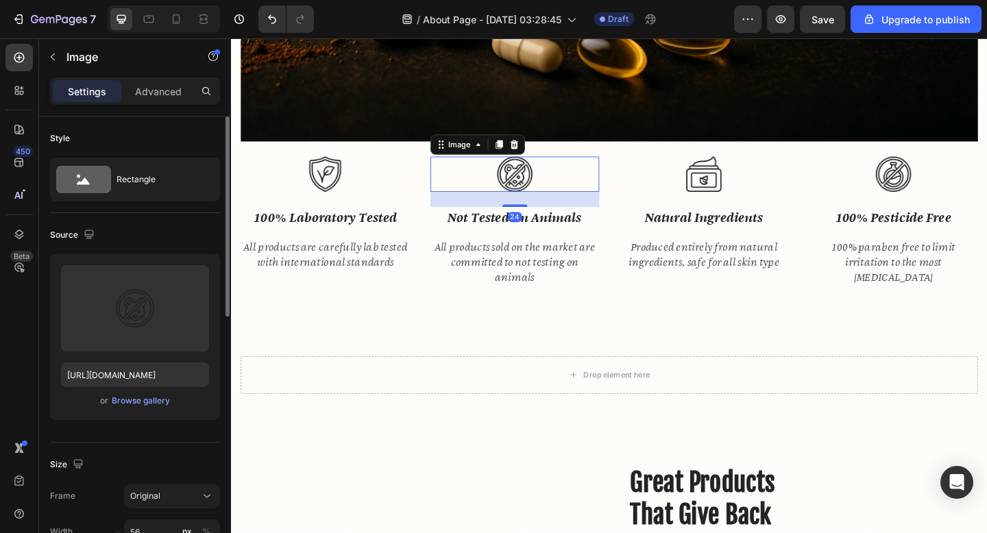
click at [544, 189] on img at bounding box center [539, 186] width 38 height 38
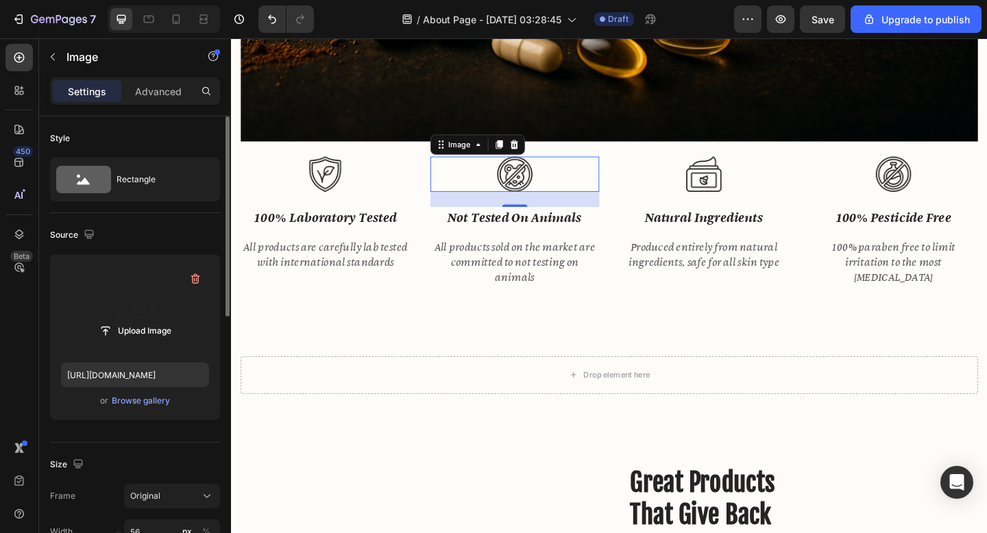
click at [146, 298] on label at bounding box center [135, 308] width 148 height 86
click at [146, 320] on input "file" at bounding box center [135, 331] width 95 height 23
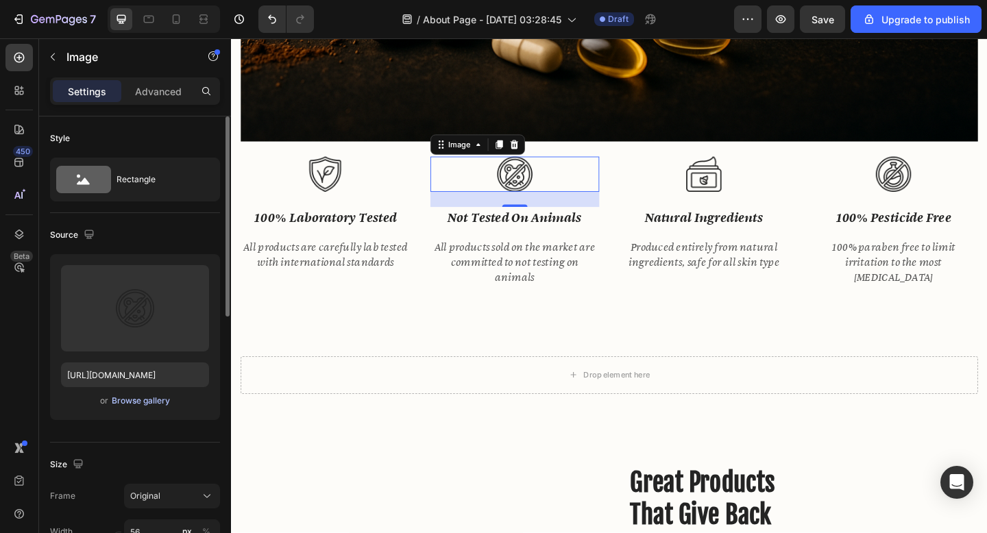
click at [130, 399] on div "Browse gallery" at bounding box center [141, 401] width 58 height 12
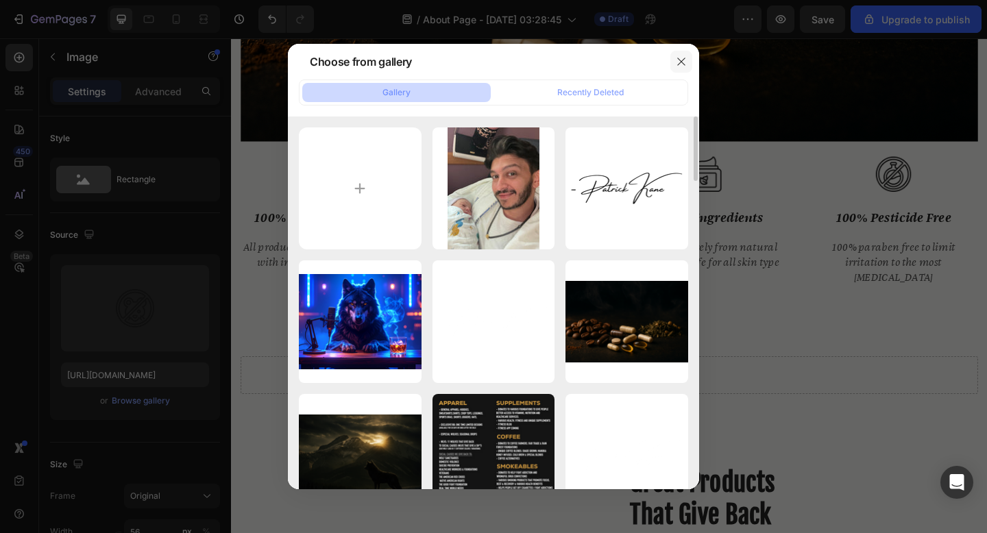
click at [679, 58] on icon "button" at bounding box center [681, 61] width 11 height 11
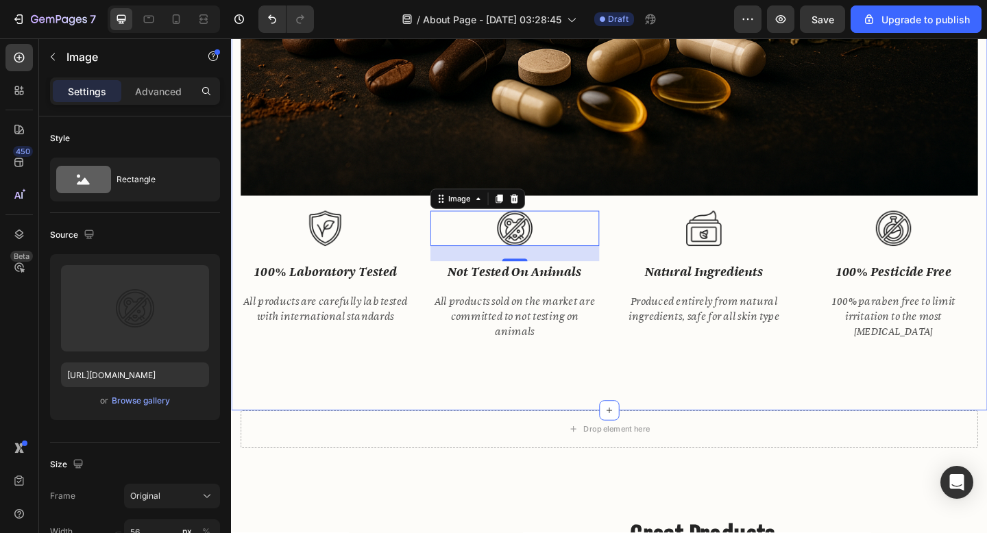
scroll to position [1432, 0]
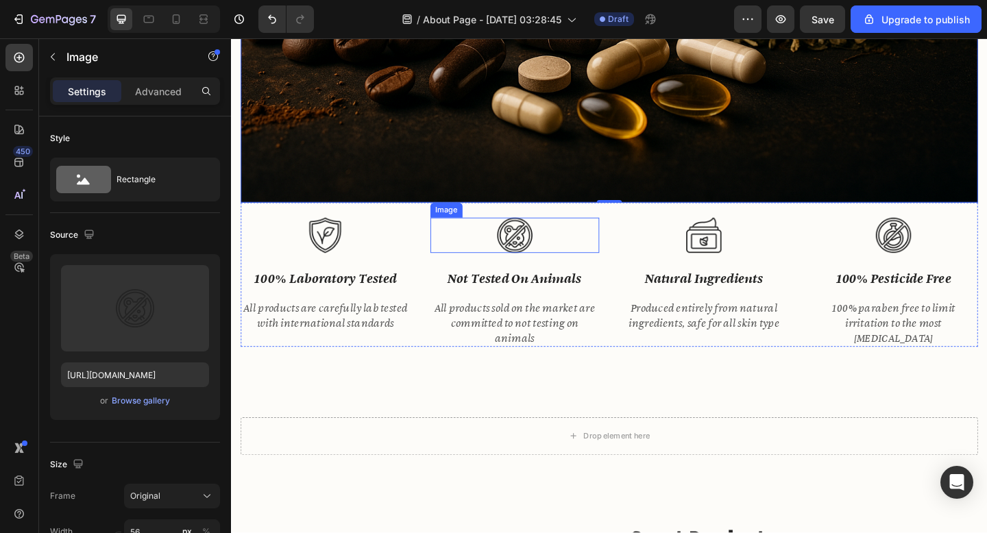
click at [535, 264] on img at bounding box center [539, 253] width 38 height 38
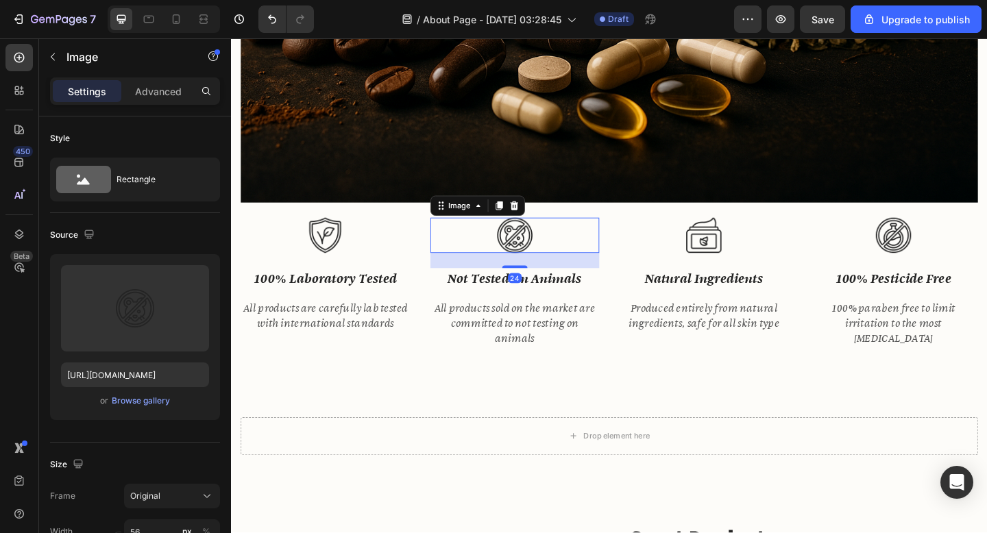
click at [541, 251] on img at bounding box center [539, 253] width 38 height 38
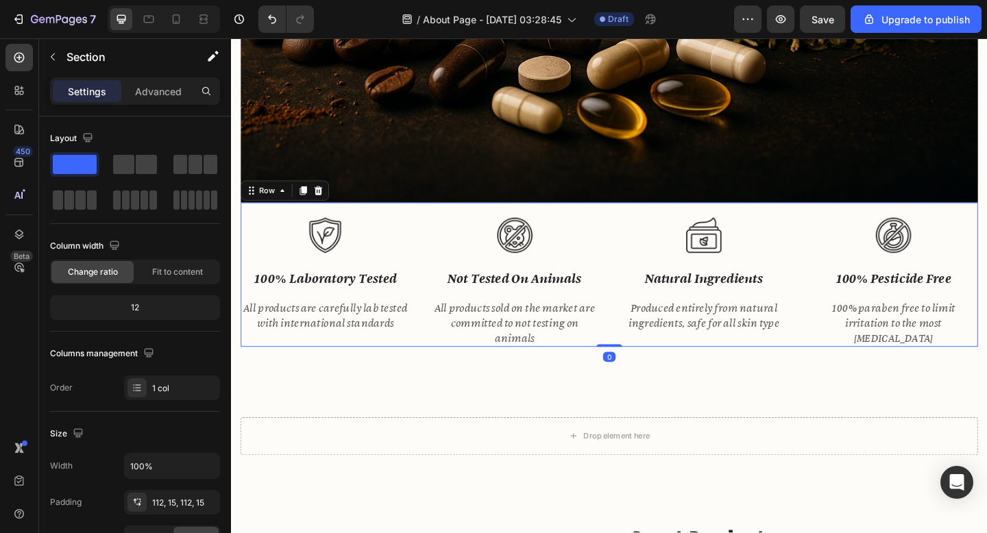
click at [538, 321] on div "Image not tested on animals Text block All products sold on the market are comm…" at bounding box center [540, 295] width 184 height 157
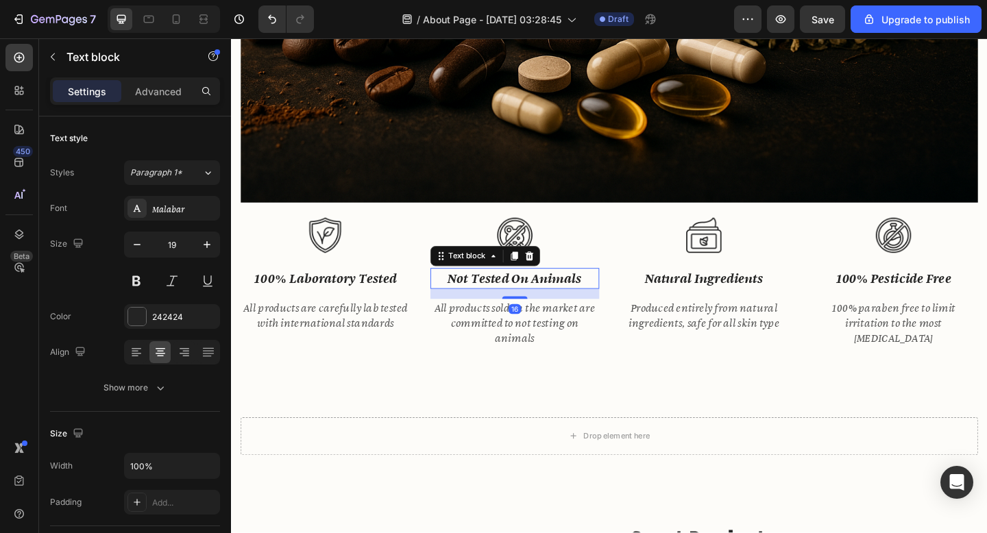
click at [538, 311] on div "not tested on animals" at bounding box center [540, 300] width 184 height 23
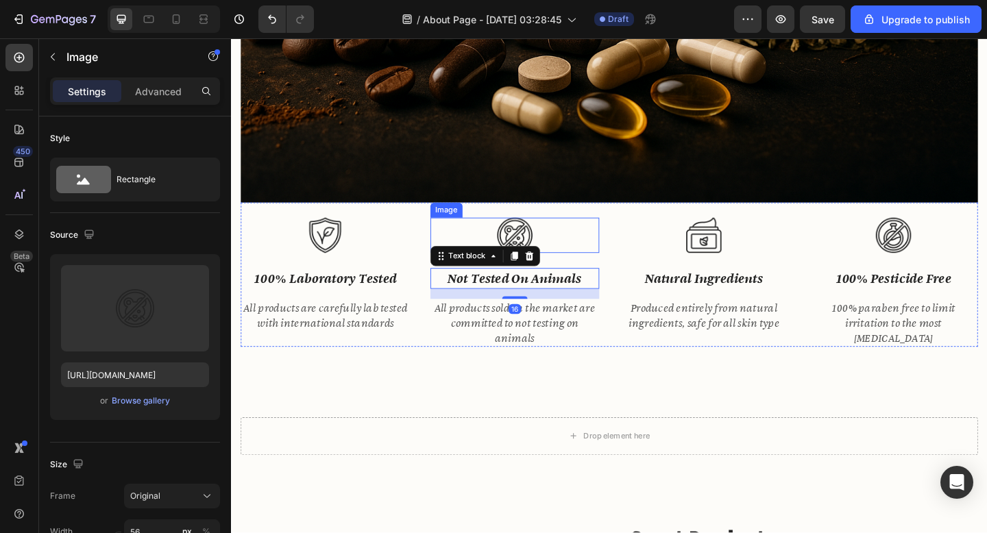
click at [547, 258] on img at bounding box center [539, 253] width 38 height 38
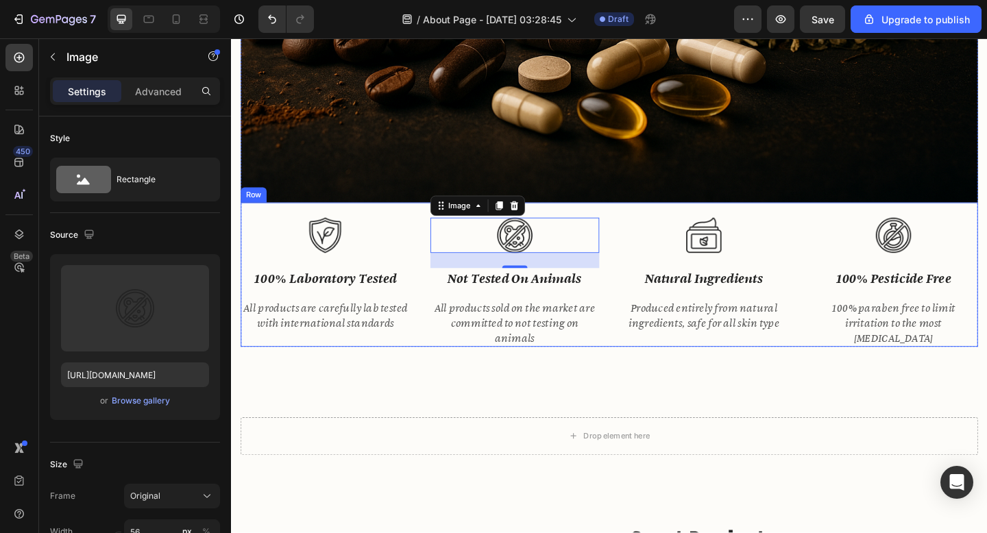
click at [787, 355] on p "Produced entirely from natural ingredients, safe for all skin type" at bounding box center [746, 340] width 182 height 33
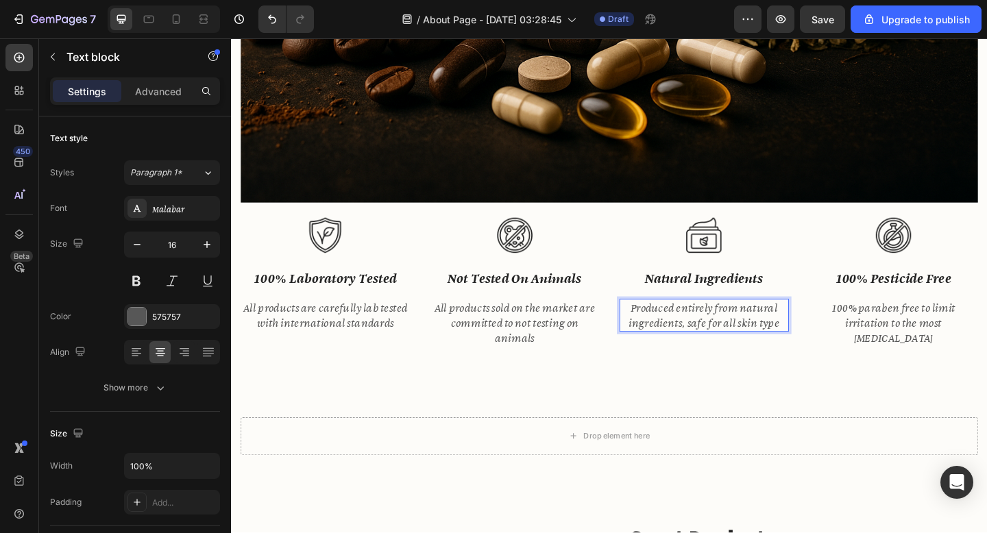
click at [787, 345] on p "Produced entirely from natural ingredients, safe for all skin type" at bounding box center [746, 340] width 182 height 33
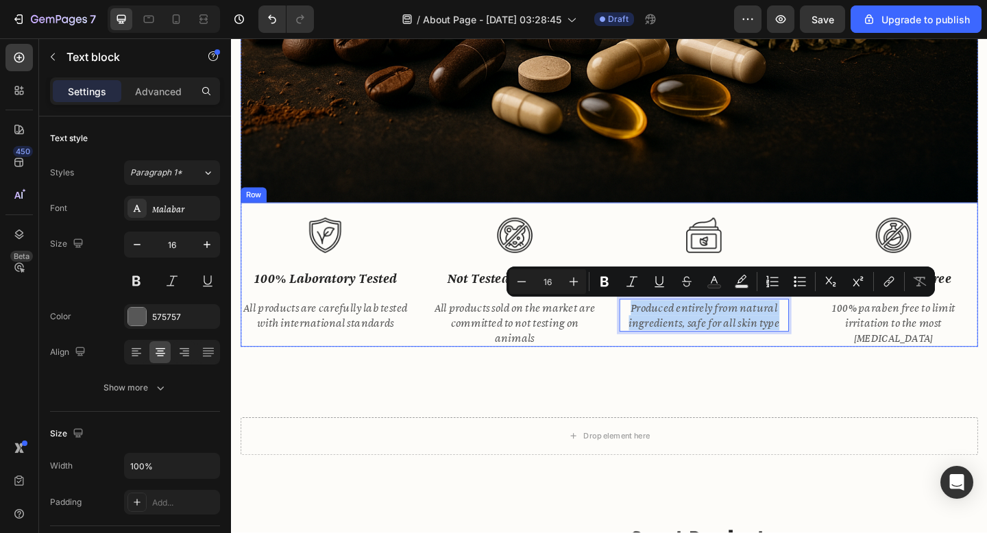
drag, startPoint x: 829, startPoint y: 350, endPoint x: 668, endPoint y: 320, distance: 163.1
click at [668, 320] on div "Image natural ingredients Text block Produced entirely from natural ingredients…" at bounding box center [745, 295] width 184 height 157
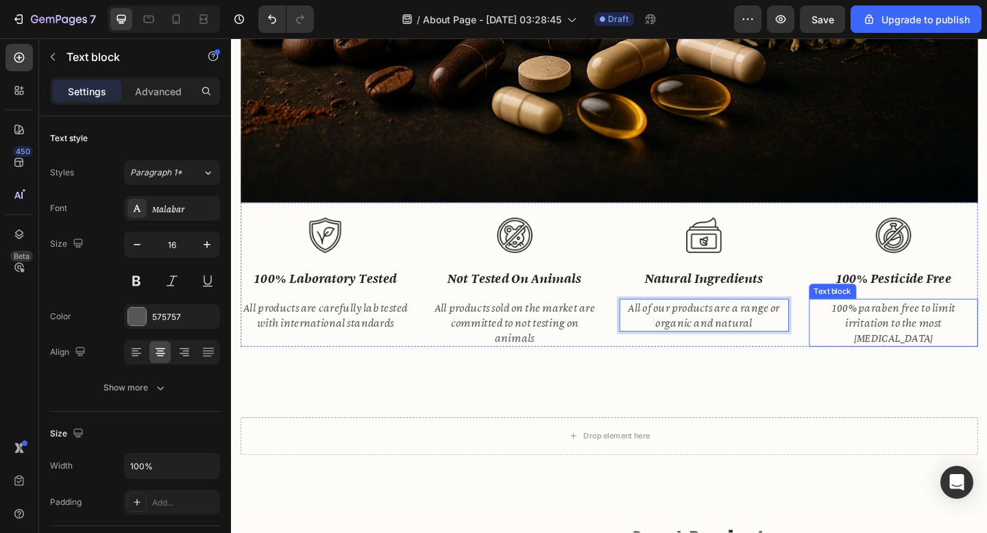
click at [949, 347] on p "100% paraben free to limit irritation to the most [MEDICAL_DATA]" at bounding box center [952, 348] width 182 height 49
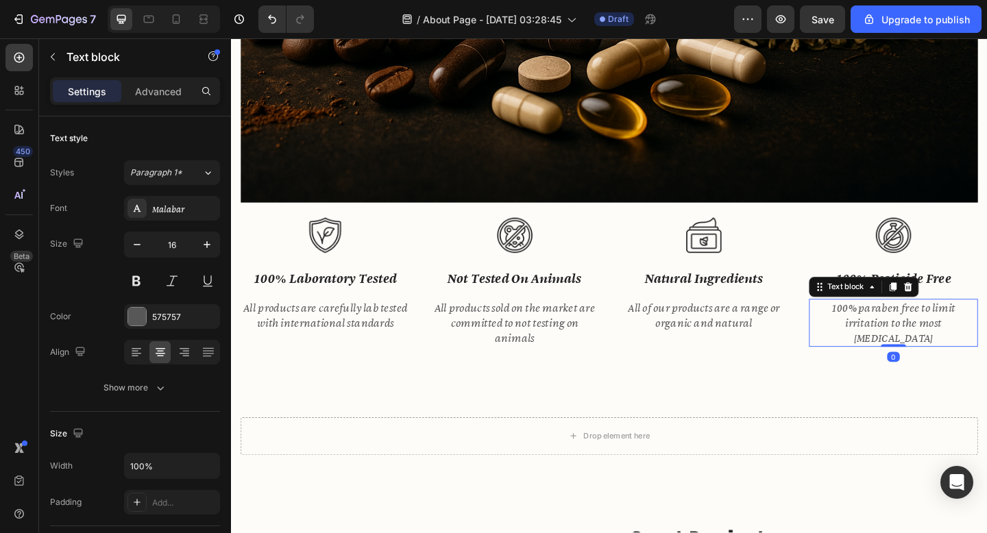
click at [949, 347] on p "100% paraben free to limit irritation to the most [MEDICAL_DATA]" at bounding box center [952, 348] width 182 height 49
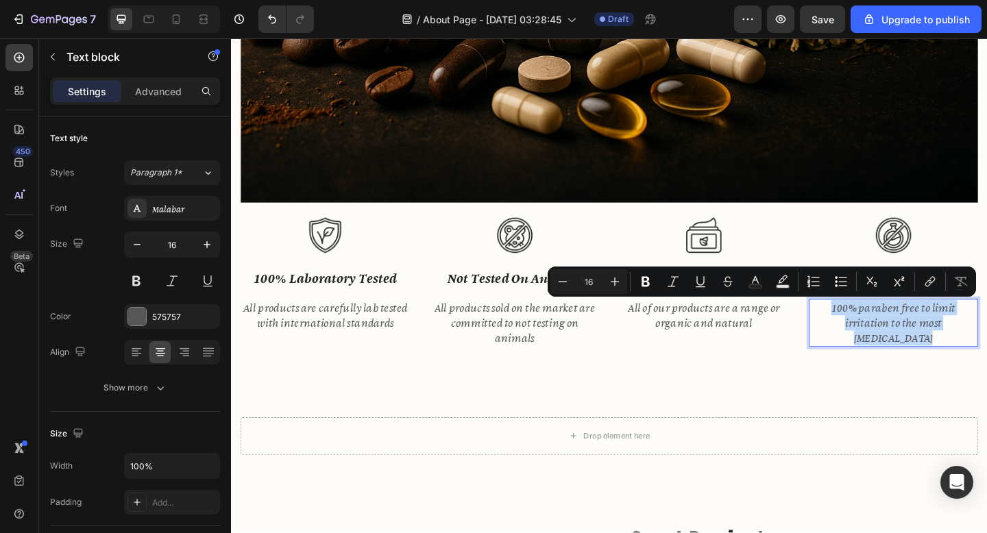
drag, startPoint x: 1039, startPoint y: 352, endPoint x: 879, endPoint y: 334, distance: 160.7
click at [879, 334] on p "100% paraben free to limit irritation to the most [MEDICAL_DATA]" at bounding box center [952, 348] width 182 height 49
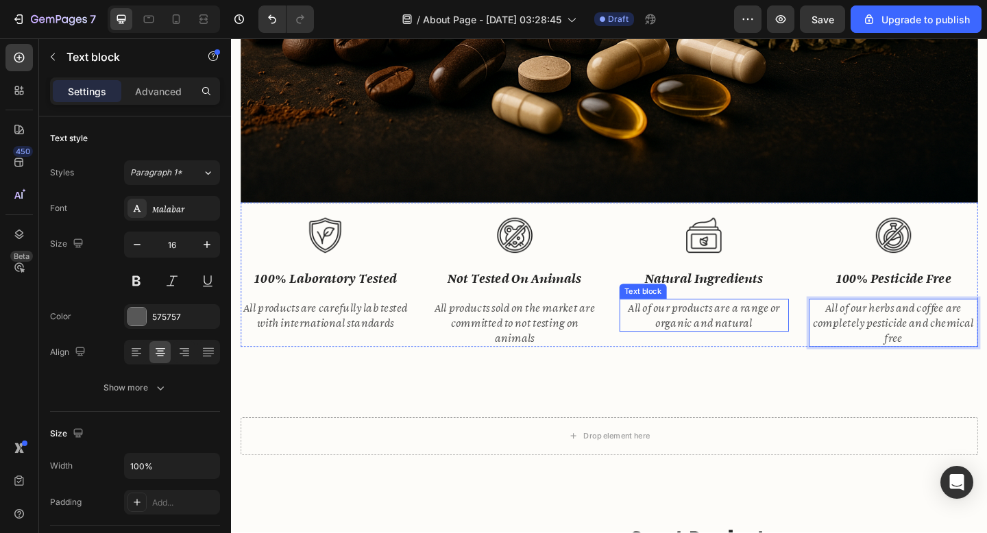
click at [763, 347] on p "All of our products are a range or organic and natural" at bounding box center [746, 340] width 182 height 33
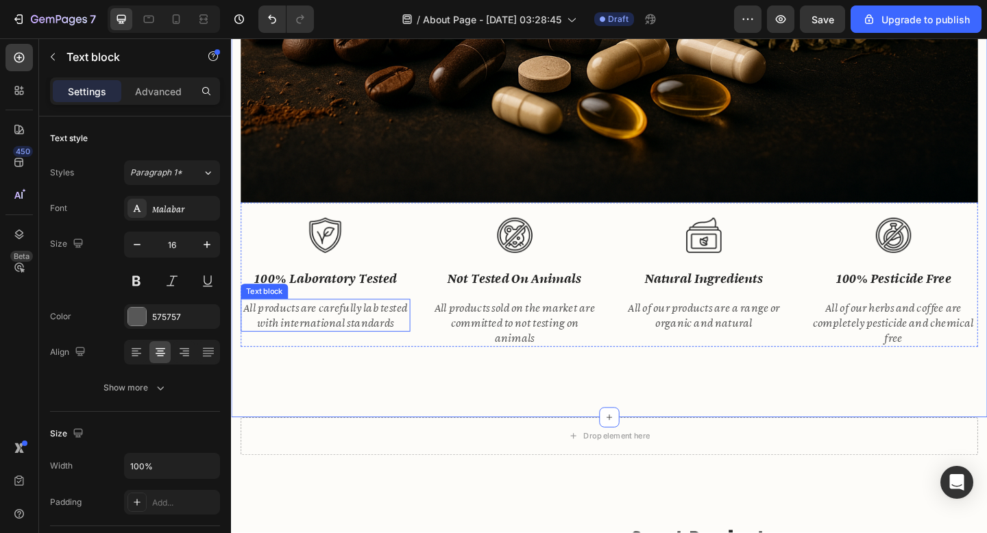
click at [389, 344] on p "All products are carefully lab tested with international standards" at bounding box center [334, 340] width 182 height 33
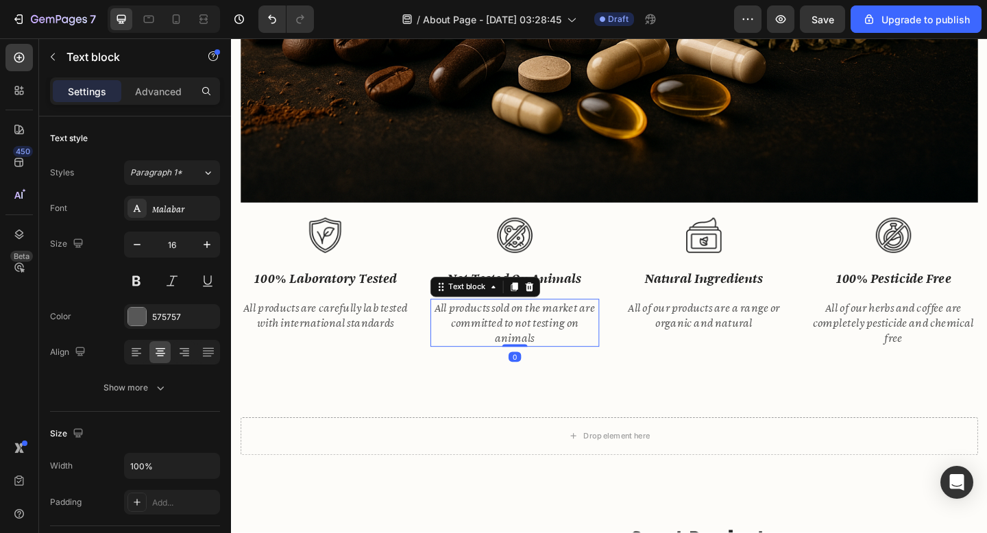
click at [577, 347] on p "All products sold on the market are committed to not testing on animals" at bounding box center [540, 348] width 182 height 49
click at [549, 257] on img at bounding box center [539, 253] width 38 height 38
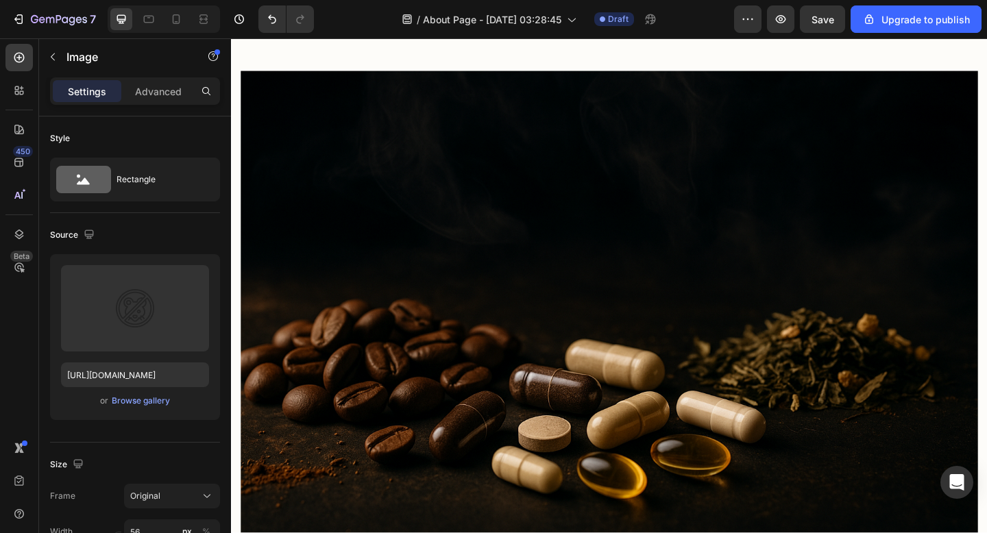
scroll to position [1038, 0]
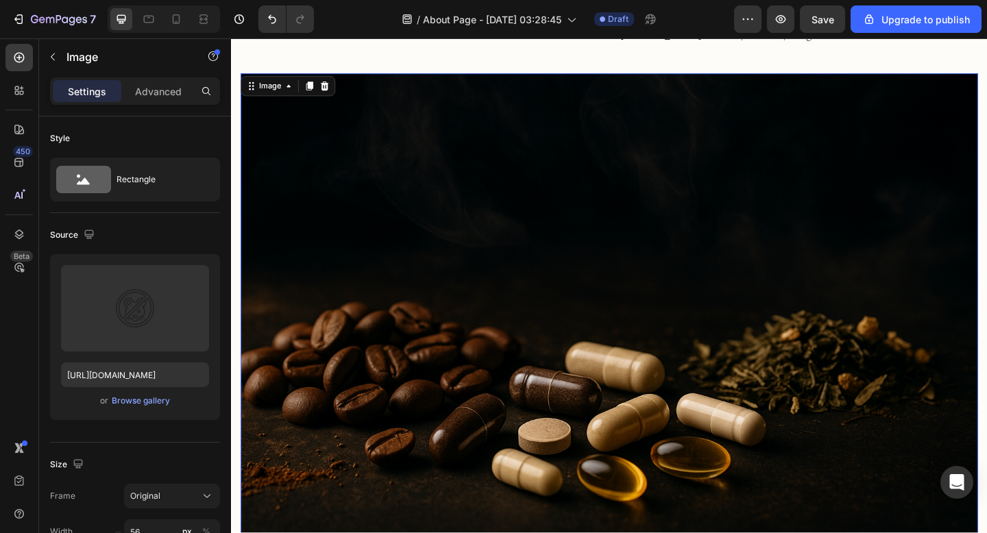
click at [549, 256] on img at bounding box center [642, 344] width 802 height 535
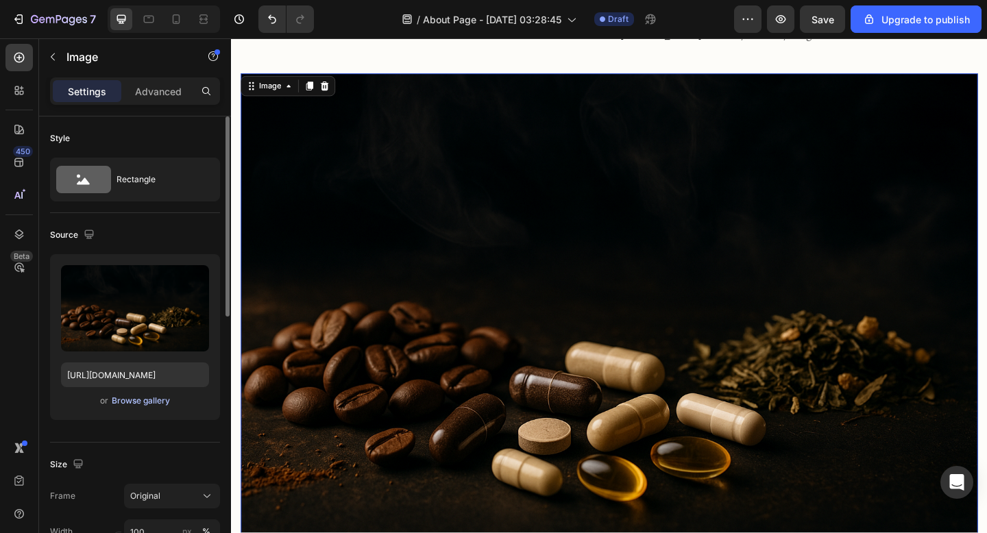
click at [145, 405] on div "Browse gallery" at bounding box center [141, 401] width 58 height 12
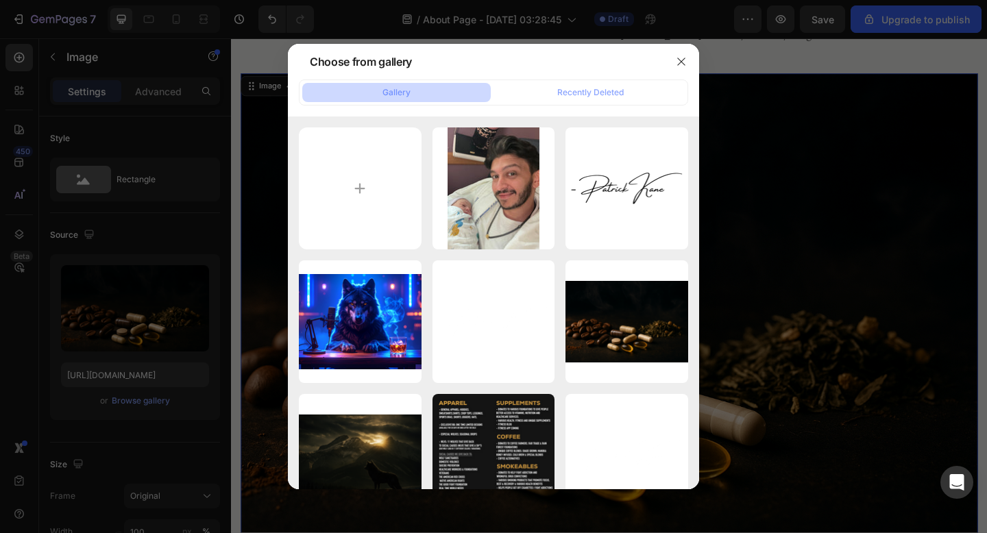
click at [412, 91] on button "Gallery" at bounding box center [396, 92] width 189 height 19
click at [363, 185] on input "file" at bounding box center [360, 189] width 123 height 123
type input "C:\fakepath\2B124782-4174-4A69-ADB0-88BA4796590B.png"
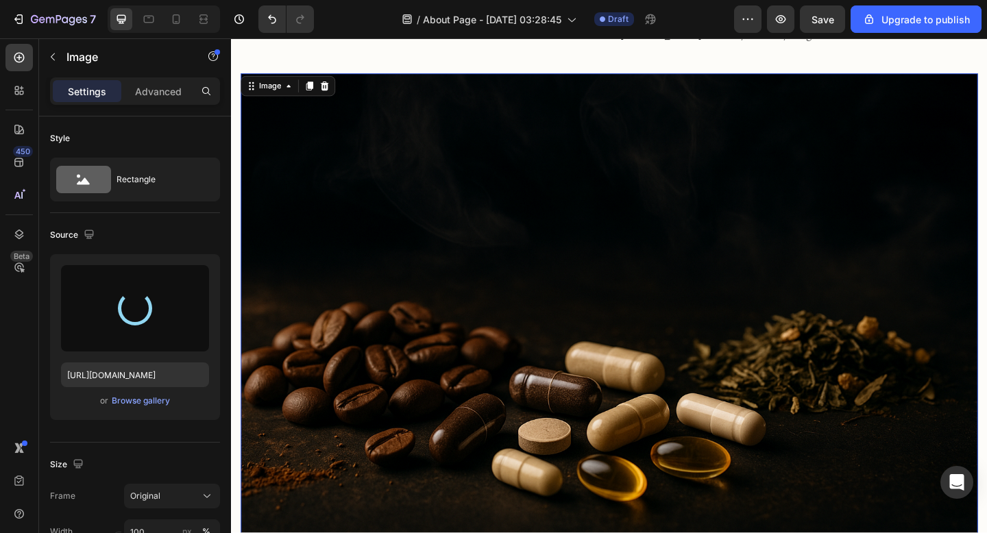
type input "[URL][DOMAIN_NAME]"
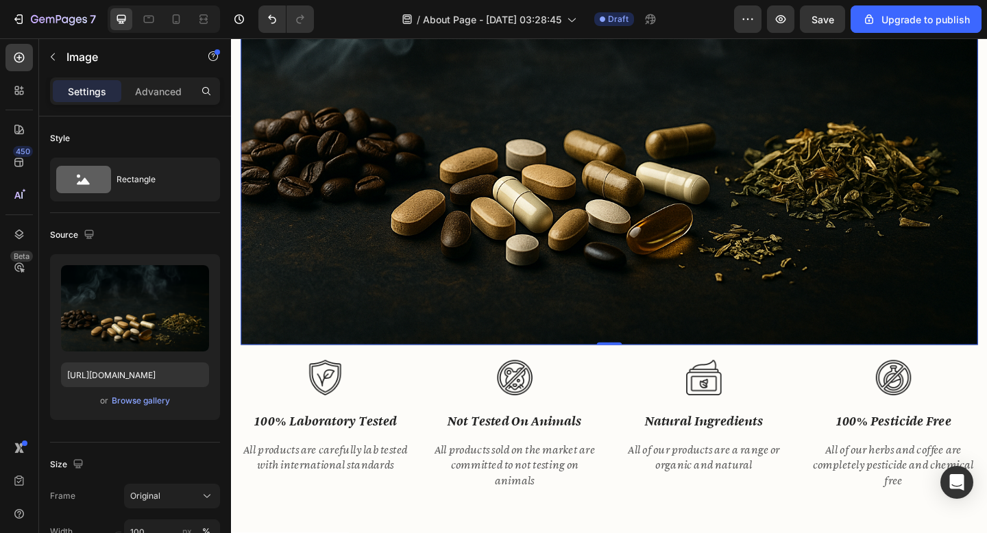
scroll to position [1309, 0]
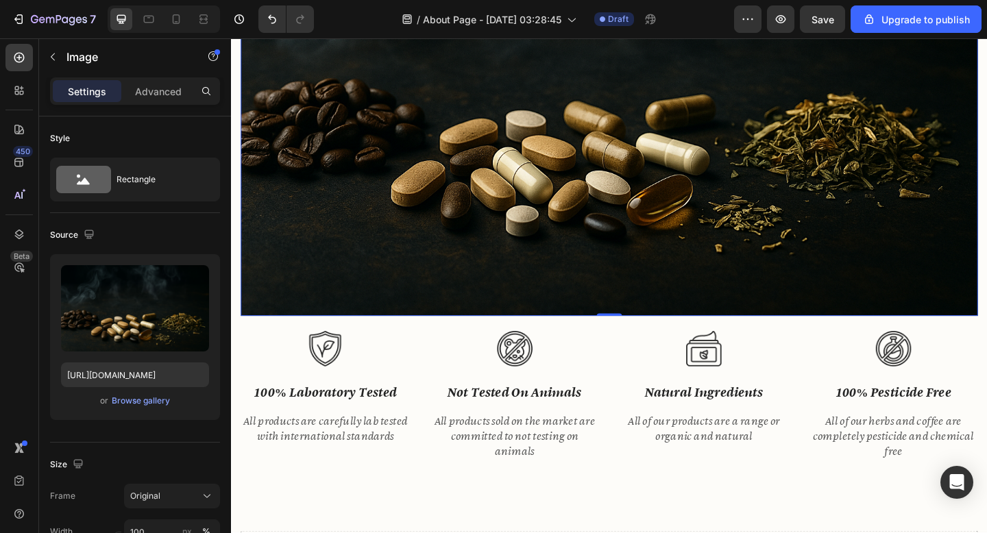
click at [703, 303] on img at bounding box center [642, 73] width 802 height 535
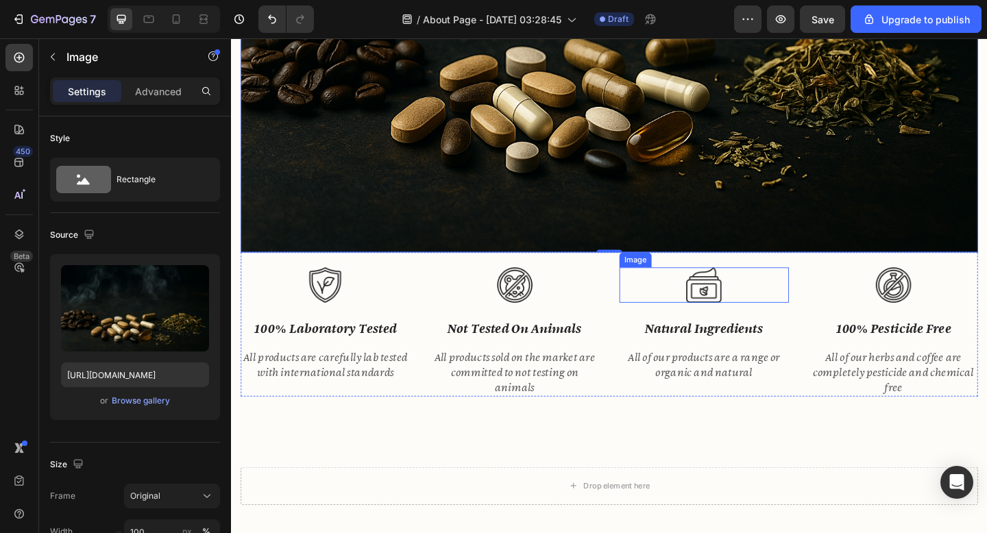
scroll to position [1484, 0]
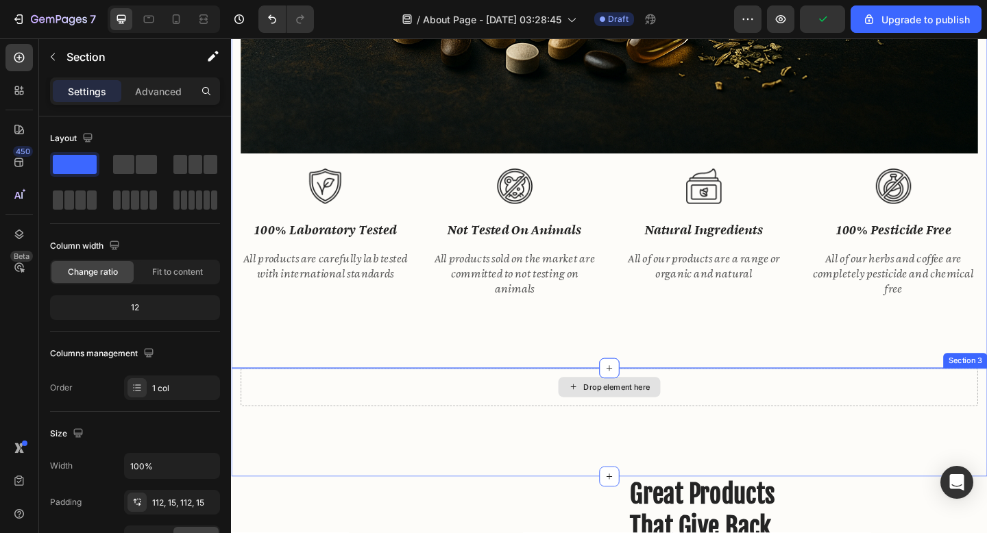
click at [748, 419] on div "Drop element here" at bounding box center [642, 418] width 802 height 41
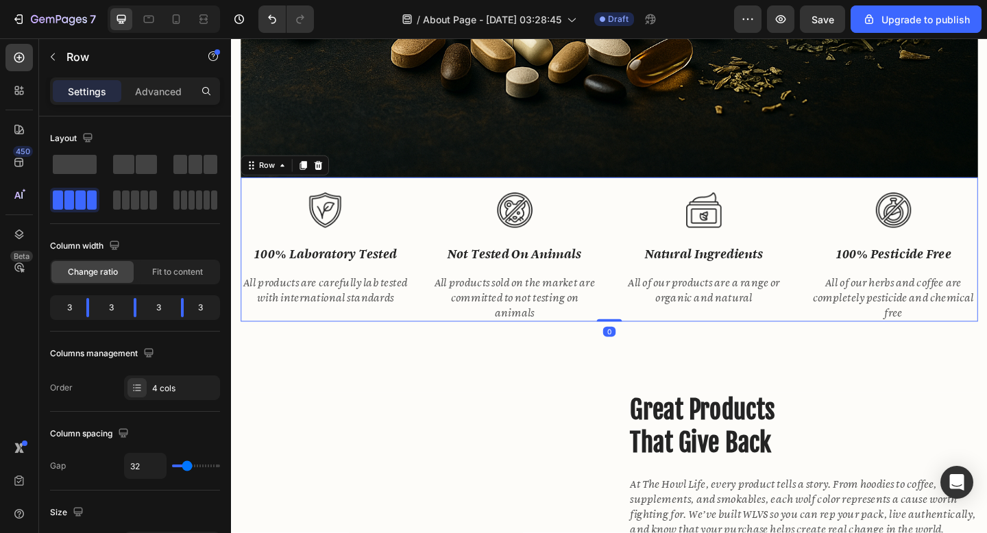
click at [537, 197] on div "Image not tested on animals Text block All products sold on the market are comm…" at bounding box center [540, 268] width 184 height 157
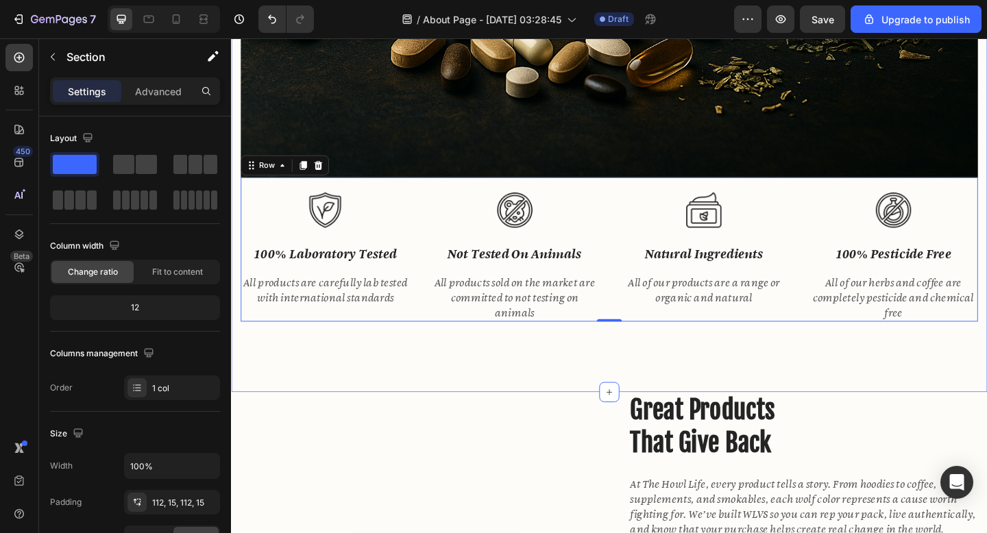
click at [614, 236] on div at bounding box center [540, 225] width 184 height 38
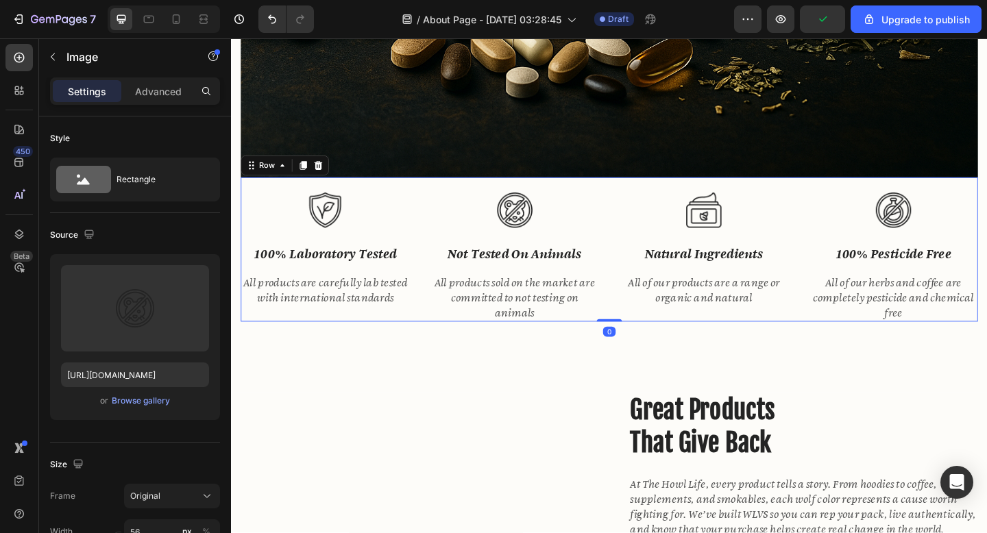
click at [435, 234] on div "Image 100% laboratory tested Text block All products are carefully lab tested w…" at bounding box center [642, 268] width 802 height 157
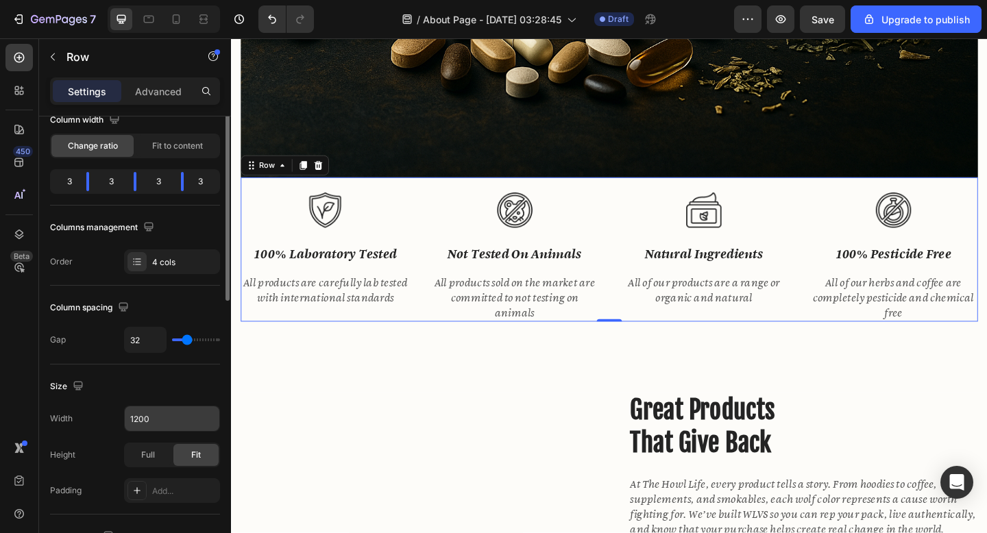
scroll to position [0, 0]
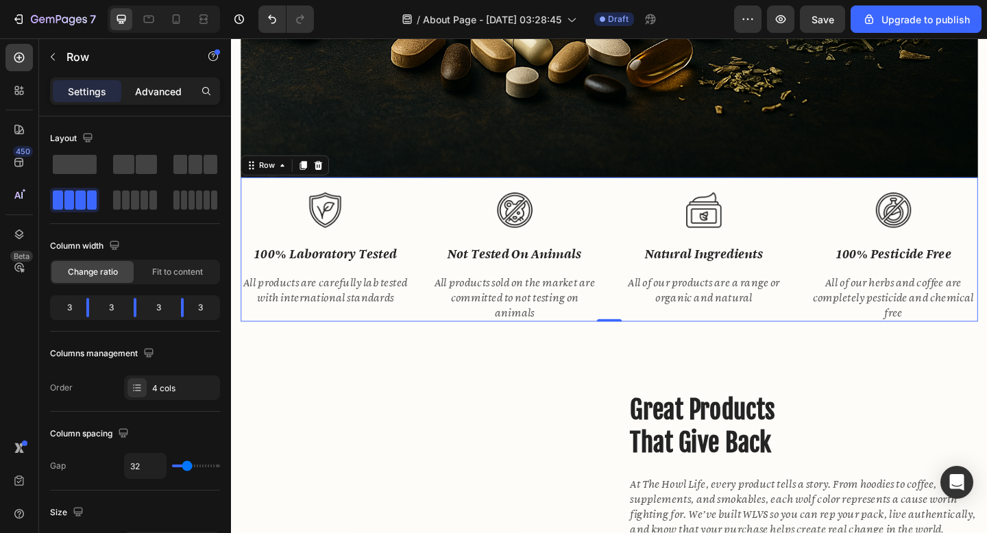
click at [162, 95] on p "Advanced" at bounding box center [158, 91] width 47 height 14
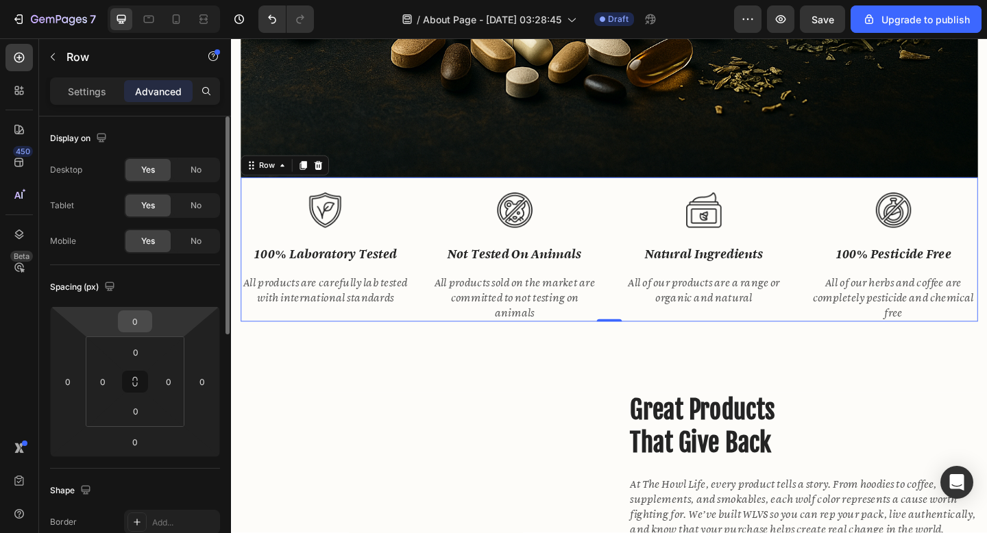
click at [147, 330] on div "0" at bounding box center [135, 322] width 34 height 22
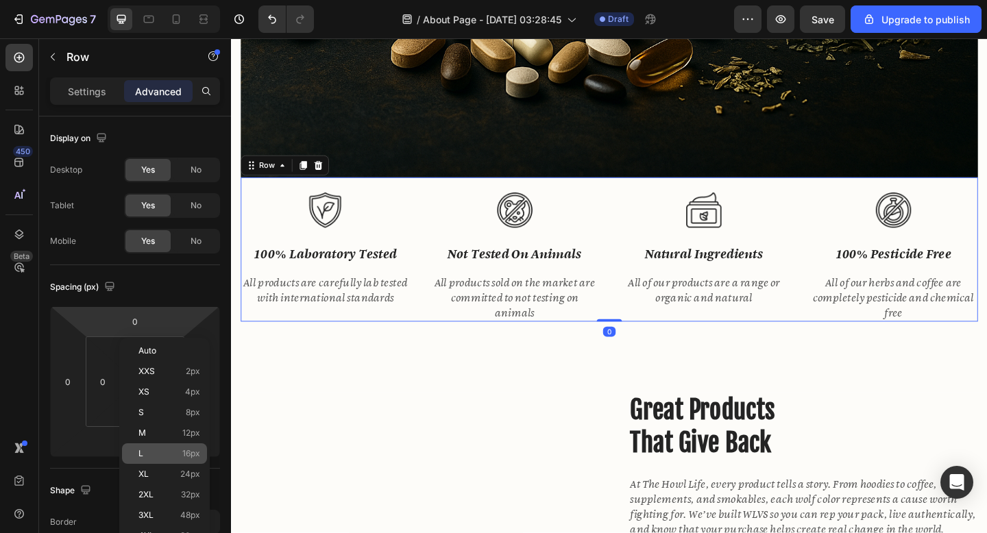
click at [164, 444] on div "L 16px" at bounding box center [164, 454] width 85 height 21
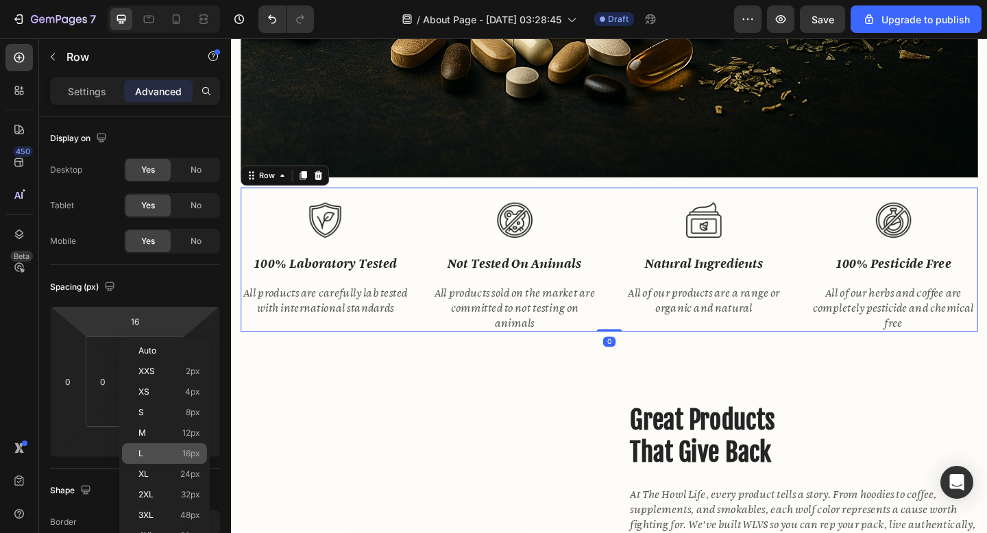
scroll to position [1471, 0]
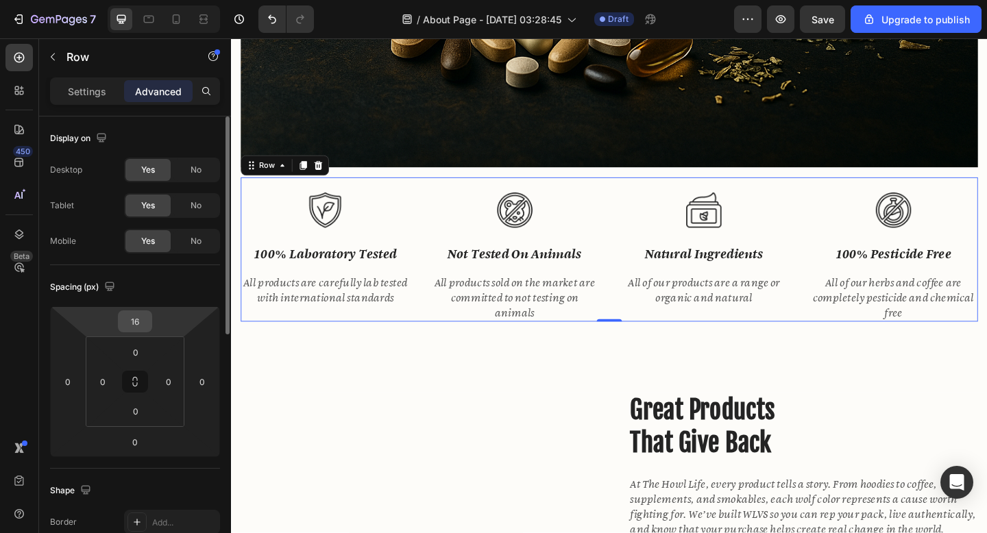
click at [142, 330] on input "16" at bounding box center [134, 321] width 27 height 21
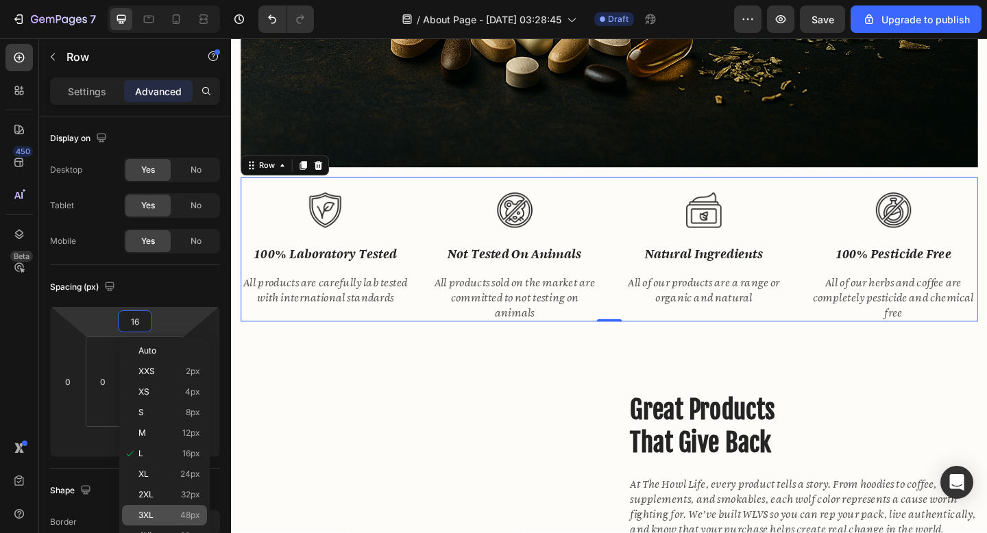
click at [165, 507] on div "3XL 48px" at bounding box center [164, 515] width 85 height 21
type input "48"
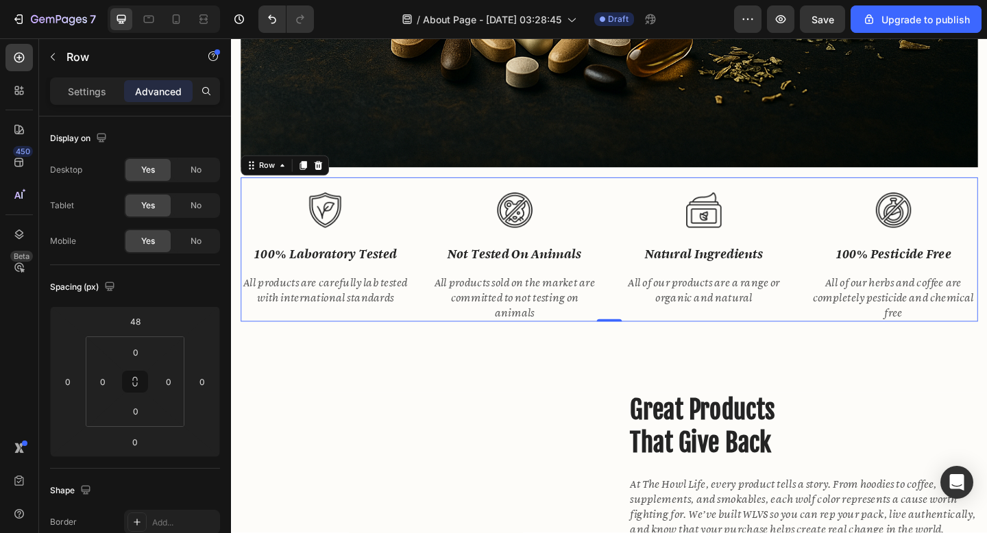
scroll to position [1493, 0]
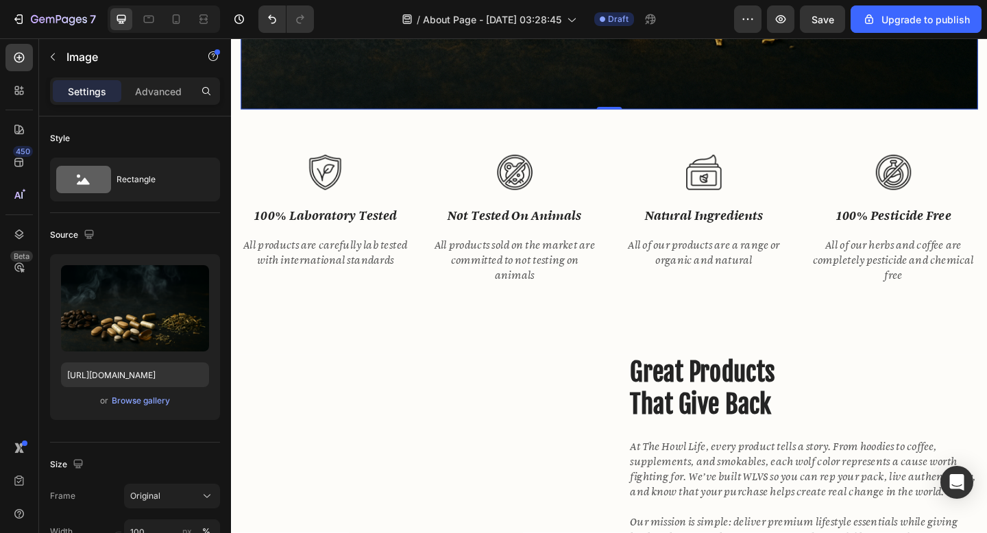
scroll to position [1547, 0]
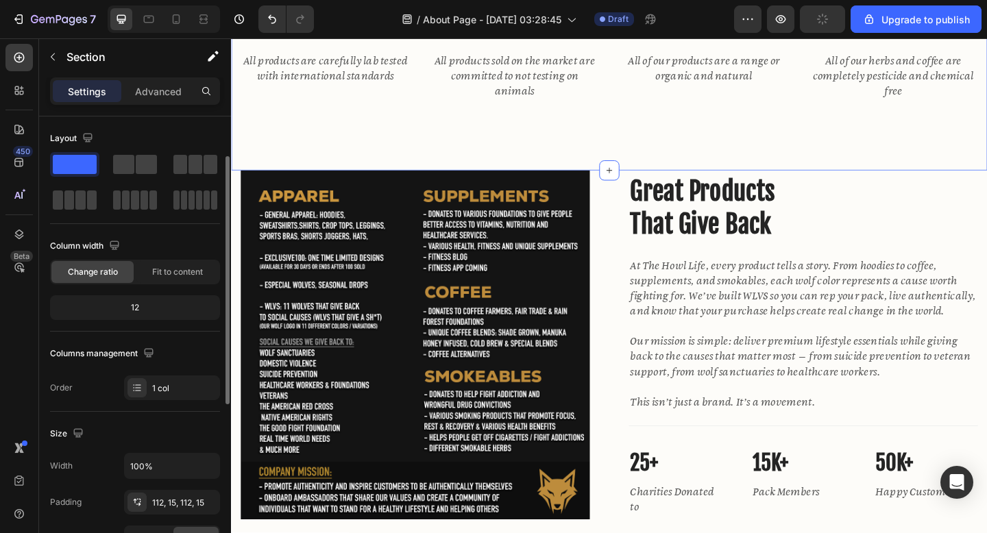
scroll to position [82, 0]
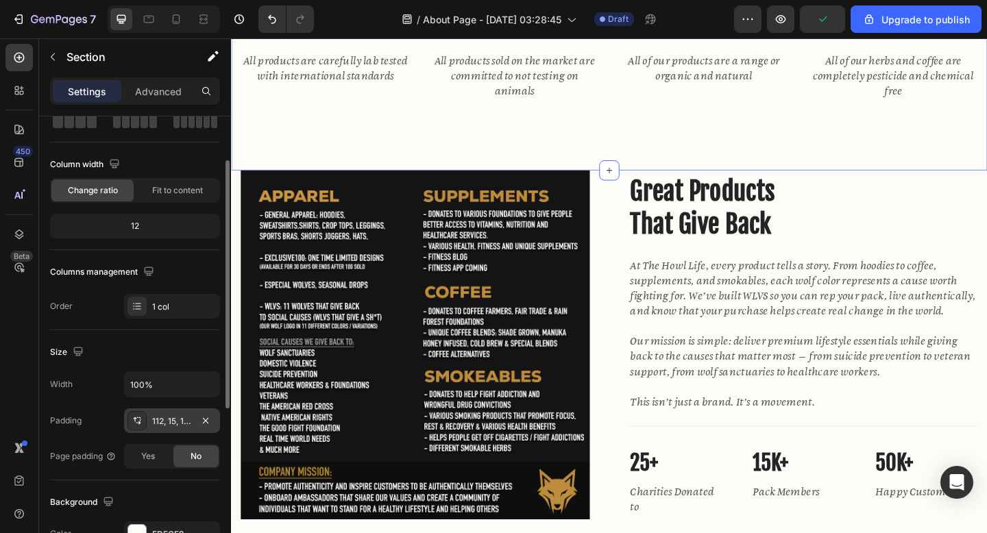
click at [171, 426] on div "112, 15, 112, 15" at bounding box center [172, 421] width 40 height 12
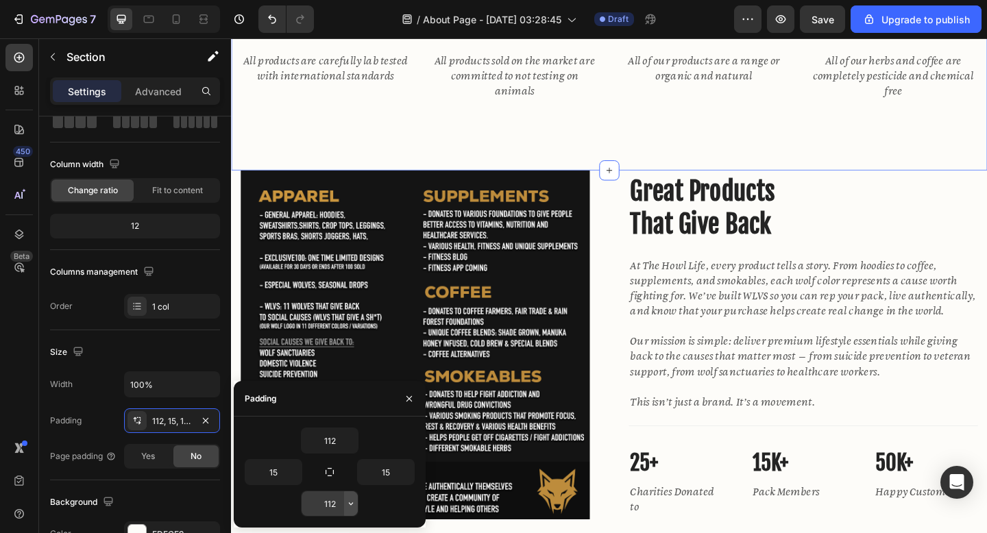
click at [352, 504] on icon "button" at bounding box center [351, 504] width 4 height 3
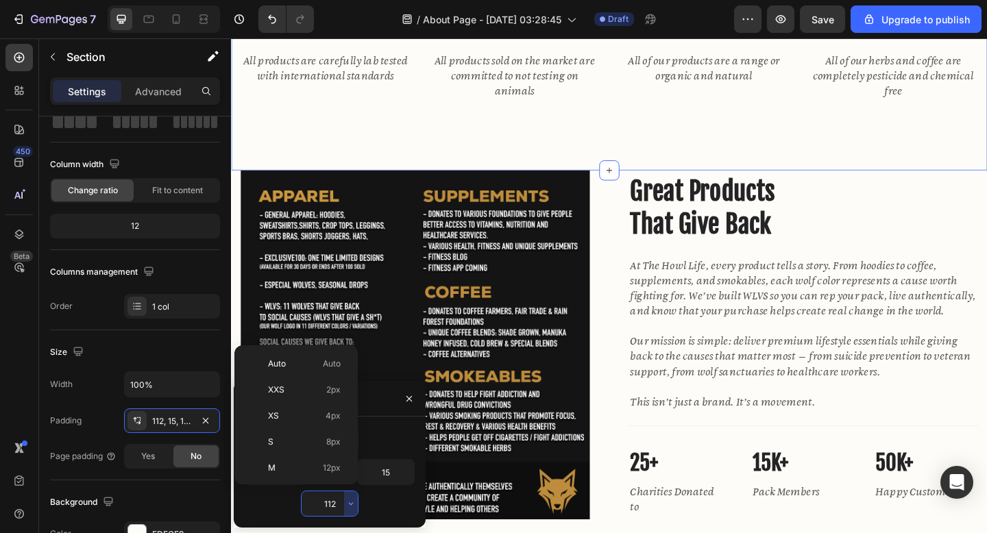
scroll to position [158, 0]
click at [327, 375] on div "XL 24px" at bounding box center [293, 388] width 107 height 26
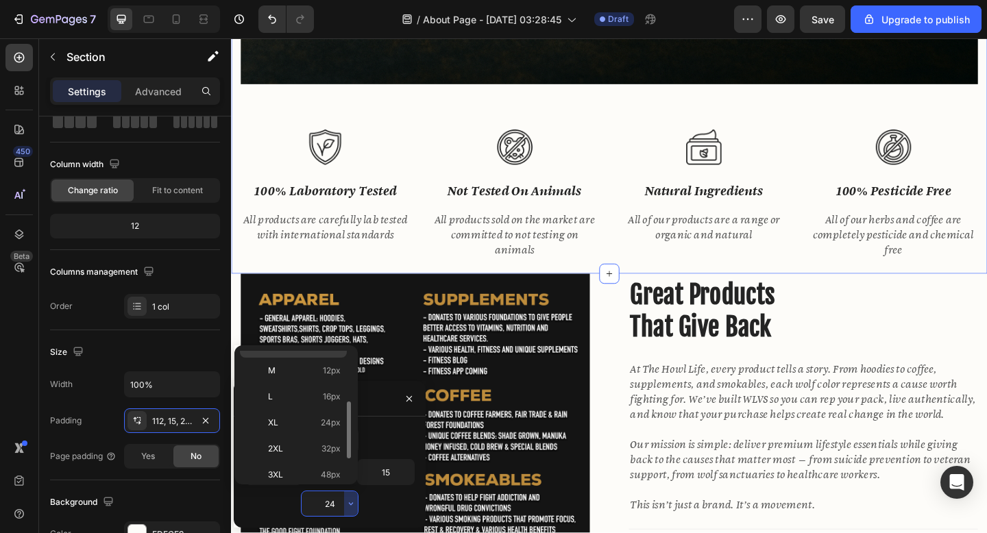
scroll to position [102, 0]
click at [311, 440] on p "2XL 32px" at bounding box center [304, 444] width 73 height 12
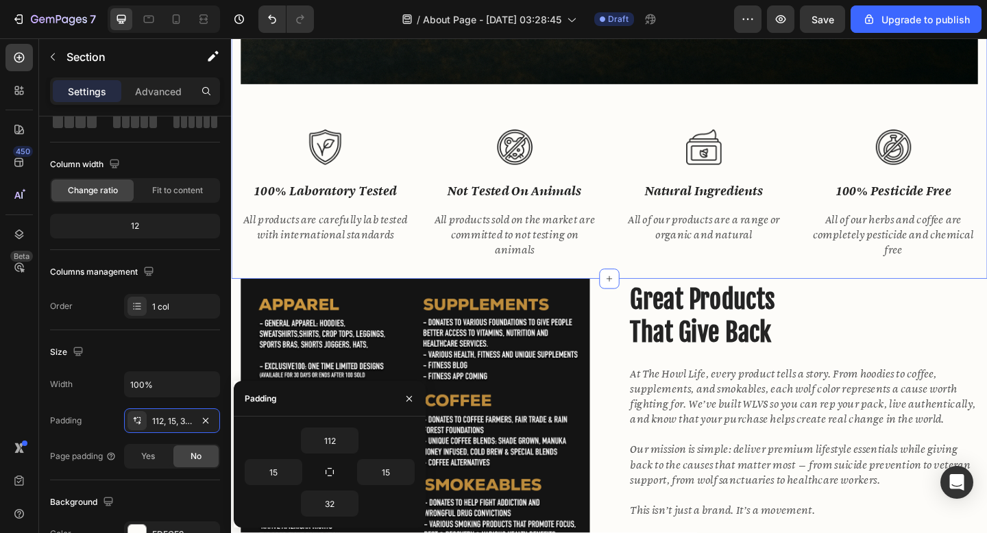
click at [332, 522] on div "112 15 15 32" at bounding box center [330, 472] width 192 height 111
click at [332, 512] on input "32" at bounding box center [330, 504] width 56 height 25
click at [348, 510] on button "button" at bounding box center [351, 504] width 14 height 25
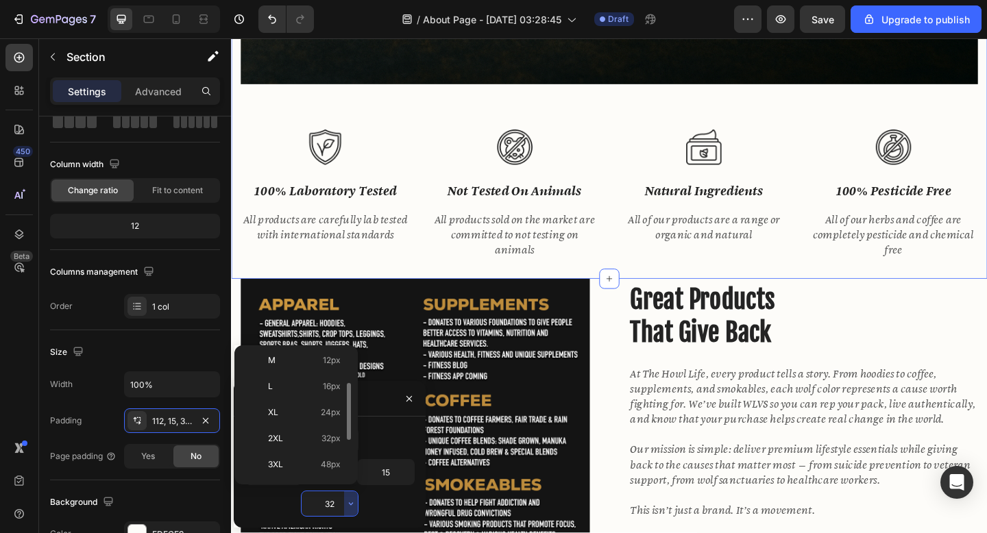
scroll to position [119, 0]
click at [330, 456] on span "48px" at bounding box center [331, 454] width 20 height 12
type input "48"
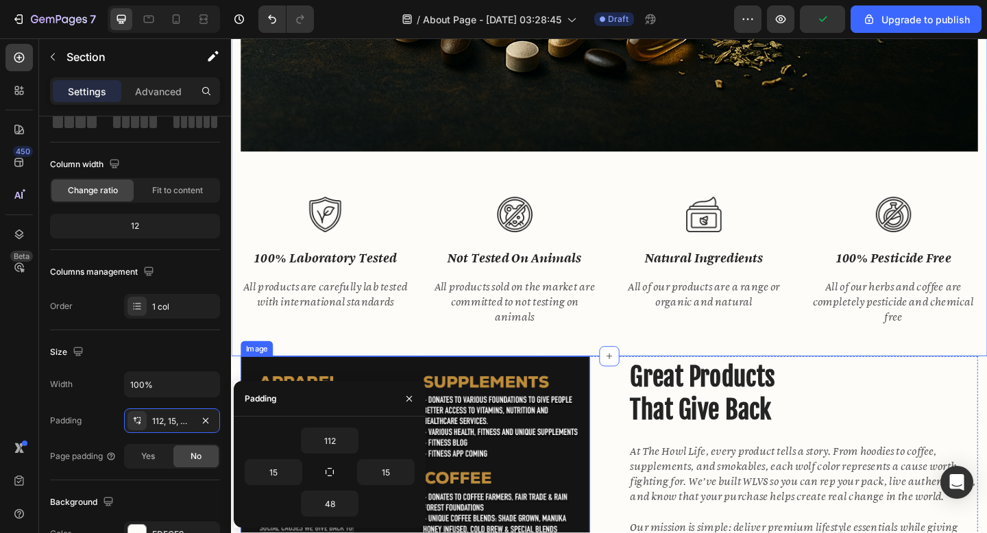
scroll to position [1480, 0]
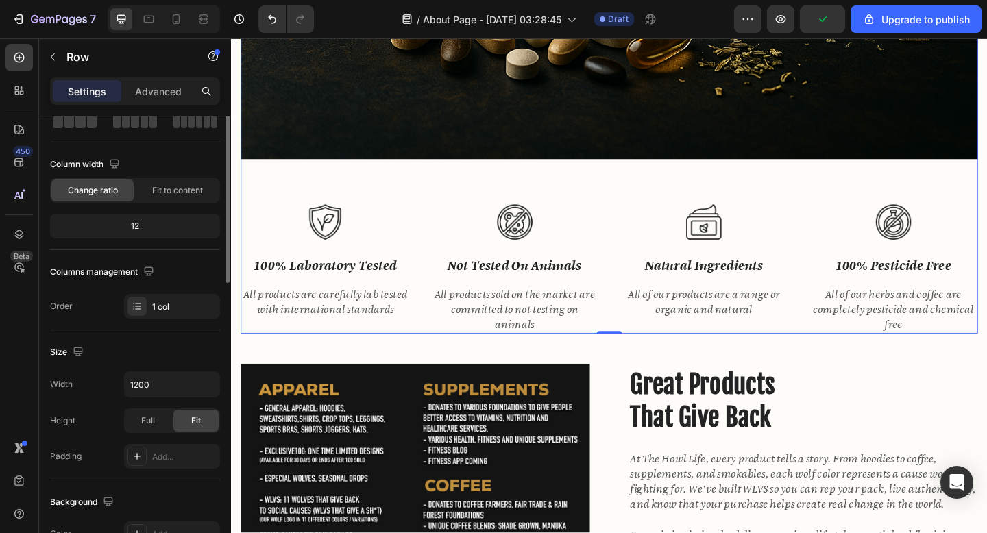
scroll to position [0, 0]
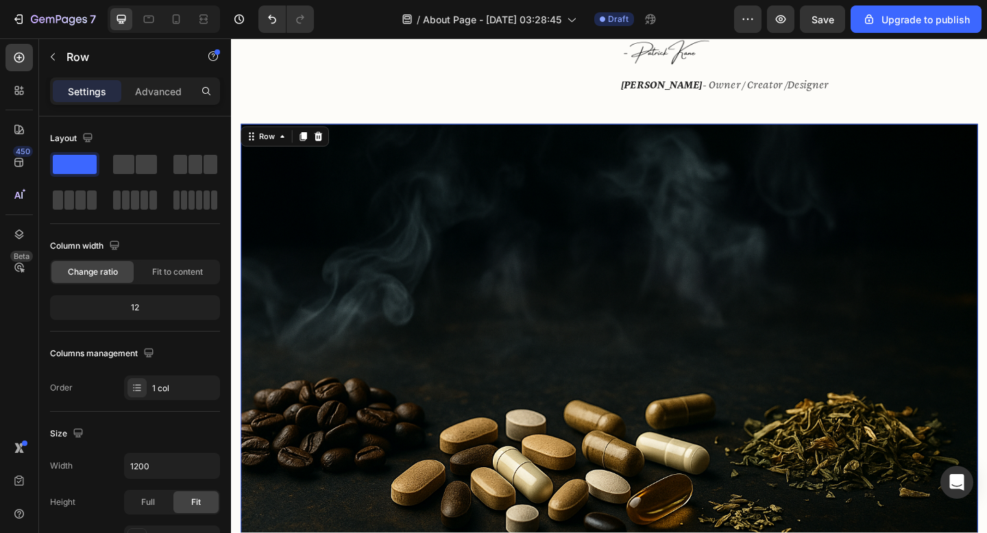
scroll to position [963, 0]
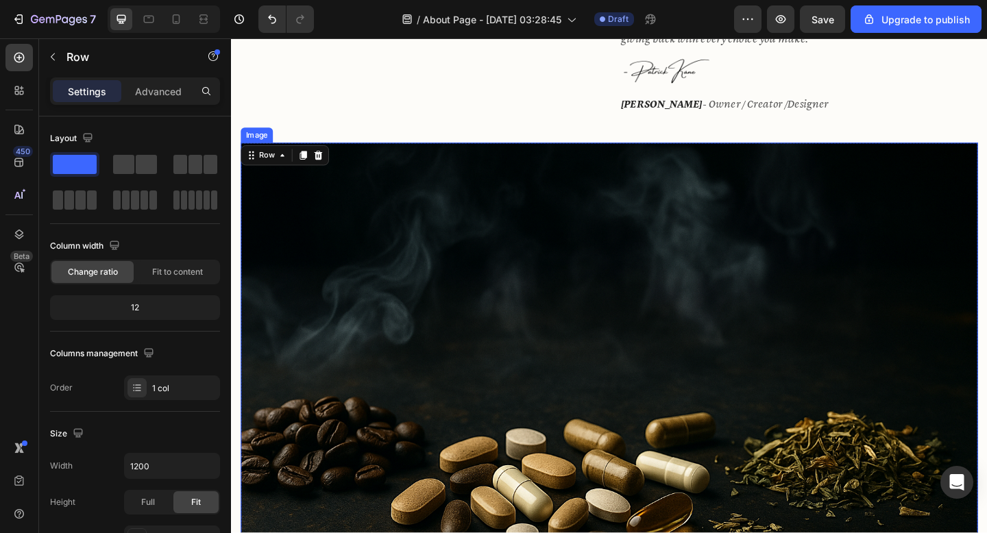
click at [603, 207] on img at bounding box center [642, 419] width 802 height 535
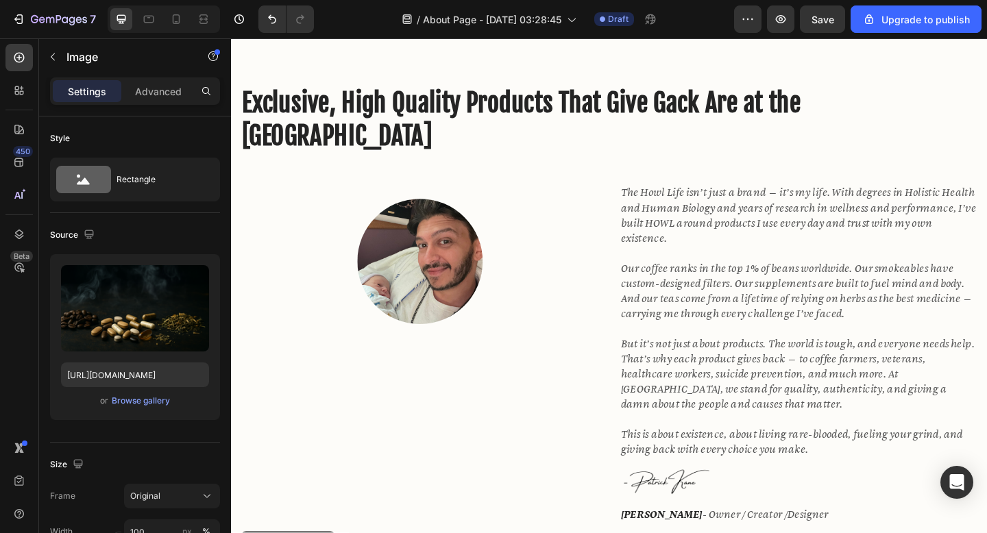
scroll to position [529, 0]
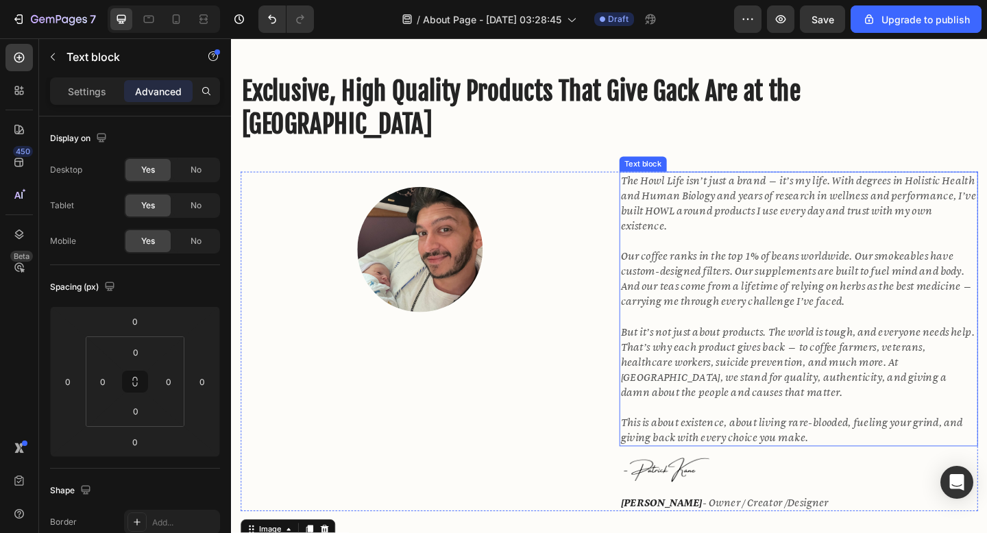
click at [821, 220] on icon "The Howl Life isn’t just a brand — it’s my life. With degrees in Holistic Healt…" at bounding box center [848, 218] width 387 height 64
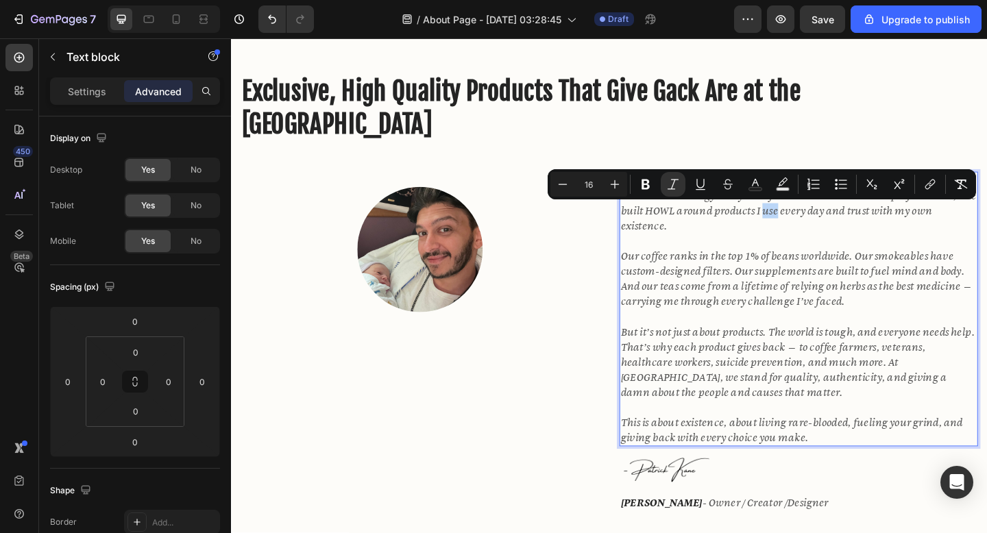
click at [823, 230] on icon "The Howl Life isn’t just a brand — it’s my life. With degrees in Holistic Healt…" at bounding box center [848, 218] width 387 height 64
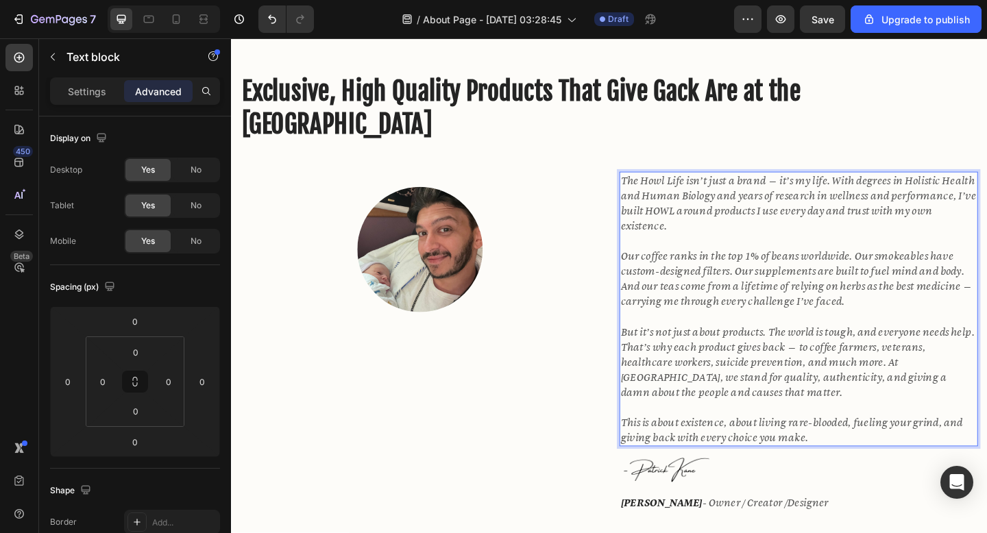
click at [824, 198] on icon "The Howl Life isn’t just a brand — it’s my life. With degrees in Holistic Healt…" at bounding box center [848, 218] width 387 height 64
click at [823, 196] on icon "The Howl Life isn’t just a brand — it’s my life. With degrees in Holistic Healt…" at bounding box center [848, 218] width 387 height 64
click at [813, 196] on icon "The Howl Life isn’t just a brand it’s my life. With degrees in Holistic Health …" at bounding box center [848, 218] width 387 height 64
click at [799, 243] on p "The Howl Life isn’t just a brand, it’s my life. With degrees in Holistic Health…" at bounding box center [848, 218] width 387 height 66
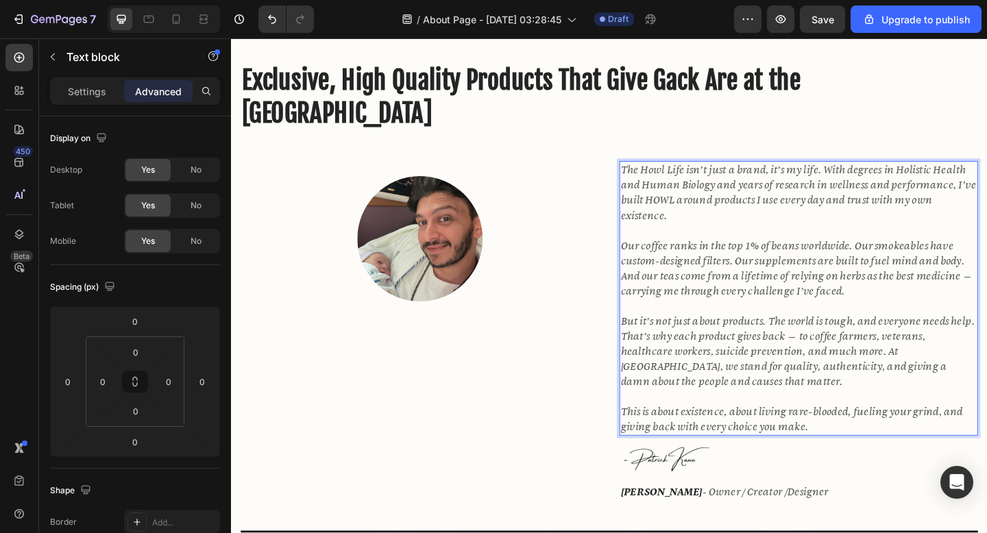
scroll to position [542, 0]
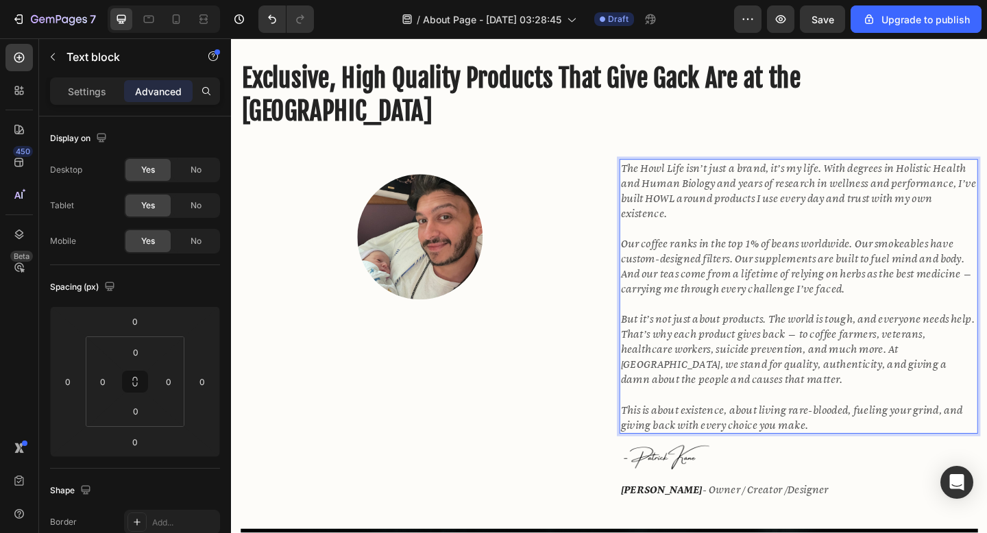
click at [846, 361] on icon "But it’s not just about products. The world is tough, and everyone needs help. …" at bounding box center [847, 377] width 385 height 80
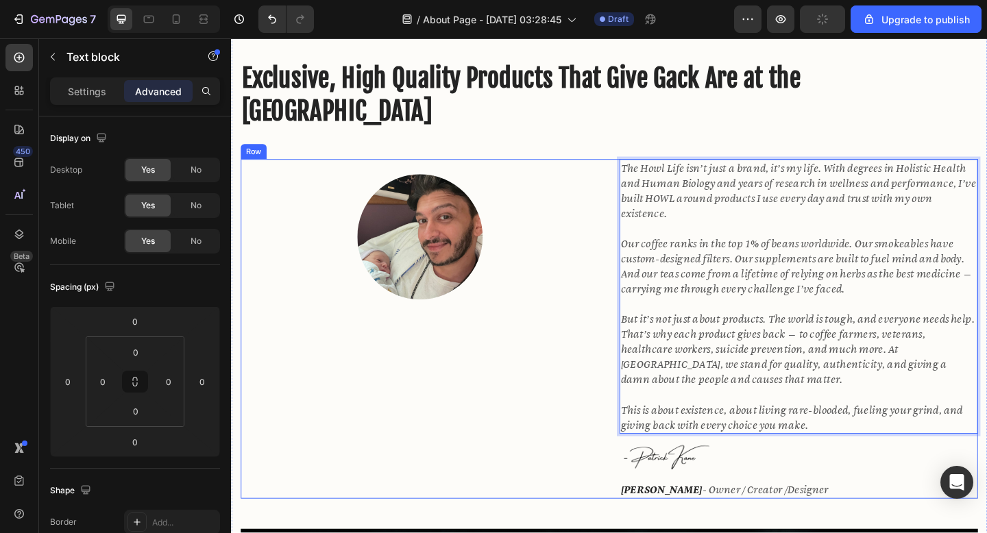
click at [618, 364] on div "Image" at bounding box center [436, 355] width 390 height 370
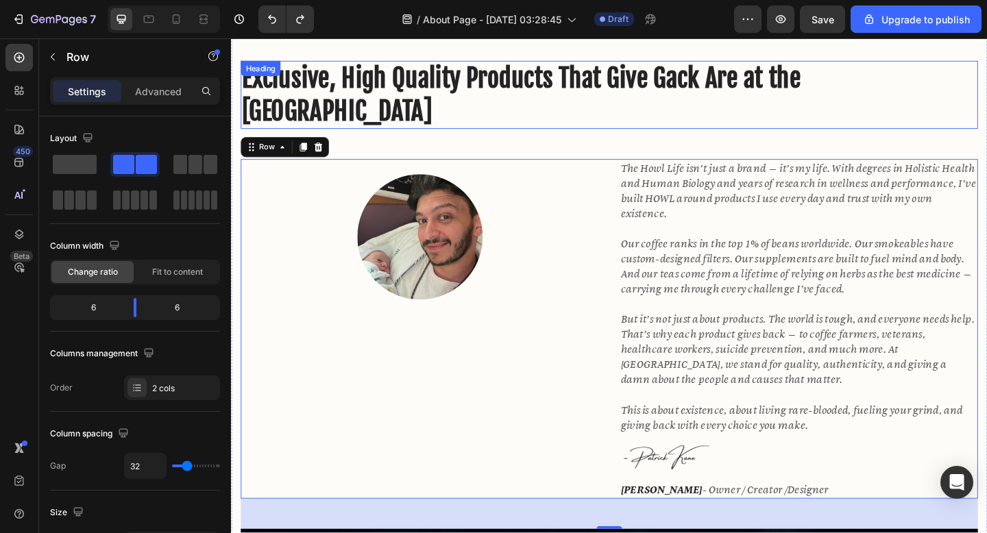
click at [612, 131] on h2 "Exclusive, High Quality Products That Give Gack Are at the [GEOGRAPHIC_DATA]" at bounding box center [642, 100] width 802 height 74
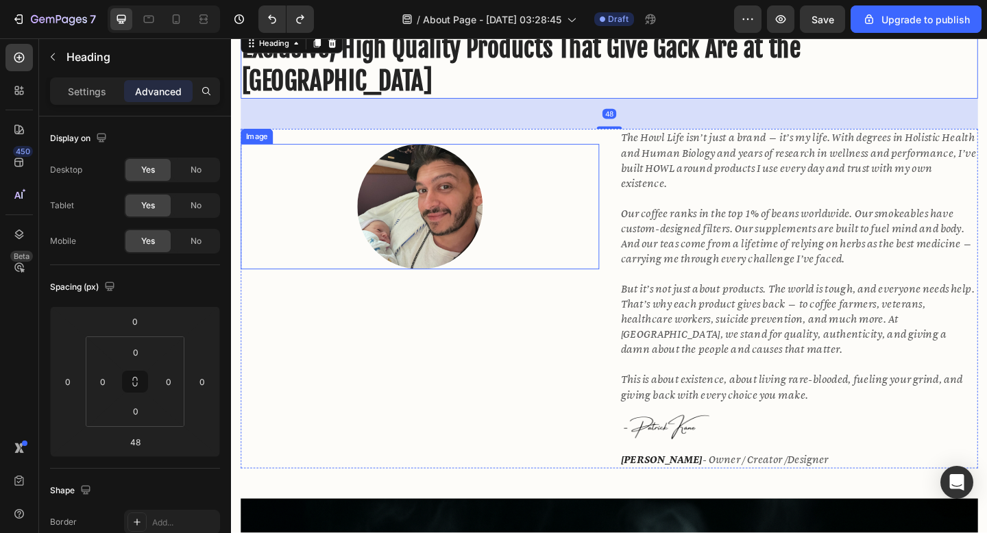
scroll to position [580, 0]
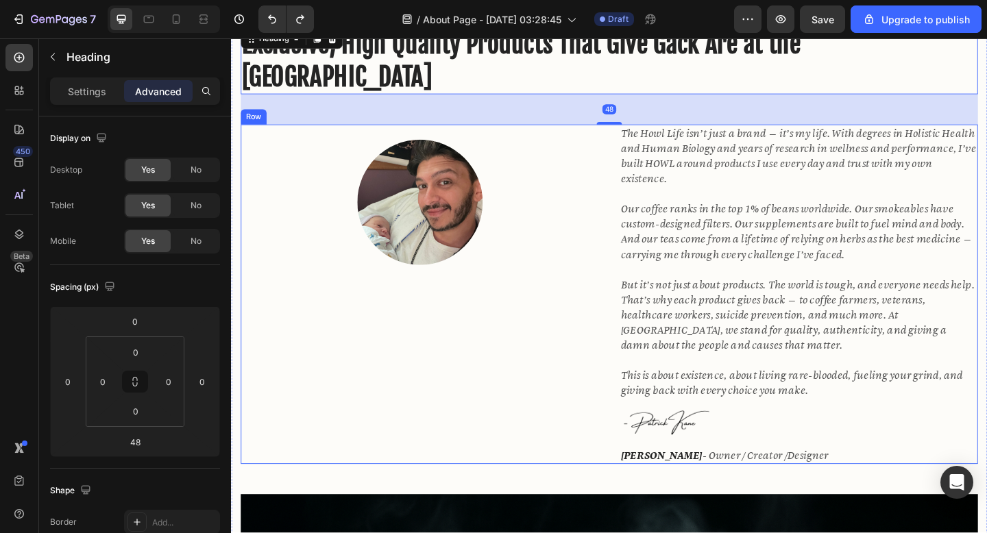
click at [520, 374] on div "Image" at bounding box center [436, 317] width 390 height 370
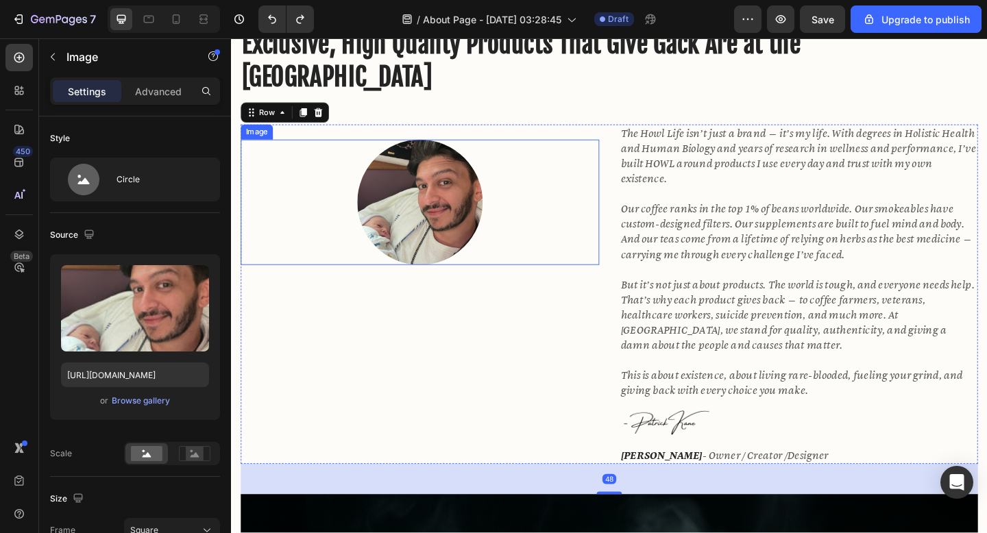
click at [444, 250] on img at bounding box center [436, 217] width 136 height 136
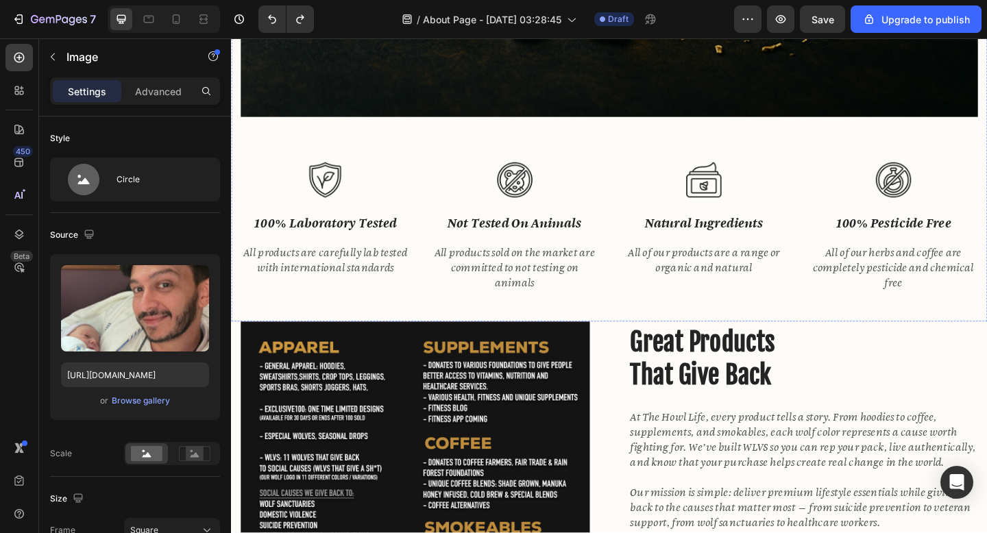
scroll to position [1751, 0]
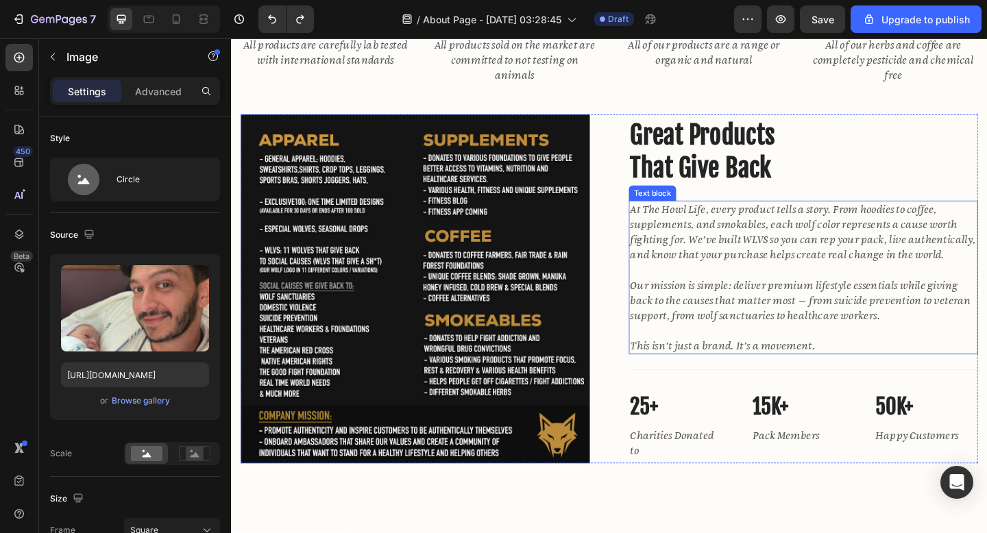
click at [817, 257] on p "At The Howl Life, every product tells a story. From hoodies to coffee, suppleme…" at bounding box center [853, 250] width 377 height 66
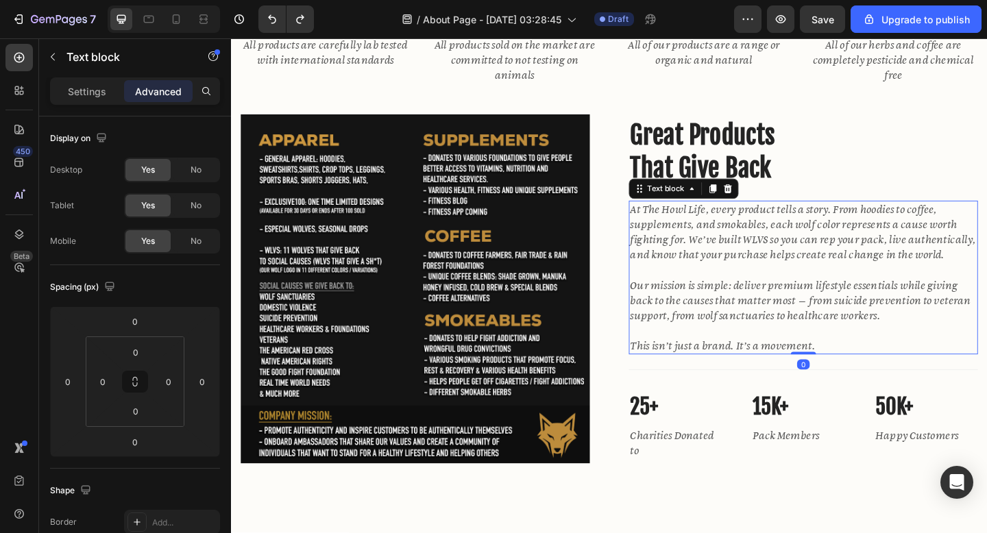
click at [812, 259] on p "At The Howl Life, every product tells a story. From hoodies to coffee, suppleme…" at bounding box center [853, 250] width 377 height 66
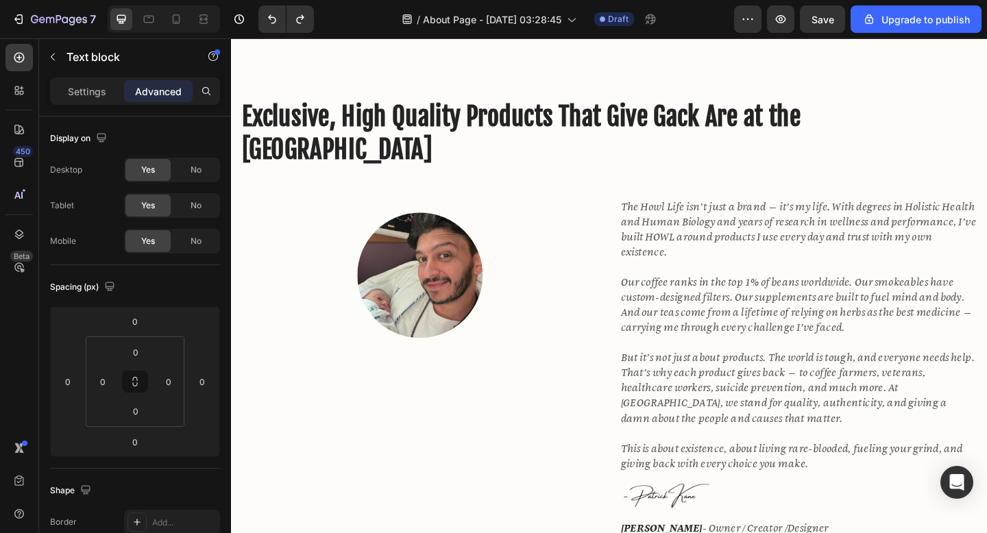
scroll to position [496, 0]
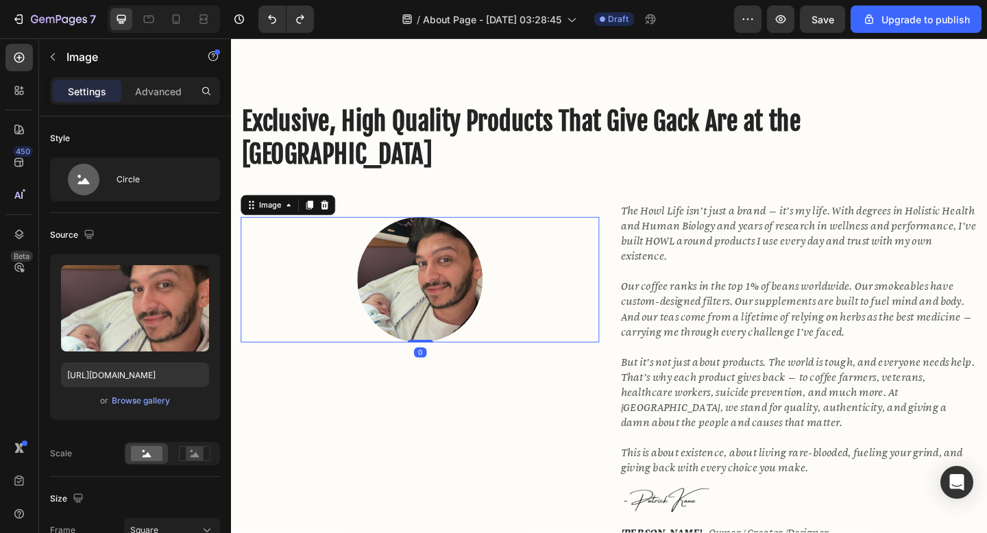
click at [447, 333] on img at bounding box center [436, 301] width 136 height 136
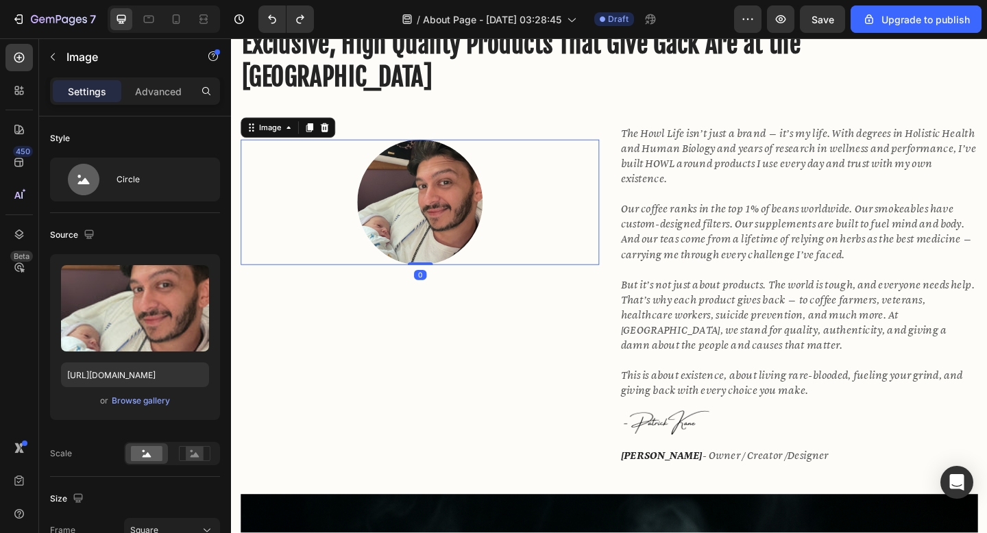
scroll to position [584, 0]
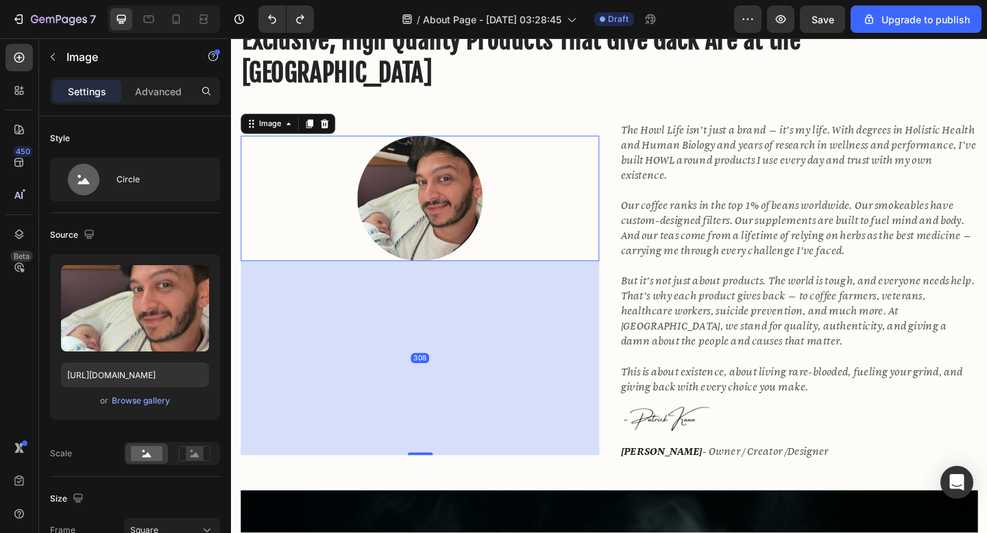
drag, startPoint x: 437, startPoint y: 279, endPoint x: 452, endPoint y: 491, distance: 212.3
click at [452, 281] on div "308" at bounding box center [436, 281] width 390 height 0
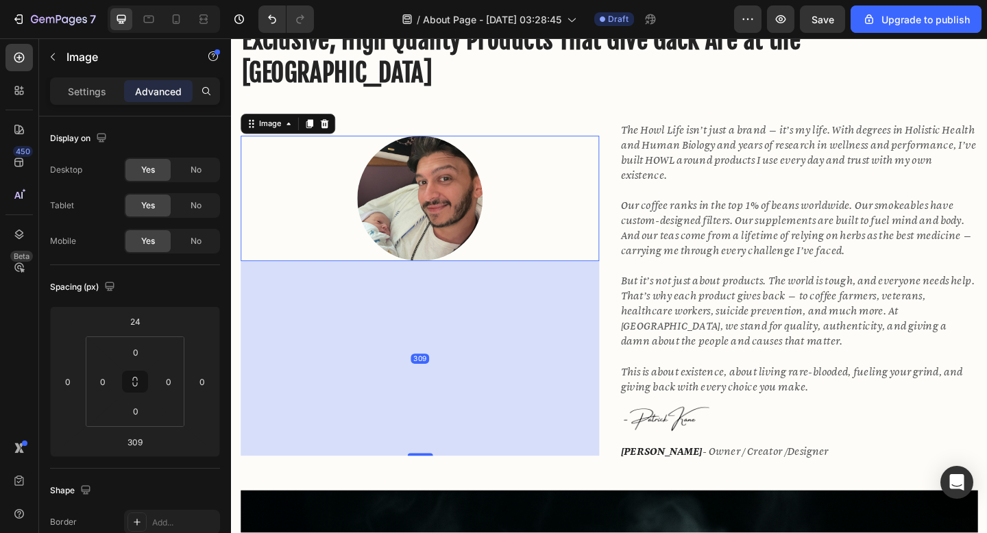
click at [540, 258] on div at bounding box center [436, 213] width 390 height 136
click at [477, 234] on img at bounding box center [436, 213] width 136 height 136
click at [452, 228] on img at bounding box center [436, 213] width 136 height 136
click at [338, 230] on div at bounding box center [436, 213] width 390 height 136
click at [273, 139] on div "Image" at bounding box center [273, 131] width 57 height 16
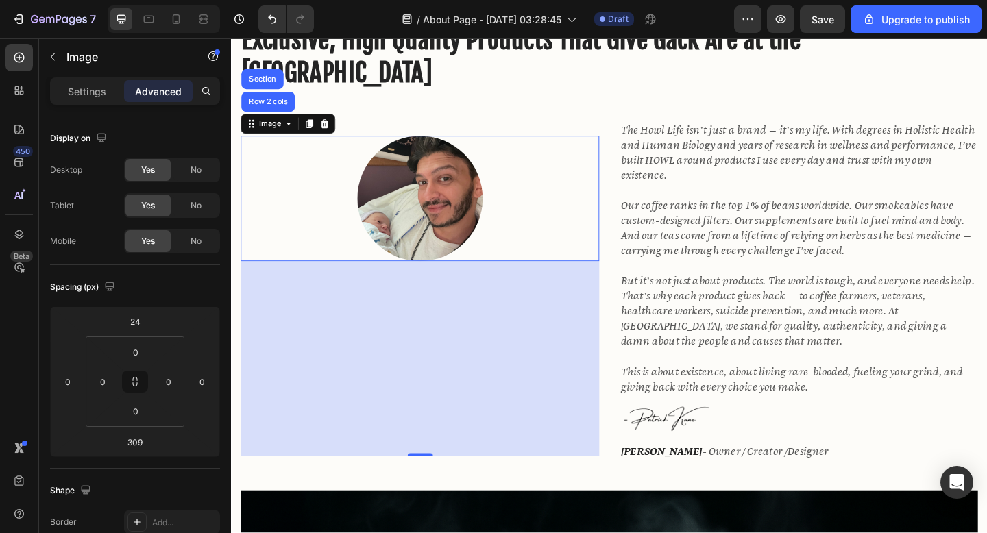
click at [424, 217] on img at bounding box center [436, 213] width 136 height 136
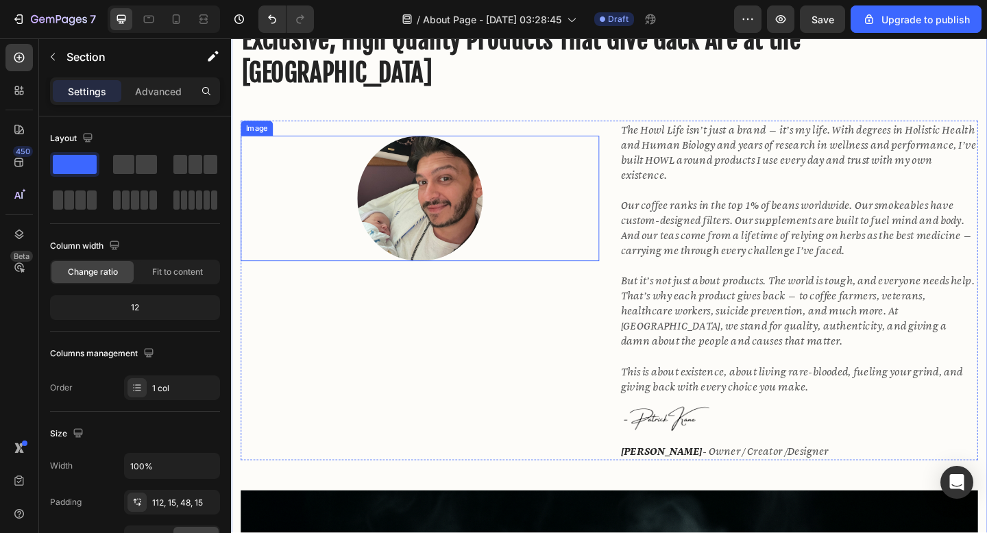
click at [439, 202] on img at bounding box center [436, 213] width 136 height 136
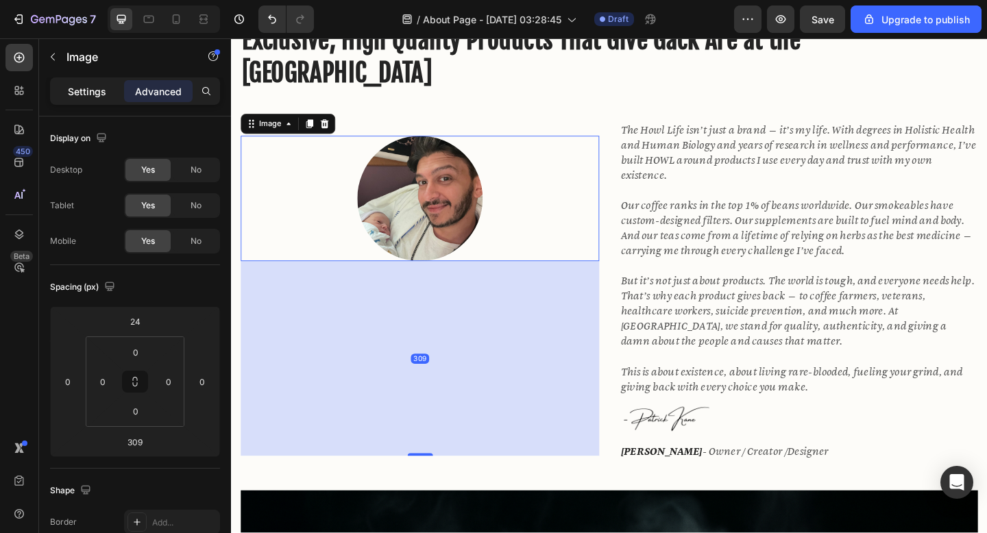
click at [103, 85] on p "Settings" at bounding box center [87, 91] width 38 height 14
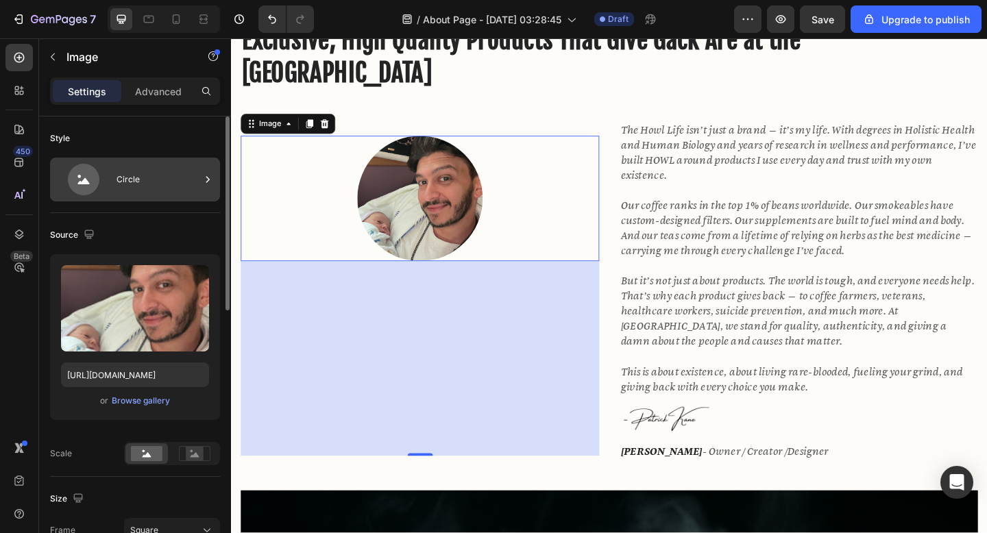
click at [123, 186] on div "Circle" at bounding box center [159, 180] width 84 height 32
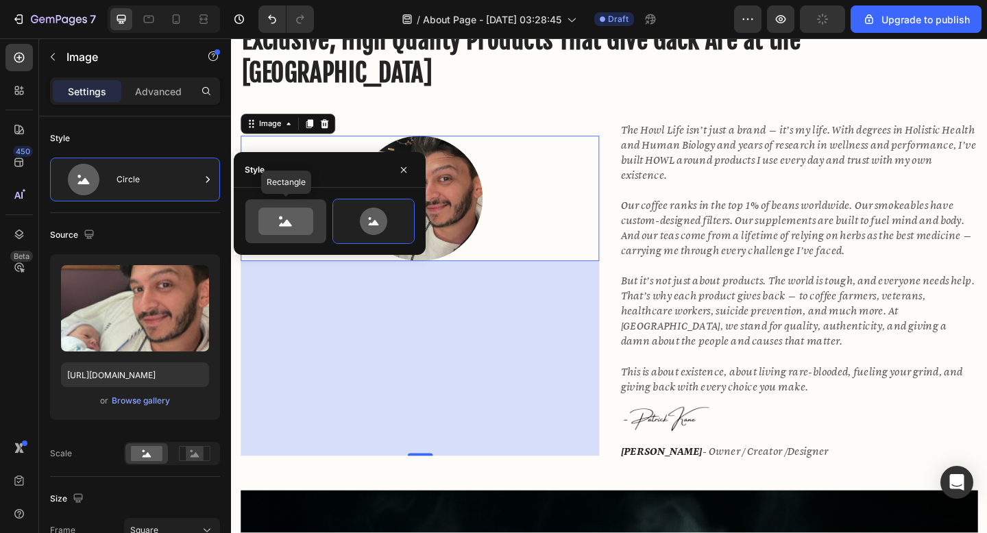
click at [285, 219] on icon at bounding box center [285, 221] width 55 height 27
type input "100"
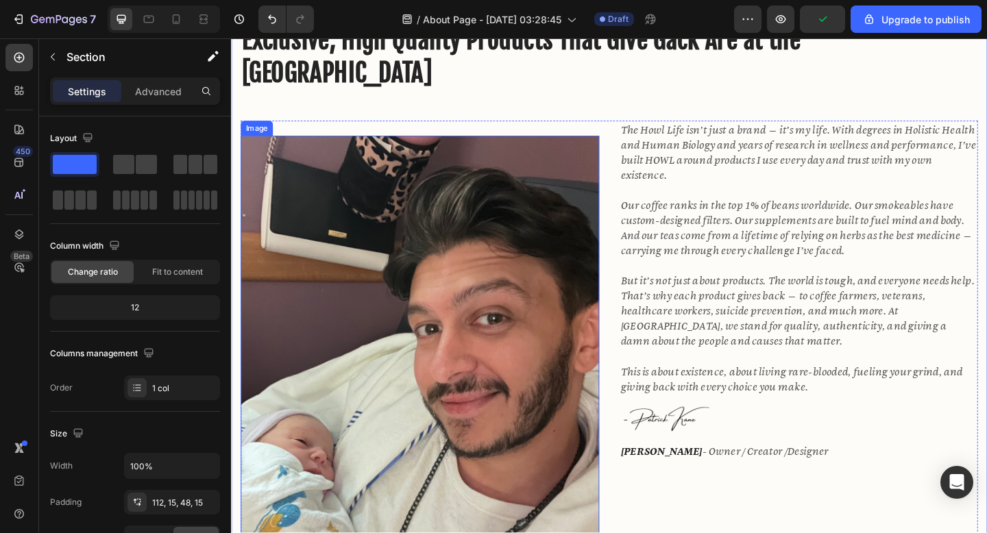
click at [535, 251] on img at bounding box center [436, 405] width 390 height 520
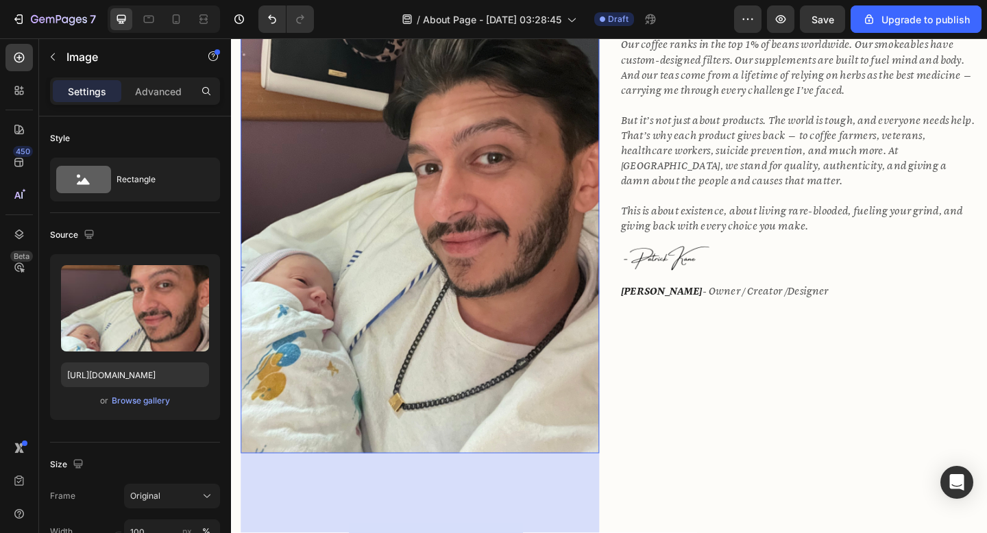
scroll to position [779, 0]
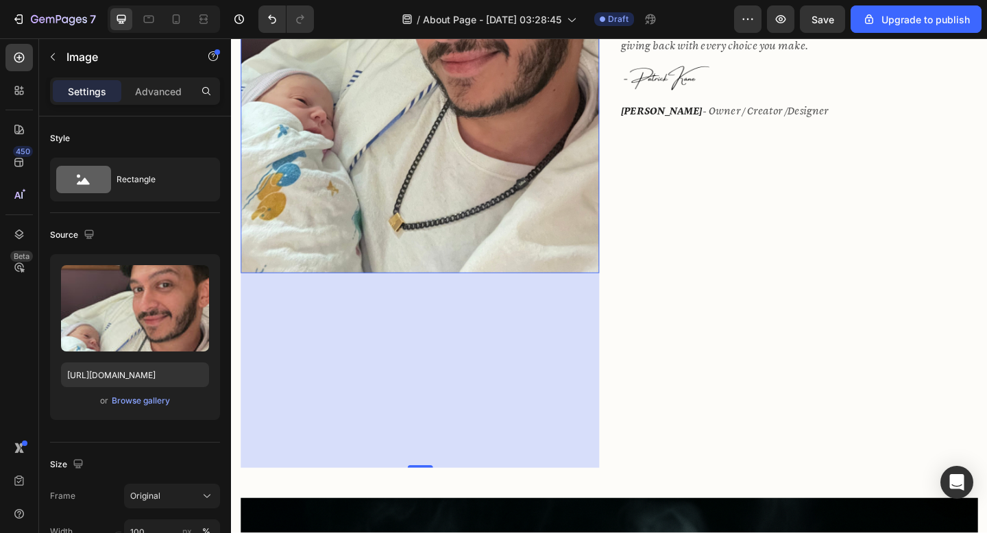
scroll to position [991, 0]
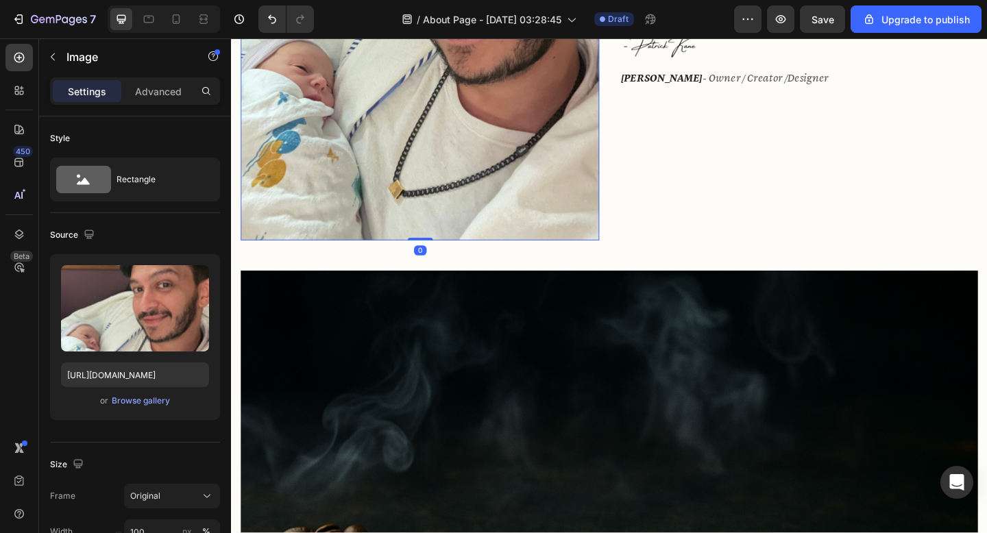
drag, startPoint x: 438, startPoint y: 470, endPoint x: 433, endPoint y: 240, distance: 229.7
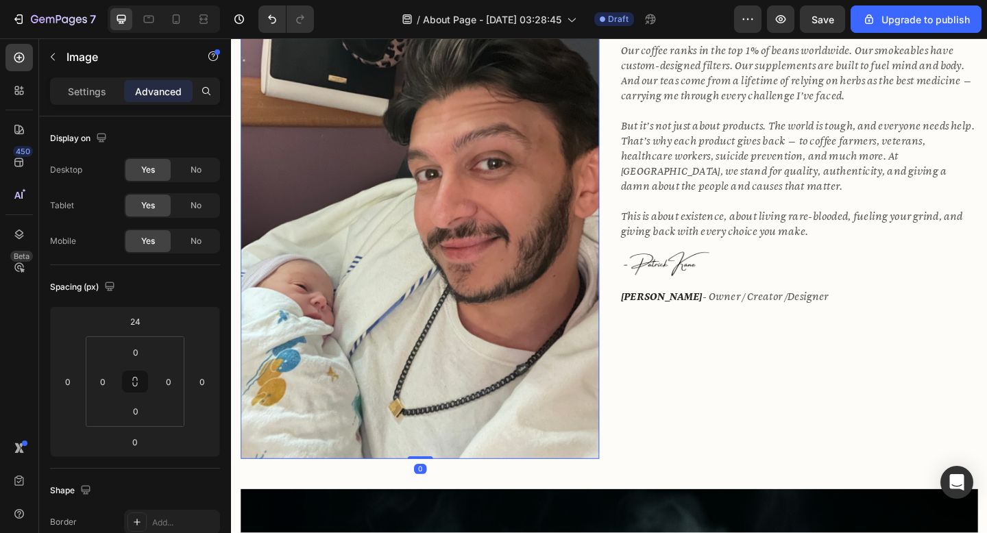
scroll to position [703, 0]
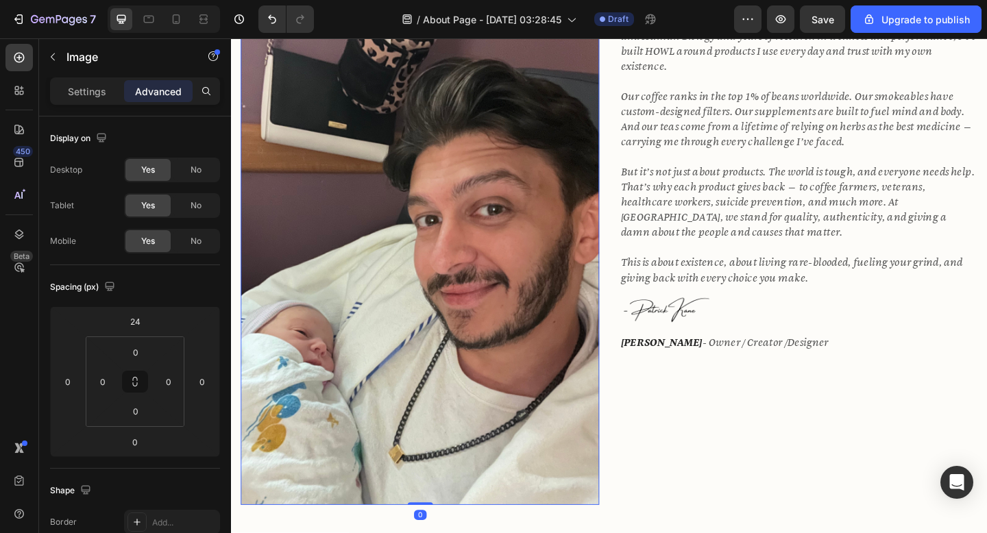
click at [452, 295] on img at bounding box center [436, 286] width 390 height 520
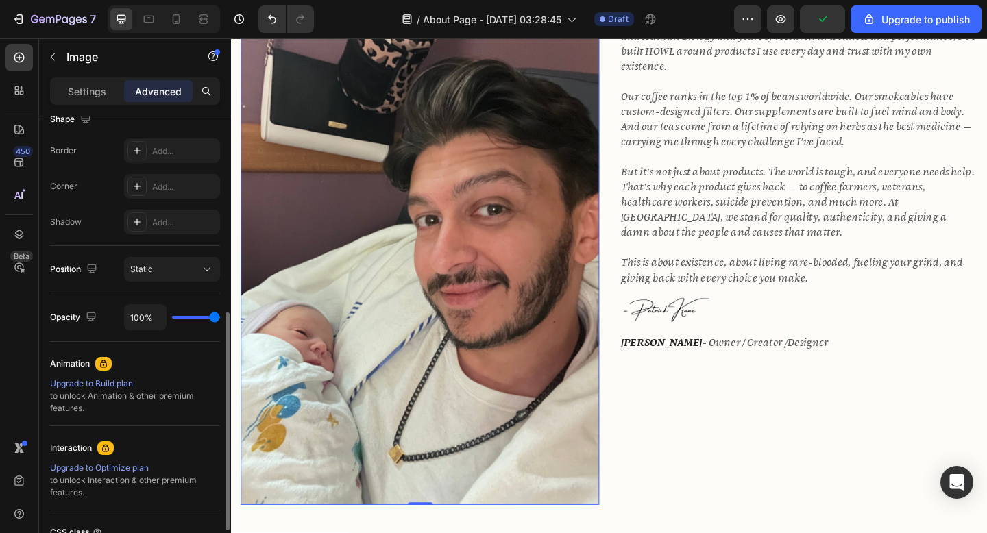
scroll to position [387, 0]
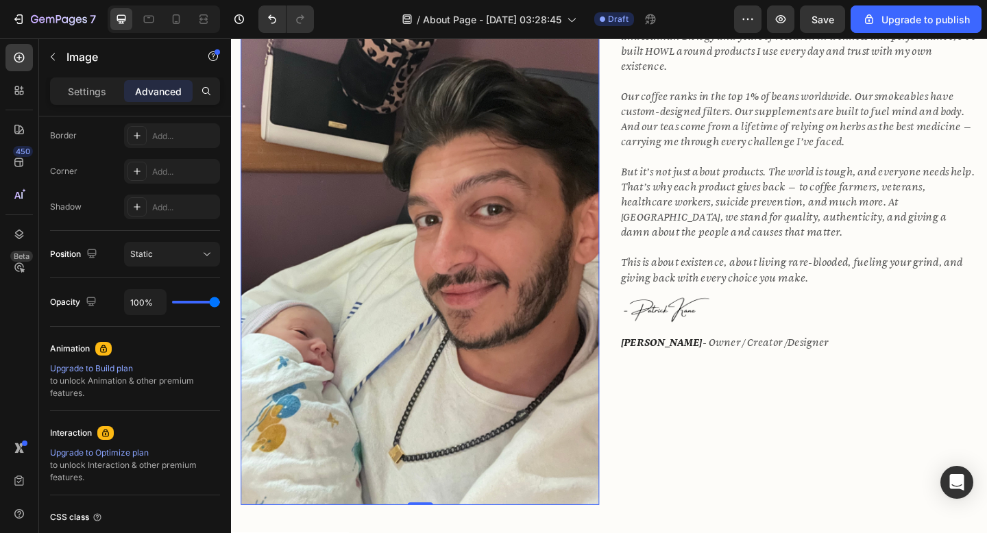
click at [433, 252] on img at bounding box center [436, 286] width 390 height 520
click at [730, 387] on div "The Howl Life isn’t just a brand — it’s my life. With degrees in Holistic Healt…" at bounding box center [848, 278] width 390 height 537
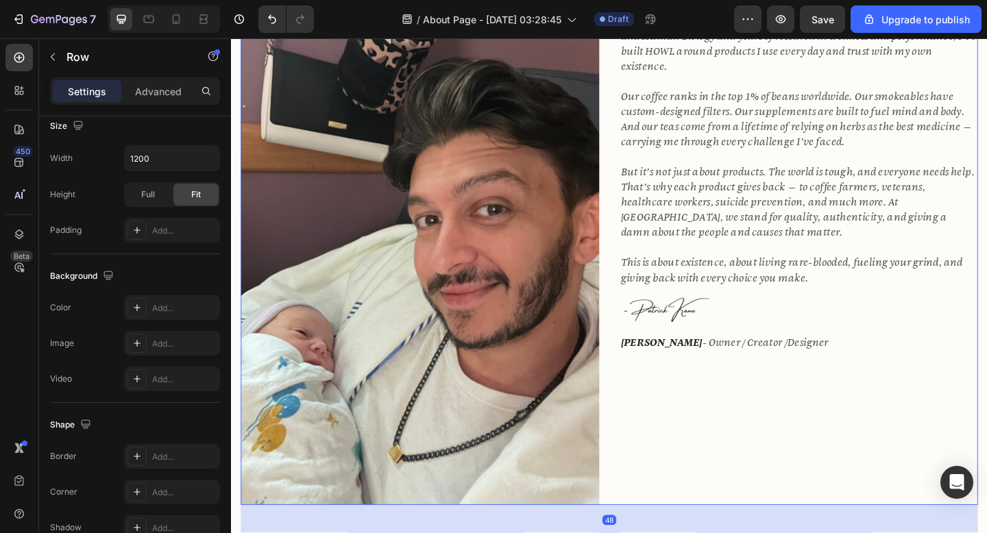
scroll to position [0, 0]
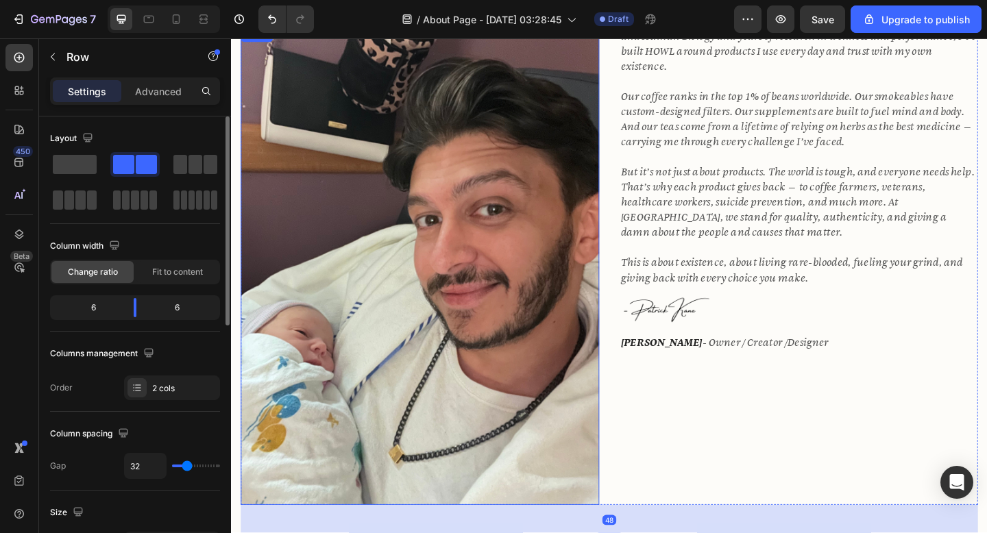
click at [535, 357] on img at bounding box center [436, 286] width 390 height 520
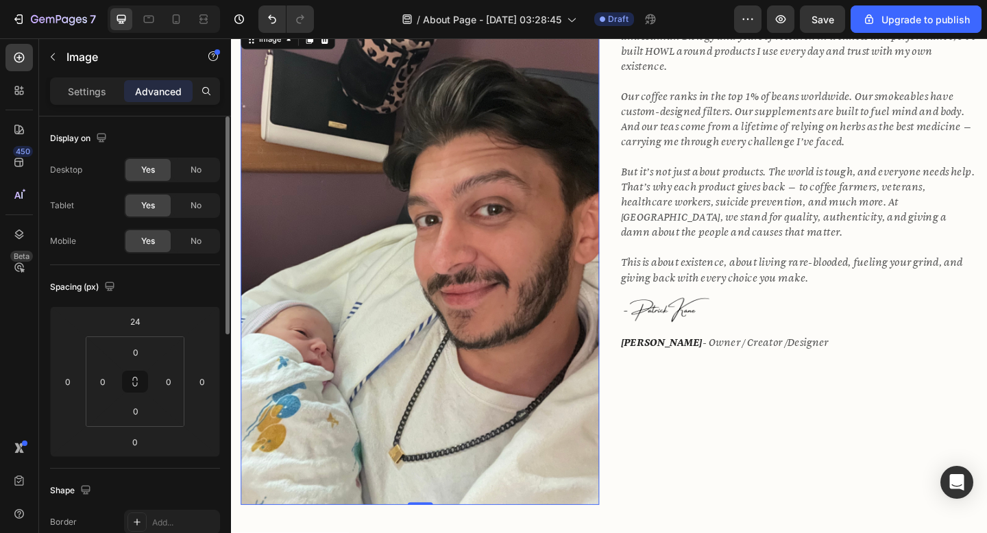
click at [97, 105] on div "Settings Advanced" at bounding box center [135, 96] width 192 height 39
click at [97, 99] on div "Settings" at bounding box center [87, 91] width 69 height 22
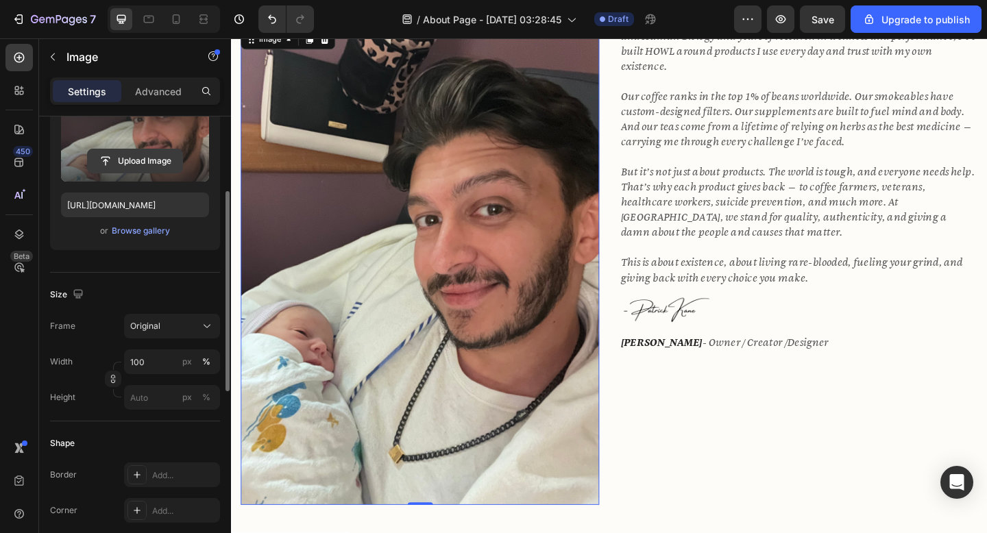
scroll to position [215, 0]
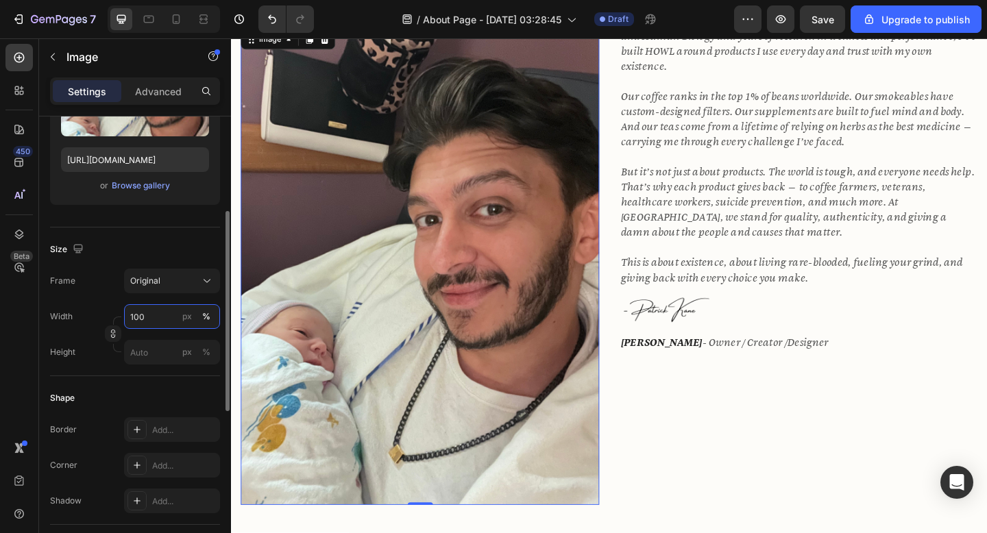
click at [160, 318] on input "100" at bounding box center [172, 316] width 96 height 25
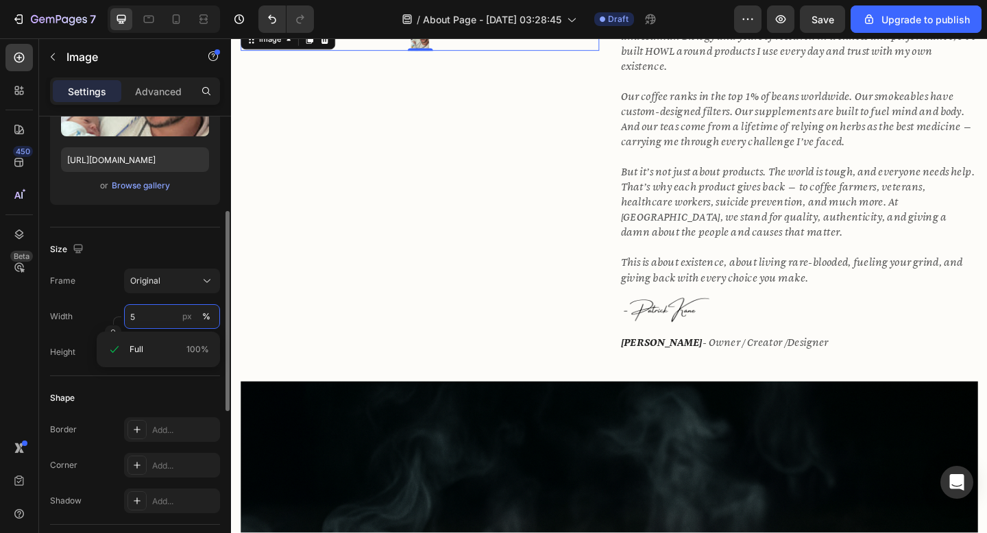
type input "50"
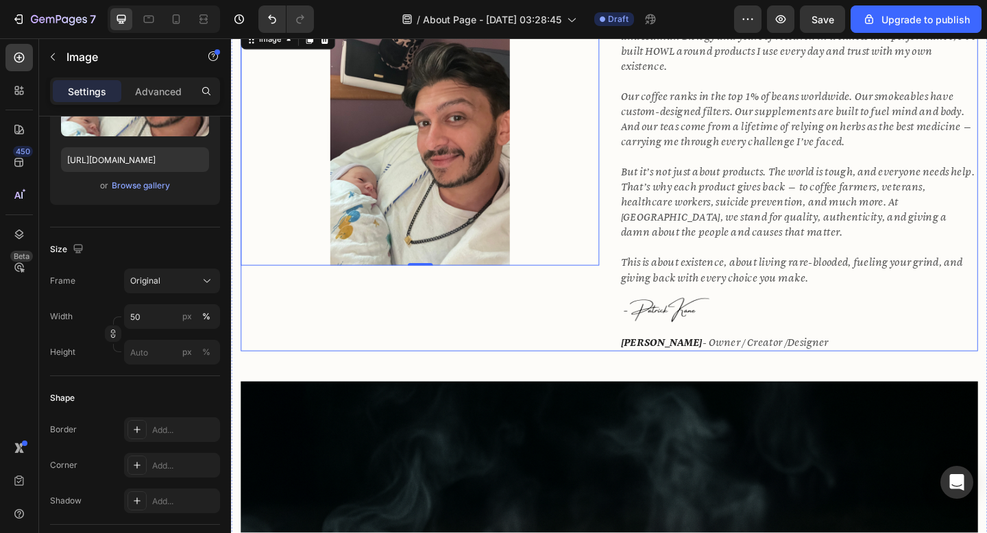
click at [413, 358] on div "Image 0" at bounding box center [436, 195] width 390 height 370
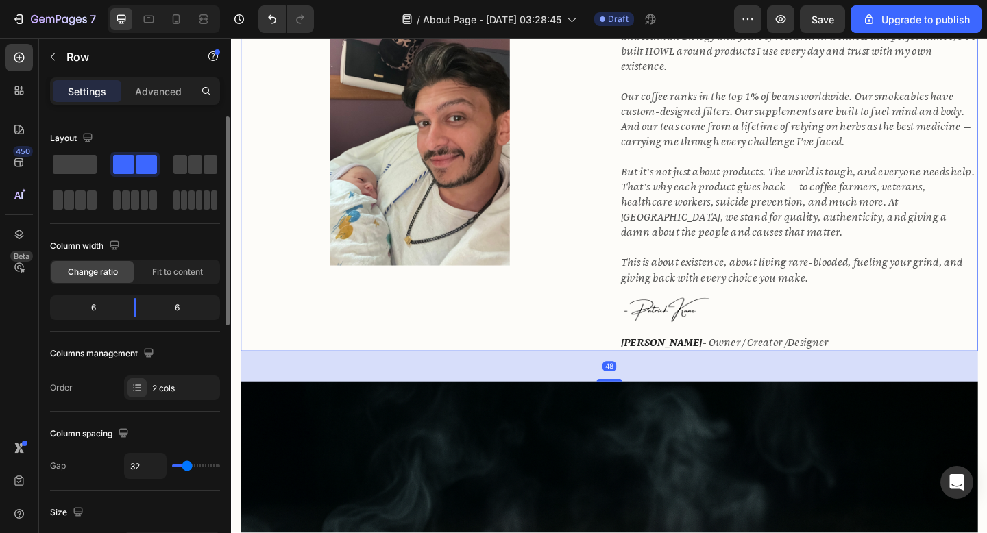
scroll to position [452, 0]
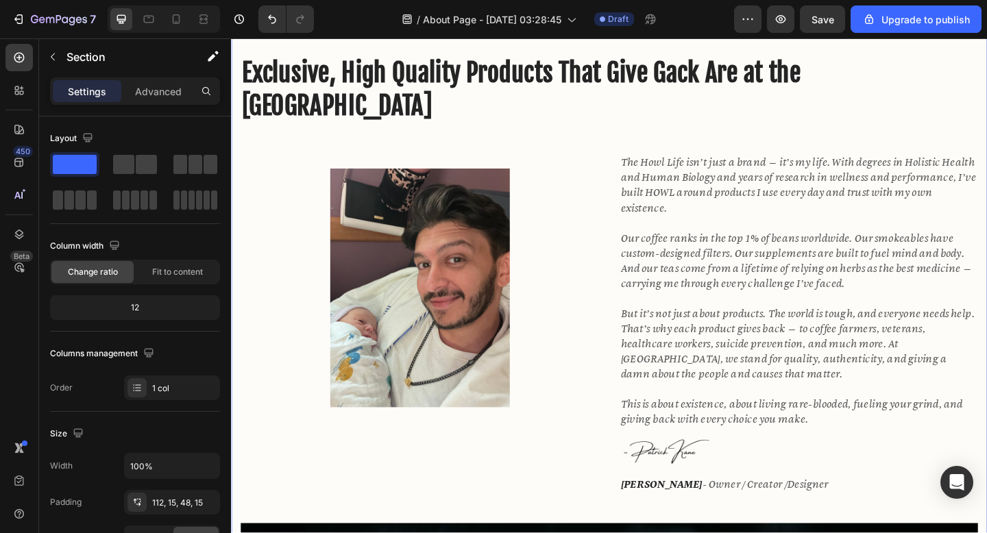
scroll to position [580, 0]
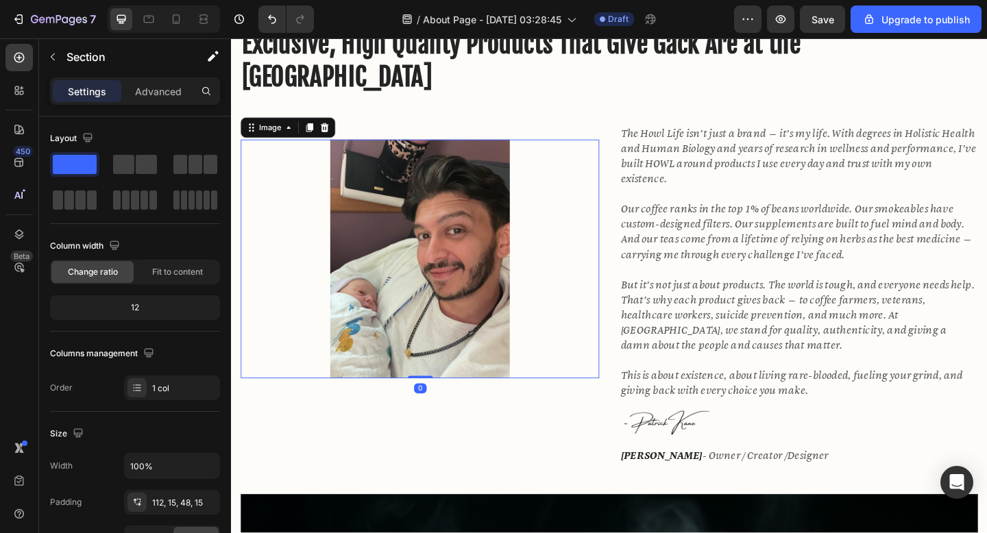
click at [474, 280] on img at bounding box center [436, 279] width 195 height 260
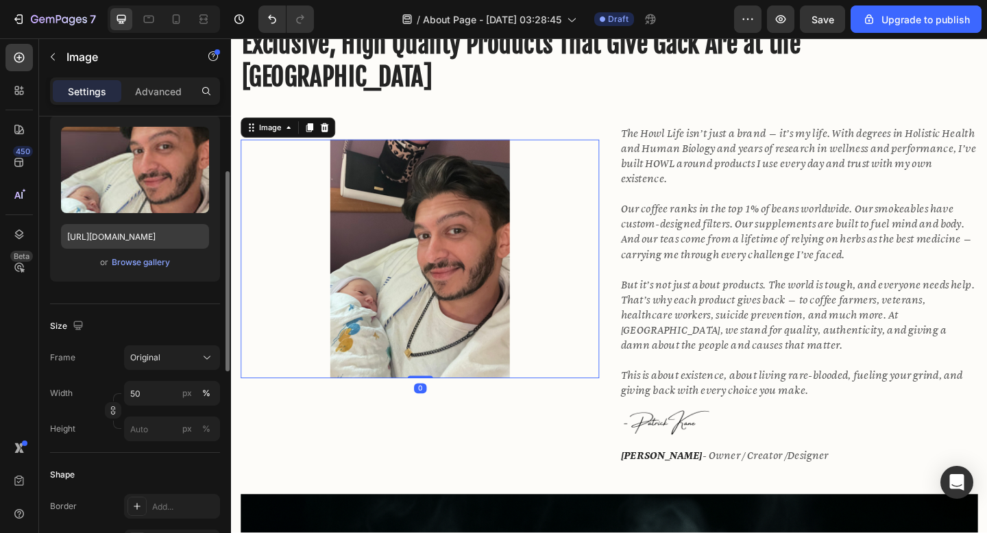
scroll to position [167, 0]
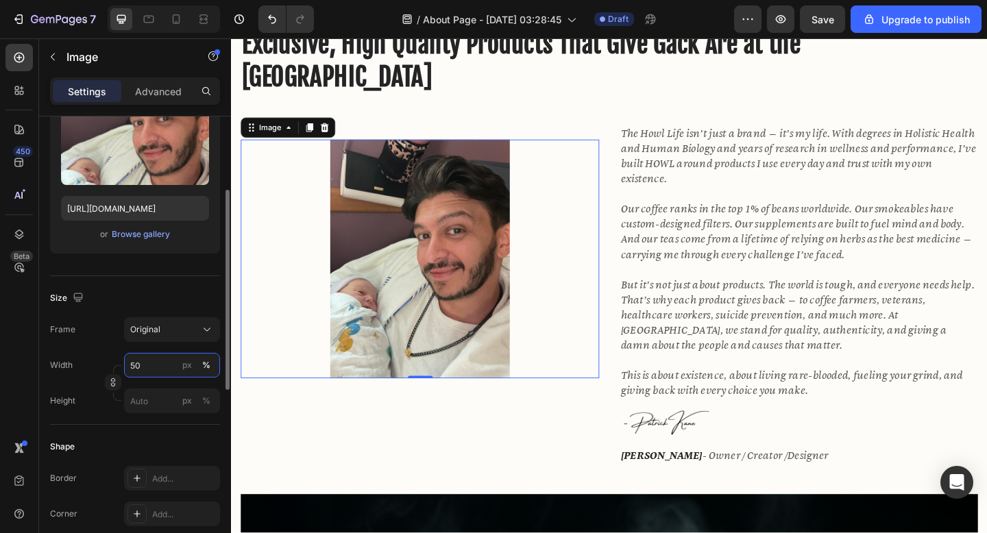
click at [156, 372] on input "50" at bounding box center [172, 365] width 96 height 25
click at [136, 365] on input "50" at bounding box center [172, 365] width 96 height 25
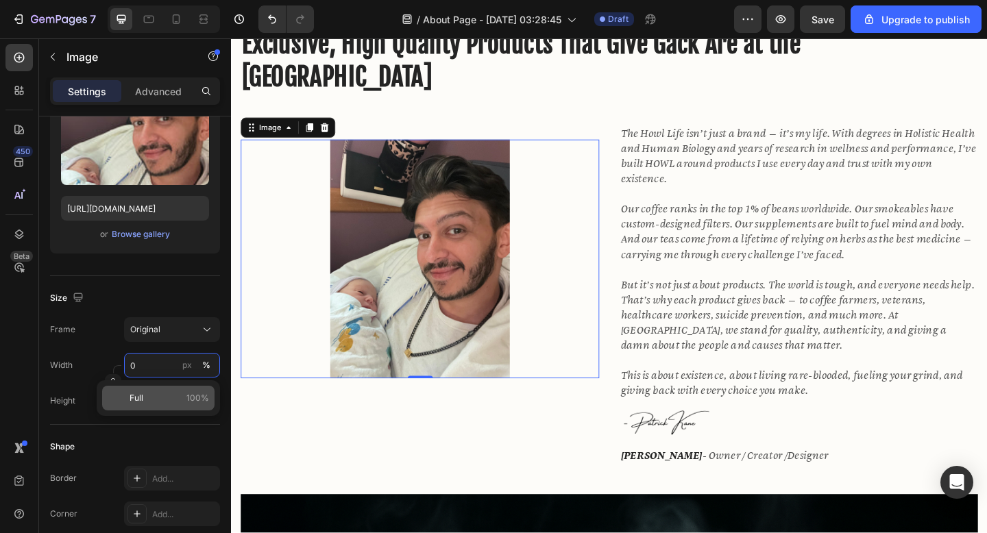
type input "60"
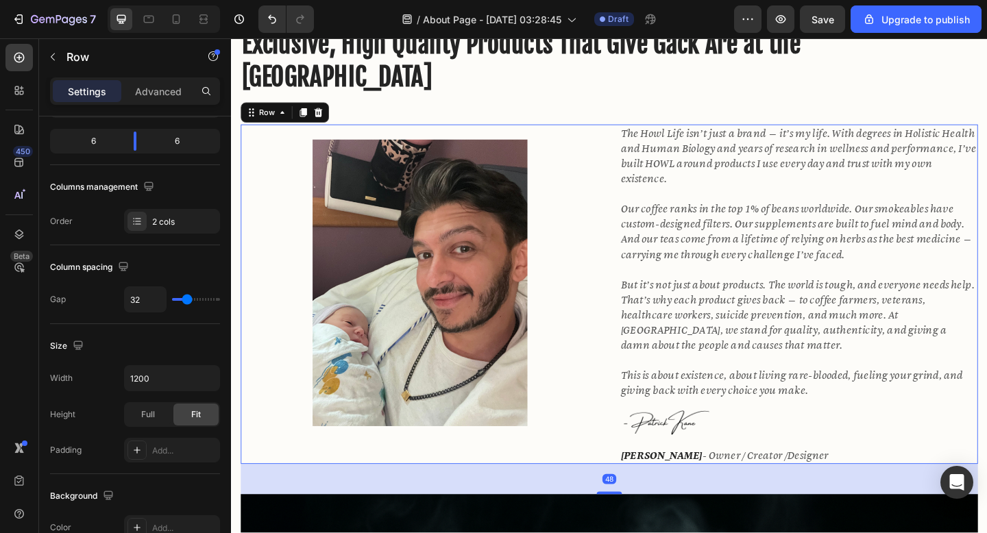
click at [651, 359] on div "Image The Howl Life isn’t just a brand — it’s my life. With degrees in Holistic…" at bounding box center [642, 317] width 802 height 370
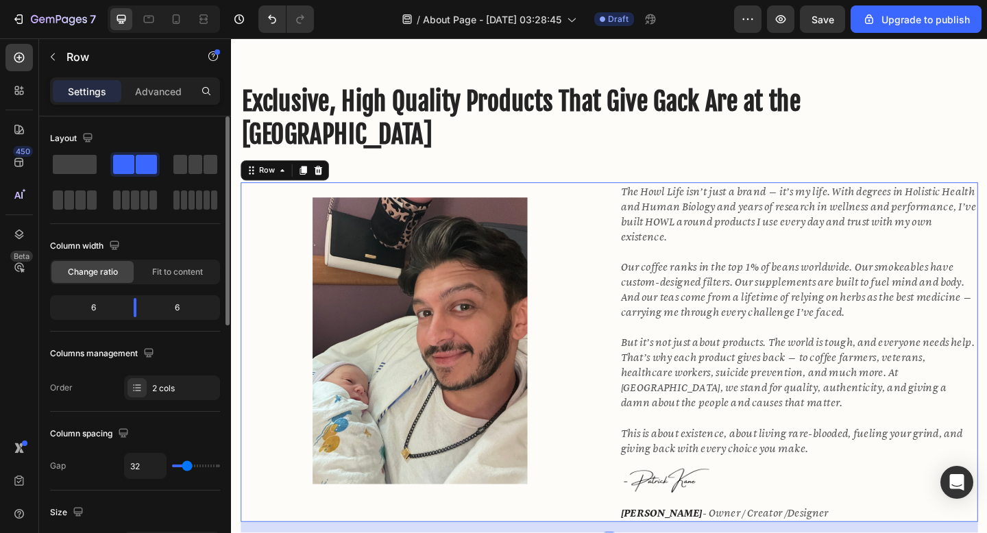
scroll to position [506, 0]
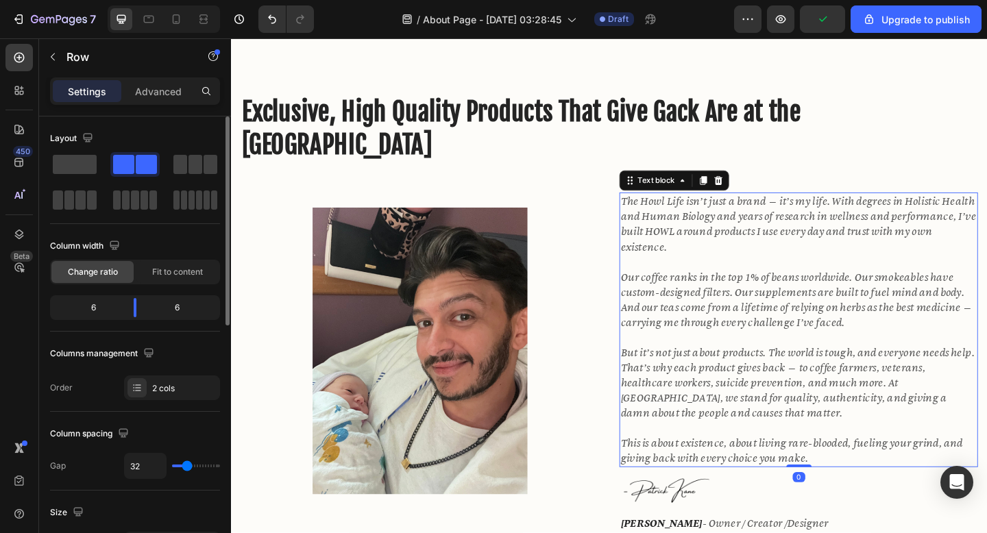
click at [703, 191] on div "Text block" at bounding box center [712, 193] width 119 height 22
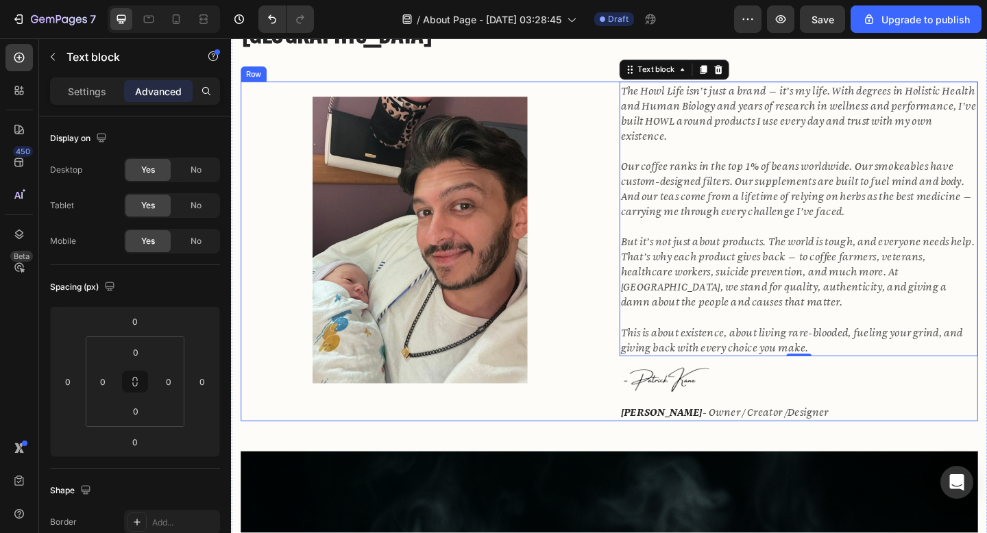
scroll to position [747, 0]
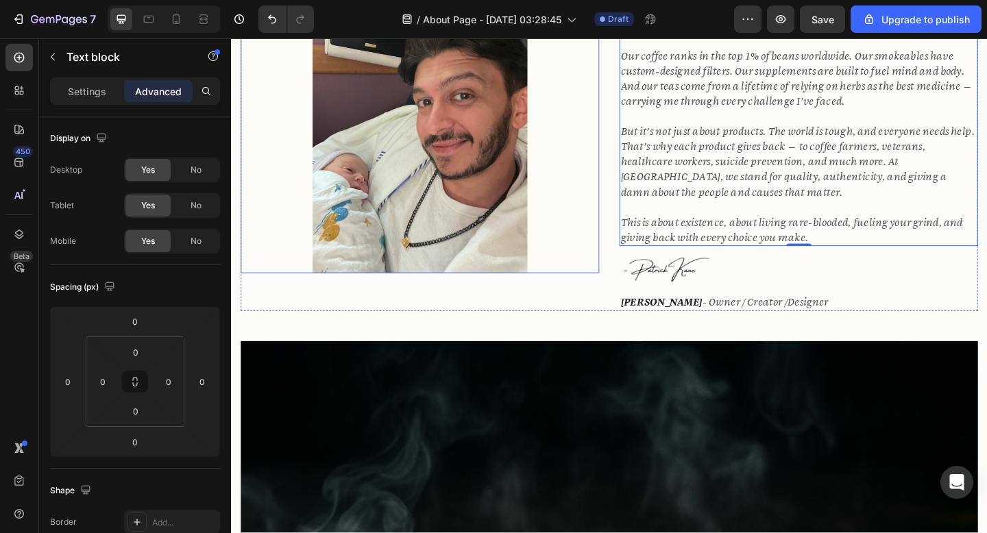
click at [472, 204] on img at bounding box center [437, 138] width 234 height 312
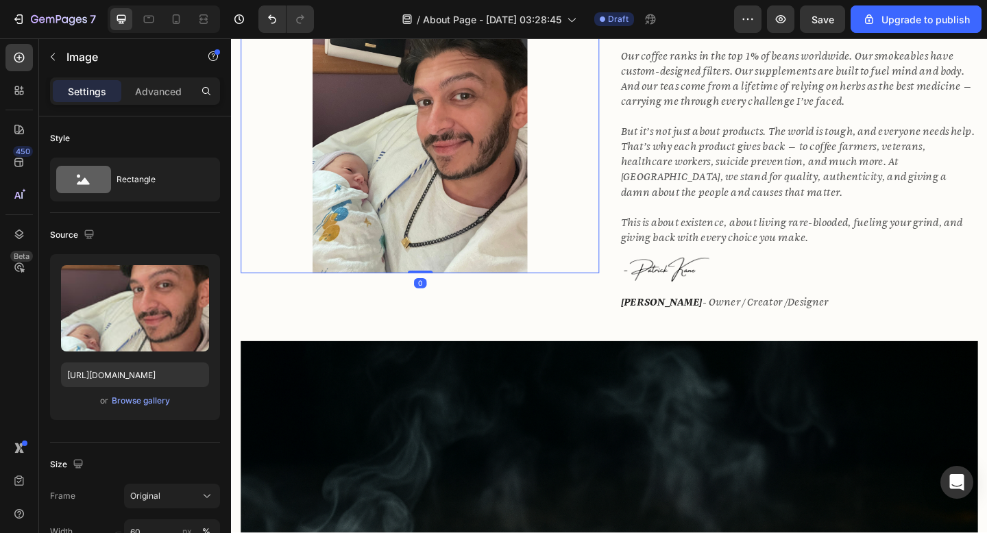
click at [396, 232] on img at bounding box center [437, 138] width 234 height 312
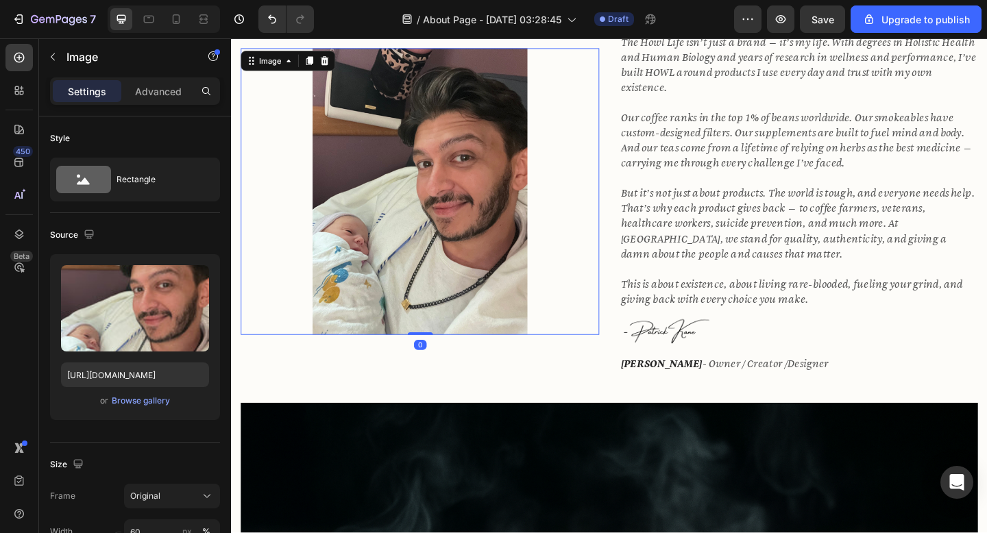
scroll to position [651, 0]
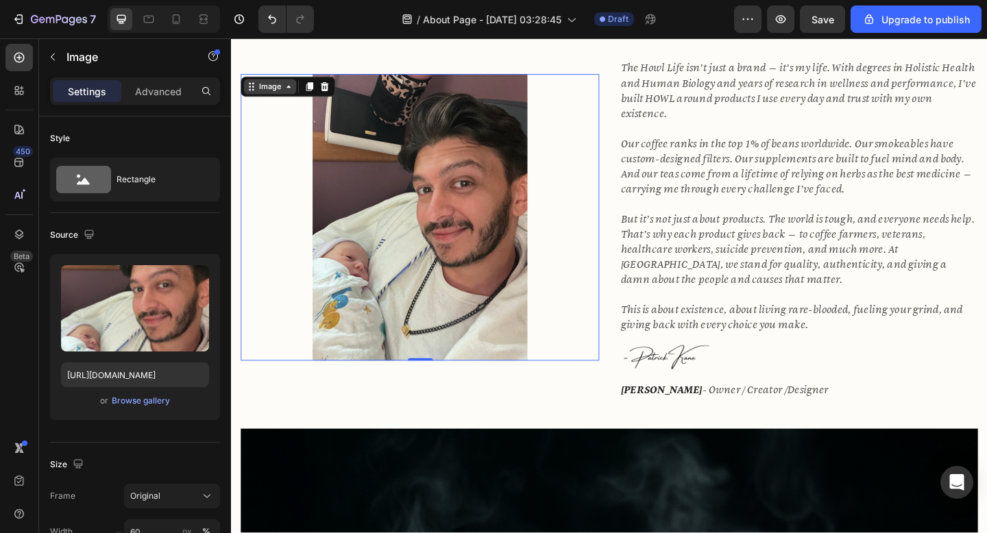
click at [281, 92] on div "Image" at bounding box center [272, 91] width 29 height 12
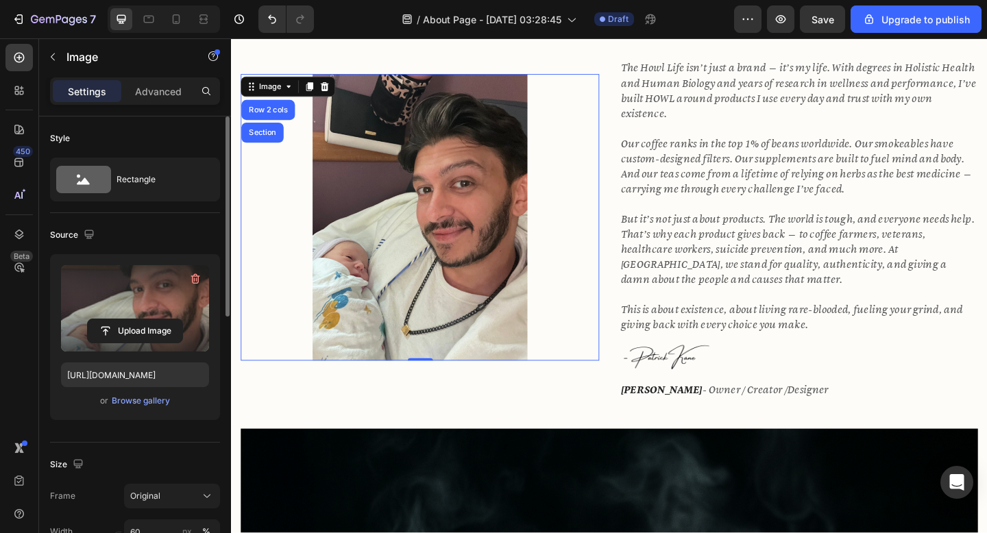
click at [128, 313] on label at bounding box center [135, 308] width 148 height 86
click at [128, 320] on input "file" at bounding box center [135, 331] width 95 height 23
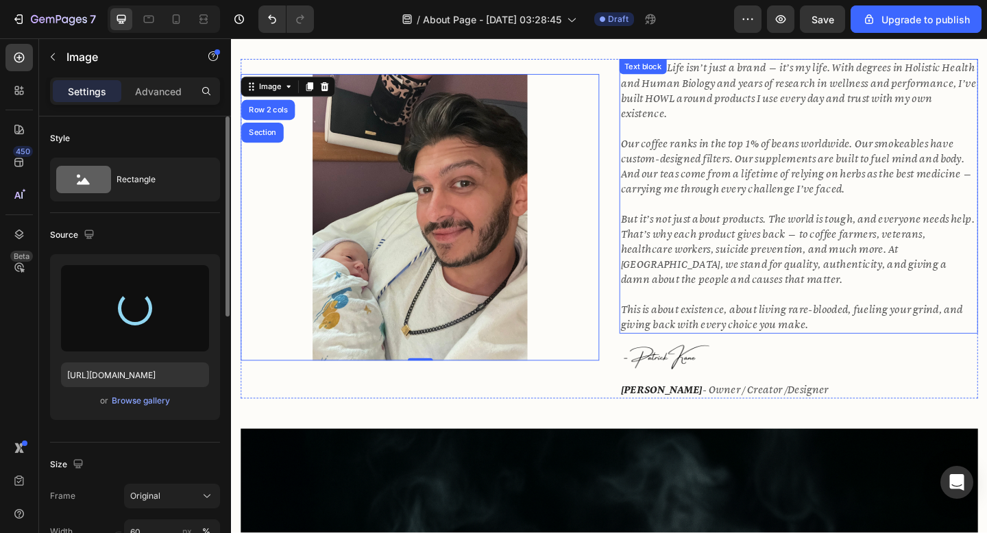
type input "[URL][DOMAIN_NAME]"
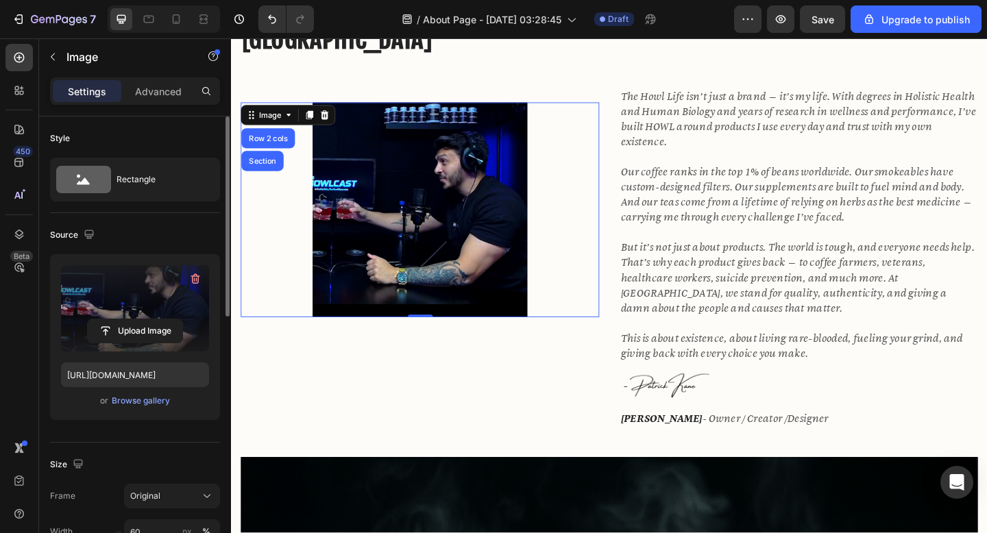
click at [581, 370] on div "Image Row 2 cols Section 0" at bounding box center [436, 277] width 390 height 370
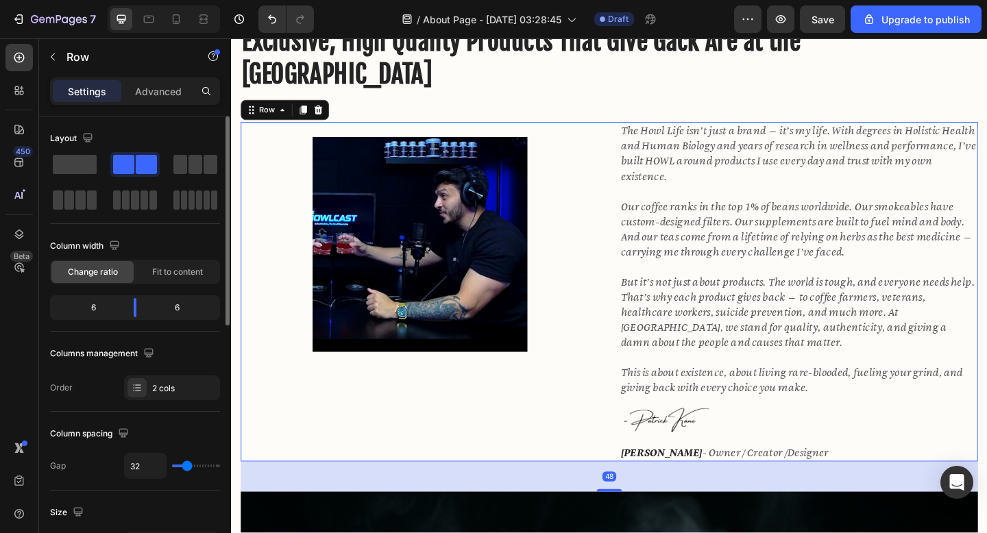
scroll to position [575, 0]
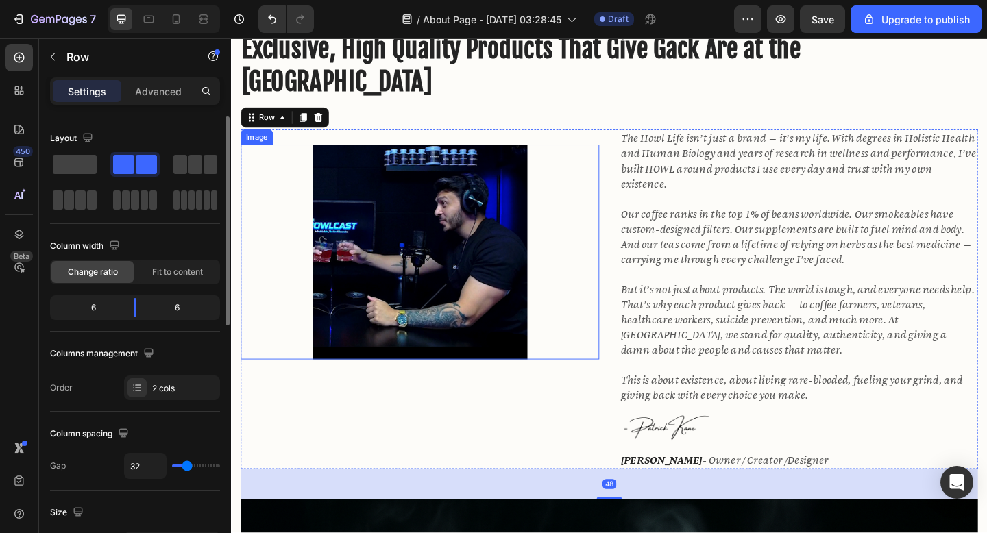
click at [503, 330] on img at bounding box center [437, 271] width 234 height 234
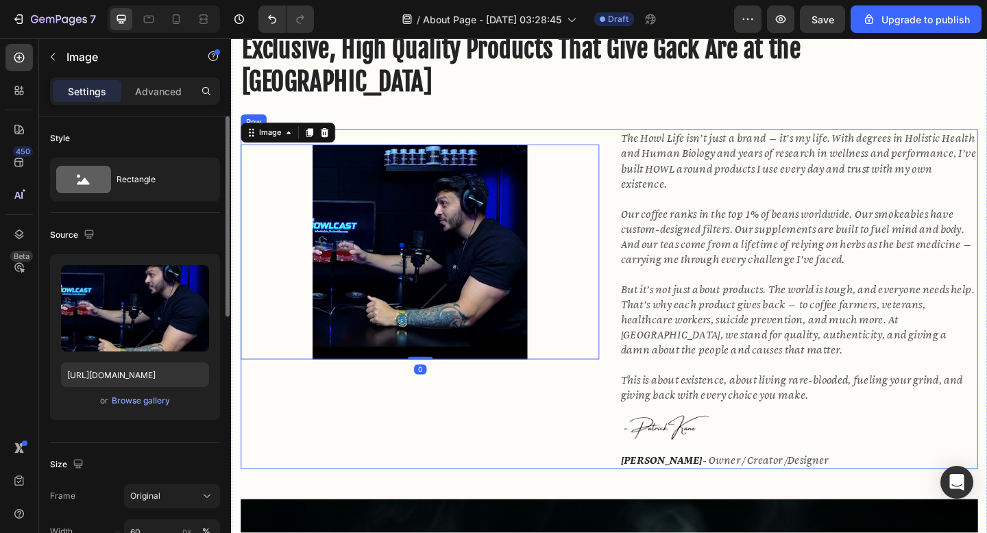
click at [524, 424] on div "Image 0" at bounding box center [436, 323] width 390 height 370
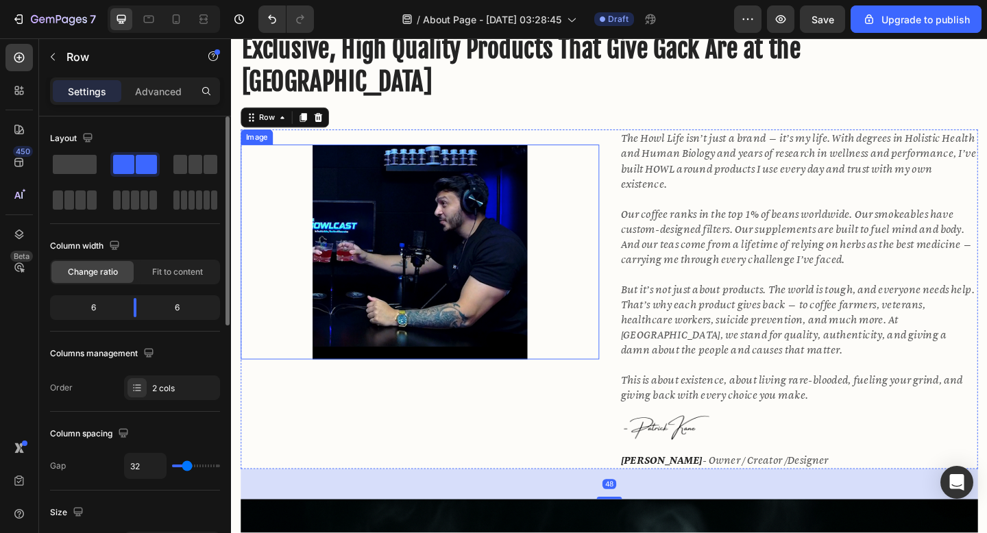
click at [513, 315] on img at bounding box center [437, 271] width 234 height 234
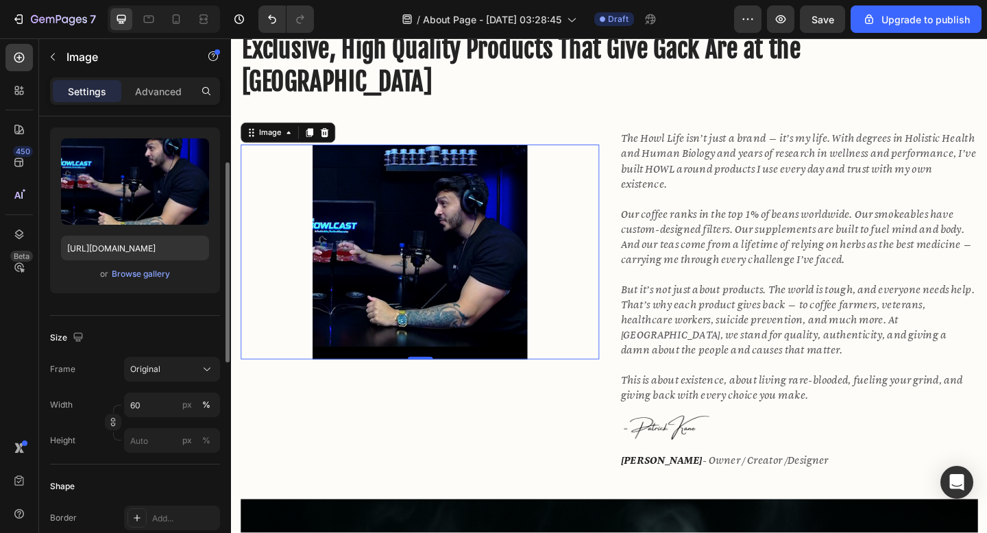
scroll to position [136, 0]
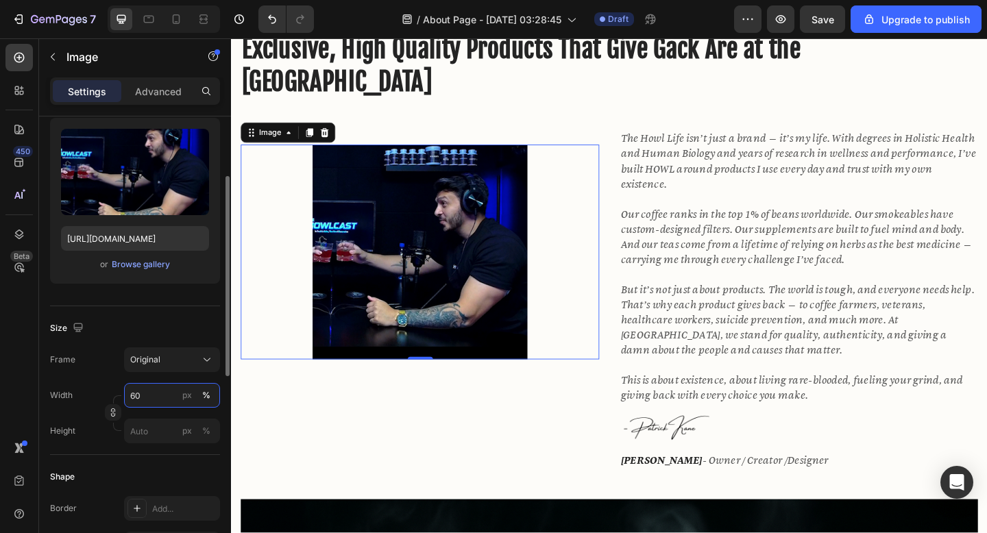
click at [153, 393] on input "60" at bounding box center [172, 395] width 96 height 25
type input "70"
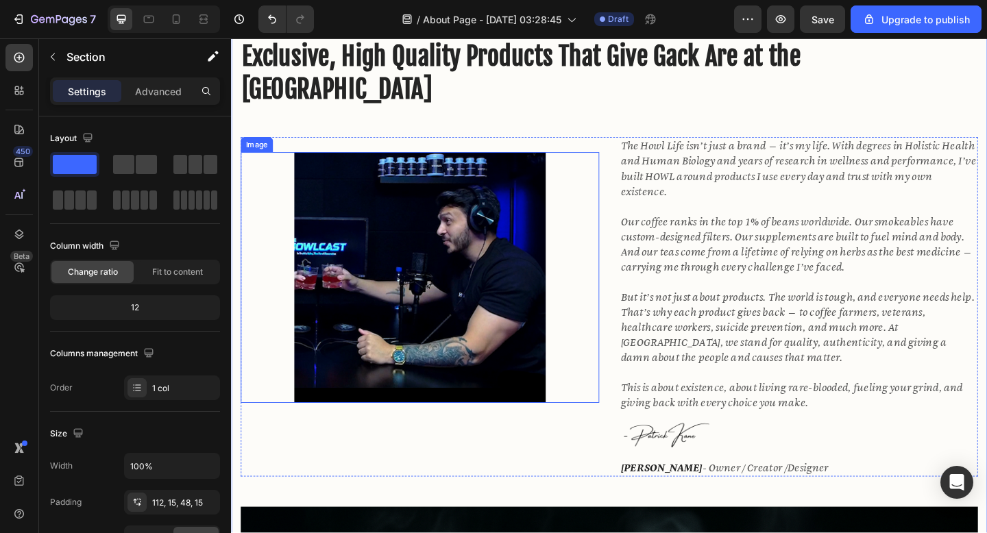
scroll to position [570, 0]
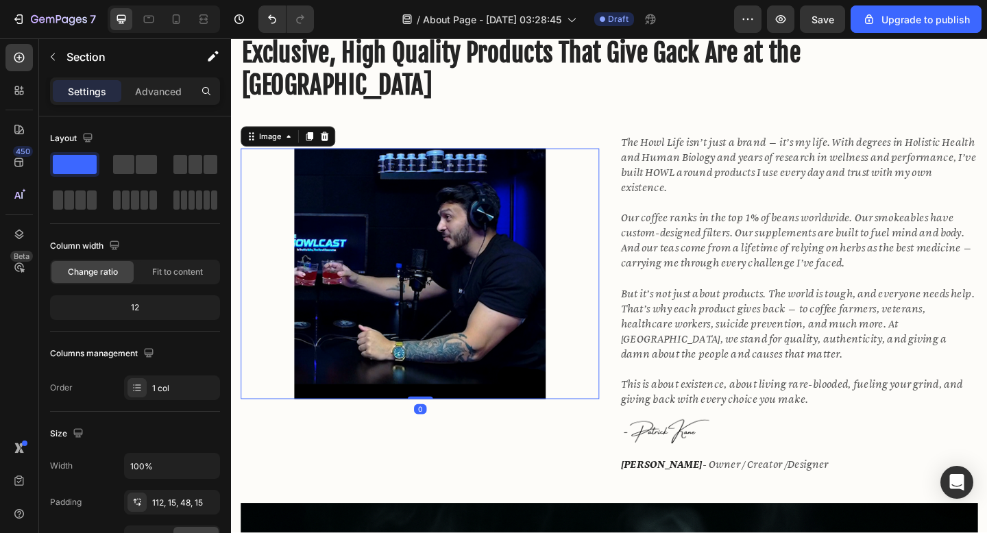
click at [542, 260] on img at bounding box center [436, 294] width 273 height 273
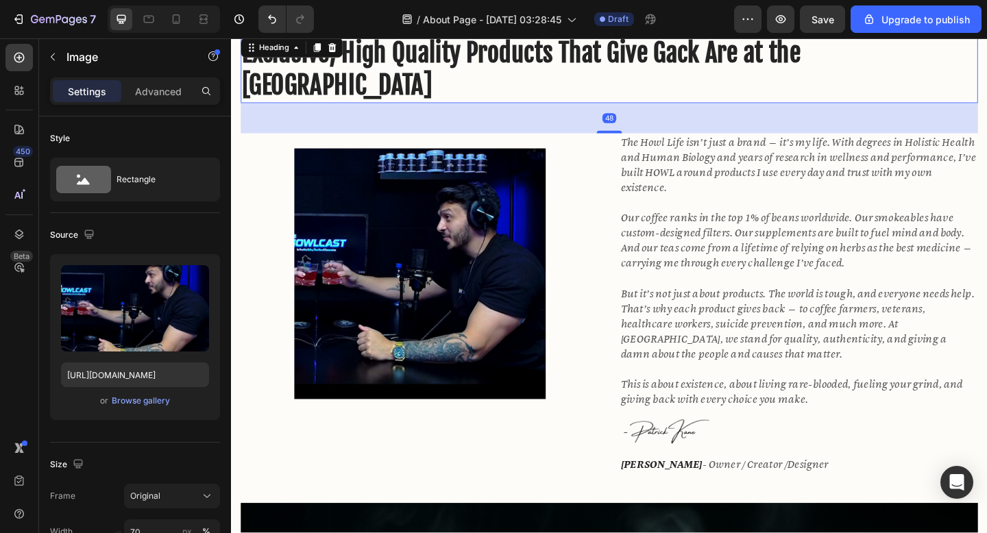
click at [750, 95] on h2 "Exclusive, High Quality Products That Give Gack Are at the [GEOGRAPHIC_DATA]" at bounding box center [642, 72] width 802 height 74
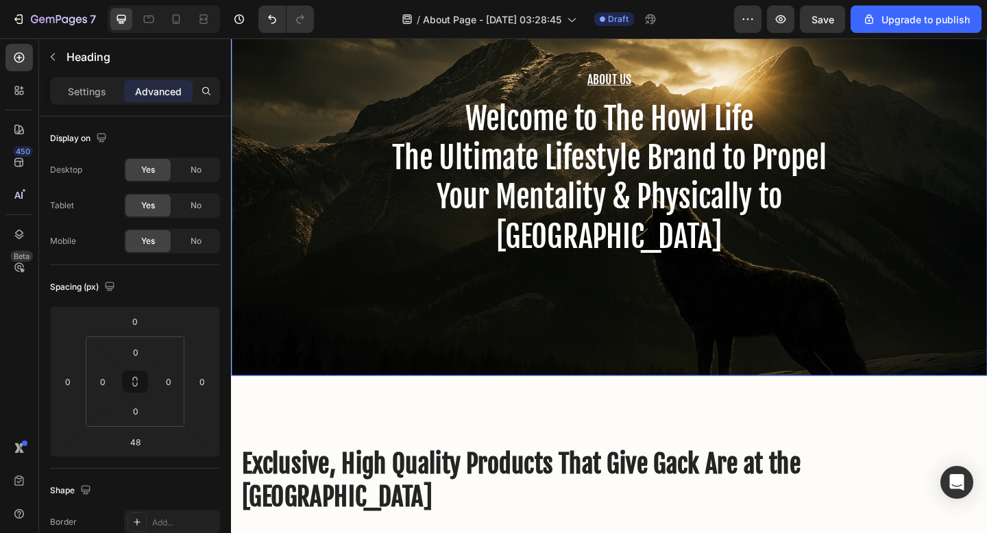
scroll to position [363, 0]
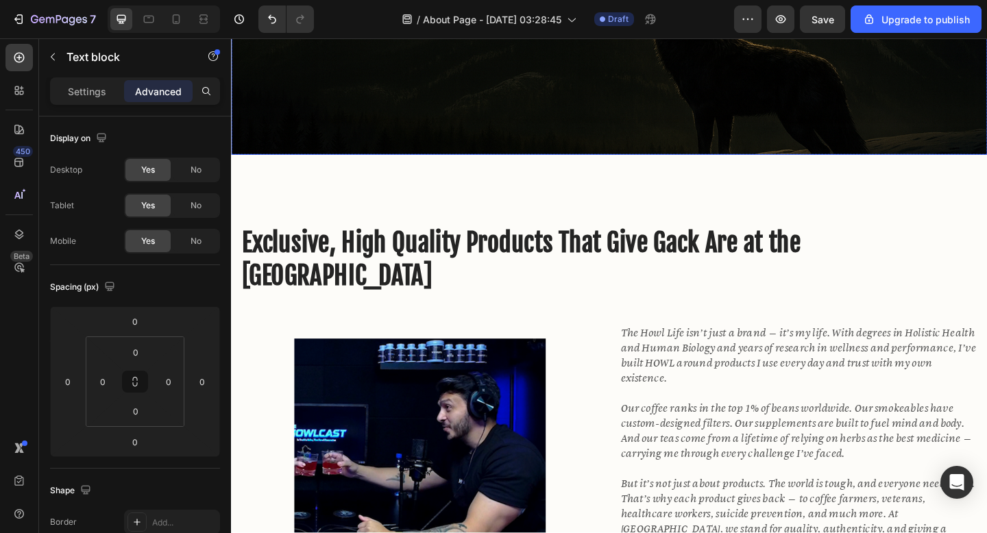
click at [867, 381] on icon "The Howl Life isn’t just a brand — it’s my life. With degrees in Holistic Healt…" at bounding box center [848, 383] width 387 height 64
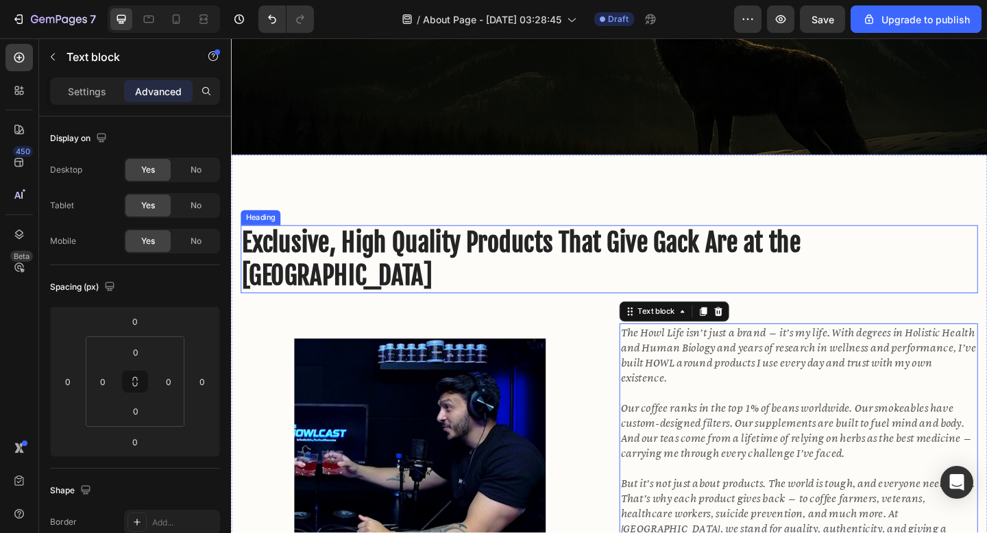
click at [867, 315] on h2 "Exclusive, High Quality Products That Give Gack Are at the [GEOGRAPHIC_DATA]" at bounding box center [642, 279] width 802 height 74
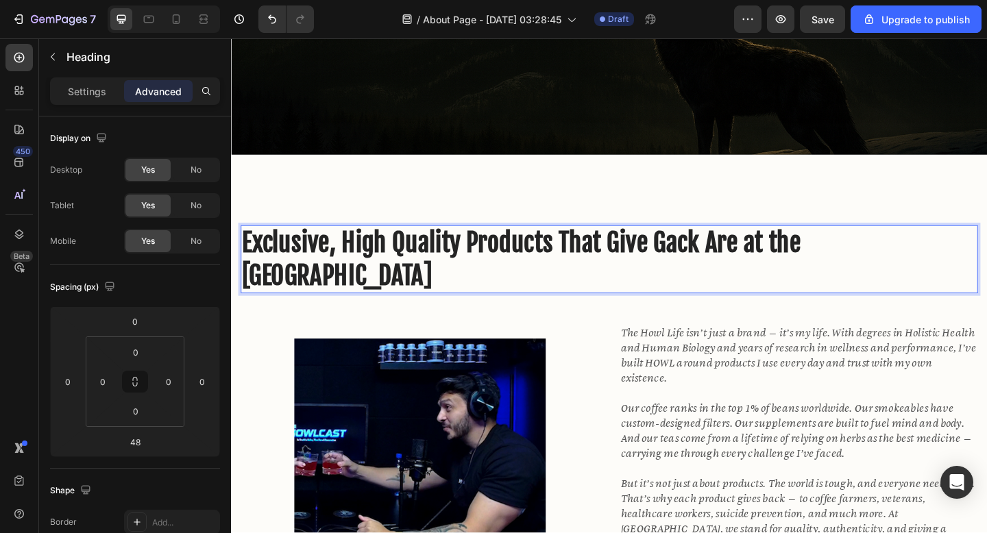
click at [778, 261] on h2 "Exclusive, High Quality Products That Give Gack Are at the [GEOGRAPHIC_DATA]" at bounding box center [642, 279] width 802 height 74
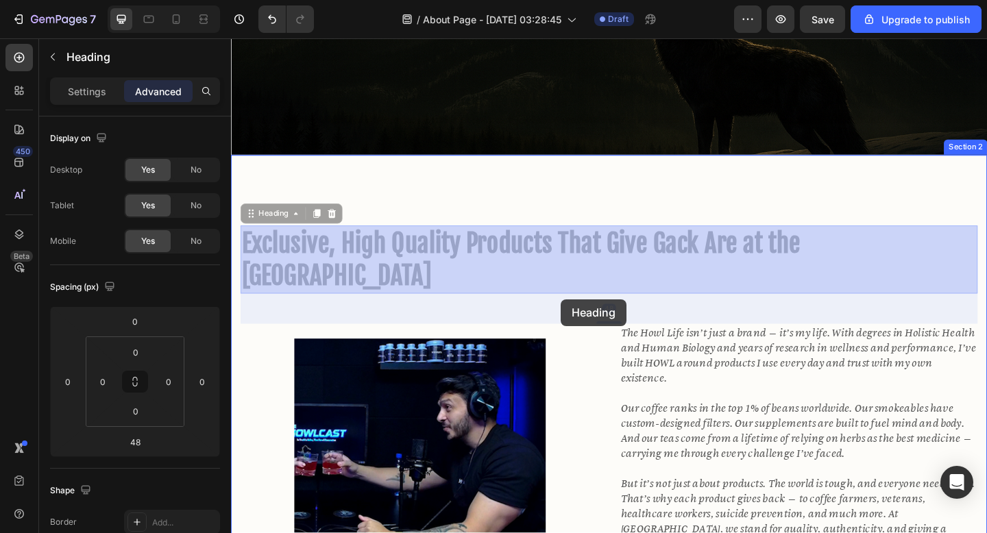
drag, startPoint x: 599, startPoint y: 264, endPoint x: 590, endPoint y: 322, distance: 59.1
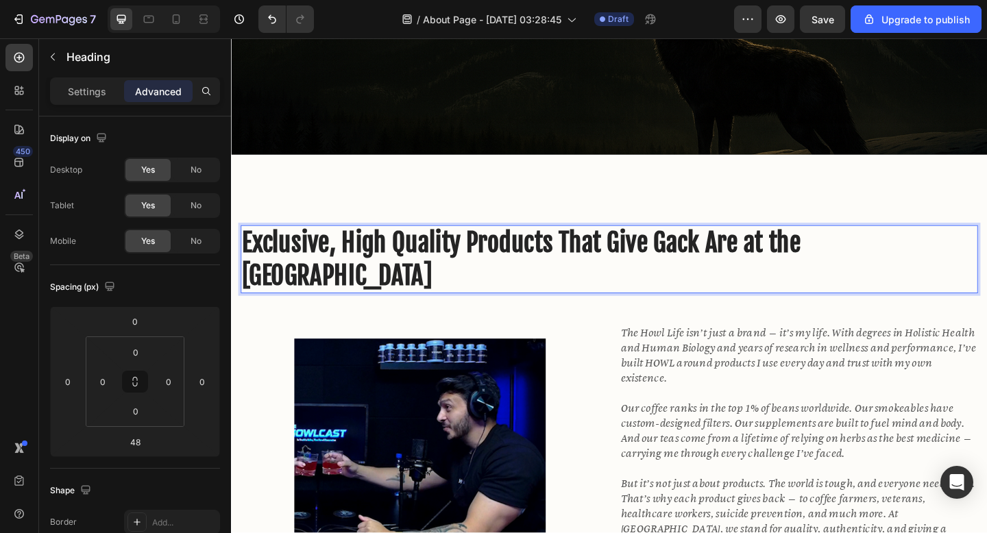
drag, startPoint x: 587, startPoint y: 265, endPoint x: 586, endPoint y: 305, distance: 40.5
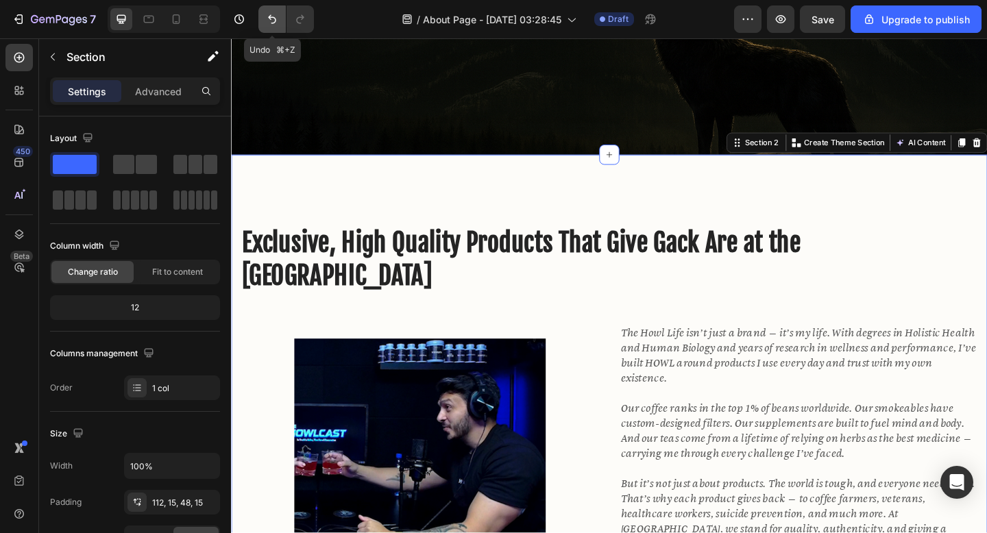
click at [268, 17] on icon "Undo/Redo" at bounding box center [272, 19] width 8 height 9
click at [276, 23] on icon "Undo/Redo" at bounding box center [272, 19] width 14 height 14
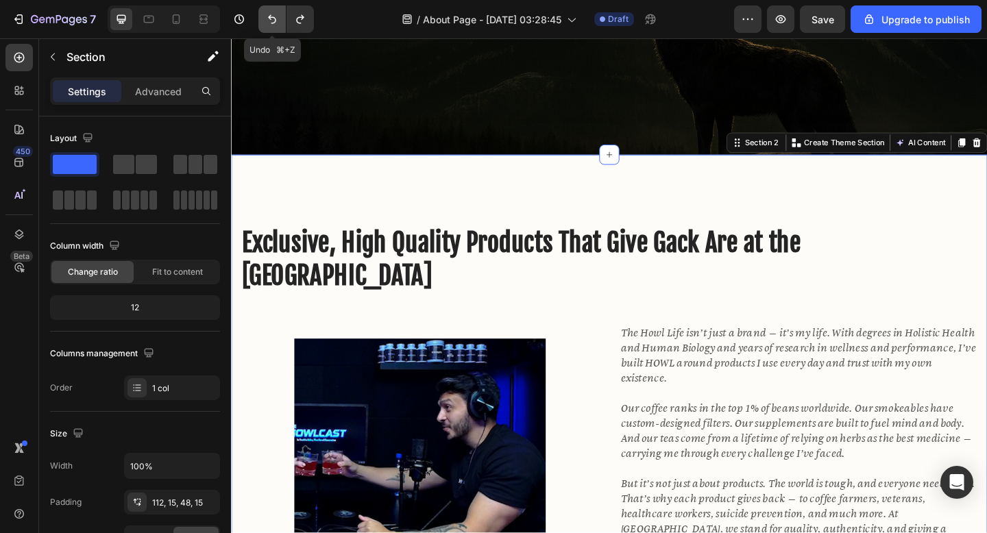
click at [277, 21] on icon "Undo/Redo" at bounding box center [272, 19] width 14 height 14
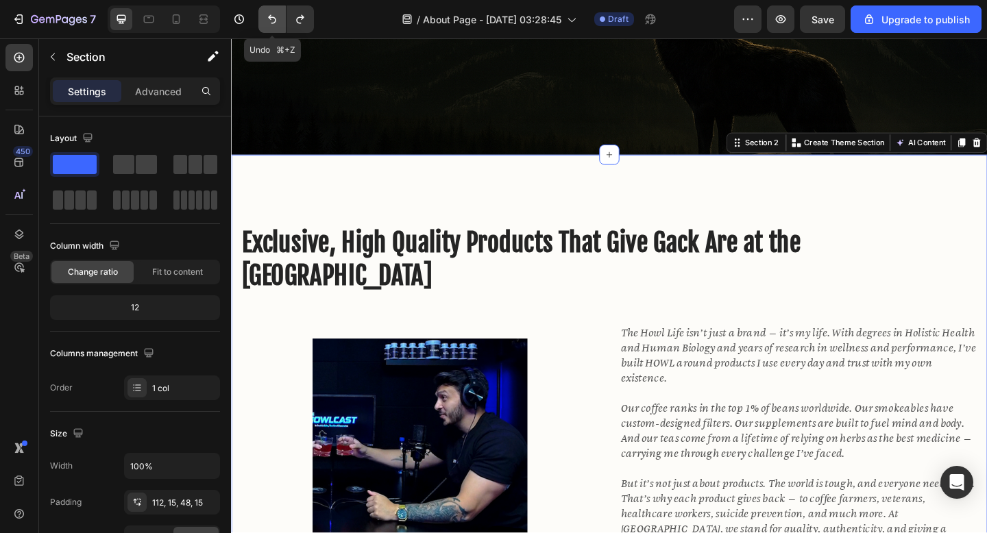
click at [277, 21] on icon "Undo/Redo" at bounding box center [272, 19] width 14 height 14
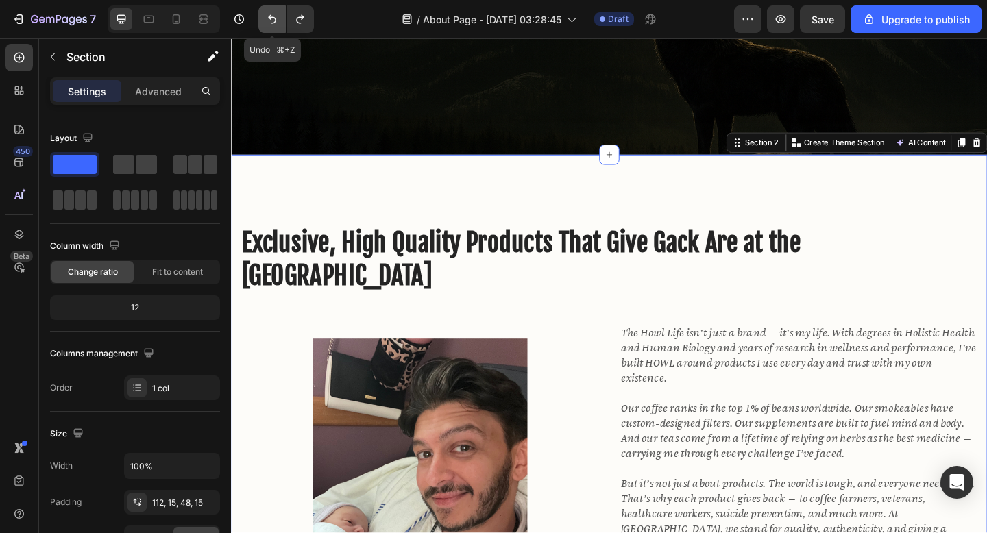
click at [277, 21] on icon "Undo/Redo" at bounding box center [272, 19] width 14 height 14
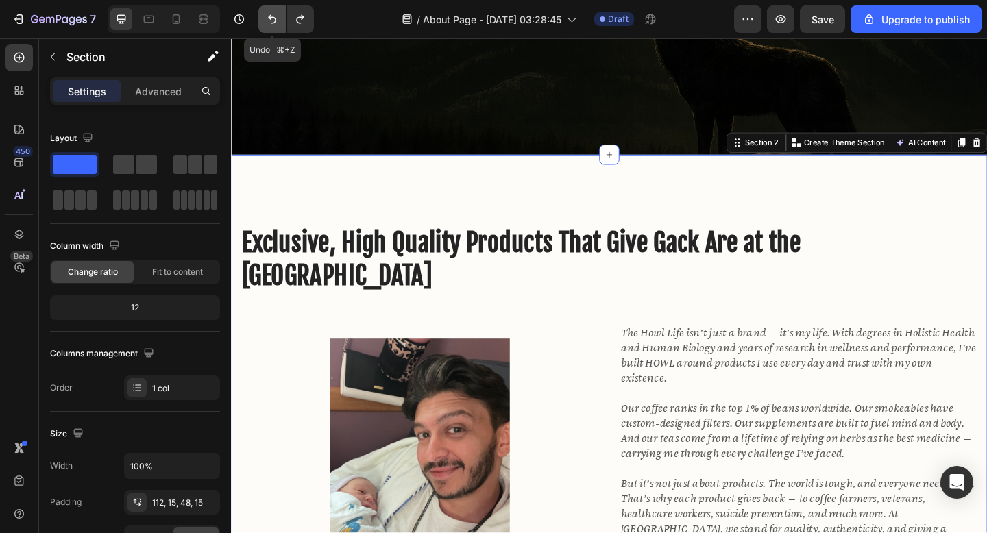
click at [277, 21] on icon "Undo/Redo" at bounding box center [272, 19] width 14 height 14
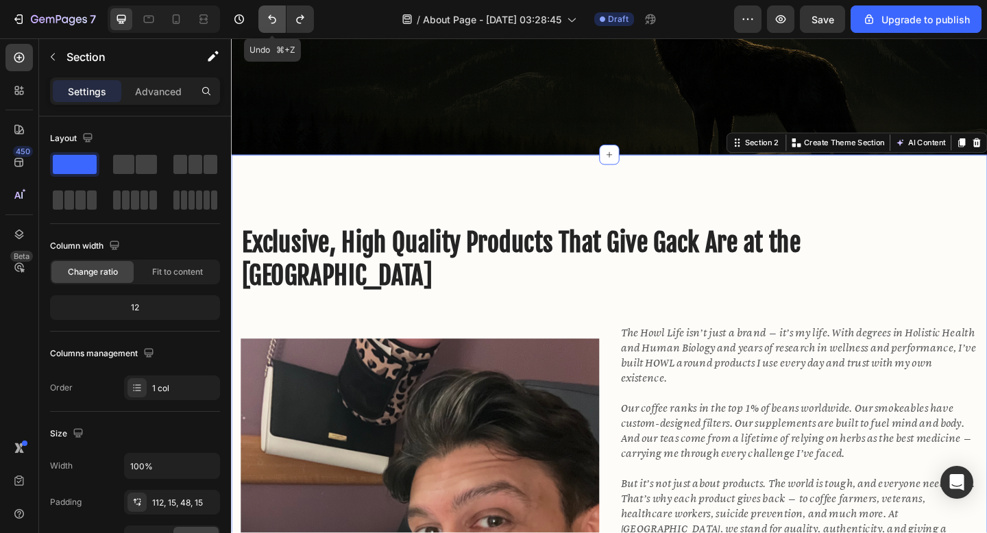
click at [277, 21] on icon "Undo/Redo" at bounding box center [272, 19] width 14 height 14
click at [274, 24] on icon "Undo/Redo" at bounding box center [272, 19] width 14 height 14
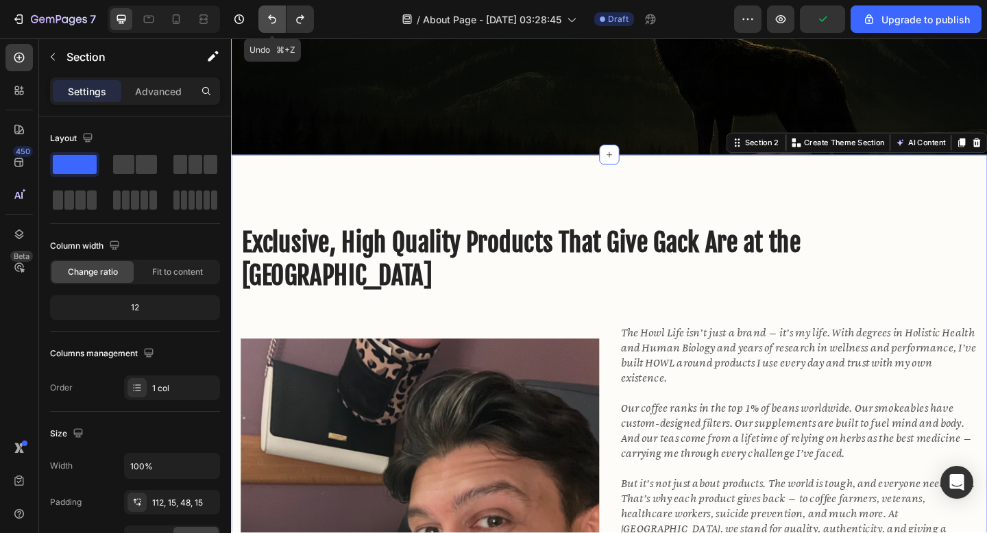
click at [274, 24] on icon "Undo/Redo" at bounding box center [272, 19] width 14 height 14
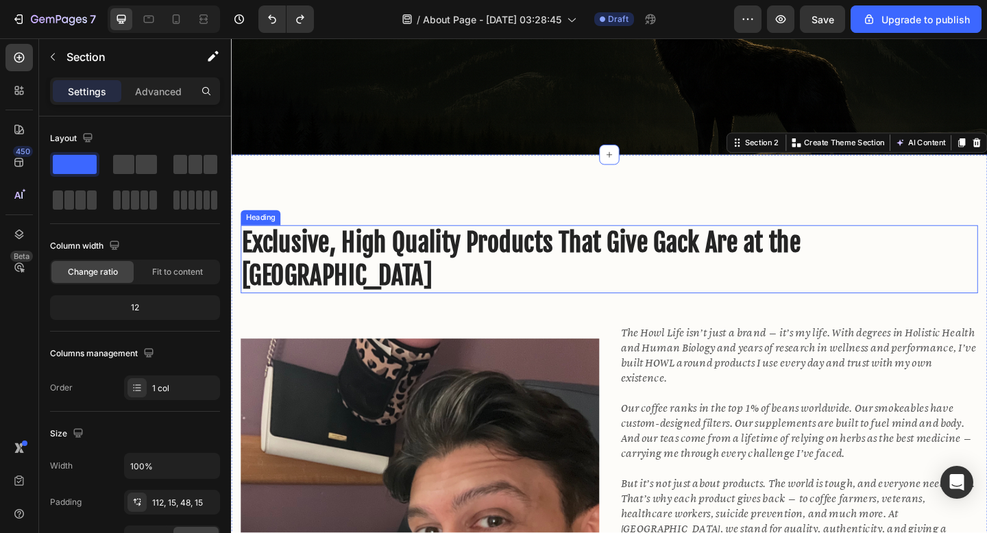
click at [389, 245] on p "Exclusive, High Quality Products That Give Gack Are at the [GEOGRAPHIC_DATA]" at bounding box center [642, 278] width 799 height 71
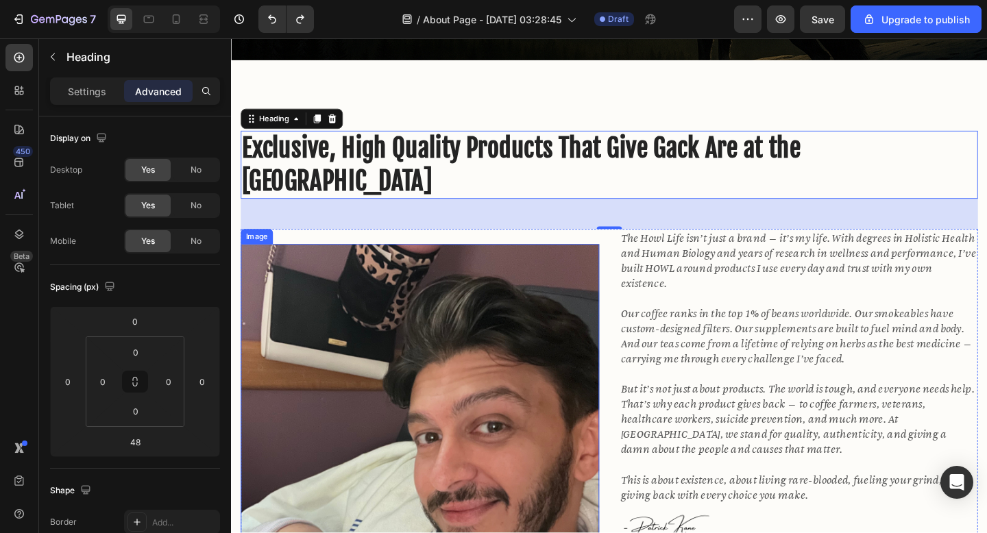
scroll to position [453, 0]
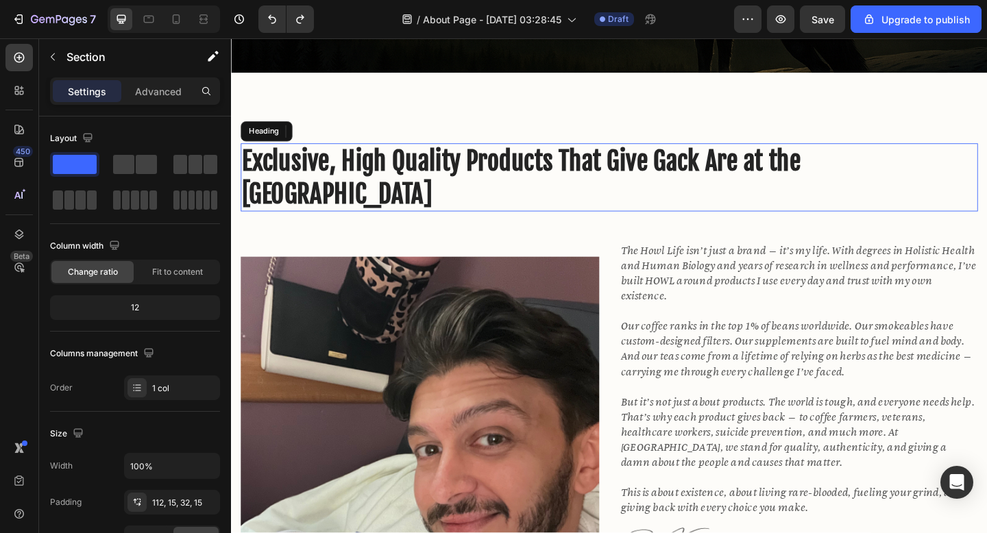
click at [437, 169] on p "Exclusive, High Quality Products That Give Gack Are at the [GEOGRAPHIC_DATA]" at bounding box center [642, 189] width 799 height 71
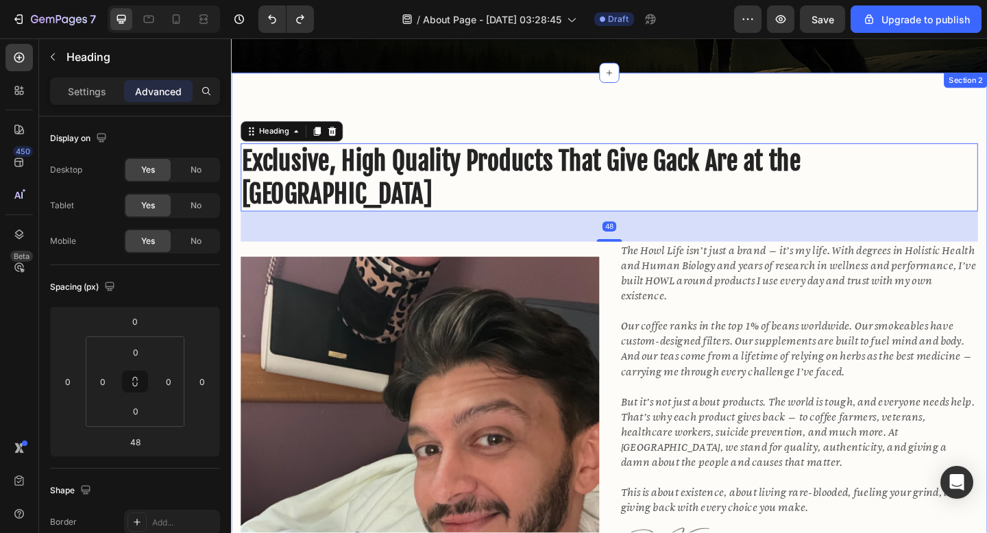
click at [496, 184] on p "Exclusive, High Quality Products That Give Gack Are at the [GEOGRAPHIC_DATA]" at bounding box center [642, 189] width 799 height 71
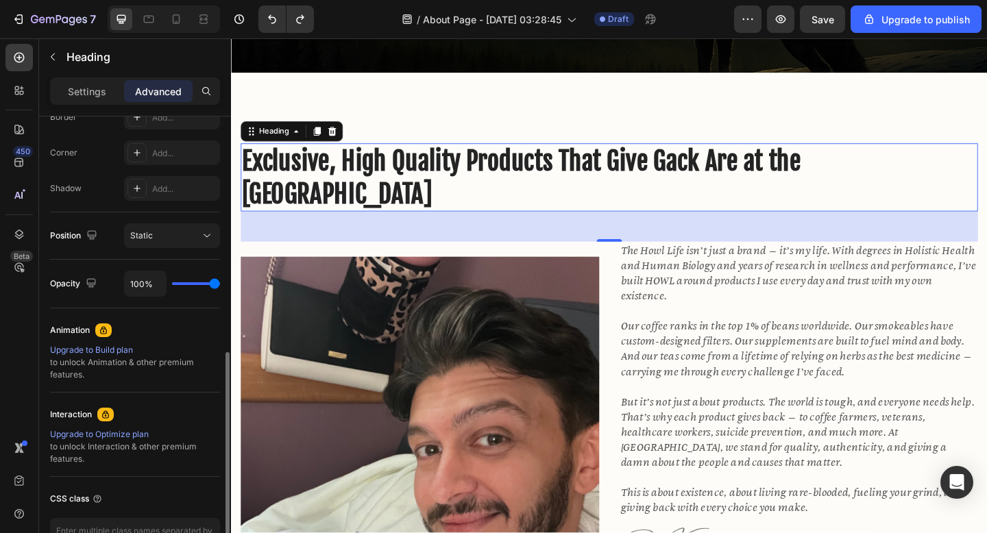
scroll to position [496, 0]
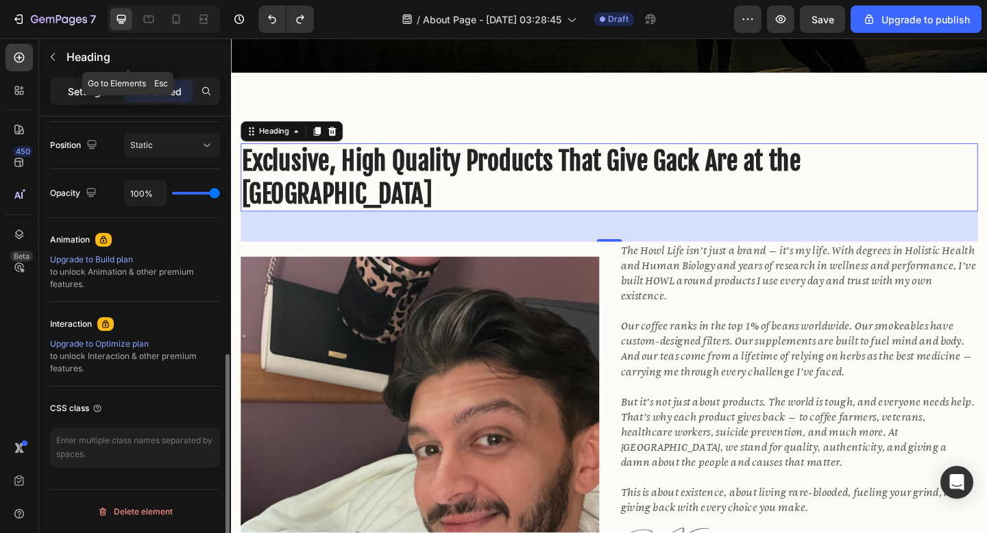
click at [94, 93] on p "Settings" at bounding box center [87, 91] width 38 height 14
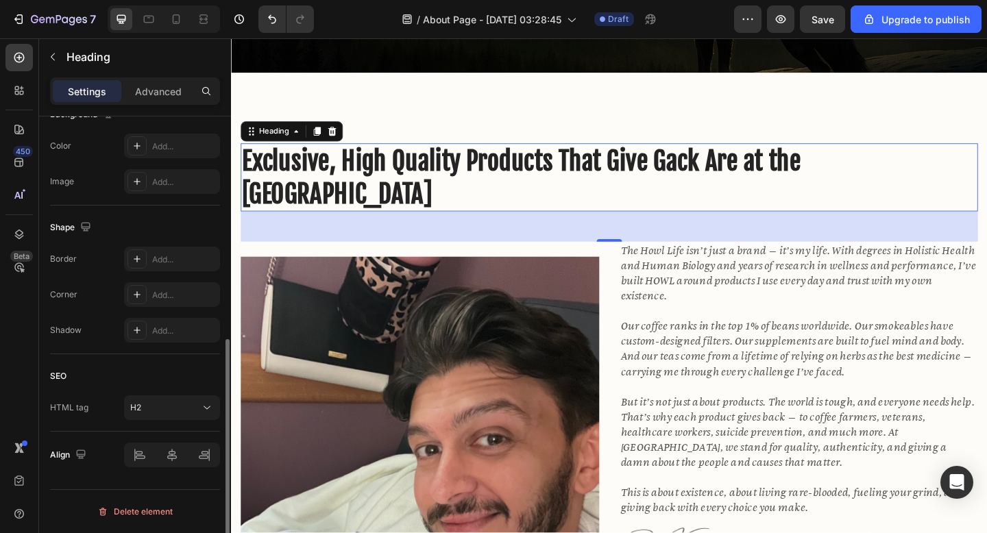
scroll to position [434, 0]
click at [174, 450] on div at bounding box center [172, 455] width 96 height 25
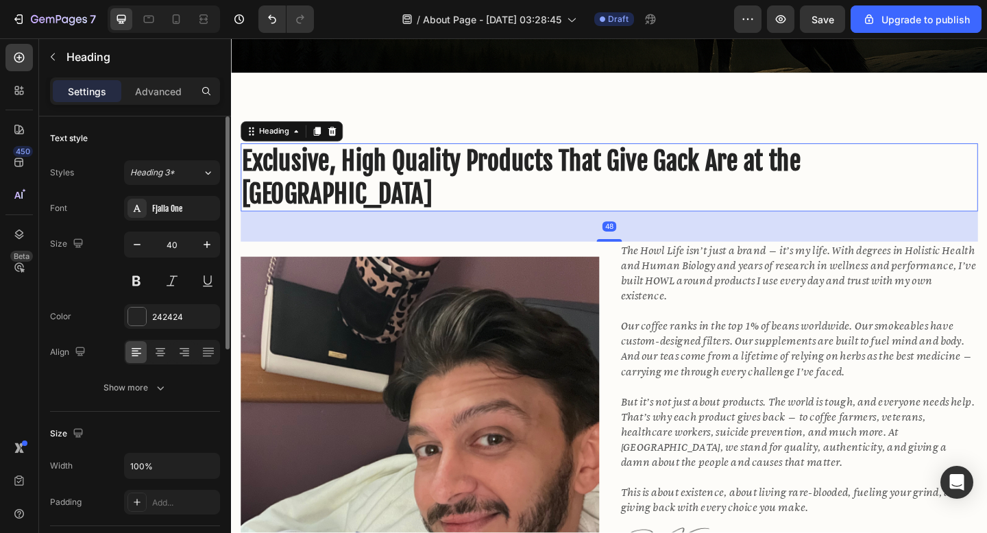
click at [388, 191] on p "Exclusive, High Quality Products That Give Gack Are at the [GEOGRAPHIC_DATA]" at bounding box center [642, 189] width 799 height 71
click at [158, 351] on icon at bounding box center [160, 351] width 7 height 1
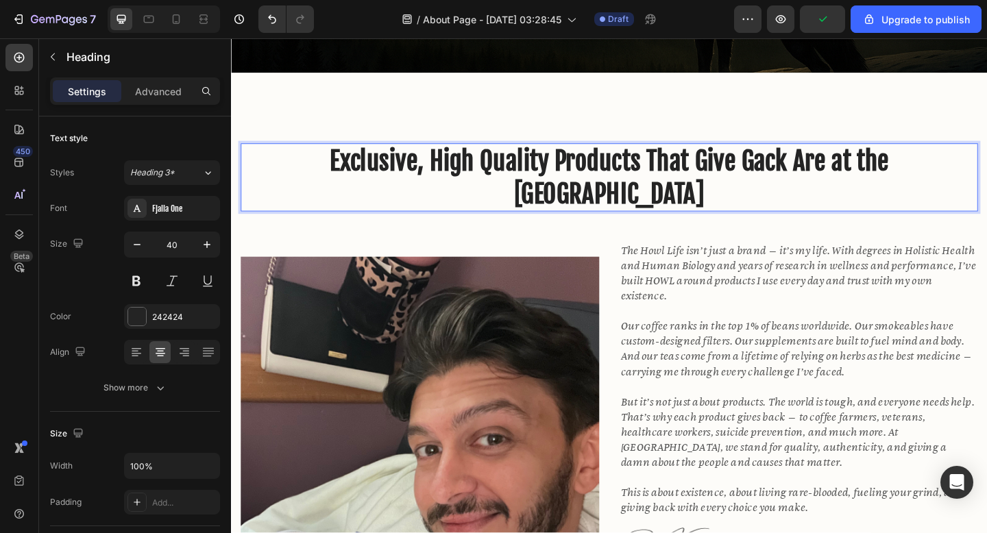
click at [845, 174] on p "Exclusive, High Quality Products That Give Gack Are at the [GEOGRAPHIC_DATA]" at bounding box center [642, 189] width 799 height 71
click at [837, 174] on p "Exclusive, High Quality Products That Give Gack Are at the [GEOGRAPHIC_DATA]" at bounding box center [642, 189] width 799 height 71
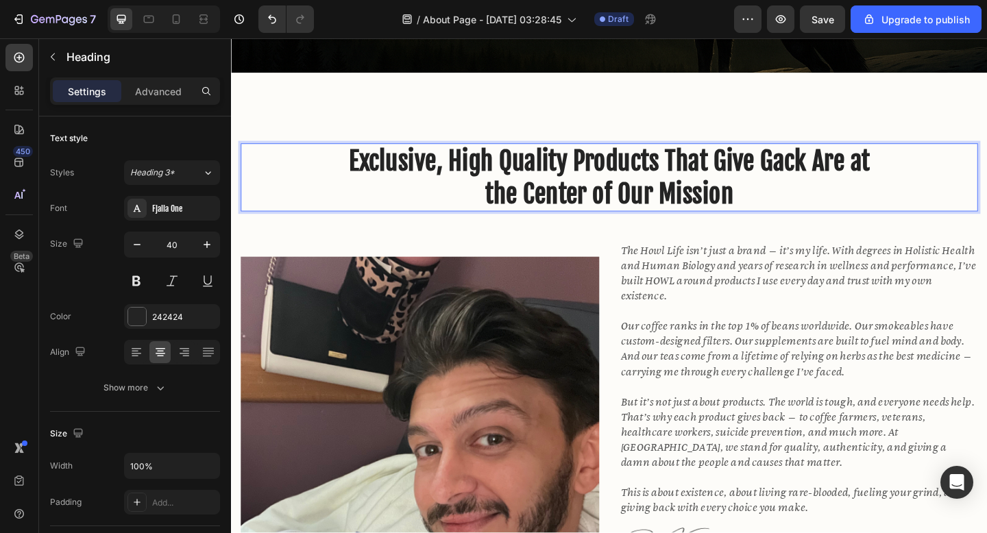
click at [518, 211] on p "Exclusive, High Quality Products That Give Gack Are at the [GEOGRAPHIC_DATA]" at bounding box center [642, 189] width 799 height 71
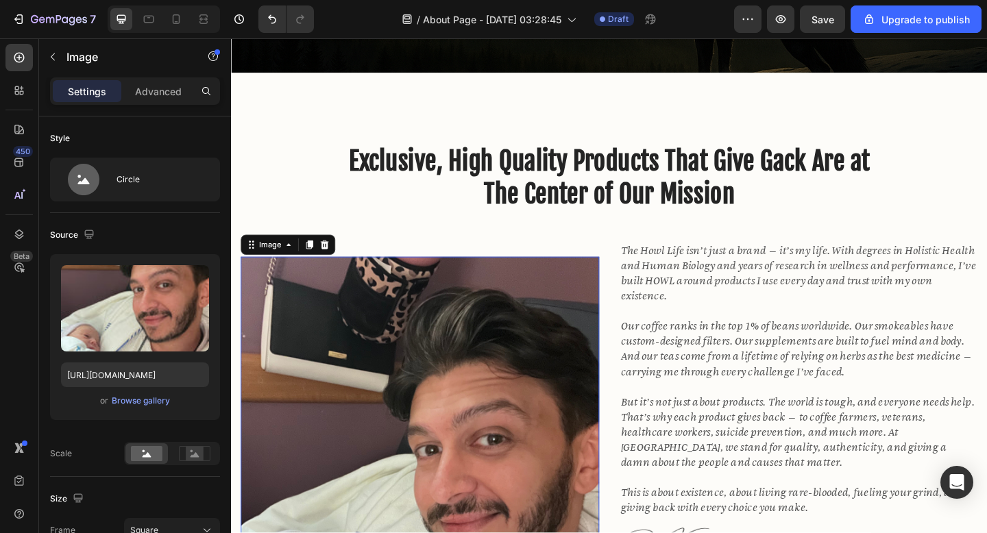
click at [490, 370] on img at bounding box center [436, 536] width 390 height 520
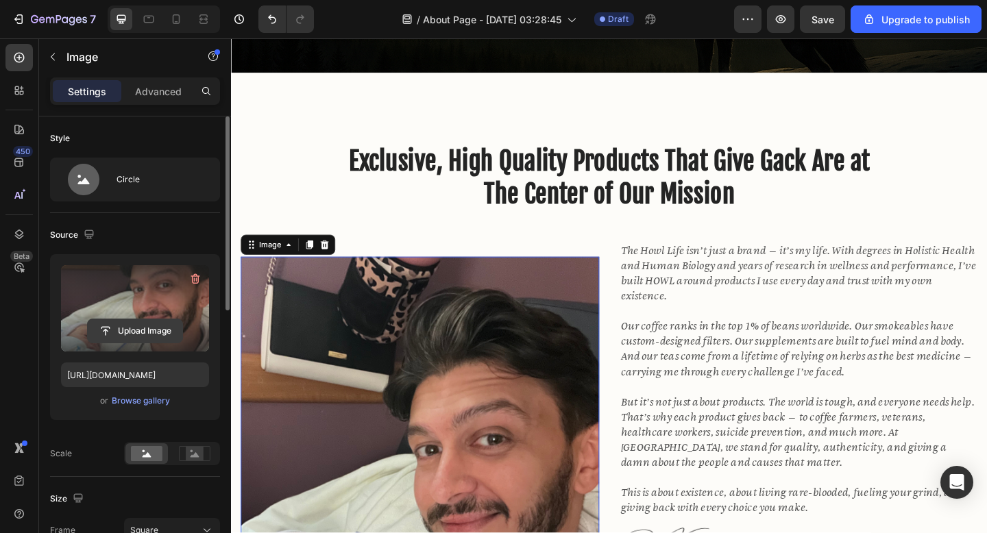
click at [135, 329] on input "file" at bounding box center [135, 331] width 95 height 23
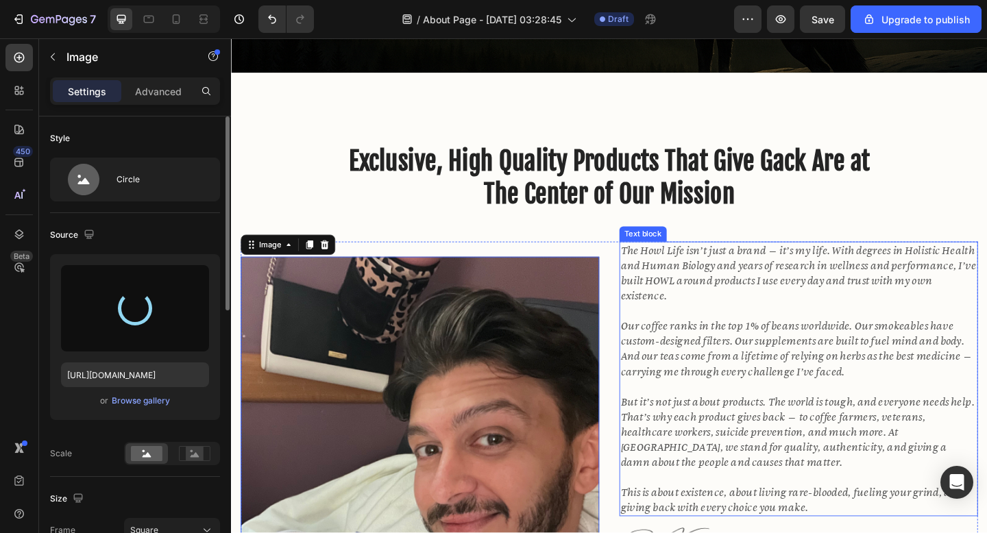
type input "[URL][DOMAIN_NAME]"
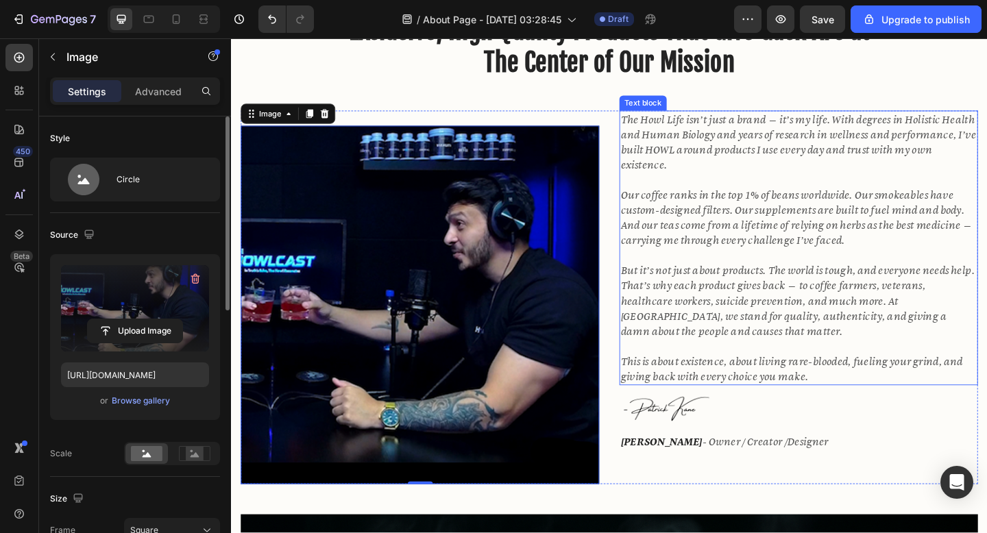
scroll to position [603, 0]
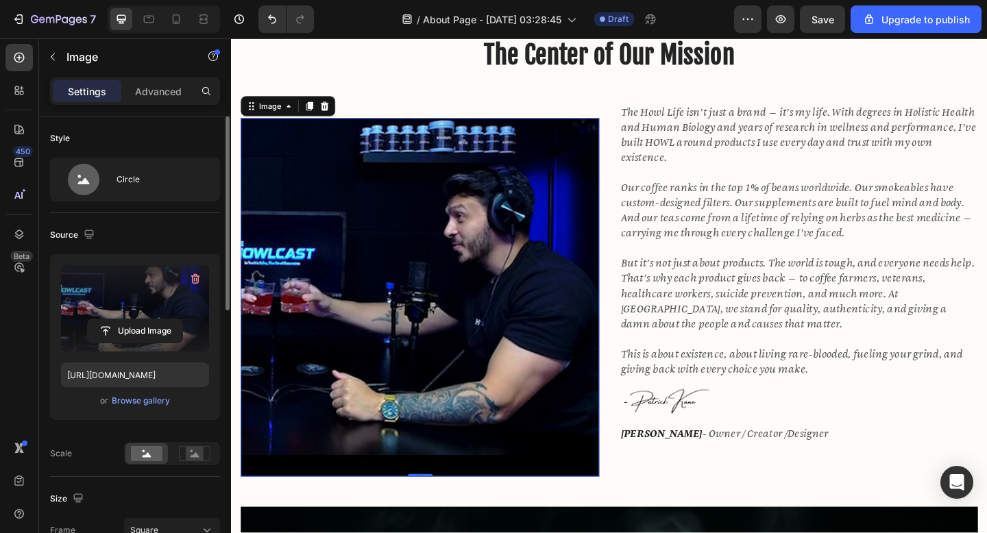
click at [547, 326] on img at bounding box center [436, 320] width 390 height 390
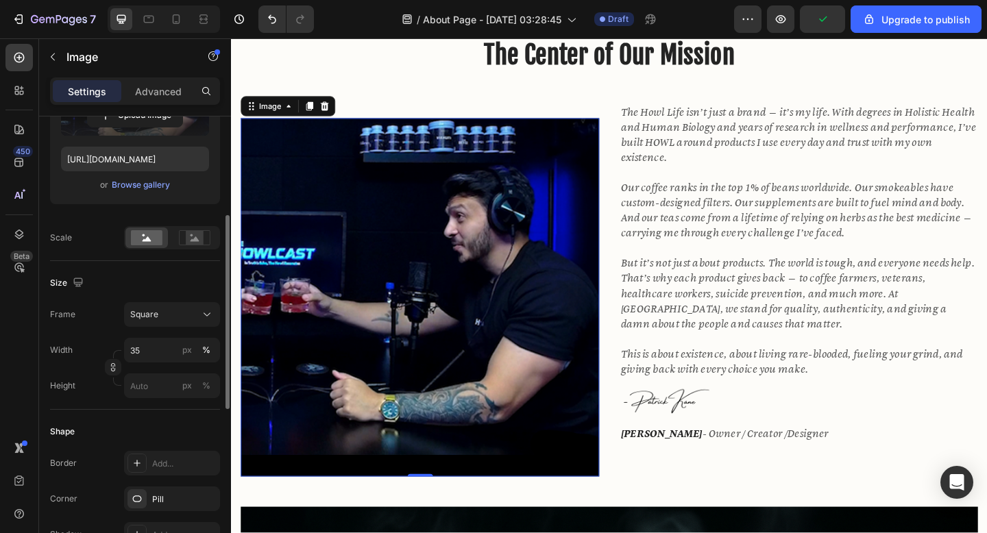
scroll to position [221, 0]
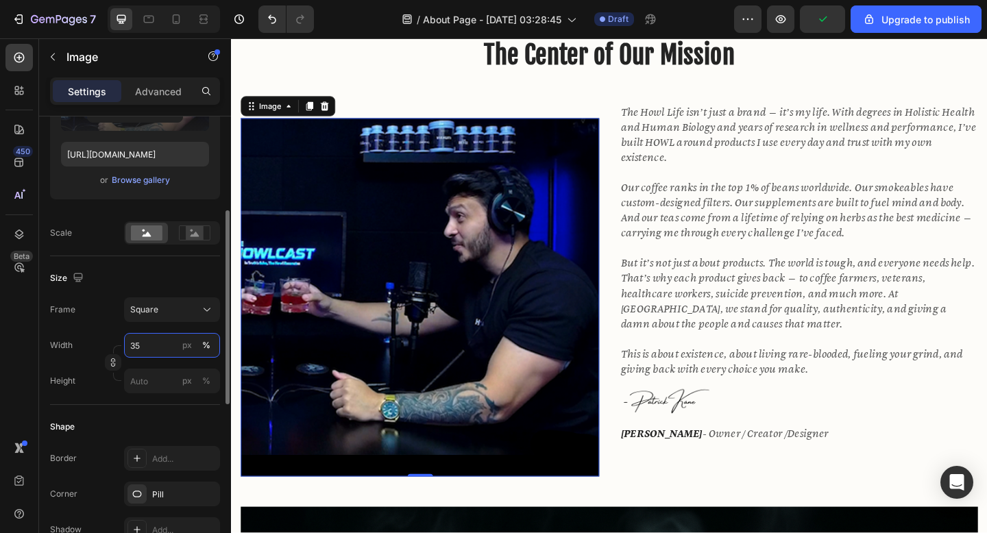
click at [135, 346] on input "35" at bounding box center [172, 345] width 96 height 25
click at [135, 344] on input "35" at bounding box center [172, 345] width 96 height 25
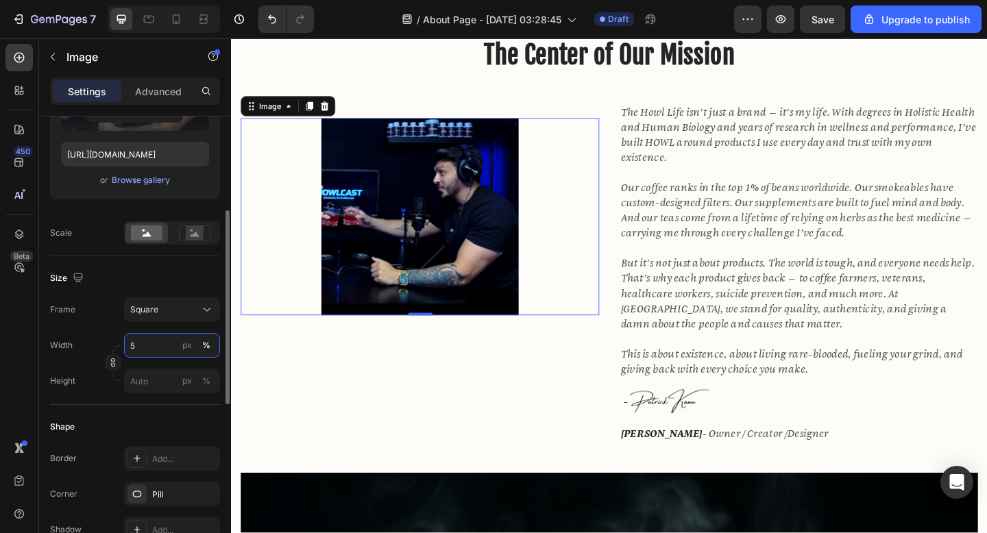
type input "75"
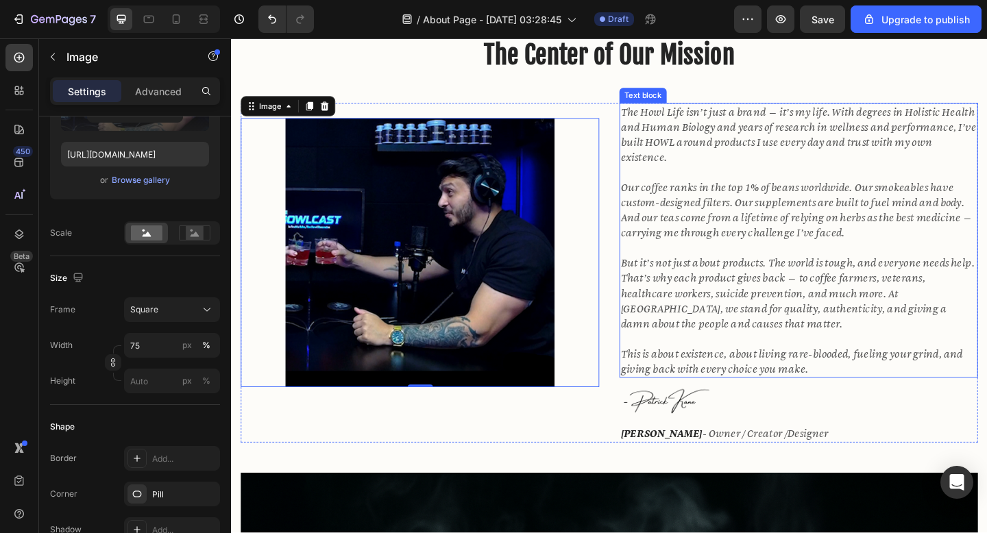
click at [719, 264] on p at bounding box center [848, 266] width 387 height 16
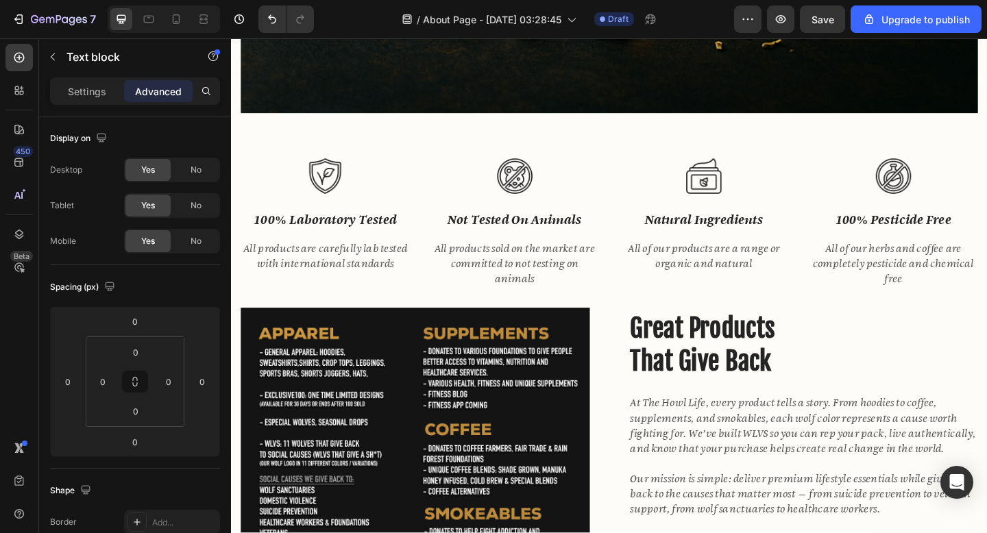
scroll to position [1542, 0]
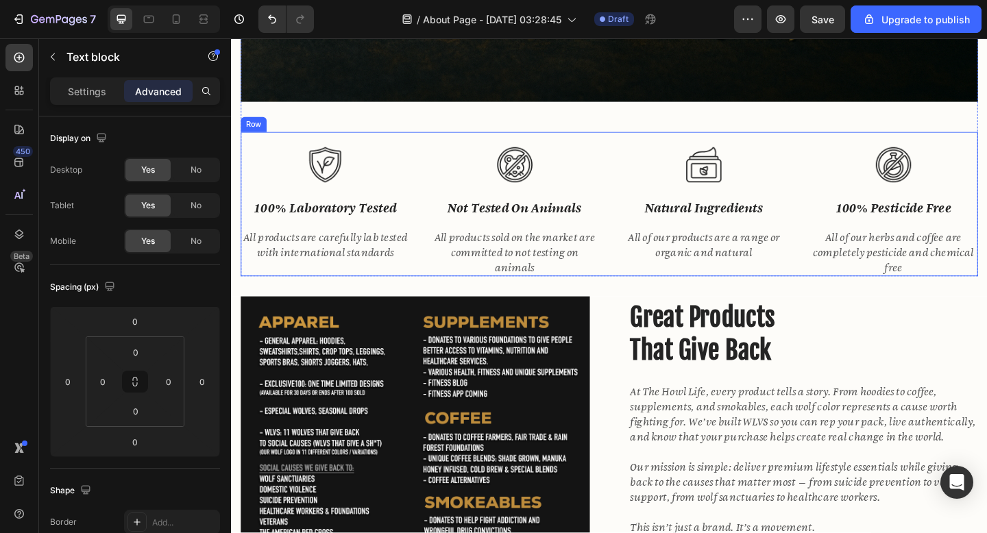
click at [637, 289] on div "Image 100% laboratory tested Text block All products are carefully lab tested w…" at bounding box center [642, 219] width 802 height 157
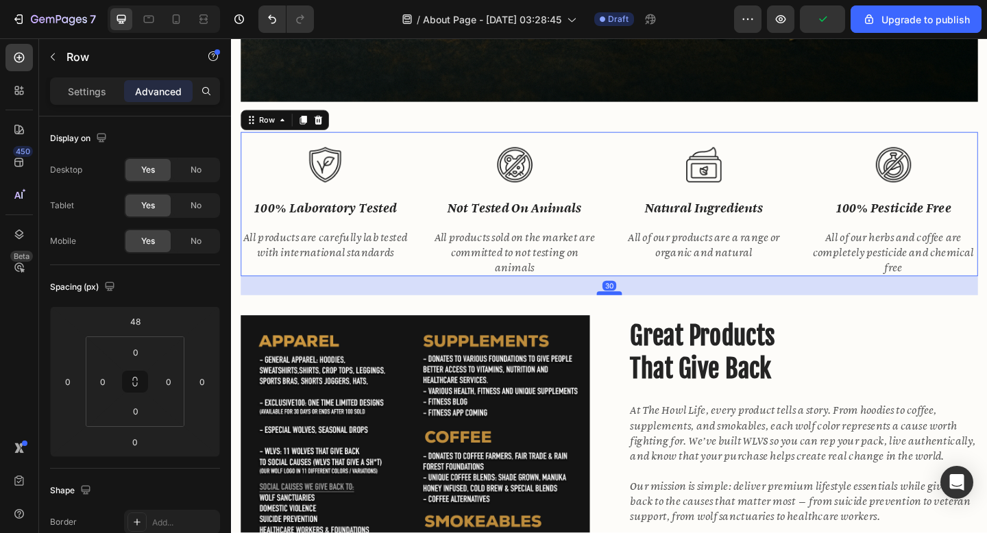
drag, startPoint x: 645, startPoint y: 297, endPoint x: 644, endPoint y: 317, distance: 20.6
click at [644, 317] on div at bounding box center [642, 316] width 27 height 4
type input "30"
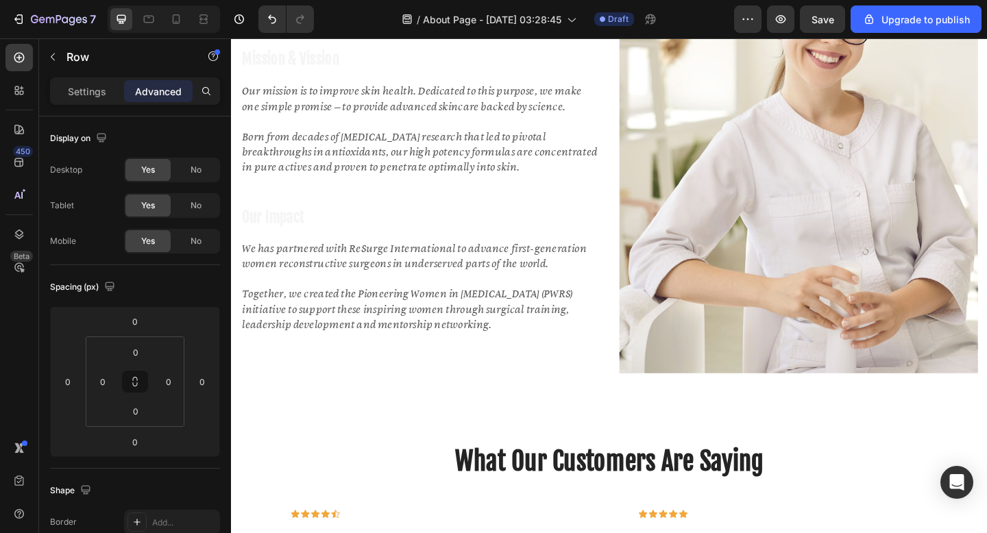
scroll to position [2415, 0]
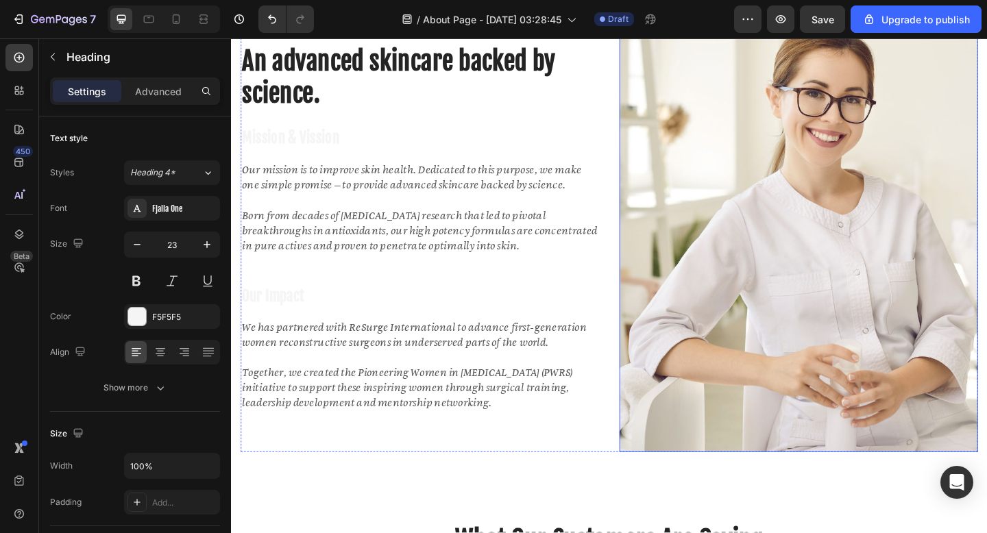
click at [601, 141] on p "Mission & Vission" at bounding box center [436, 148] width 387 height 24
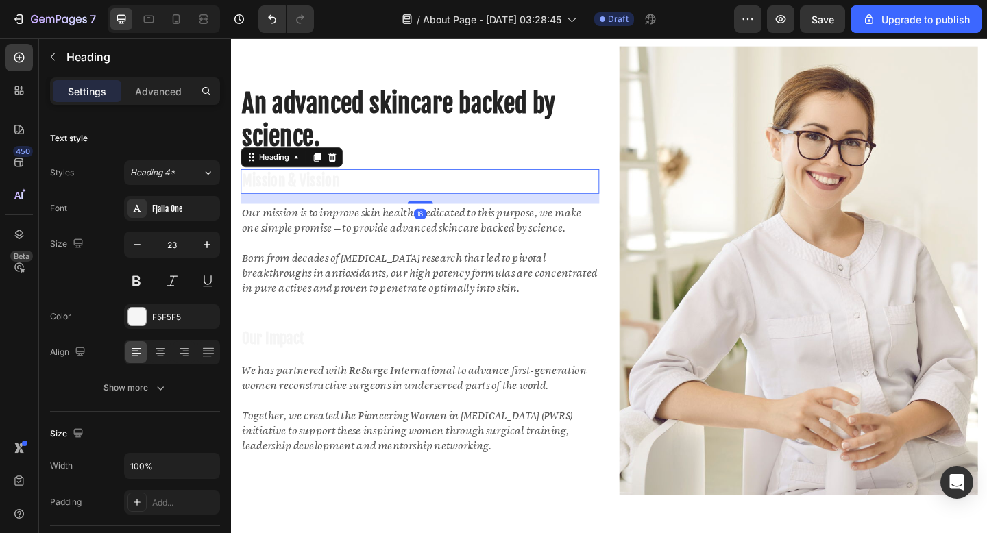
scroll to position [2313, 0]
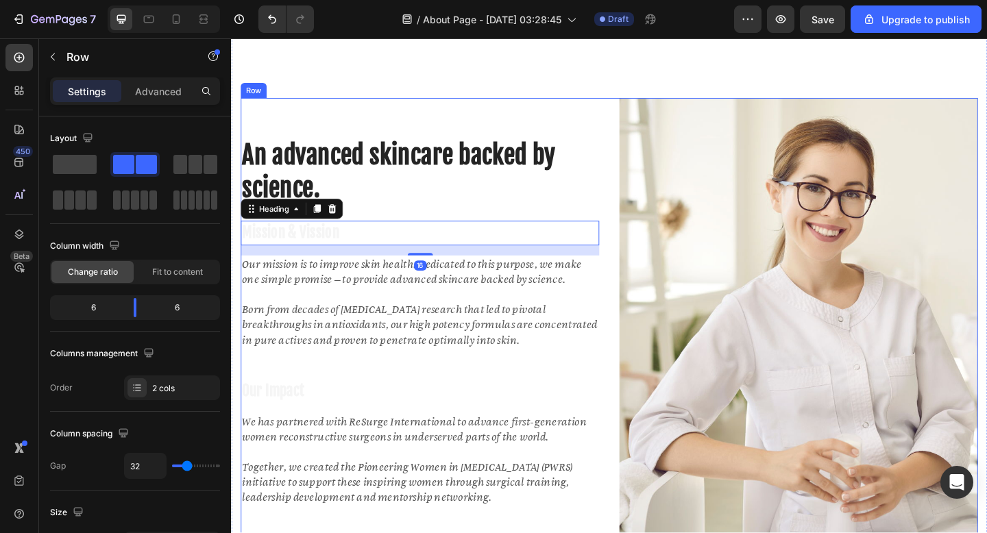
click at [577, 124] on div "An advanced skincare backed by science. Heading Mission & Vission Heading 16 Ou…" at bounding box center [436, 348] width 390 height 489
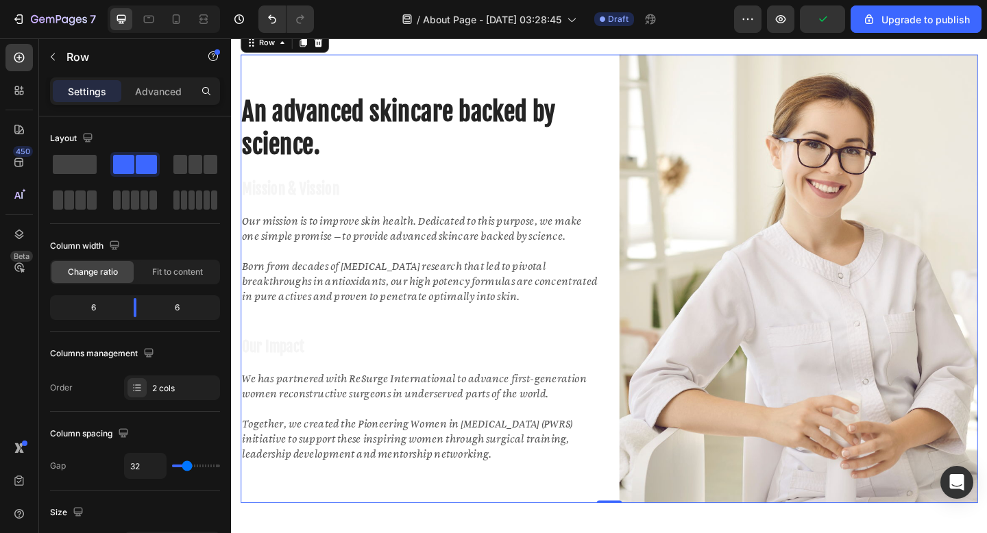
scroll to position [2347, 0]
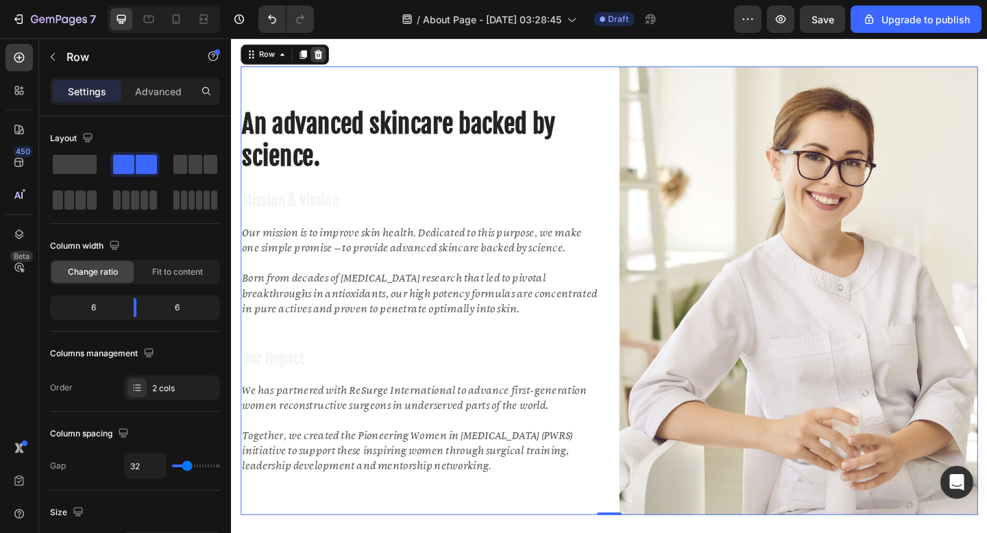
click at [326, 56] on icon at bounding box center [325, 56] width 11 height 11
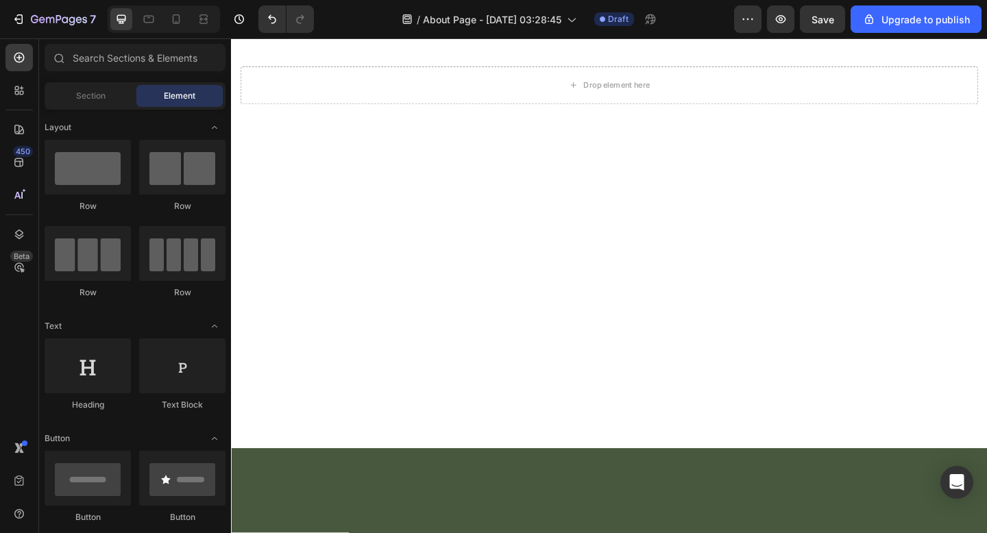
click at [506, 274] on div at bounding box center [642, 308] width 802 height 243
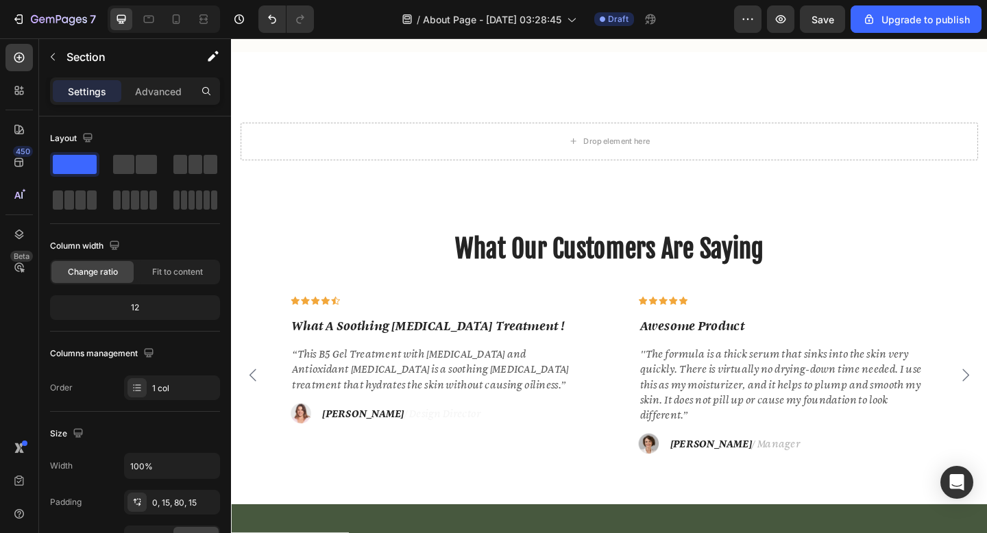
scroll to position [2208, 0]
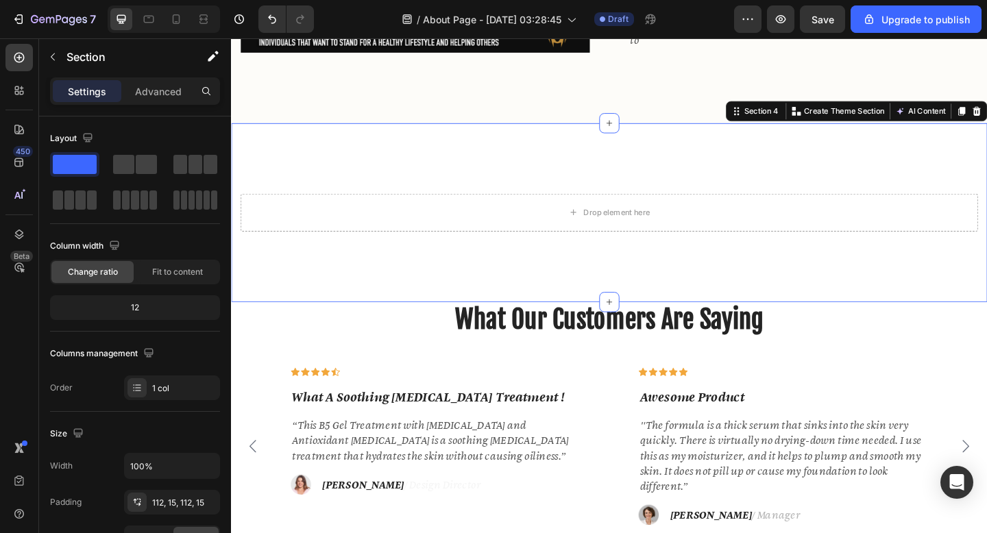
click at [535, 168] on div "Drop element here Section 4 You can create reusable sections Create Theme Secti…" at bounding box center [642, 228] width 823 height 195
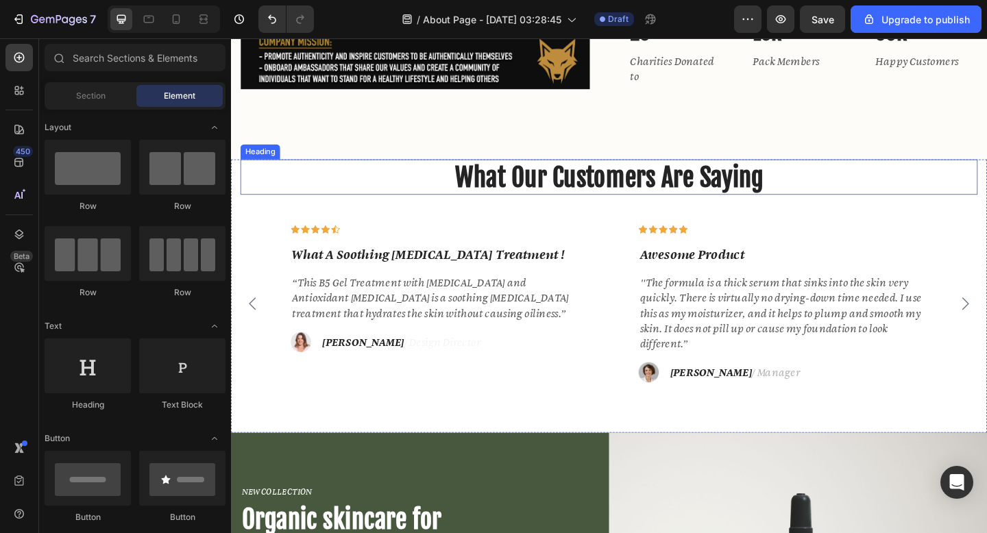
scroll to position [2147, 0]
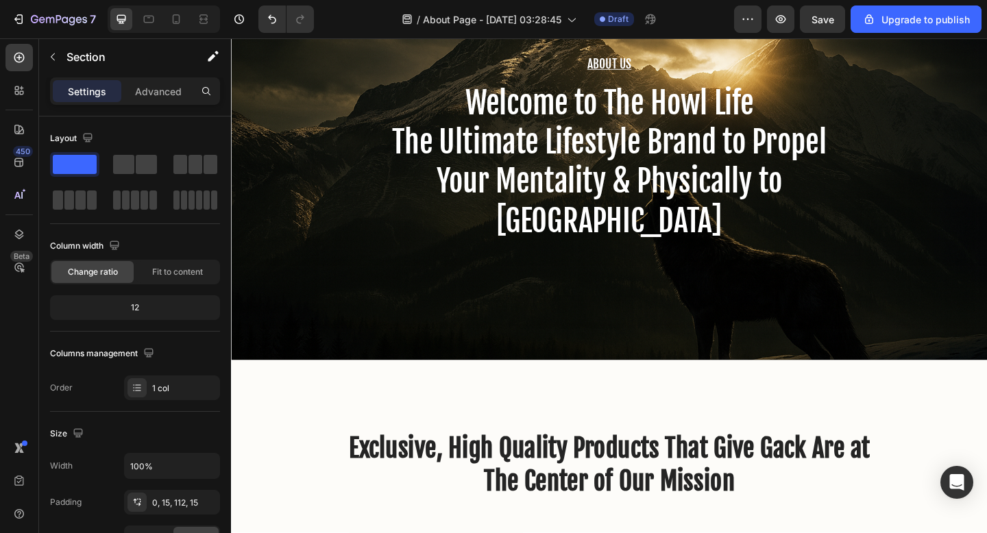
scroll to position [184, 0]
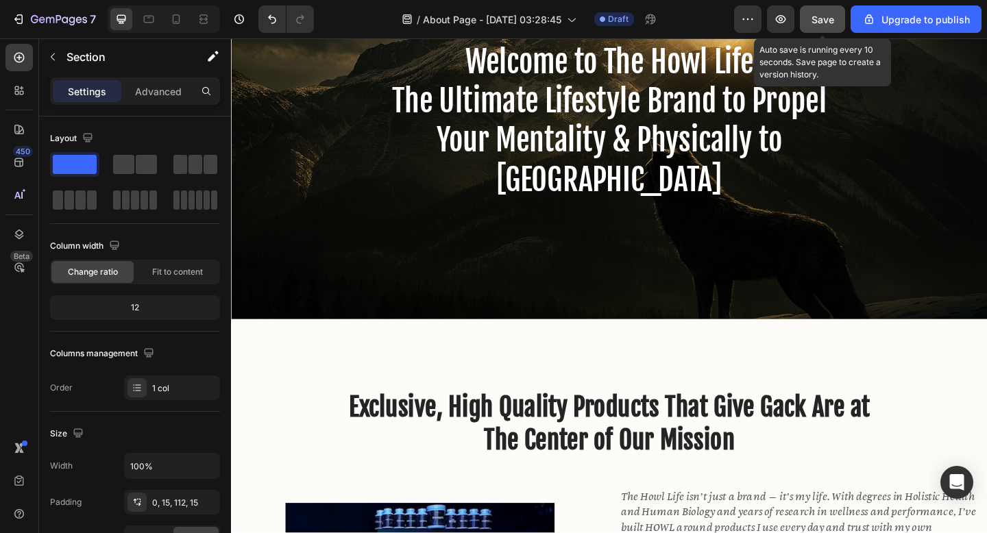
click at [830, 19] on span "Save" at bounding box center [823, 20] width 23 height 12
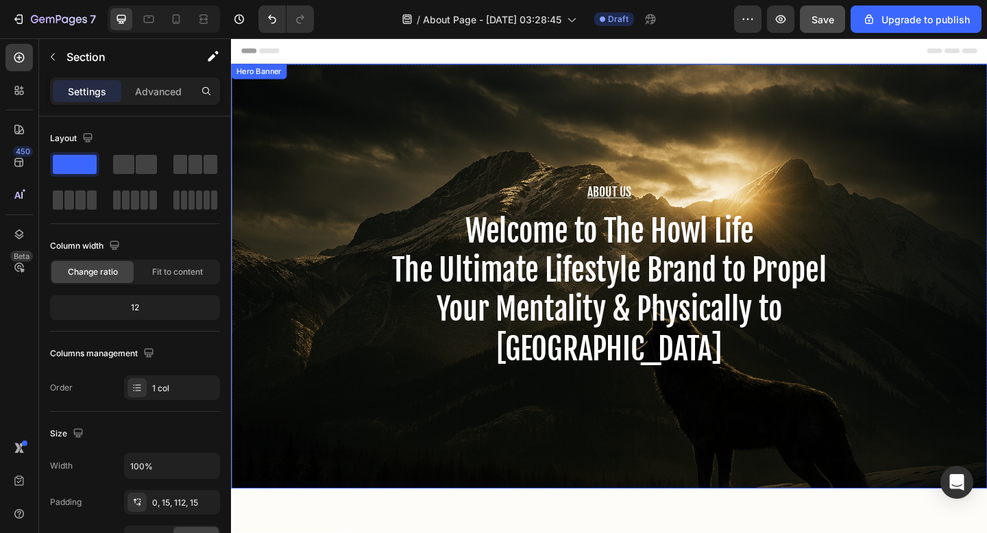
scroll to position [204, 0]
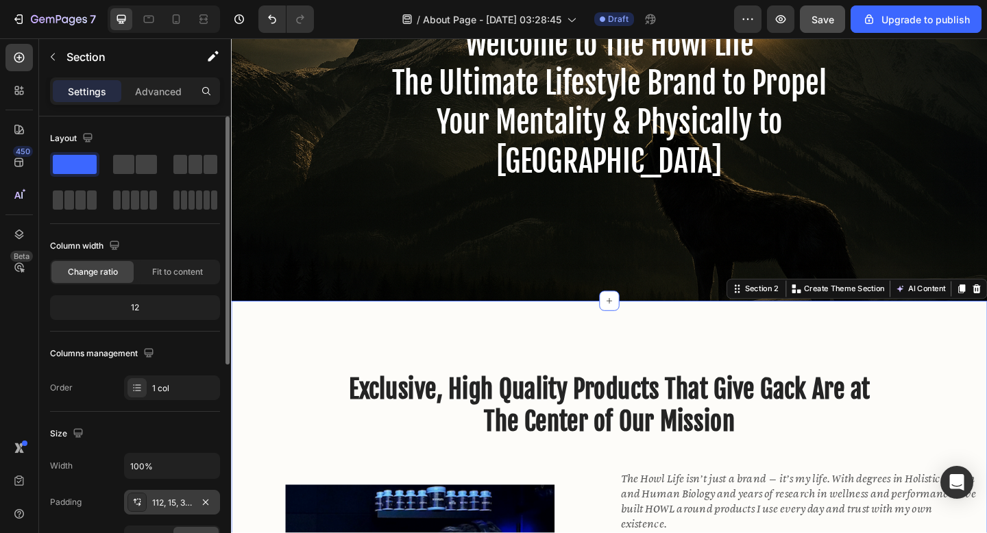
click at [192, 498] on div "112, 15, 32, 15" at bounding box center [172, 502] width 96 height 25
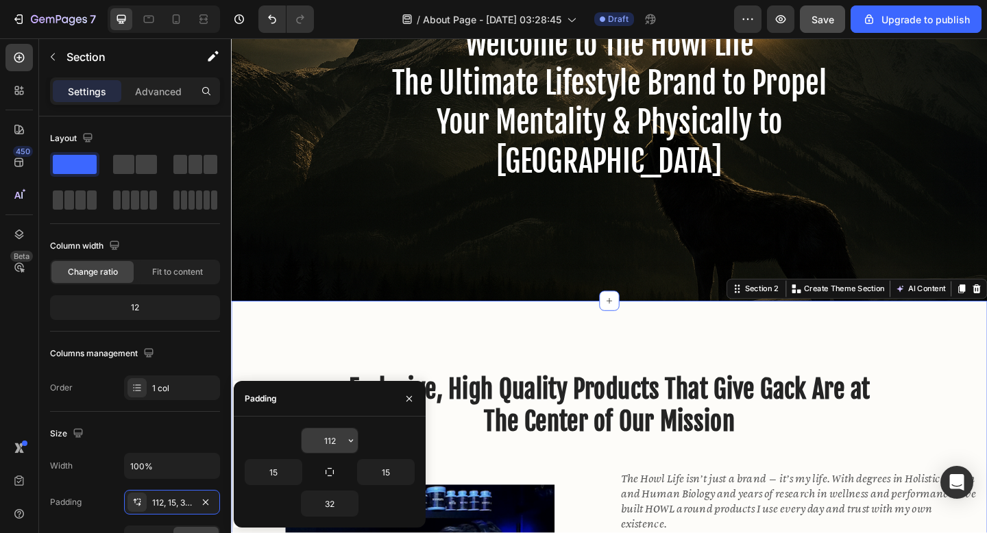
click at [341, 445] on input "112" at bounding box center [330, 441] width 56 height 25
click at [349, 441] on icon "button" at bounding box center [351, 440] width 11 height 11
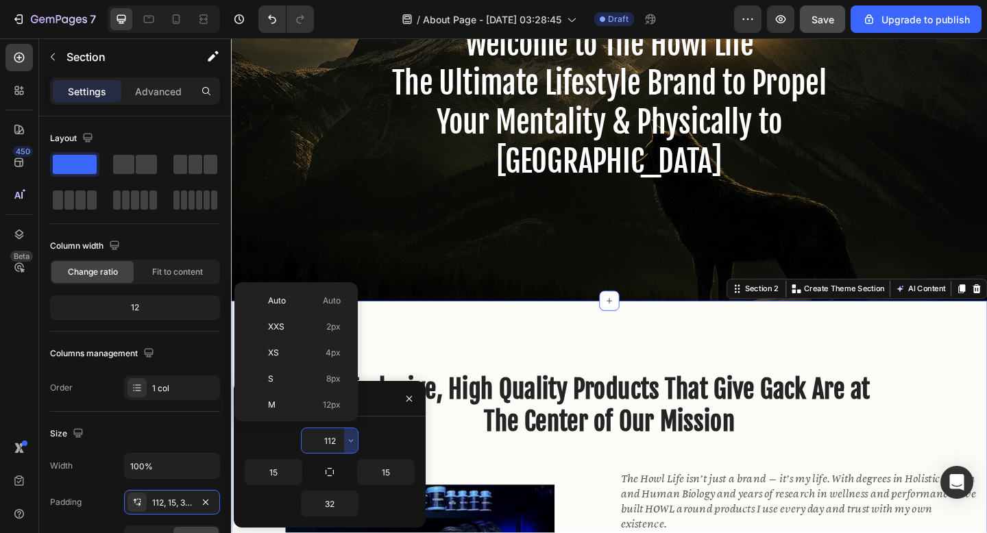
scroll to position [158, 0]
click at [335, 378] on span "80px" at bounding box center [331, 377] width 20 height 12
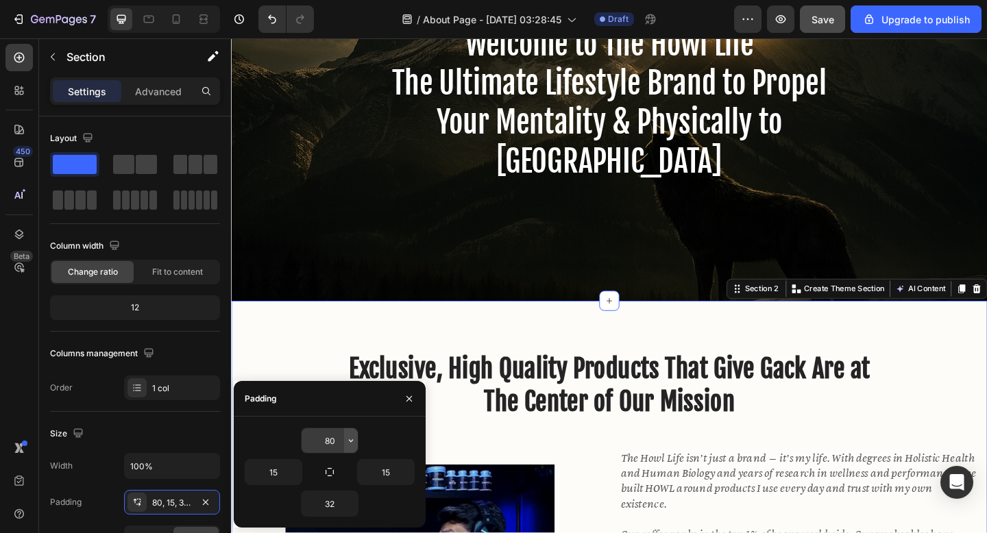
click at [346, 443] on icon "button" at bounding box center [351, 440] width 11 height 11
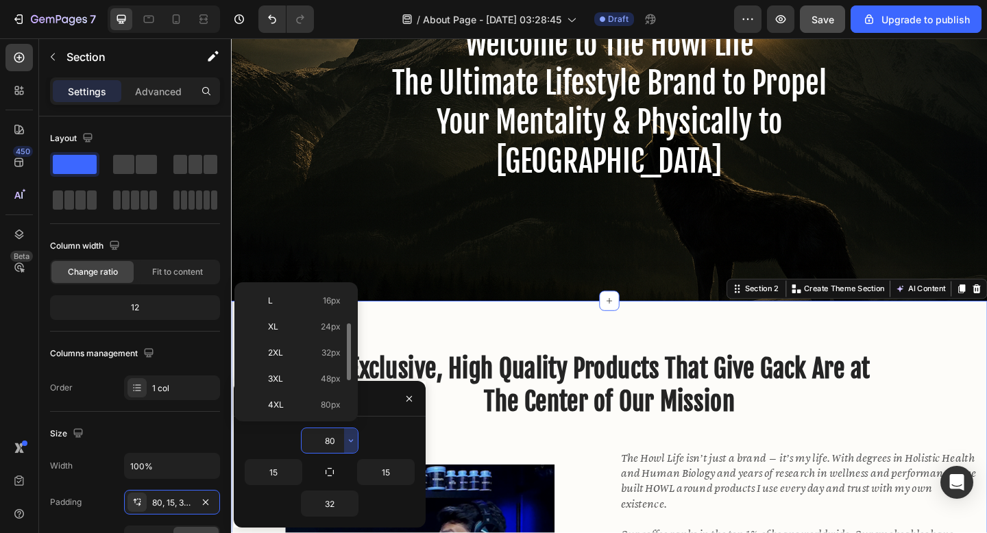
scroll to position [138, 0]
click at [327, 365] on span "48px" at bounding box center [331, 371] width 20 height 12
type input "48"
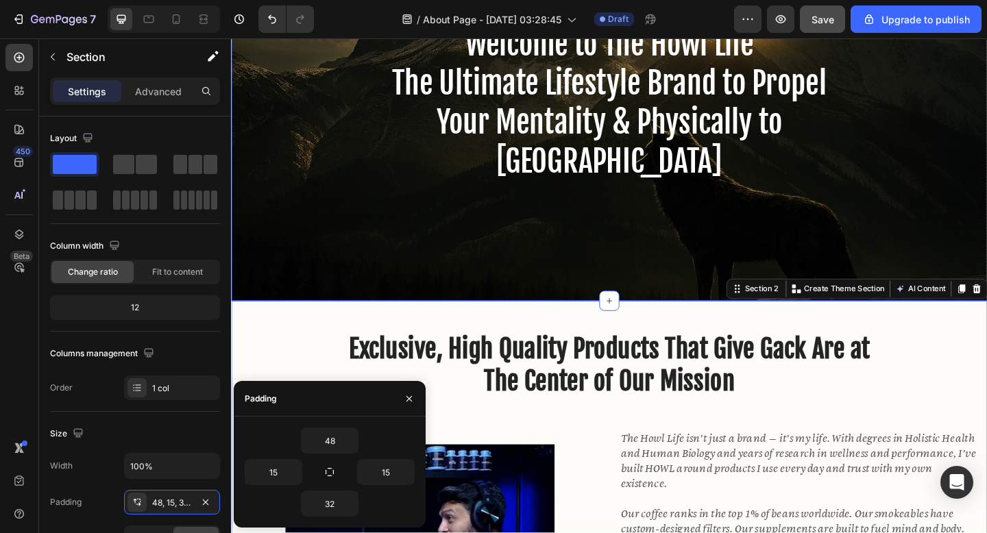
click at [481, 243] on div "About Us Heading Welcome to The Howl Life The Ultimate Lifestyle Brand to Prope…" at bounding box center [642, 93] width 823 height 462
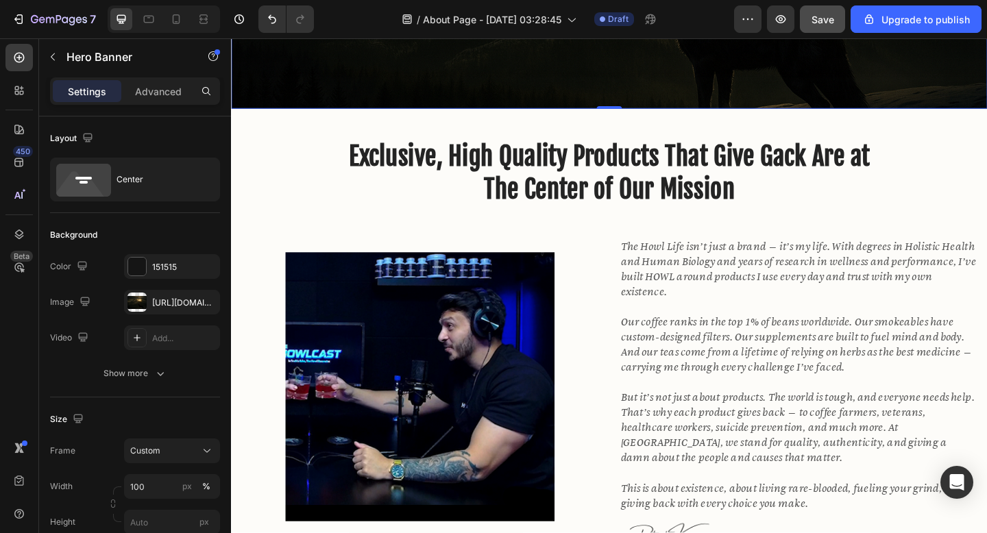
scroll to position [482, 0]
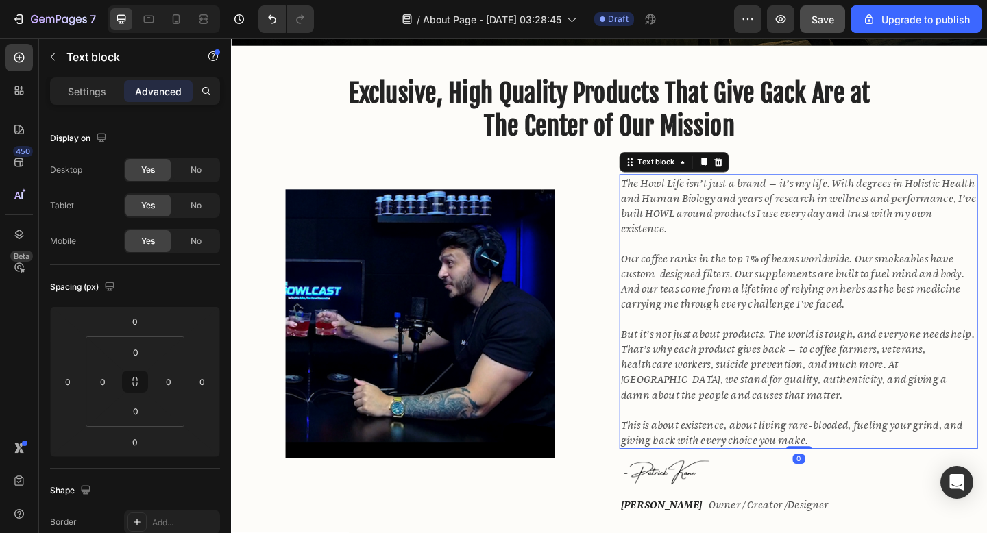
click at [754, 303] on icon "Our coffee ranks in the top 1% of beans worldwide. Our smokeables have custom-d…" at bounding box center [846, 303] width 383 height 64
click at [112, 99] on div "Settings" at bounding box center [87, 91] width 69 height 22
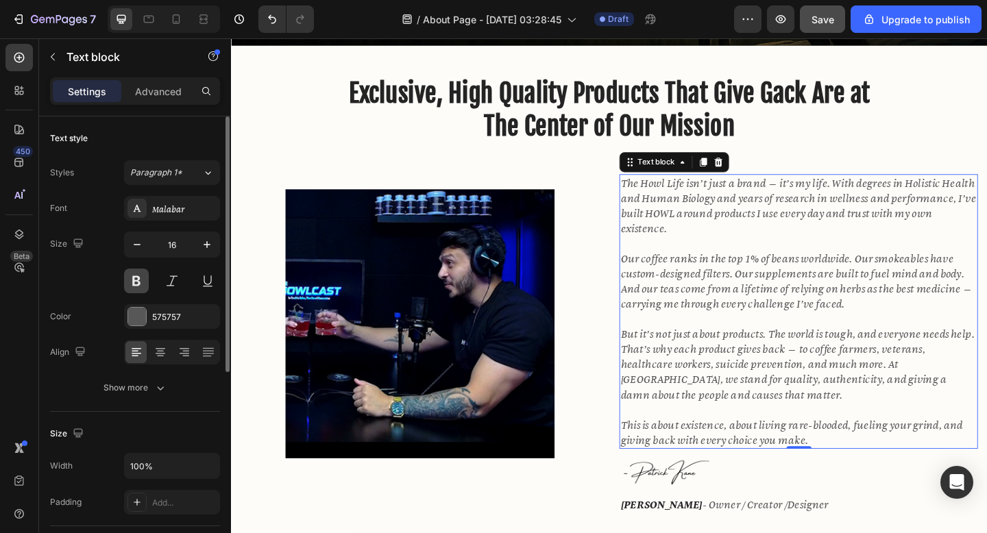
click at [141, 280] on button at bounding box center [136, 281] width 25 height 25
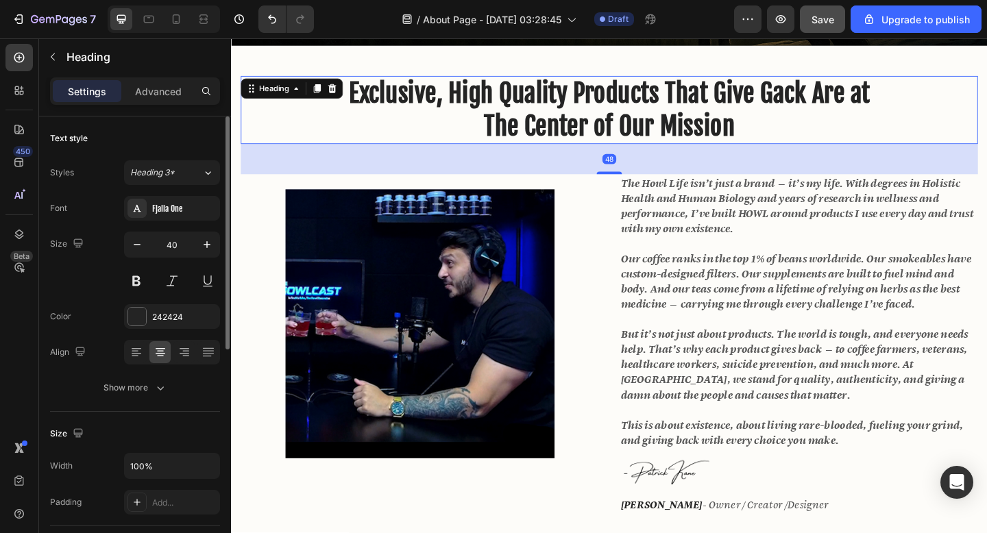
click at [415, 154] on div "Exclusive, High Quality Products That Give Gack Are at The Center of Our Missio…" at bounding box center [642, 117] width 802 height 74
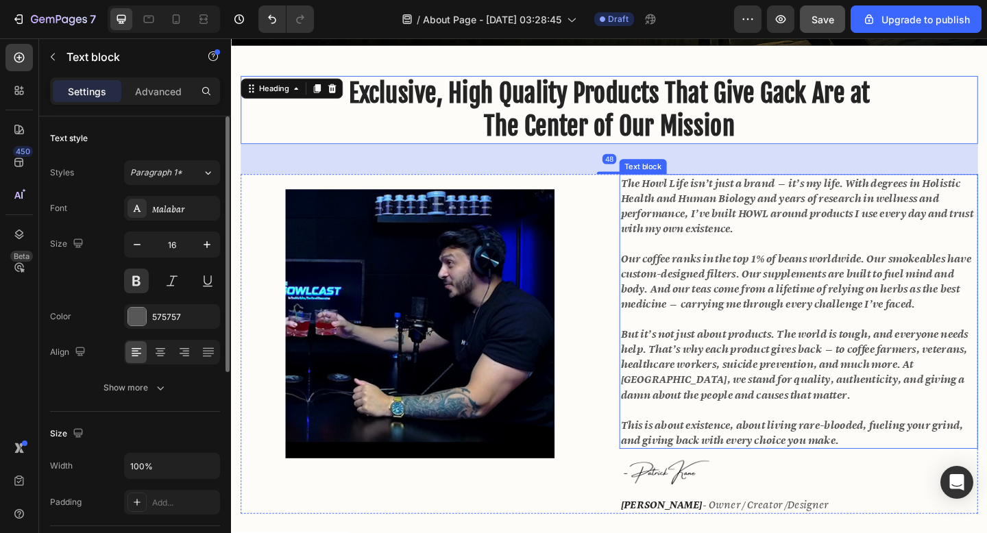
click at [839, 298] on icon "Our coffee ranks in the top 1% of beans worldwide. Our smokeables have custom-d…" at bounding box center [845, 302] width 381 height 65
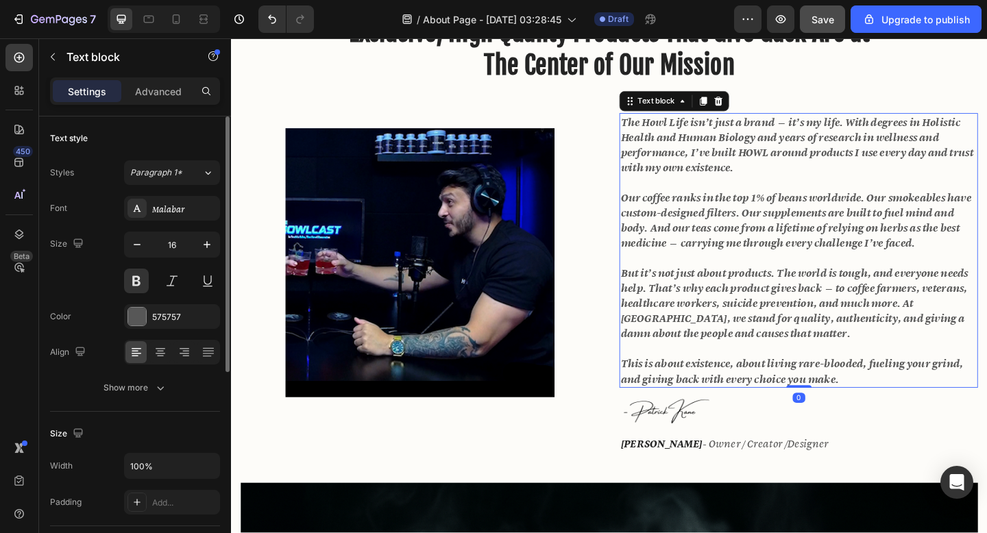
scroll to position [551, 0]
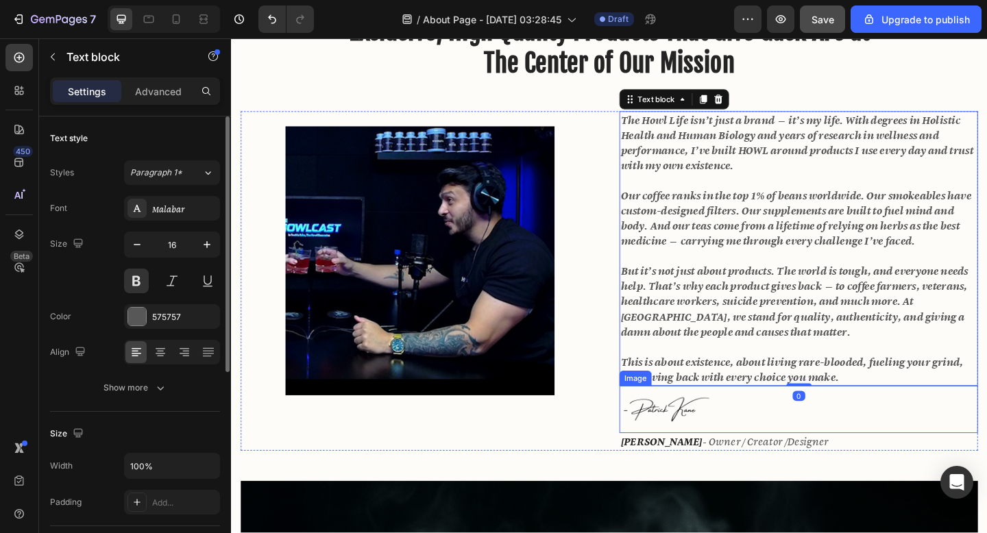
click at [911, 469] on div "[PERSON_NAME] - Owner / Creator /Designer" at bounding box center [848, 477] width 390 height 19
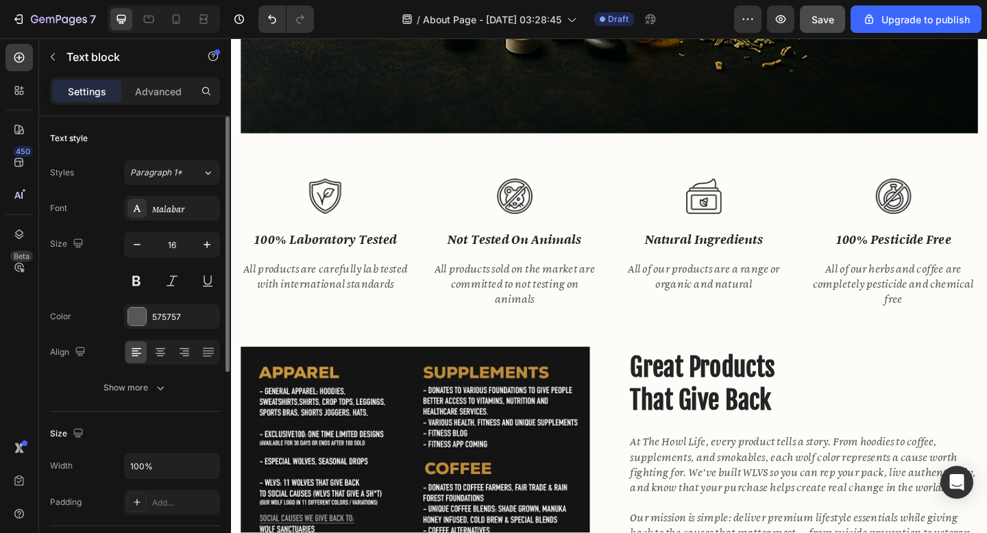
scroll to position [1465, 0]
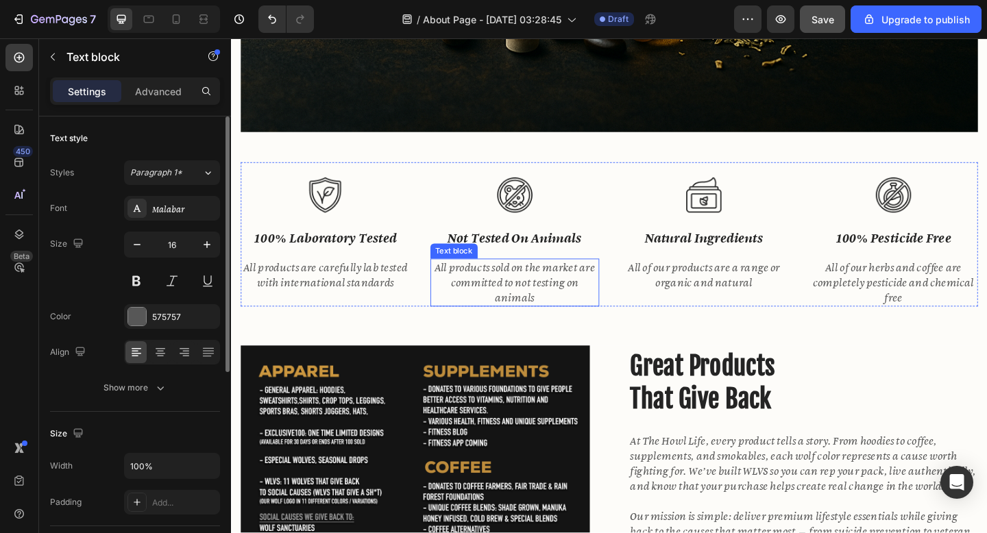
click at [613, 318] on p "All products sold on the market are committed to not testing on animals" at bounding box center [540, 304] width 182 height 49
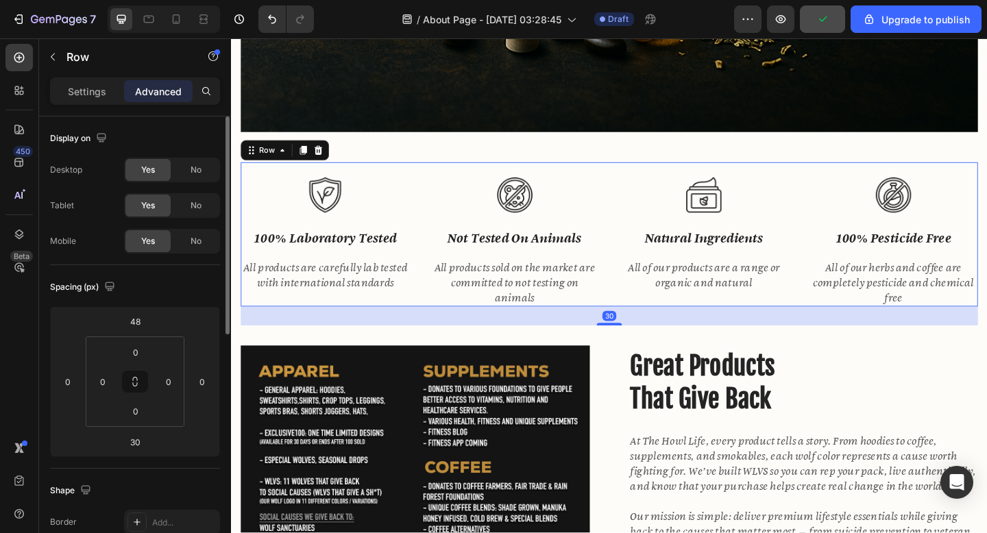
click at [636, 187] on div "Image 100% laboratory tested Text block All products are carefully lab tested w…" at bounding box center [642, 251] width 802 height 157
click at [140, 321] on input "48" at bounding box center [134, 321] width 27 height 21
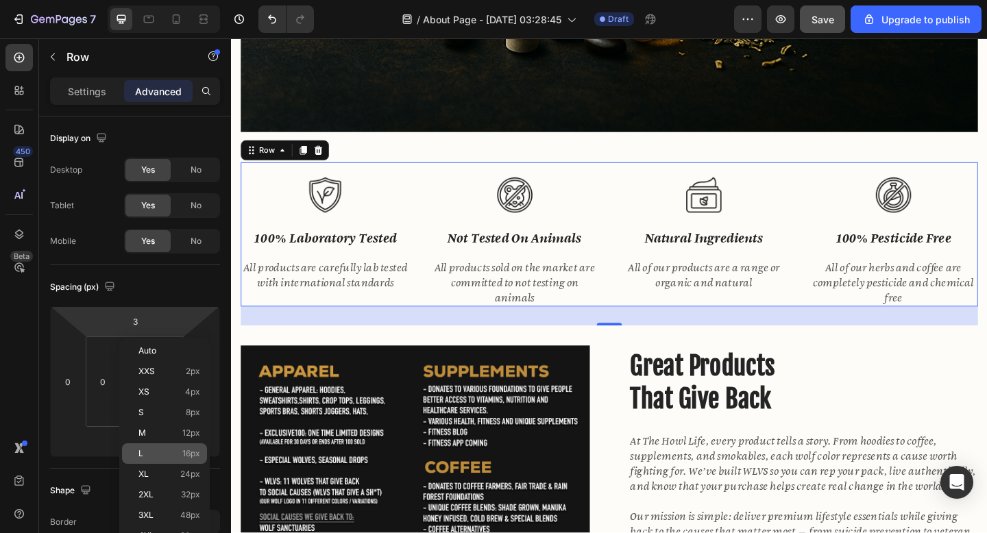
click at [176, 457] on p "L 16px" at bounding box center [169, 454] width 62 height 10
type input "16"
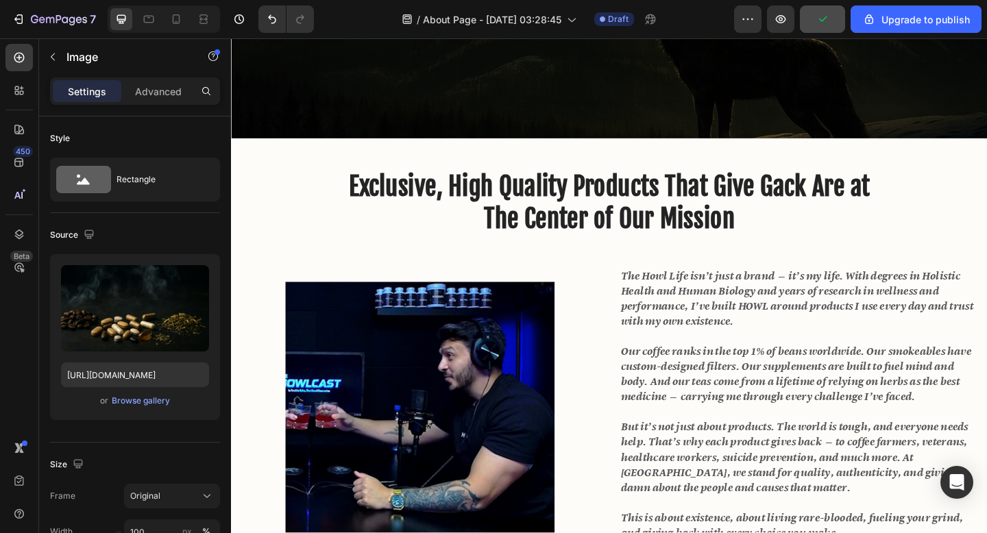
scroll to position [389, 0]
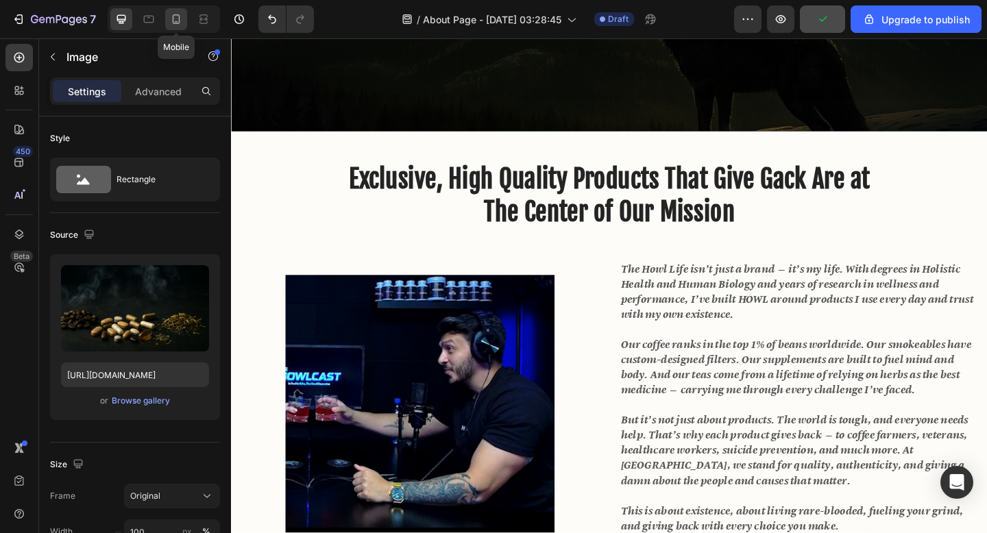
click at [183, 18] on div at bounding box center [176, 19] width 22 height 22
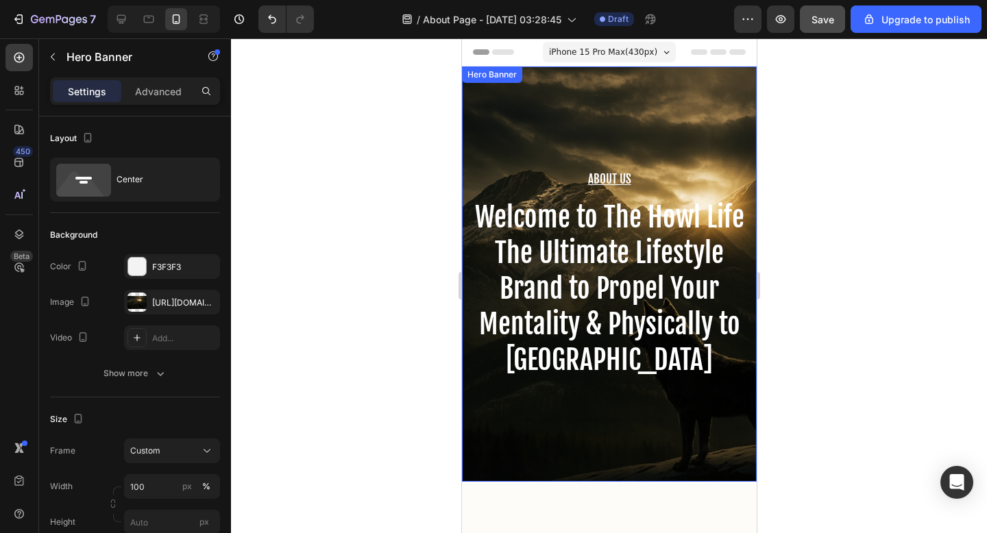
click at [636, 453] on div "About Us Heading Welcome to The Howl Life The Ultimate Lifestyle Brand to Prope…" at bounding box center [608, 274] width 295 height 415
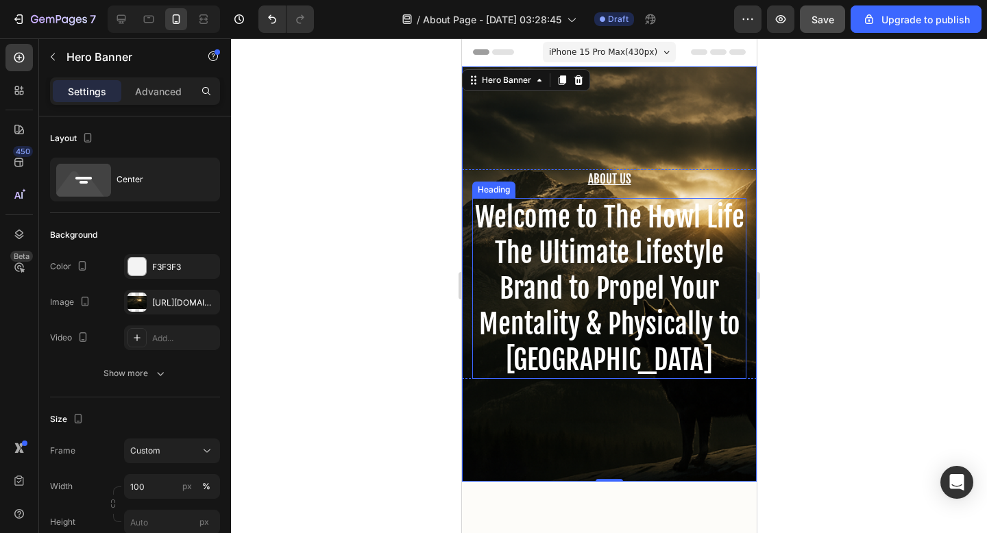
click at [618, 306] on h2 "Welcome to The Howl Life The Ultimate Lifestyle Brand to Propel Your Mentality …" at bounding box center [609, 288] width 274 height 181
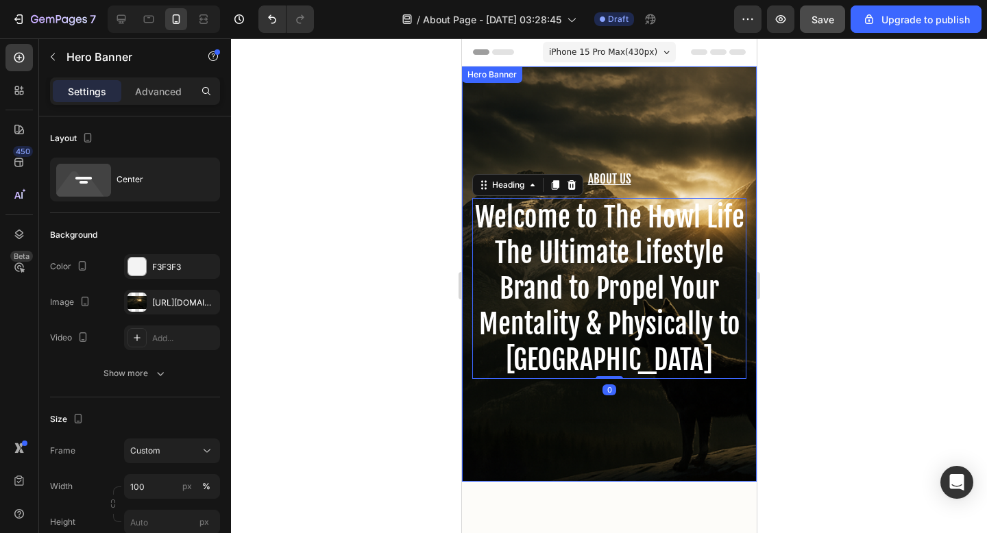
click at [611, 426] on div "About Us Heading Welcome to The Howl Life The Ultimate Lifestyle Brand to Prope…" at bounding box center [608, 274] width 295 height 415
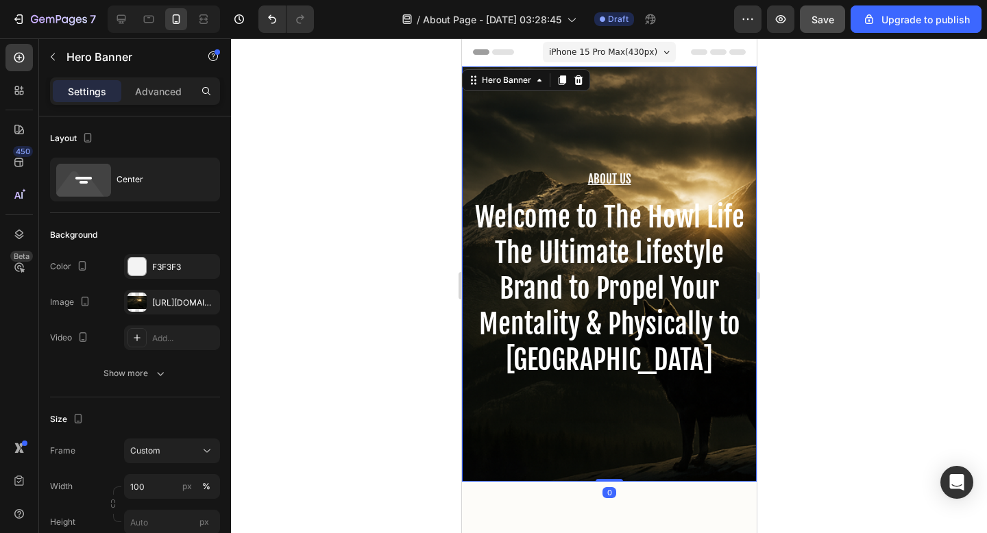
drag, startPoint x: 610, startPoint y: 480, endPoint x: 612, endPoint y: 422, distance: 57.7
click at [612, 421] on div "About Us Heading Welcome to The Howl Life The Ultimate Lifestyle Brand to Prope…" at bounding box center [608, 274] width 295 height 415
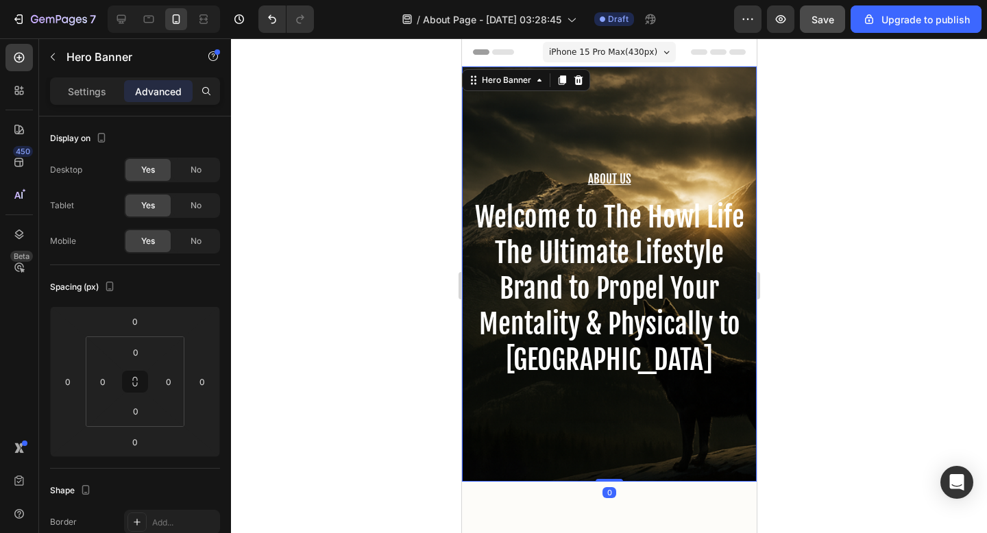
click at [617, 123] on div "About Us Heading Welcome to The Howl Life The Ultimate Lifestyle Brand to Prope…" at bounding box center [608, 274] width 295 height 415
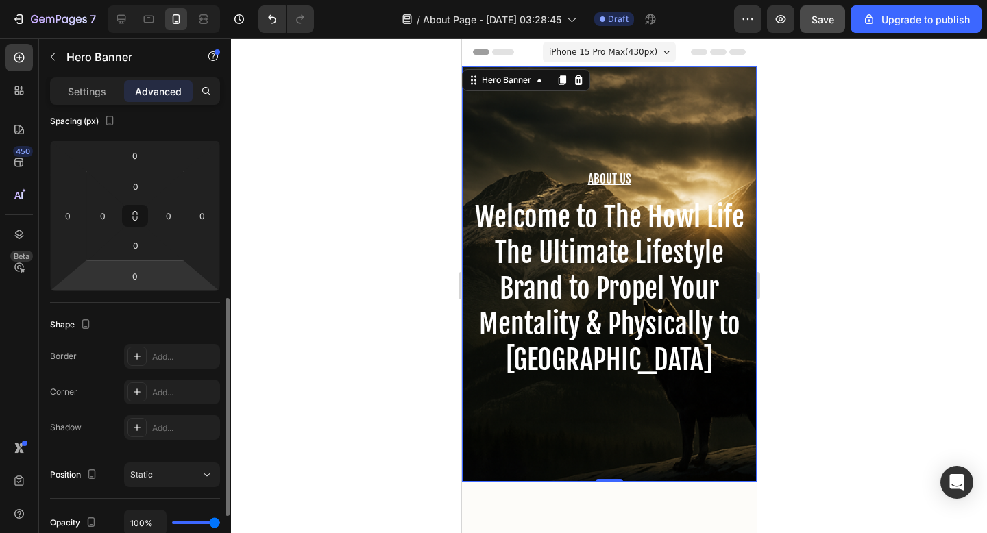
scroll to position [235, 0]
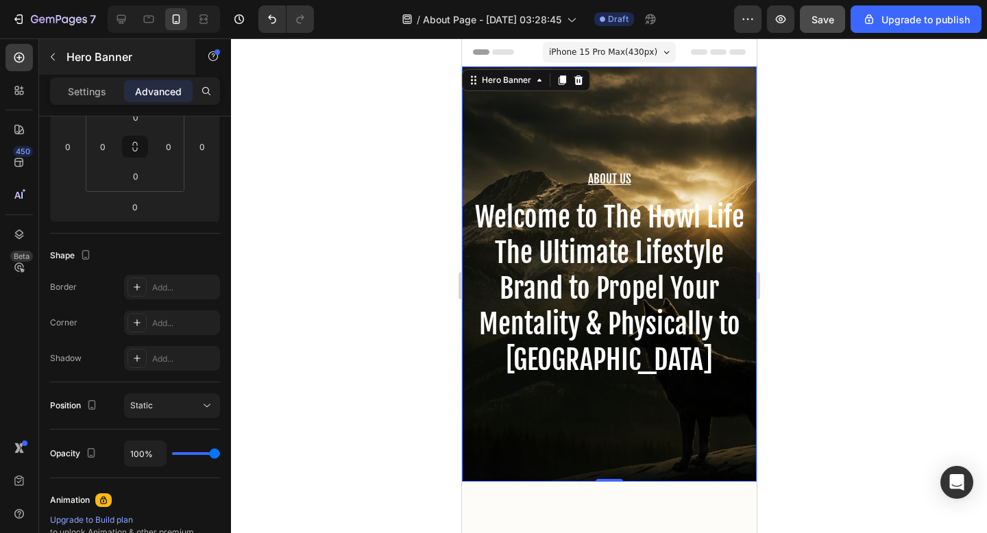
click at [95, 74] on div "Hero Banner" at bounding box center [117, 57] width 156 height 36
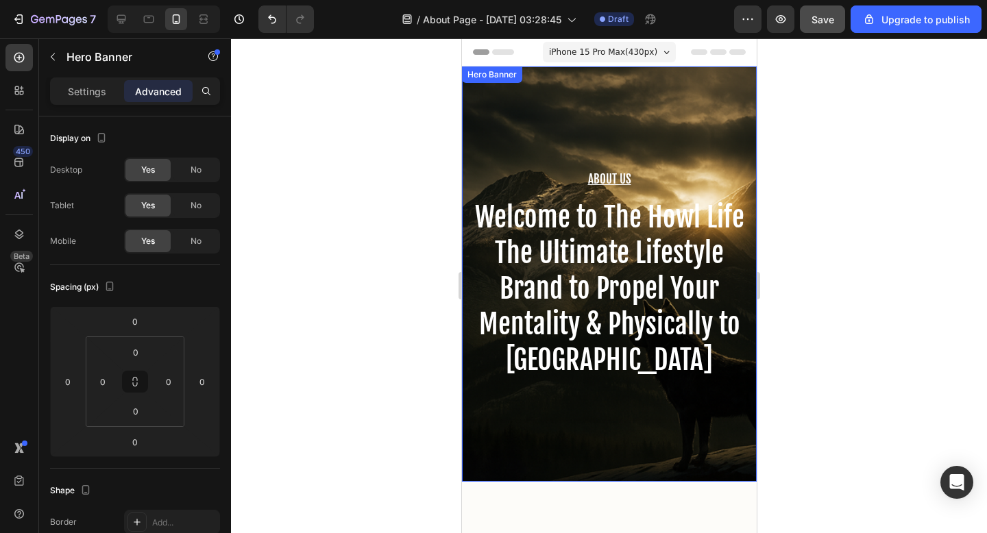
click at [500, 116] on div "About Us Heading Welcome to The Howl Life The Ultimate Lifestyle Brand to Prope…" at bounding box center [608, 274] width 295 height 415
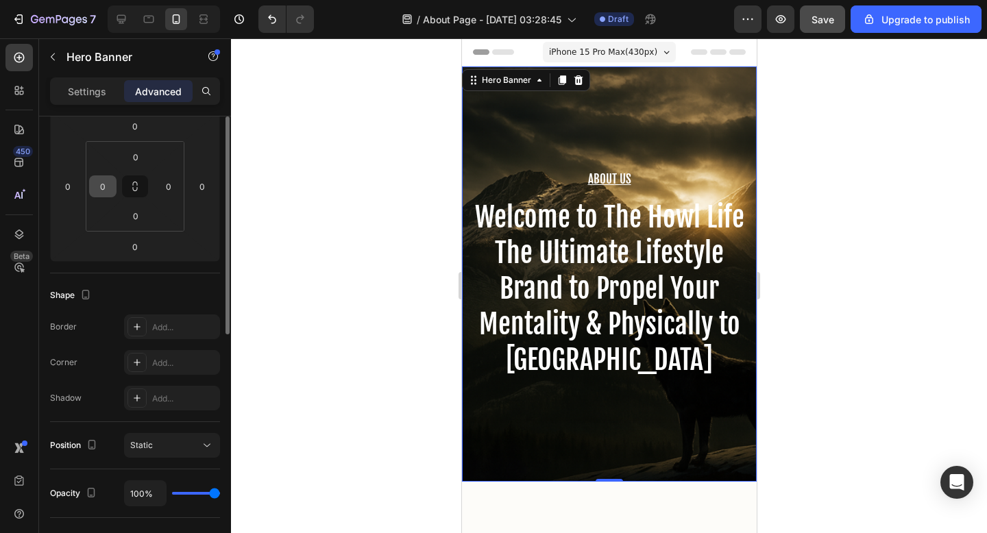
scroll to position [261, 0]
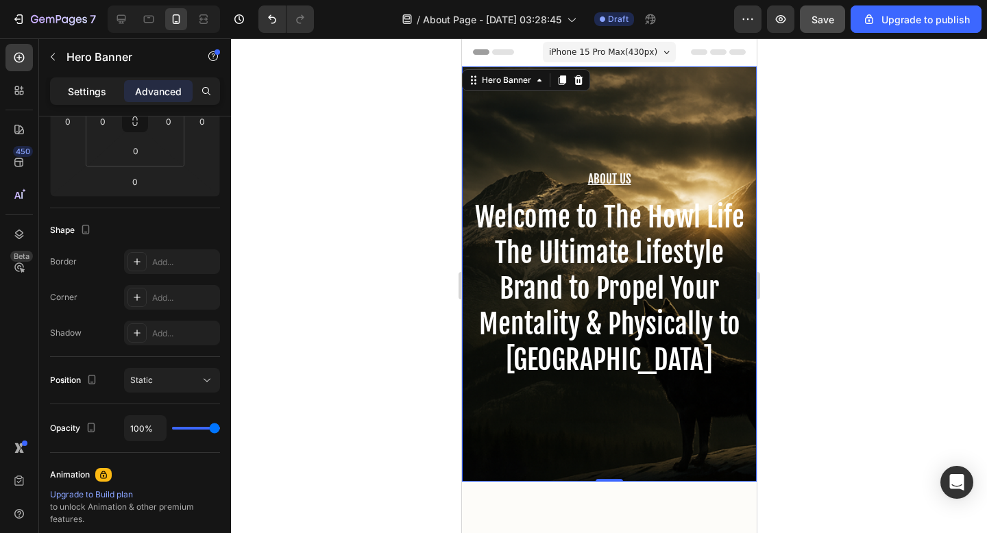
click at [83, 91] on p "Settings" at bounding box center [87, 91] width 38 height 14
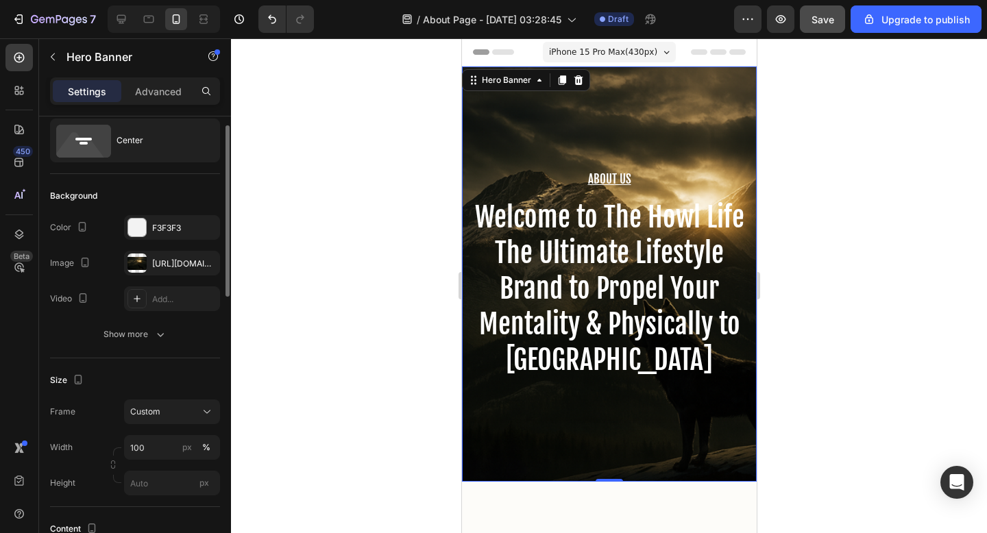
scroll to position [35, 0]
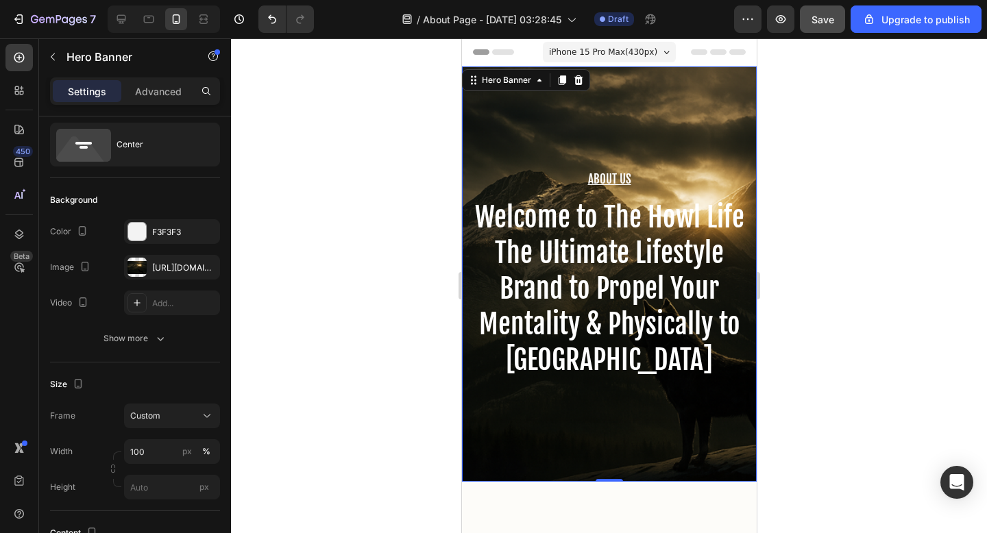
click at [530, 138] on div "About Us Heading Welcome to The Howl Life The Ultimate Lifestyle Brand to Prope…" at bounding box center [608, 274] width 295 height 415
click at [189, 411] on div "Custom" at bounding box center [163, 416] width 67 height 12
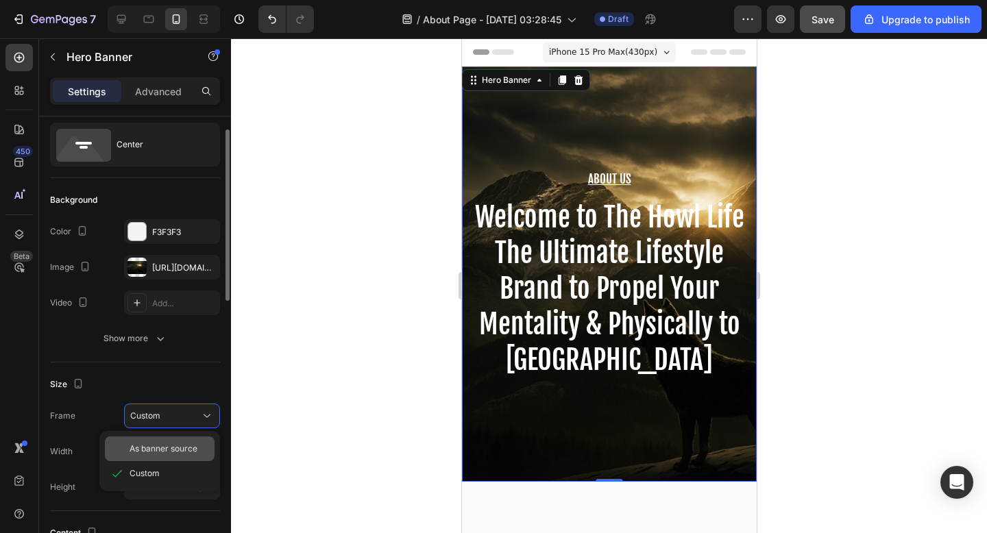
click at [182, 447] on span "As banner source" at bounding box center [164, 449] width 68 height 12
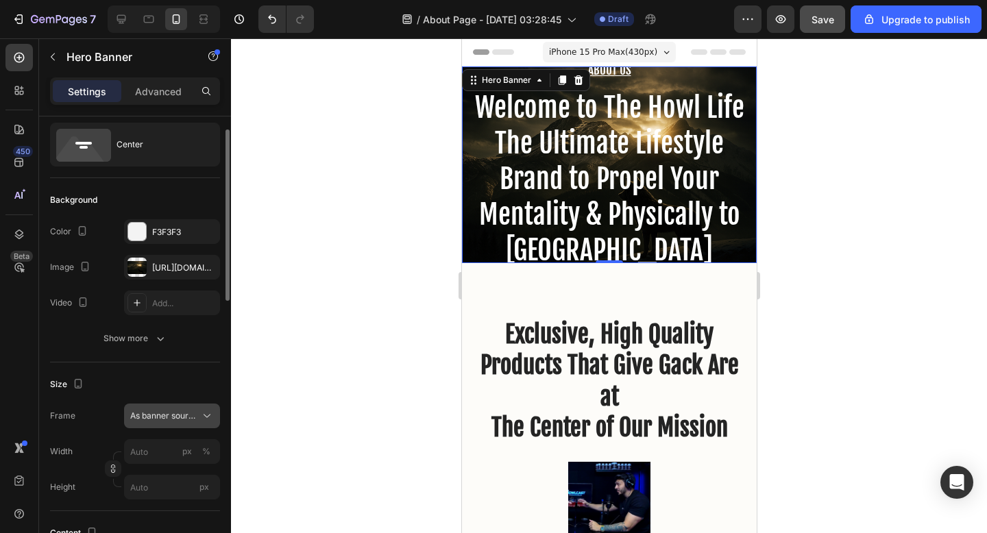
click at [182, 422] on div "As banner source" at bounding box center [172, 416] width 84 height 14
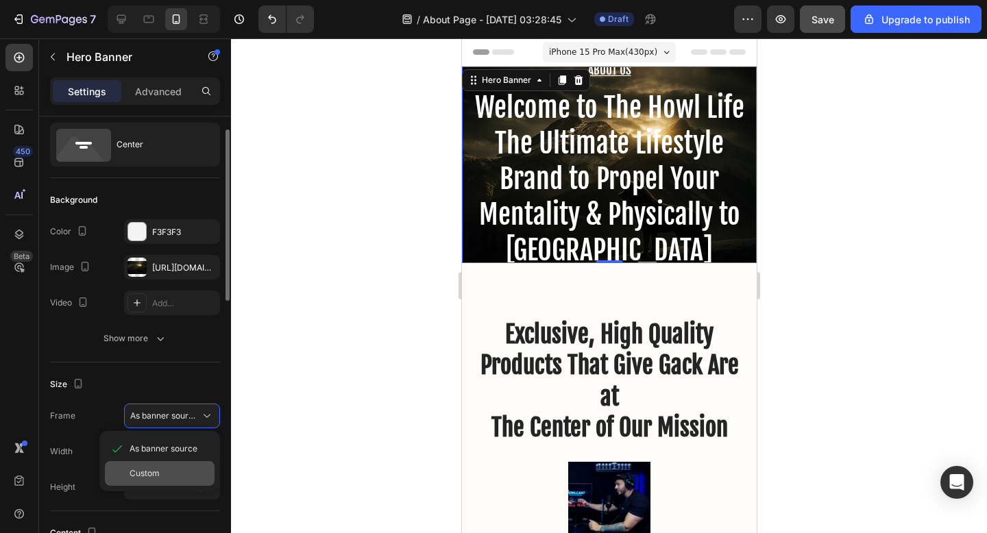
click at [176, 470] on div "Custom" at bounding box center [170, 474] width 80 height 12
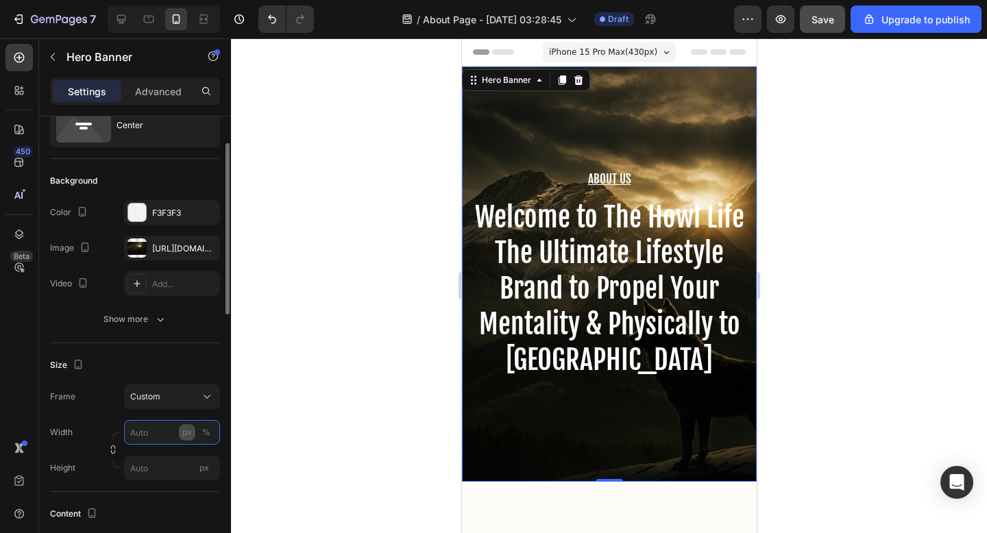
scroll to position [59, 0]
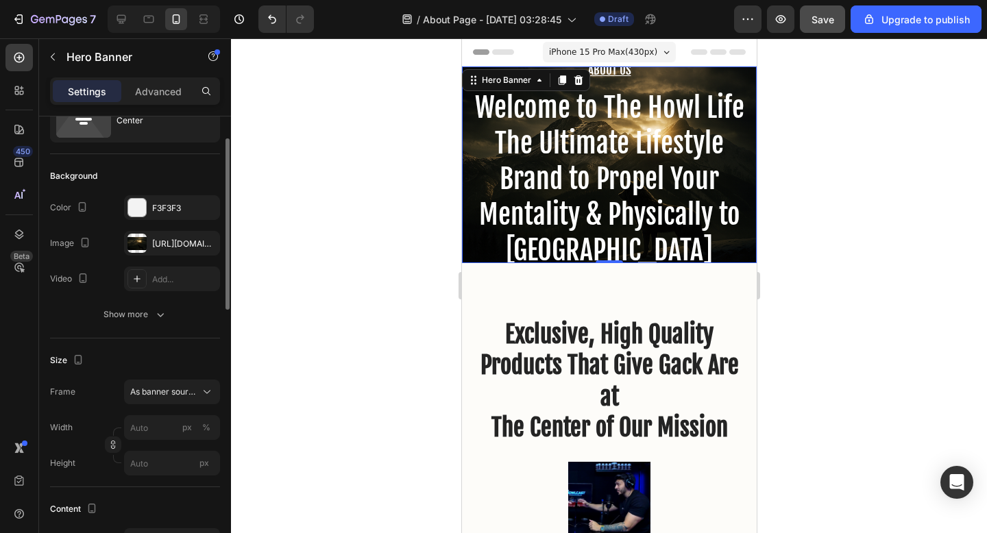
click at [275, 425] on div at bounding box center [609, 285] width 756 height 495
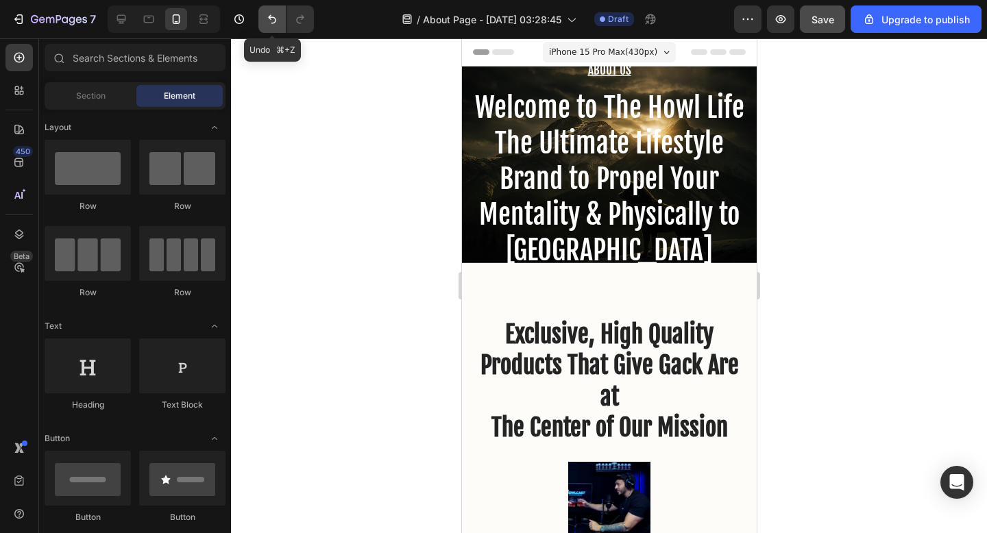
click at [269, 18] on icon "Undo/Redo" at bounding box center [272, 19] width 8 height 9
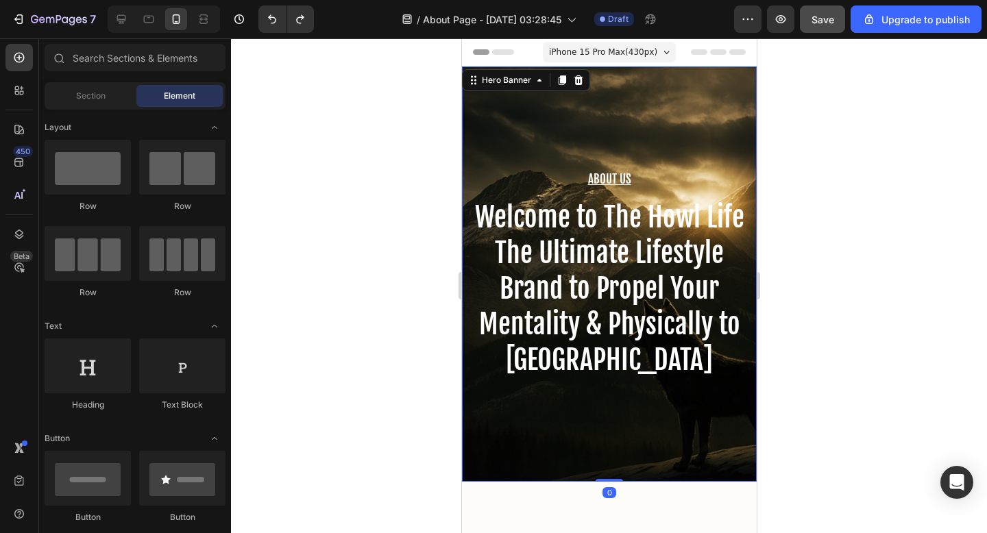
click at [664, 451] on div "About Us Heading Welcome to The Howl Life The Ultimate Lifestyle Brand to Prope…" at bounding box center [608, 274] width 295 height 415
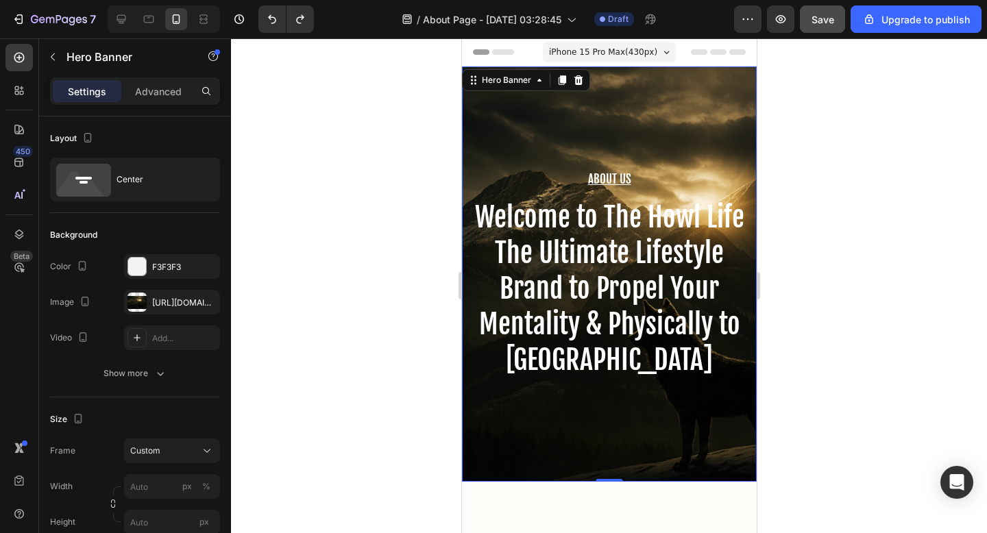
click at [891, 396] on div at bounding box center [609, 285] width 756 height 495
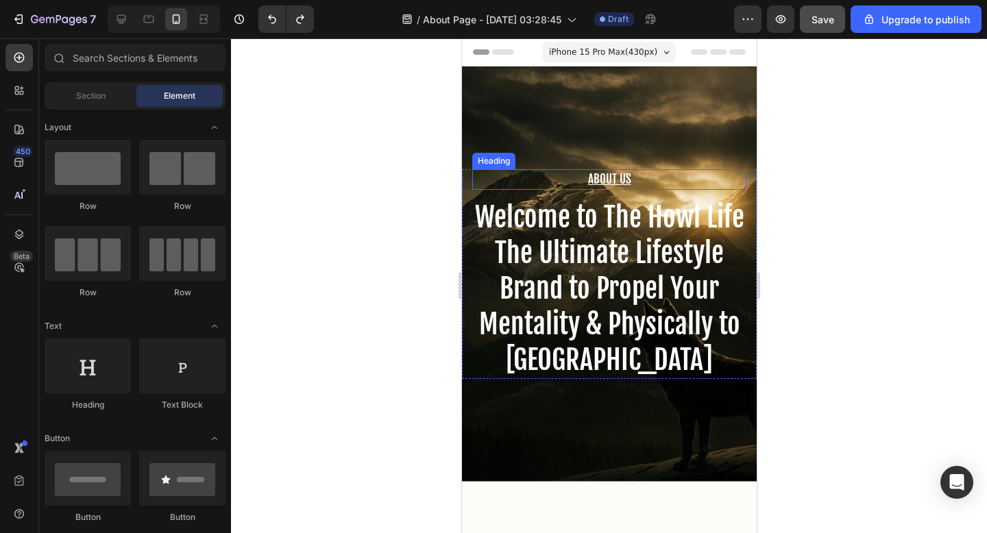
click at [610, 287] on h2 "Welcome to The Howl Life The Ultimate Lifestyle Brand to Propel Your Mentality …" at bounding box center [609, 288] width 274 height 181
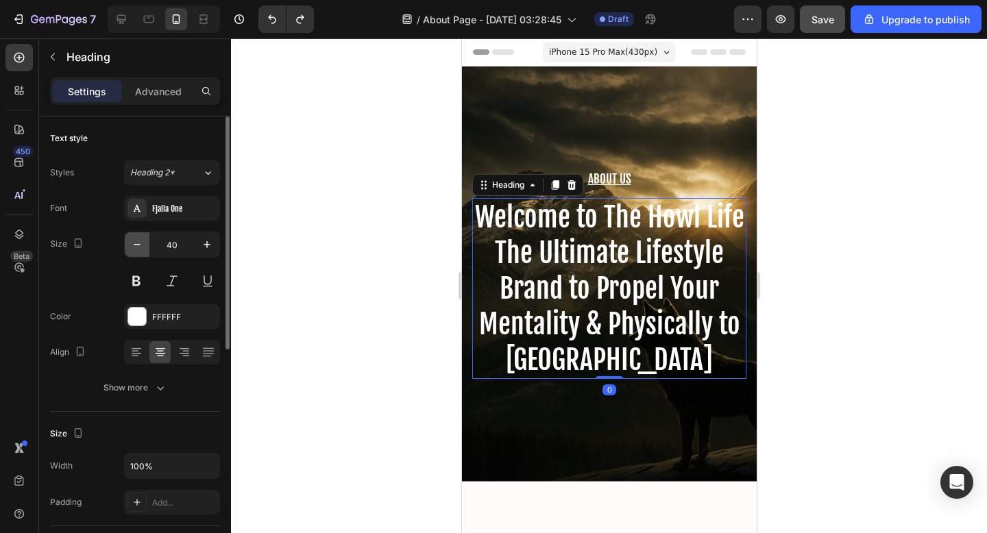
click at [140, 243] on icon "button" at bounding box center [137, 245] width 14 height 14
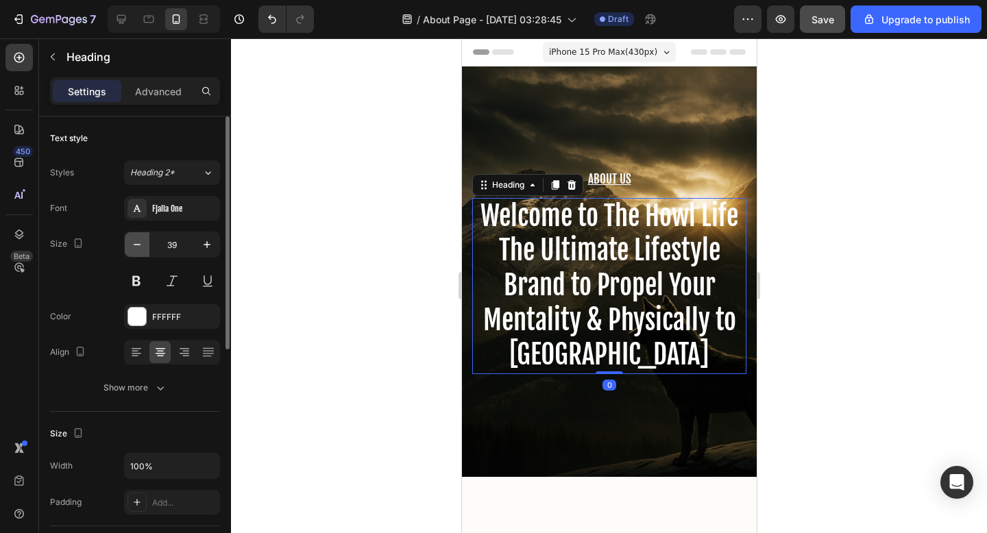
click at [140, 243] on icon "button" at bounding box center [137, 245] width 14 height 14
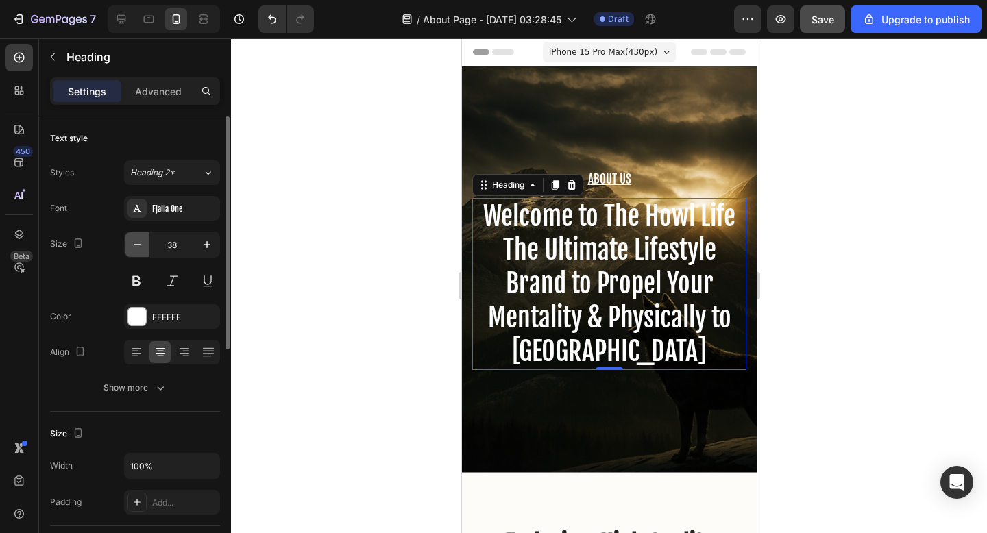
click at [140, 243] on icon "button" at bounding box center [137, 245] width 14 height 14
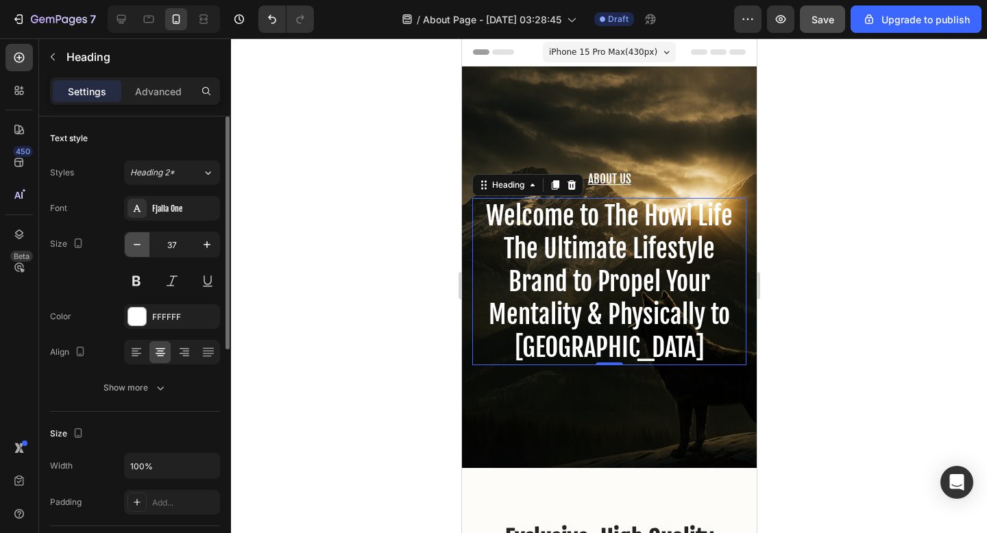
click at [140, 243] on icon "button" at bounding box center [137, 245] width 14 height 14
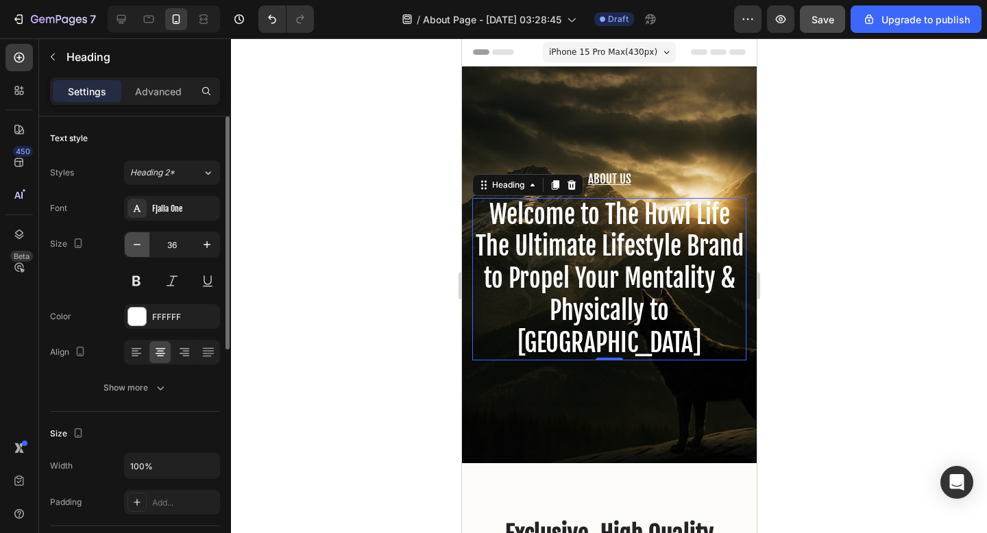
click at [140, 243] on icon "button" at bounding box center [137, 245] width 14 height 14
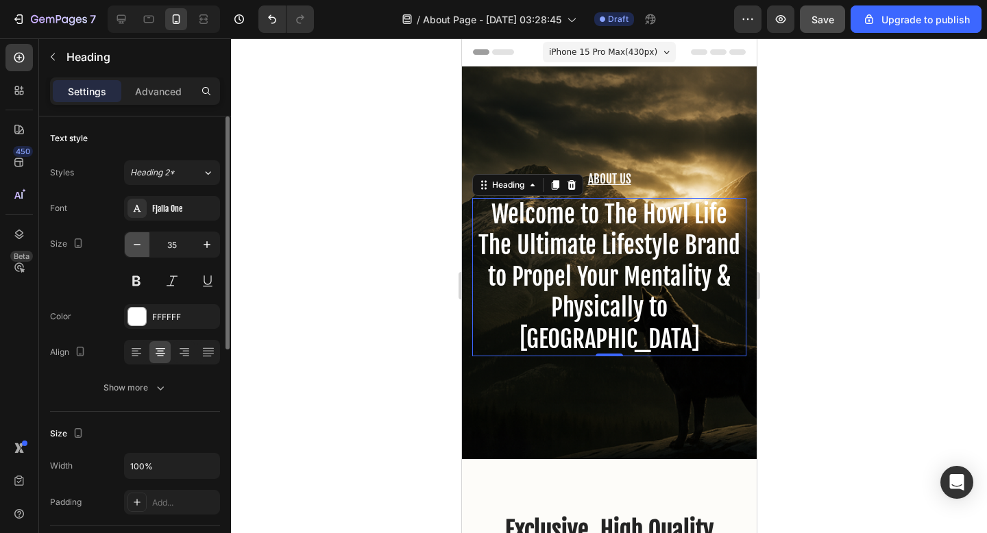
click at [140, 243] on icon "button" at bounding box center [137, 245] width 14 height 14
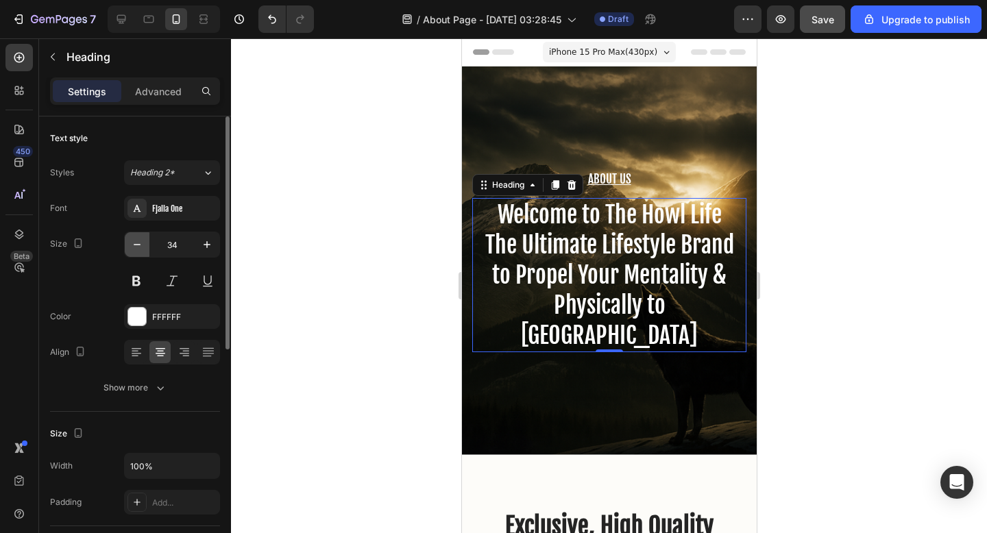
click at [140, 243] on icon "button" at bounding box center [137, 245] width 14 height 14
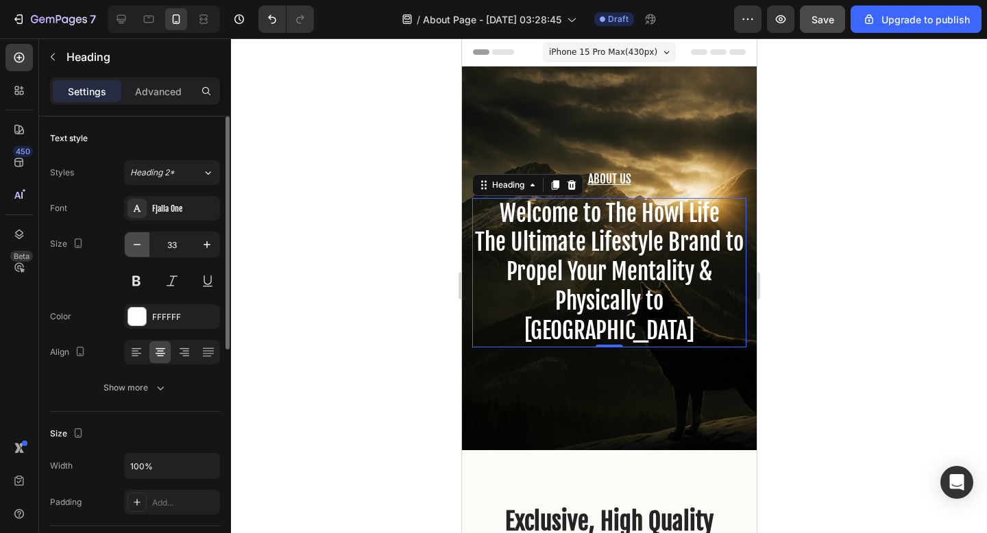
click at [140, 243] on icon "button" at bounding box center [137, 245] width 14 height 14
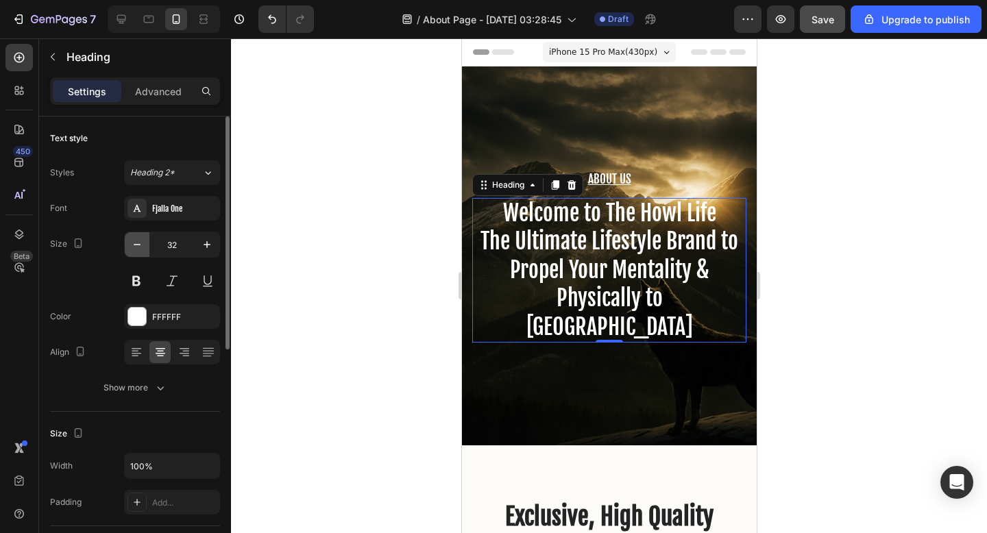
click at [140, 243] on icon "button" at bounding box center [137, 245] width 14 height 14
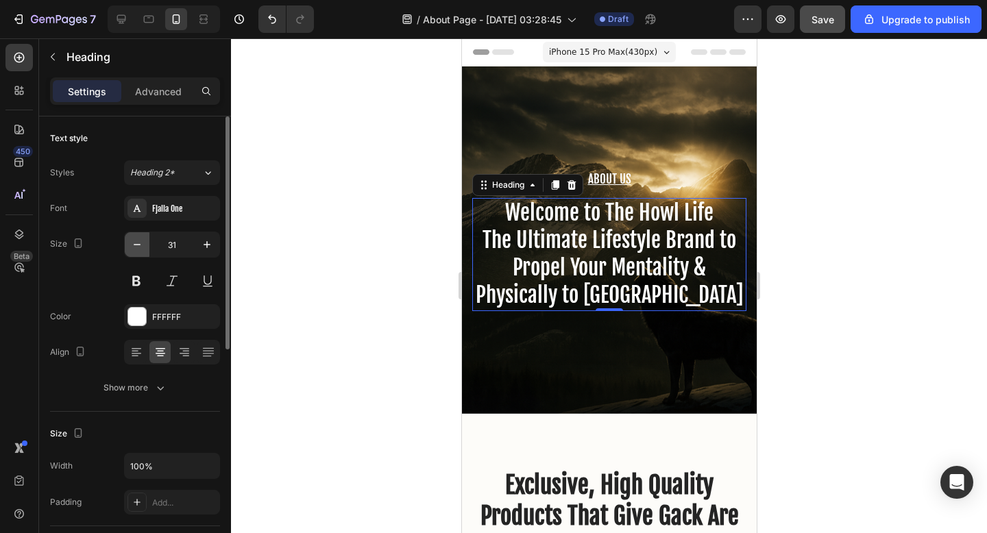
click at [140, 243] on icon "button" at bounding box center [137, 245] width 14 height 14
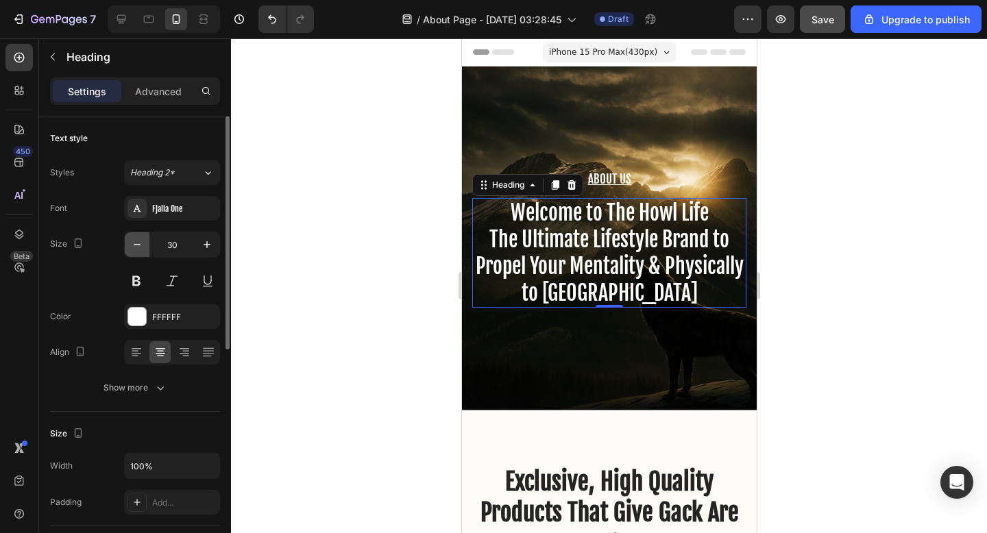
click at [140, 243] on icon "button" at bounding box center [137, 245] width 14 height 14
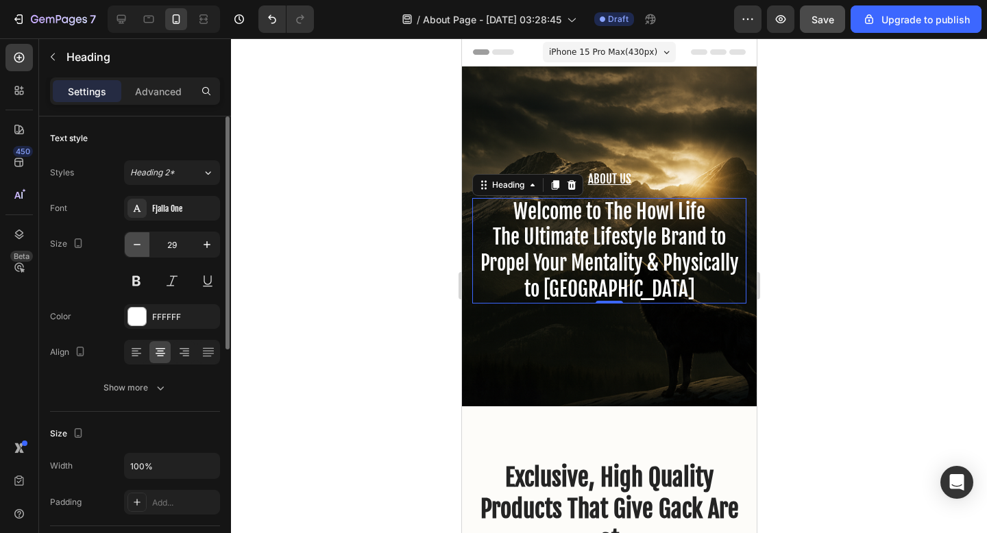
click at [140, 243] on icon "button" at bounding box center [137, 245] width 14 height 14
type input "28"
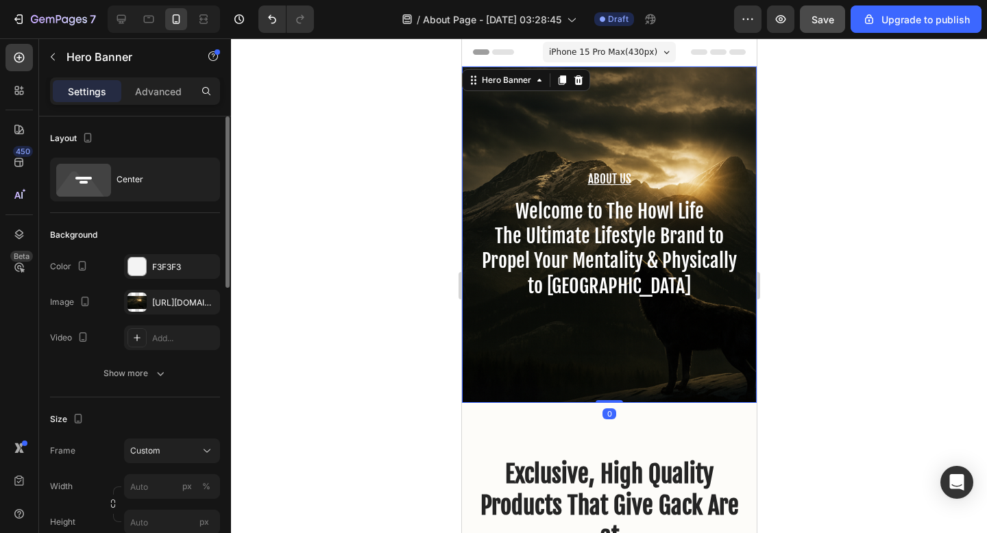
click at [567, 337] on div "About Us Heading Welcome to The Howl Life The Ultimate Lifestyle Brand to Prope…" at bounding box center [608, 235] width 295 height 337
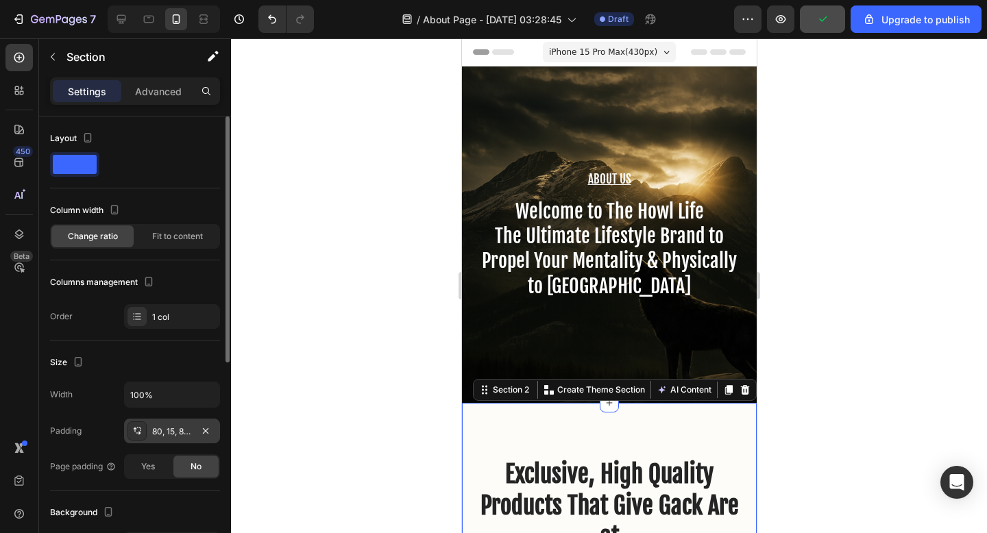
click at [186, 429] on div "80, 15, 80, 15" at bounding box center [172, 432] width 40 height 12
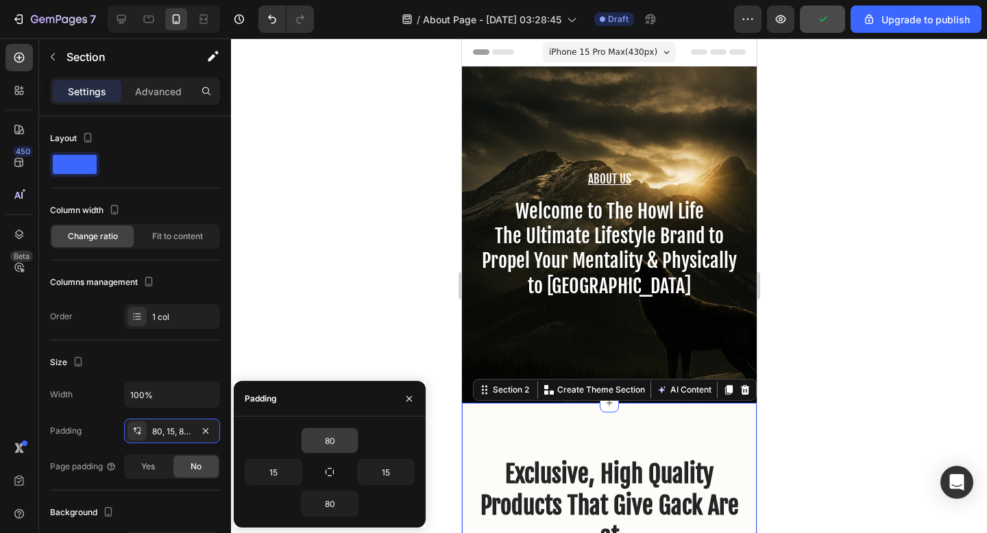
click at [321, 437] on input "80" at bounding box center [330, 441] width 56 height 25
click at [330, 439] on input "80" at bounding box center [330, 441] width 56 height 25
type input "40"
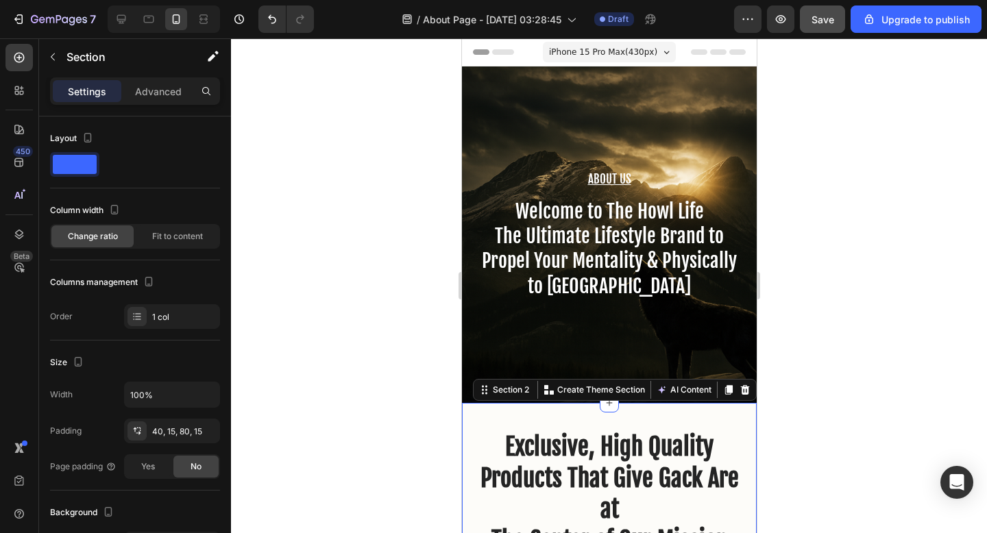
click at [395, 330] on div at bounding box center [609, 285] width 756 height 495
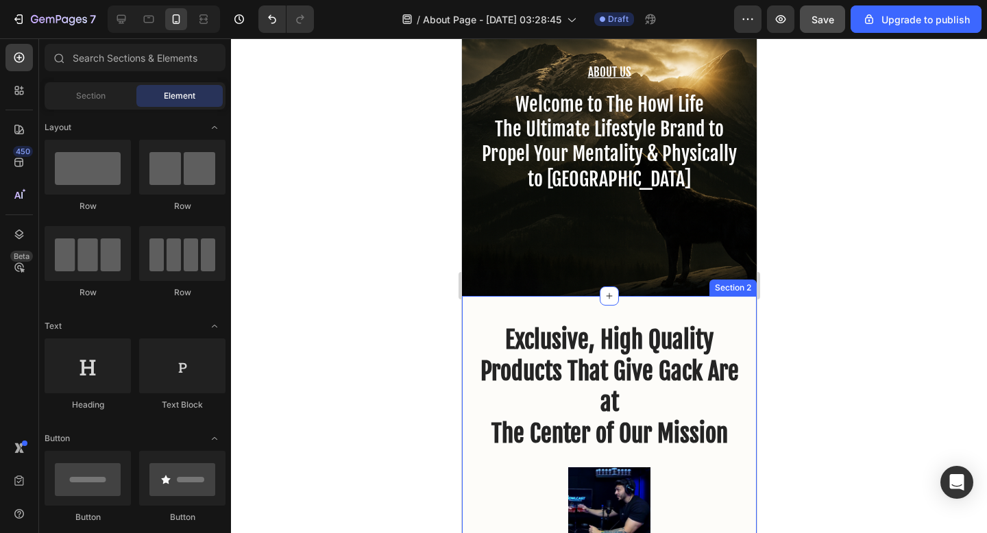
scroll to position [239, 0]
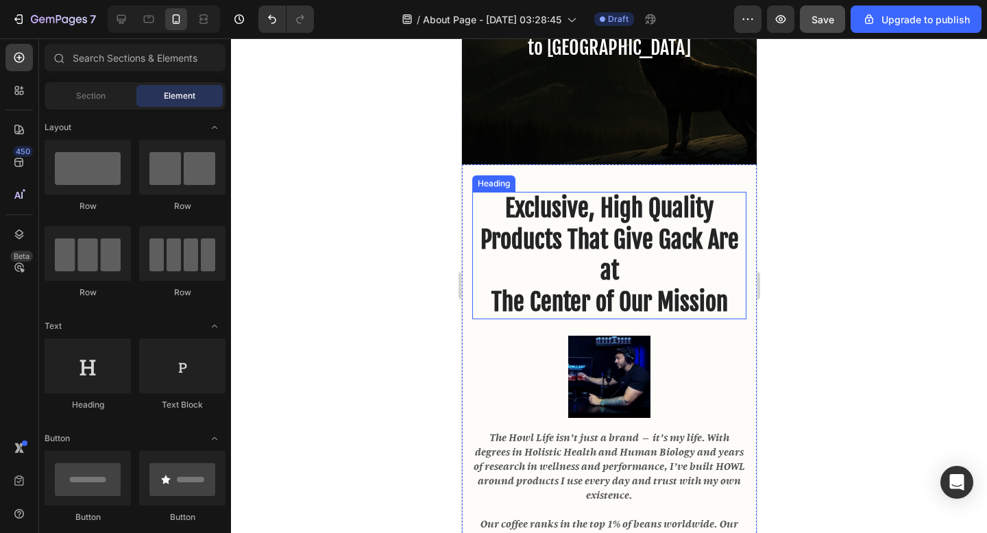
click at [623, 289] on h2 "Exclusive, High Quality Products That Give Gack Are at The Center of Our Mission" at bounding box center [609, 256] width 274 height 128
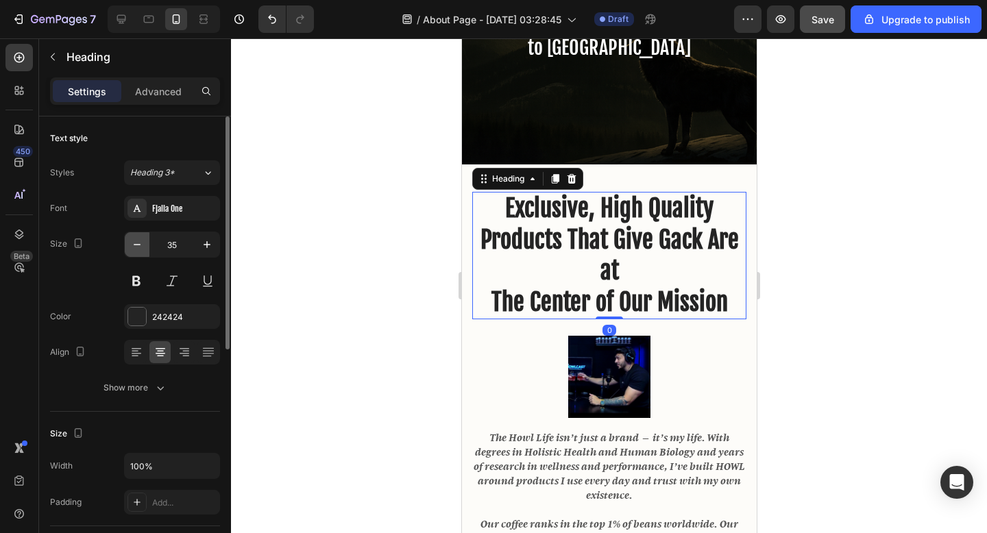
click at [137, 251] on icon "button" at bounding box center [137, 245] width 14 height 14
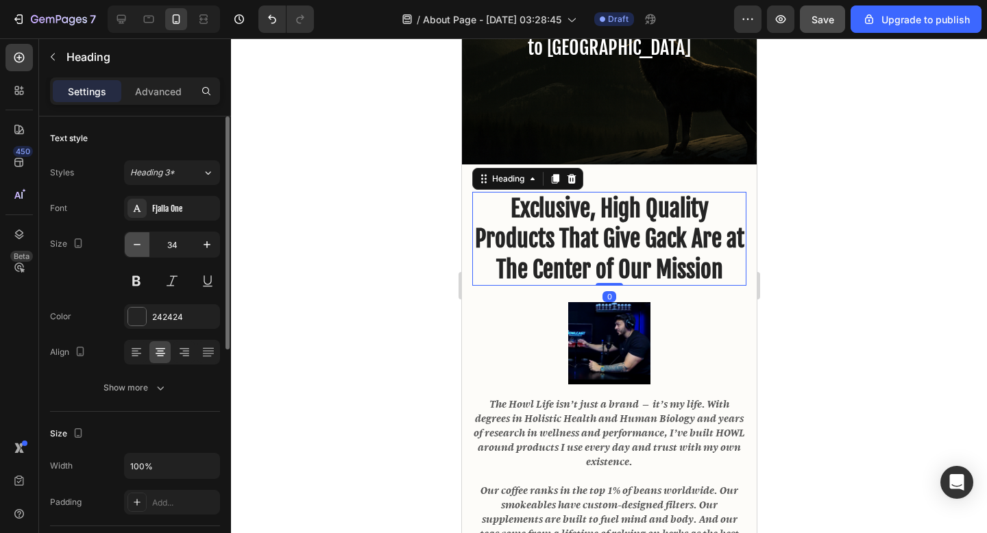
click at [138, 245] on icon "button" at bounding box center [137, 244] width 7 height 1
type input "33"
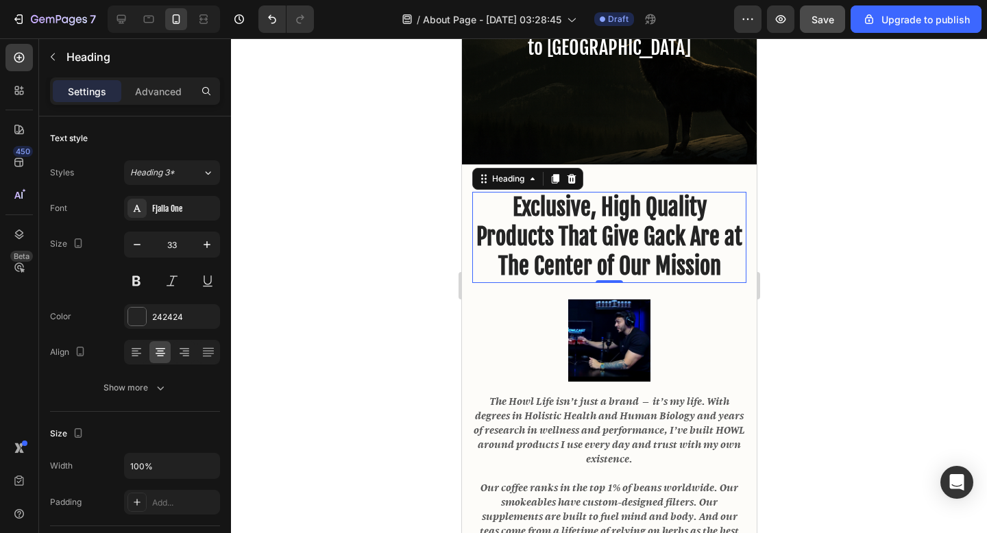
click at [797, 319] on div at bounding box center [609, 285] width 756 height 495
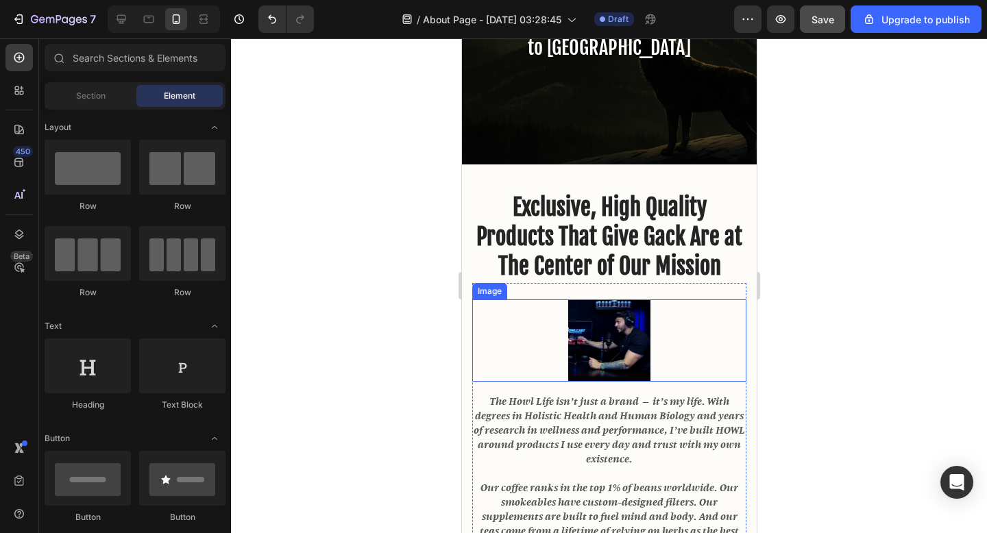
click at [610, 341] on img at bounding box center [609, 341] width 82 height 82
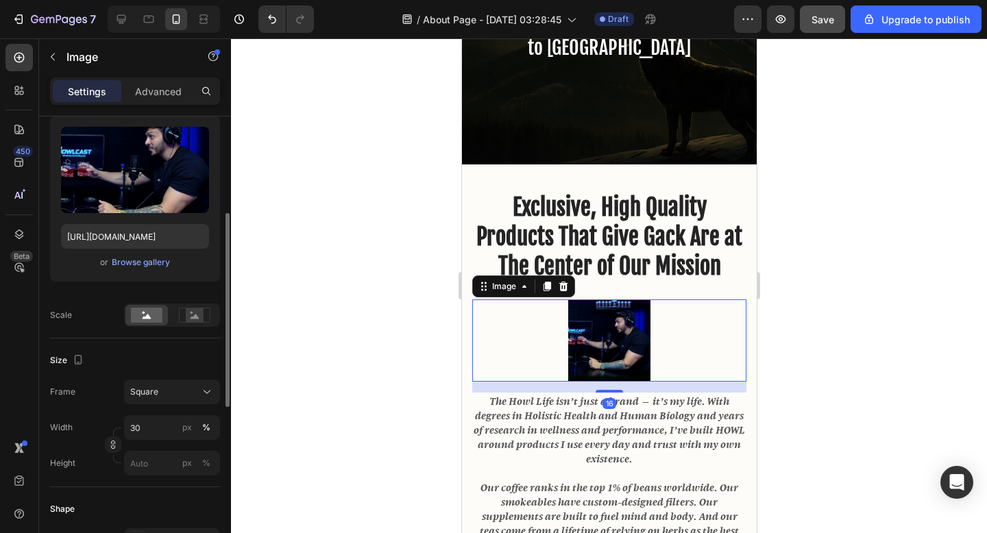
scroll to position [165, 0]
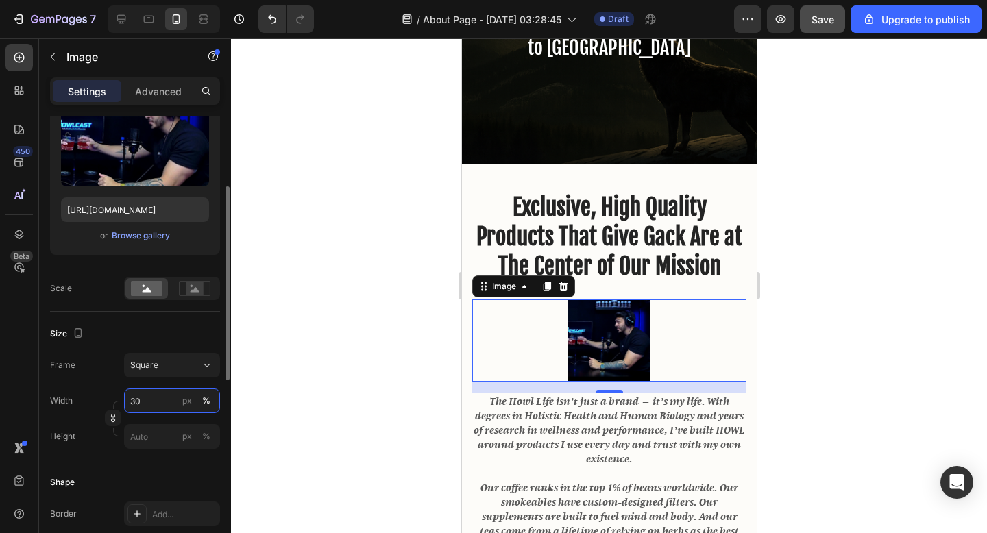
click at [157, 411] on input "30" at bounding box center [172, 401] width 96 height 25
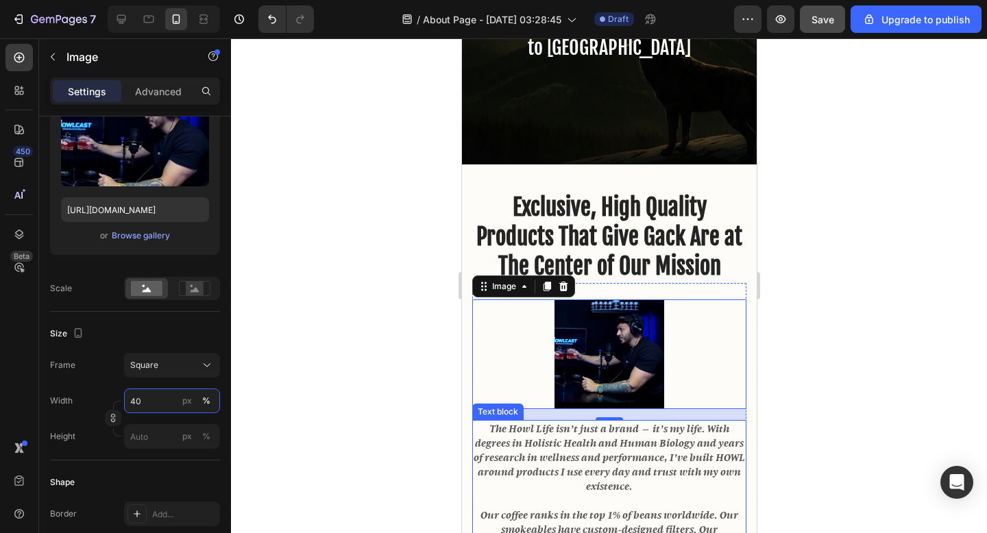
type input "40"
click at [823, 415] on div at bounding box center [609, 285] width 756 height 495
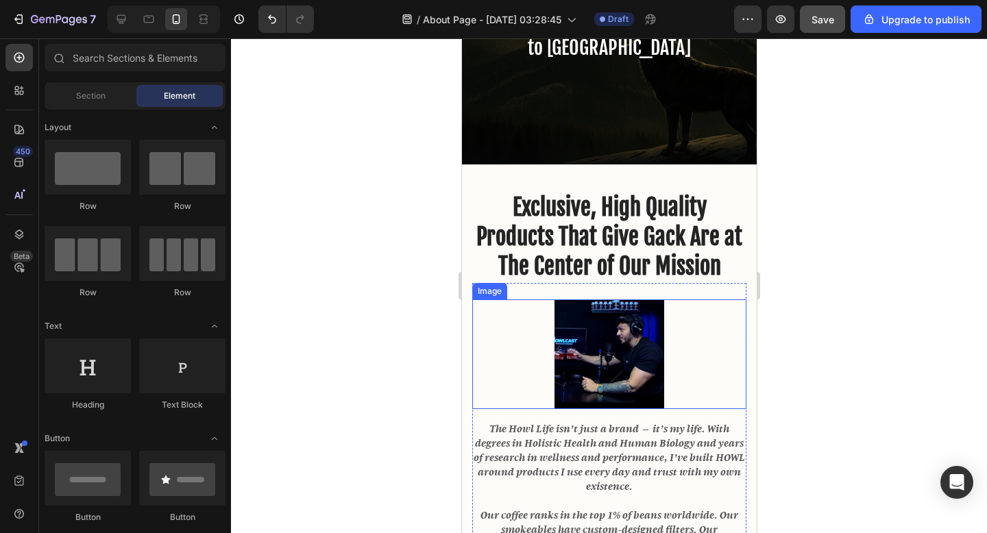
click at [613, 352] on img at bounding box center [609, 355] width 110 height 110
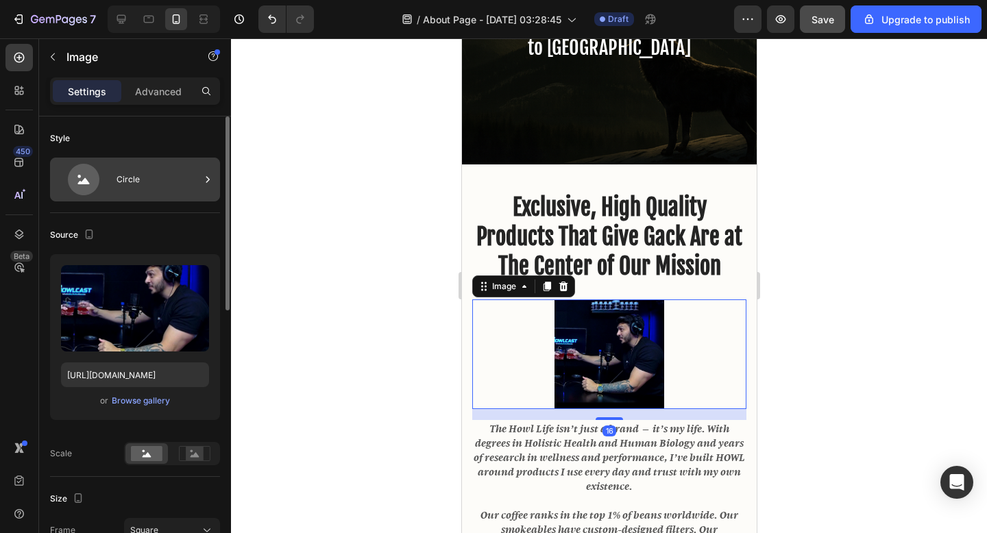
click at [160, 185] on div "Circle" at bounding box center [159, 180] width 84 height 32
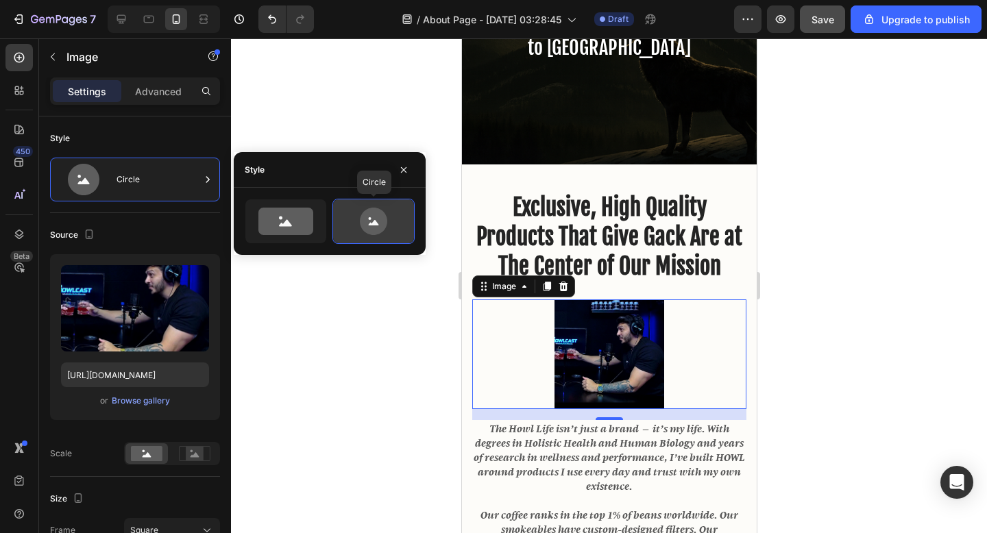
click at [381, 234] on icon at bounding box center [373, 221] width 64 height 27
click at [409, 328] on div at bounding box center [609, 285] width 756 height 495
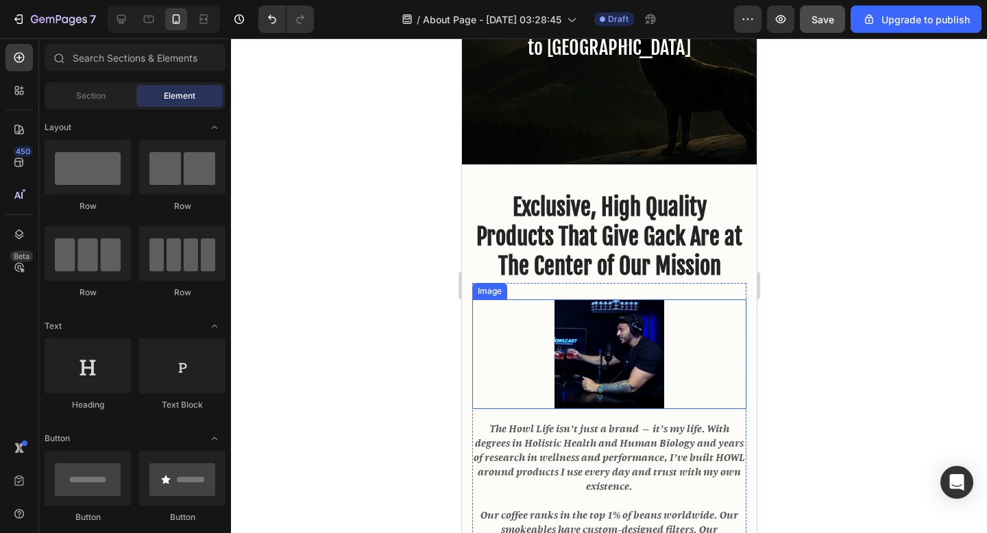
click at [634, 327] on img at bounding box center [609, 355] width 110 height 110
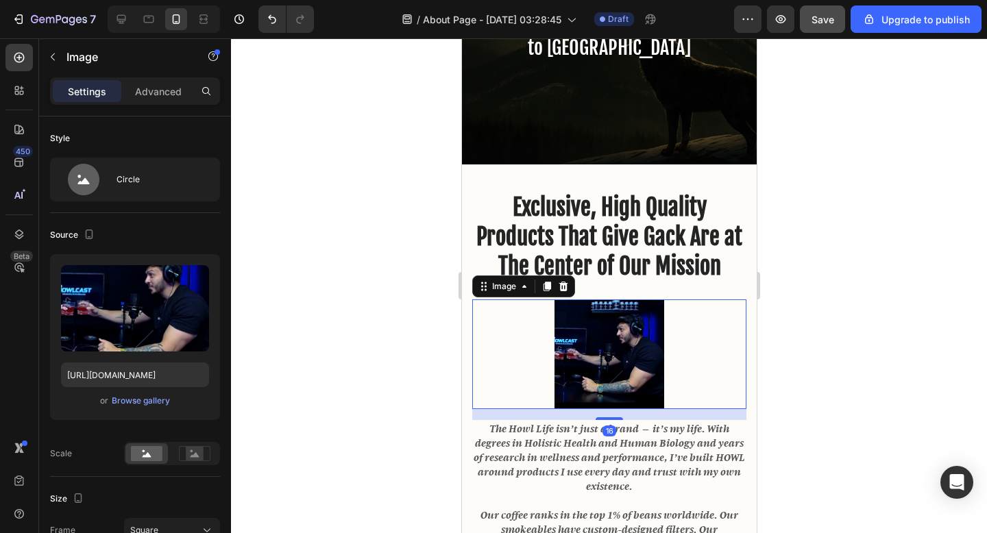
click at [340, 349] on div at bounding box center [609, 285] width 756 height 495
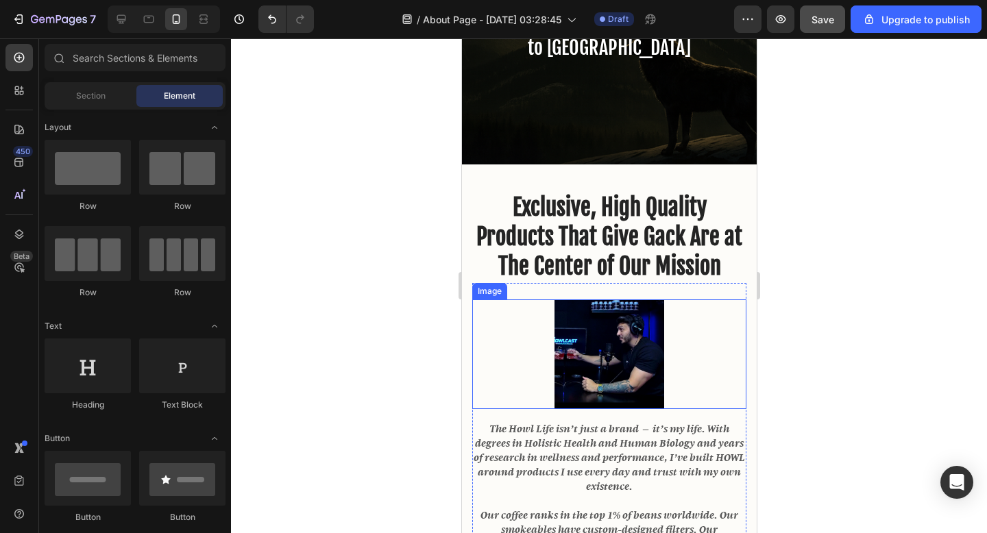
scroll to position [380, 0]
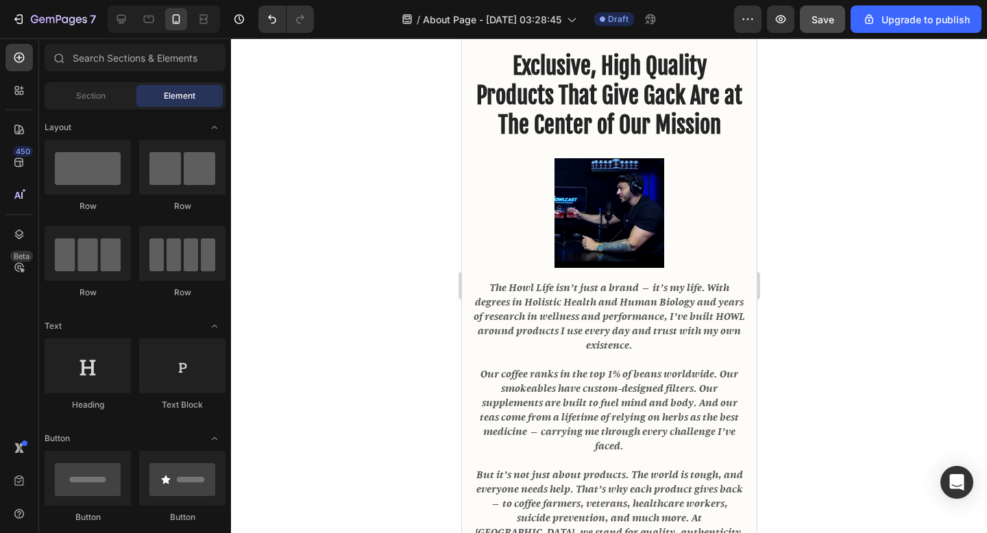
click at [817, 357] on div at bounding box center [609, 285] width 756 height 495
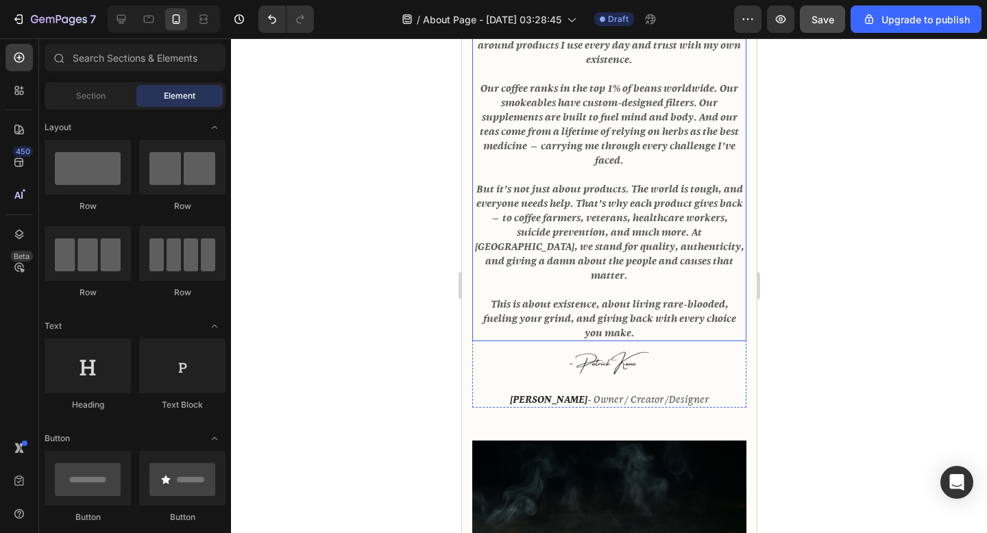
scroll to position [667, 0]
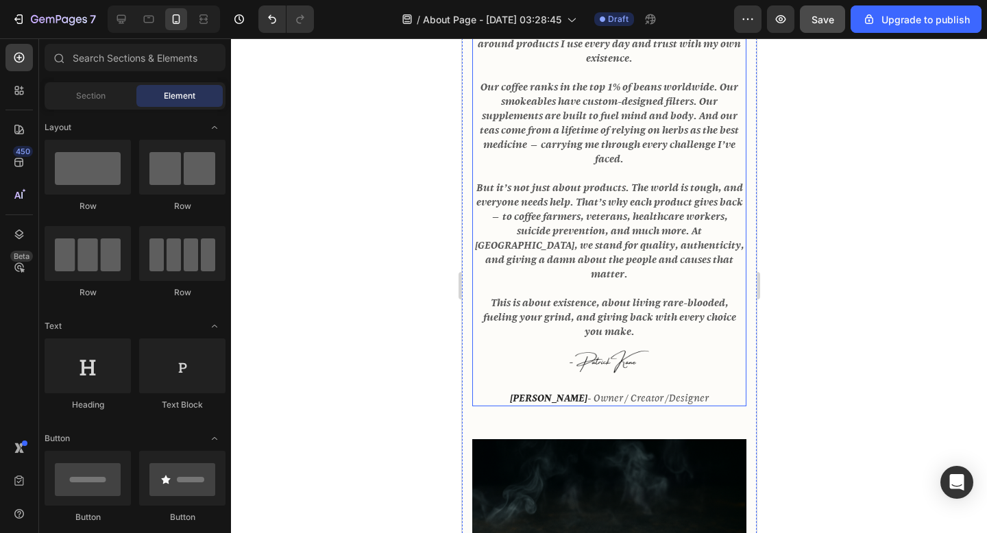
click at [644, 370] on div "The Howl Life isn’t just a brand — it’s my life. With degrees in Holistic Healt…" at bounding box center [609, 199] width 274 height 415
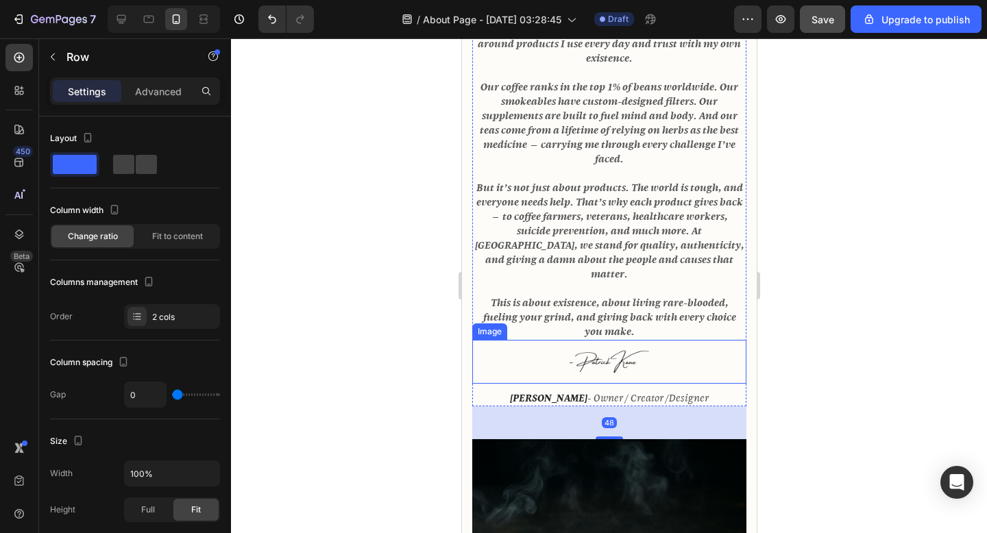
click at [626, 368] on img at bounding box center [609, 362] width 88 height 44
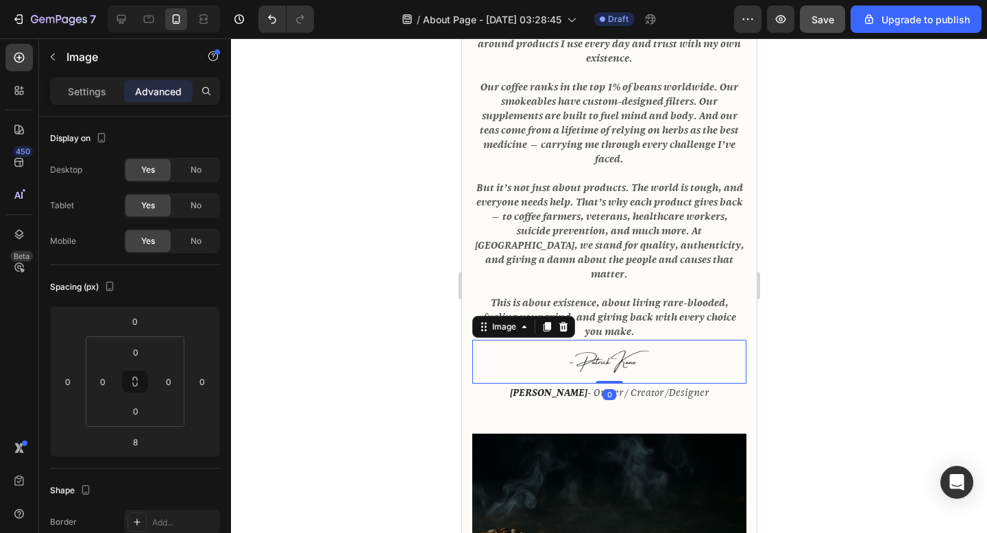
drag, startPoint x: 613, startPoint y: 372, endPoint x: 613, endPoint y: 353, distance: 18.5
click at [613, 353] on div "Image 0" at bounding box center [609, 362] width 274 height 44
type input "0"
click at [814, 359] on div at bounding box center [609, 285] width 756 height 495
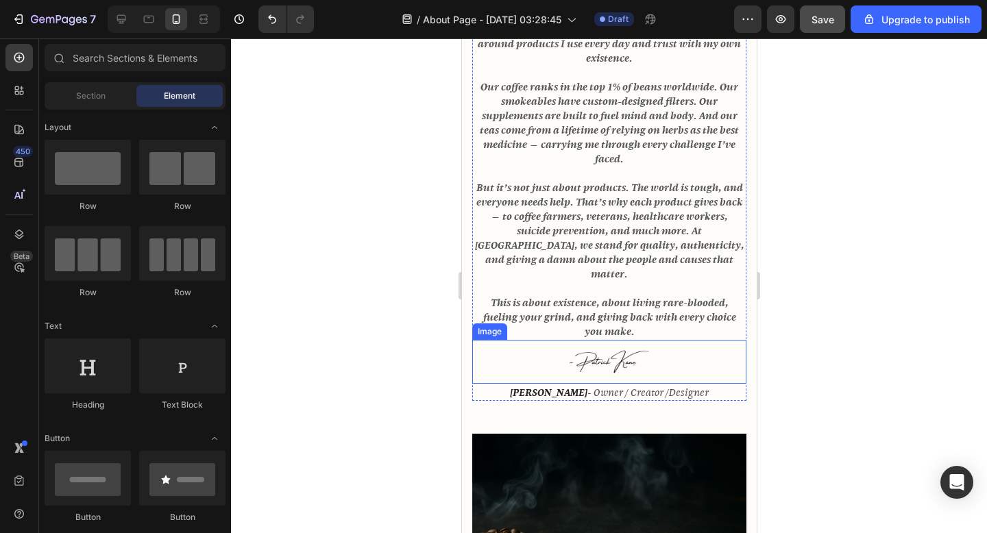
click at [625, 344] on img at bounding box center [609, 362] width 88 height 44
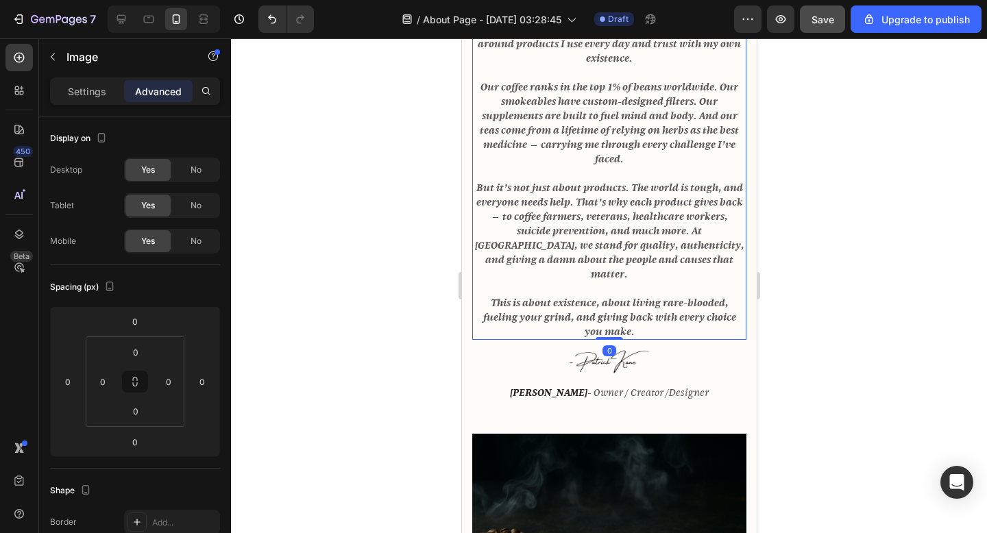
click at [623, 319] on icon "This is about existence, about living rare-blooded, fueling your grind, and giv…" at bounding box center [609, 317] width 253 height 43
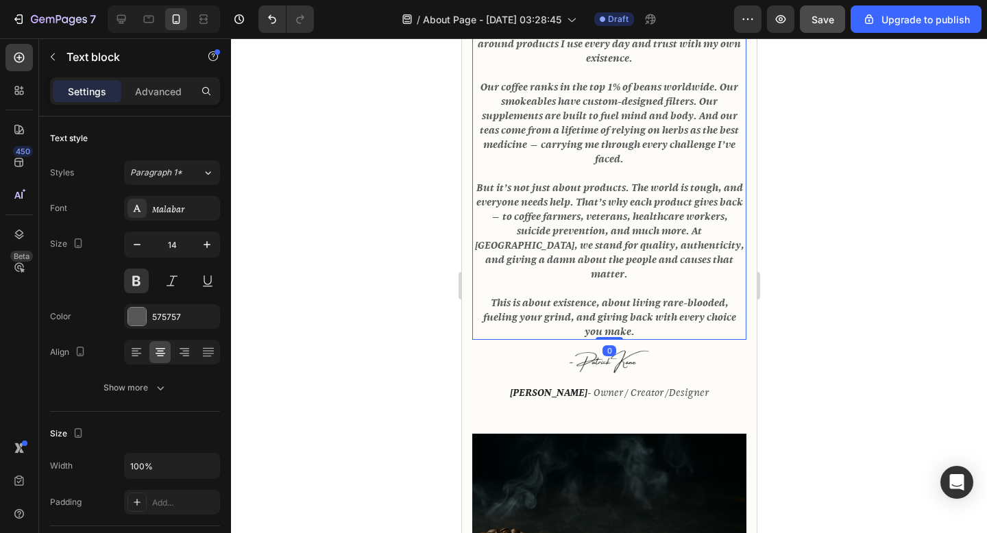
click at [628, 318] on p "This is about existence, about living rare-blooded, fueling your grind, and giv…" at bounding box center [609, 317] width 272 height 43
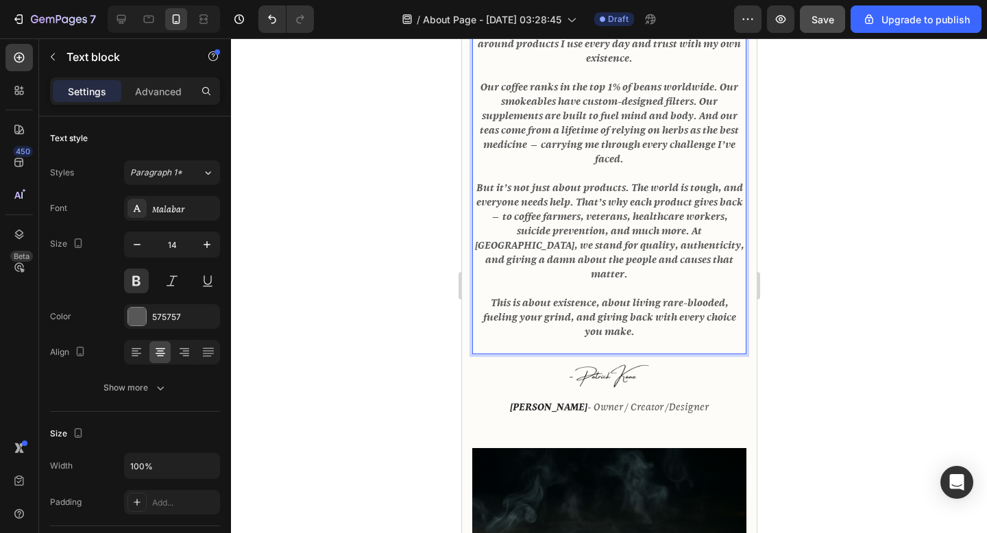
click at [912, 331] on div at bounding box center [609, 285] width 756 height 495
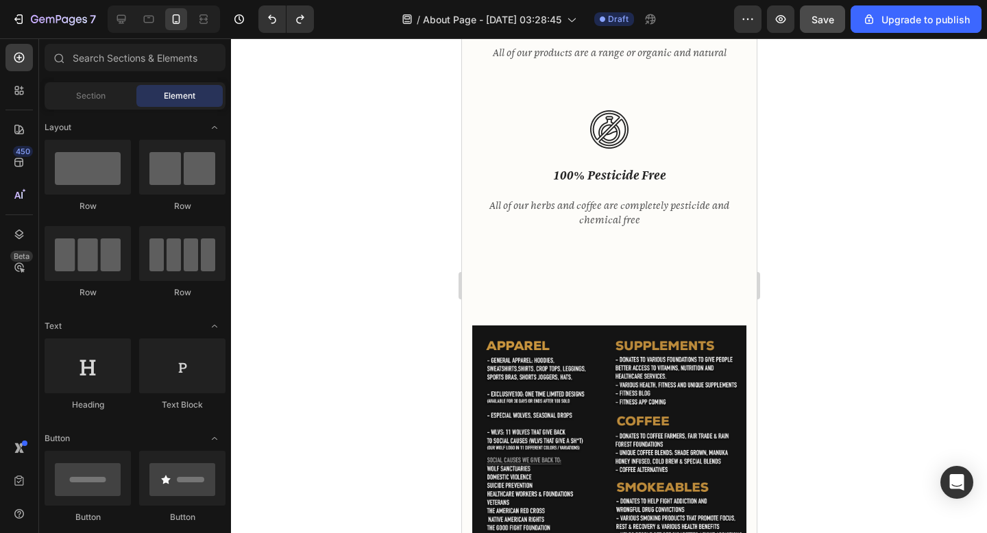
scroll to position [1746, 0]
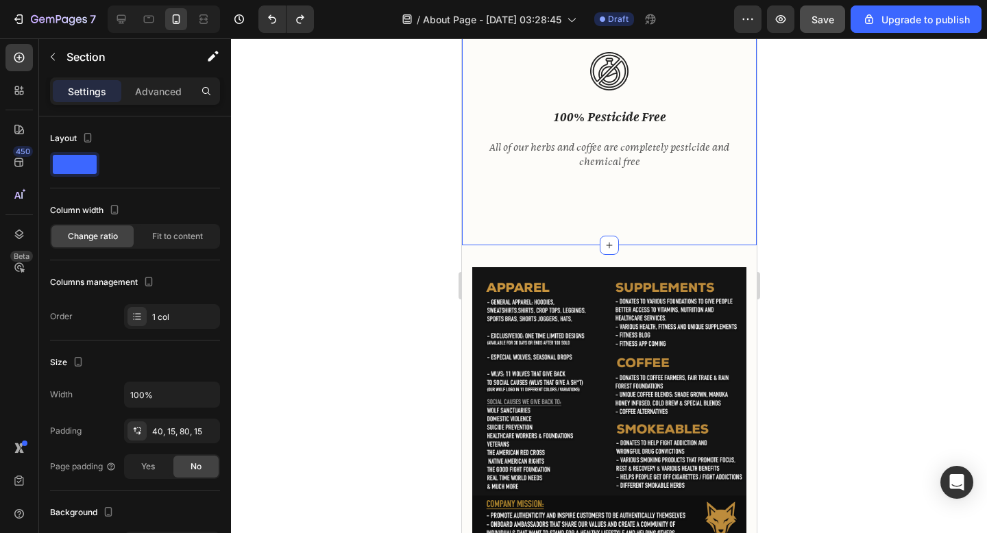
click at [193, 436] on div "40, 15, 80, 15" at bounding box center [172, 431] width 96 height 25
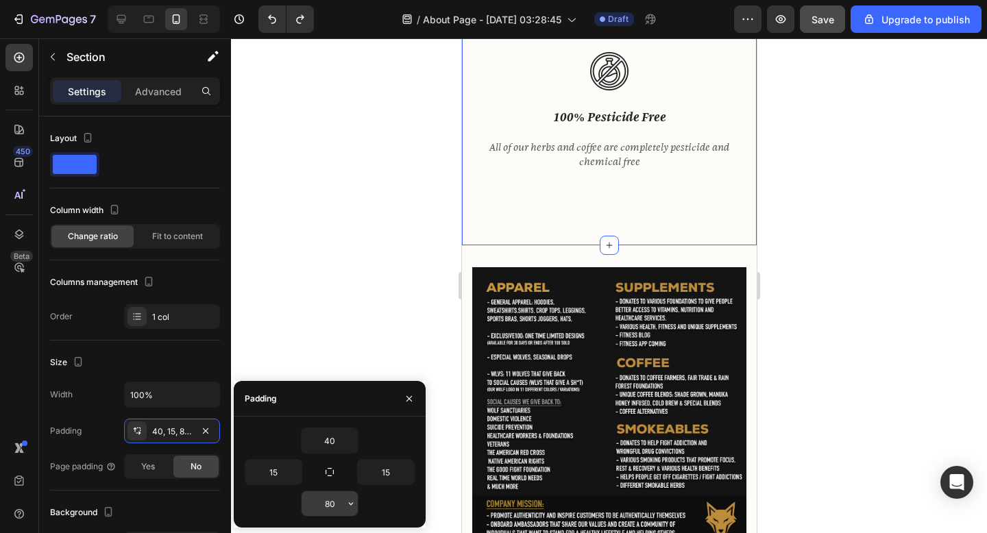
click at [330, 500] on input "80" at bounding box center [330, 504] width 56 height 25
click at [354, 511] on button "button" at bounding box center [351, 504] width 14 height 25
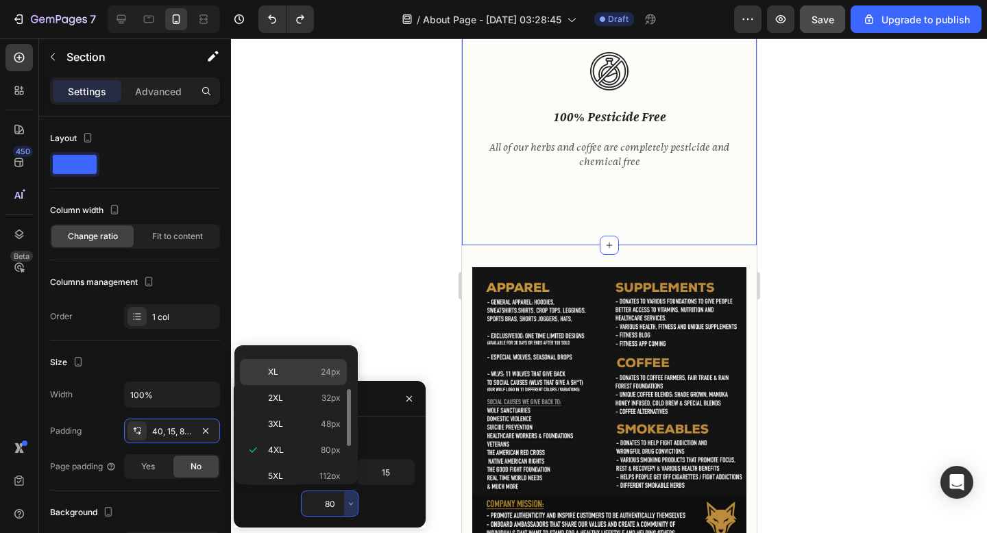
scroll to position [70, 0]
click at [320, 385] on div "S 8px" at bounding box center [293, 398] width 107 height 26
type input "8"
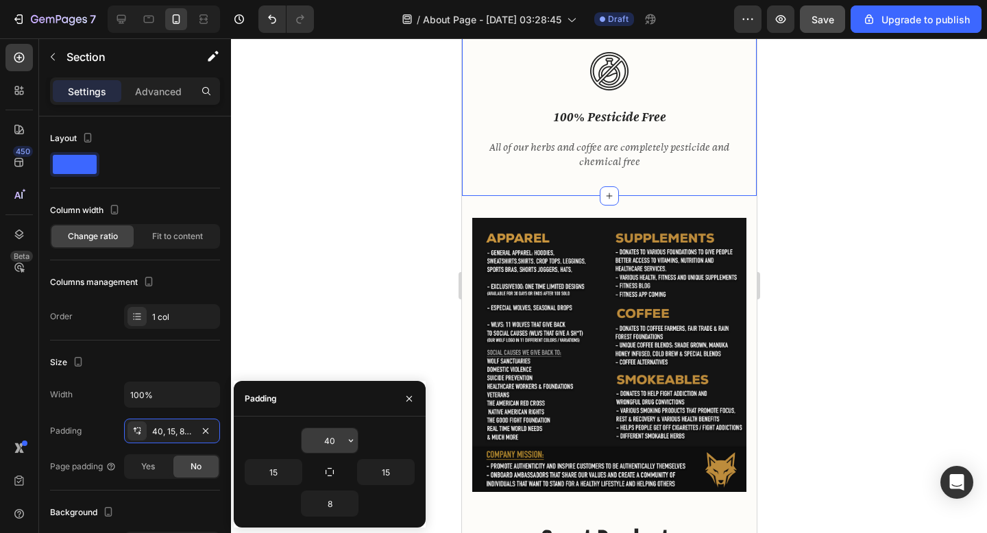
click at [334, 446] on input "40" at bounding box center [330, 441] width 56 height 25
click at [351, 442] on icon "button" at bounding box center [351, 440] width 4 height 3
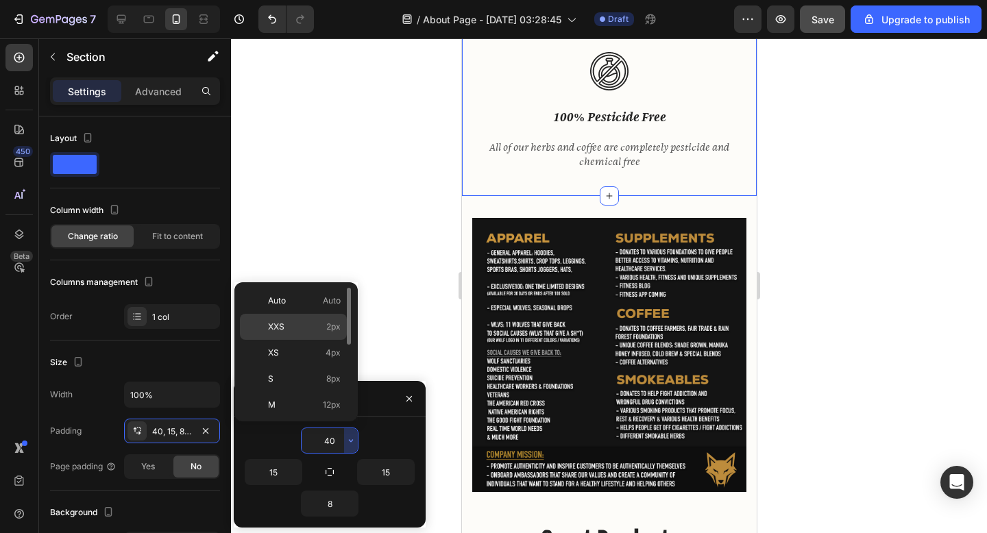
click at [334, 328] on span "2px" at bounding box center [333, 327] width 14 height 12
type input "2"
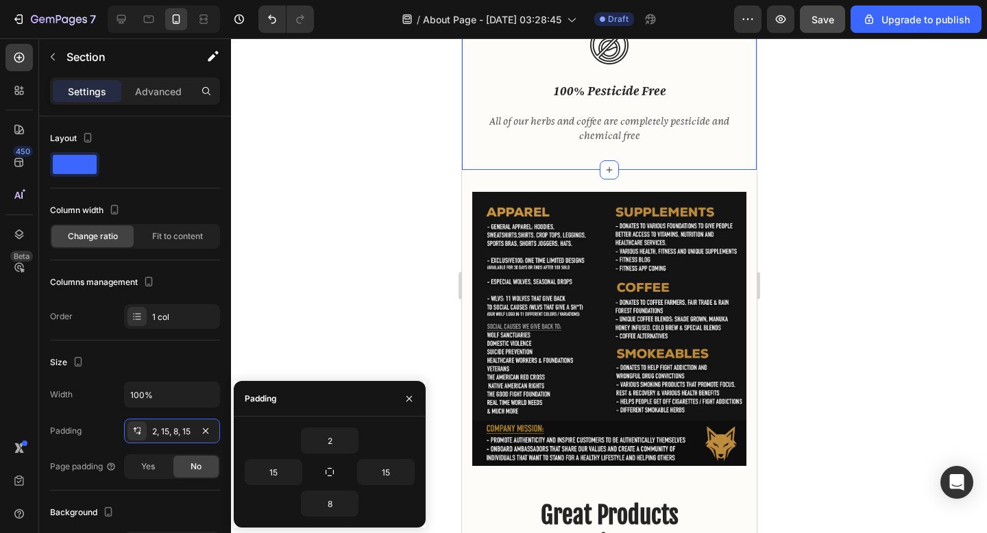
click at [392, 259] on div at bounding box center [609, 285] width 756 height 495
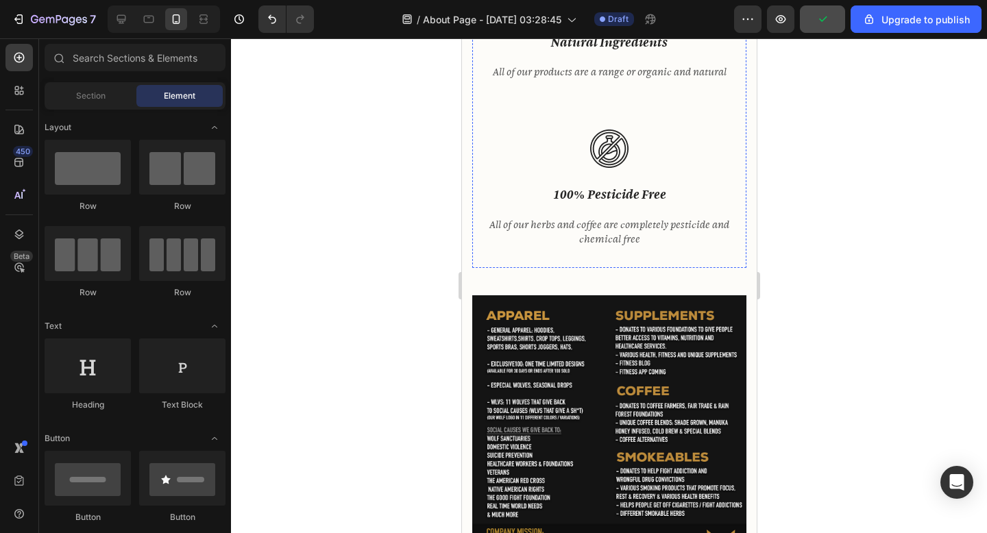
scroll to position [1728, 0]
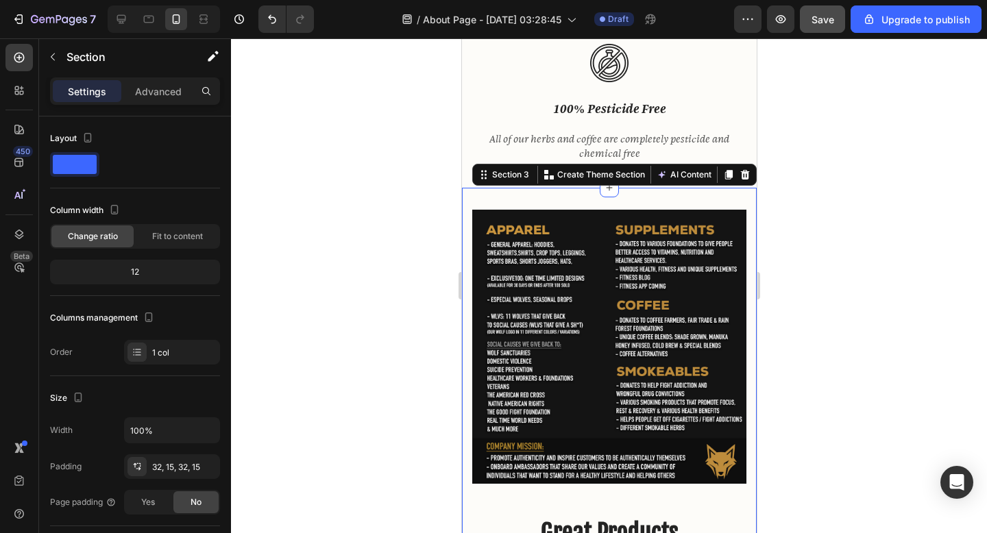
click at [402, 225] on div at bounding box center [609, 285] width 756 height 495
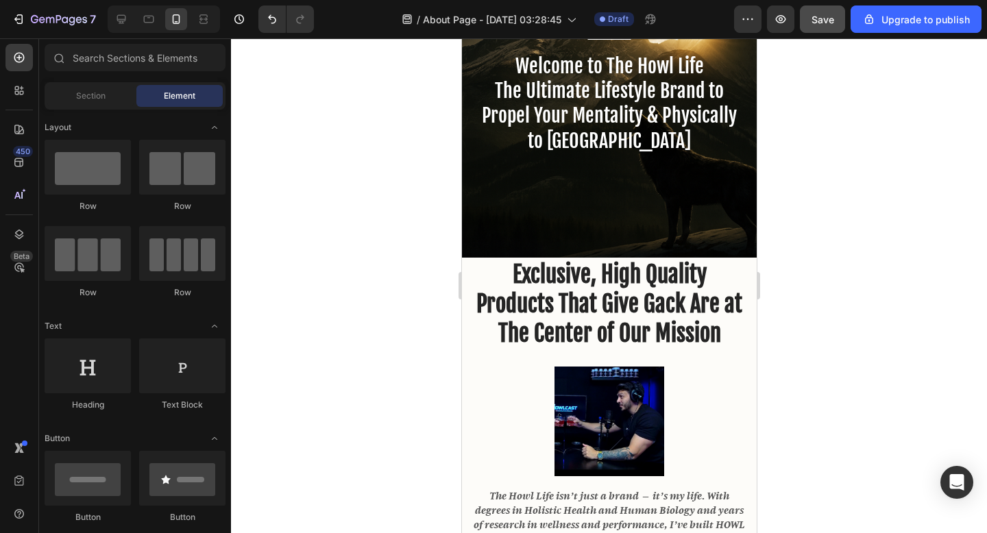
scroll to position [158, 0]
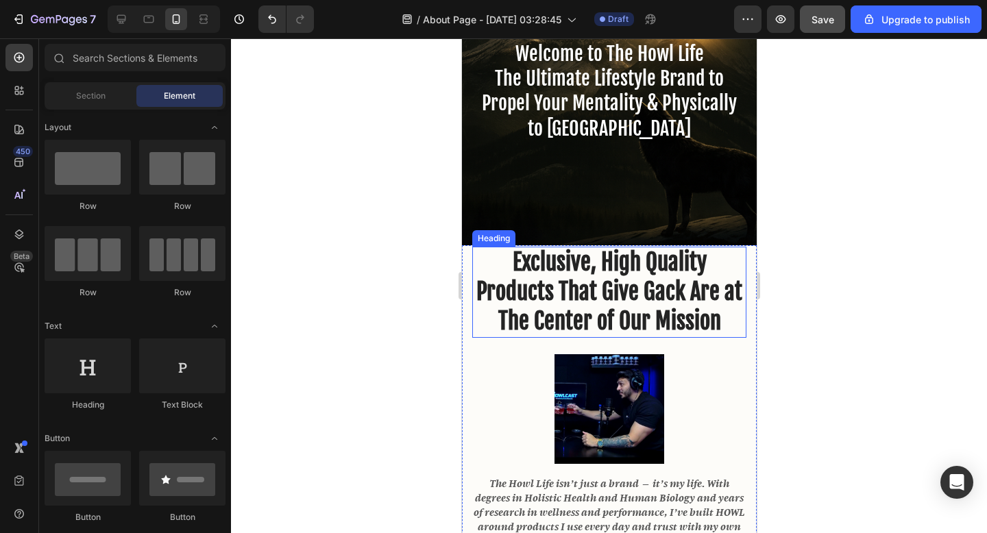
click at [597, 304] on h2 "Exclusive, High Quality Products That Give Gack Are at The Center of Our Mission" at bounding box center [609, 292] width 274 height 91
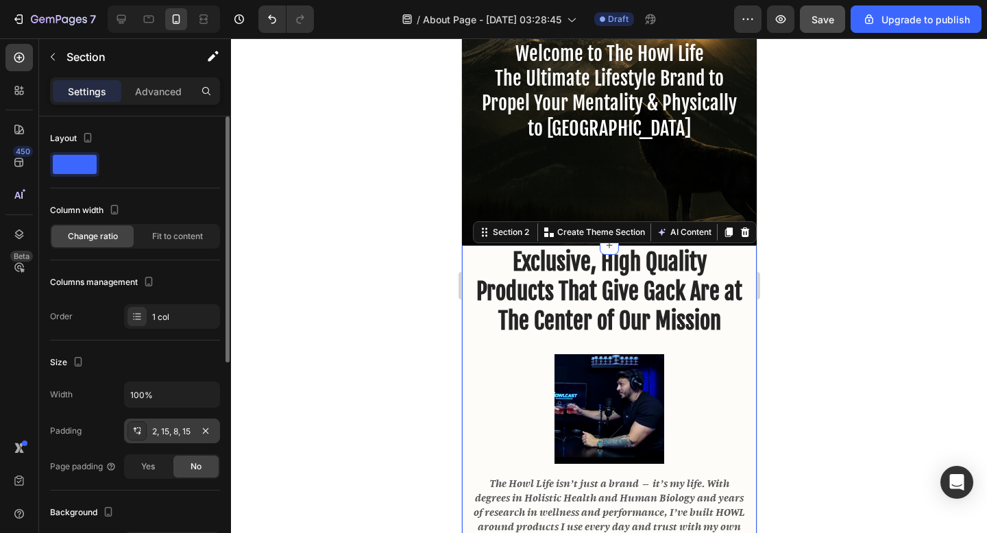
click at [153, 436] on div "2, 15, 8, 15" at bounding box center [172, 432] width 40 height 12
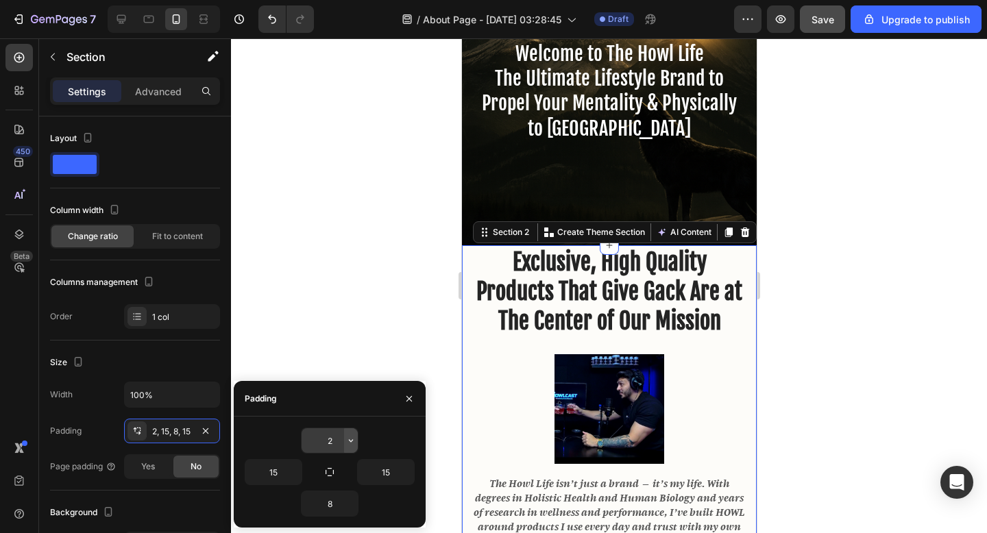
click at [344, 436] on button "button" at bounding box center [351, 441] width 14 height 25
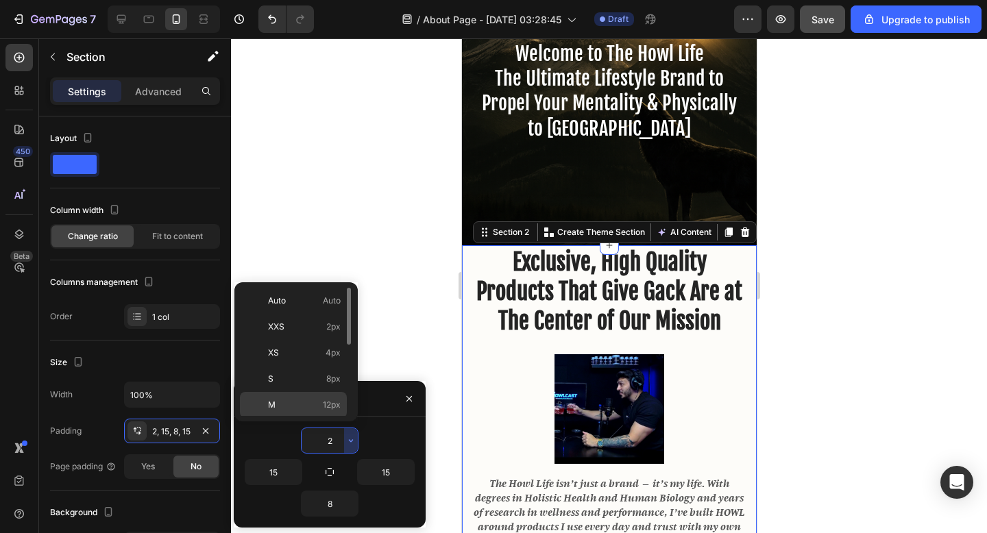
click at [330, 401] on span "12px" at bounding box center [332, 405] width 18 height 12
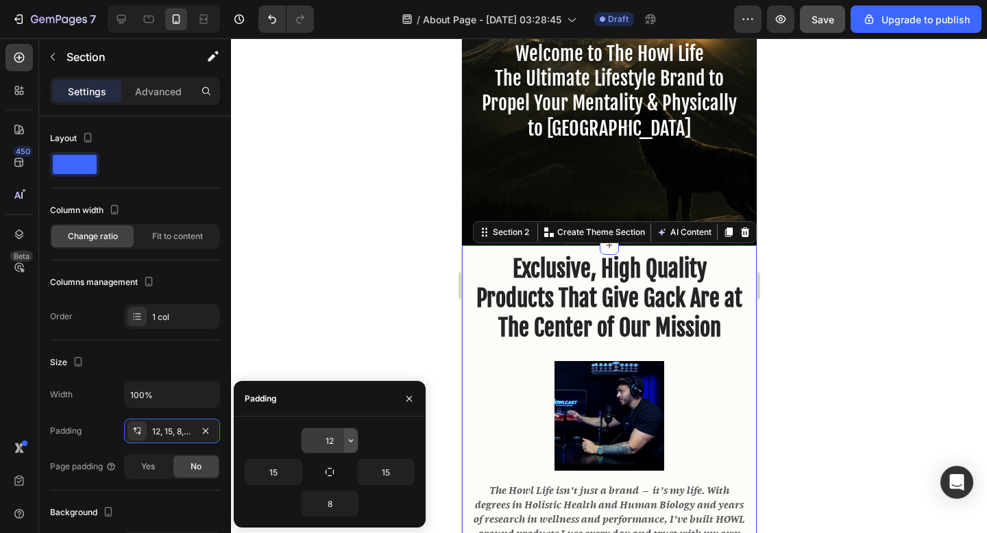
click at [344, 436] on button "button" at bounding box center [351, 441] width 14 height 25
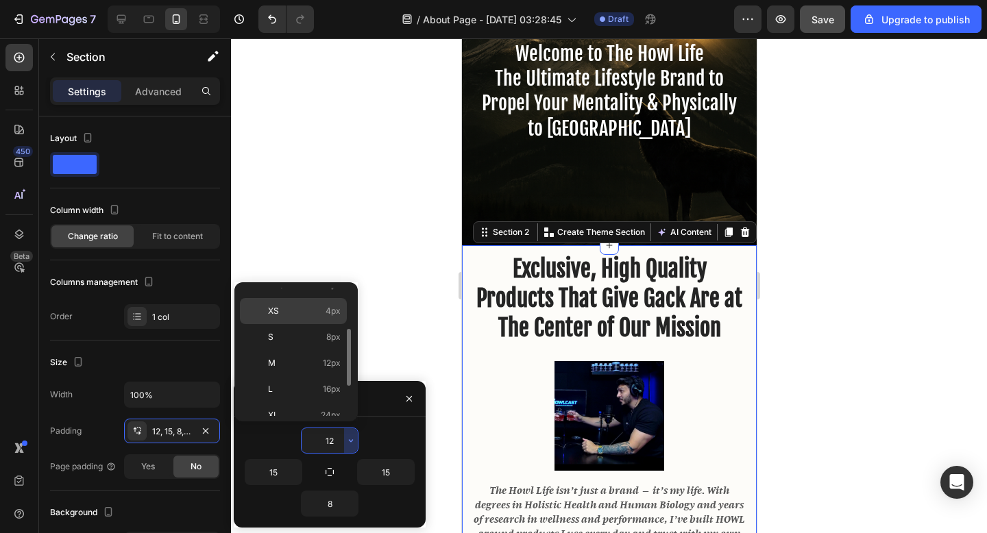
scroll to position [79, 0]
click at [321, 375] on span "24px" at bounding box center [331, 378] width 20 height 12
type input "24"
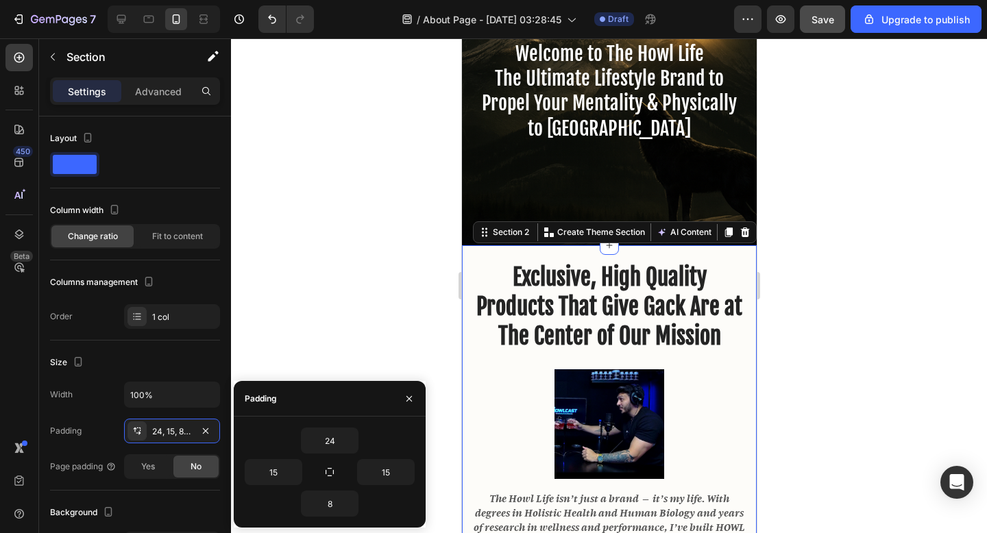
click at [355, 224] on div at bounding box center [609, 285] width 756 height 495
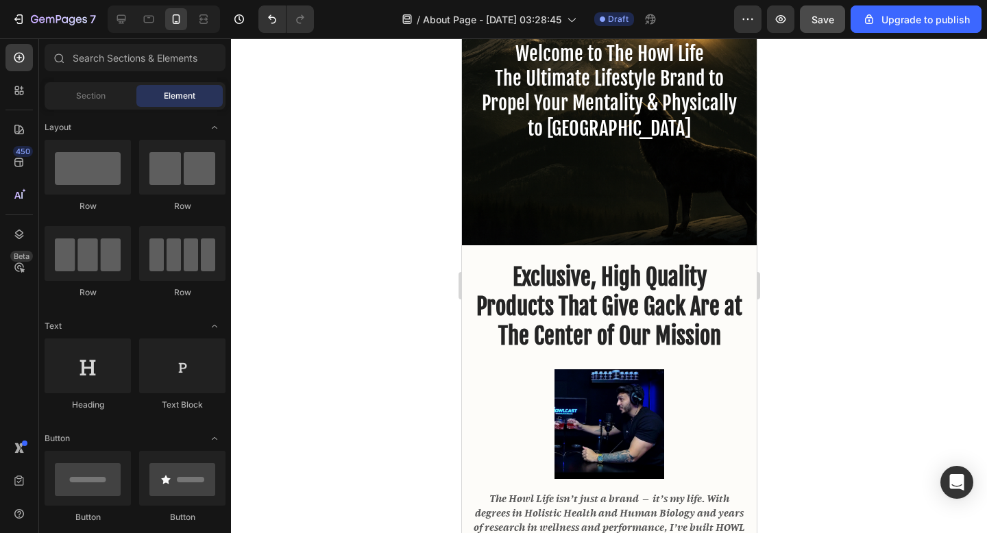
click at [864, 260] on div at bounding box center [609, 285] width 756 height 495
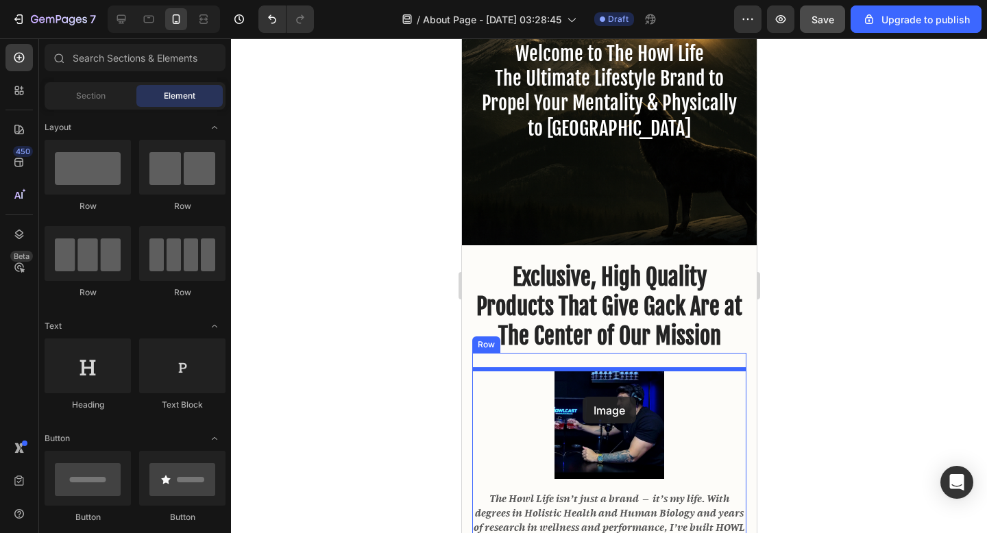
drag, startPoint x: 653, startPoint y: 394, endPoint x: 583, endPoint y: 398, distance: 69.4
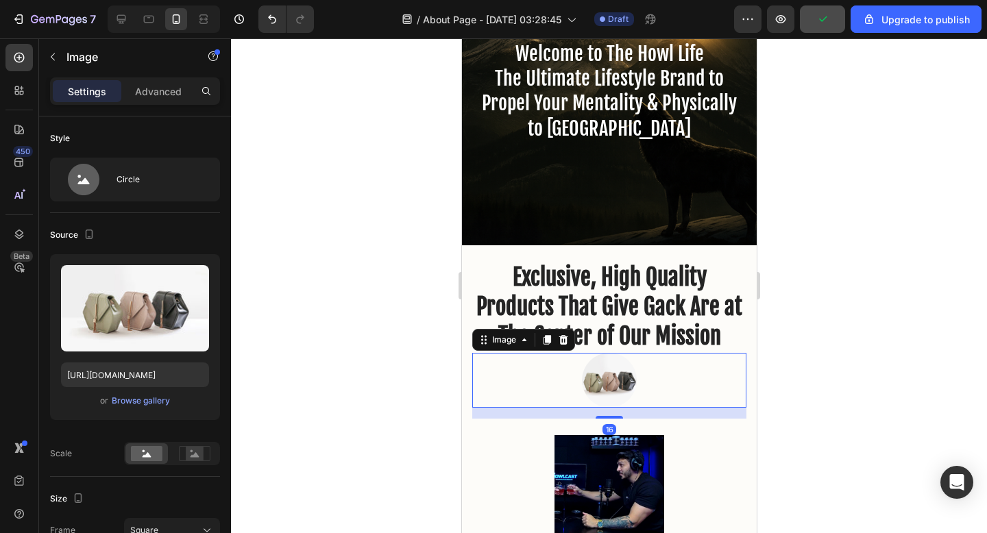
click at [618, 376] on img at bounding box center [608, 380] width 55 height 55
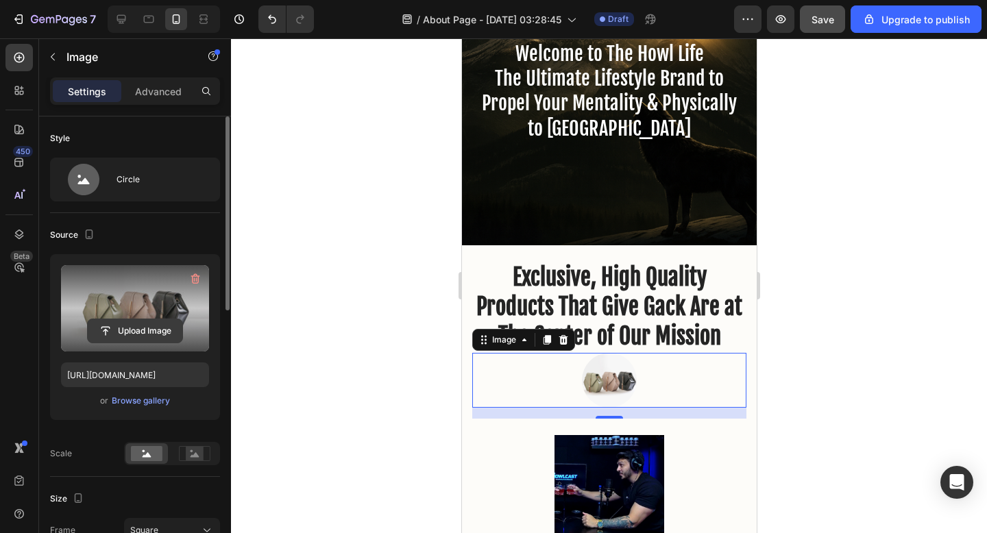
click at [135, 322] on input "file" at bounding box center [135, 331] width 95 height 23
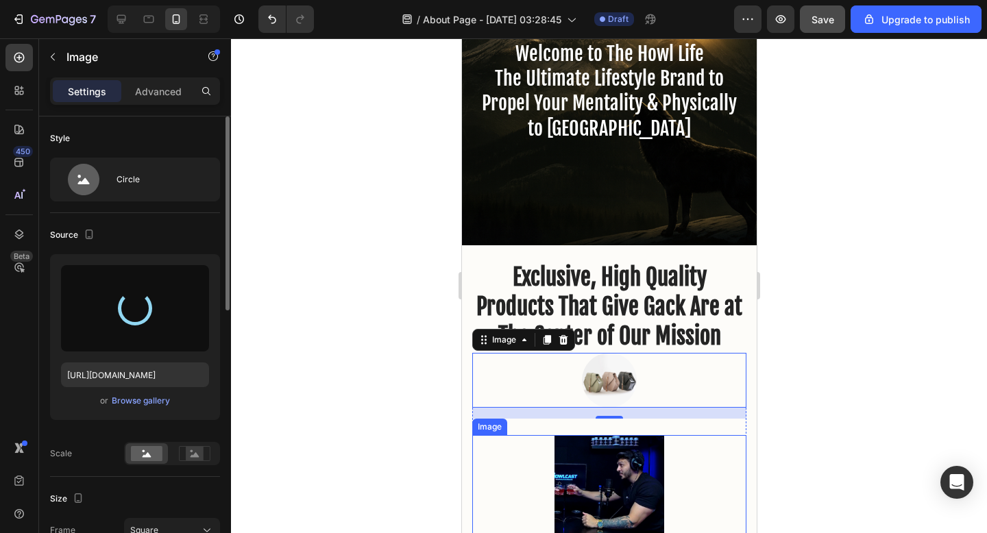
type input "[URL][DOMAIN_NAME]"
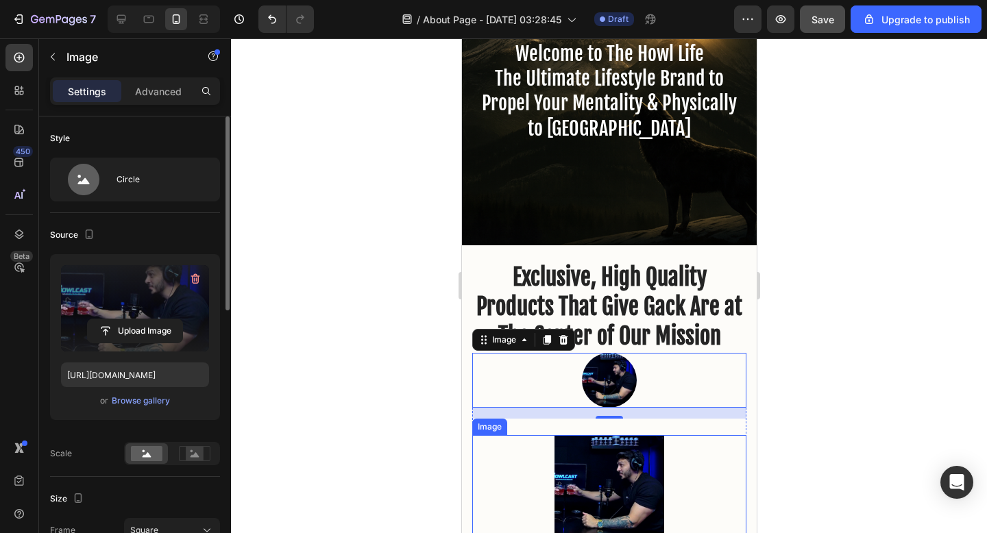
scroll to position [165, 0]
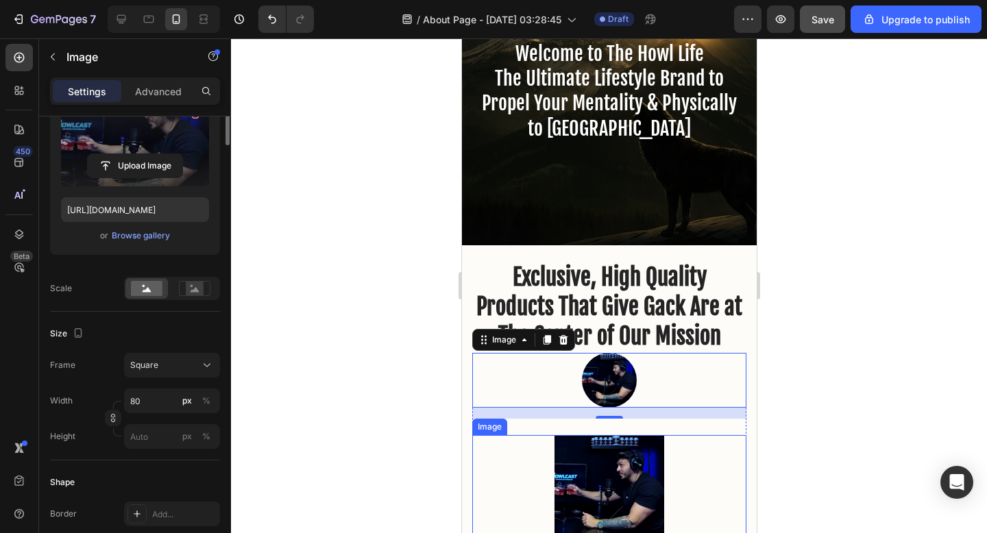
click at [634, 464] on img at bounding box center [609, 490] width 110 height 110
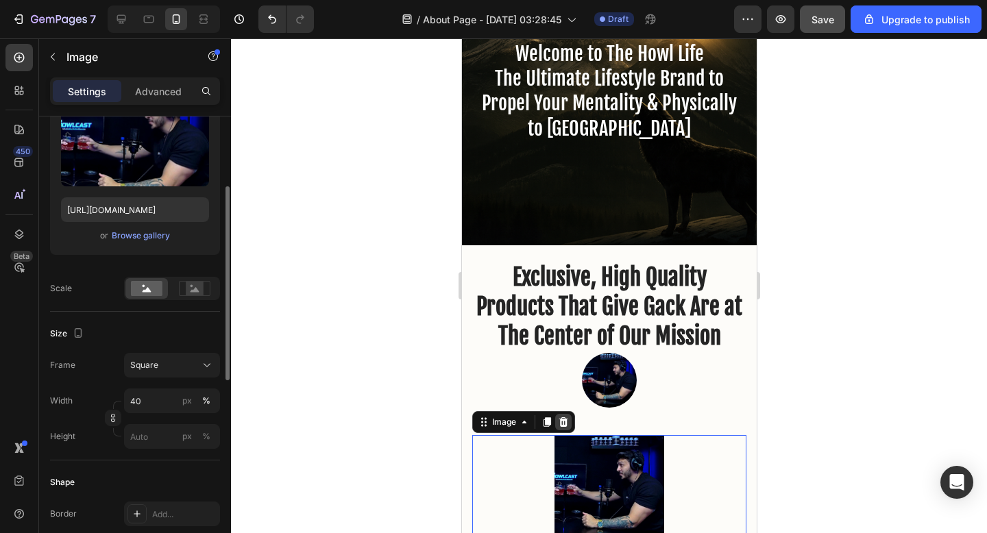
click at [566, 424] on icon at bounding box center [563, 423] width 9 height 10
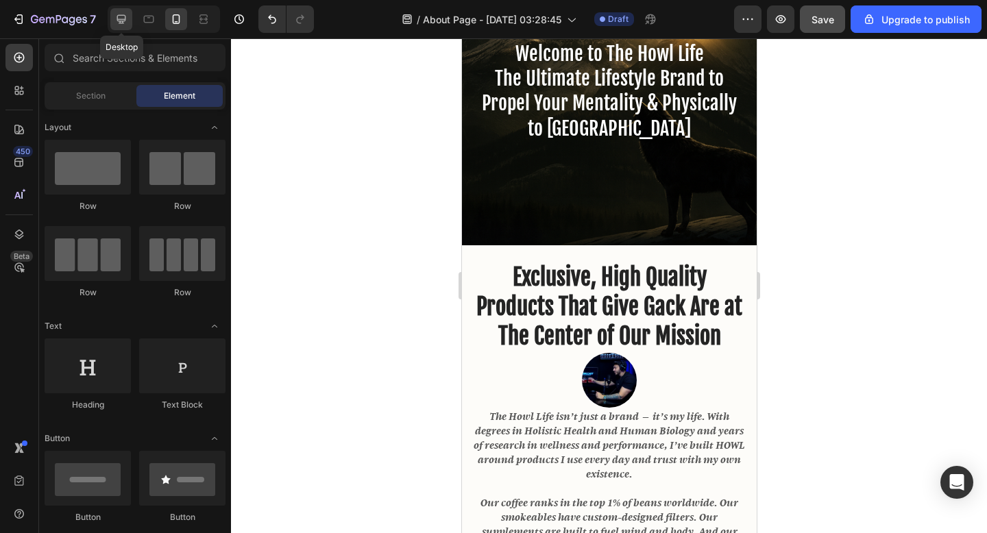
click at [125, 25] on icon at bounding box center [122, 19] width 14 height 14
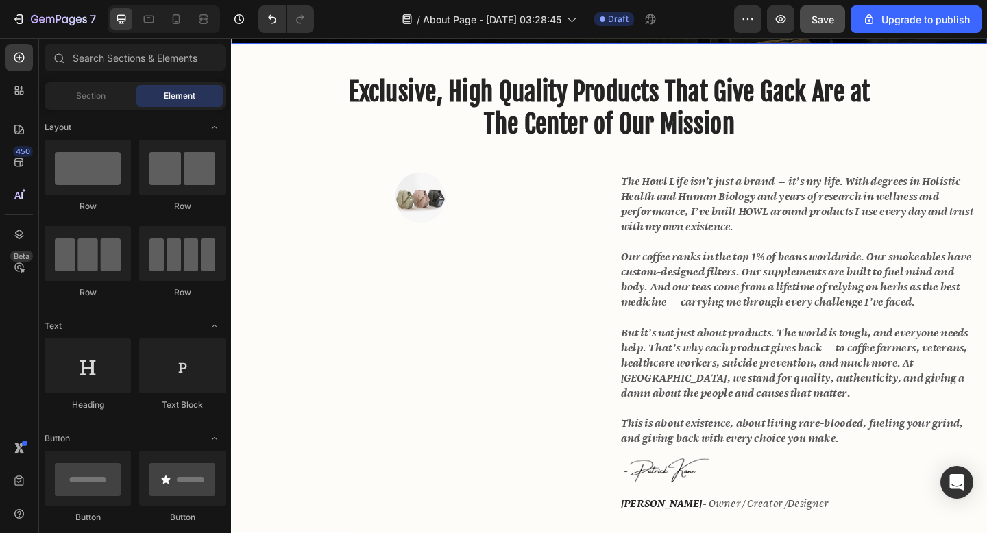
scroll to position [490, 0]
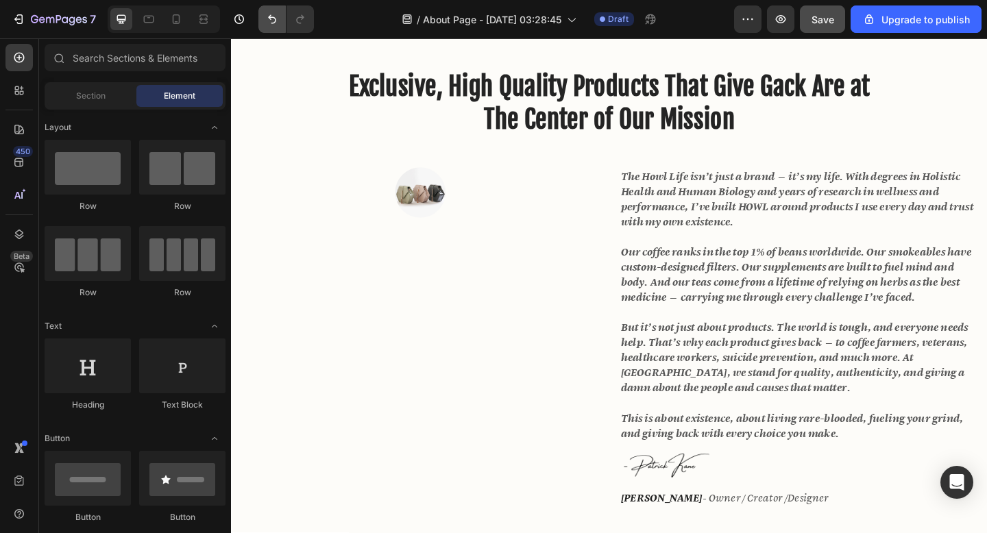
click at [265, 11] on button "Undo/Redo" at bounding box center [271, 18] width 27 height 27
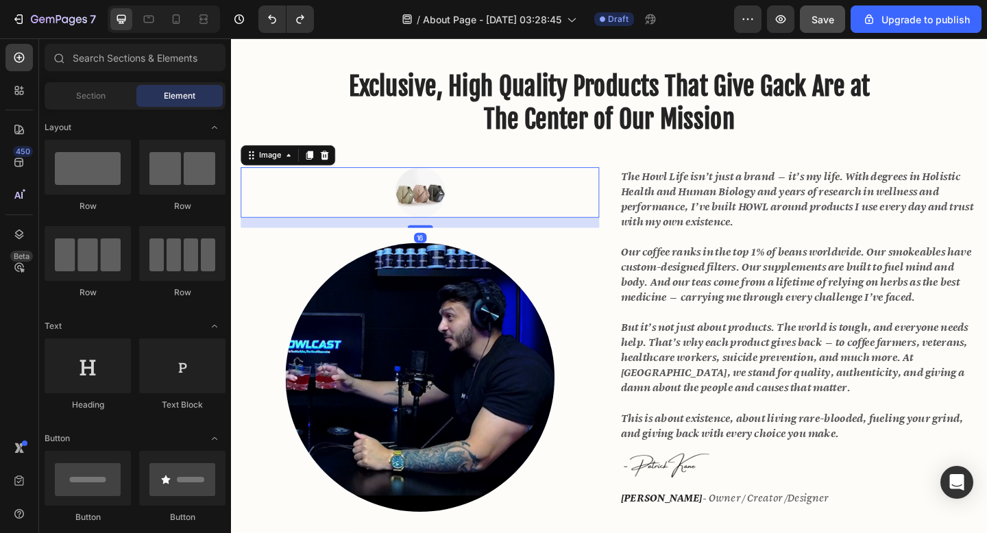
click at [443, 217] on img at bounding box center [436, 206] width 55 height 55
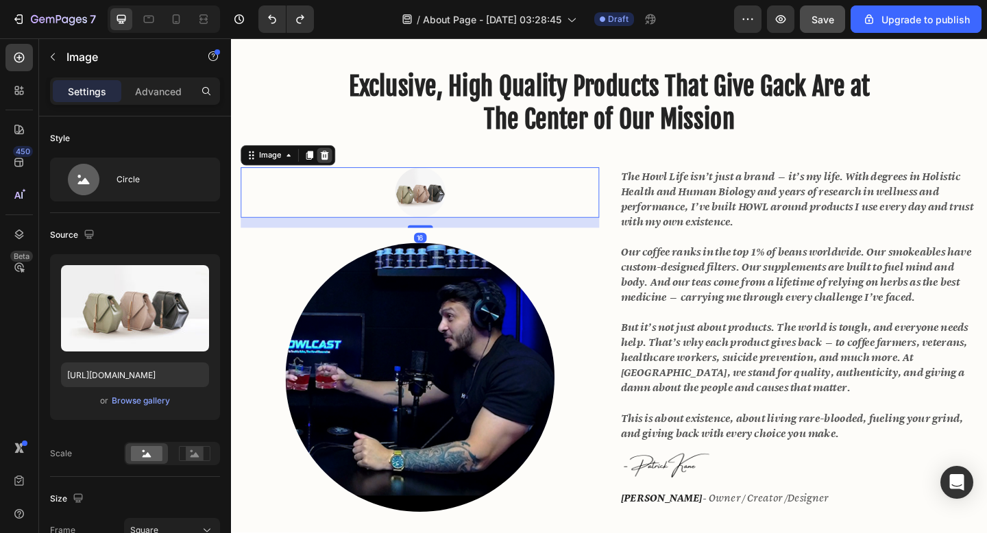
click at [335, 165] on icon at bounding box center [332, 166] width 9 height 10
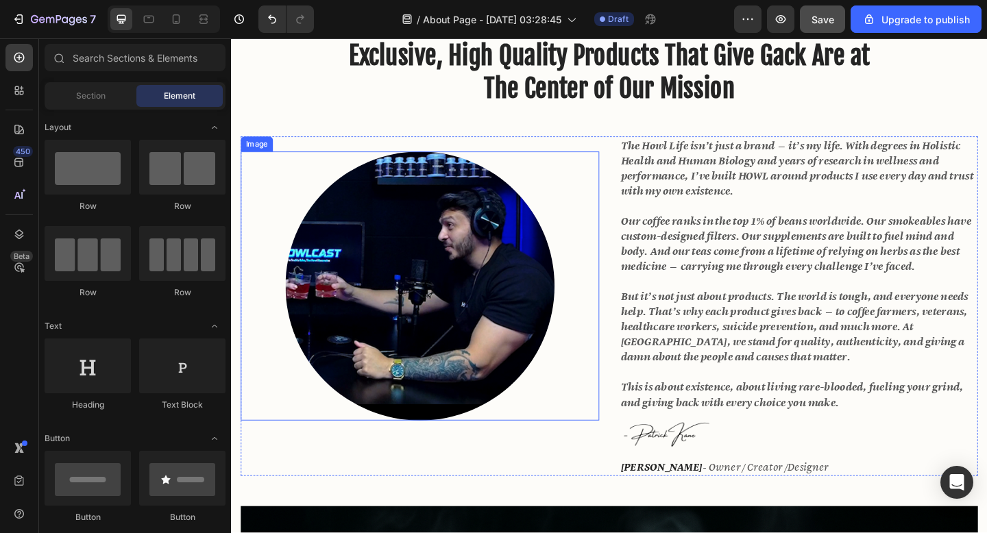
scroll to position [474, 0]
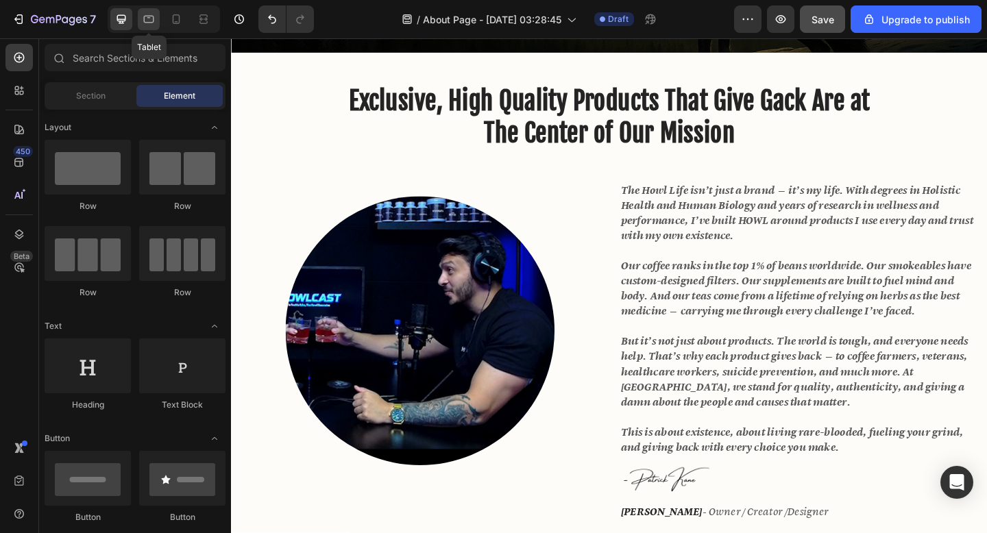
click at [149, 21] on icon at bounding box center [149, 19] width 14 height 14
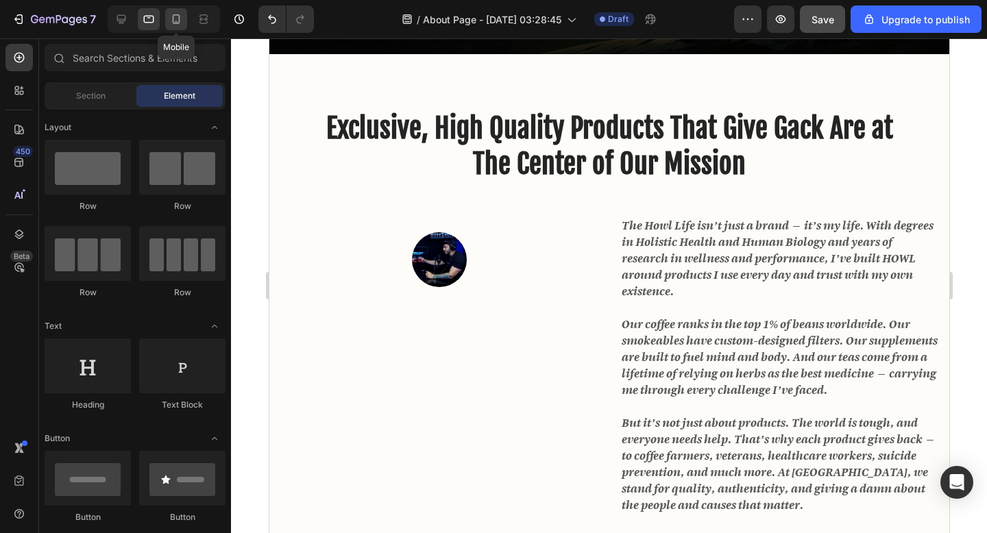
click at [177, 22] on icon at bounding box center [177, 19] width 8 height 10
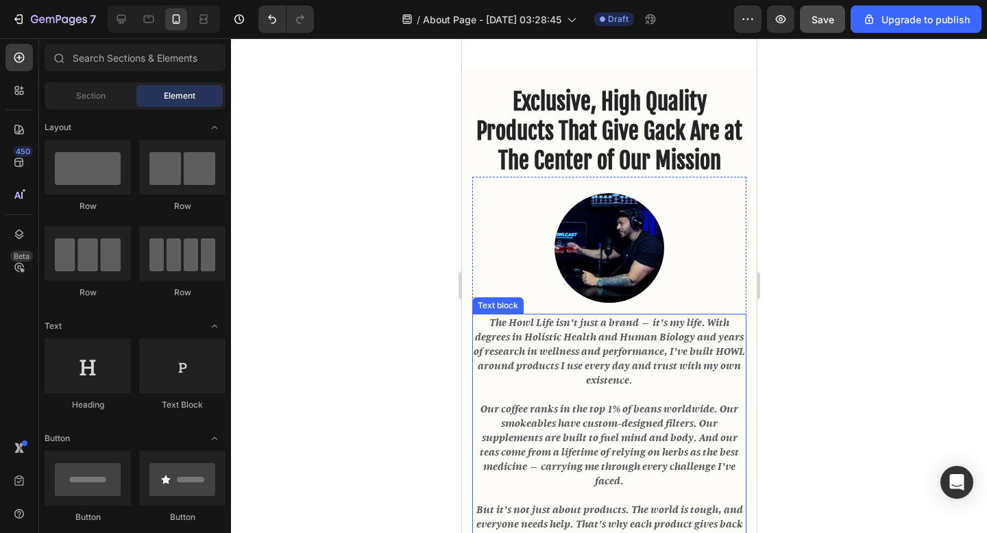
scroll to position [292, 0]
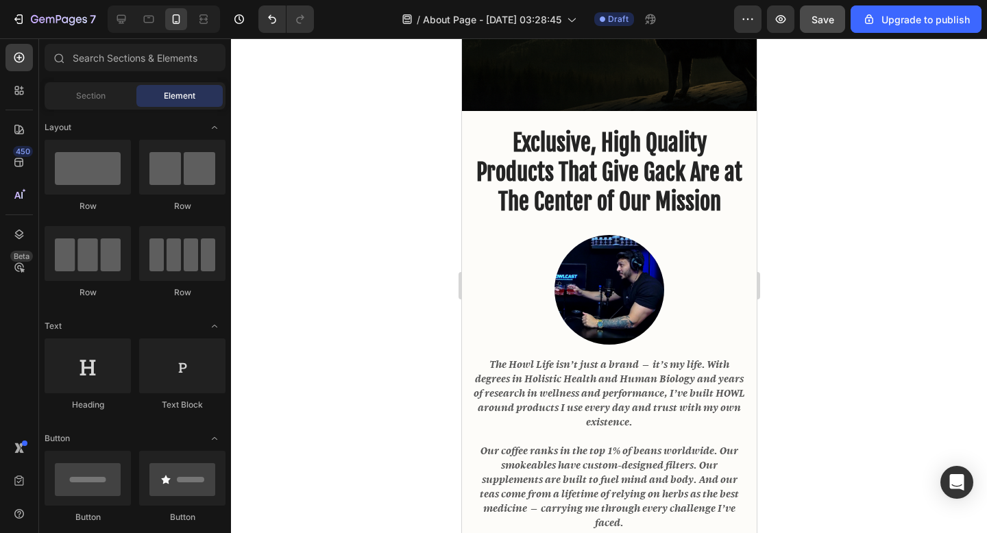
click at [846, 277] on div at bounding box center [609, 285] width 756 height 495
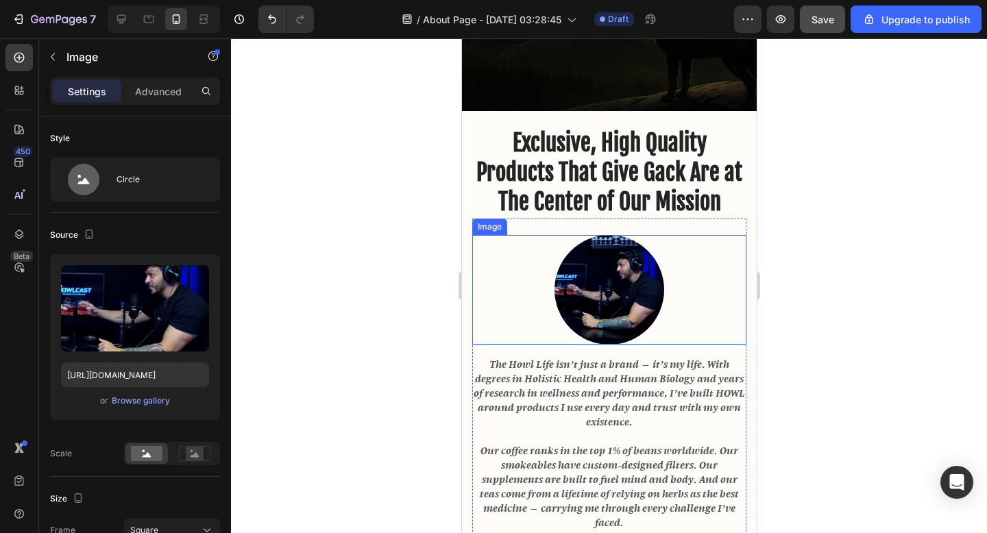
click at [605, 289] on img at bounding box center [609, 290] width 110 height 110
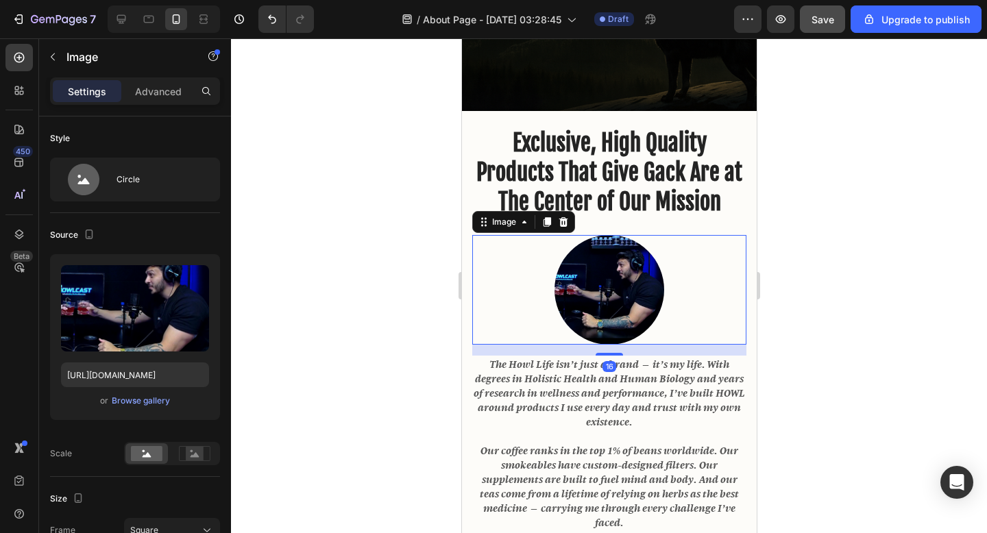
click at [605, 290] on img at bounding box center [609, 290] width 110 height 110
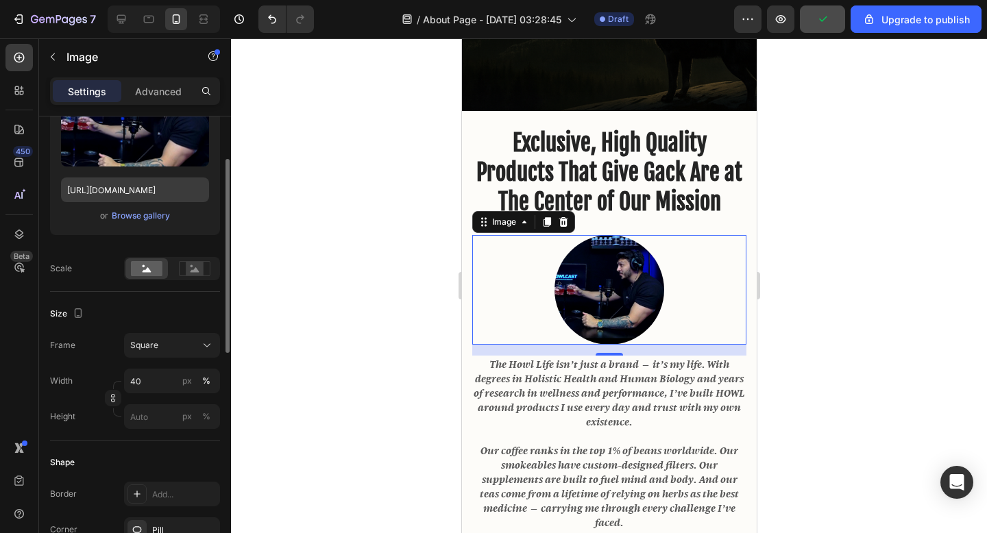
scroll to position [237, 0]
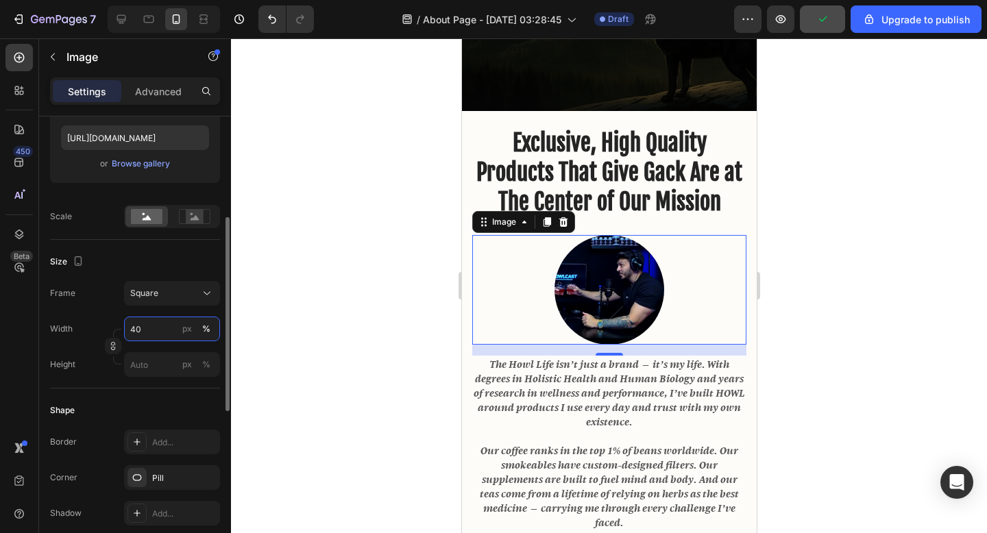
click at [135, 329] on input "40" at bounding box center [172, 329] width 96 height 25
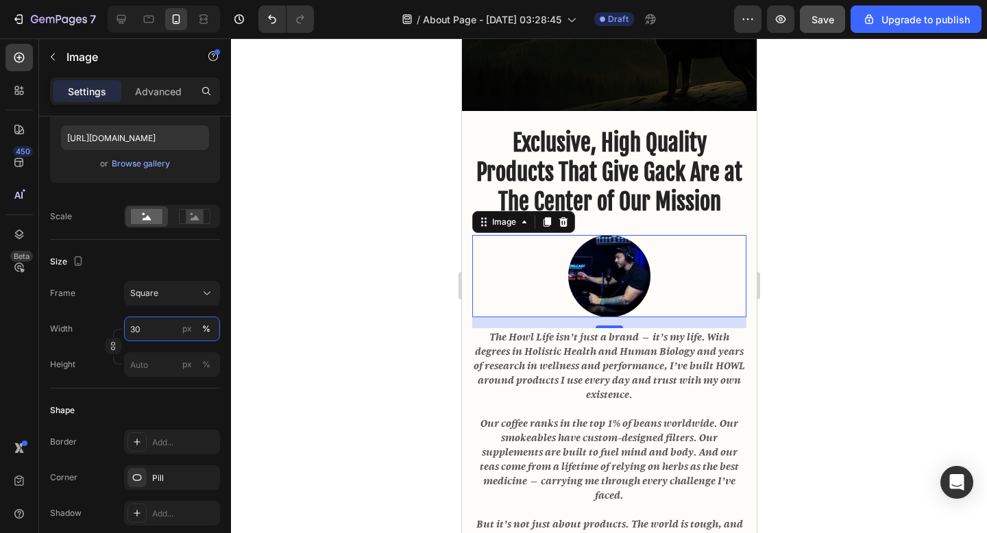
type input "30"
click at [381, 328] on div at bounding box center [609, 285] width 756 height 495
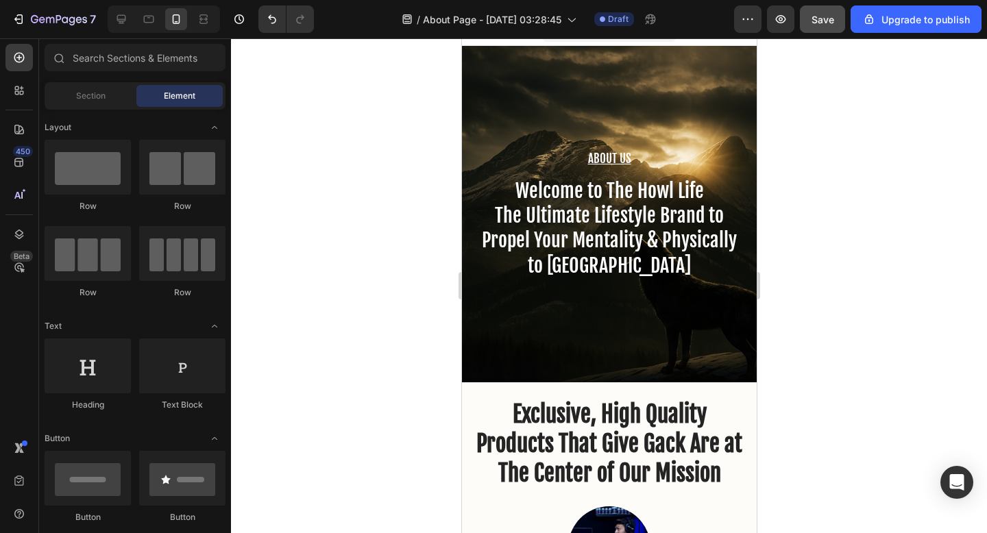
scroll to position [0, 0]
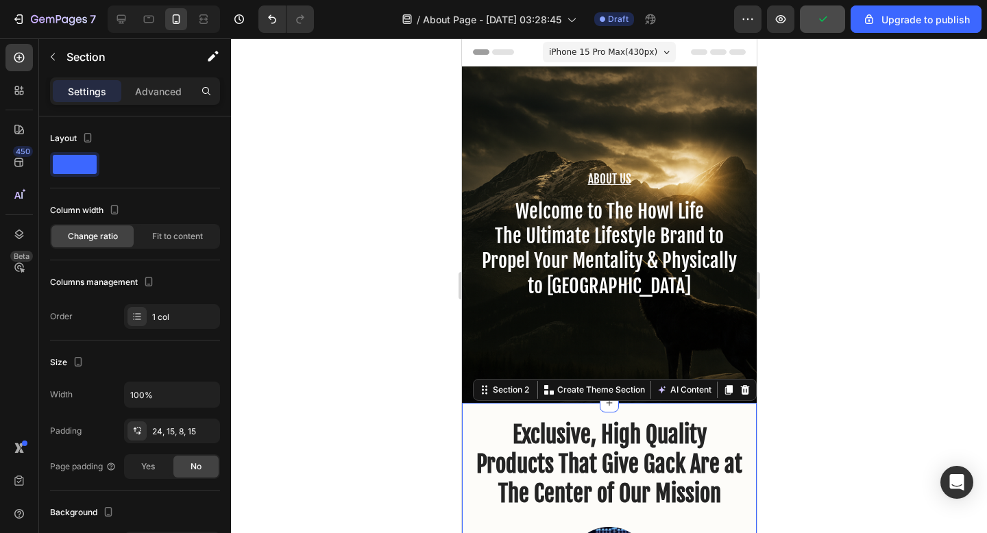
click at [122, 26] on div at bounding box center [121, 19] width 22 height 22
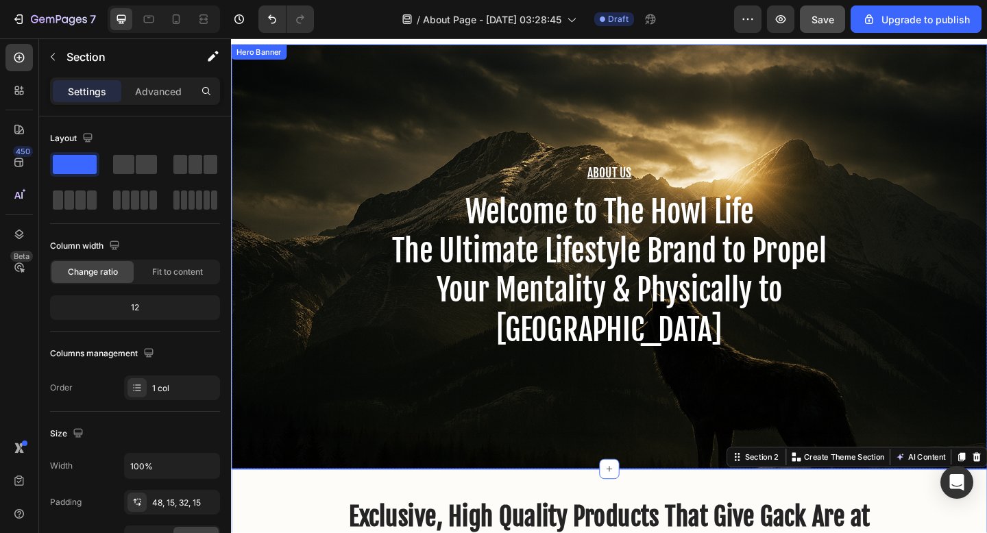
scroll to position [27, 0]
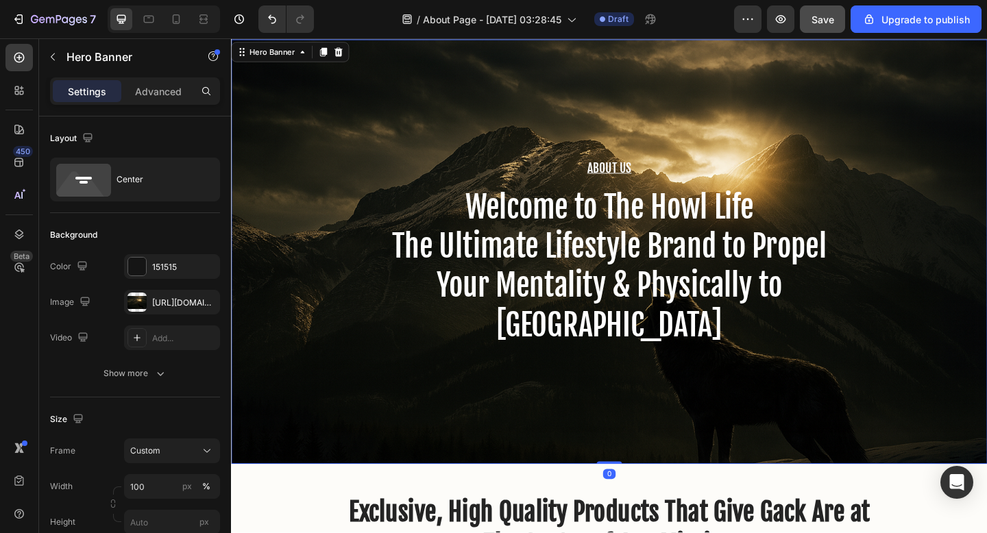
click at [398, 389] on div "About Us Heading Welcome to The Howl Life The Ultimate Lifestyle Brand to Prope…" at bounding box center [642, 271] width 823 height 462
